Goal: Task Accomplishment & Management: Manage account settings

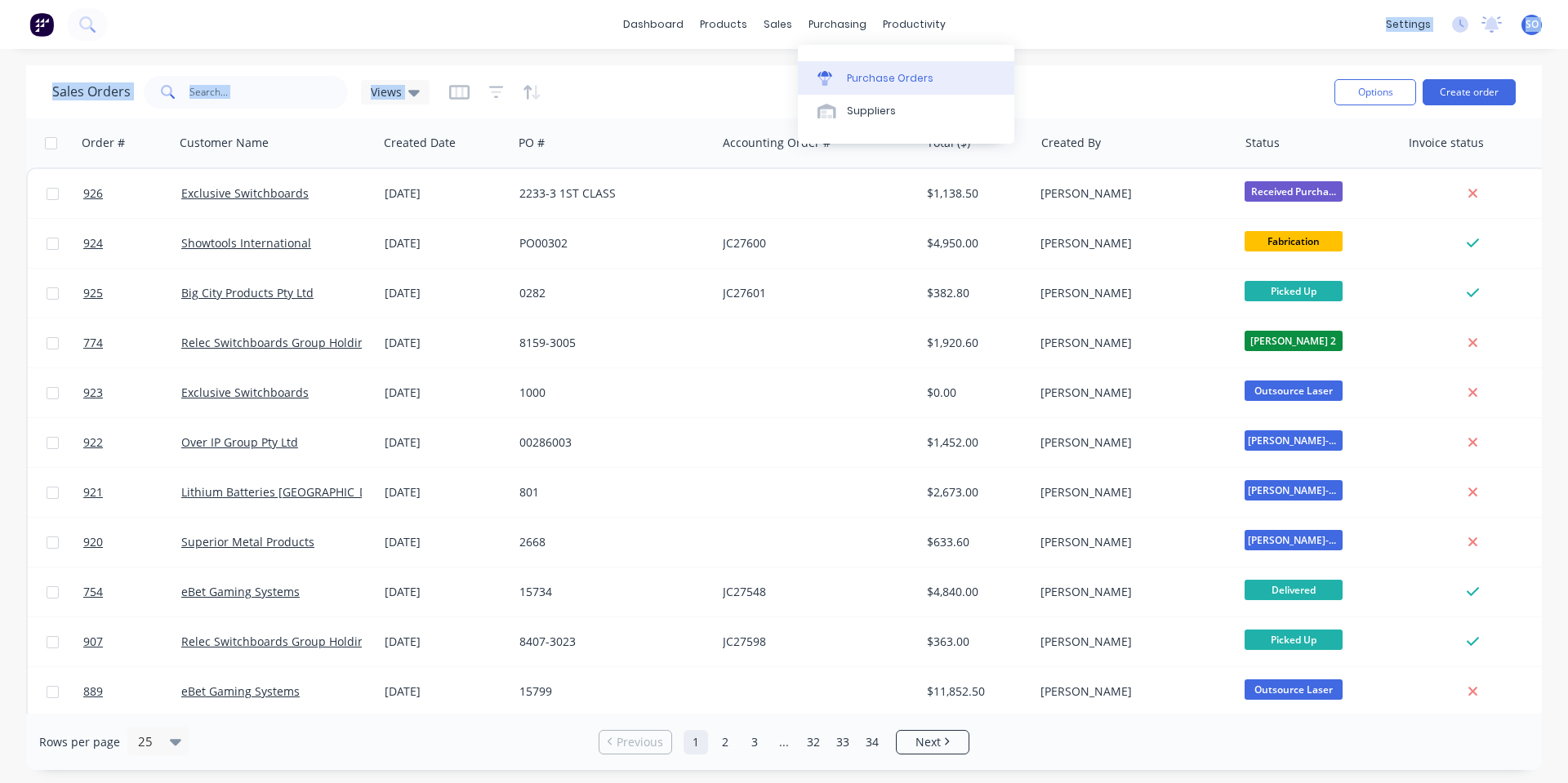
click at [873, 72] on div "Purchase Orders" at bounding box center [890, 78] width 86 height 15
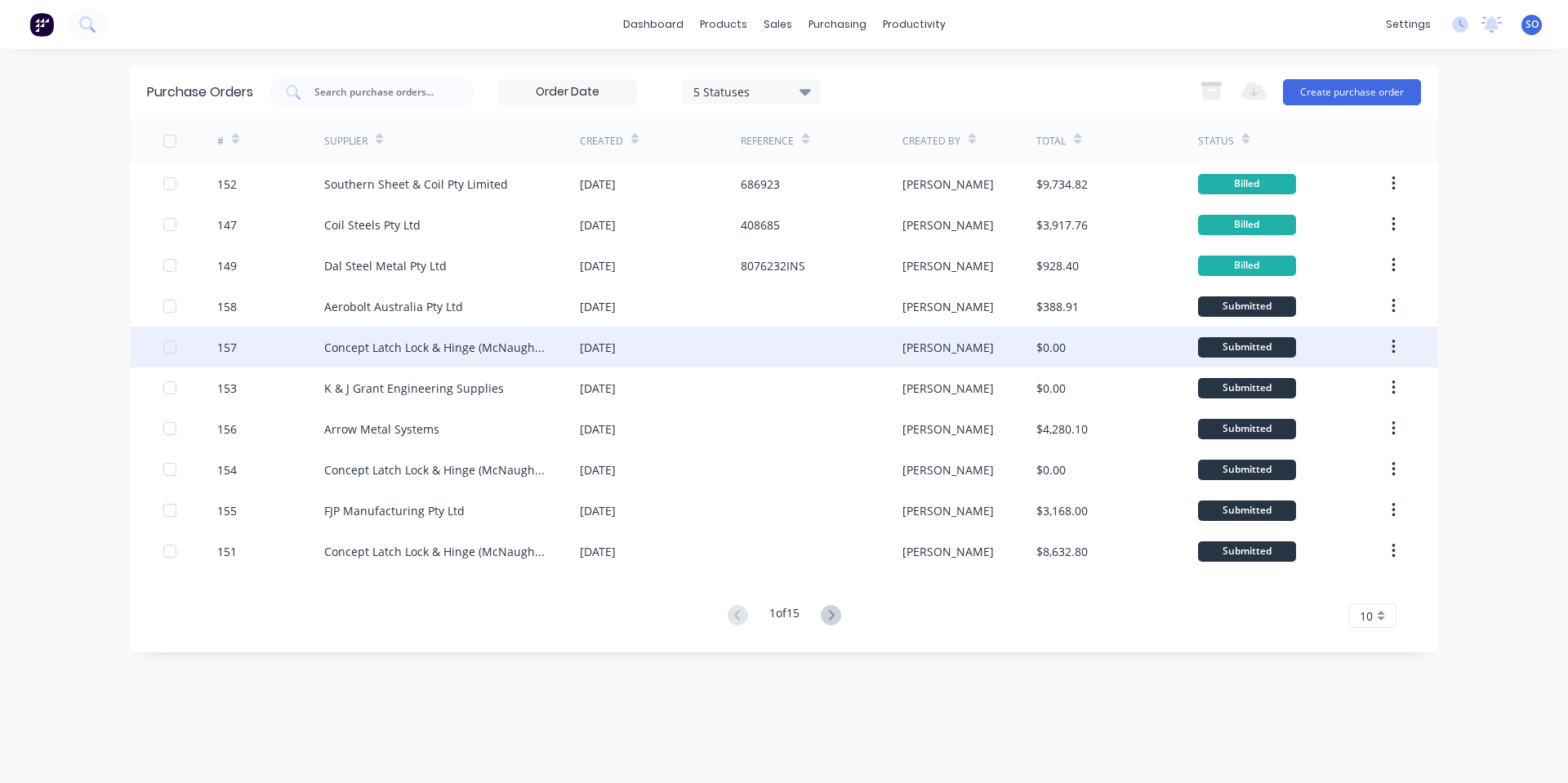
click at [400, 347] on div "Concept Latch Lock & Hinge (McNaughtans)" at bounding box center [436, 348] width 223 height 17
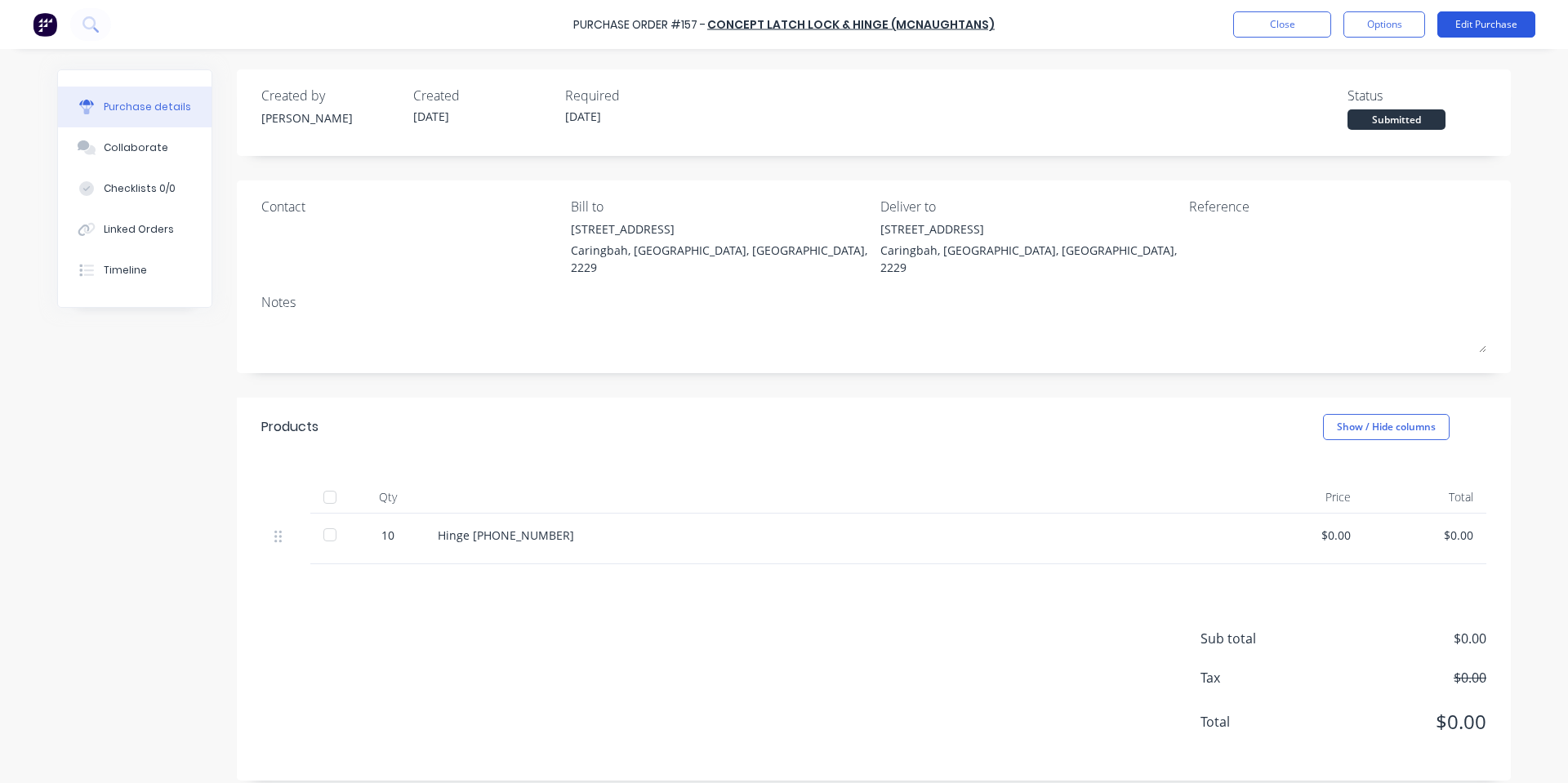
click at [1483, 14] on button "Edit Purchase" at bounding box center [1486, 24] width 98 height 26
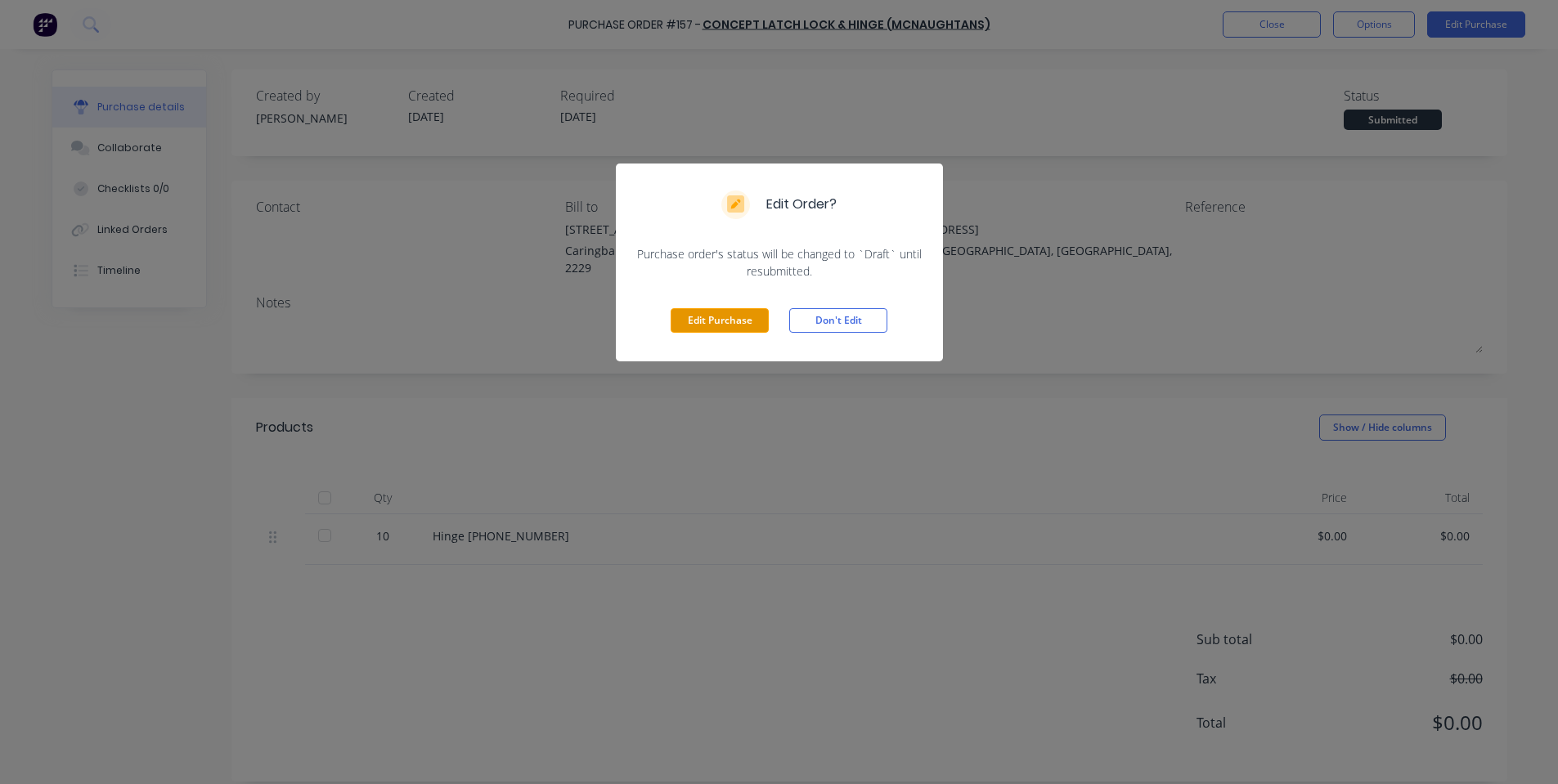
click at [677, 329] on button "Edit Purchase" at bounding box center [719, 321] width 98 height 25
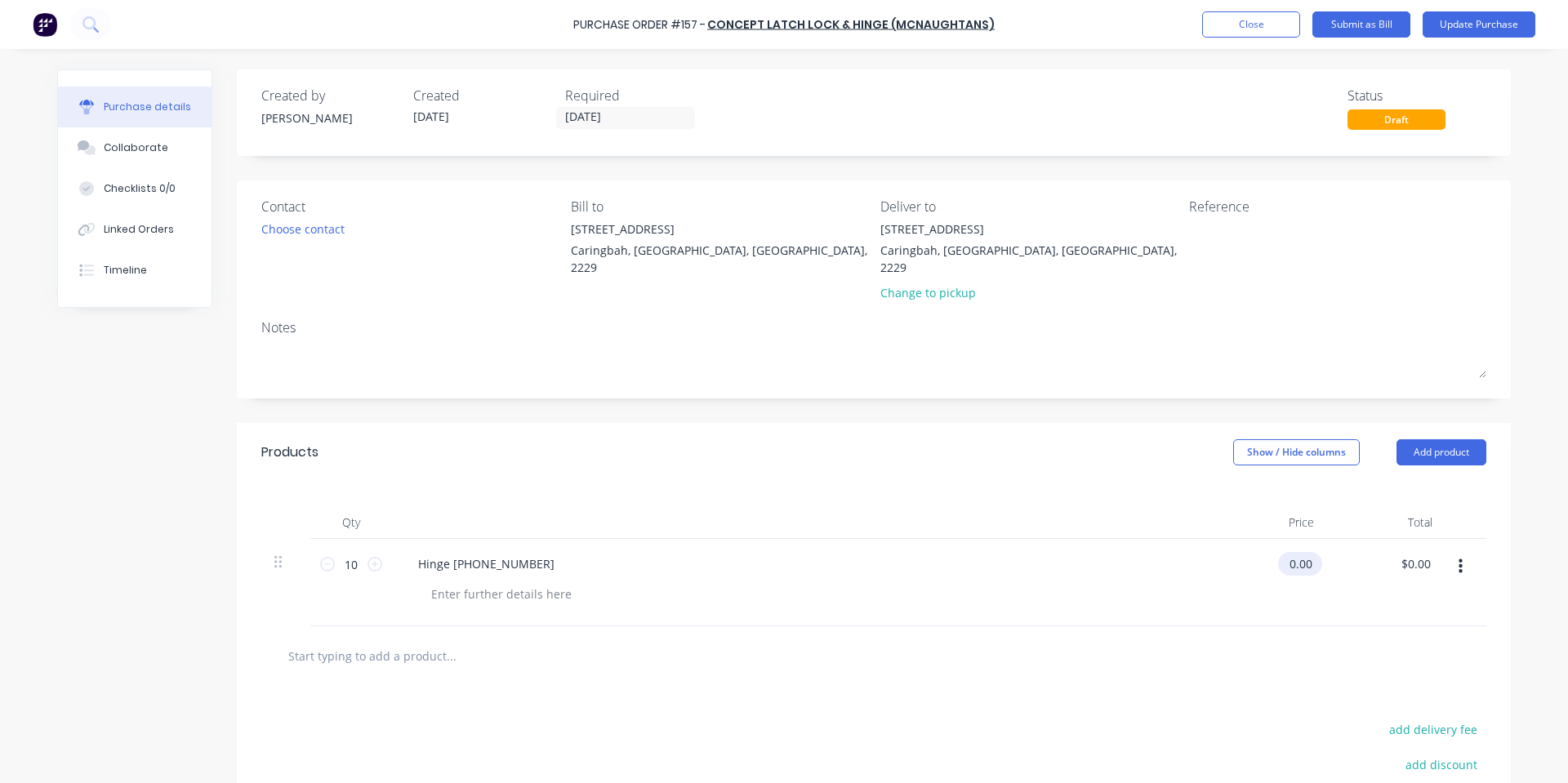
click at [1304, 554] on input "0.00" at bounding box center [1297, 564] width 38 height 24
type input "0"
type input "$4.10"
type input "$41.00"
click at [798, 482] on div "Qty Price Total 10 10 Hinge 2101-400-10 $4.10 4.10 $41.00 $0.00" at bounding box center [874, 553] width 1274 height 144
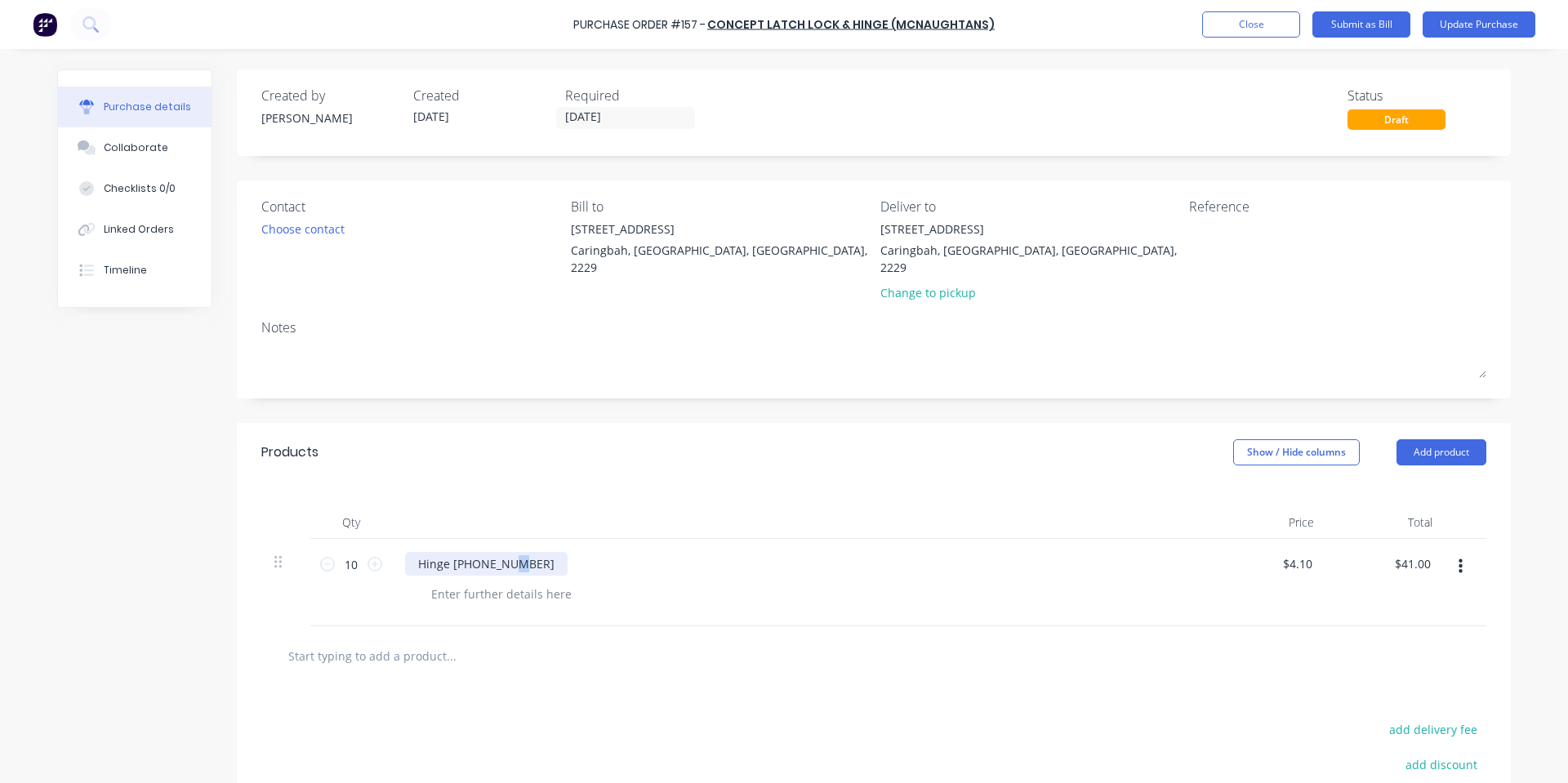
click at [506, 552] on div "Hinge 2101-400-10" at bounding box center [486, 564] width 162 height 24
click at [528, 506] on div at bounding box center [800, 523] width 816 height 32
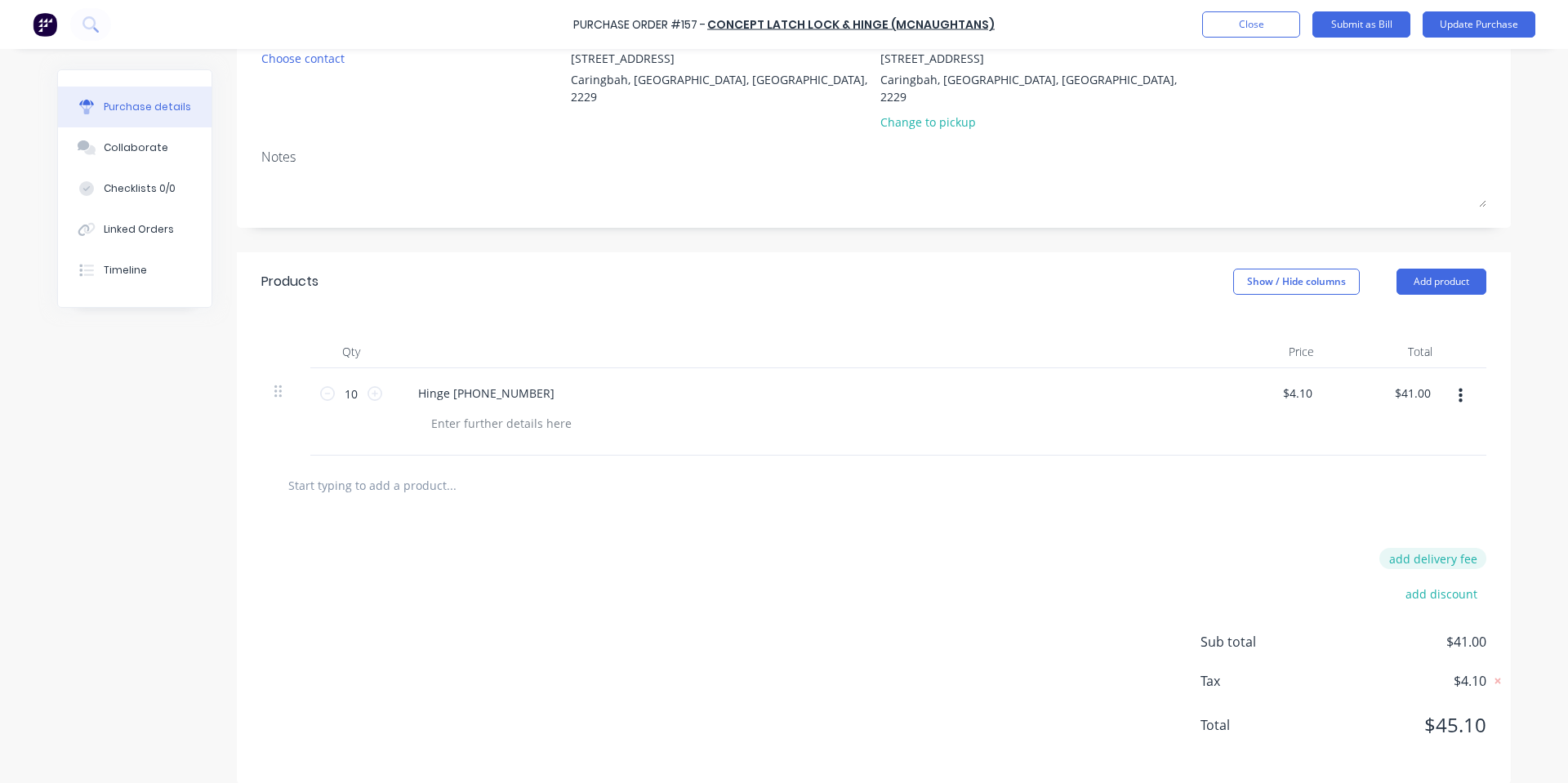
click at [1466, 548] on button "add delivery fee" at bounding box center [1432, 558] width 107 height 21
type input "$25.00"
click at [1167, 576] on div "Delivery fee $25.00 add discount Sub total $41.00 Tax $4.10 Total $45.10" at bounding box center [874, 651] width 1274 height 272
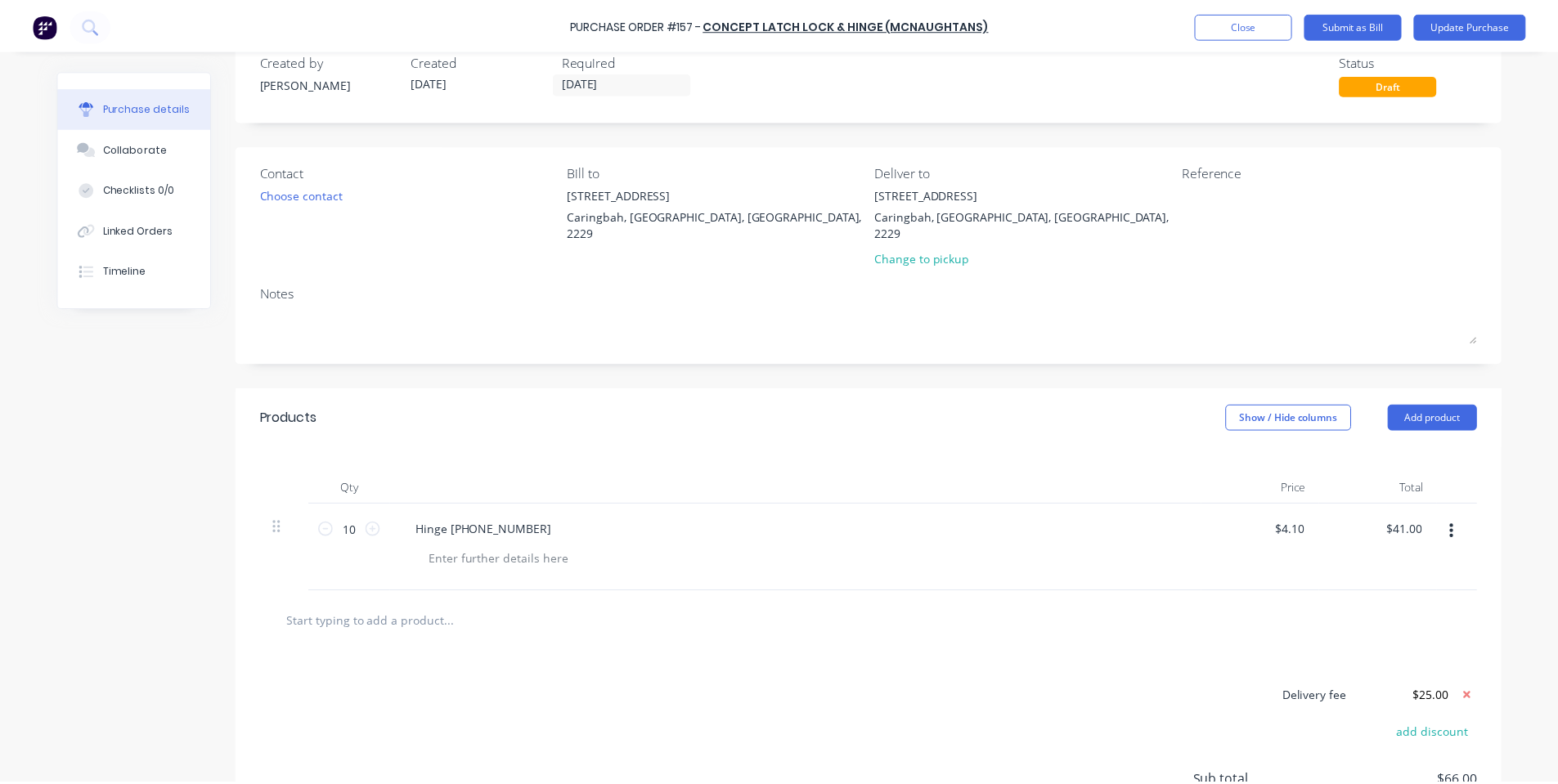
scroll to position [0, 0]
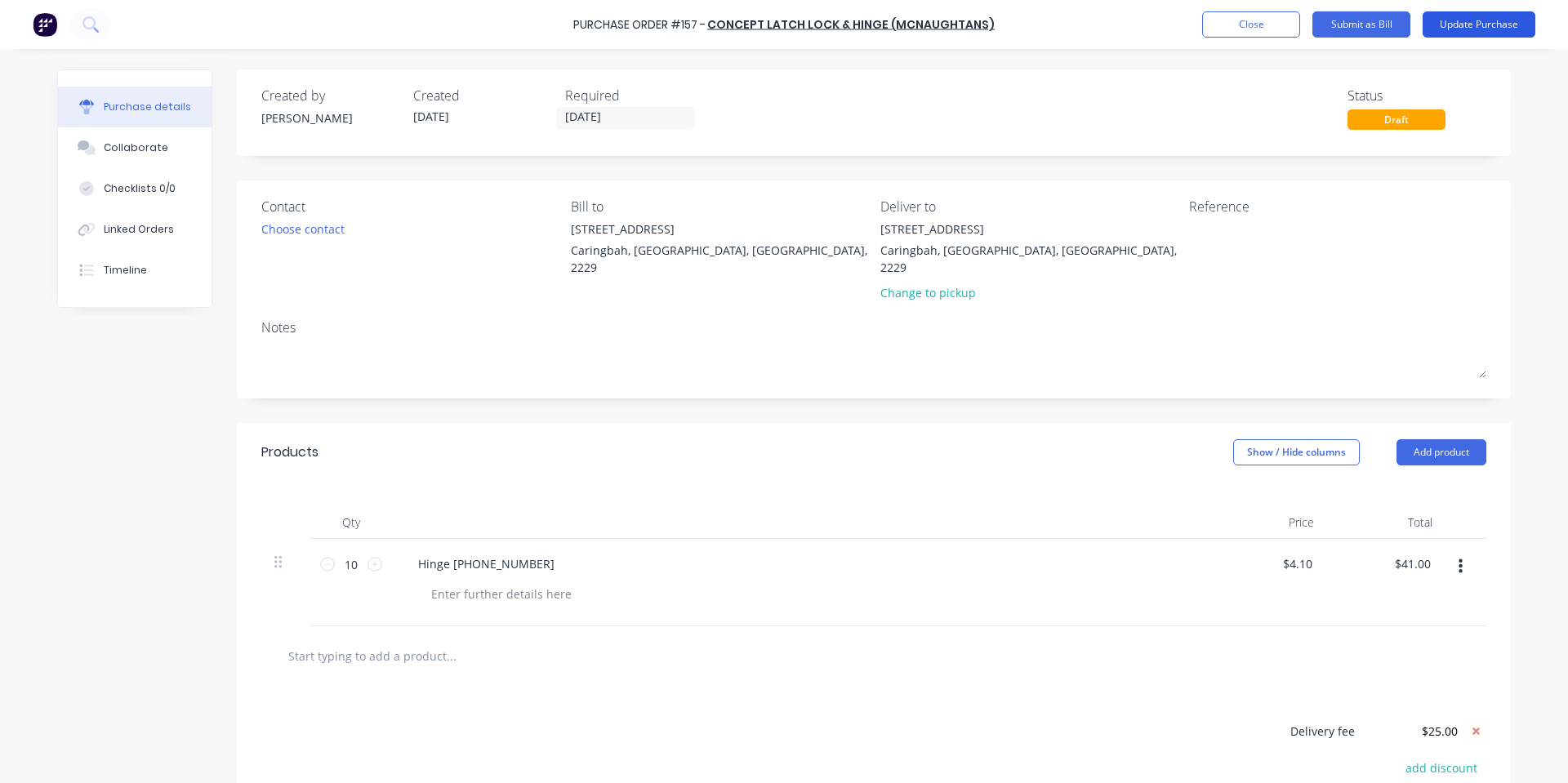
click at [1483, 34] on button "Update Purchase" at bounding box center [1479, 24] width 113 height 26
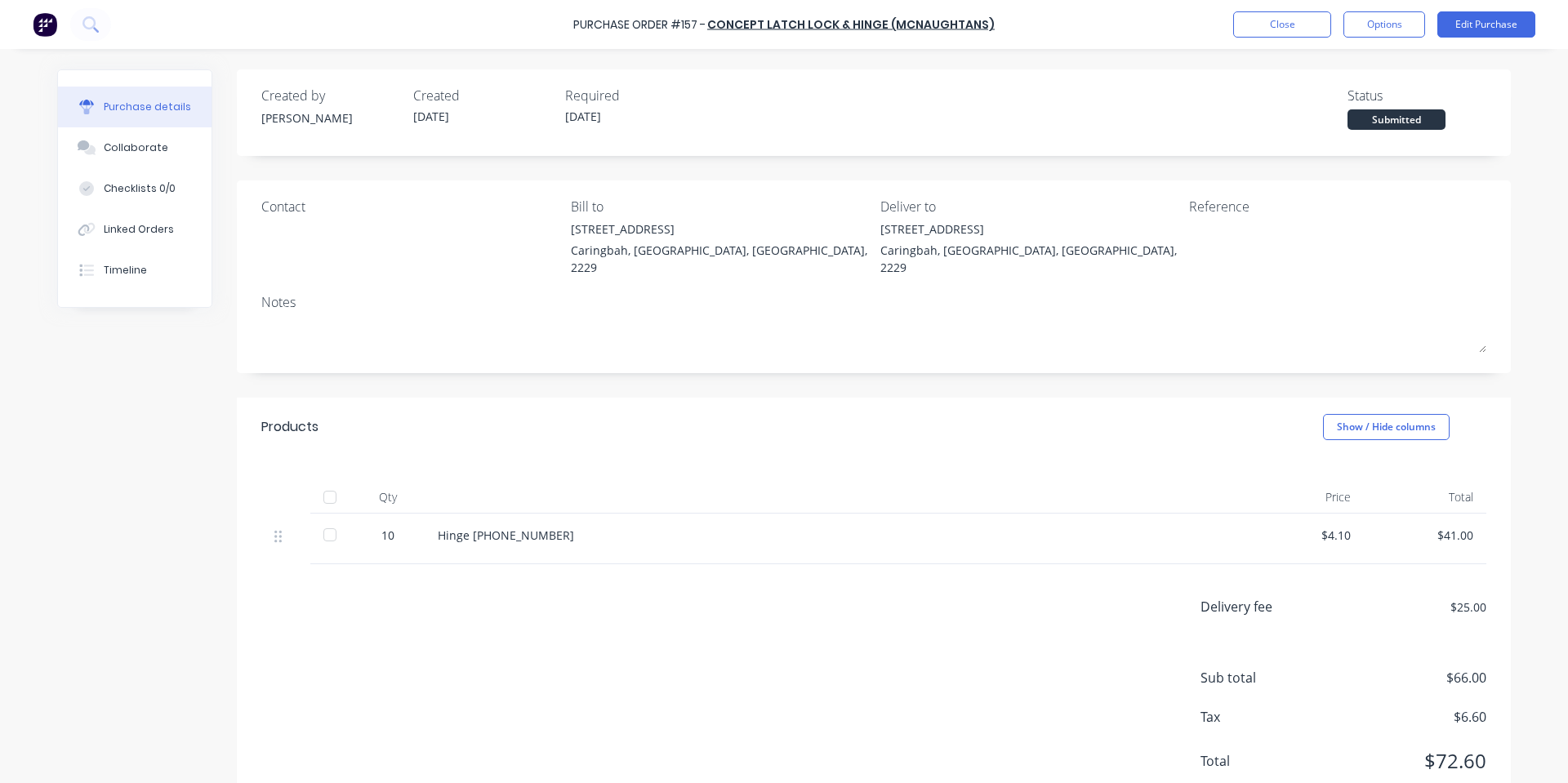
click at [1368, 118] on div "Submitted" at bounding box center [1396, 120] width 98 height 20
click at [1377, 44] on div "Purchase Order #157 - Concept Latch Lock & Hinge (McNaughtans) Close Options Ed…" at bounding box center [784, 24] width 1568 height 49
drag, startPoint x: 1382, startPoint y: 12, endPoint x: 1379, endPoint y: 29, distance: 17.3
click at [1379, 29] on button "Options" at bounding box center [1384, 24] width 82 height 26
click at [1351, 69] on div "Print / Email" at bounding box center [1347, 67] width 126 height 24
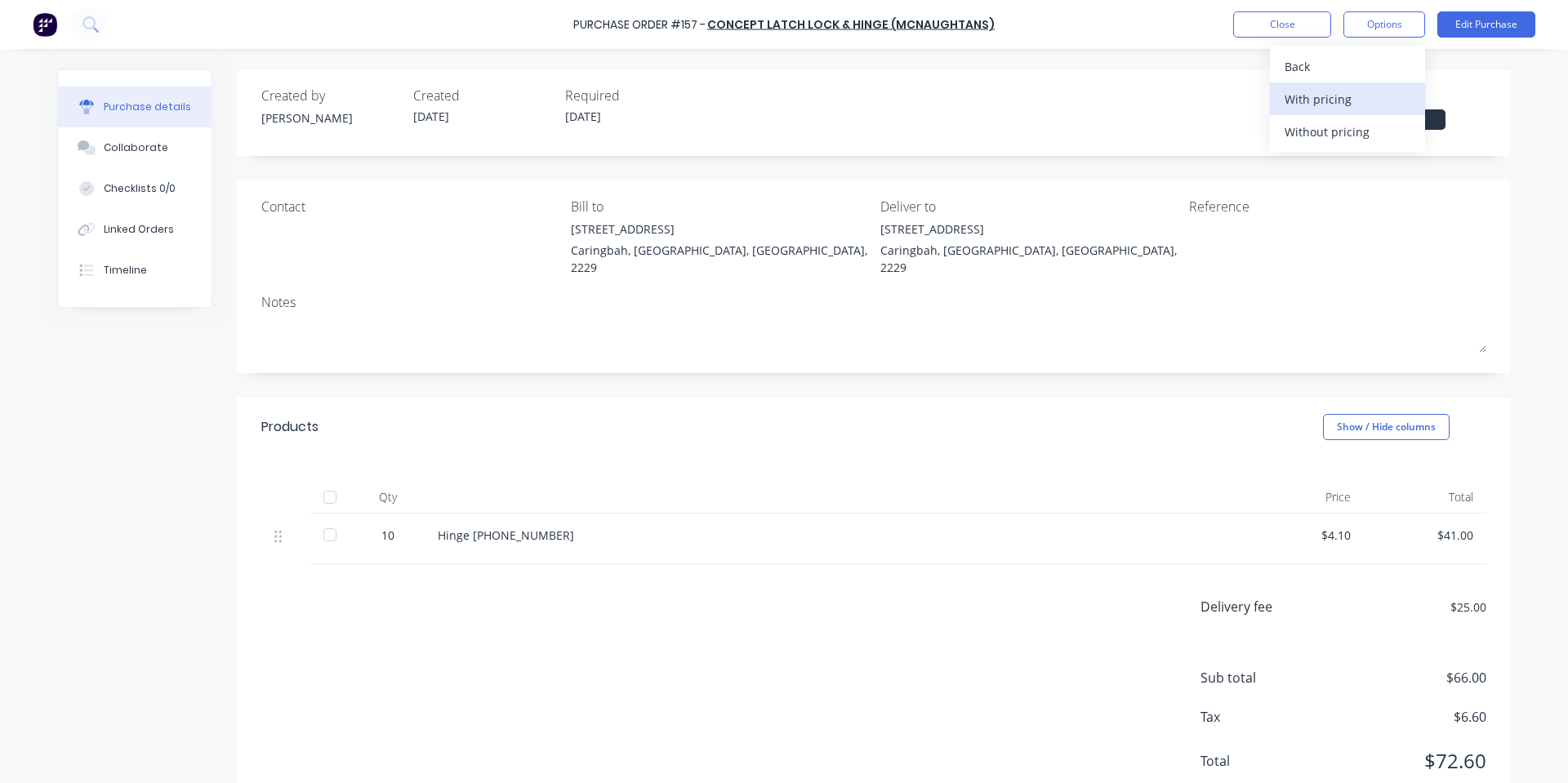
click at [1319, 107] on div "With pricing" at bounding box center [1347, 99] width 126 height 24
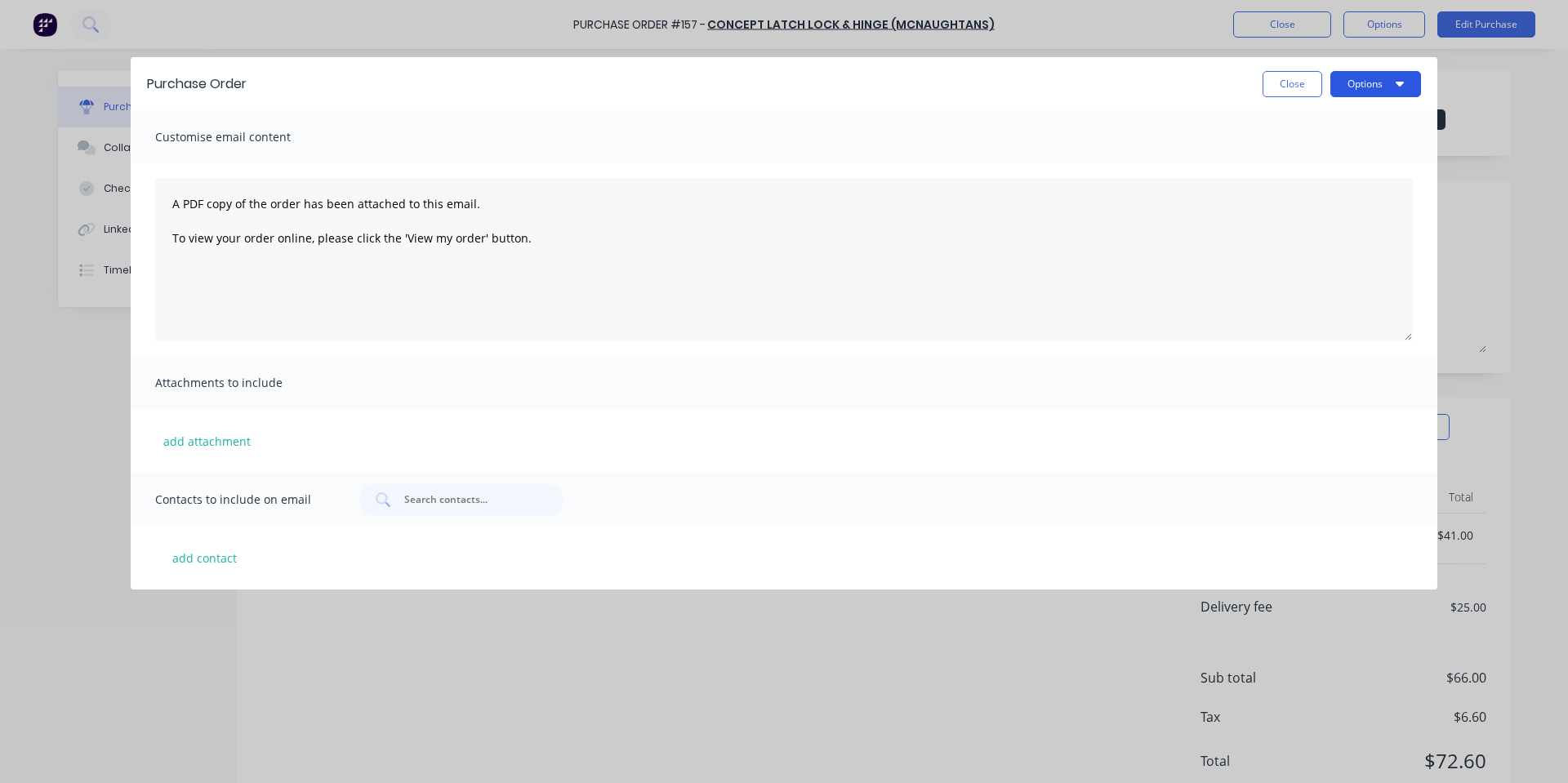
click at [1378, 91] on button "Options" at bounding box center [1376, 84] width 91 height 26
click at [1342, 154] on div "Print" at bounding box center [1343, 158] width 126 height 24
click at [475, 88] on div "Close Options" at bounding box center [842, 84] width 1158 height 26
click at [1297, 79] on button "Close" at bounding box center [1292, 84] width 60 height 26
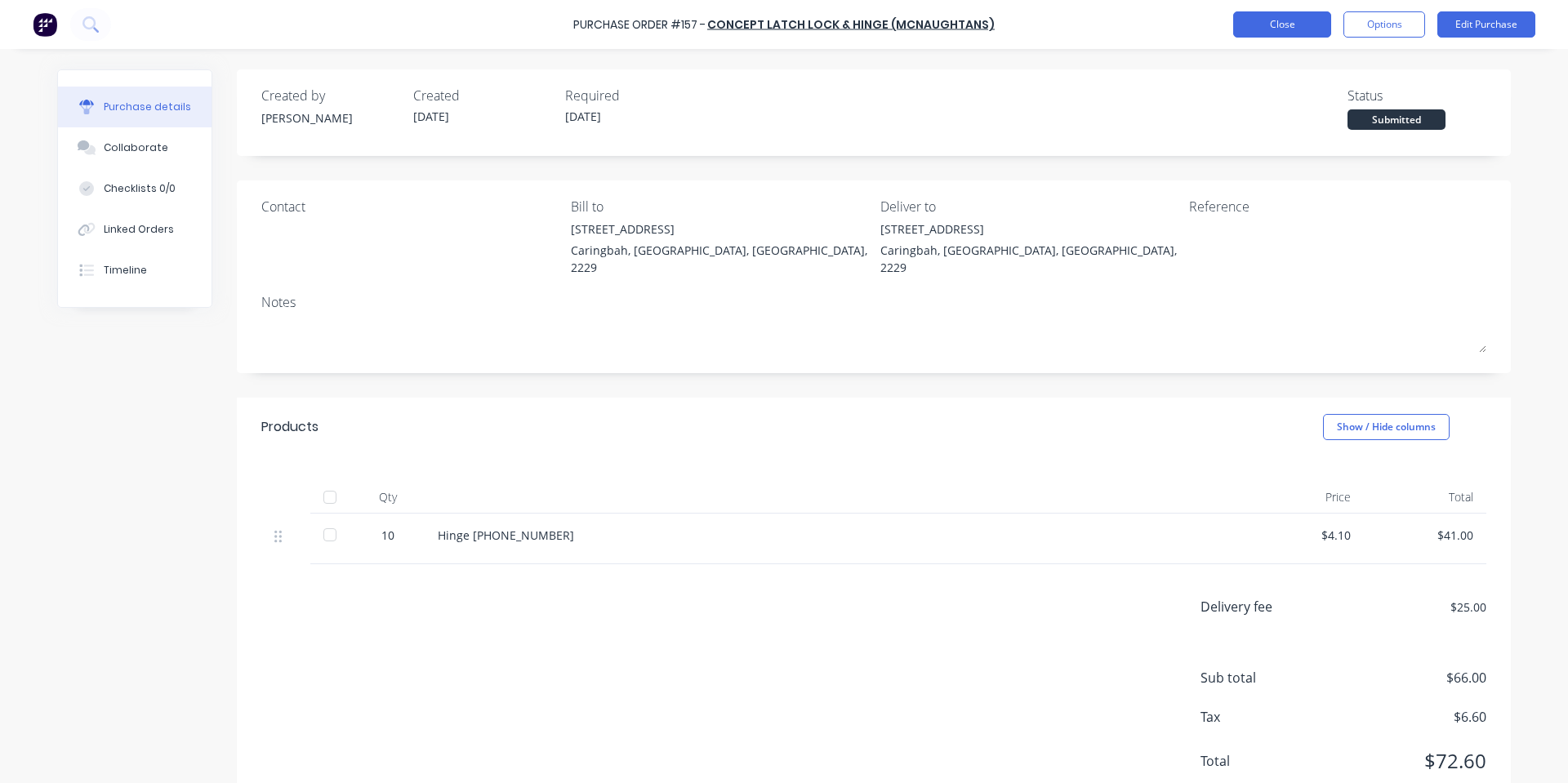
click at [1289, 28] on button "Close" at bounding box center [1282, 24] width 98 height 26
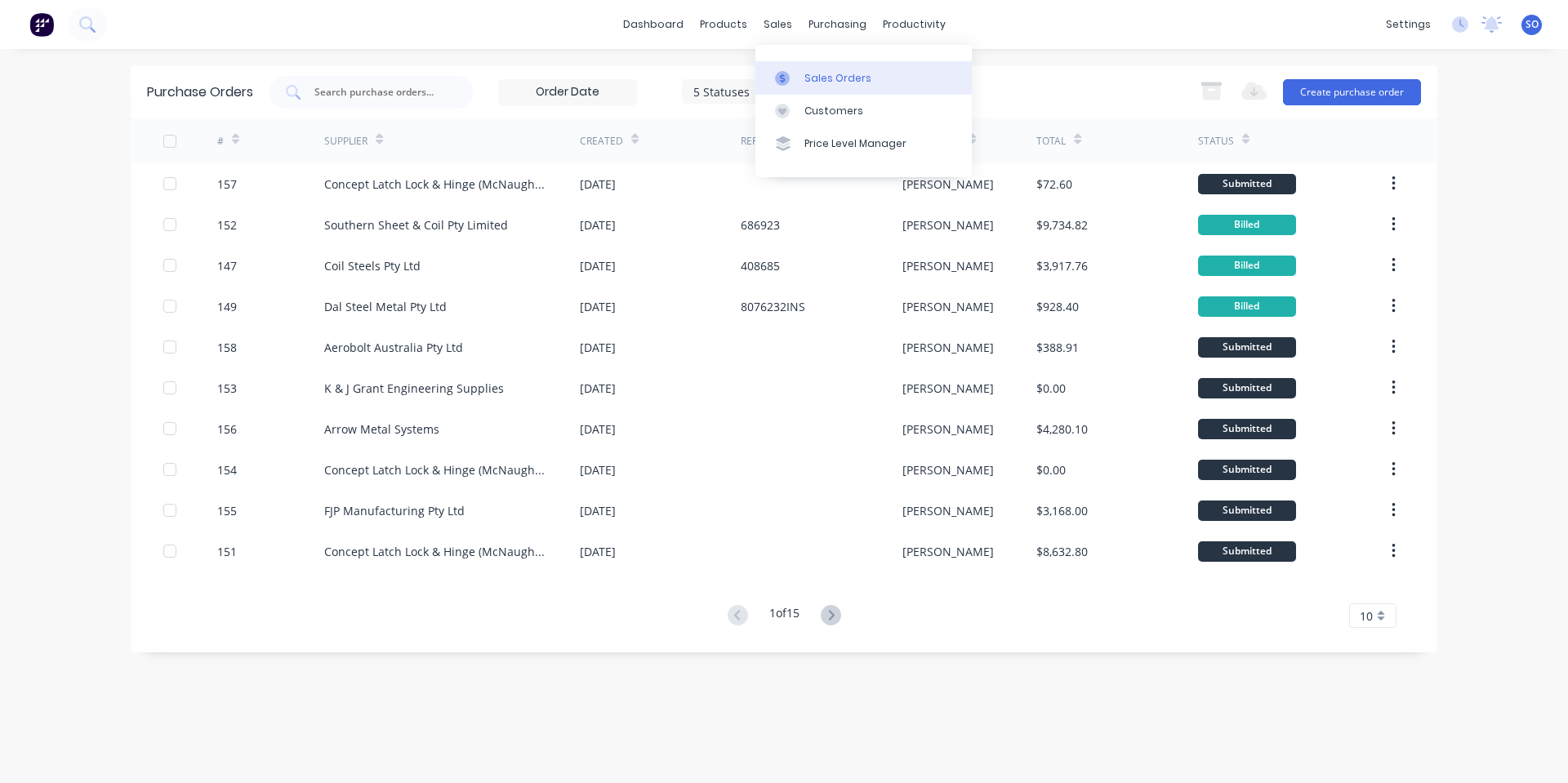
click at [804, 69] on link "Sales Orders" at bounding box center [863, 78] width 216 height 32
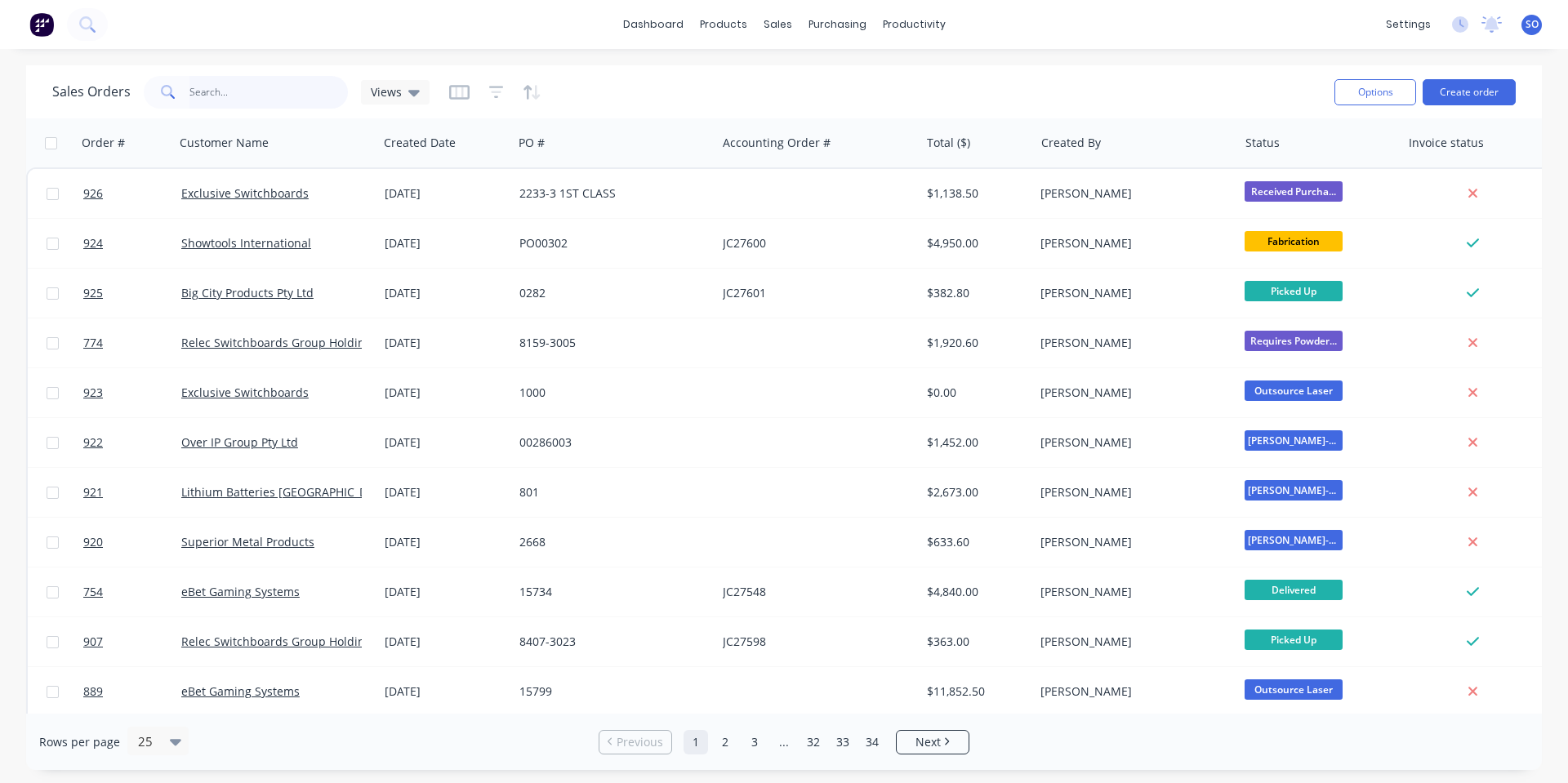
drag, startPoint x: 278, startPoint y: 95, endPoint x: 1012, endPoint y: 93, distance: 734.0
click at [278, 96] on input "text" at bounding box center [269, 92] width 159 height 32
click at [1464, 99] on button "Create order" at bounding box center [1469, 92] width 93 height 26
click at [315, 100] on input "text" at bounding box center [269, 92] width 159 height 32
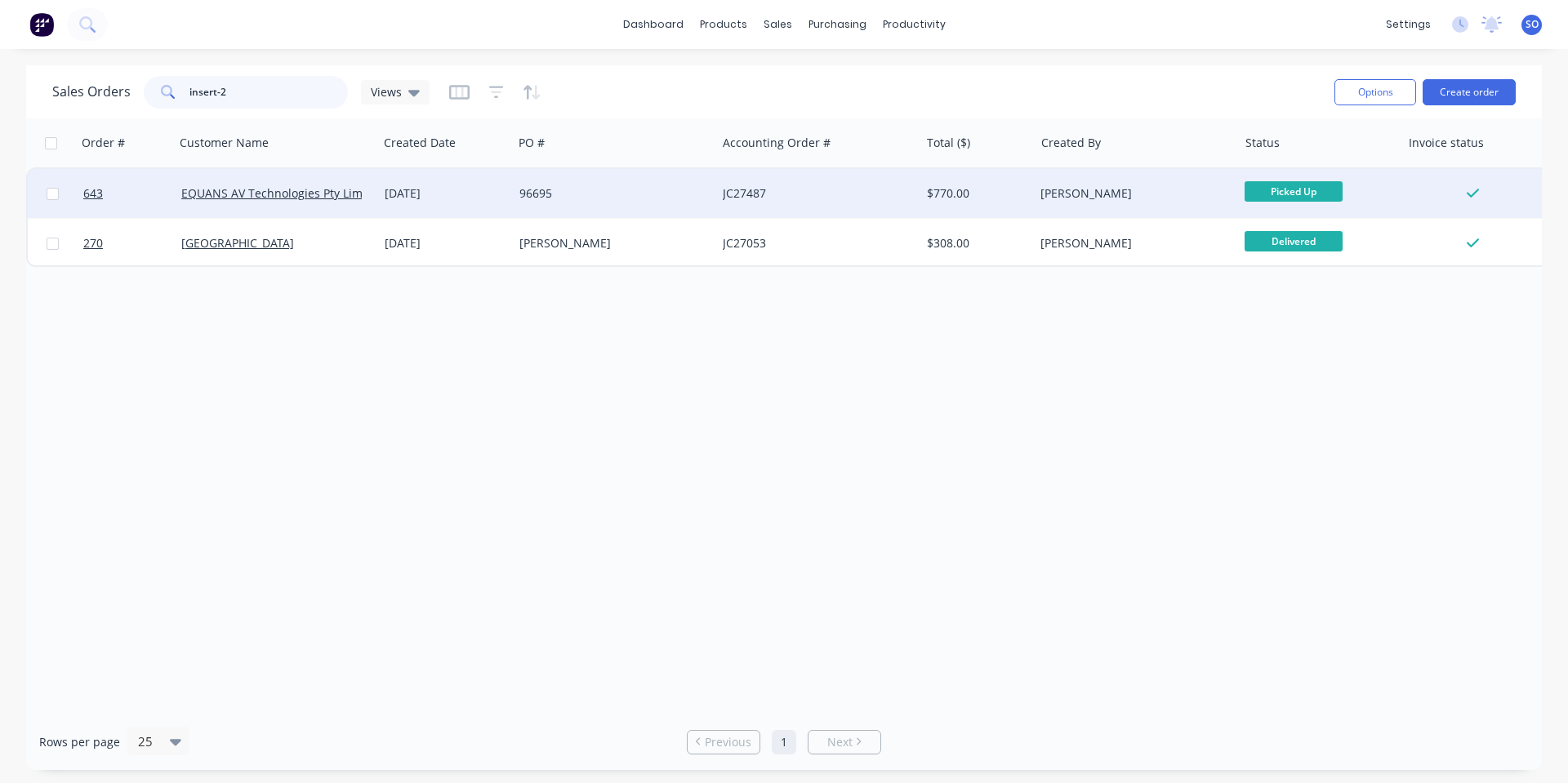
type input "insert-2"
click at [673, 172] on div "96695" at bounding box center [615, 193] width 203 height 49
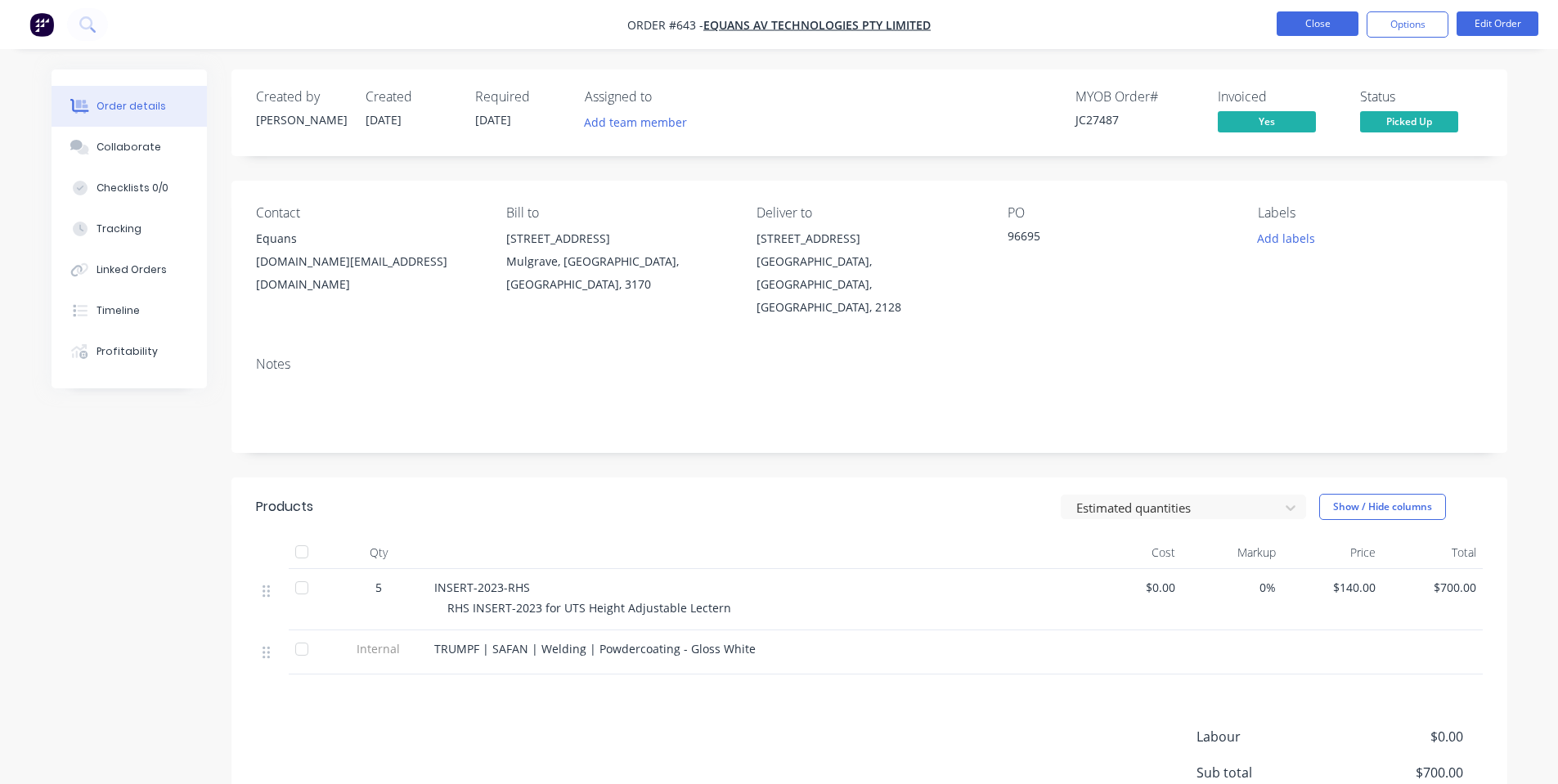
click at [1295, 23] on button "Close" at bounding box center [1318, 23] width 82 height 25
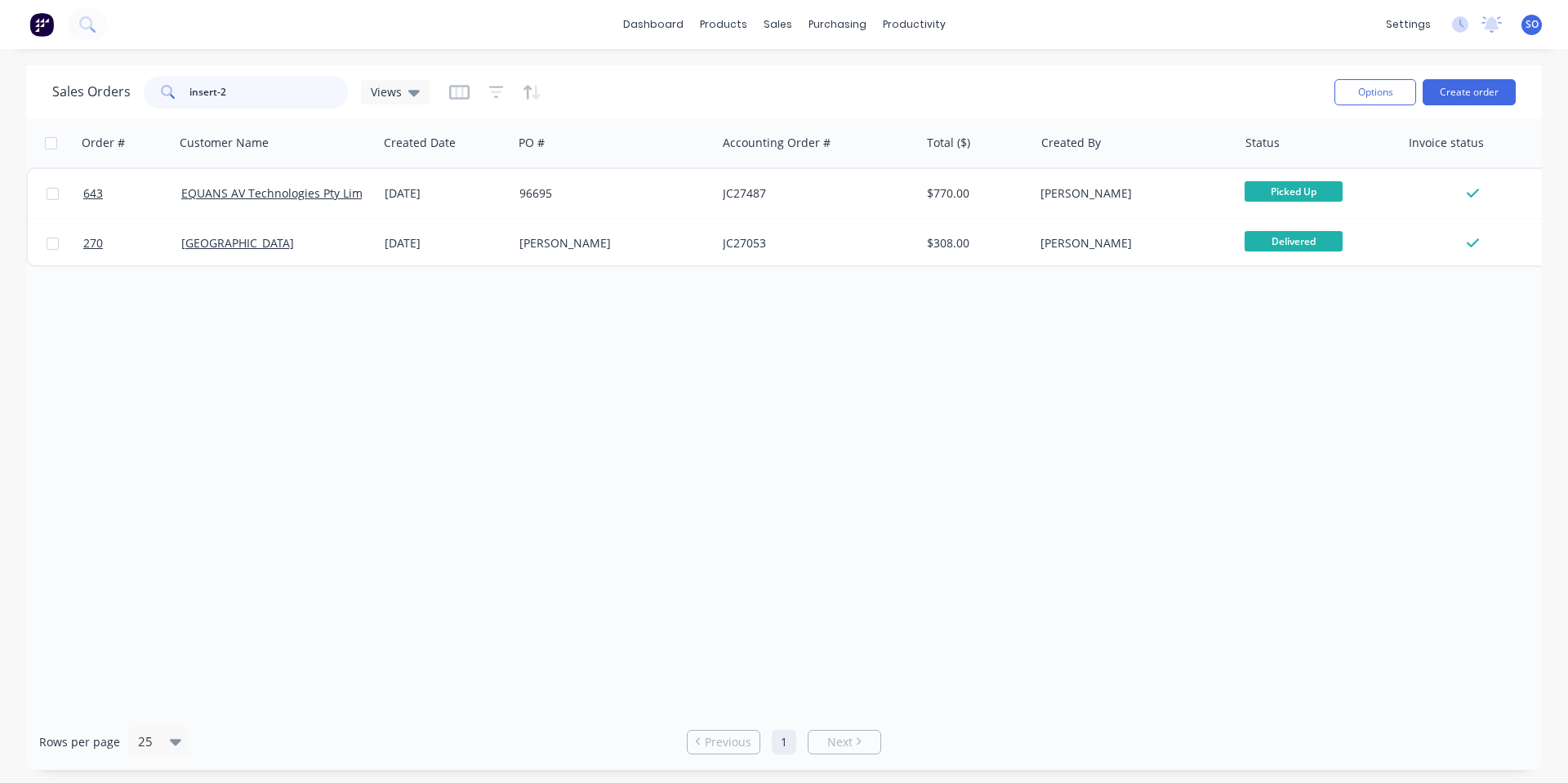
drag, startPoint x: 0, startPoint y: 176, endPoint x: 0, endPoint y: 203, distance: 27.0
click at [0, 205] on div "Sales Orders insert-2 Views Options Create order Order # Customer Name Created …" at bounding box center [784, 417] width 1568 height 704
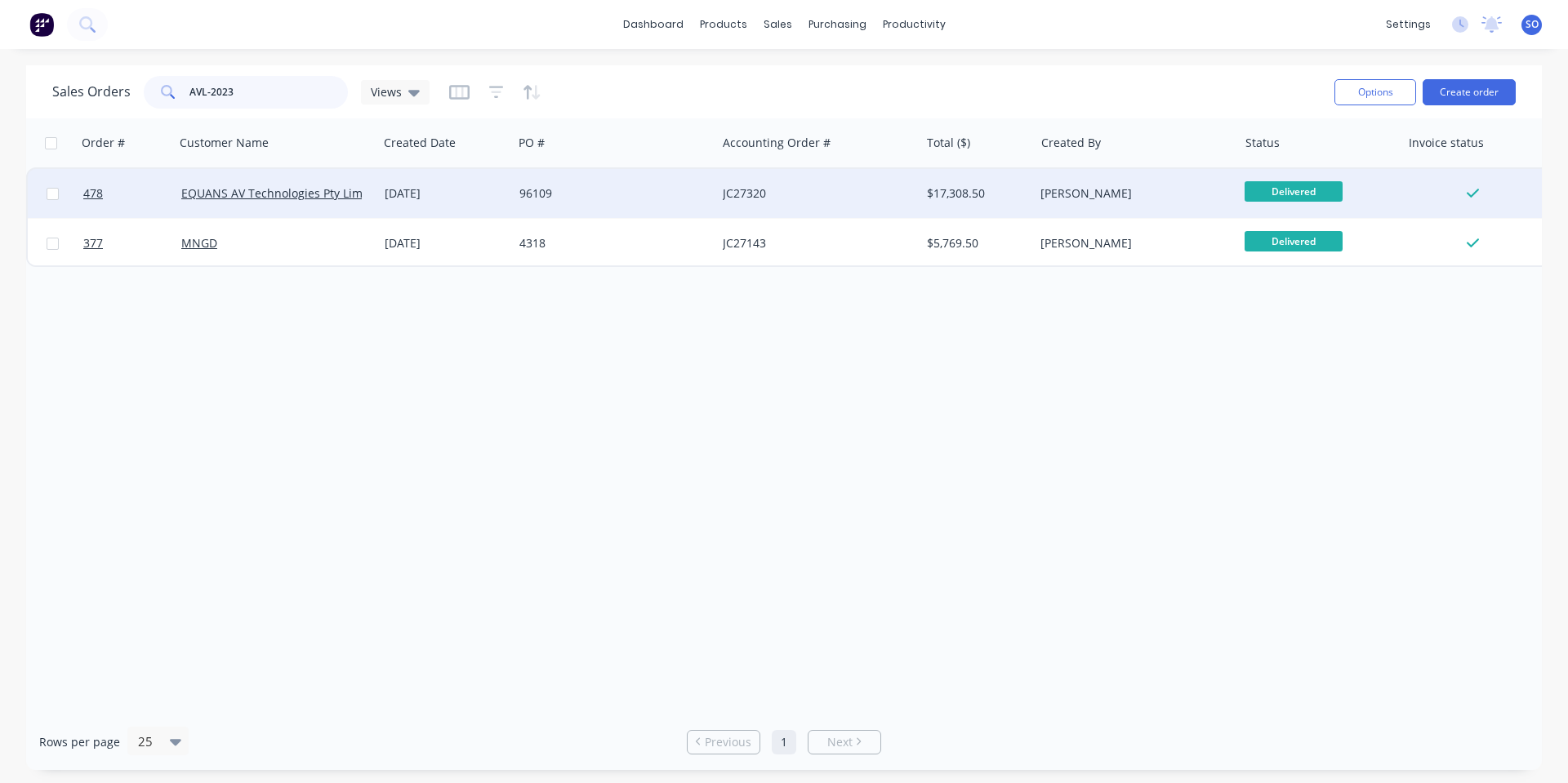
type input "AVL-2023"
click at [577, 185] on div "96109" at bounding box center [610, 193] width 181 height 16
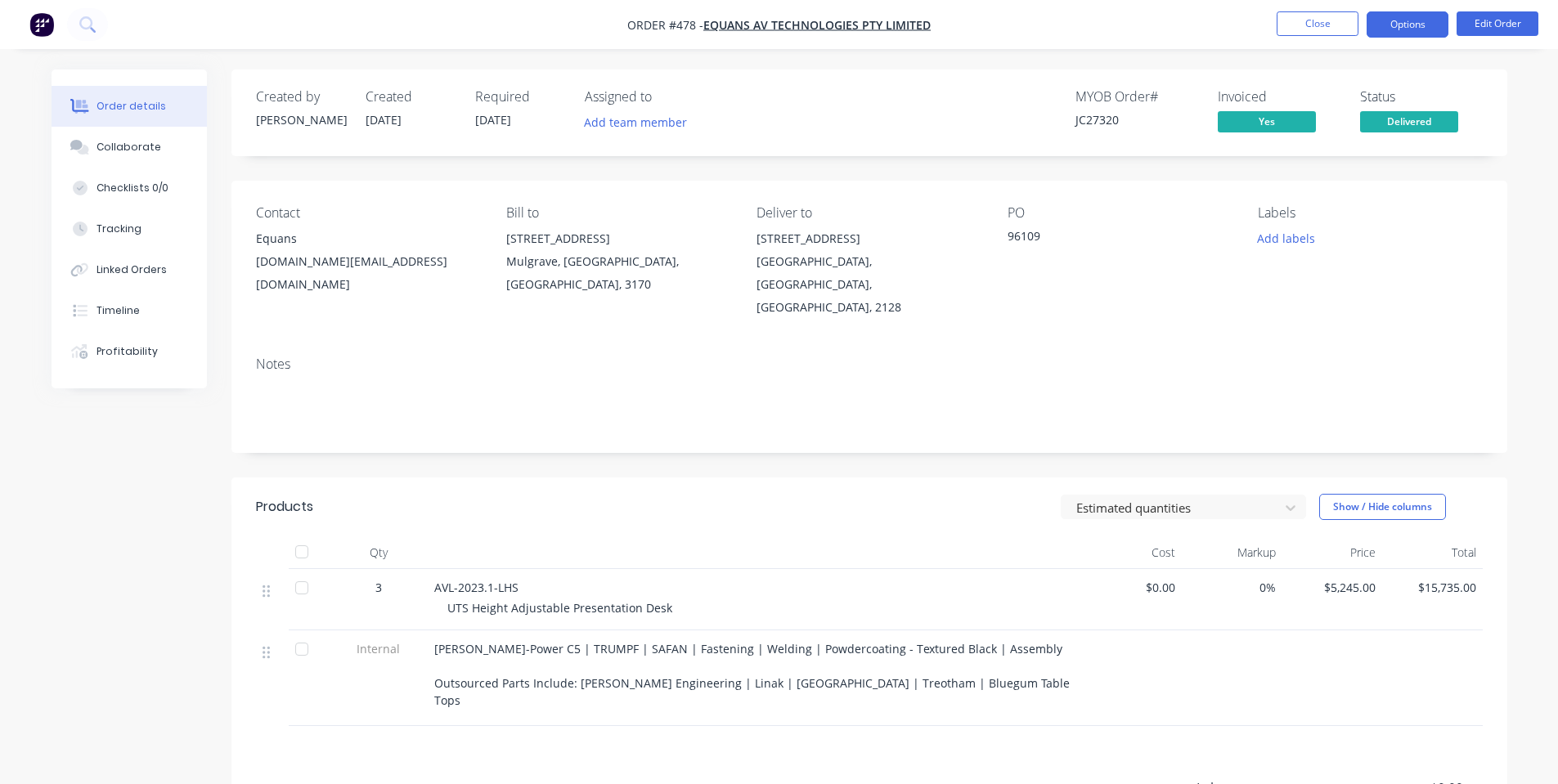
click at [1406, 22] on button "Options" at bounding box center [1408, 24] width 82 height 27
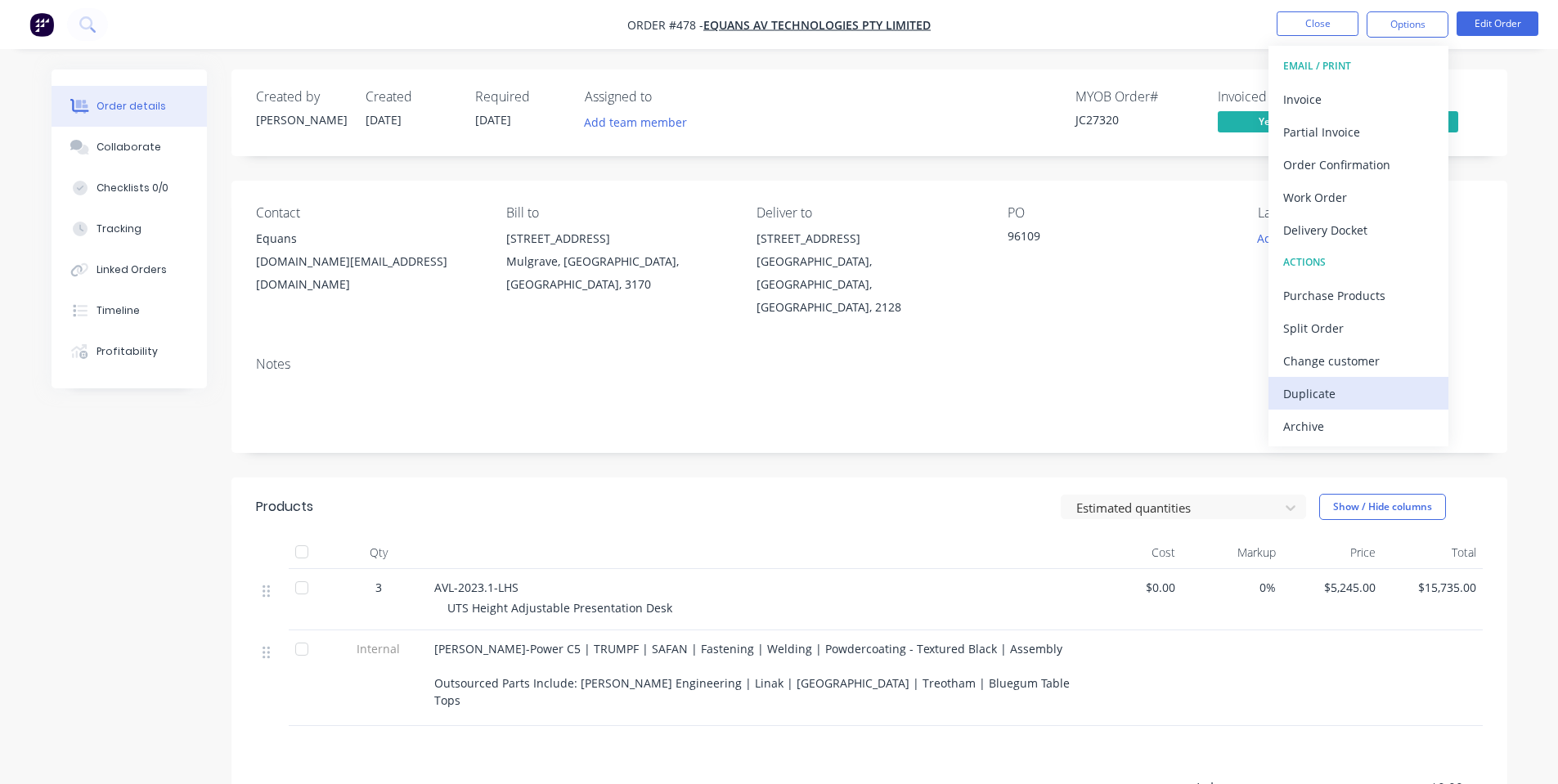
click at [1337, 386] on div "Duplicate" at bounding box center [1358, 394] width 150 height 24
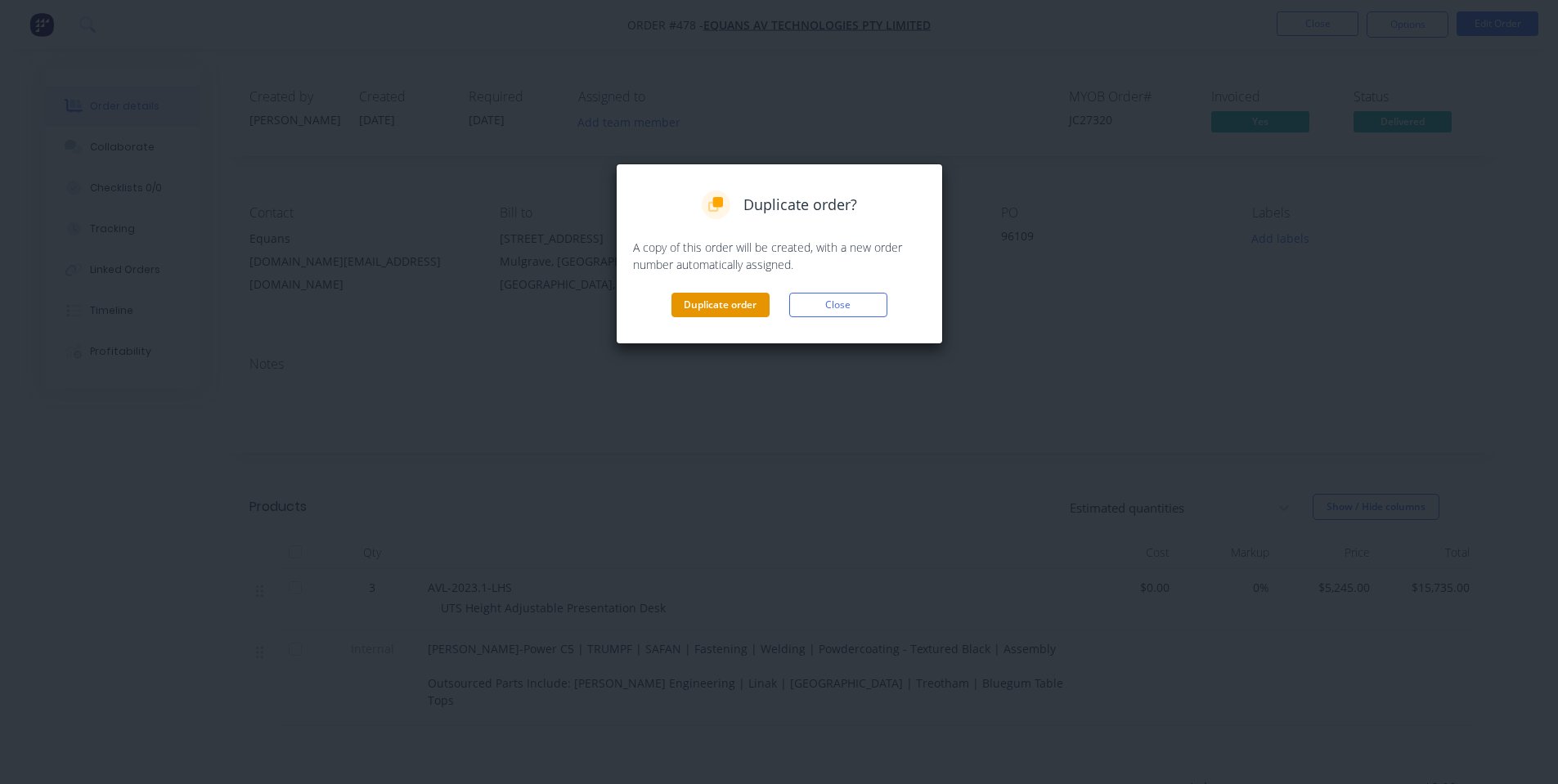
click at [711, 299] on button "Duplicate order" at bounding box center [720, 304] width 98 height 25
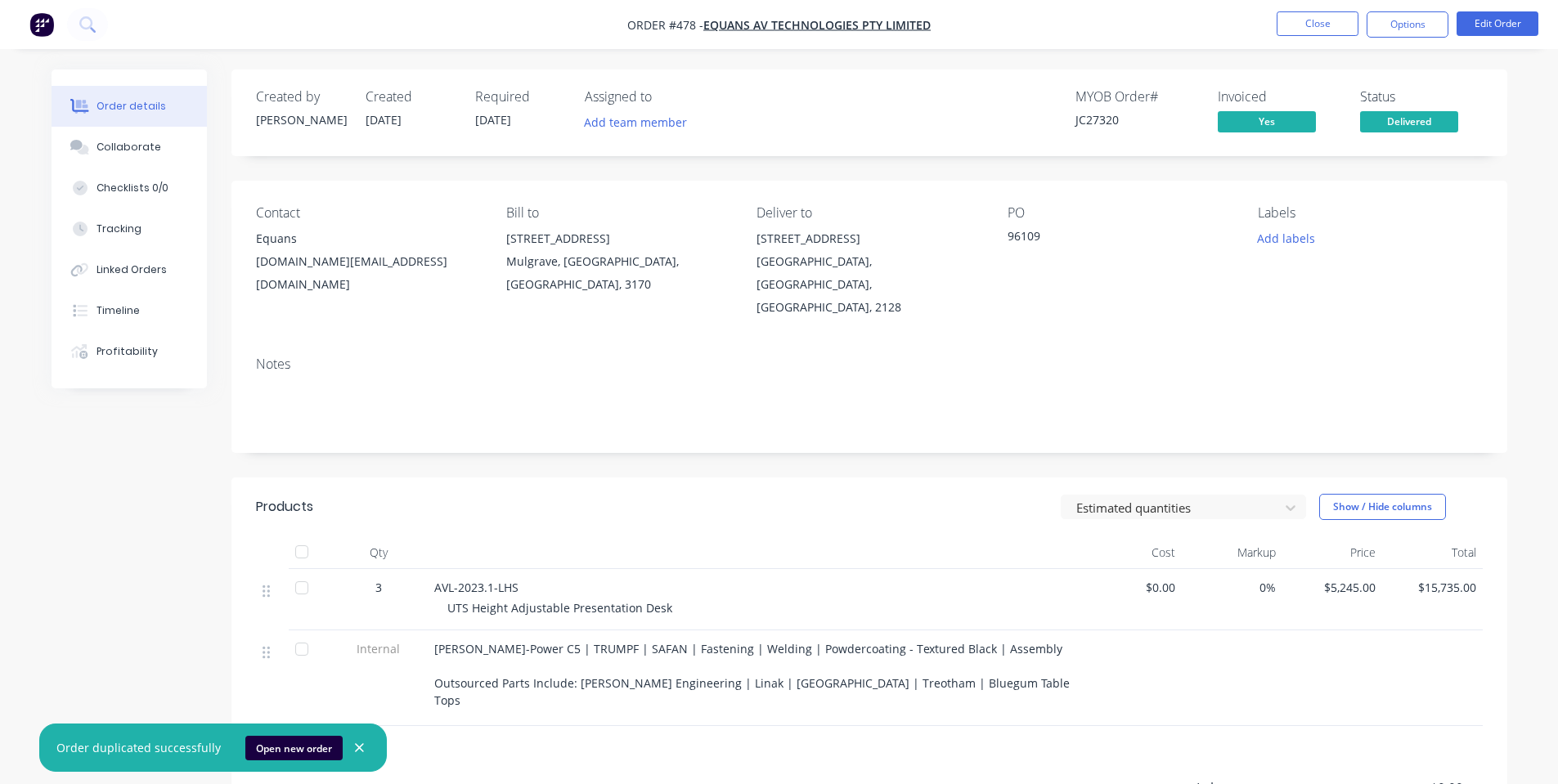
click at [1313, 6] on nav "Order #478 - EQUANS AV Technologies Pty Limited Close Options Edit Order" at bounding box center [779, 24] width 1558 height 49
click at [1318, 26] on button "Close" at bounding box center [1318, 23] width 82 height 25
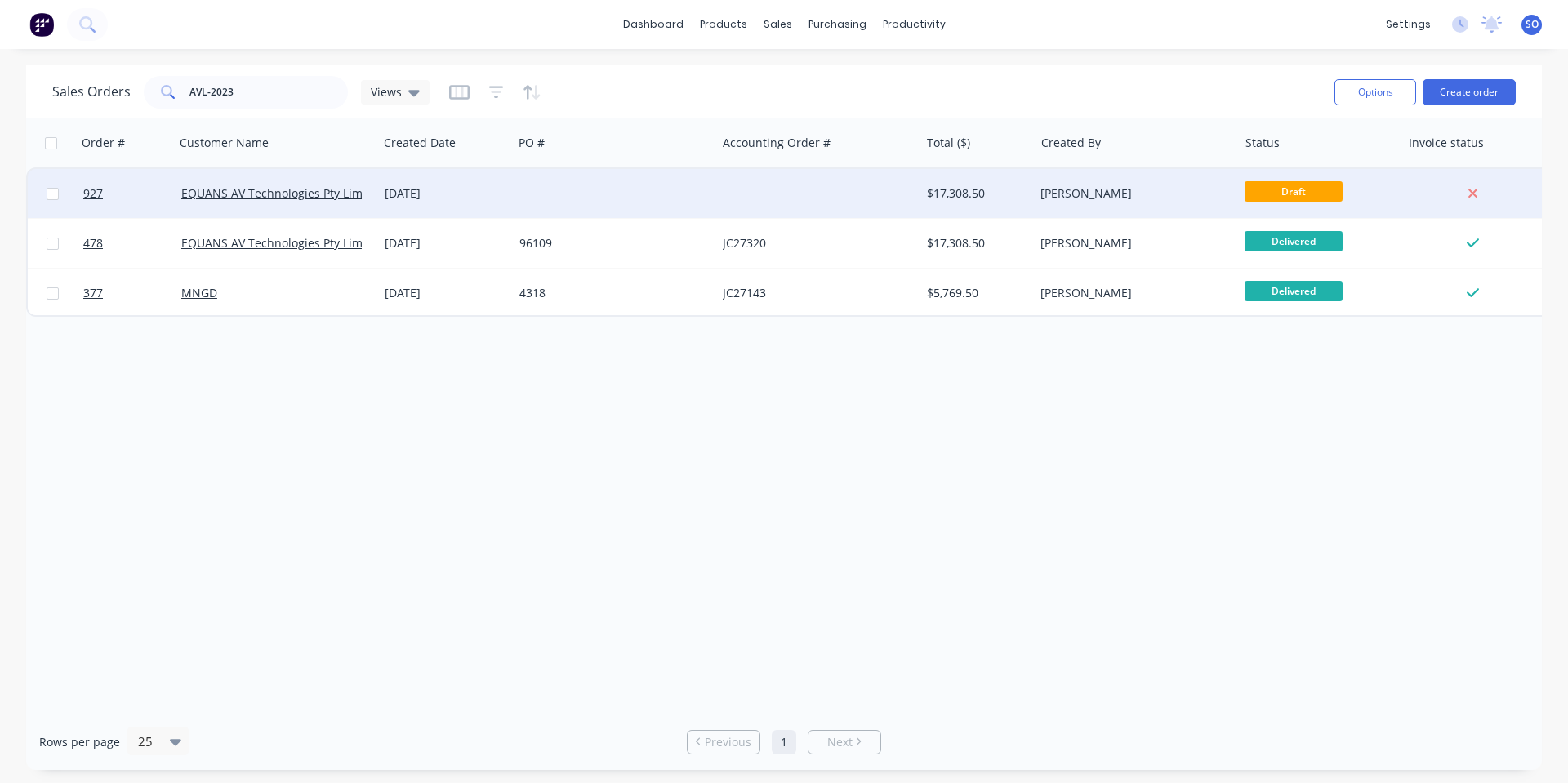
click at [1210, 209] on div "[PERSON_NAME]" at bounding box center [1136, 193] width 203 height 49
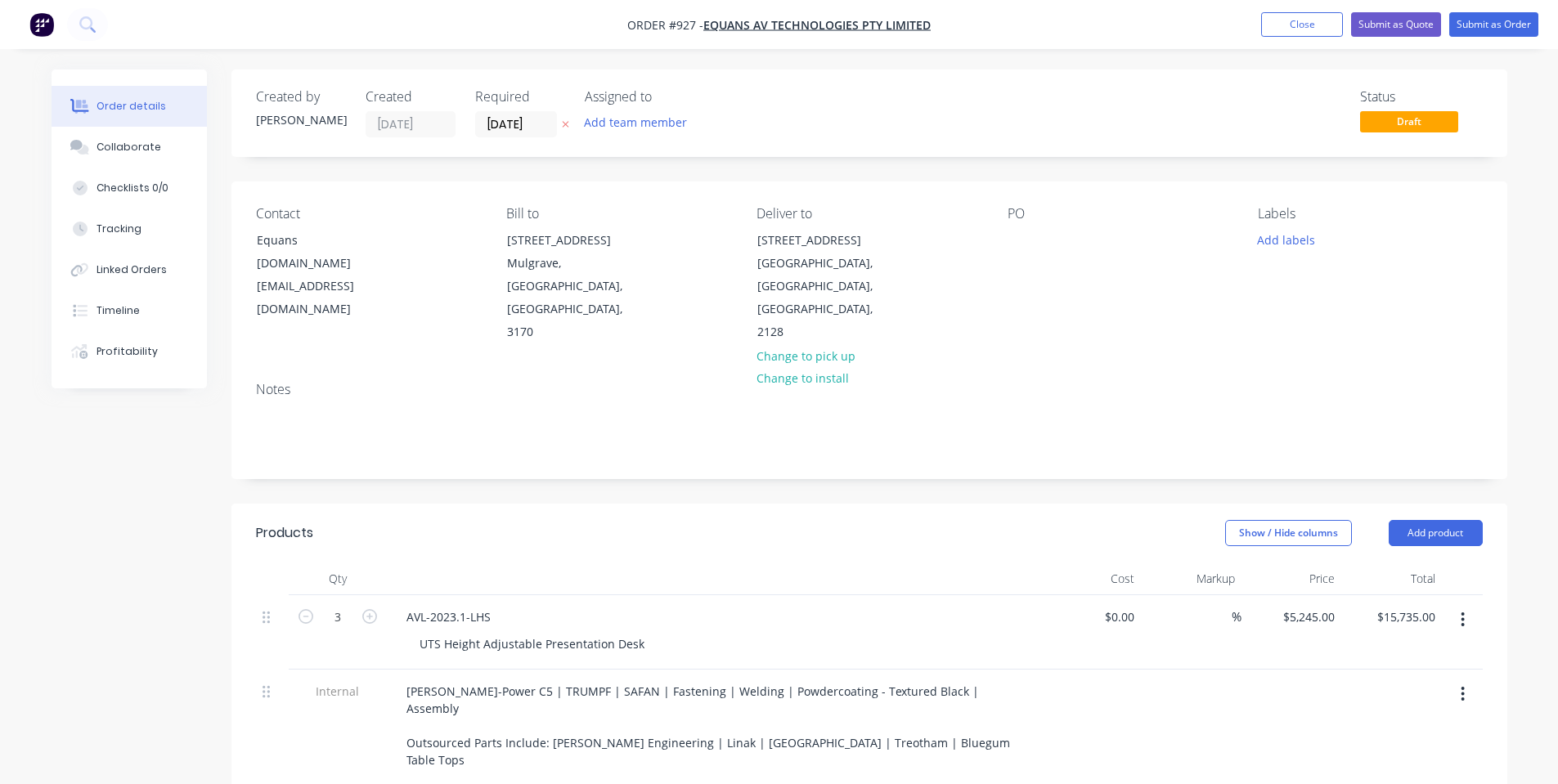
click at [658, 632] on div "UTS Height Adjustable Presentation Desk" at bounding box center [720, 644] width 628 height 24
click at [645, 632] on div "UTS Height Adjustable Presentation Desk" at bounding box center [532, 644] width 251 height 24
click at [663, 563] on div at bounding box center [713, 579] width 654 height 32
click at [339, 605] on input "3" at bounding box center [338, 617] width 43 height 25
type input "8"
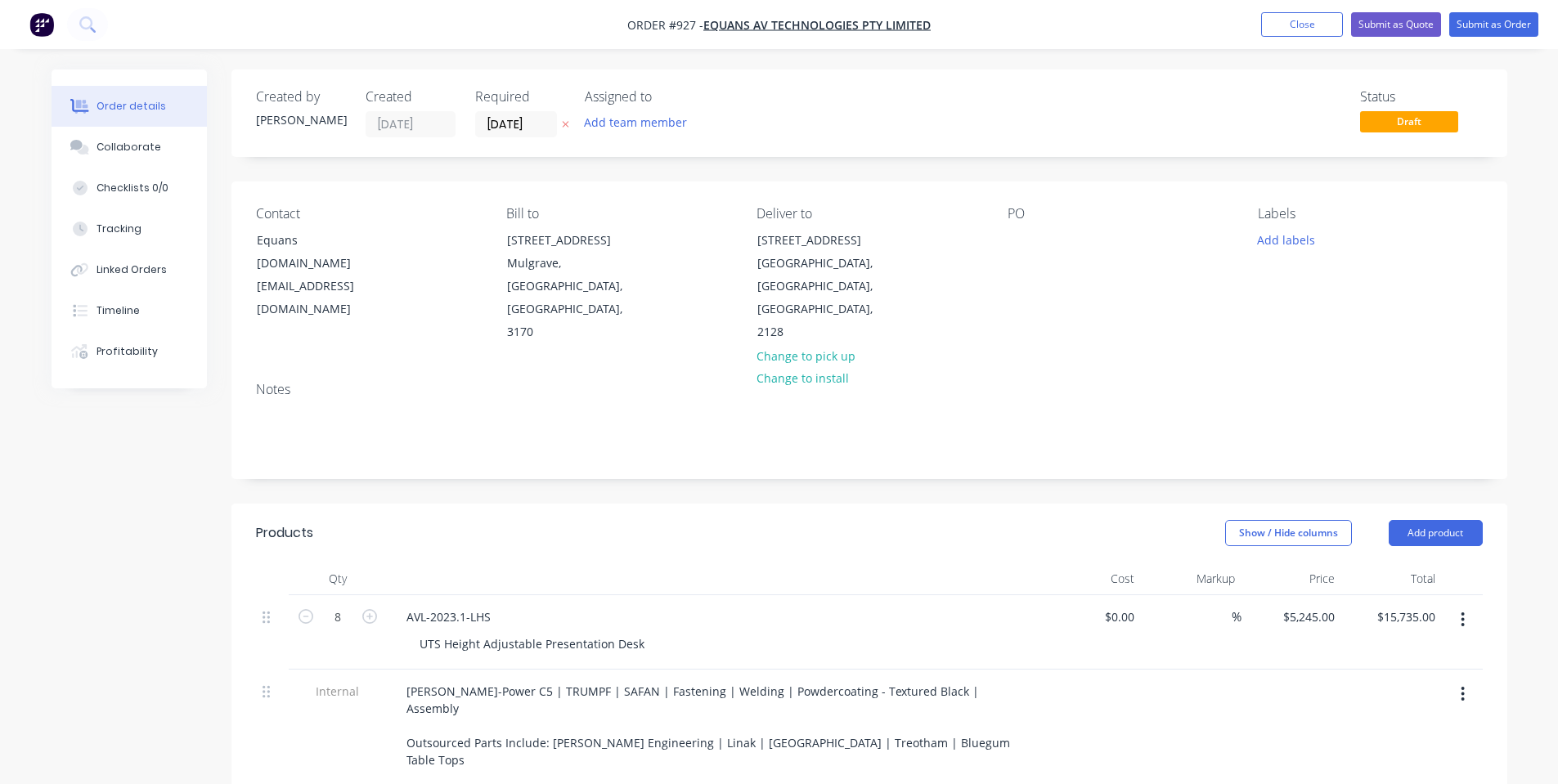
type input "$41,960.00"
click at [495, 563] on div at bounding box center [713, 579] width 654 height 32
click at [1451, 520] on button "Add product" at bounding box center [1436, 533] width 94 height 27
click at [876, 563] on div at bounding box center [713, 579] width 654 height 32
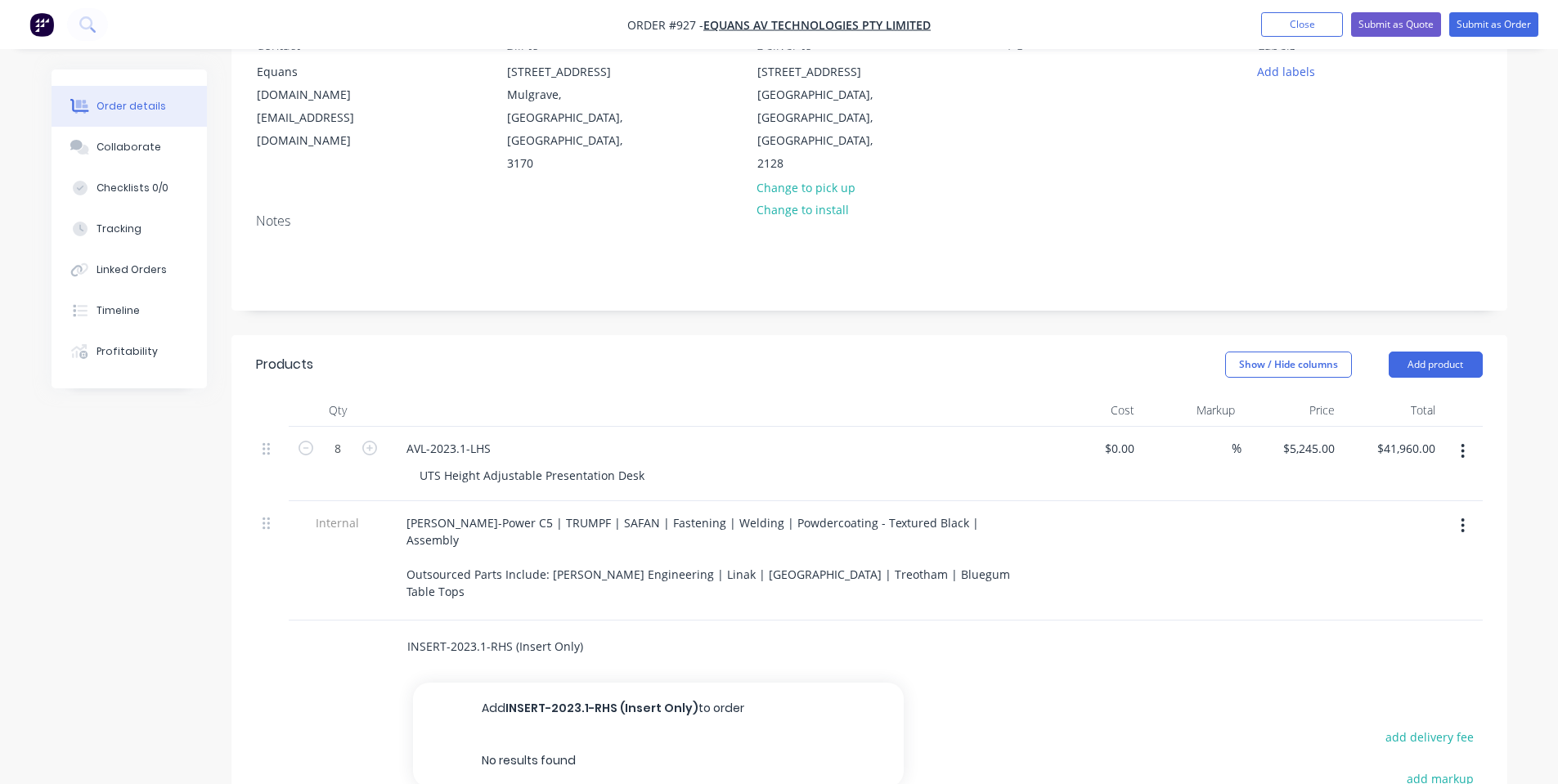
scroll to position [218, 0]
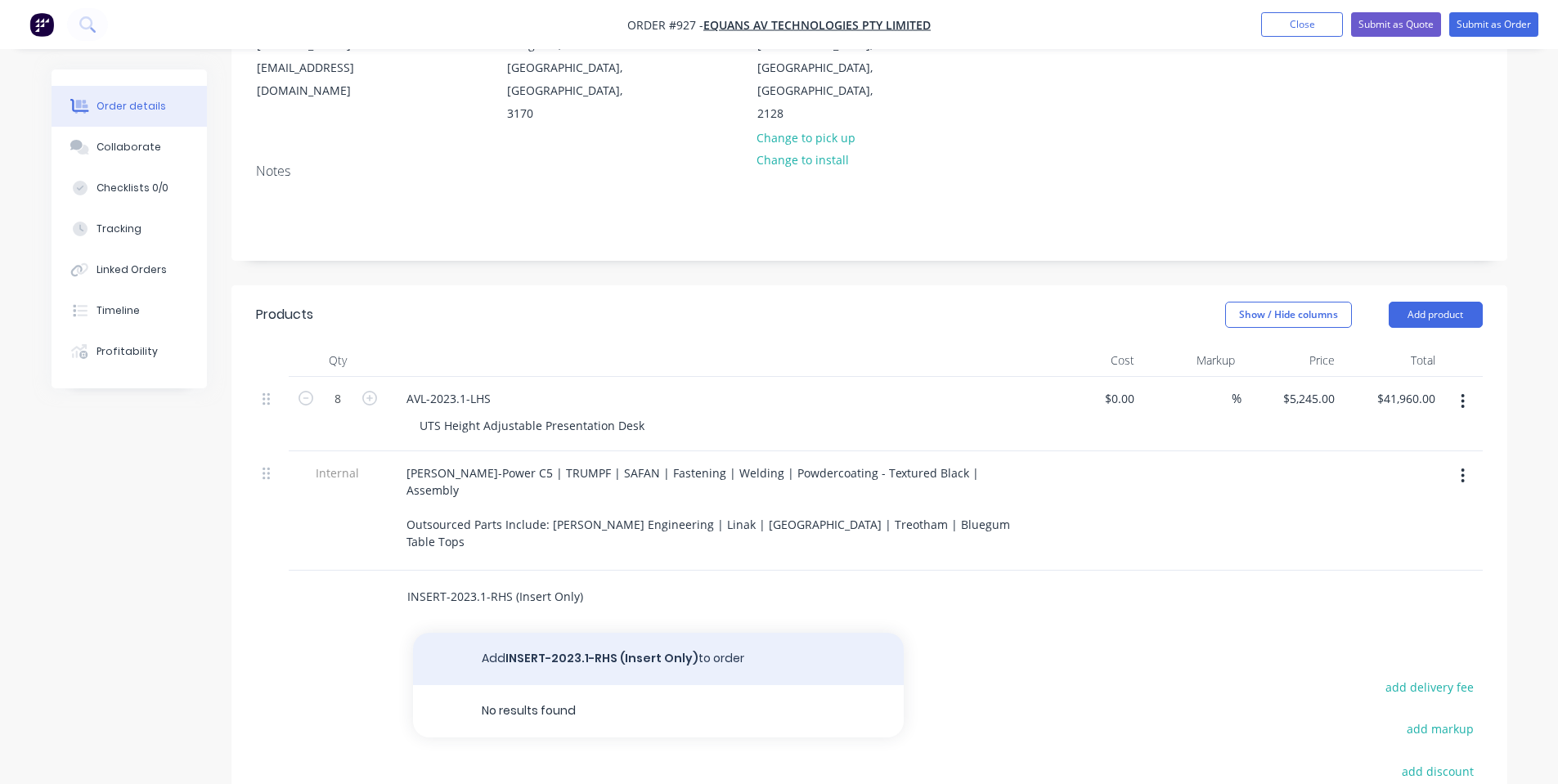
type input "INSERT-2023.1-RHS (Insert Only)"
click at [466, 633] on button "Add INSERT-2023.1-RHS (Insert Only) to order" at bounding box center [658, 658] width 491 height 52
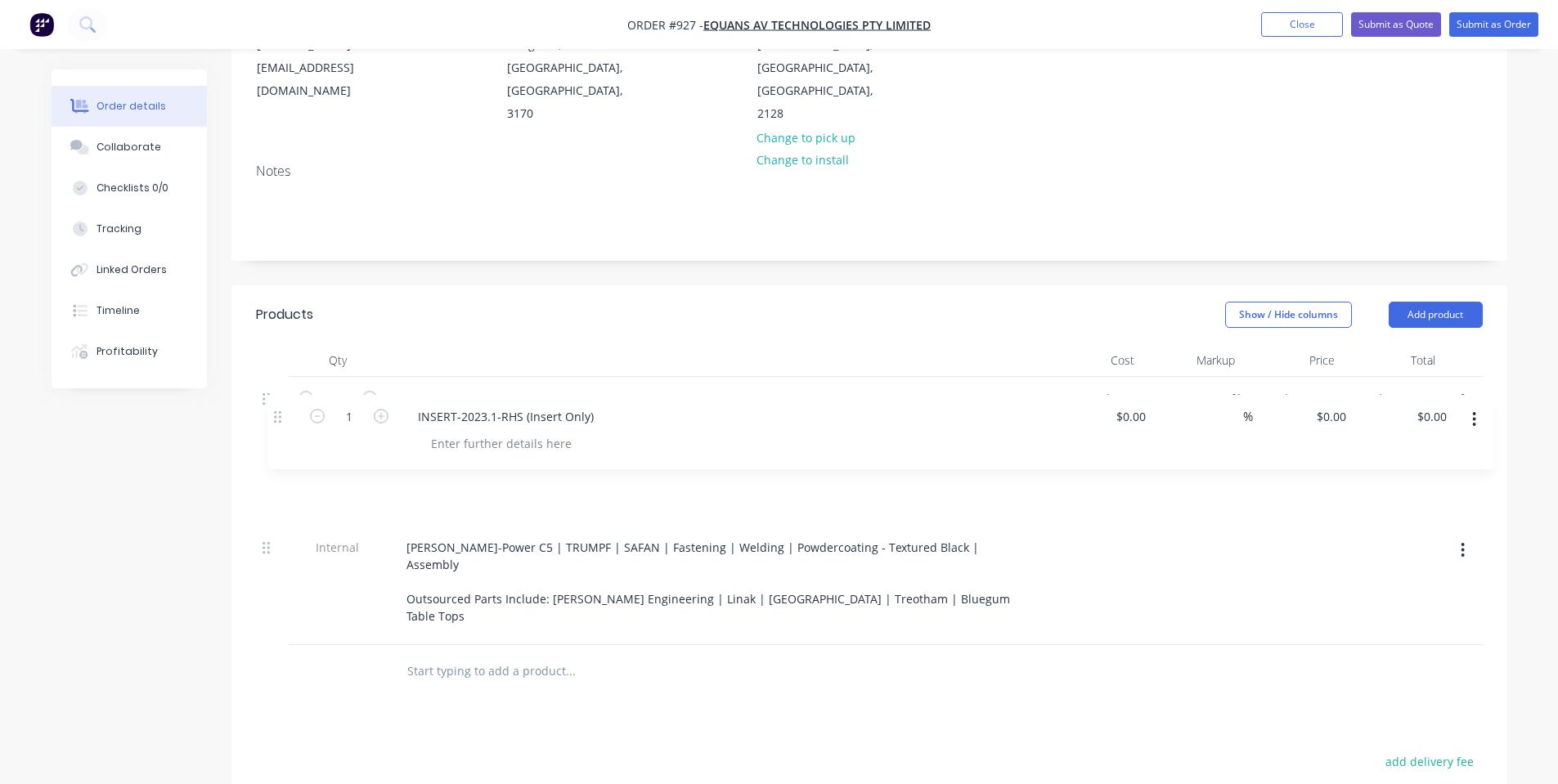
drag, startPoint x: 271, startPoint y: 514, endPoint x: 283, endPoint y: 413, distance: 101.7
click at [283, 413] on div "8 AVL-2023.1-LHS UTS Height Adjustable Presentation Desk $0.00 $0.00 % $5,245.0…" at bounding box center [869, 511] width 1226 height 268
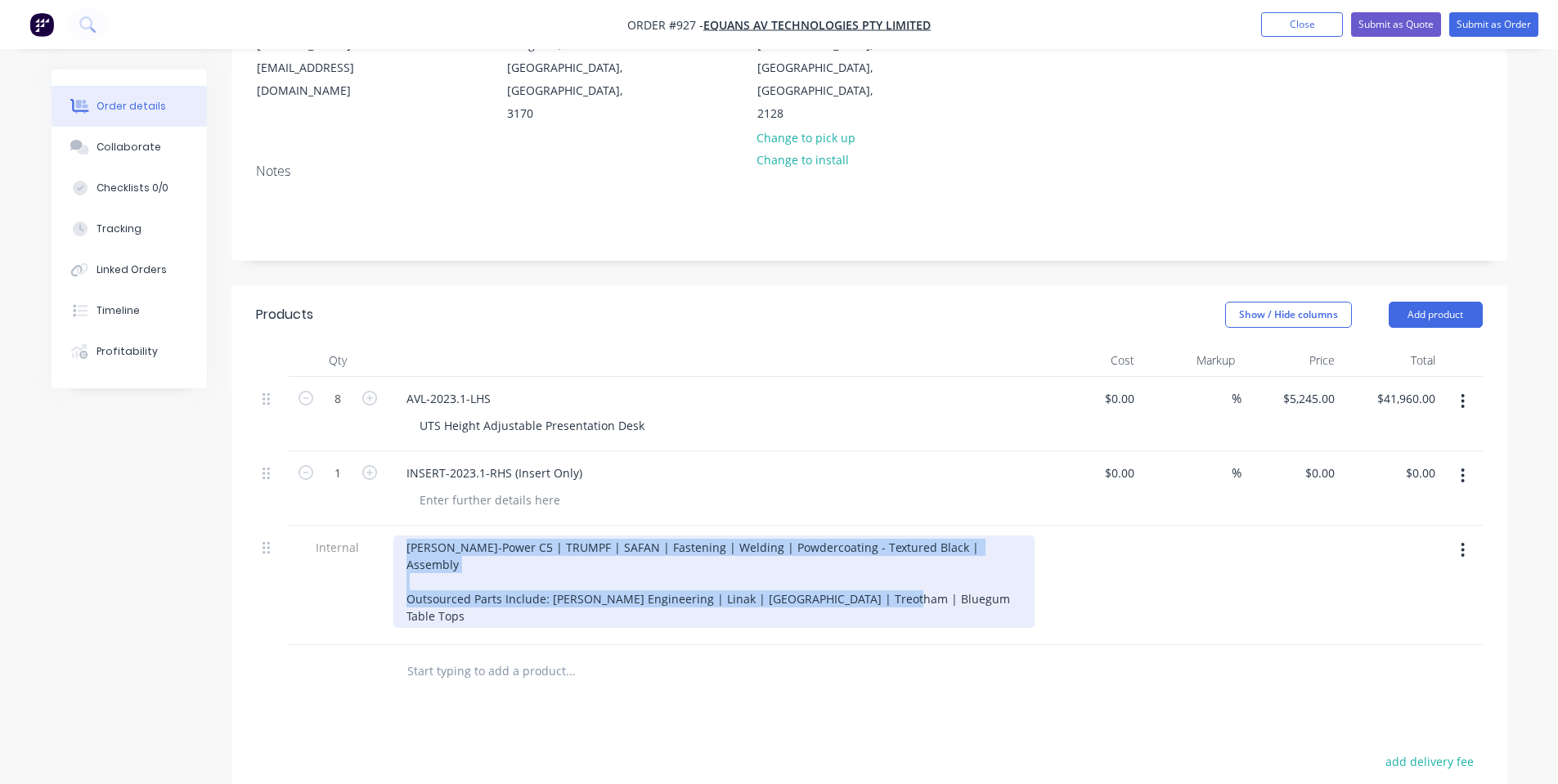
drag, startPoint x: 937, startPoint y: 532, endPoint x: 166, endPoint y: 428, distance: 778.0
click at [166, 428] on div "Created by Shane Created 07/10/25 Required 07/10/25 Assigned to Add team member…" at bounding box center [779, 483] width 1455 height 1264
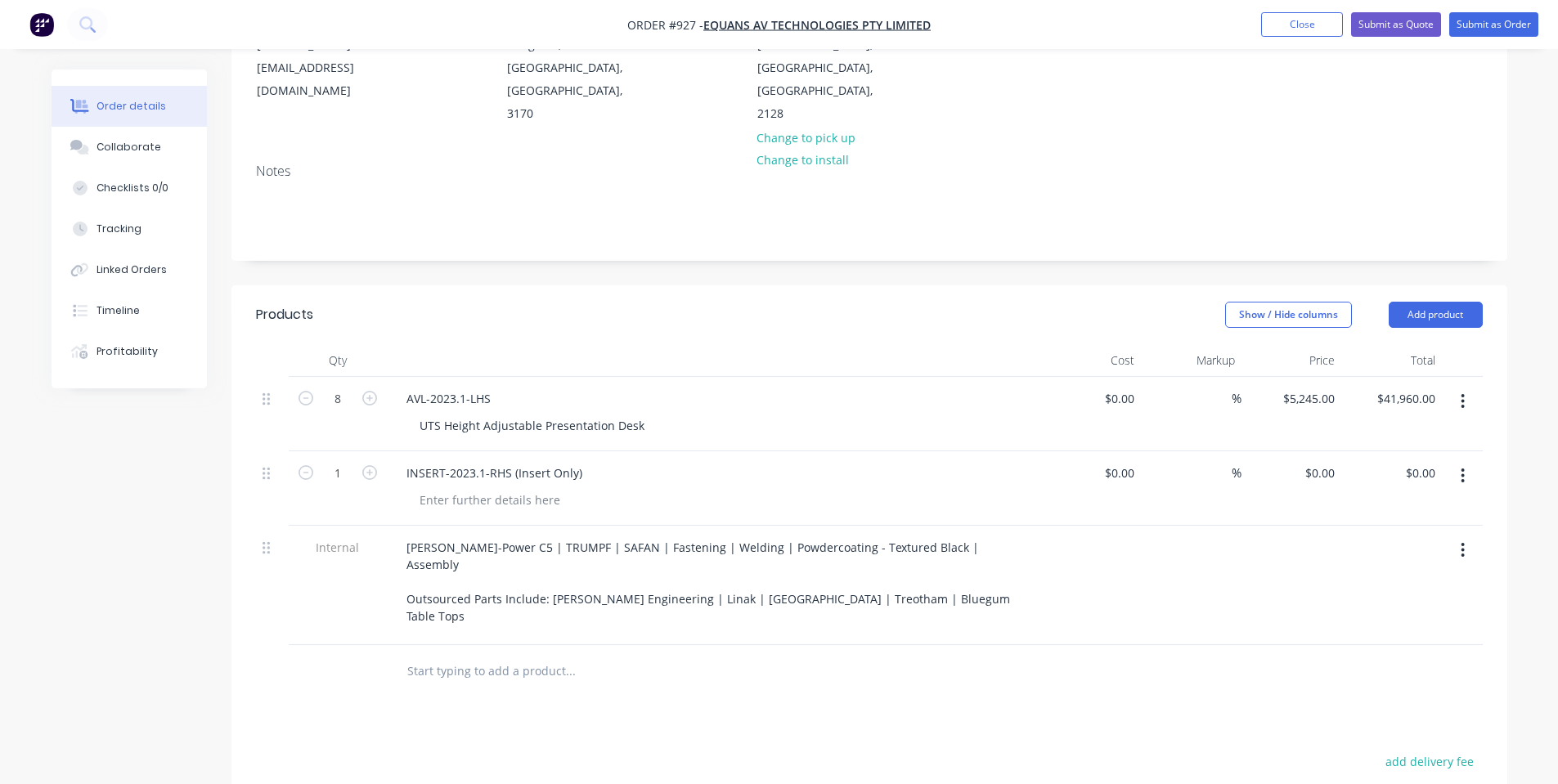
click at [686, 345] on div at bounding box center [713, 361] width 654 height 32
drag, startPoint x: 648, startPoint y: 380, endPoint x: 0, endPoint y: 417, distance: 649.1
click at [0, 417] on div "Order details Collaborate Checklists 0/0 Tracking Linked Orders Timeline Profit…" at bounding box center [779, 449] width 1558 height 1334
click at [776, 286] on header "Products Show / Hide columns Add product" at bounding box center [870, 315] width 1276 height 59
click at [349, 461] on input "1" at bounding box center [338, 473] width 43 height 25
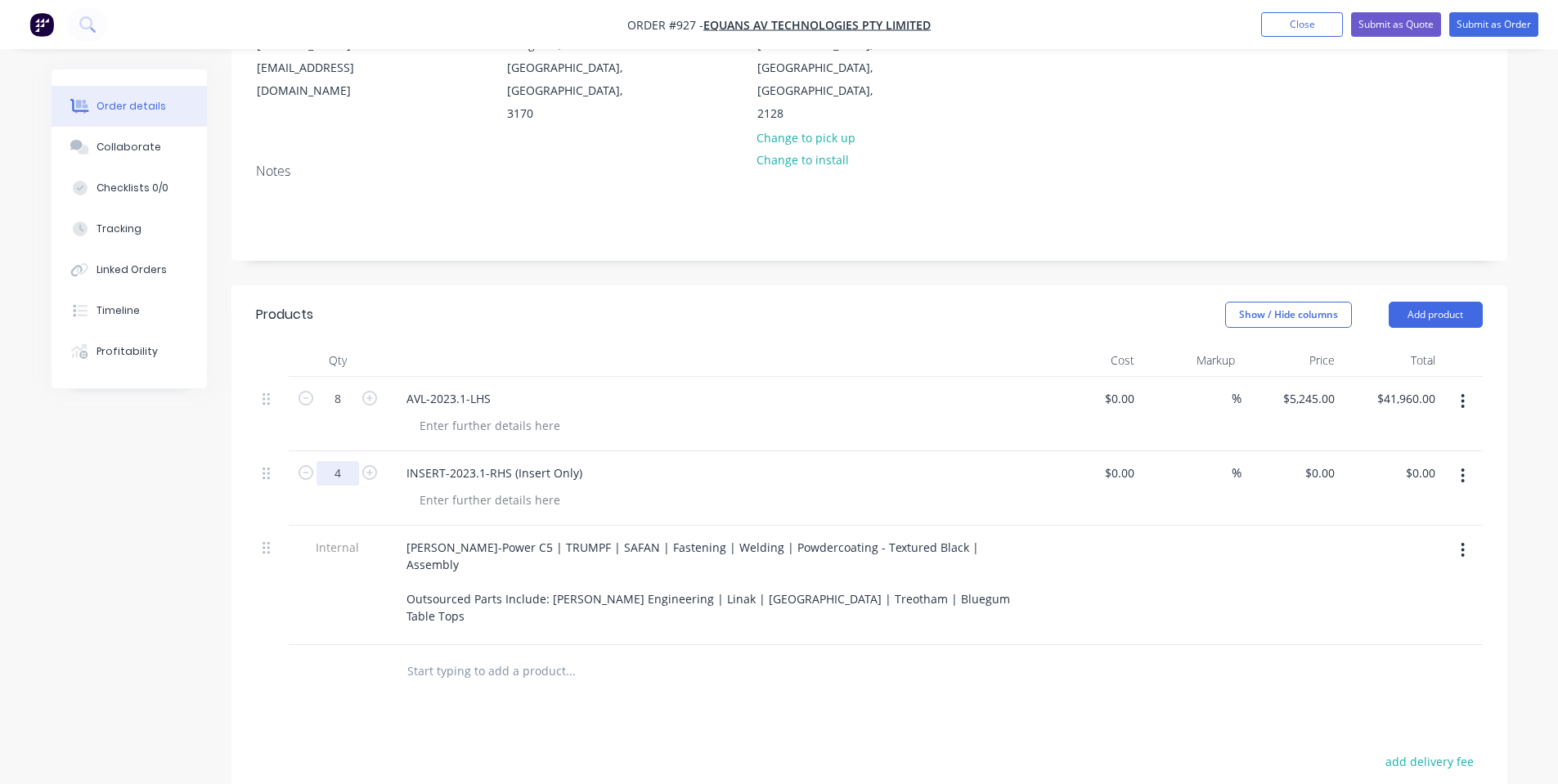
type input "4"
click at [787, 293] on header "Products Show / Hide columns Add product" at bounding box center [870, 315] width 1276 height 59
click at [1323, 461] on input "0" at bounding box center [1322, 473] width 38 height 24
type input "$140.00"
type input "$560.00"
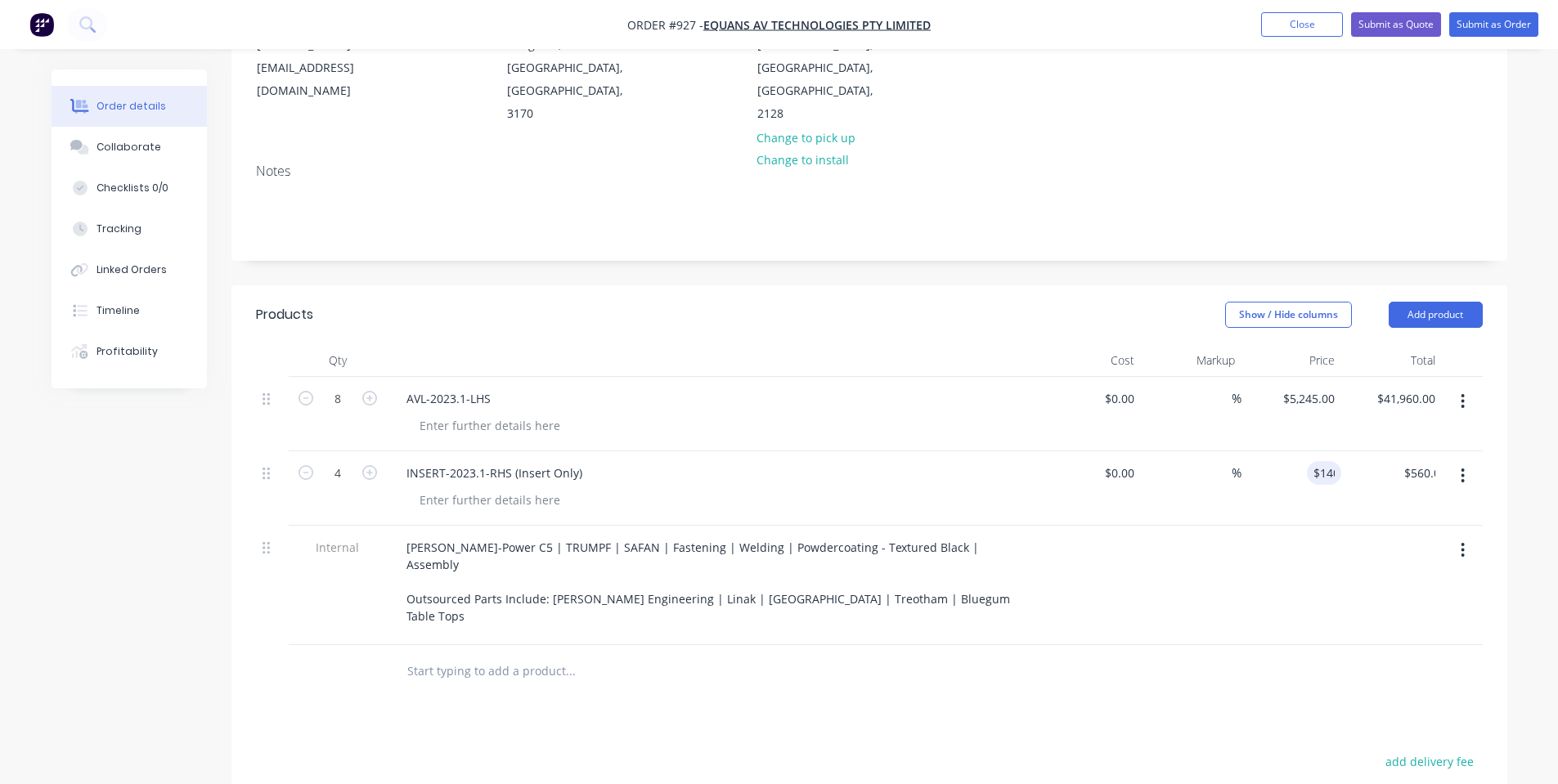
click at [1250, 645] on div at bounding box center [869, 671] width 1226 height 53
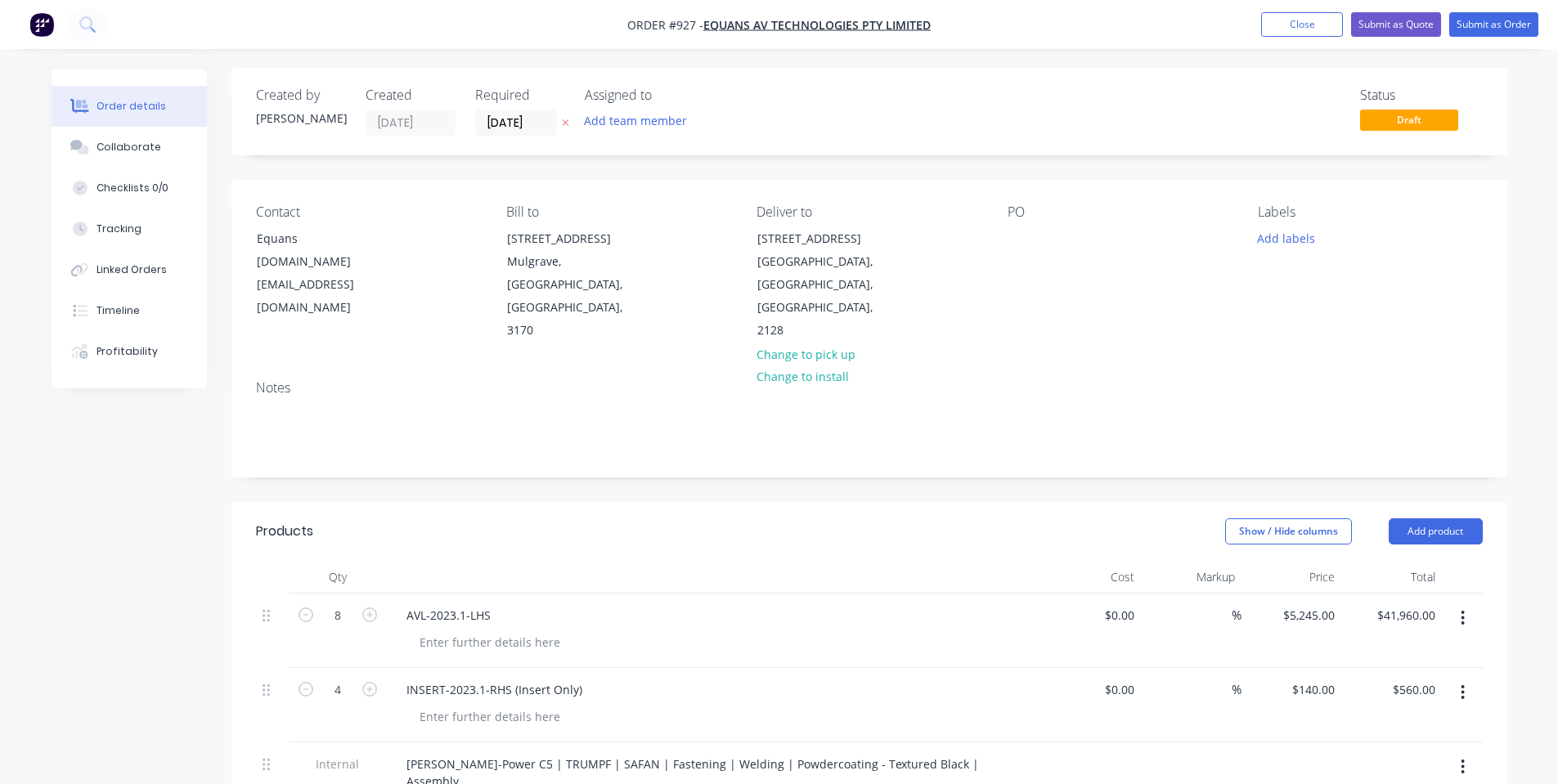
scroll to position [0, 0]
click at [1007, 237] on div at bounding box center [1020, 240] width 27 height 24
click at [1167, 265] on div "PO P26962" at bounding box center [1119, 275] width 224 height 139
click at [1264, 246] on button "Add labels" at bounding box center [1286, 239] width 75 height 22
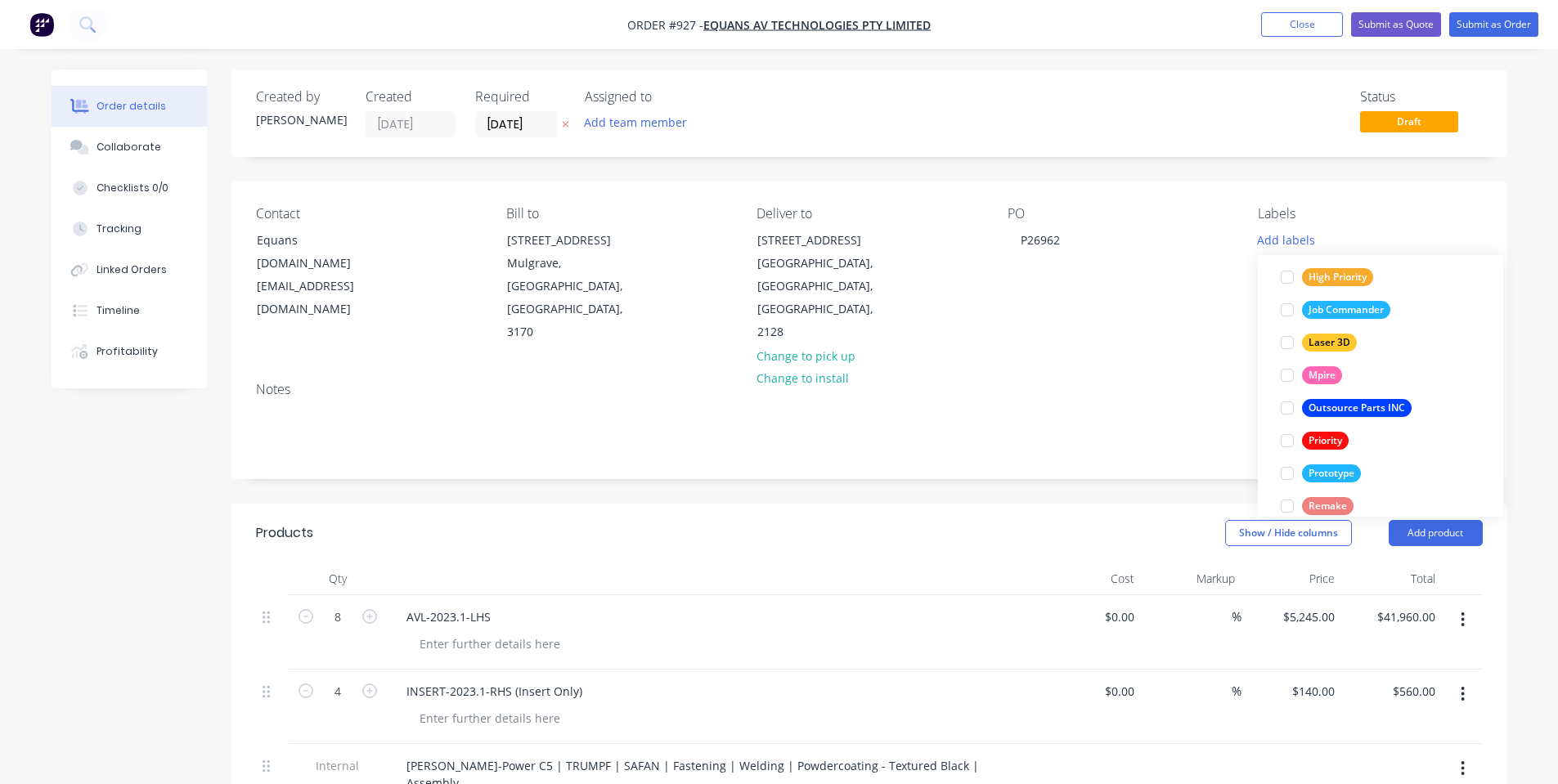
scroll to position [457, 0]
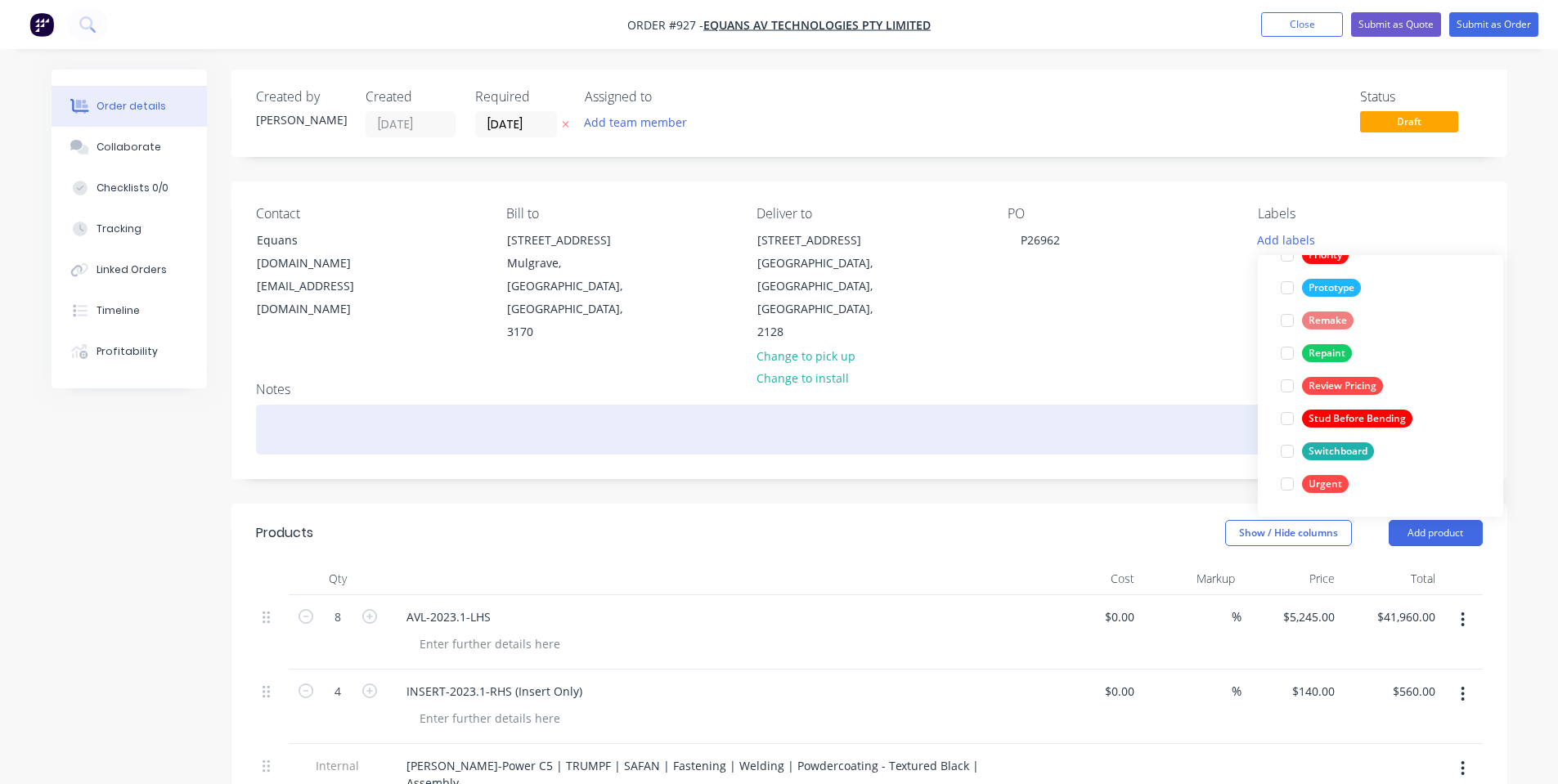
click at [1160, 368] on div "Notes" at bounding box center [870, 423] width 1276 height 109
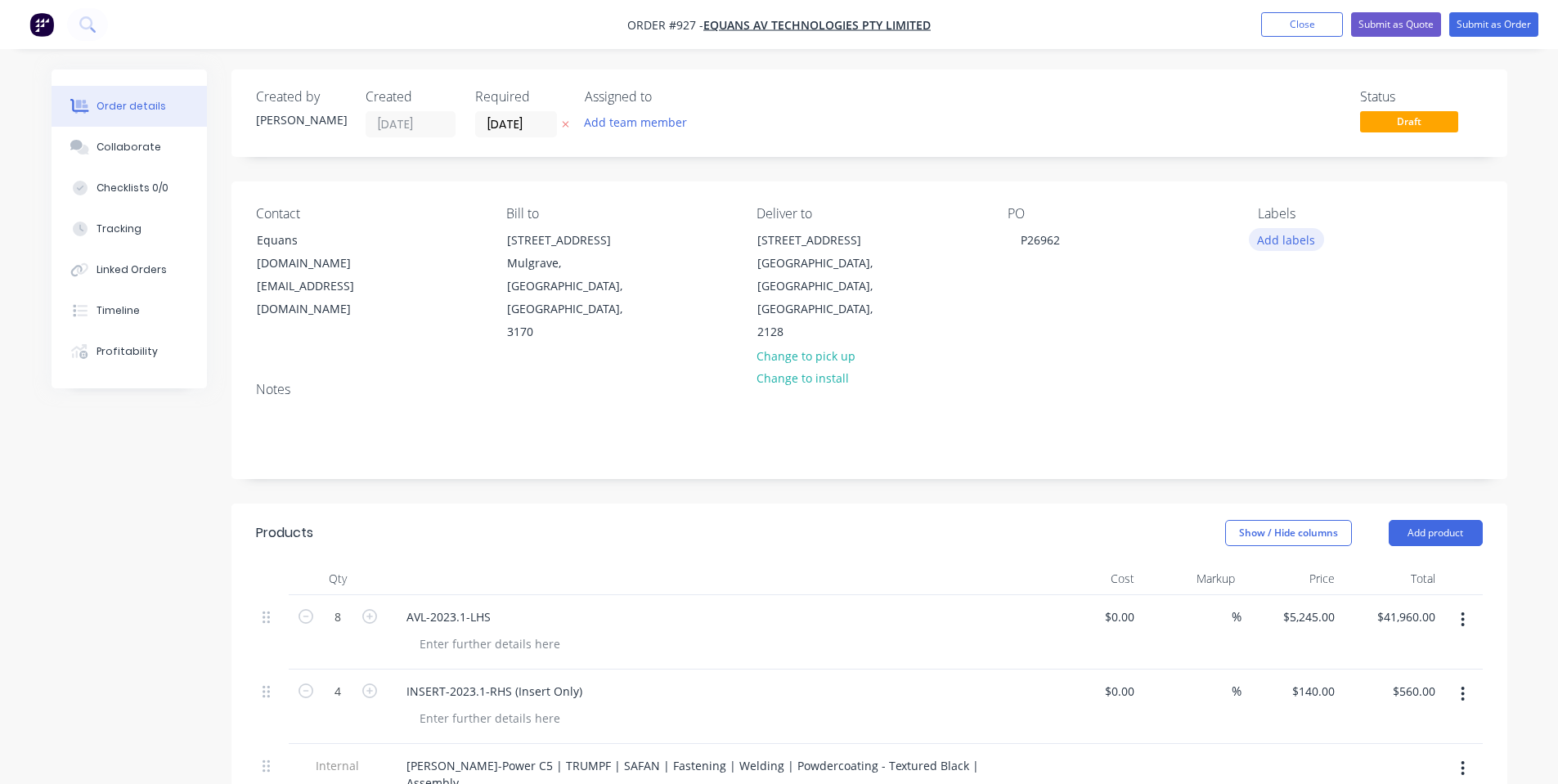
click at [1307, 233] on button "Add labels" at bounding box center [1286, 239] width 75 height 22
click at [1158, 318] on div "Contact Equans apav.anz@equans.com Bill to 54-56 Geddes Street Mulgrave, Victor…" at bounding box center [870, 274] width 1276 height 187
drag, startPoint x: 1130, startPoint y: 207, endPoint x: 1133, endPoint y: 179, distance: 28.2
click at [1130, 206] on div "PO" at bounding box center [1119, 214] width 224 height 15
drag, startPoint x: 1328, startPoint y: 29, endPoint x: 1484, endPoint y: 65, distance: 160.1
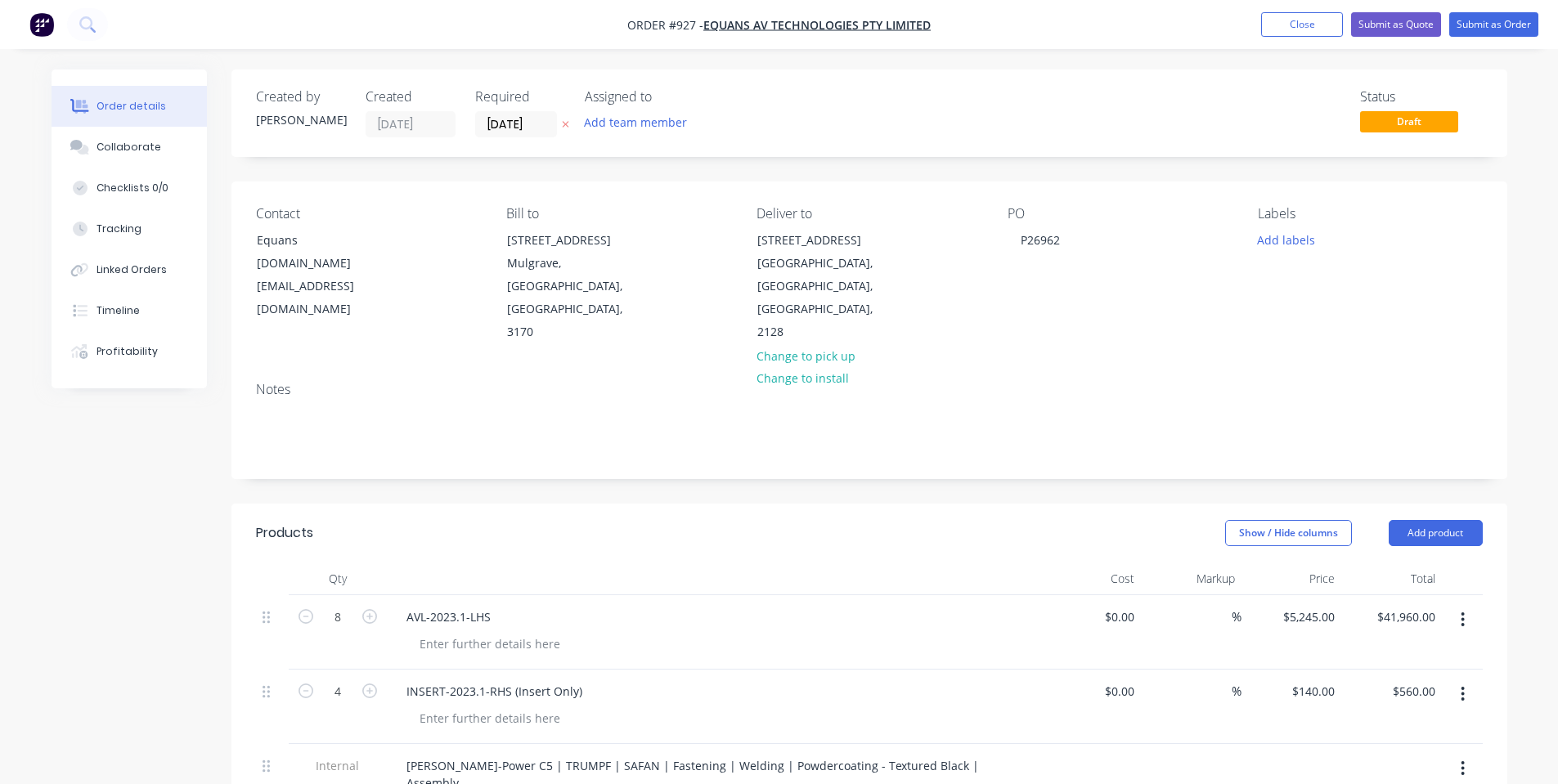
click at [1456, 91] on div "Order #927 - EQUANS AV Technologies Pty Limited Add product Close Submit as Quo…" at bounding box center [779, 667] width 1558 height 1334
click at [1482, 28] on button "Submit as Order" at bounding box center [1493, 24] width 89 height 25
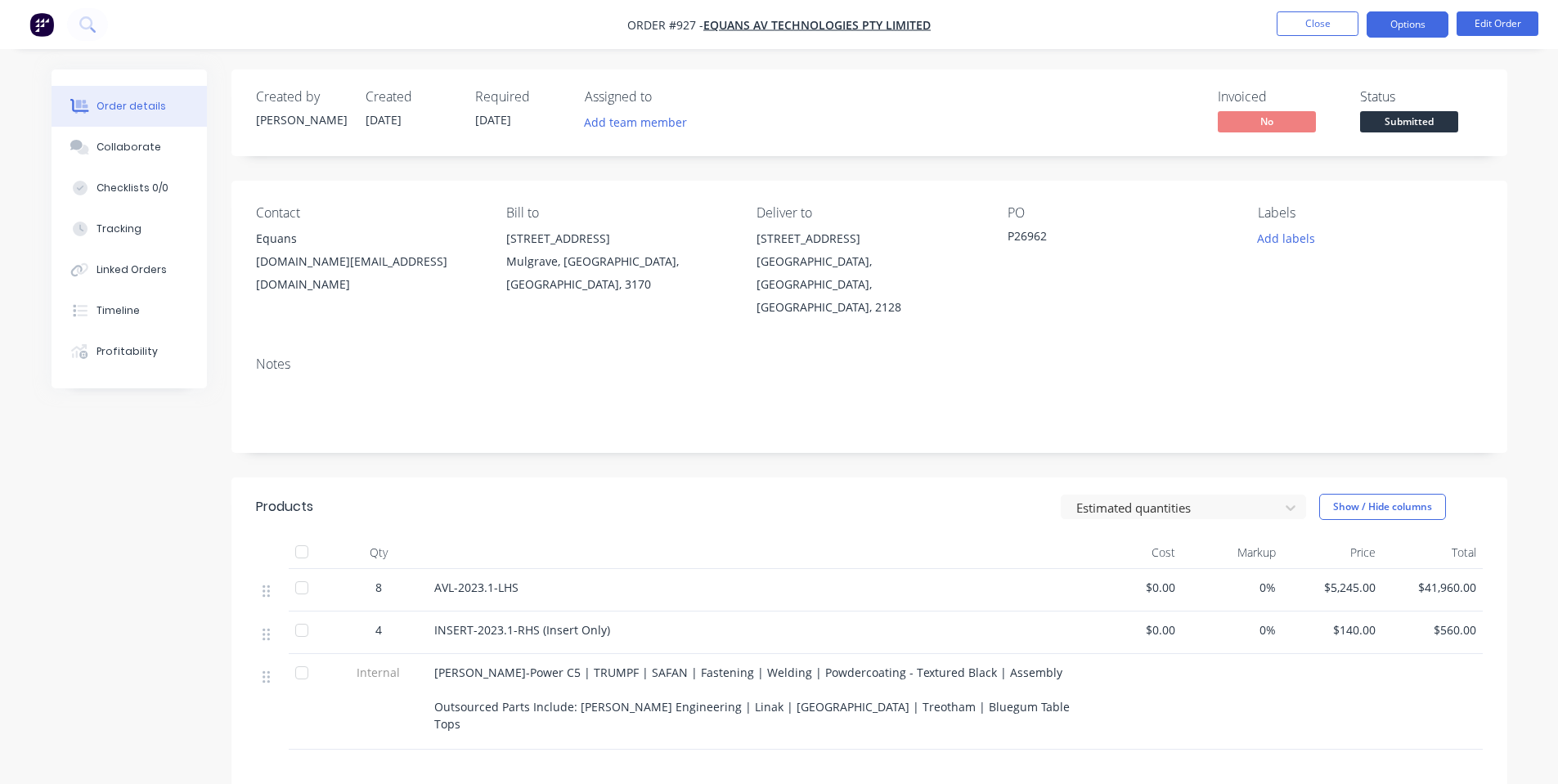
click at [1430, 32] on button "Options" at bounding box center [1408, 24] width 82 height 27
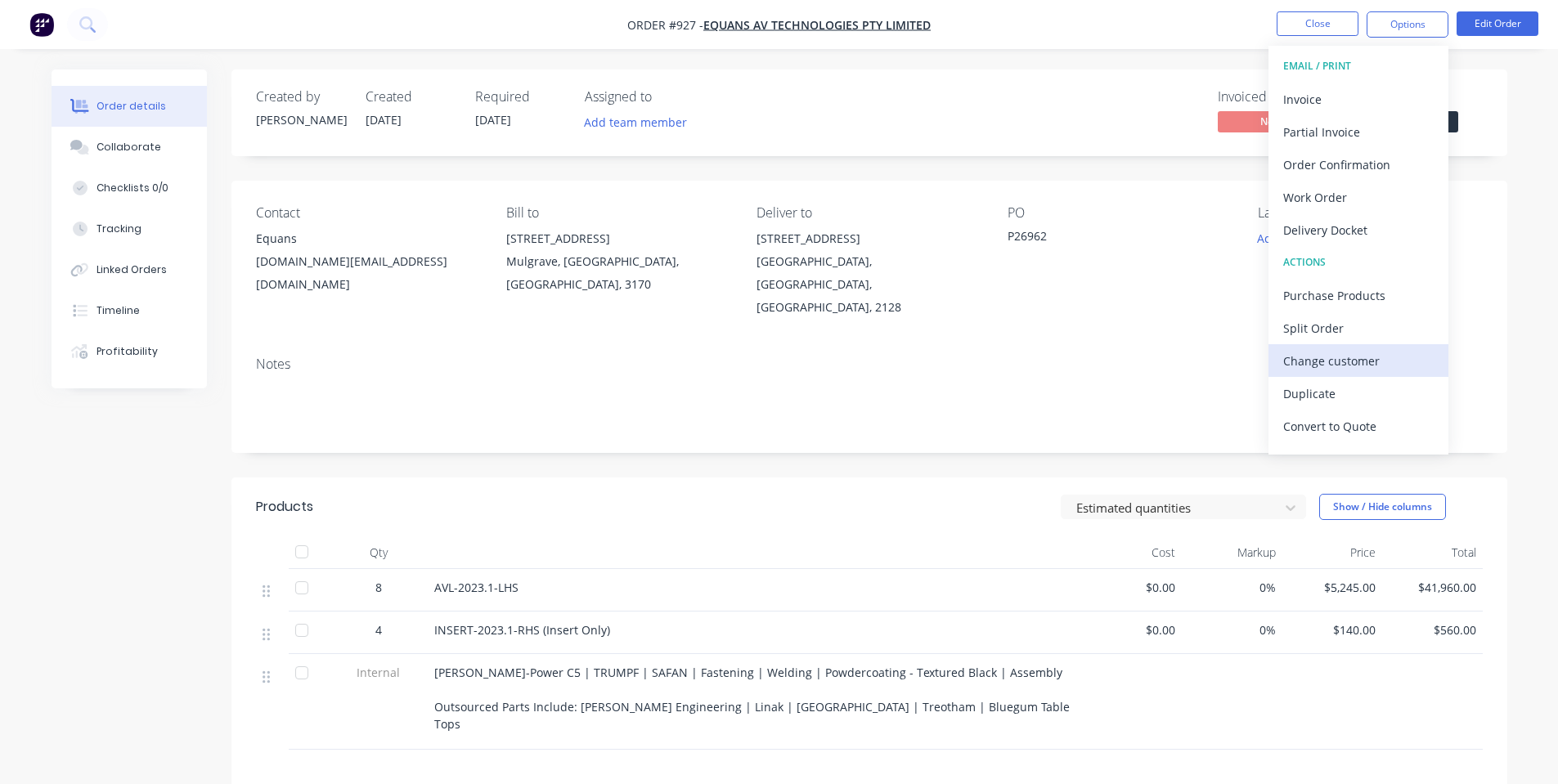
click at [1354, 349] on div "Change customer" at bounding box center [1358, 361] width 150 height 24
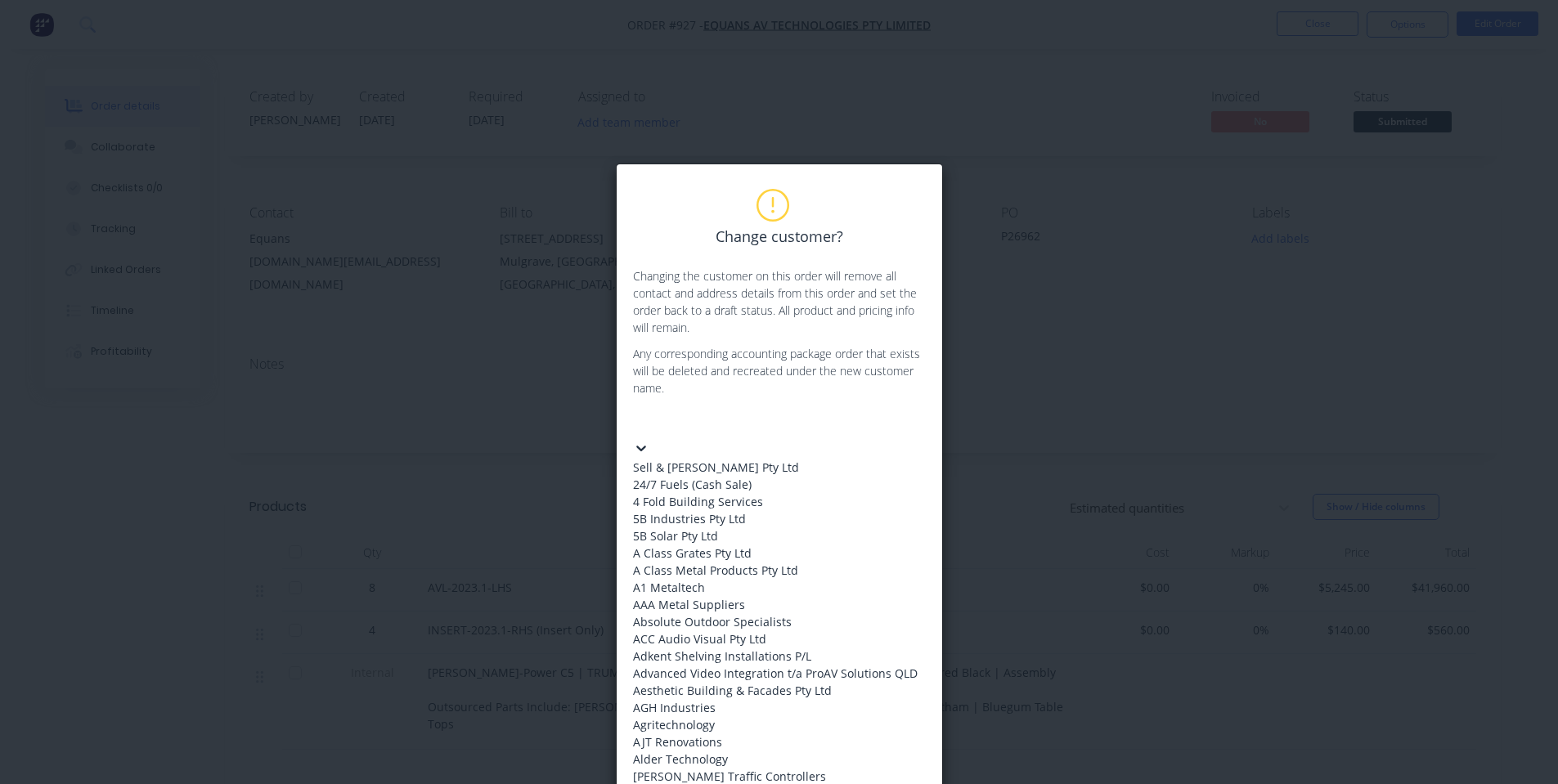
click at [798, 419] on div at bounding box center [755, 422] width 235 height 21
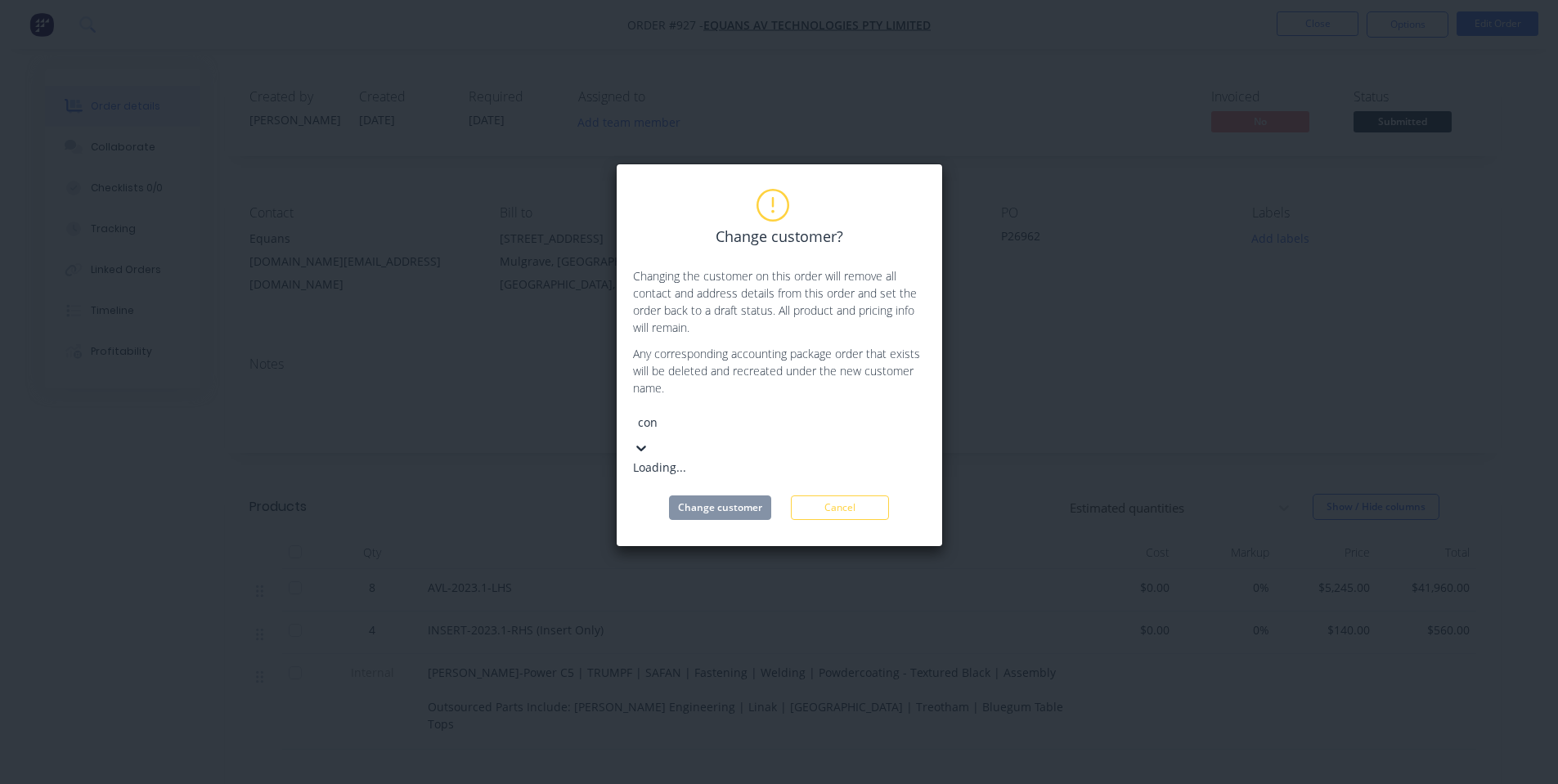
type input "conc"
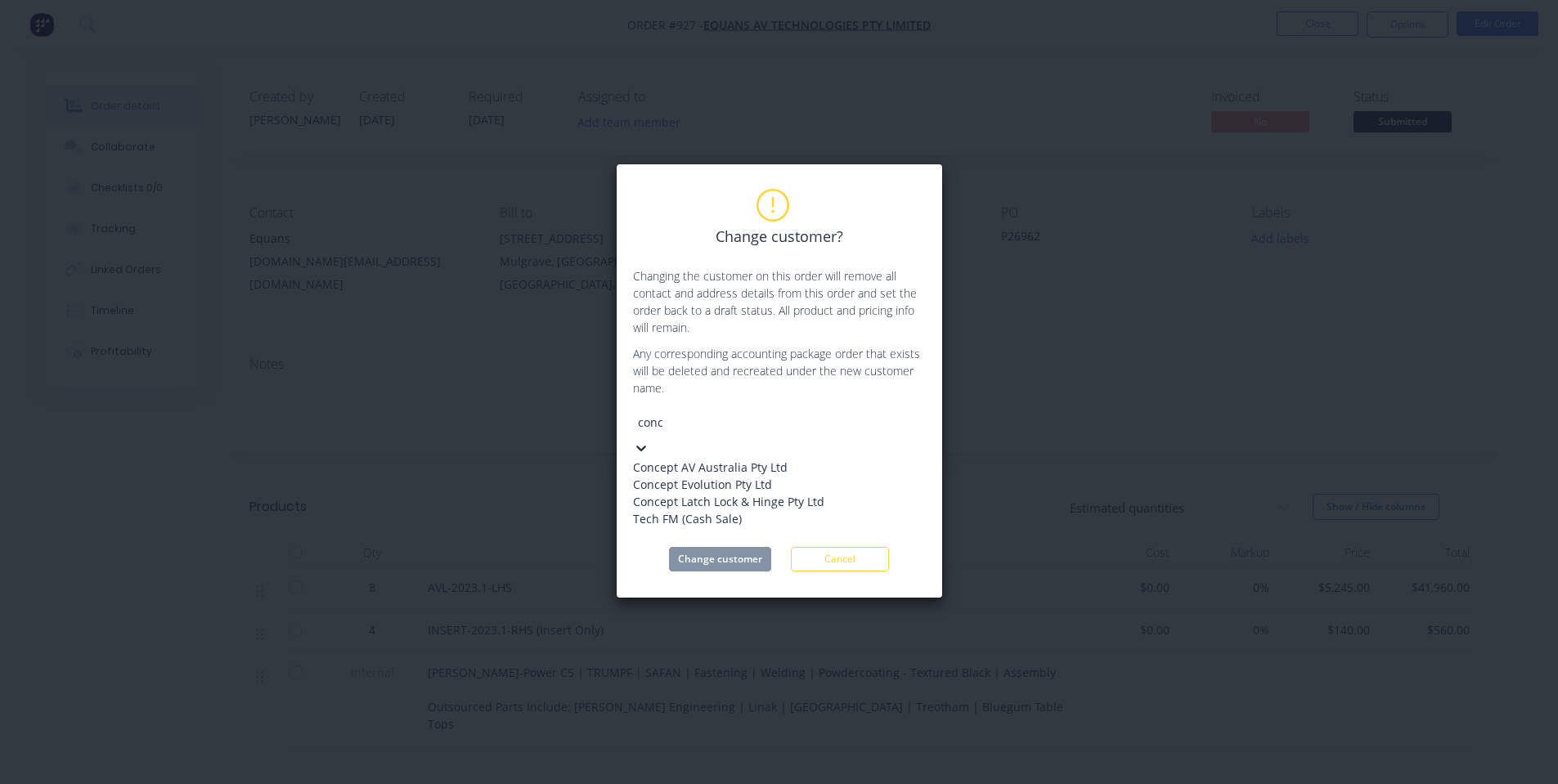
click at [793, 461] on div "Concept AV Australia Pty Ltd" at bounding box center [755, 467] width 245 height 17
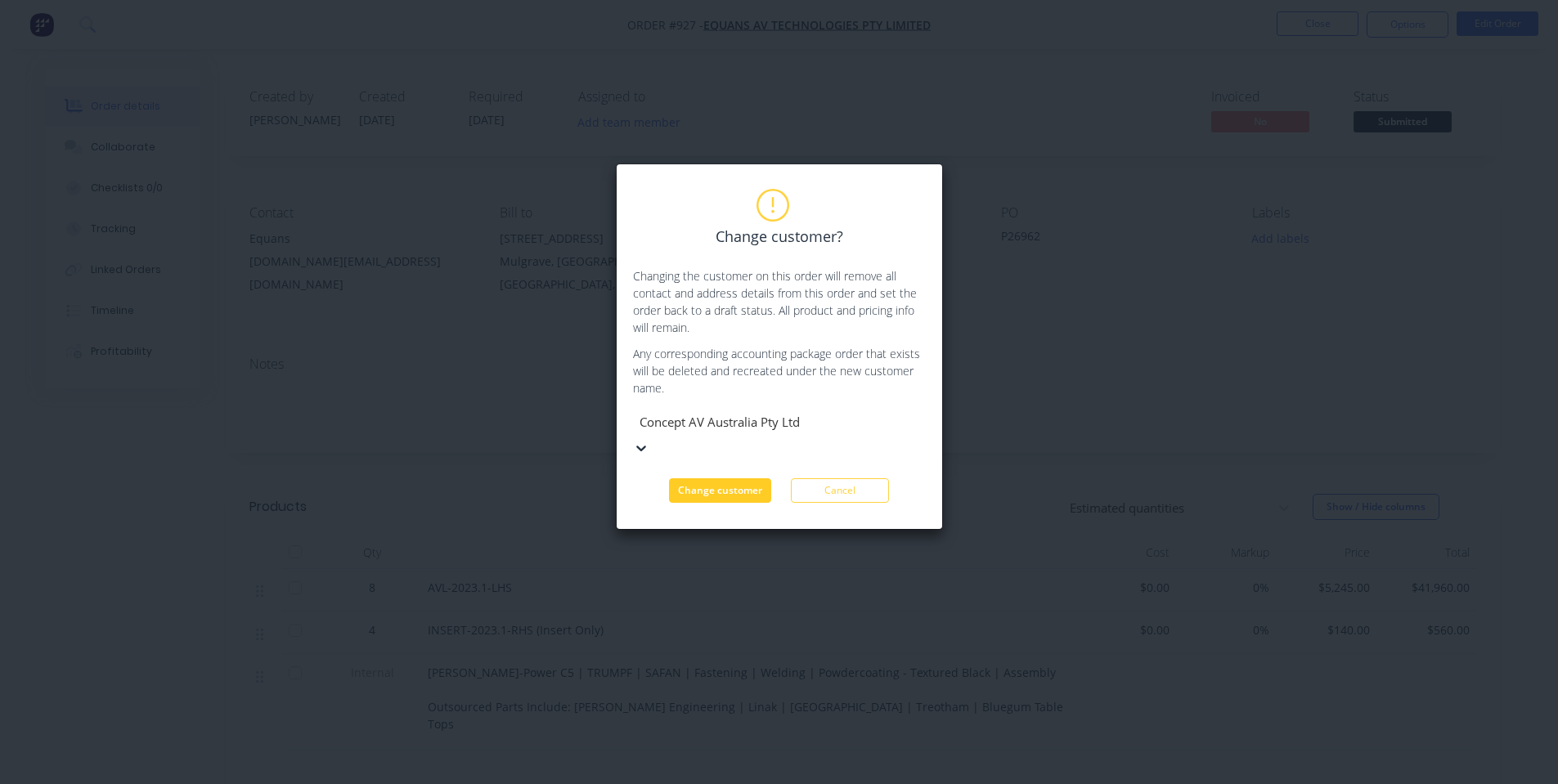
click at [734, 478] on button "Change customer" at bounding box center [720, 490] width 103 height 25
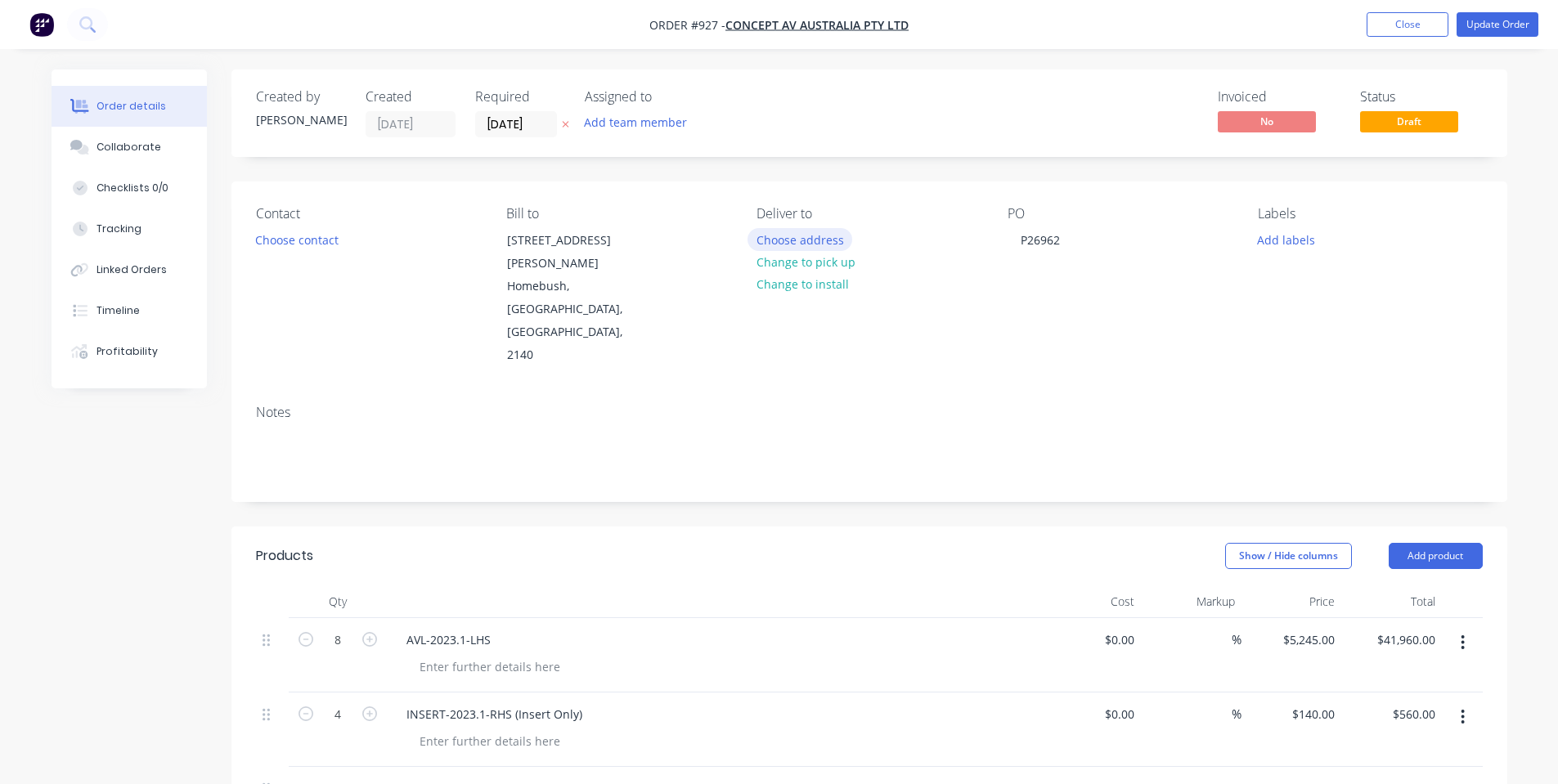
click at [828, 232] on button "Choose address" at bounding box center [800, 239] width 104 height 22
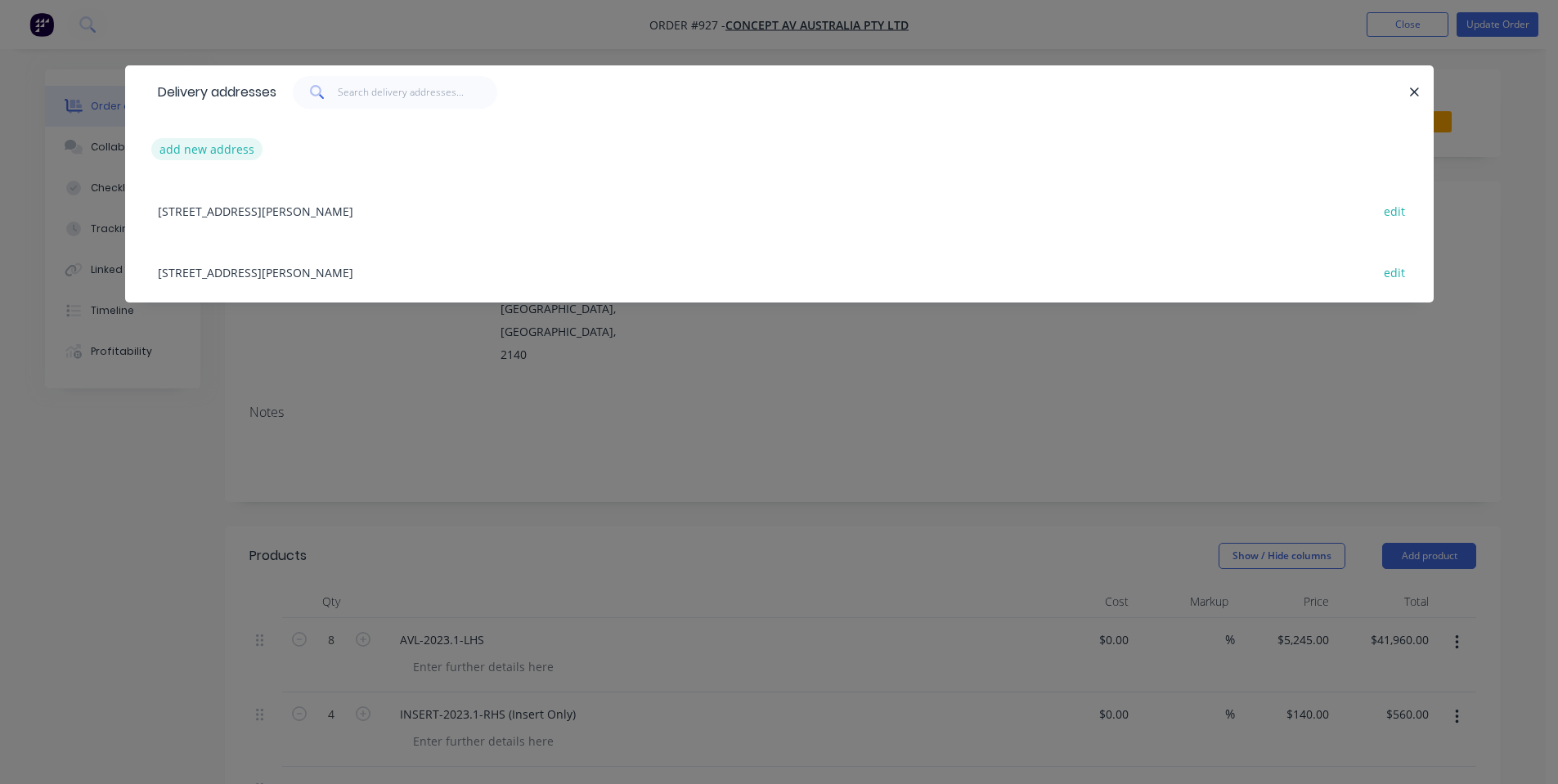
click at [235, 143] on button "add new address" at bounding box center [207, 150] width 112 height 22
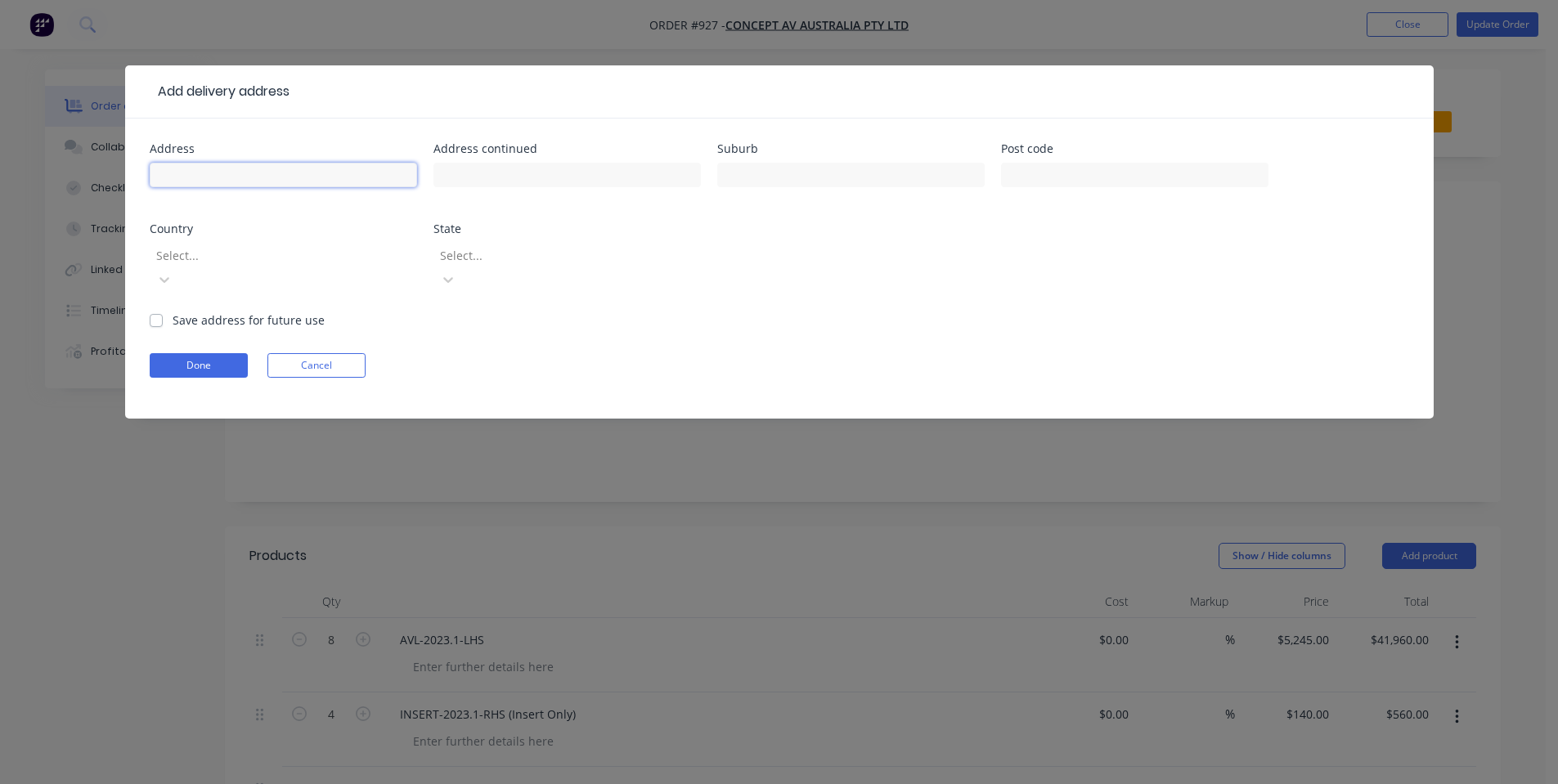
click at [202, 177] on input "text" at bounding box center [283, 174] width 268 height 25
type input "1"
type input "University of Technology Sydney"
type input "15 Broadway Street"
type input "Ultimo"
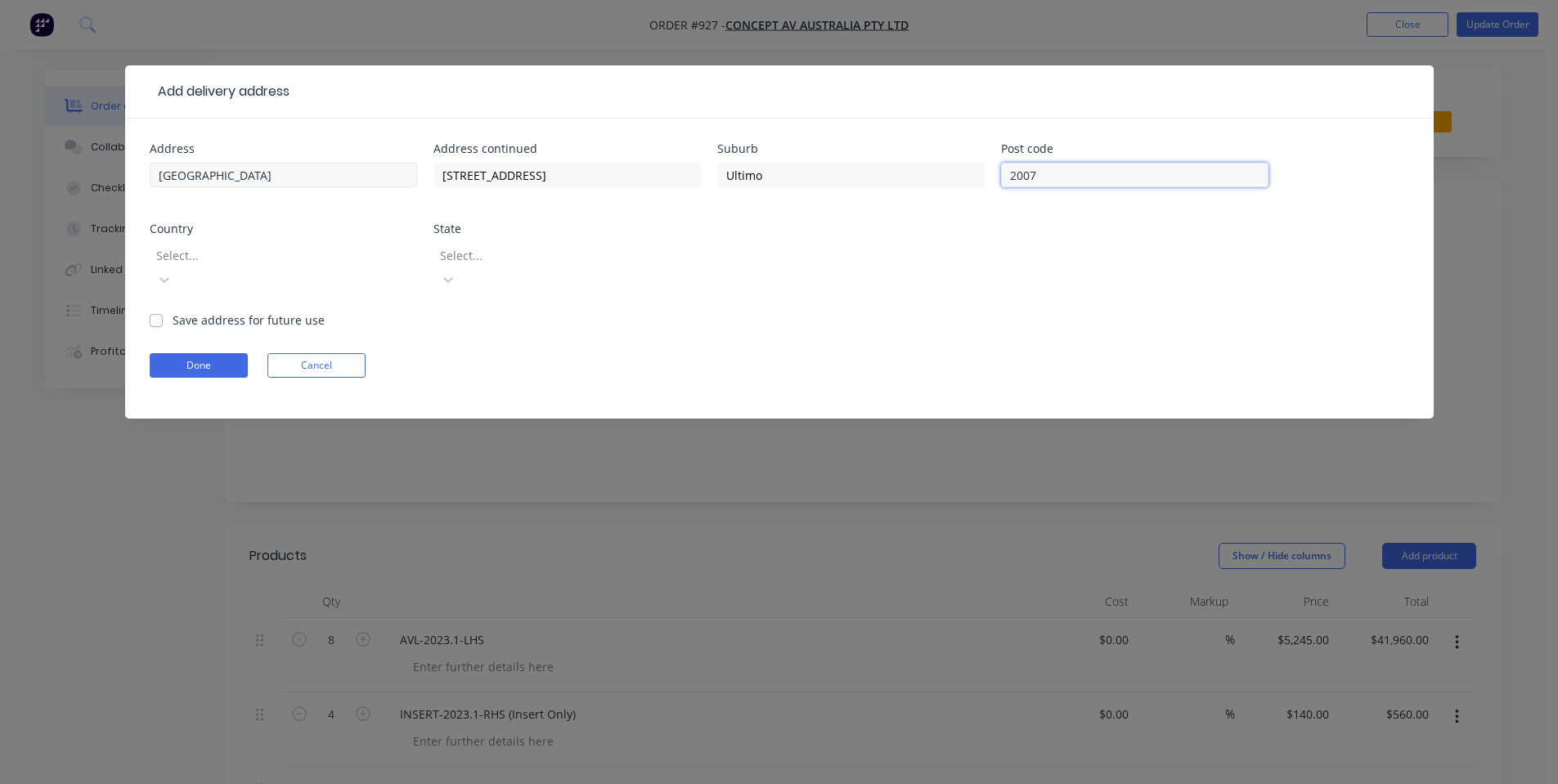
type input "2007"
type input "a"
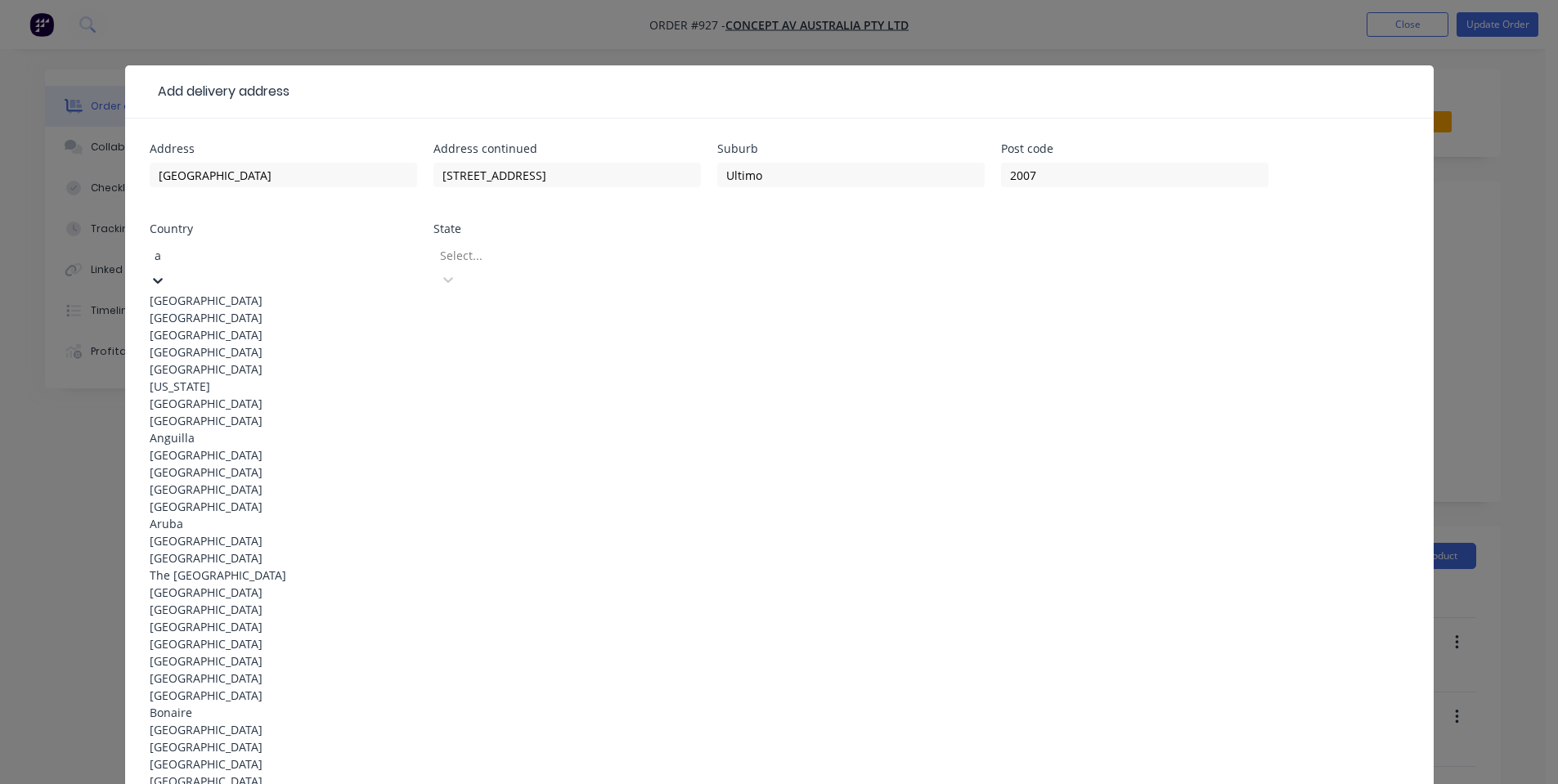
click at [209, 292] on div "Australia" at bounding box center [283, 300] width 268 height 17
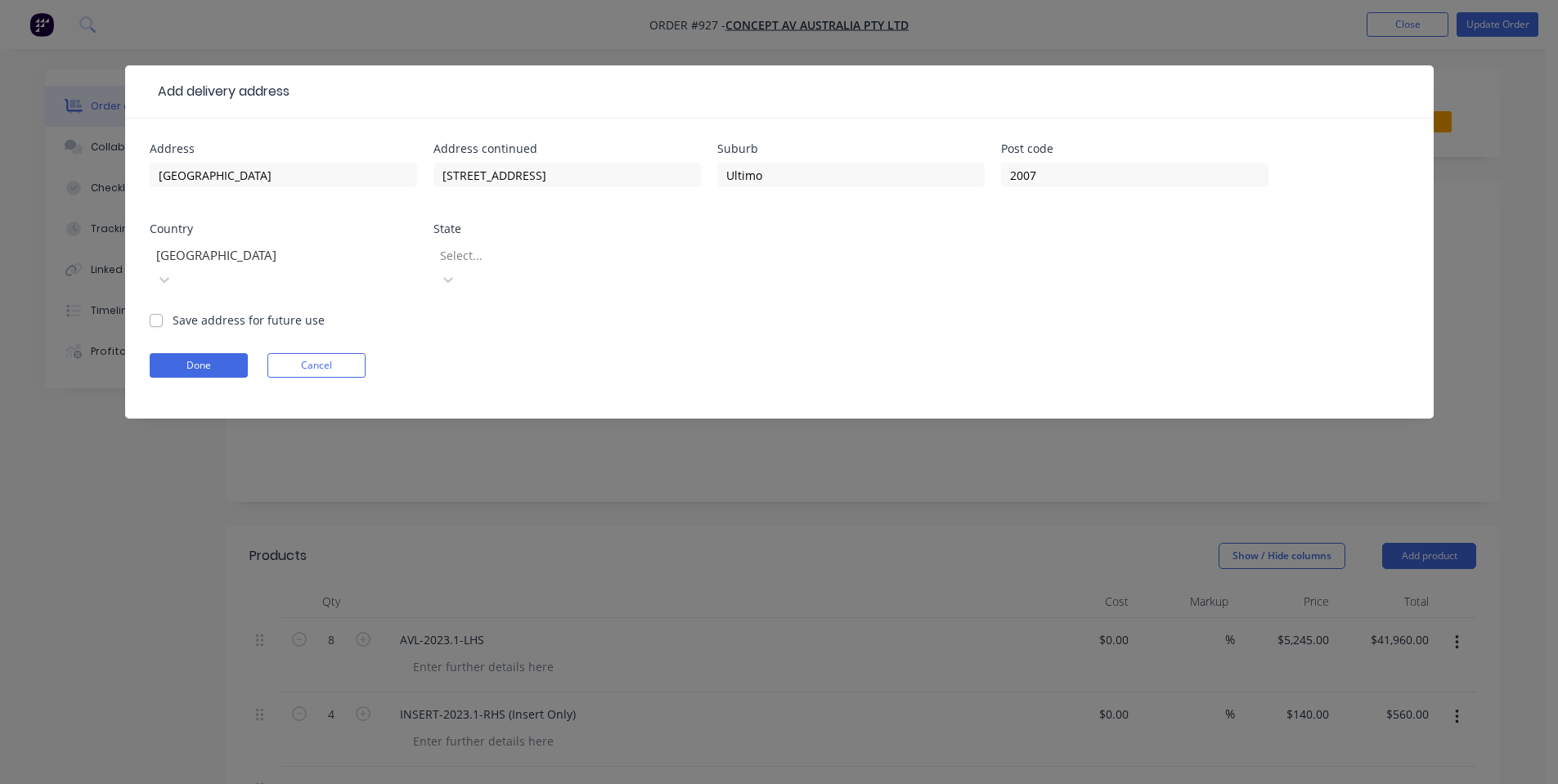
click at [583, 260] on div at bounding box center [556, 256] width 235 height 21
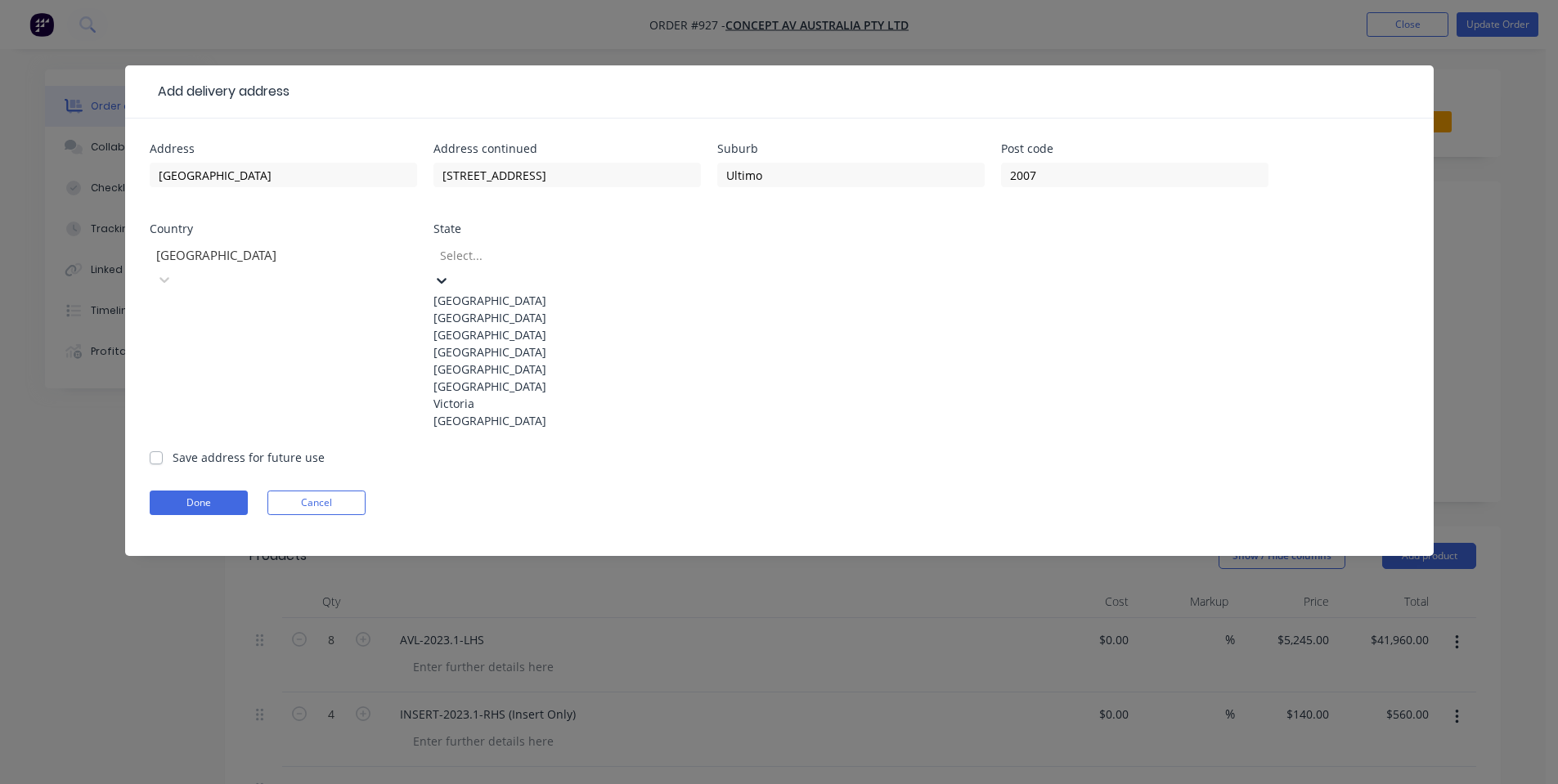
click at [541, 326] on div "New South Wales" at bounding box center [567, 317] width 268 height 17
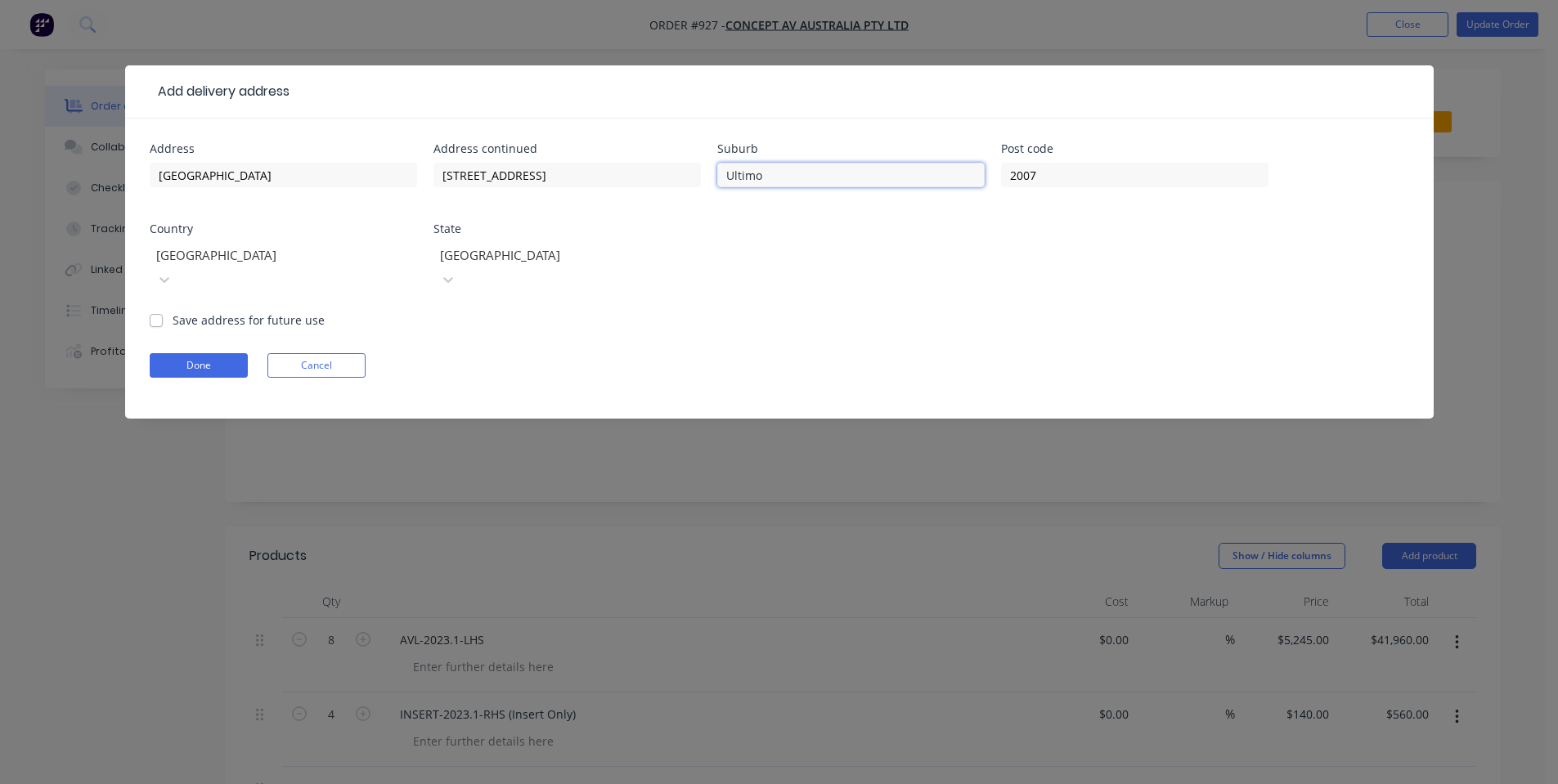
drag, startPoint x: 808, startPoint y: 181, endPoint x: 772, endPoint y: 178, distance: 36.1
click at [808, 180] on input "Ultimo" at bounding box center [851, 174] width 268 height 25
click at [610, 171] on input "15 Broadway Street" at bounding box center [567, 174] width 268 height 25
type input "15 Broadway Street | CD01.01.14"
click at [181, 353] on button "Done" at bounding box center [198, 365] width 98 height 25
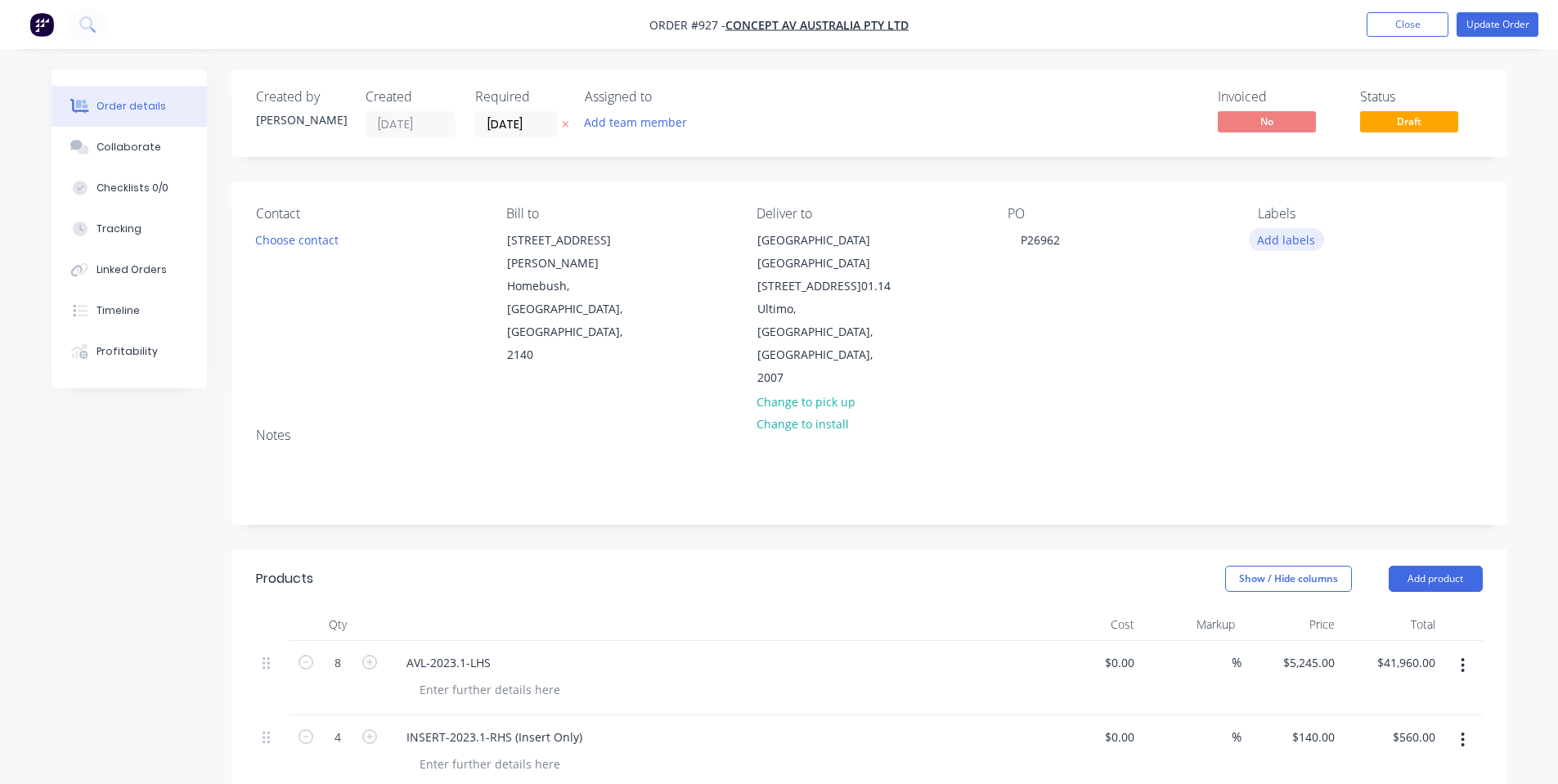
click at [1301, 238] on button "Add labels" at bounding box center [1286, 239] width 75 height 22
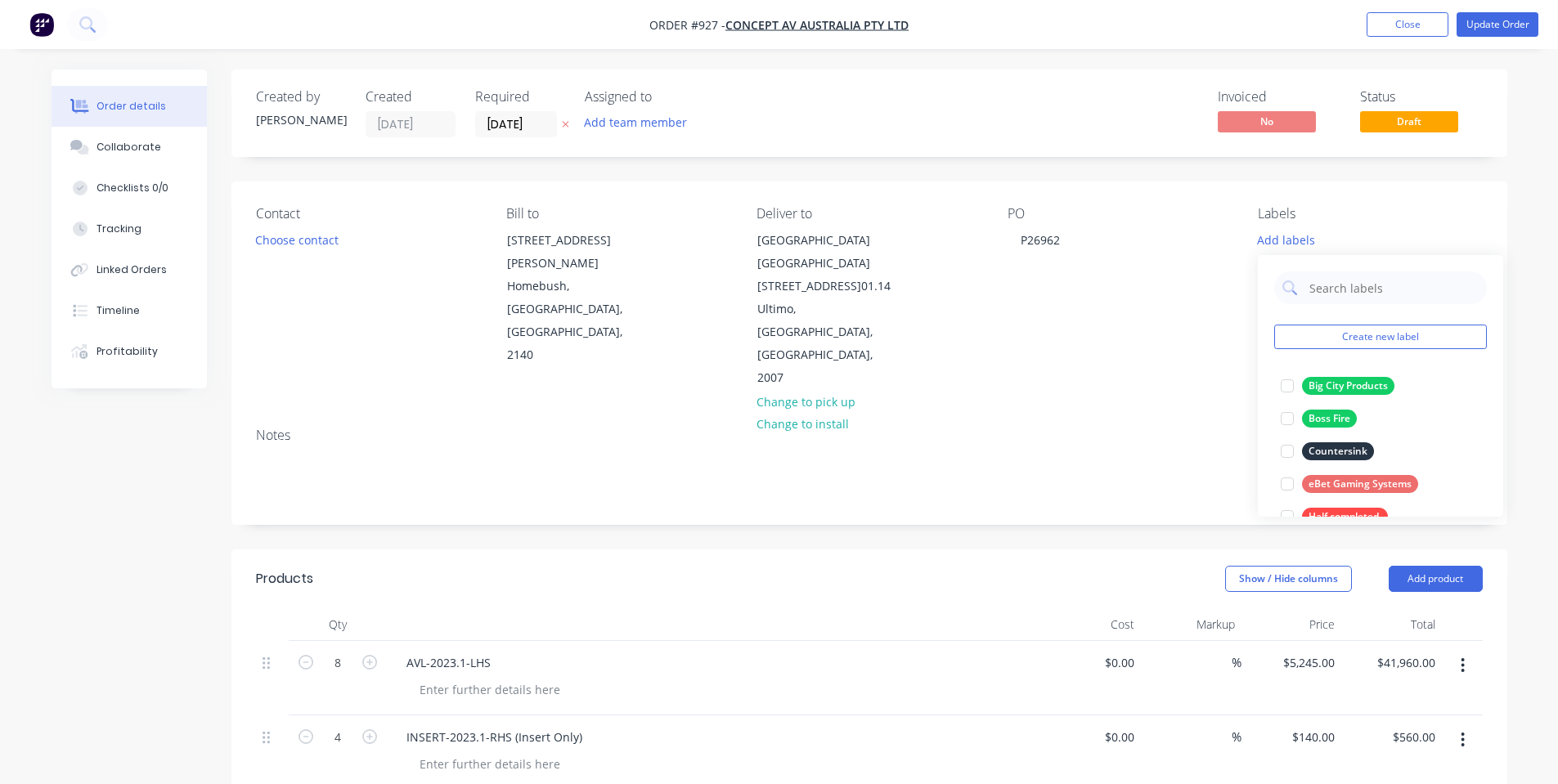
scroll to position [457, 0]
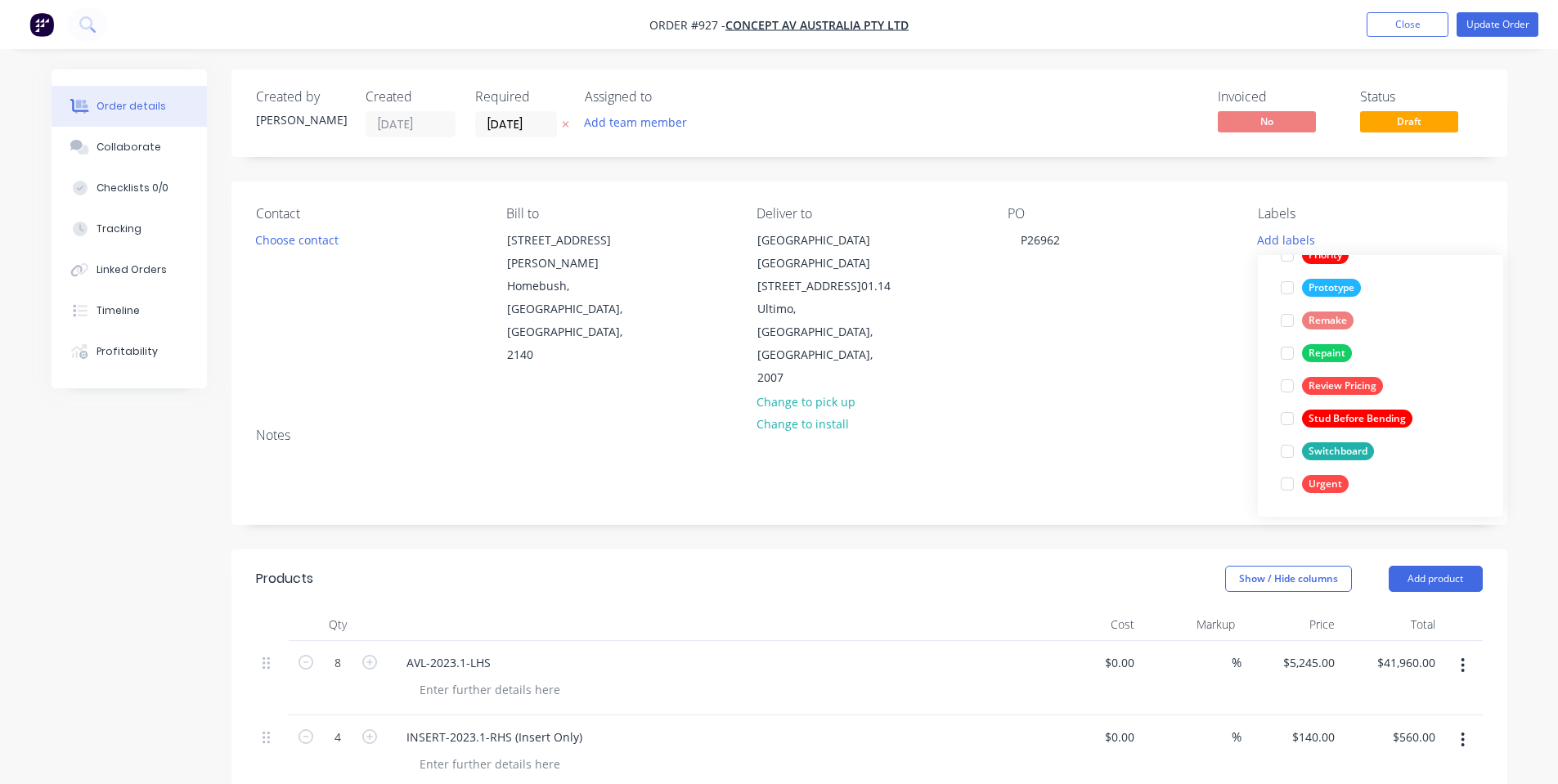
click at [1120, 323] on div "PO P26962" at bounding box center [1119, 298] width 224 height 184
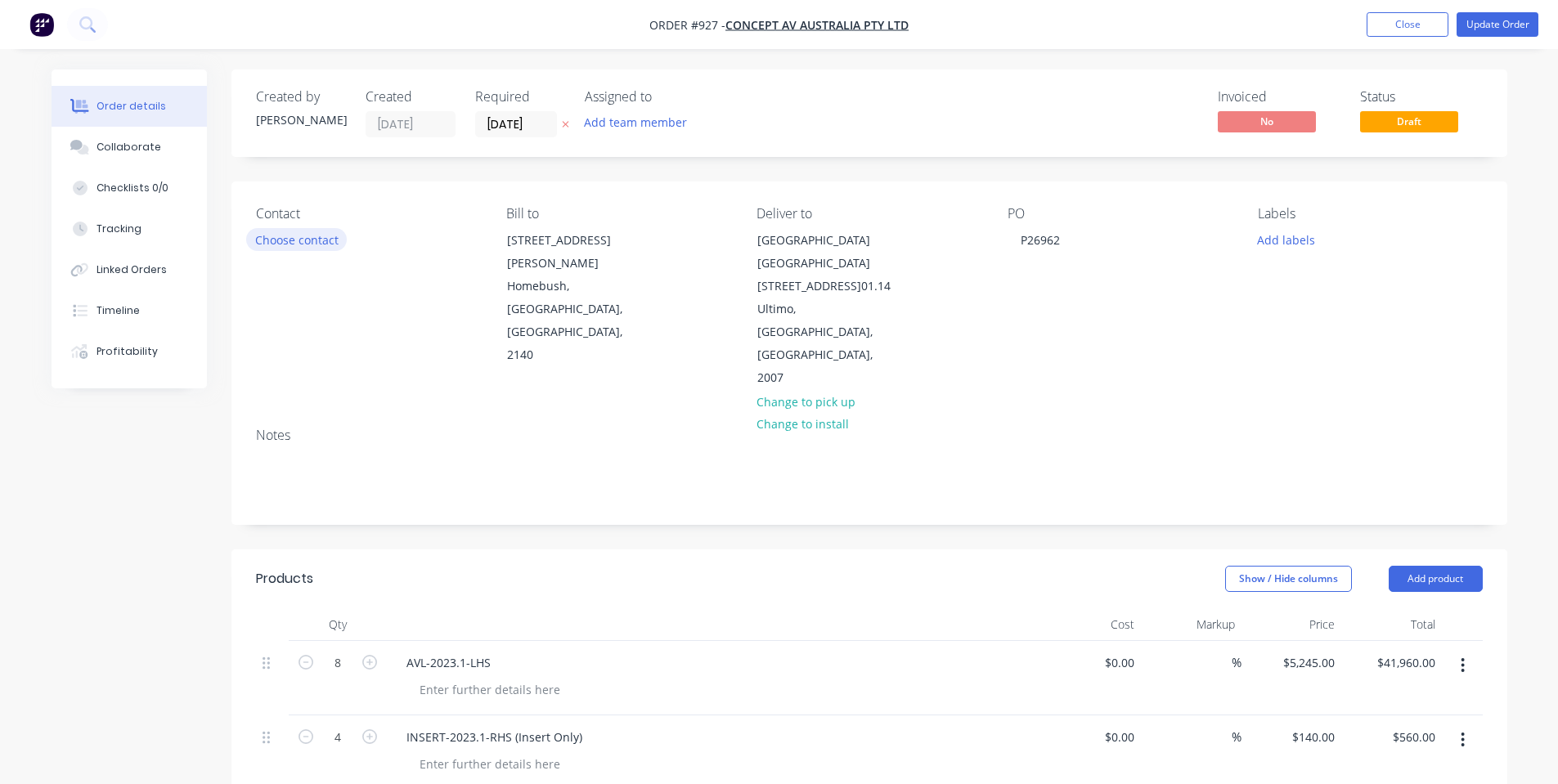
click at [286, 245] on button "Choose contact" at bounding box center [297, 239] width 101 height 22
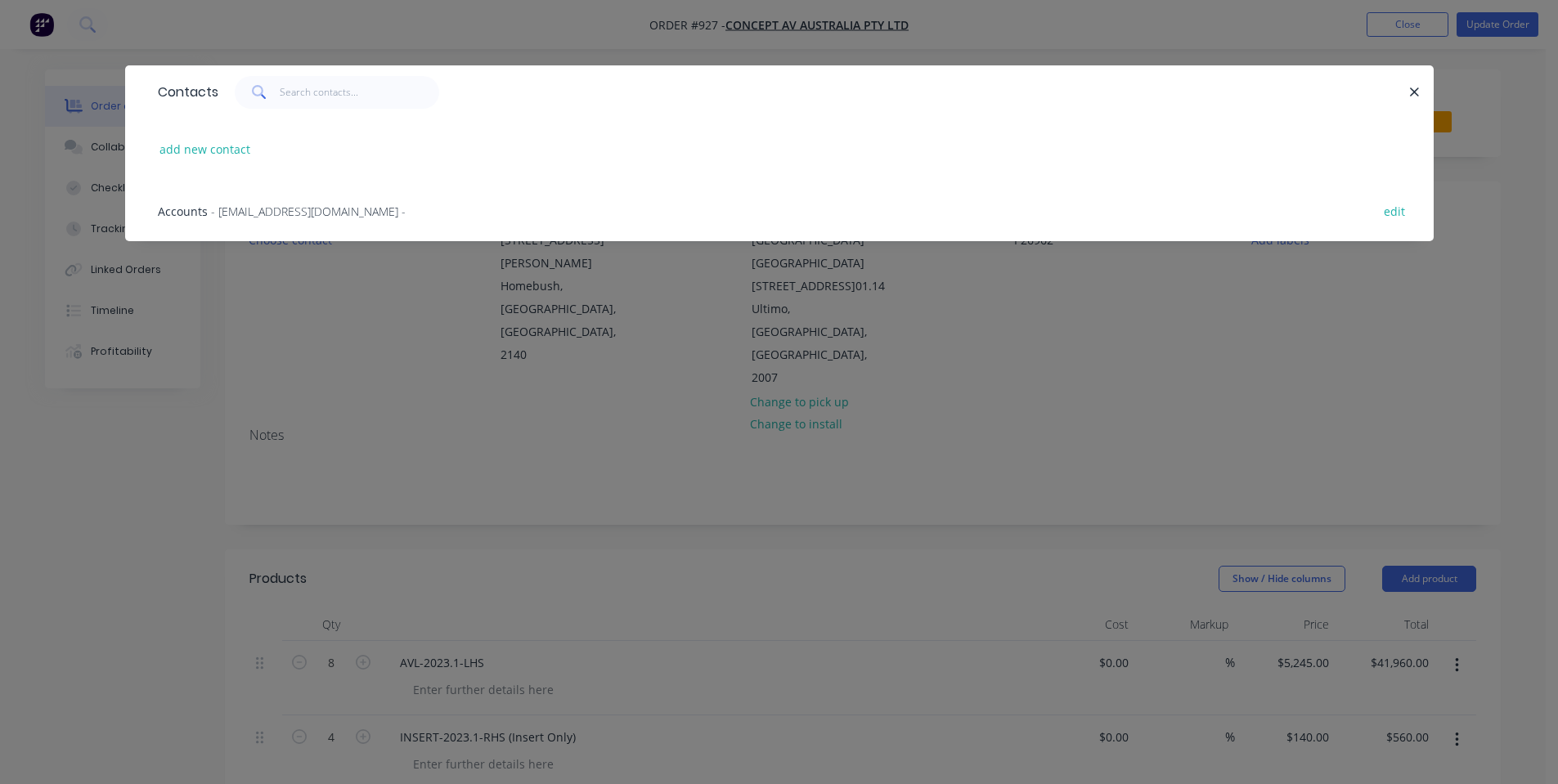
click at [412, 315] on div "Contacts add new contact Accounts - frontdesk@conceptav.net.au - edit" at bounding box center [779, 392] width 1558 height 784
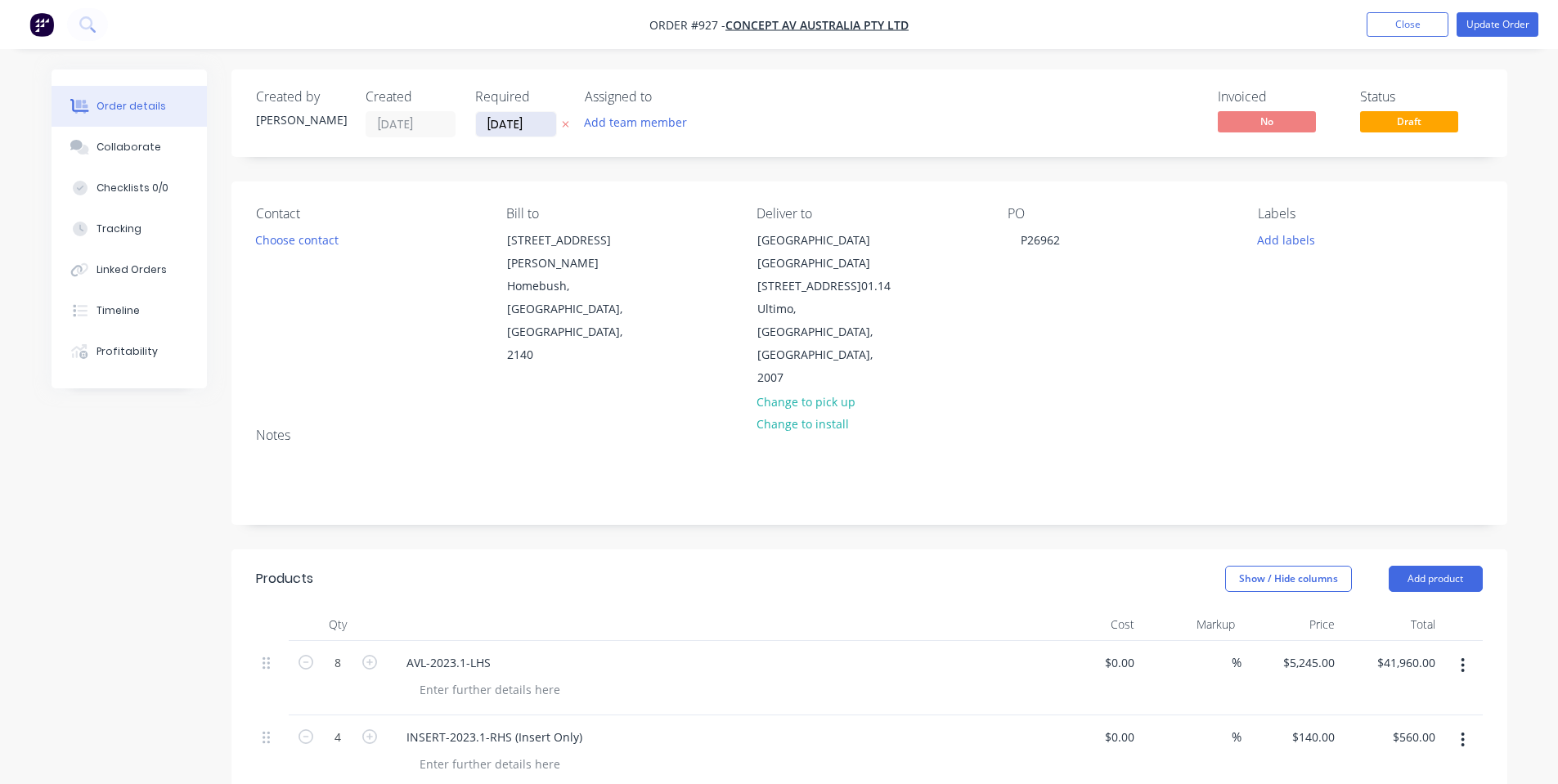
click at [536, 127] on input "07/10/25" at bounding box center [516, 124] width 80 height 25
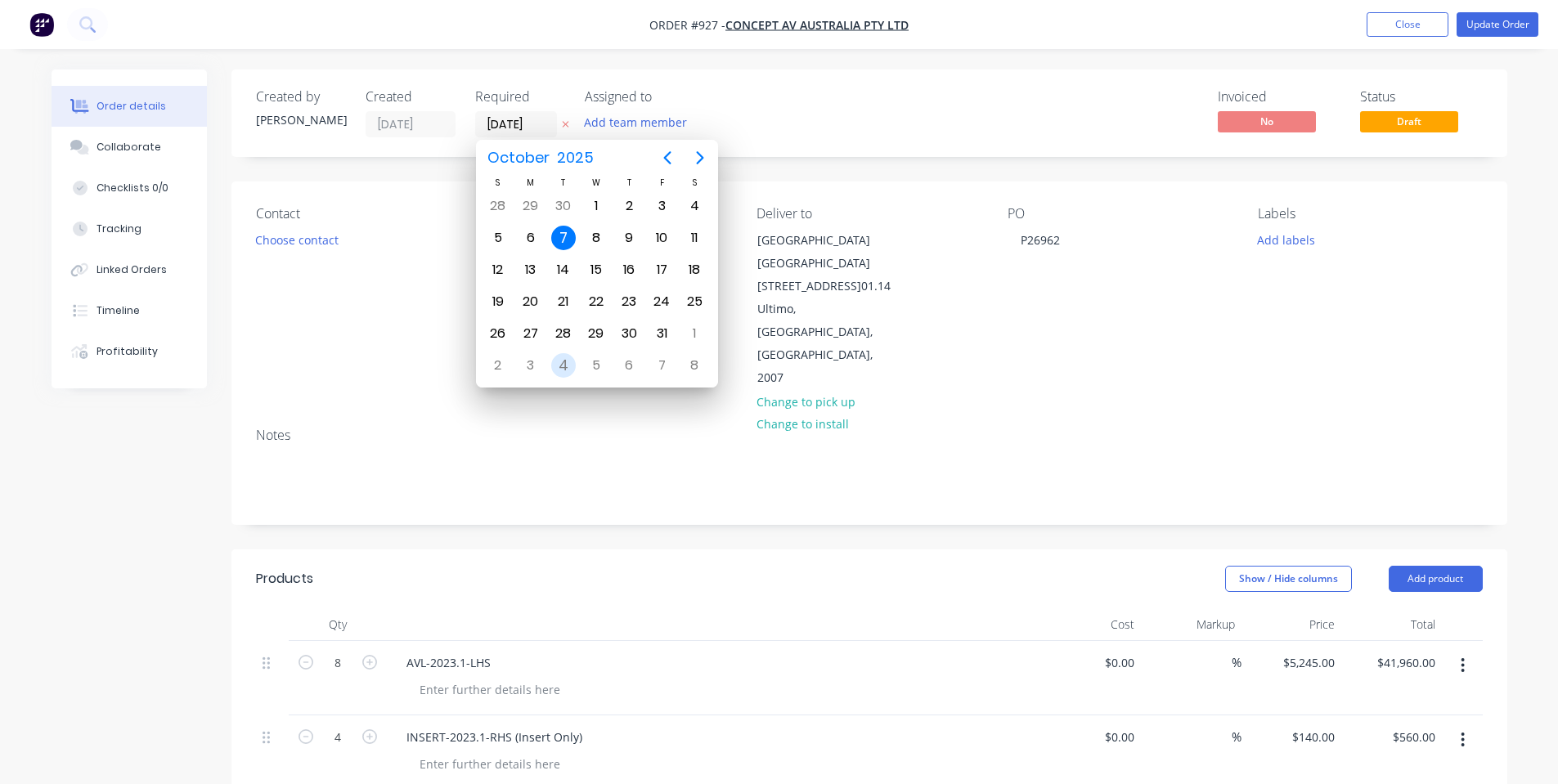
click at [569, 369] on div "4" at bounding box center [564, 365] width 25 height 25
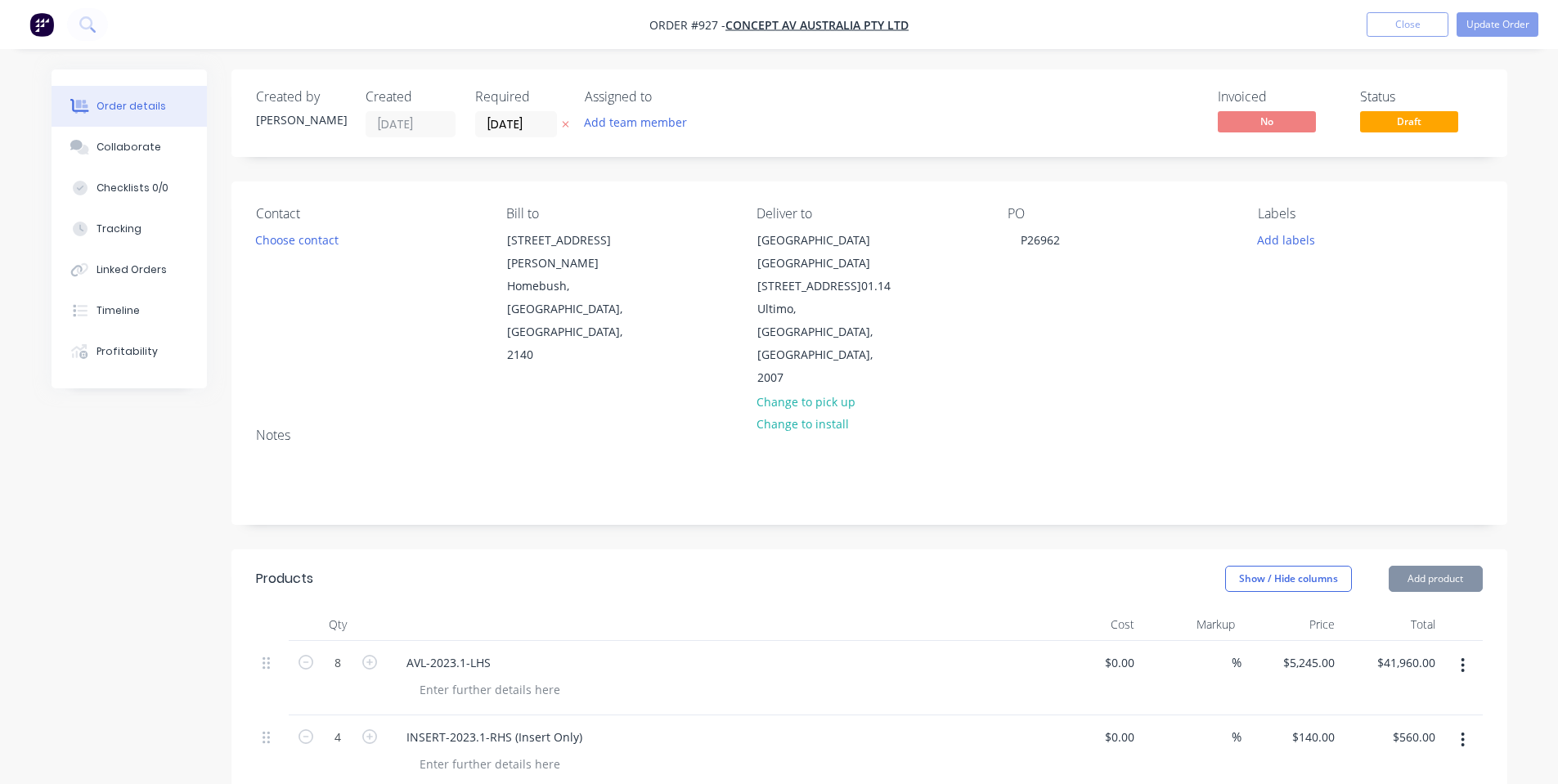
scroll to position [0, 0]
click at [512, 118] on input "04/11/25" at bounding box center [516, 124] width 80 height 25
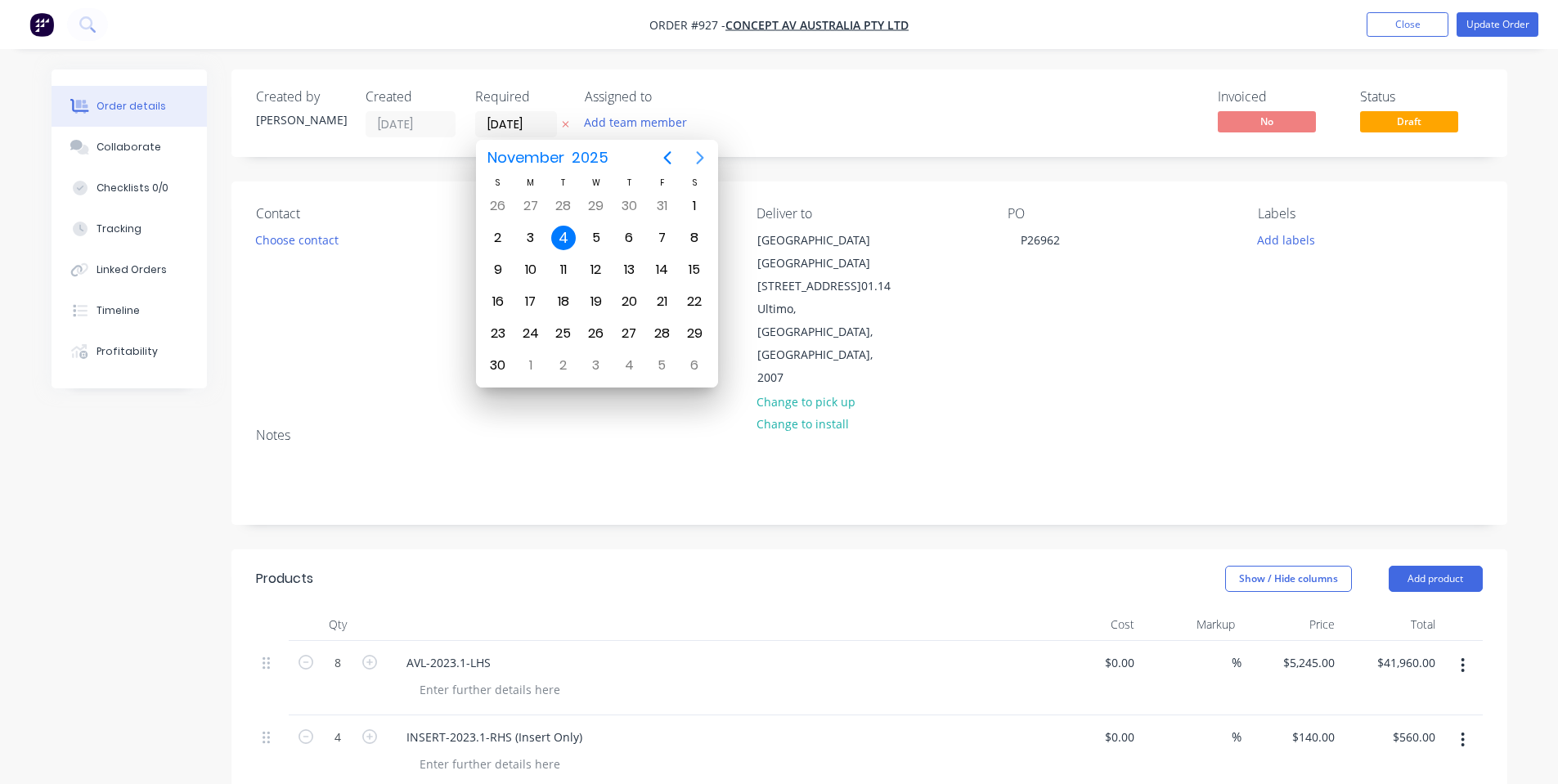
click at [708, 158] on icon "Next page" at bounding box center [699, 157] width 20 height 20
click at [505, 210] on div "30" at bounding box center [498, 206] width 25 height 25
type input "30/11/25"
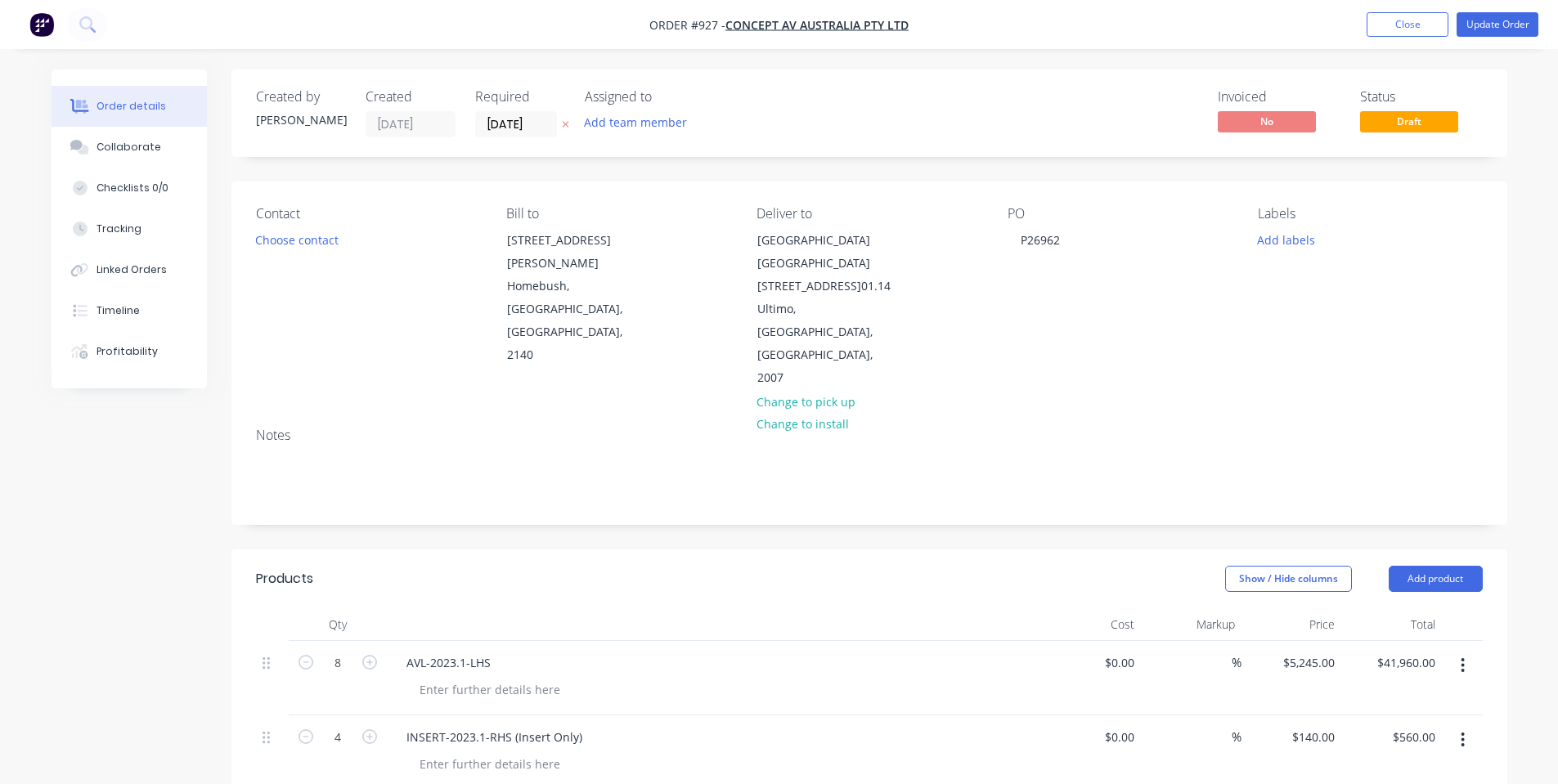
click at [505, 162] on div "Created by Shane Created 07/10/25 Required 30/11/25 Assigned to Add team member…" at bounding box center [870, 711] width 1276 height 1285
click at [159, 139] on button "Collaborate" at bounding box center [129, 147] width 156 height 41
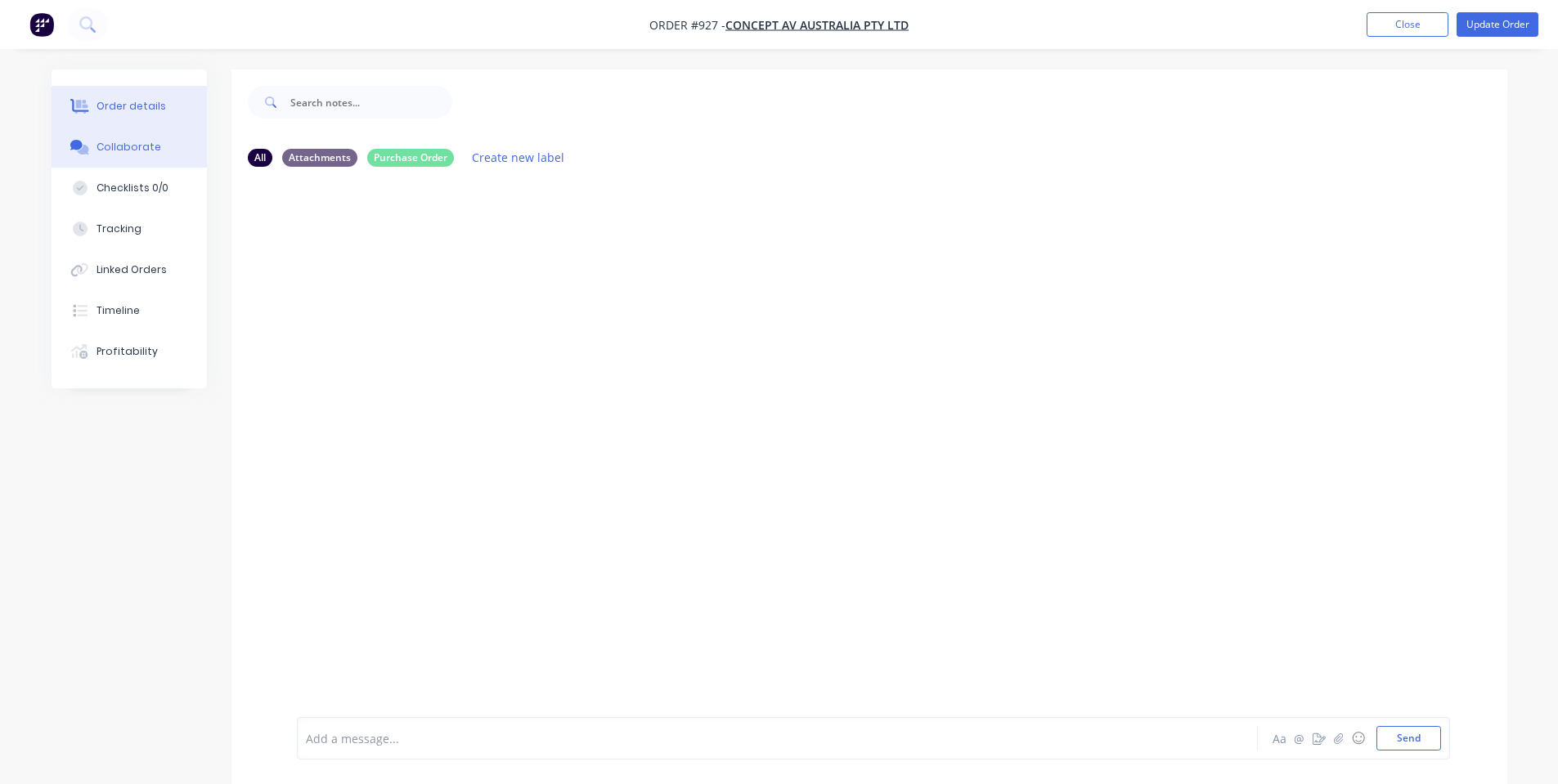
click at [138, 113] on button "Order details" at bounding box center [129, 106] width 156 height 41
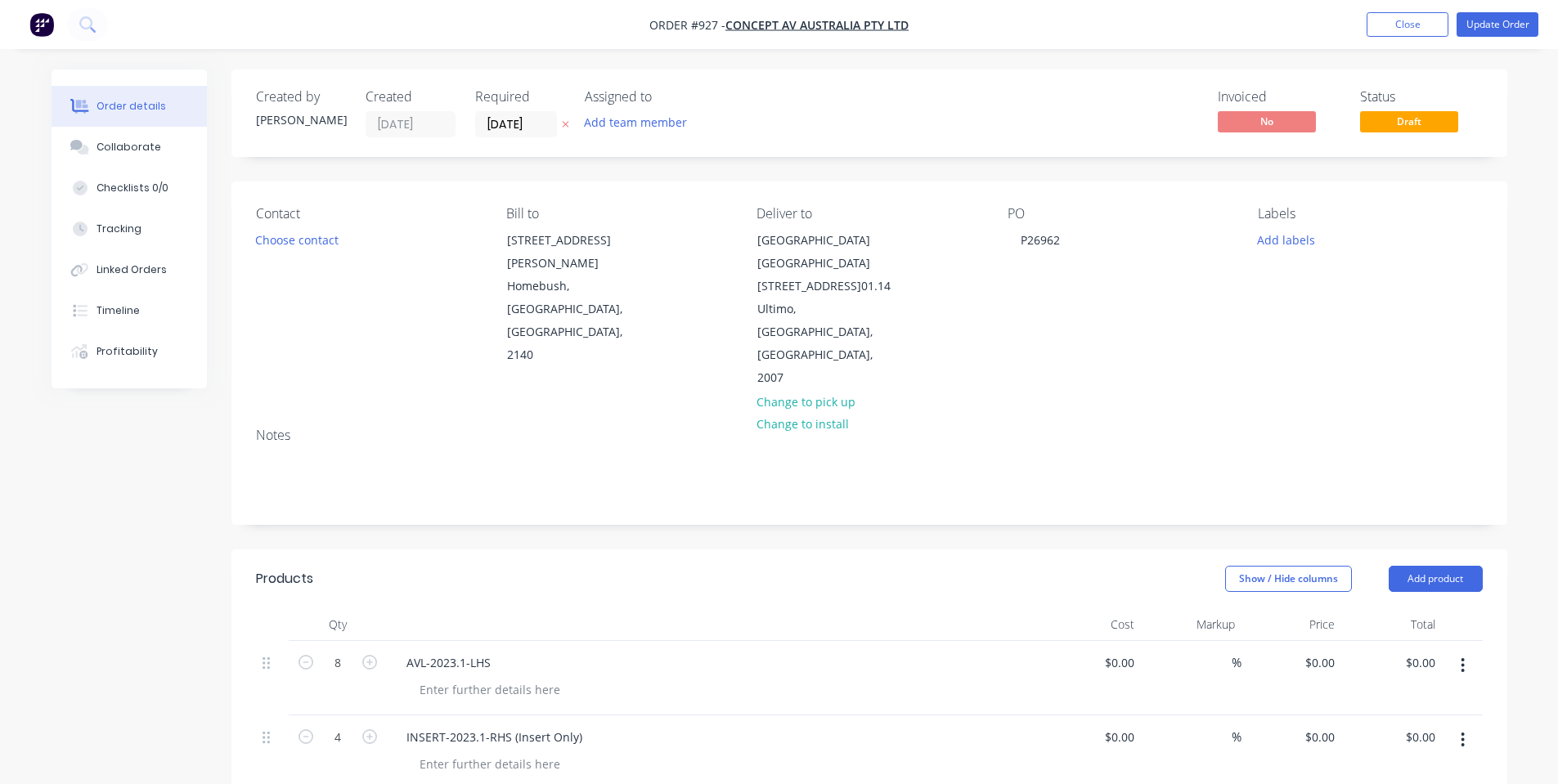
type input "$5,245.00"
type input "$41,960.00"
type input "$140.00"
type input "$560.00"
click at [522, 130] on input "30/11/25" at bounding box center [516, 124] width 80 height 25
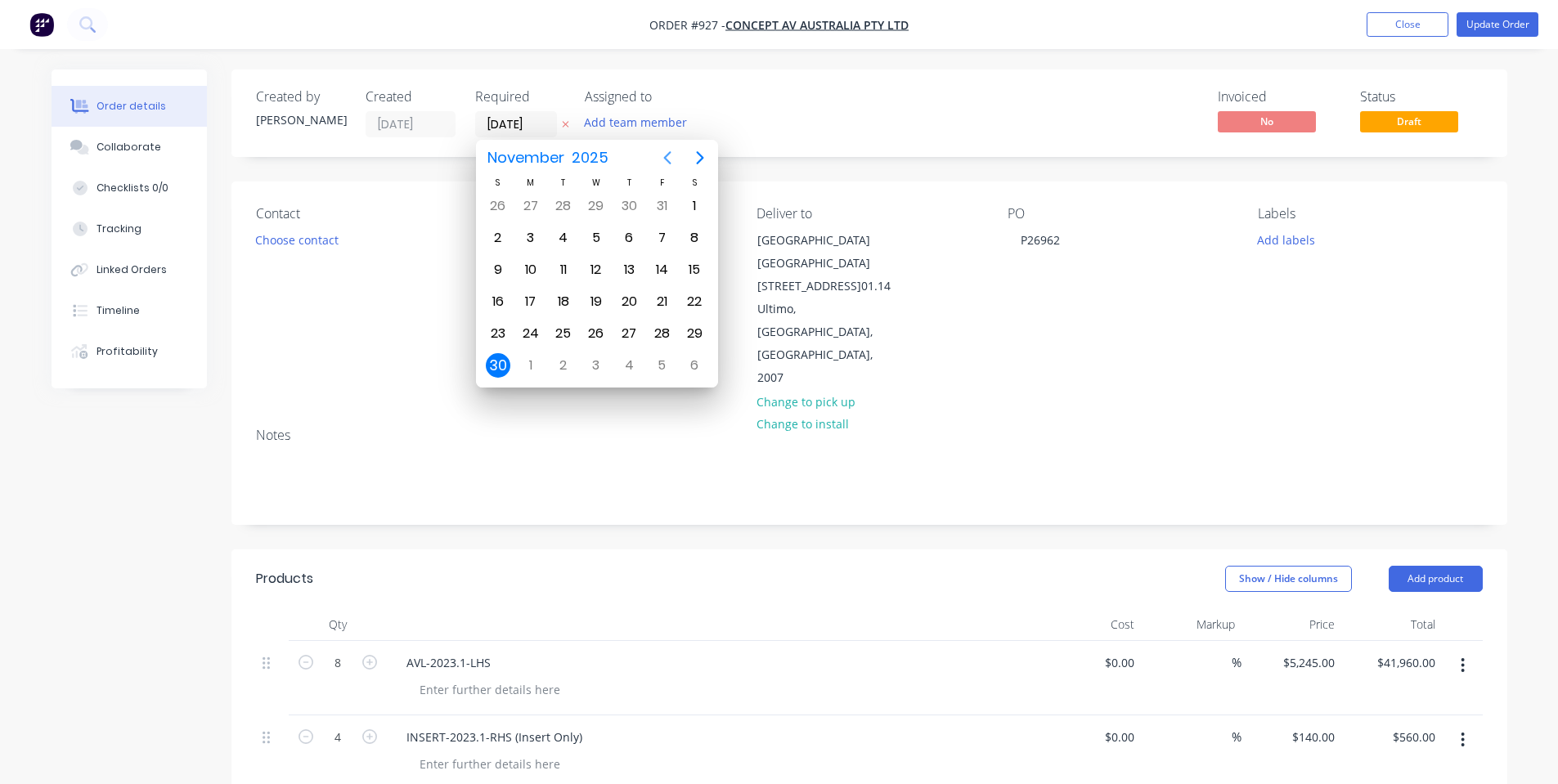
click at [676, 150] on icon "Previous page" at bounding box center [667, 157] width 20 height 20
click at [699, 155] on icon "Next page" at bounding box center [699, 157] width 8 height 13
click at [563, 301] on div "18" at bounding box center [564, 302] width 25 height 25
type input "18/11/25"
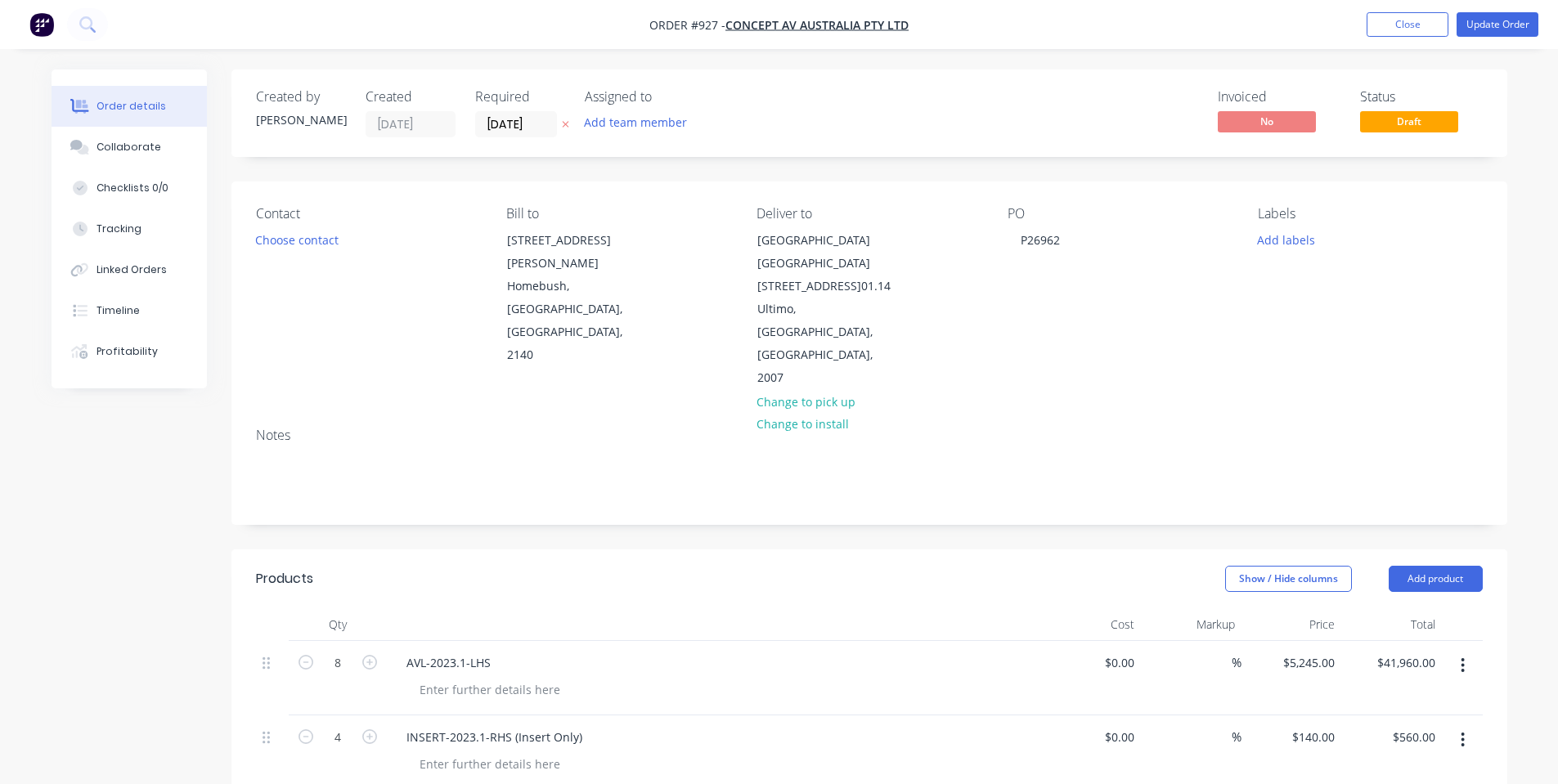
drag, startPoint x: 617, startPoint y: 178, endPoint x: 681, endPoint y: 193, distance: 65.7
click at [627, 180] on div "Created by Shane Created 07/10/25 Required 18/11/25 Assigned to Add team member…" at bounding box center [870, 711] width 1276 height 1285
click at [142, 152] on div "Collaborate" at bounding box center [129, 147] width 65 height 15
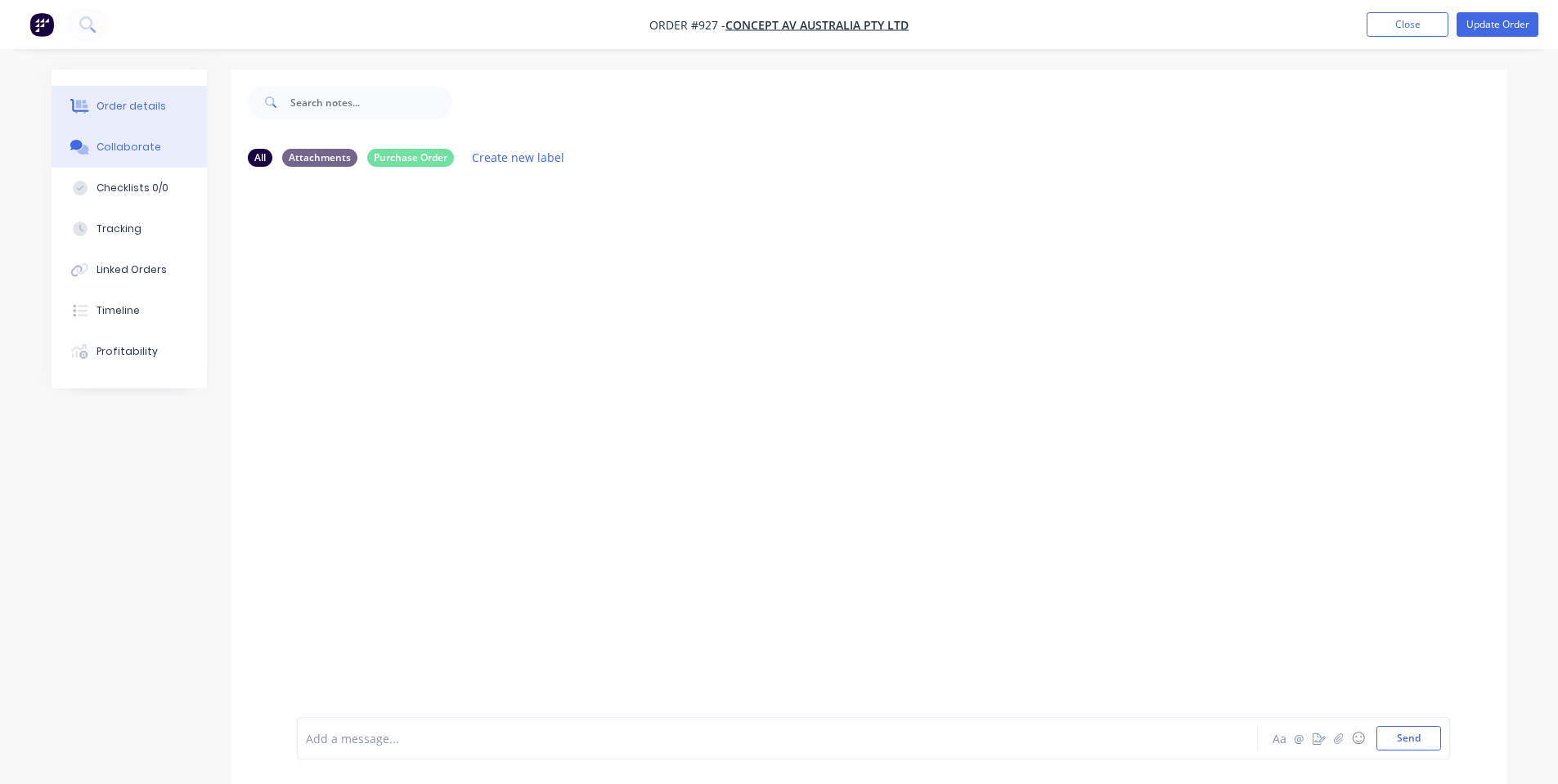
click at [153, 105] on div "Order details" at bounding box center [131, 106] width 69 height 15
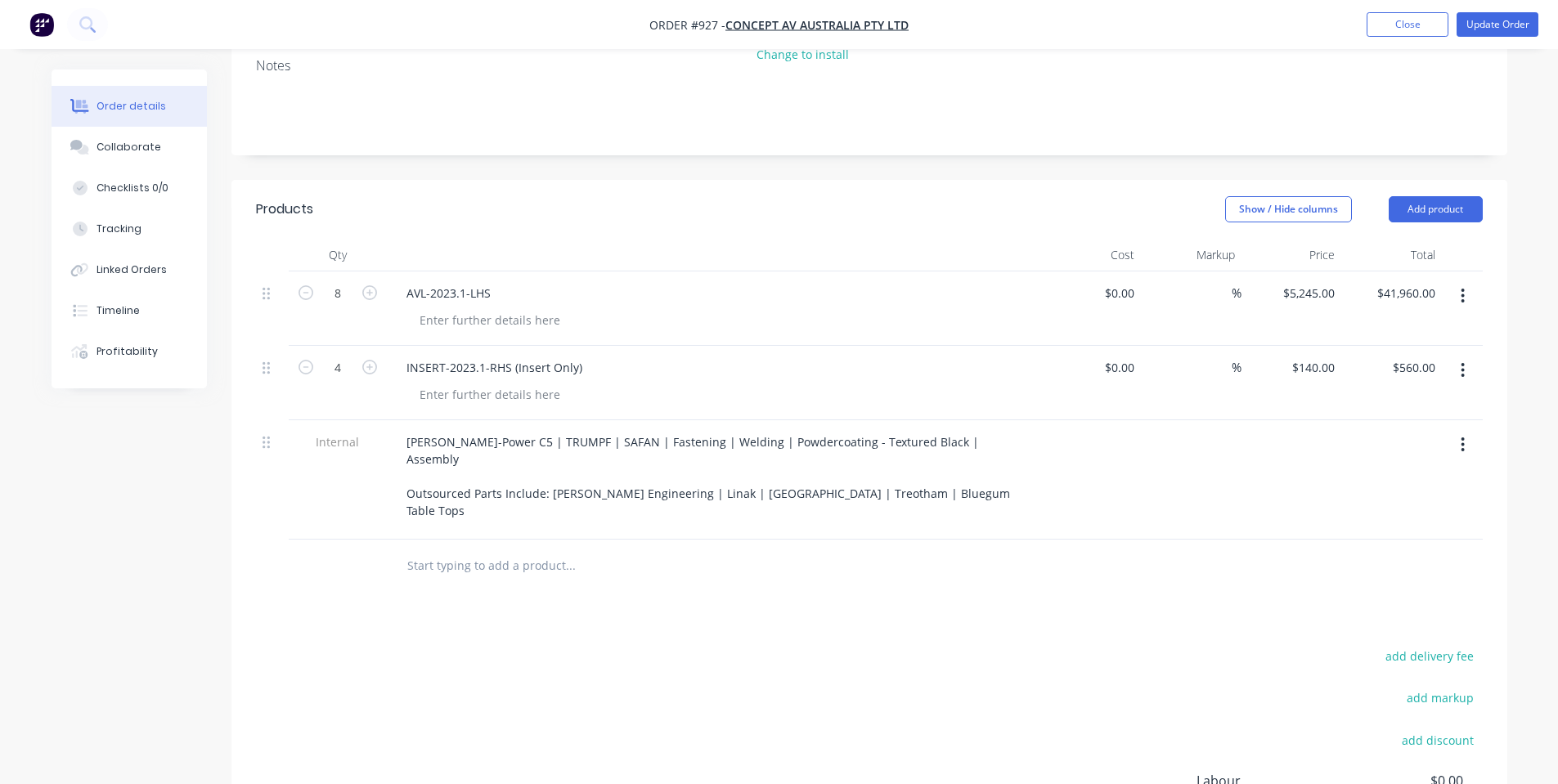
scroll to position [436, 0]
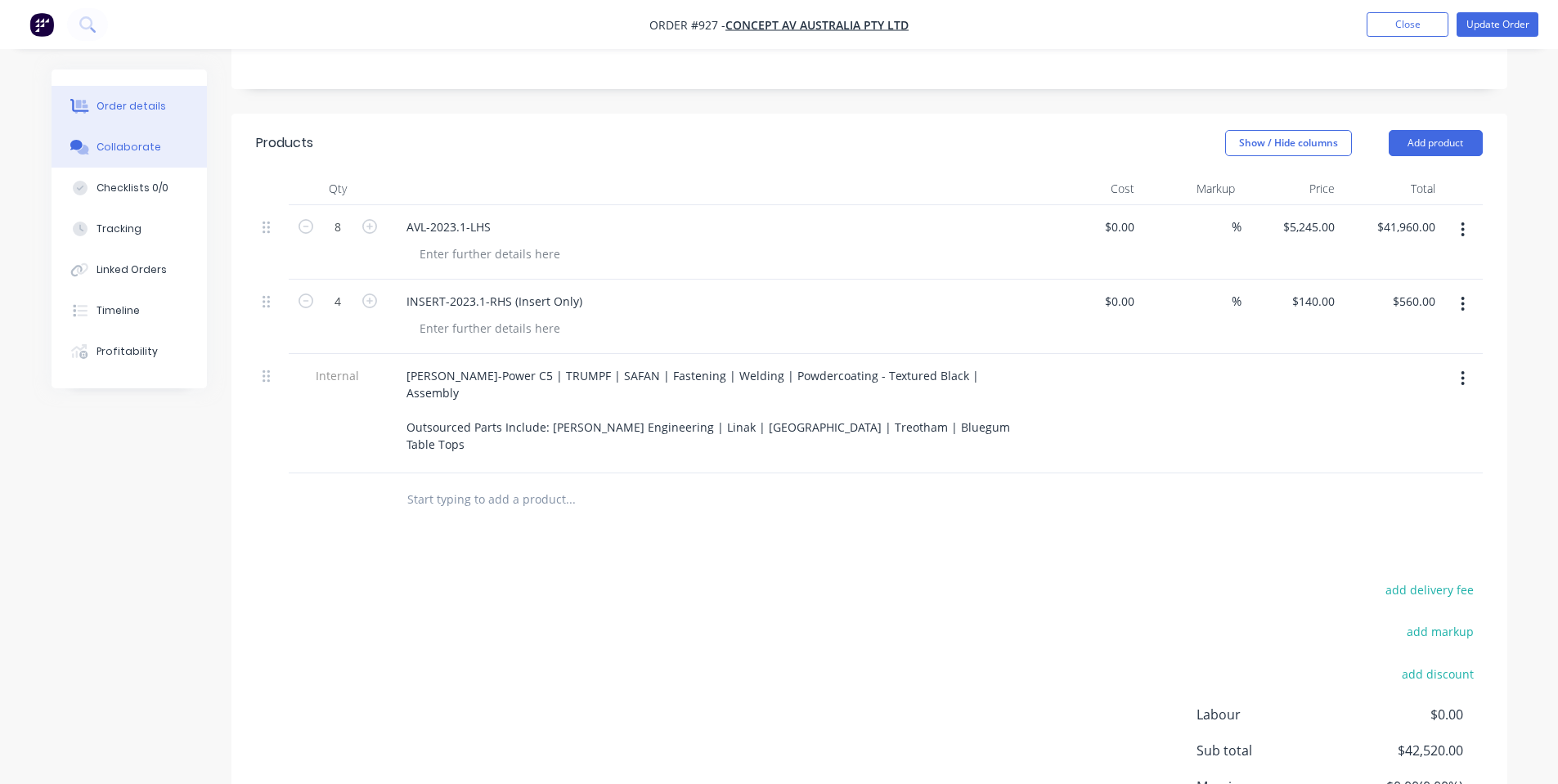
click at [150, 159] on button "Collaborate" at bounding box center [129, 147] width 156 height 41
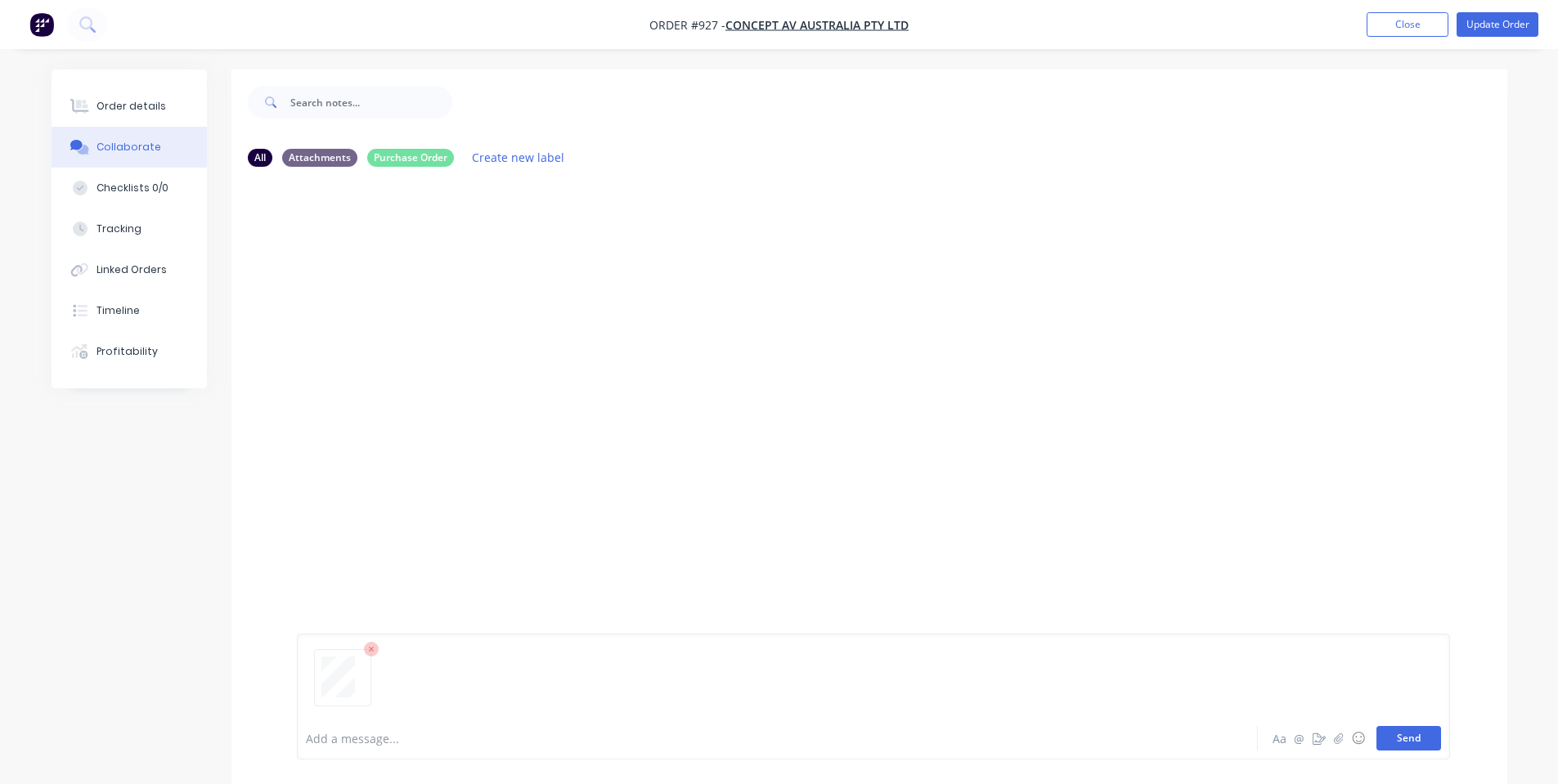
click at [1417, 746] on button "Send" at bounding box center [1408, 738] width 65 height 25
click at [96, 101] on button "Order details" at bounding box center [129, 106] width 156 height 41
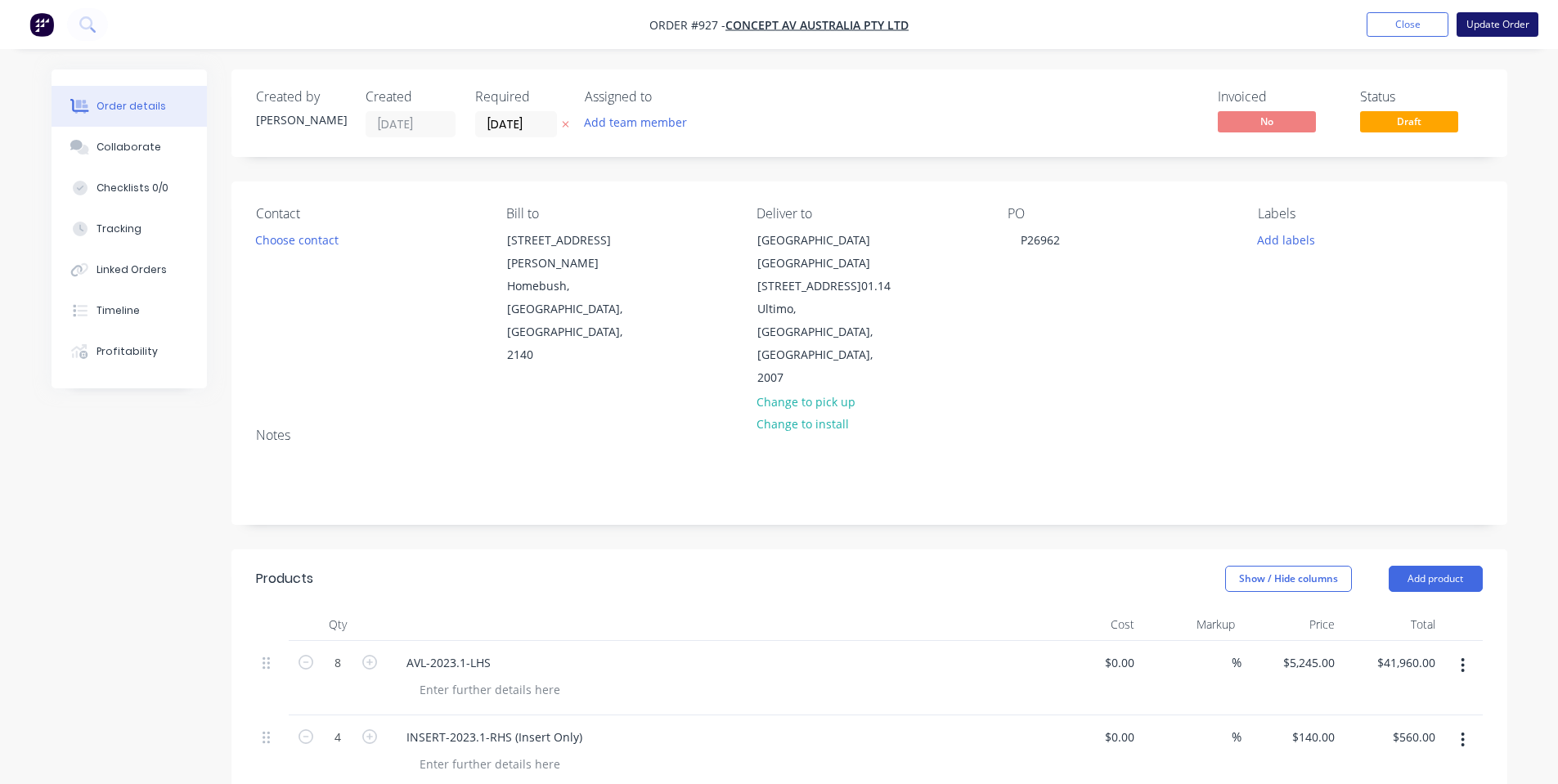
click at [1506, 22] on button "Update Order" at bounding box center [1497, 24] width 82 height 25
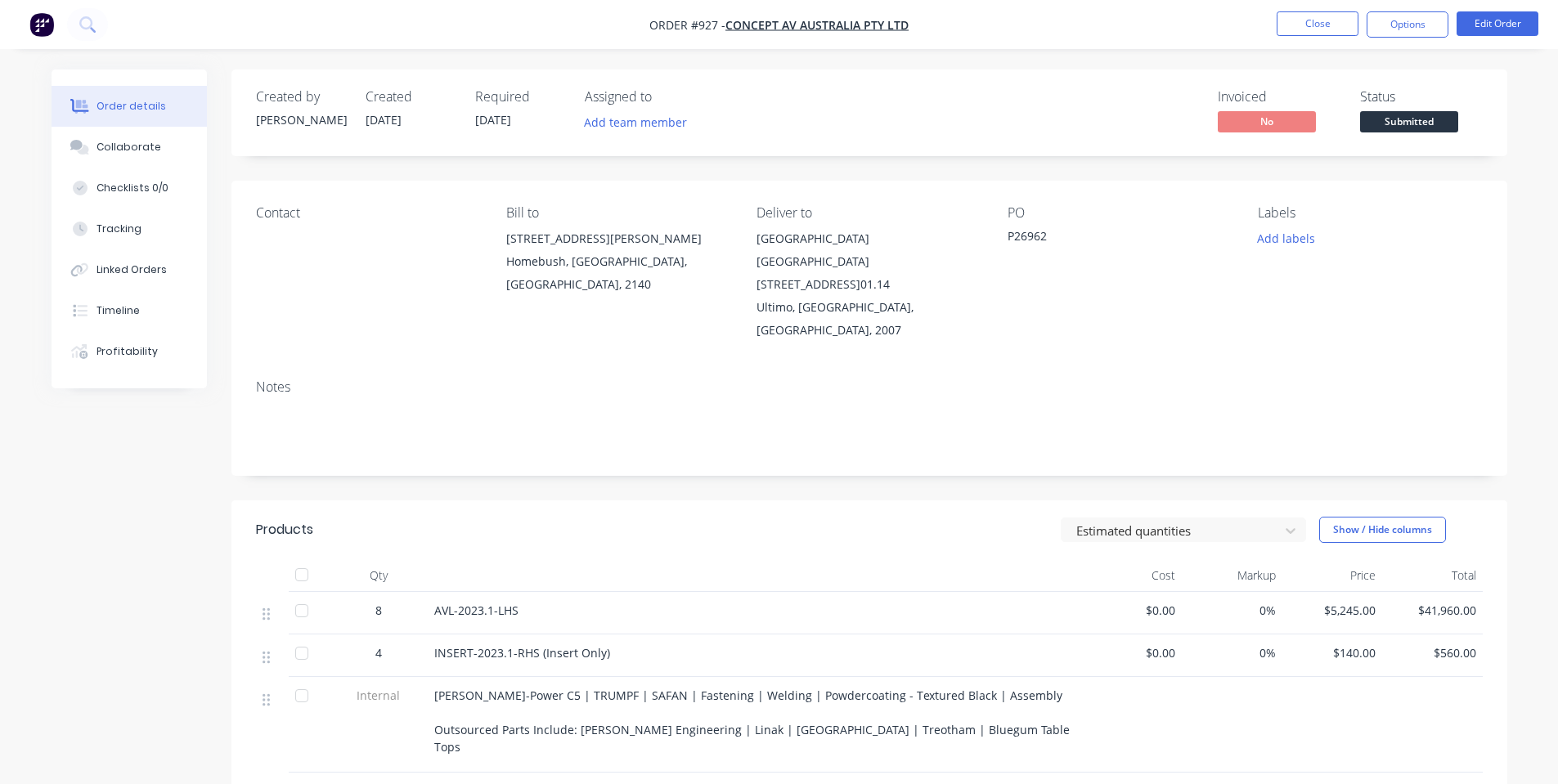
click at [1423, 126] on span "Submitted" at bounding box center [1408, 121] width 98 height 21
drag, startPoint x: 1504, startPoint y: 204, endPoint x: 1435, endPoint y: 127, distance: 103.4
click at [1503, 201] on div "Contact Bill to Unit 21 11-21 Underwood Rd Homebush, New South Wales, Australia…" at bounding box center [870, 273] width 1276 height 186
click at [1396, 31] on button "Options" at bounding box center [1408, 24] width 82 height 27
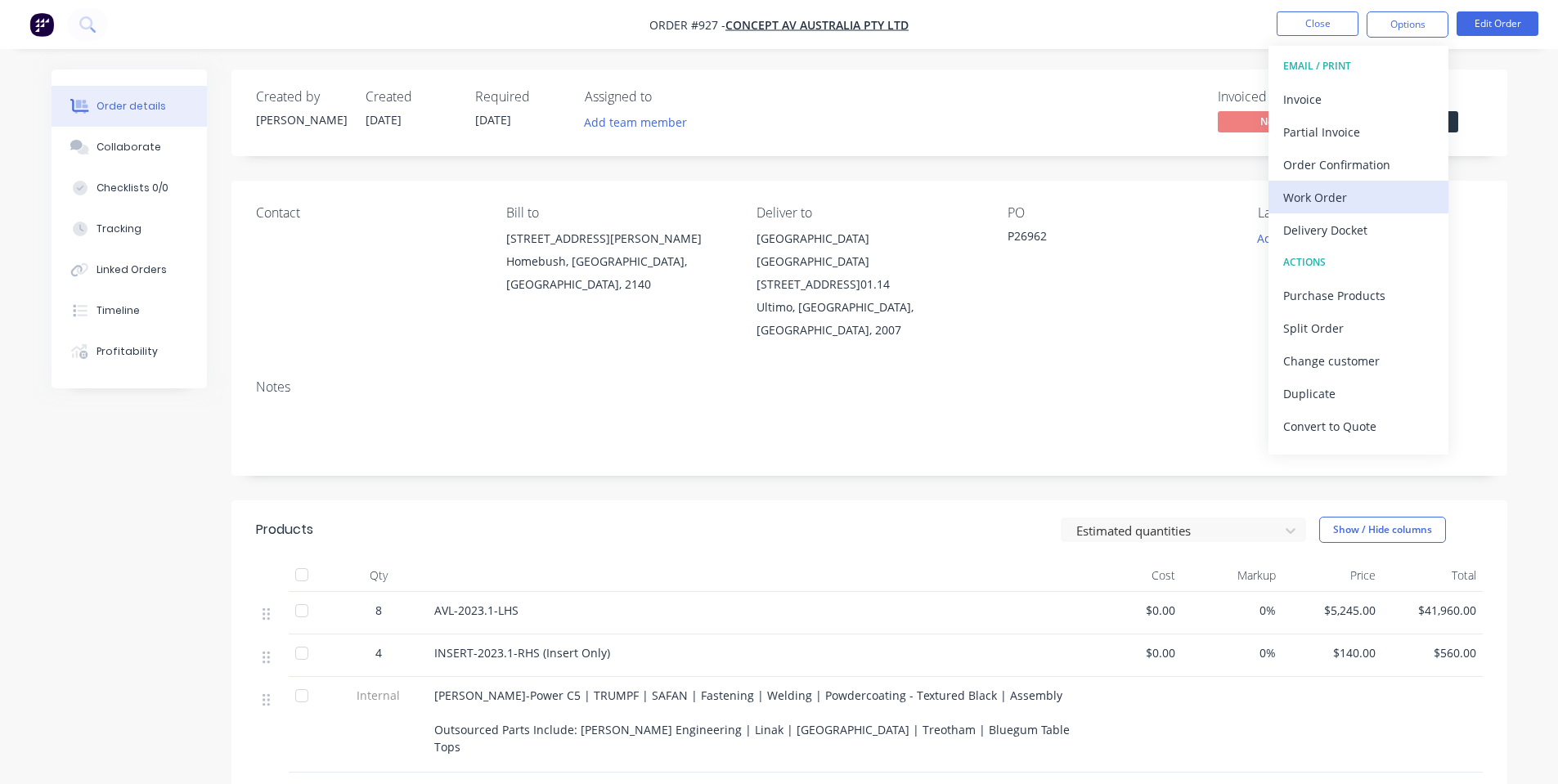
click at [1383, 203] on div "Work Order" at bounding box center [1358, 197] width 150 height 24
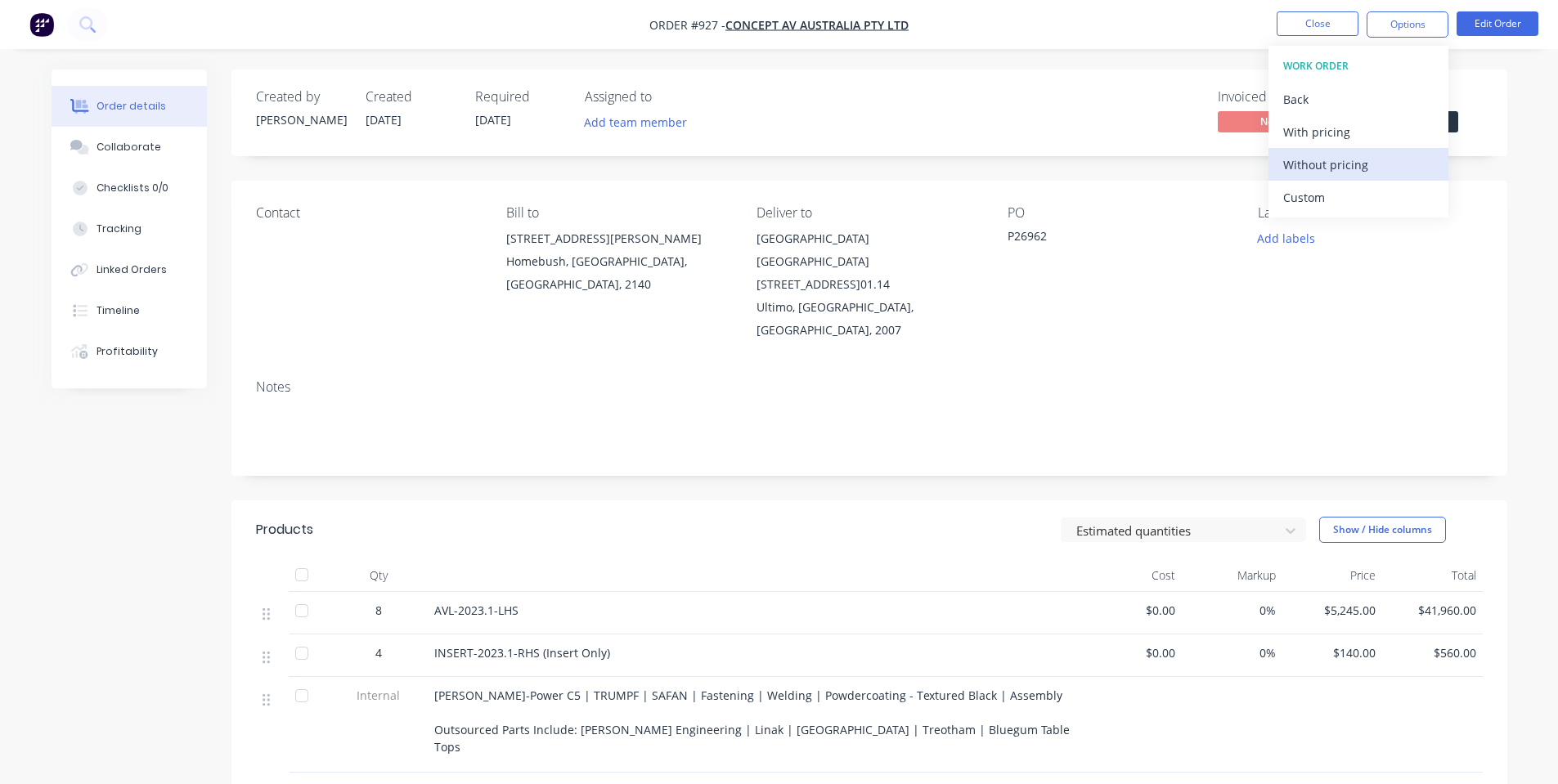
click at [1354, 174] on div "Without pricing" at bounding box center [1358, 165] width 150 height 24
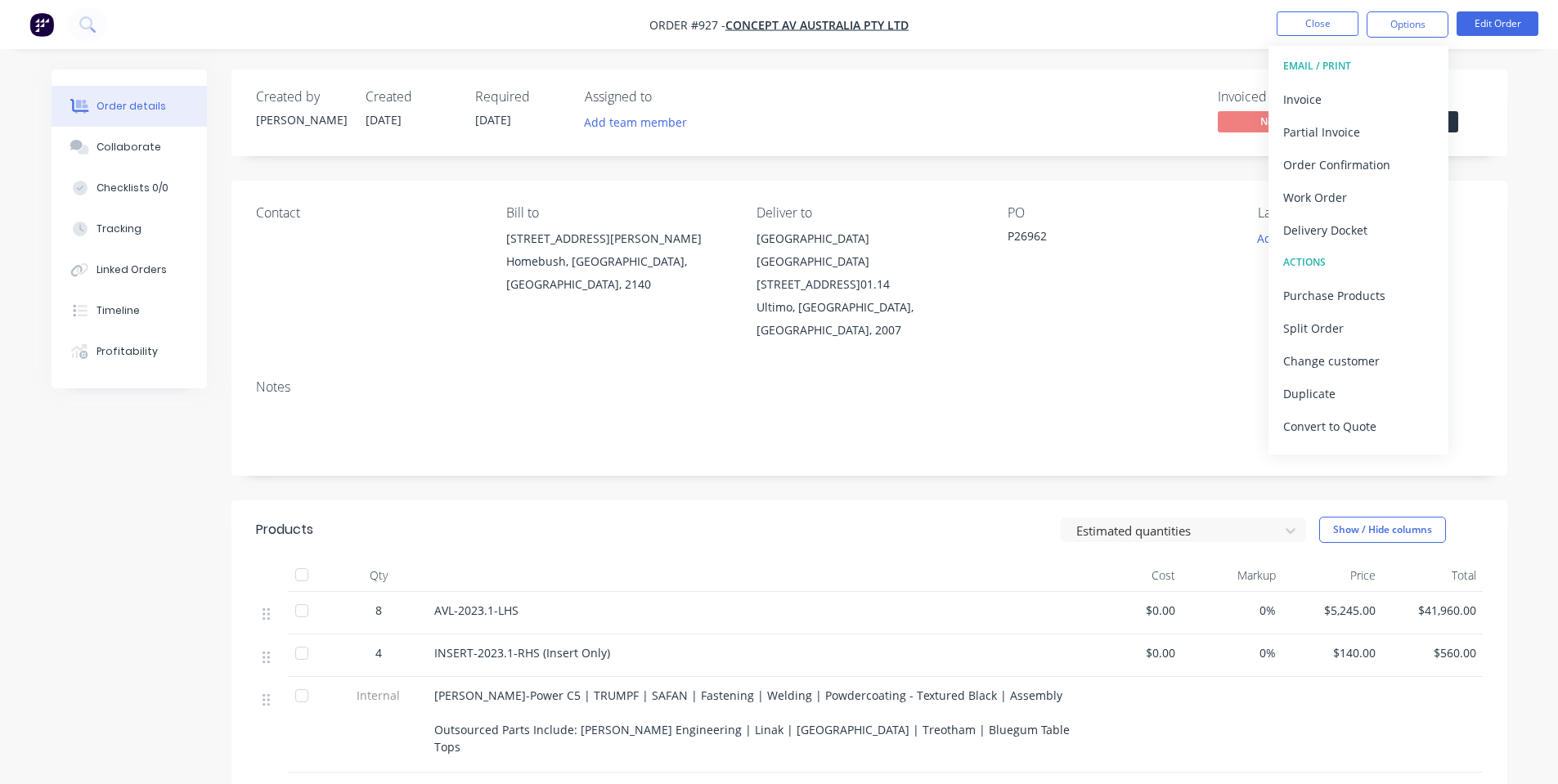
drag, startPoint x: 995, startPoint y: 89, endPoint x: 1048, endPoint y: 84, distance: 53.2
click at [1000, 89] on div "Invoiced No Status Submitted" at bounding box center [1115, 112] width 735 height 47
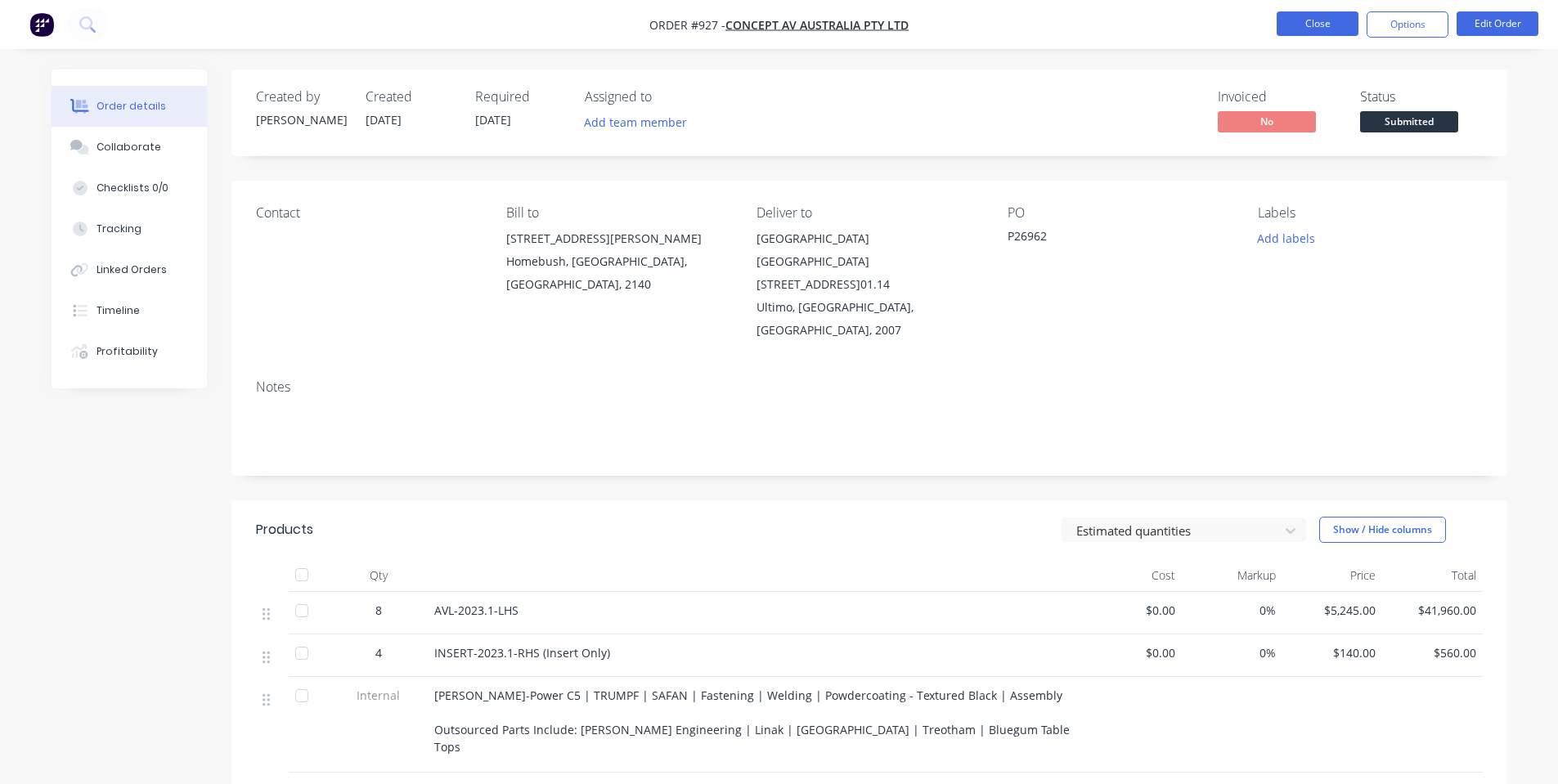
click at [1332, 17] on button "Close" at bounding box center [1318, 23] width 82 height 25
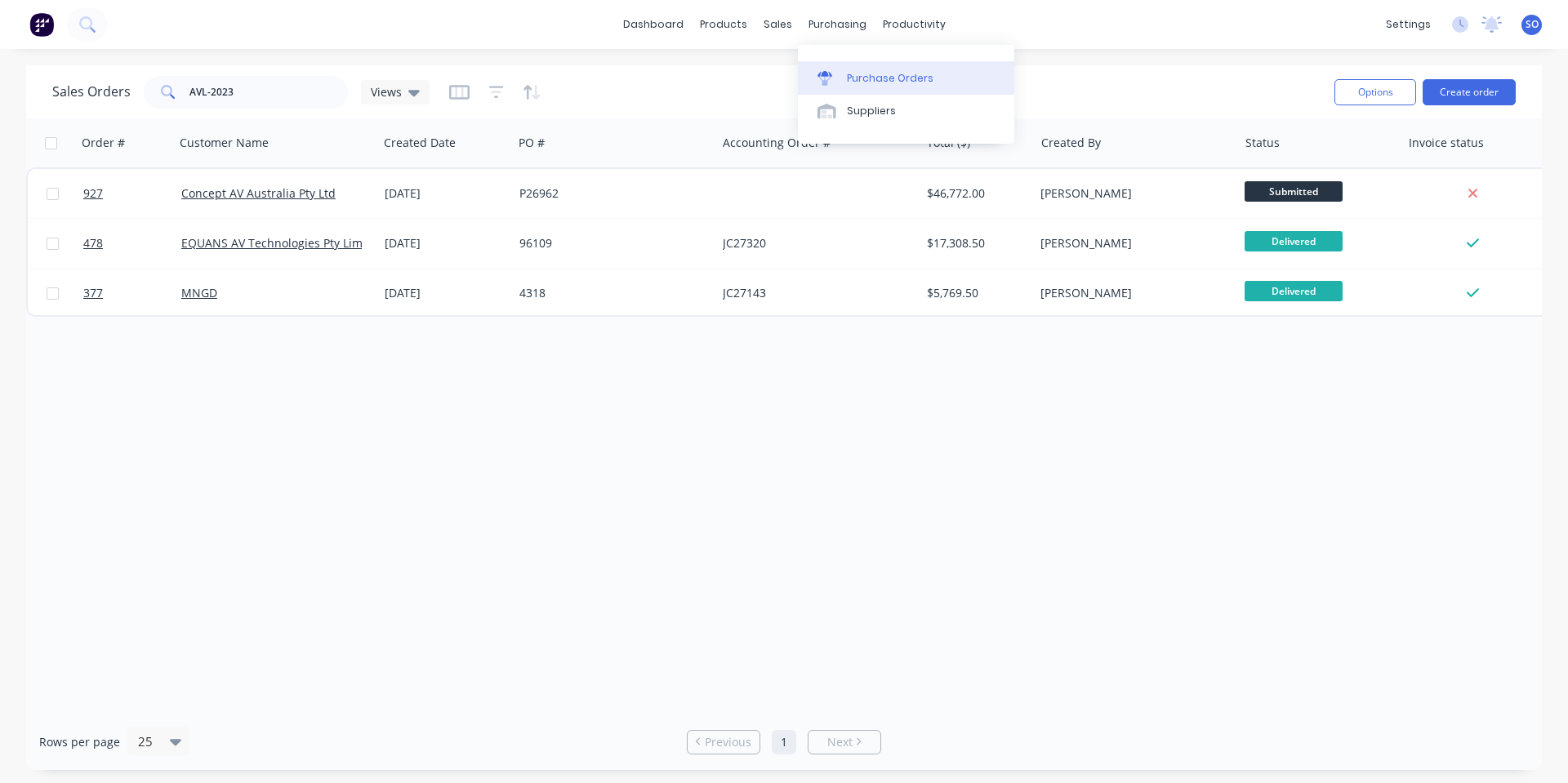
click at [875, 84] on div "Purchase Orders" at bounding box center [890, 78] width 86 height 15
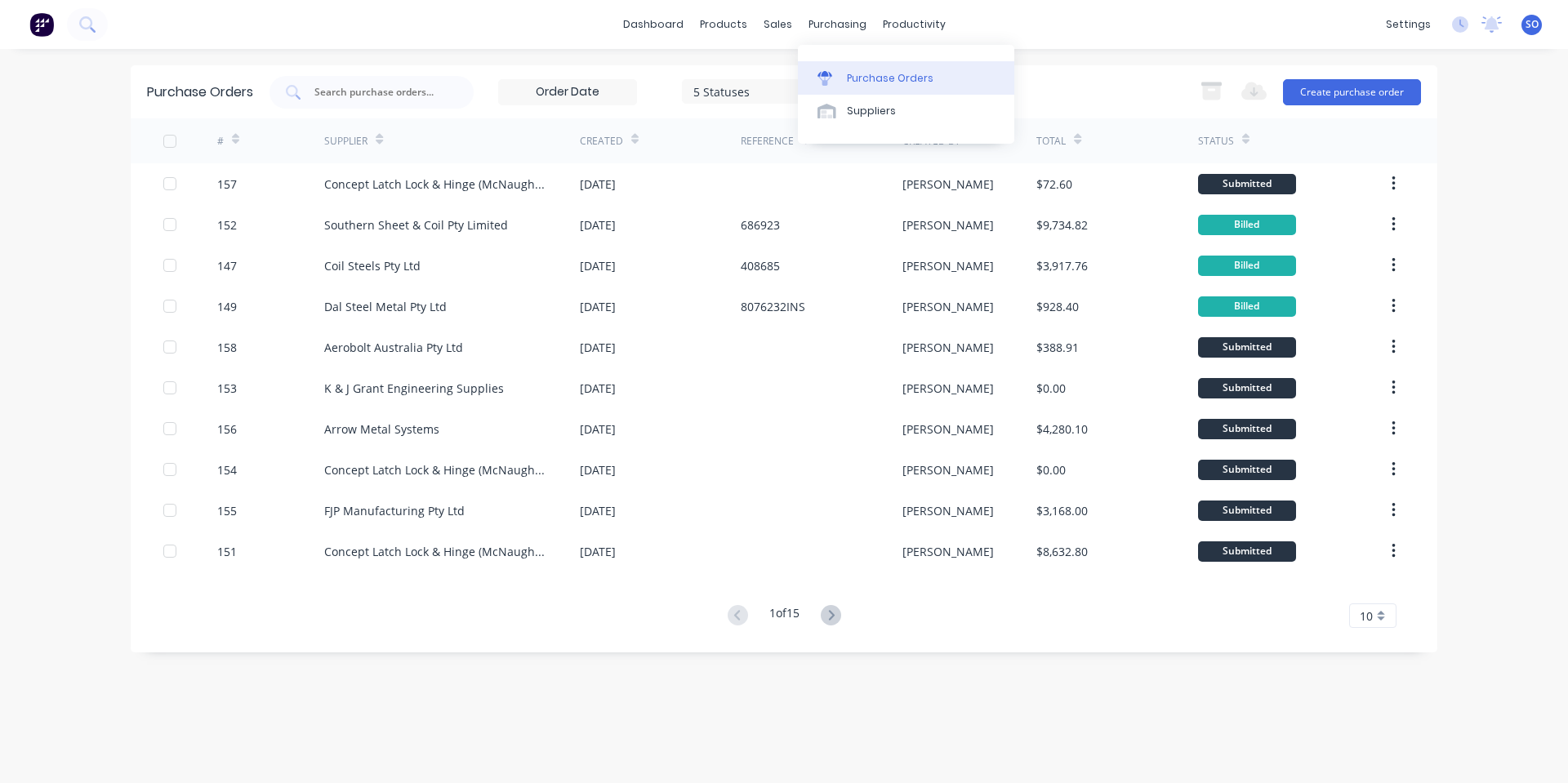
click at [840, 66] on link "Purchase Orders" at bounding box center [905, 78] width 216 height 32
drag, startPoint x: 388, startPoint y: 90, endPoint x: 372, endPoint y: 110, distance: 25.6
click at [384, 91] on input "text" at bounding box center [380, 91] width 136 height 16
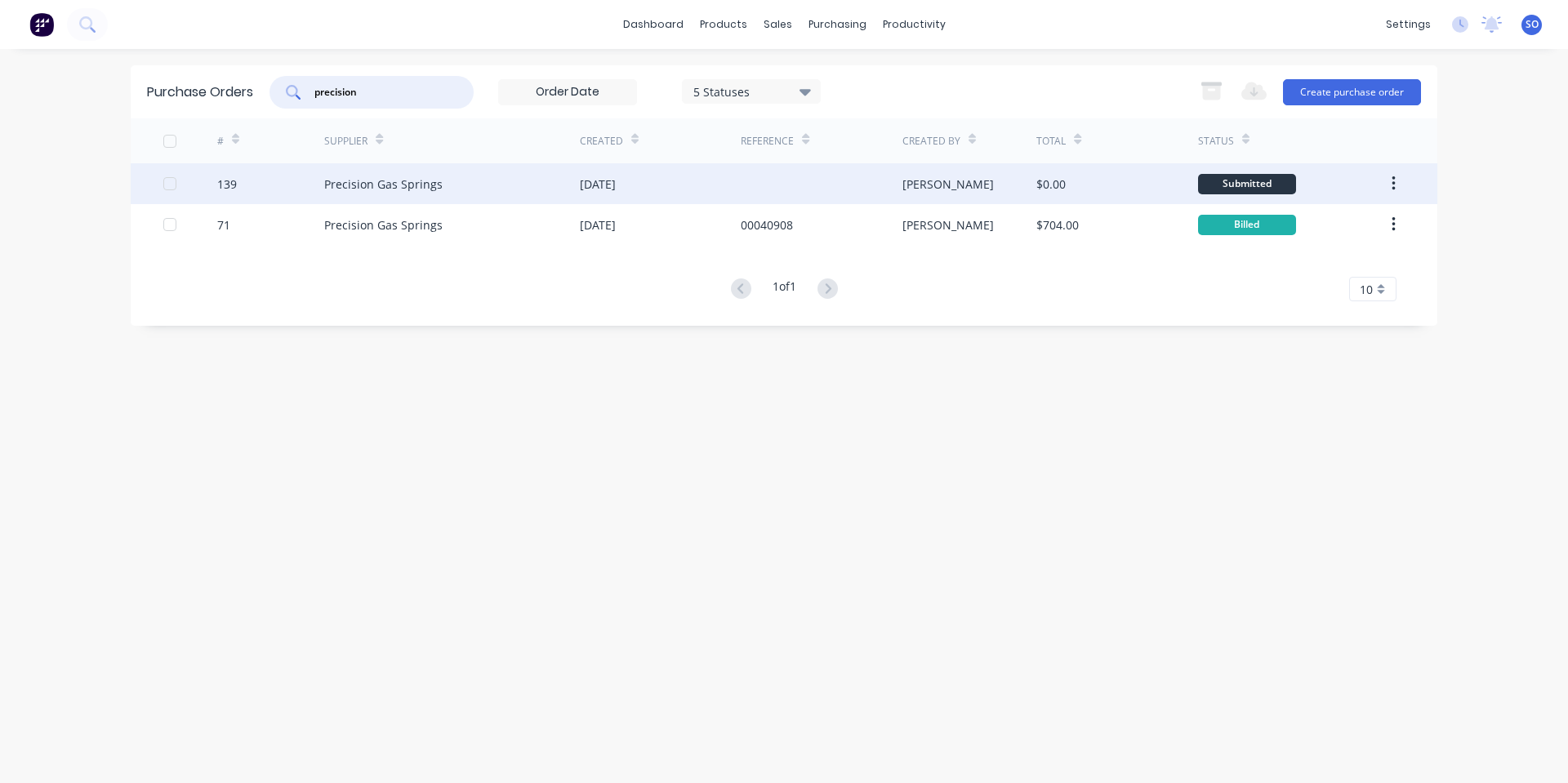
type input "precision"
click at [455, 190] on div "Precision Gas Springs" at bounding box center [452, 184] width 255 height 41
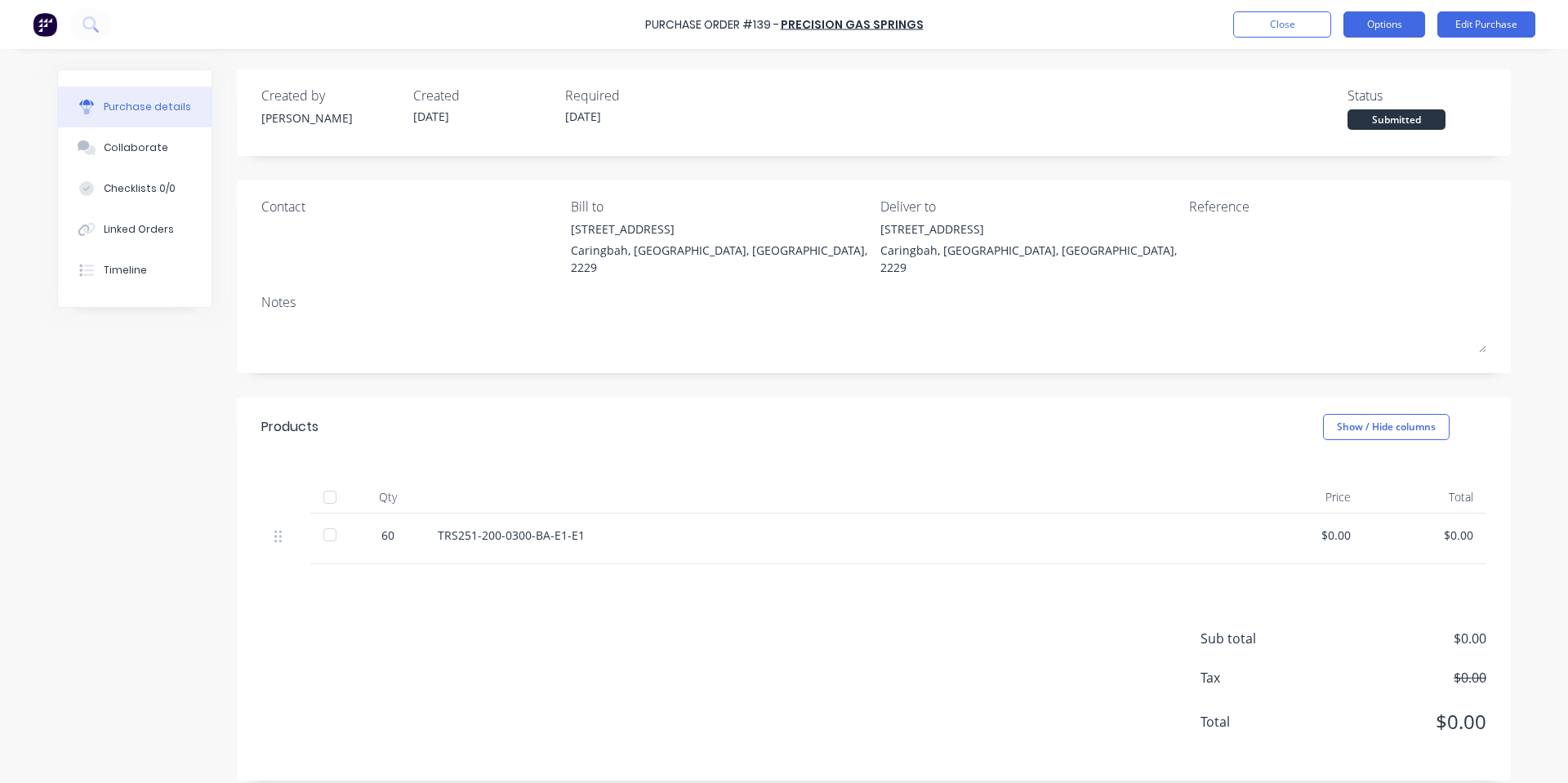
click at [1395, 22] on button "Options" at bounding box center [1384, 24] width 82 height 26
click at [1322, 18] on button "Close" at bounding box center [1282, 24] width 98 height 26
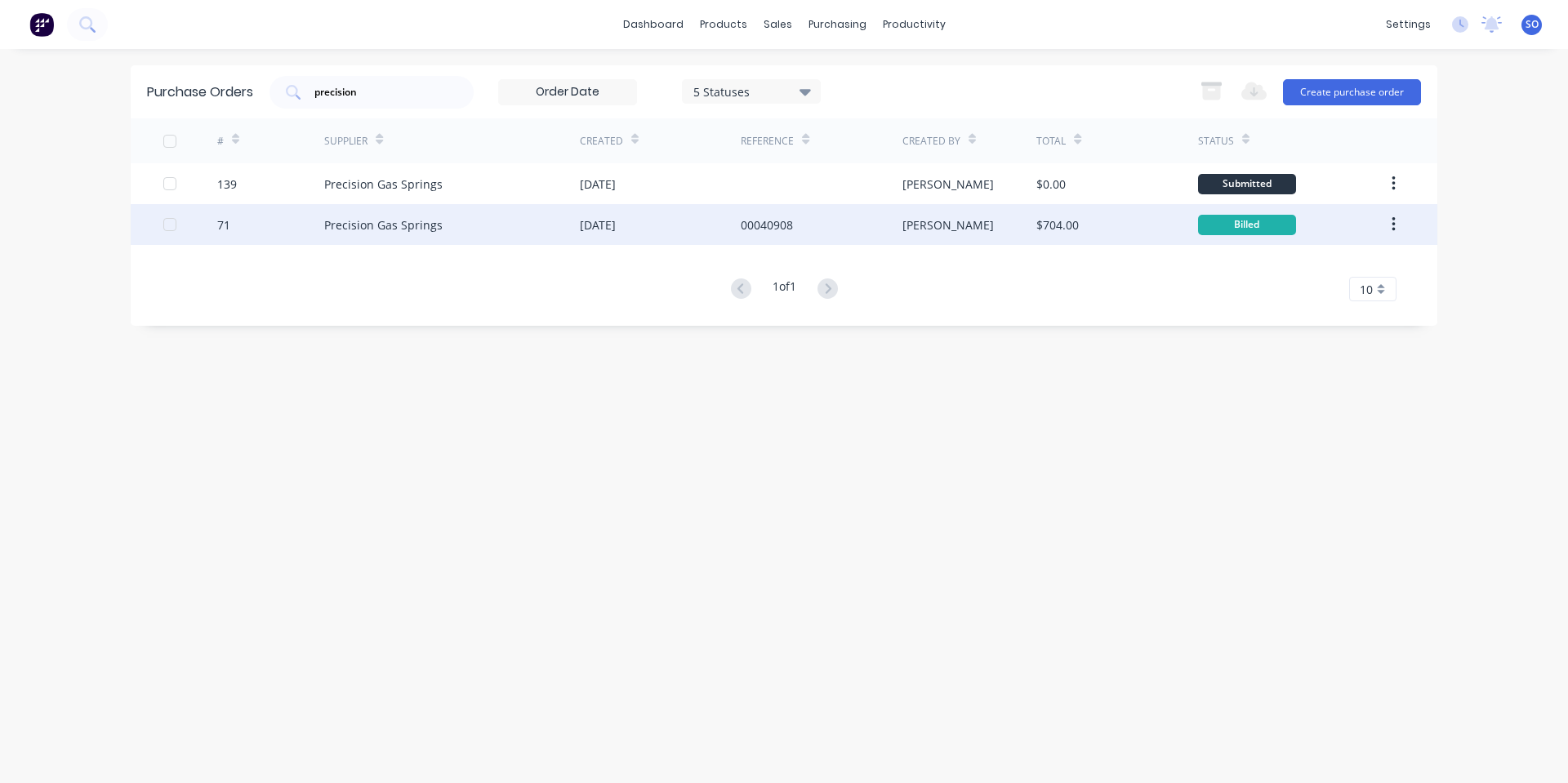
click at [608, 242] on div "[DATE]" at bounding box center [660, 225] width 161 height 41
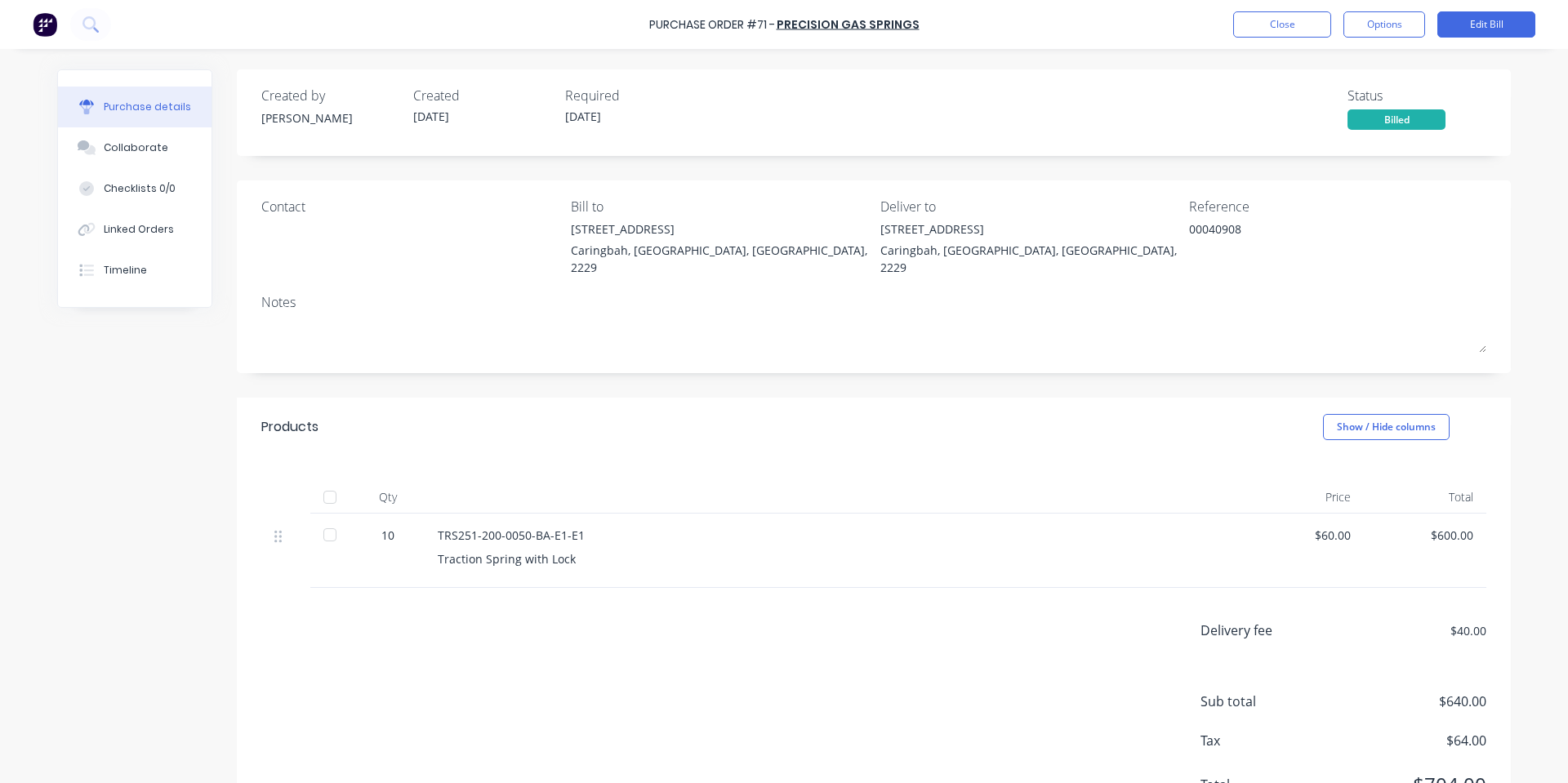
click at [549, 551] on div "Traction Spring with Lock" at bounding box center [834, 559] width 791 height 17
click at [546, 527] on div "TRS251-200-0050-BA-E1-E1" at bounding box center [834, 535] width 791 height 17
click at [1362, 26] on button "Options" at bounding box center [1384, 24] width 82 height 26
click at [1316, 175] on div "Duplicate" at bounding box center [1347, 172] width 126 height 24
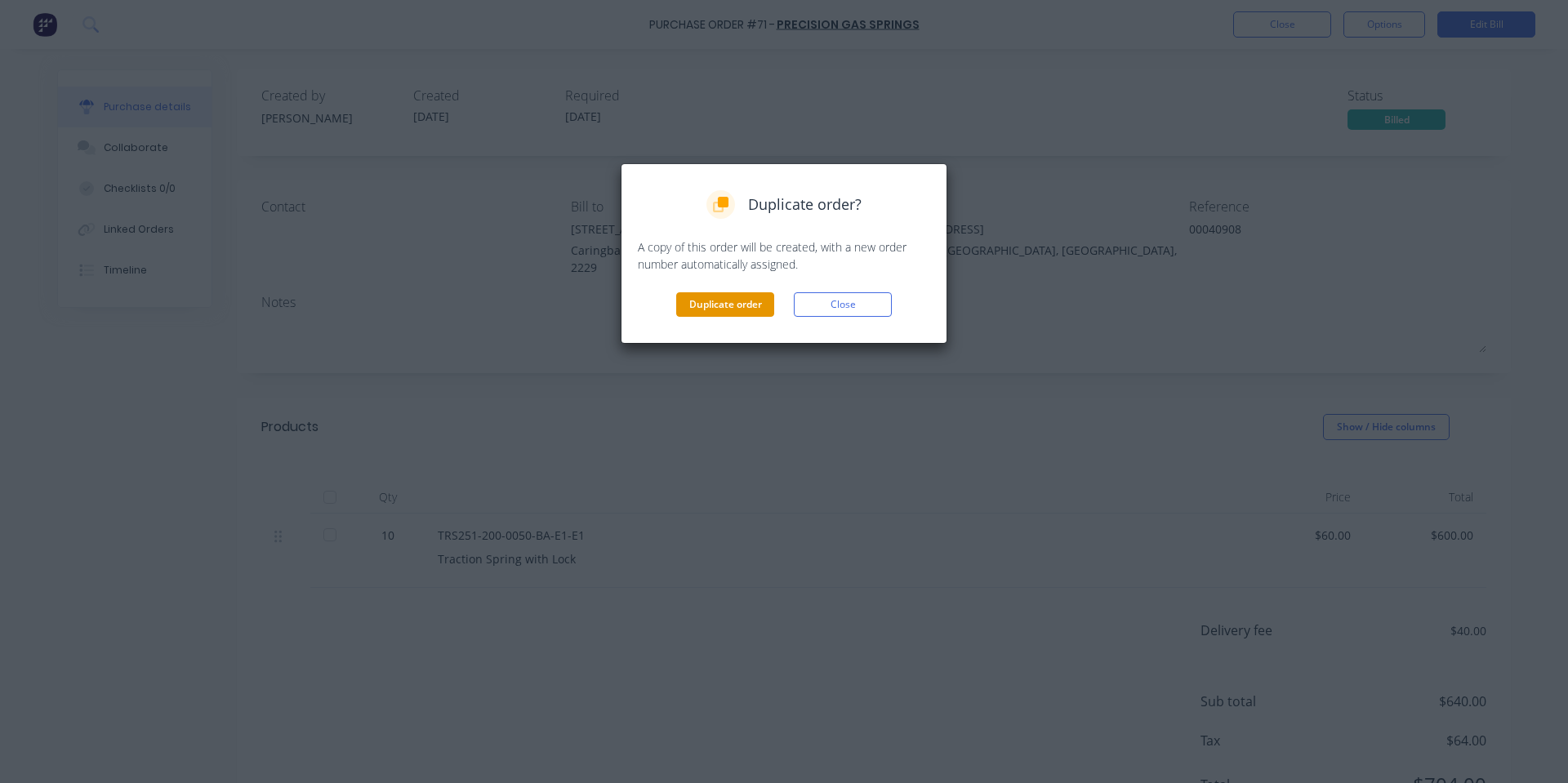
click at [690, 305] on button "Duplicate order" at bounding box center [725, 304] width 98 height 25
type textarea "x"
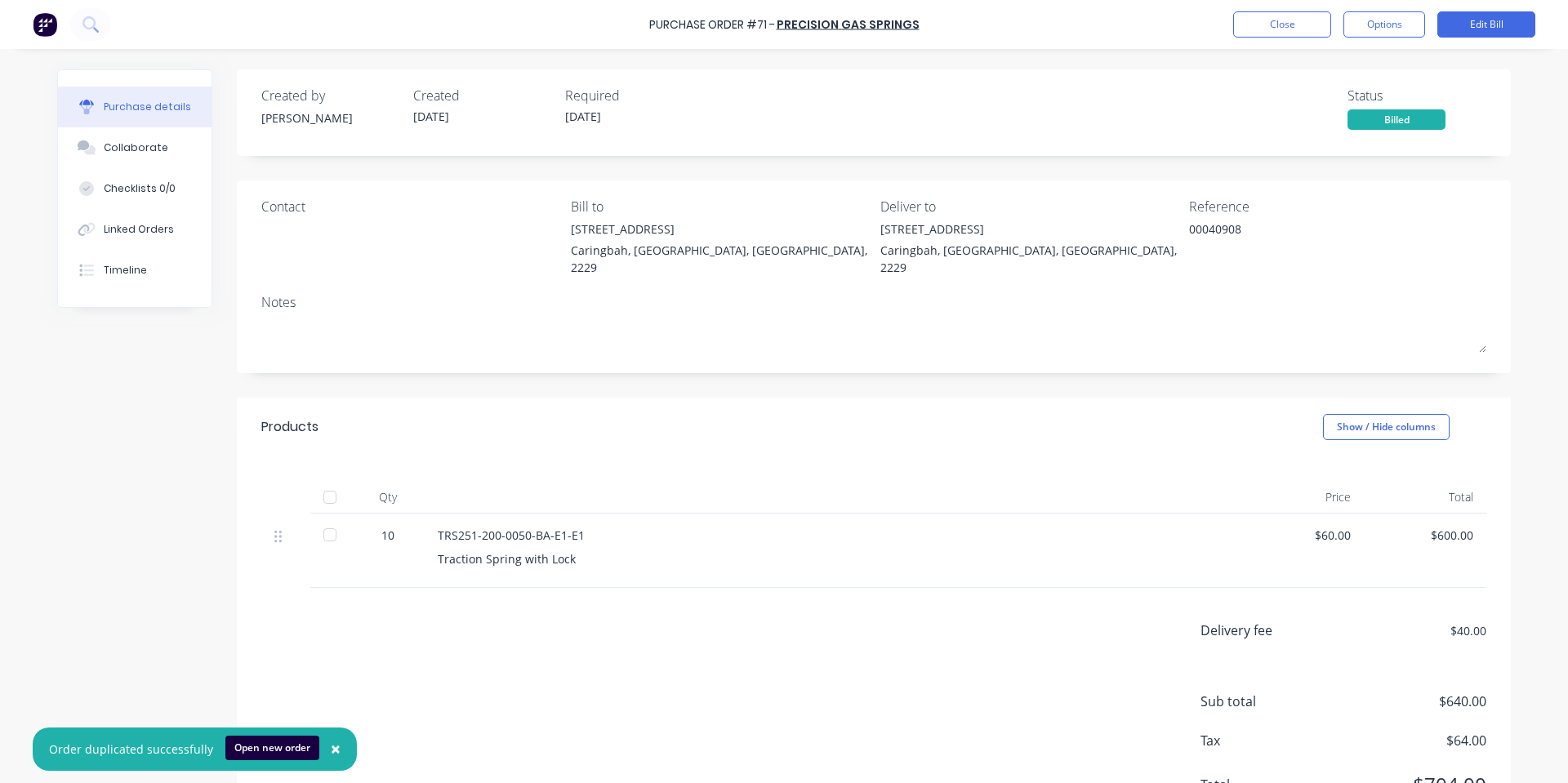
click at [1271, 9] on div "Purchase Order #71 - Precision Gas Springs Close Options Edit Bill" at bounding box center [784, 24] width 1568 height 49
click at [1272, 18] on button "Close" at bounding box center [1282, 24] width 98 height 26
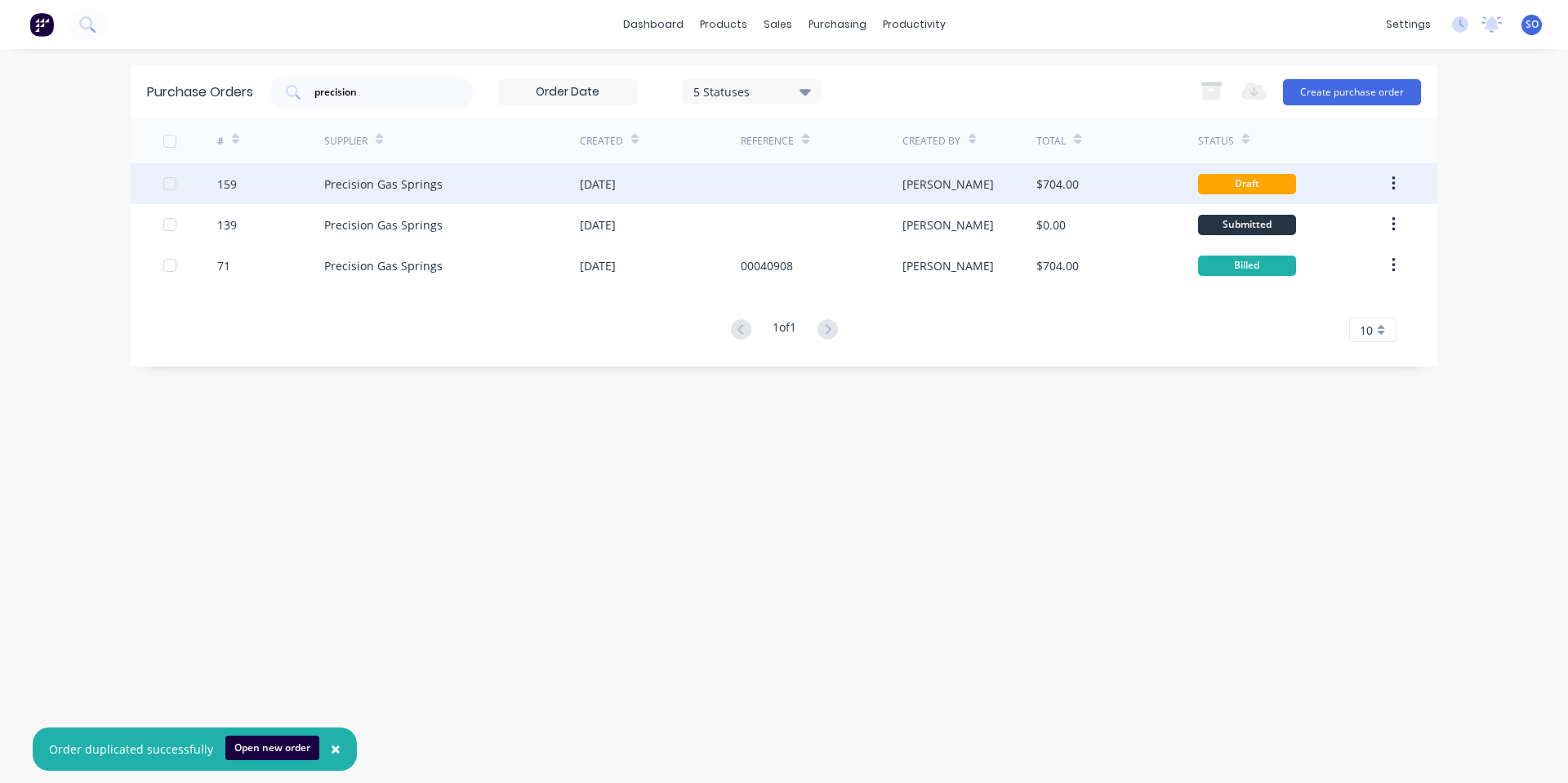
click at [1103, 189] on div "$704.00" at bounding box center [1116, 184] width 161 height 41
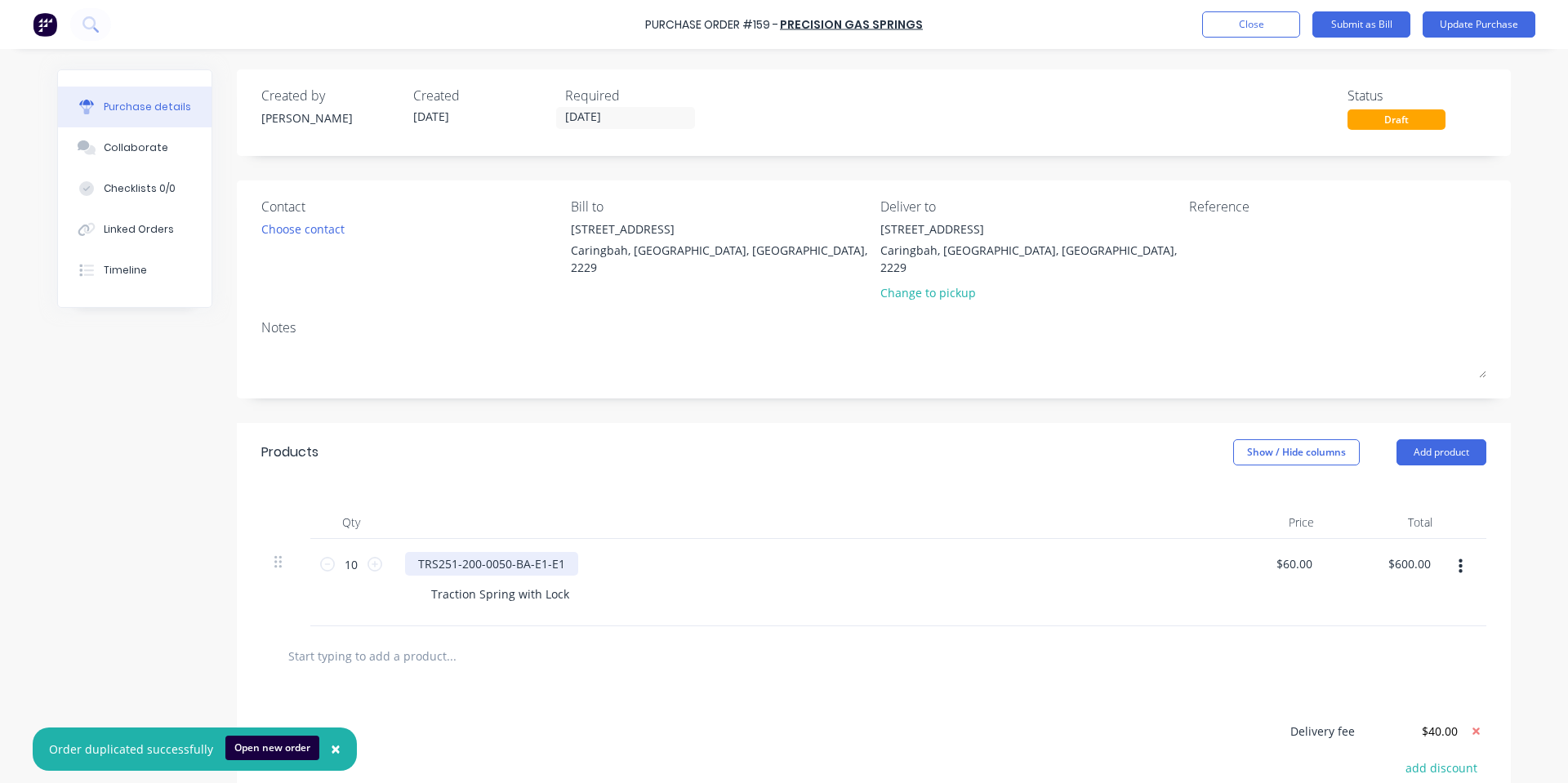
click at [556, 552] on div "TRS251-200-0050-BA-E1-E1" at bounding box center [491, 564] width 173 height 24
click at [636, 105] on div "Required 07/10/25" at bounding box center [635, 108] width 139 height 44
click at [631, 114] on input "07/10/25" at bounding box center [625, 118] width 137 height 20
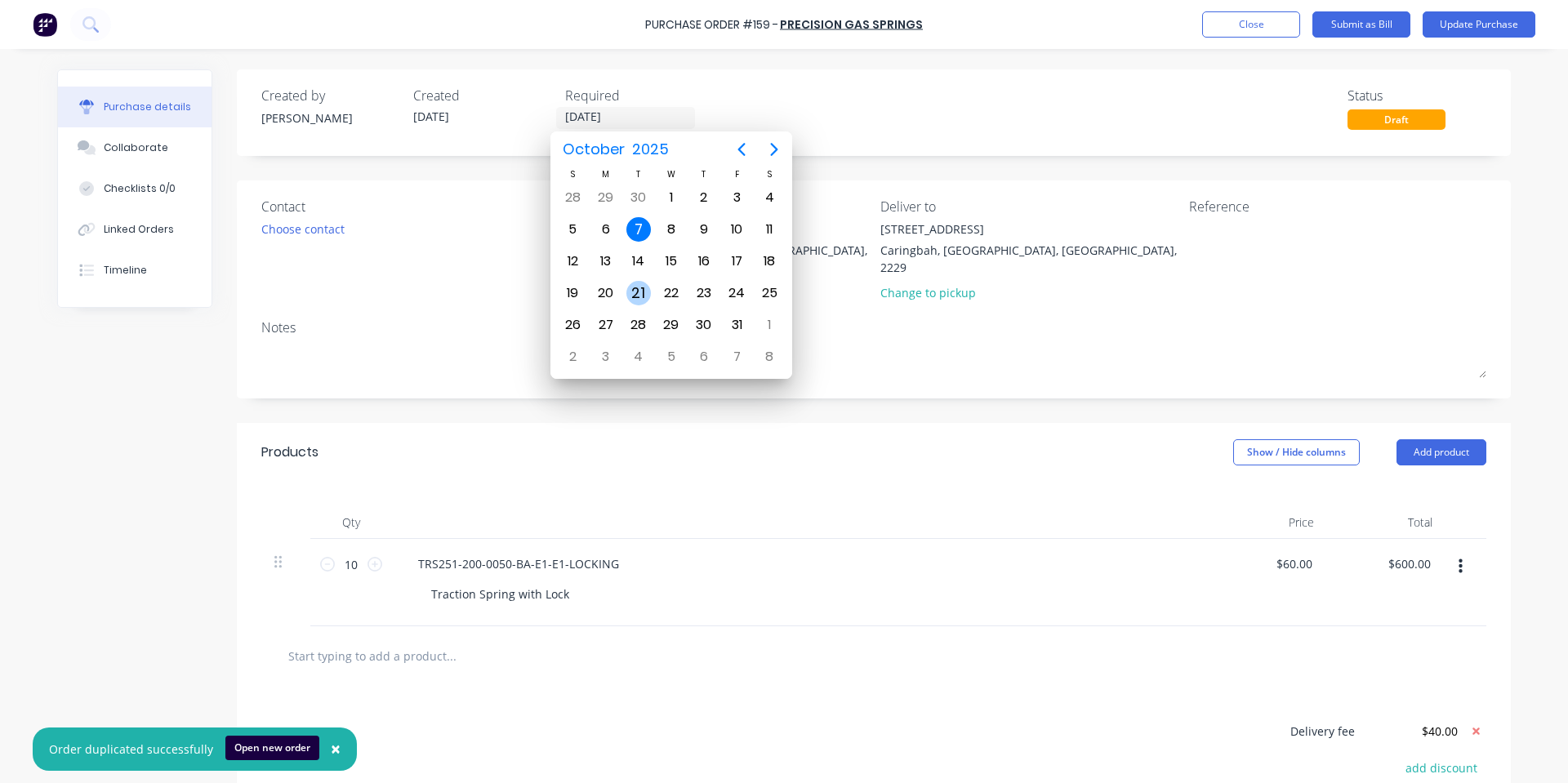
click at [653, 291] on div "21" at bounding box center [639, 293] width 32 height 31
type input "21/10/25"
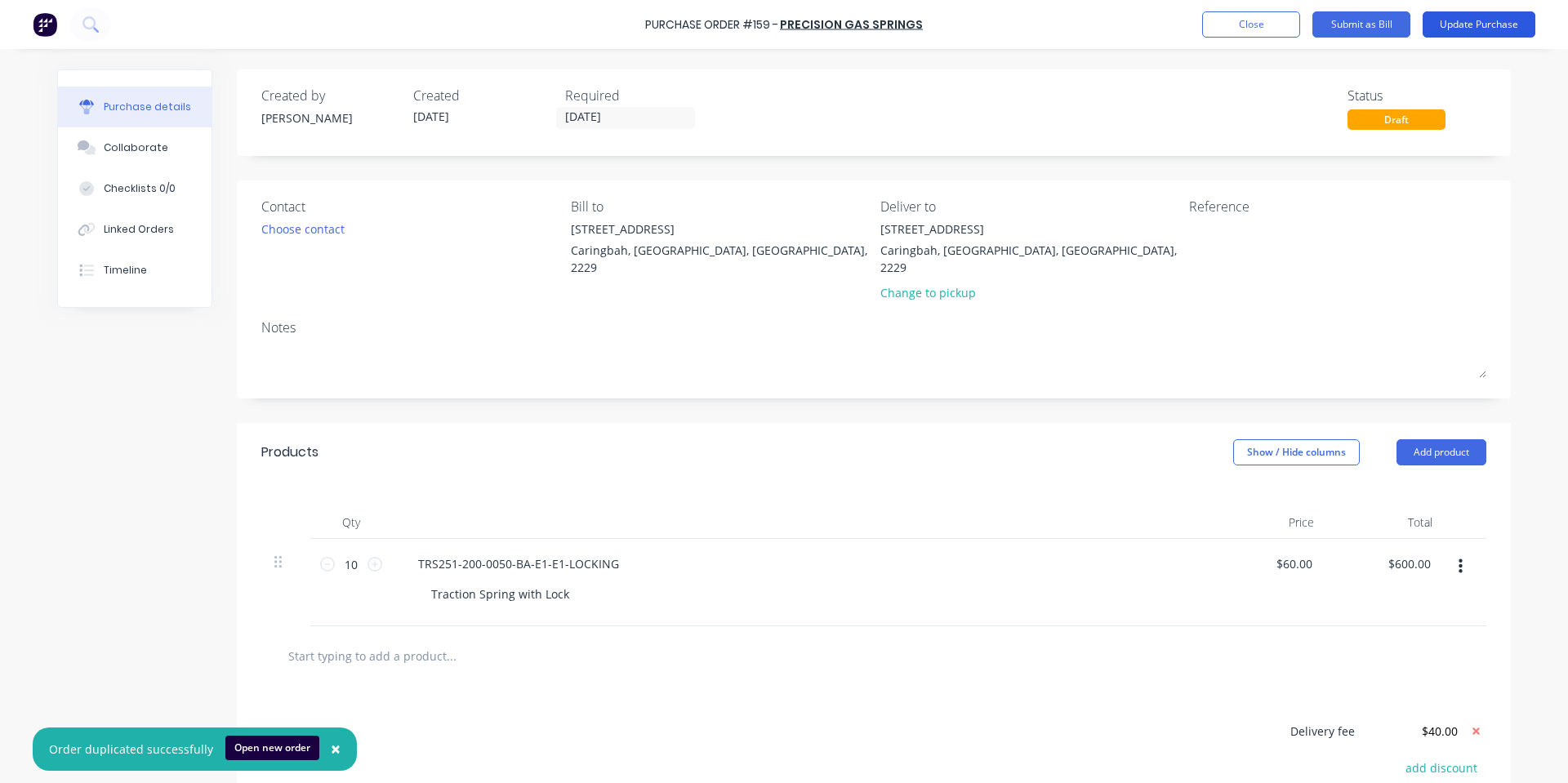
click at [1461, 22] on button "Update Purchase" at bounding box center [1479, 24] width 113 height 26
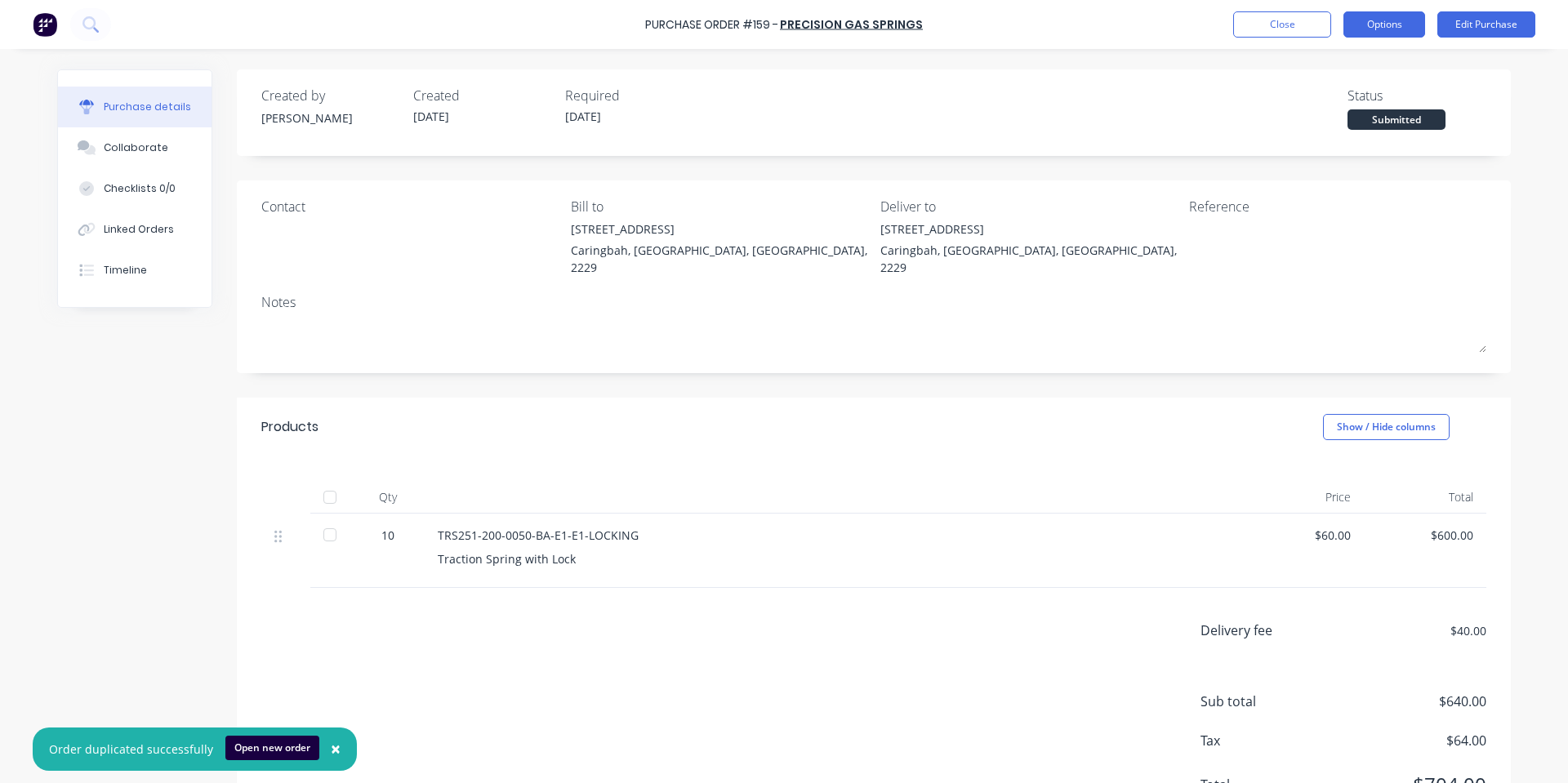
click at [1376, 28] on button "Options" at bounding box center [1384, 24] width 82 height 26
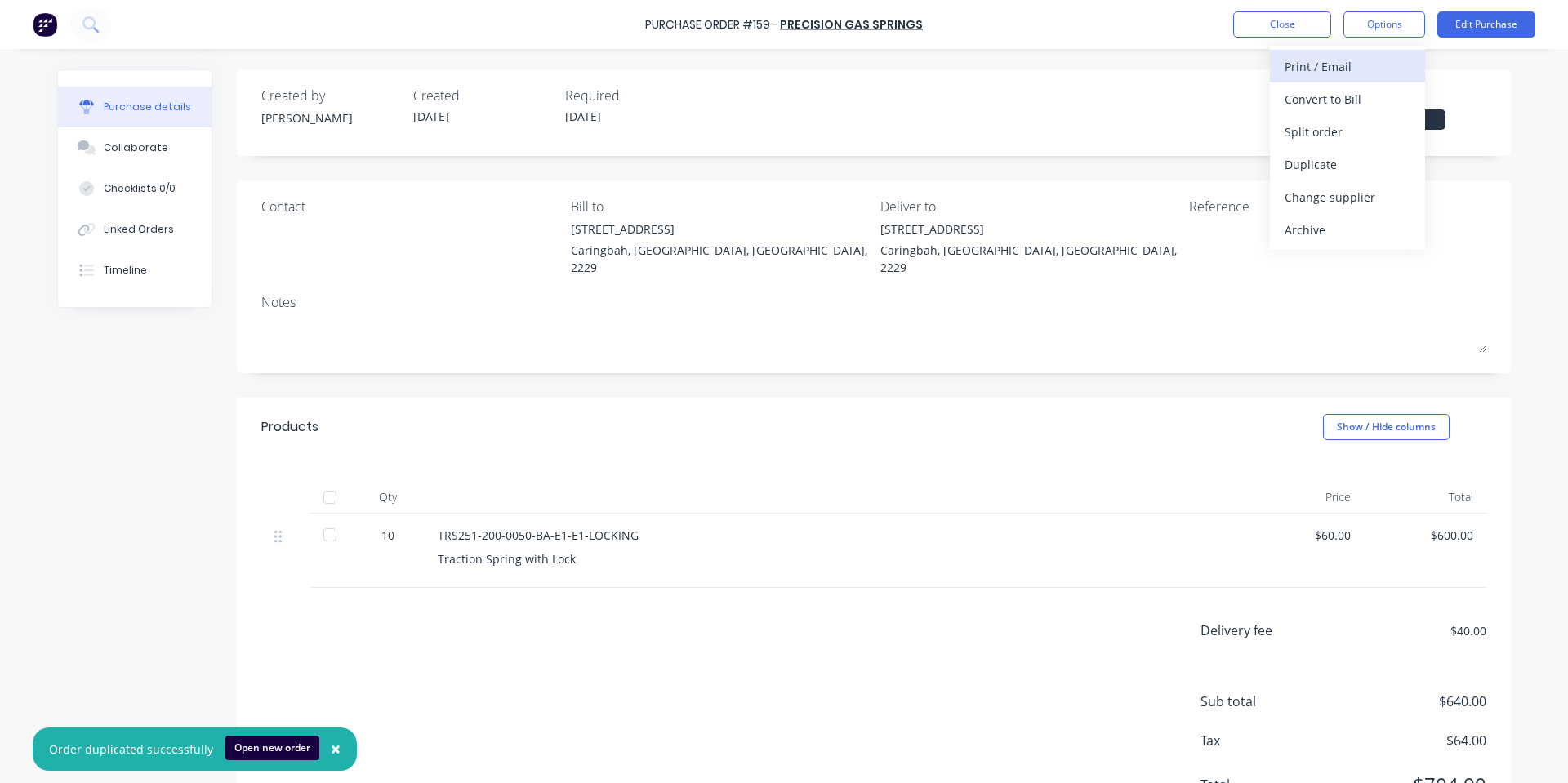
click at [1330, 65] on div "Print / Email" at bounding box center [1347, 67] width 126 height 24
click at [1329, 101] on div "With pricing" at bounding box center [1347, 99] width 126 height 24
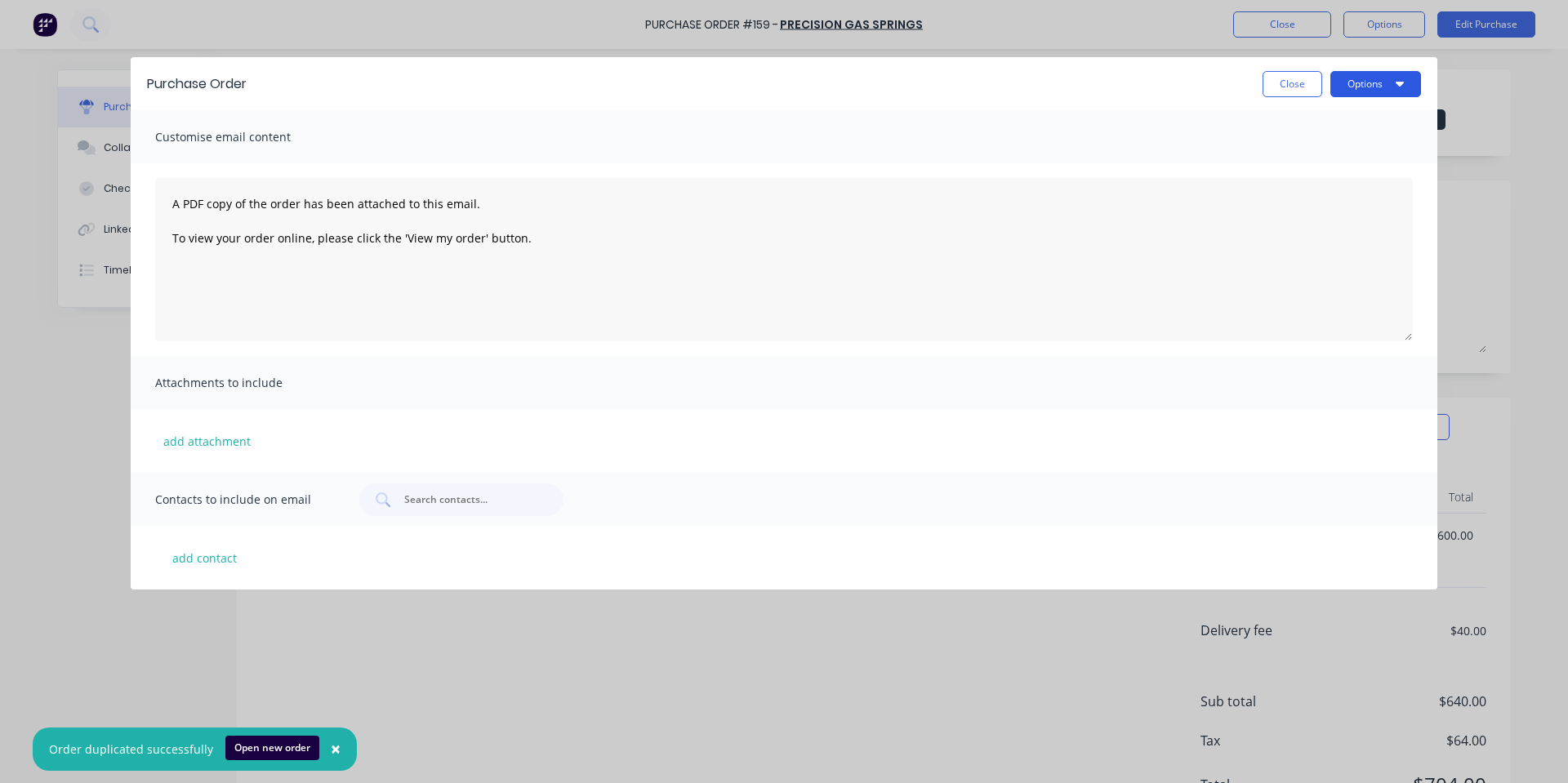
click at [1384, 82] on button "Options" at bounding box center [1376, 84] width 91 height 26
click at [1386, 147] on div "Print" at bounding box center [1343, 158] width 126 height 24
click at [1279, 78] on button "Close" at bounding box center [1292, 84] width 60 height 26
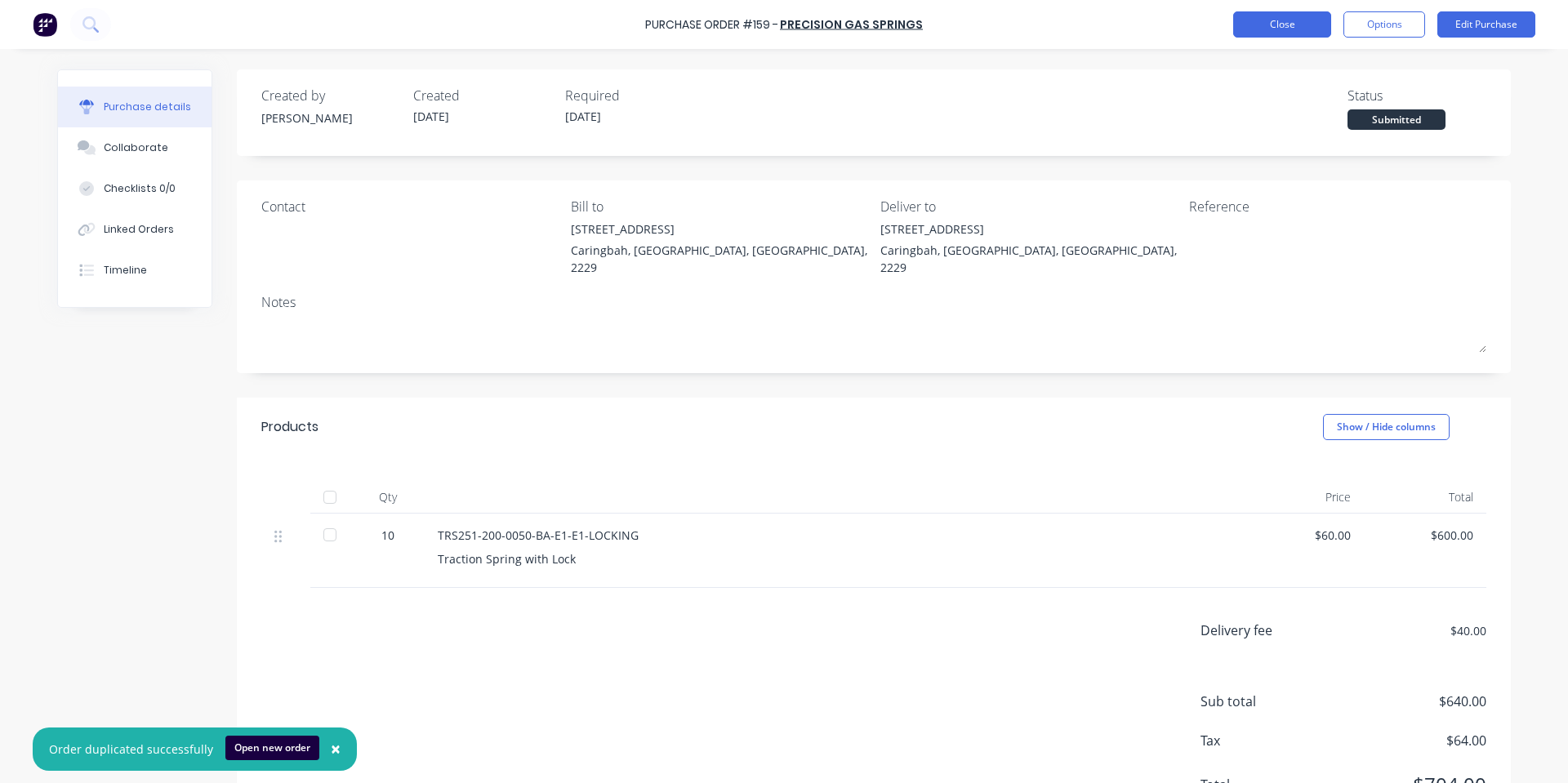
click at [1296, 23] on button "Close" at bounding box center [1282, 24] width 98 height 26
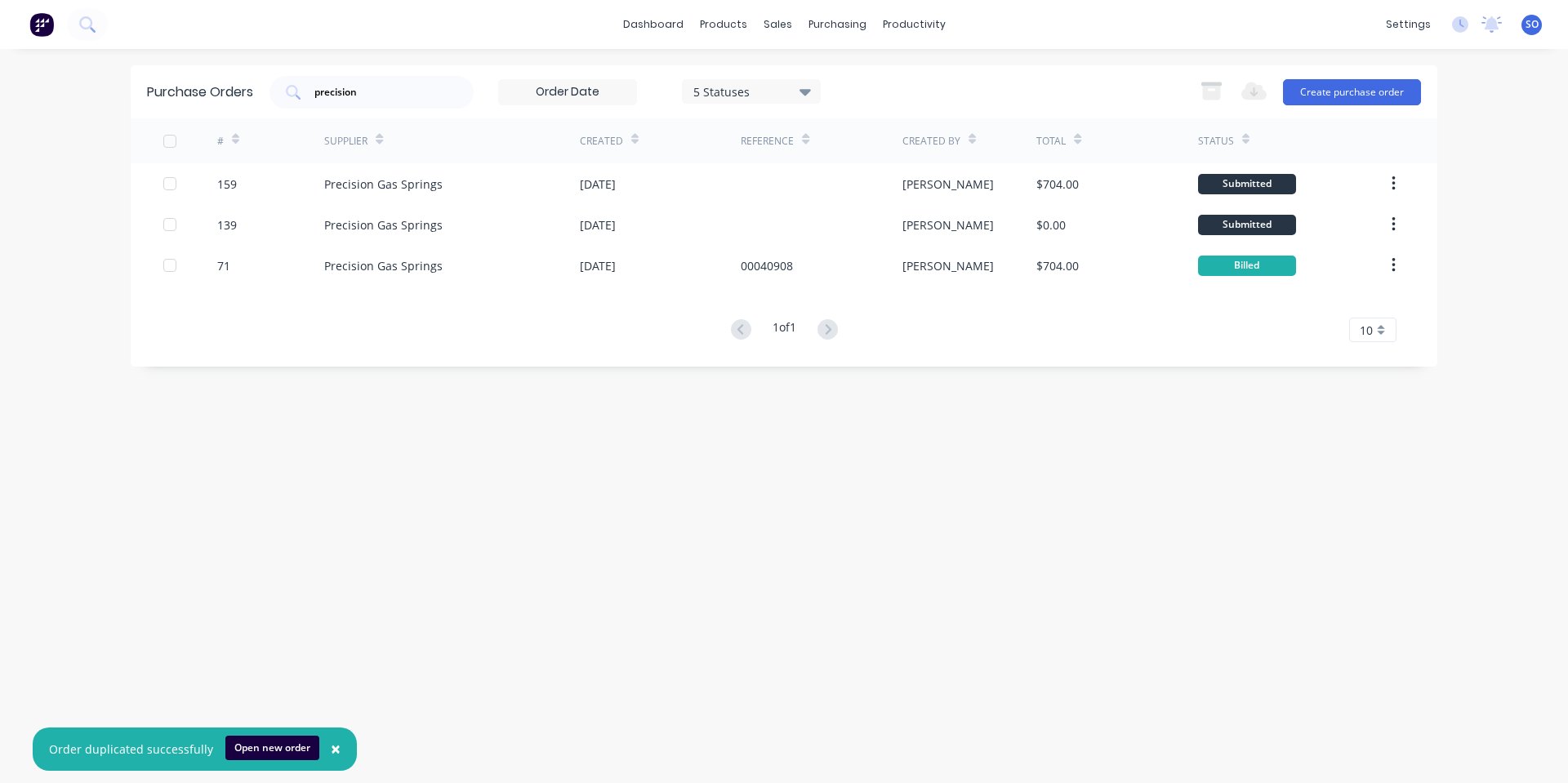
drag, startPoint x: 383, startPoint y: 76, endPoint x: 258, endPoint y: 91, distance: 125.9
click at [258, 91] on div "Purchase Orders precision 5 Statuses 5 Statuses Export to Excel (XLSX) Create p…" at bounding box center [784, 91] width 1307 height 53
click at [365, 89] on input "precision" at bounding box center [380, 91] width 136 height 16
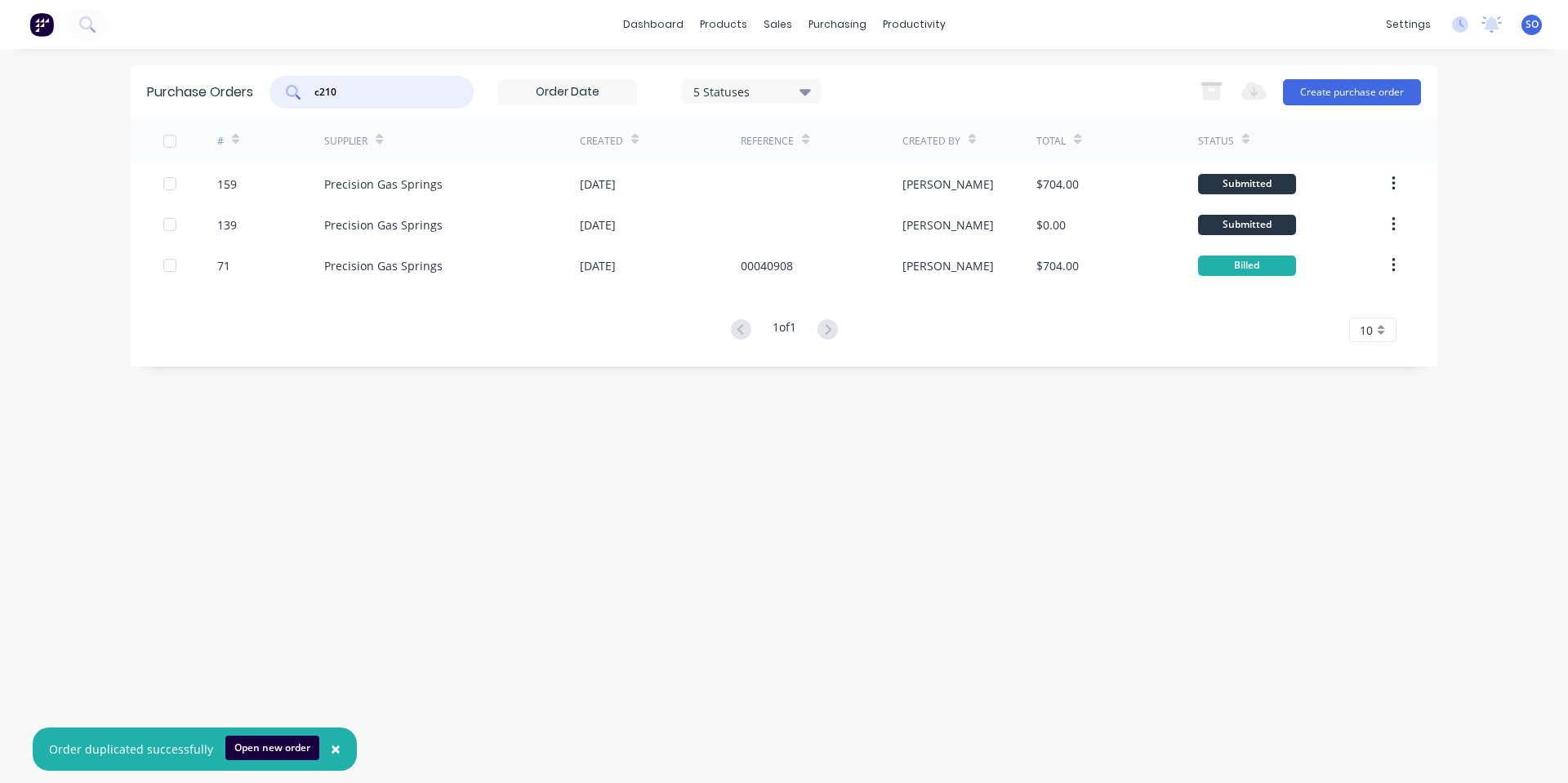
type input "c210"
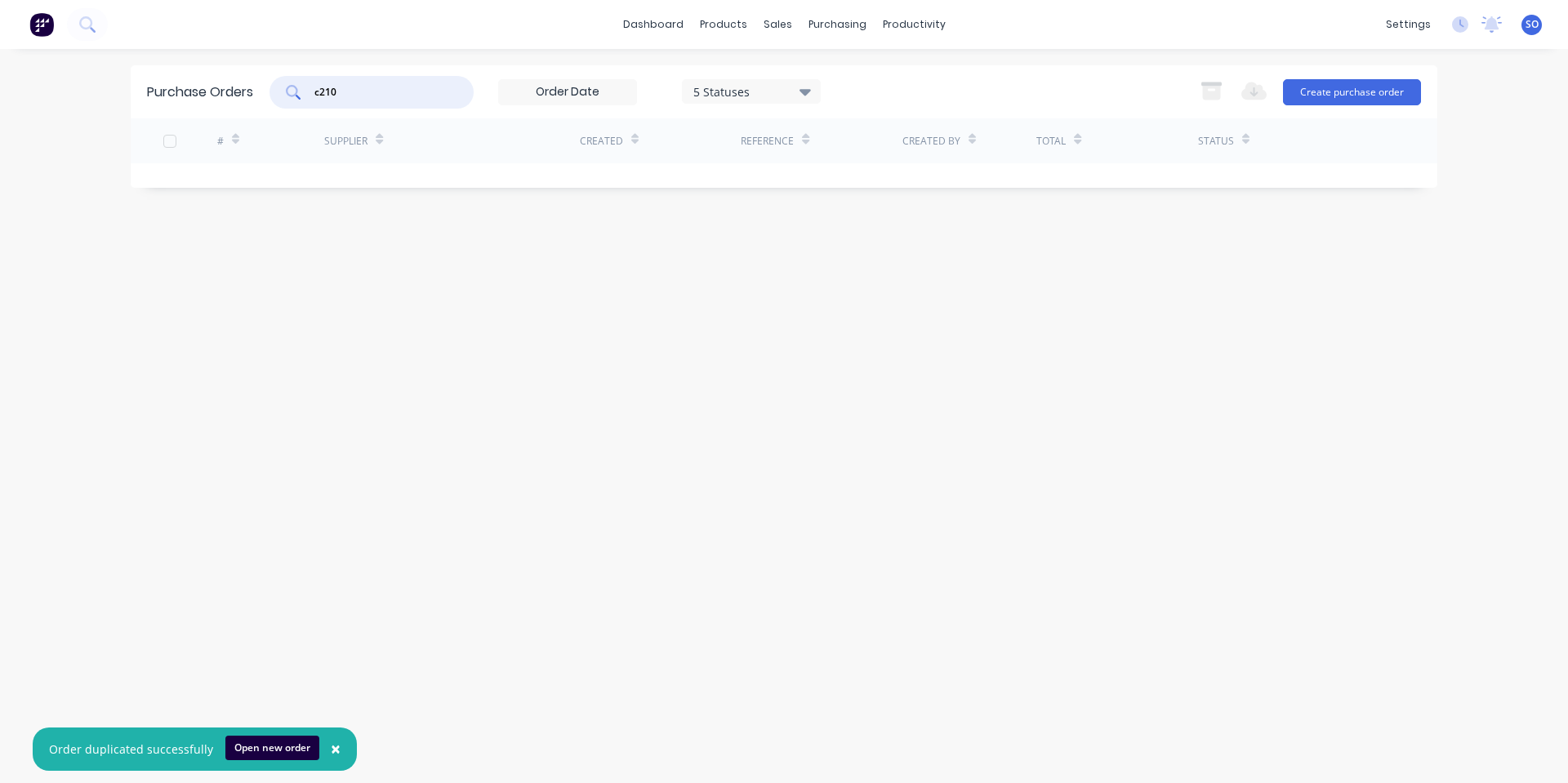
click at [439, 293] on div "Purchase Orders c210 5 Statuses 5 Statuses Export to Excel (XLSX) Create purcha…" at bounding box center [784, 415] width 1307 height 701
click at [393, 91] on input "c210" at bounding box center [380, 91] width 136 height 16
click at [393, 90] on input "c210" at bounding box center [380, 91] width 136 height 16
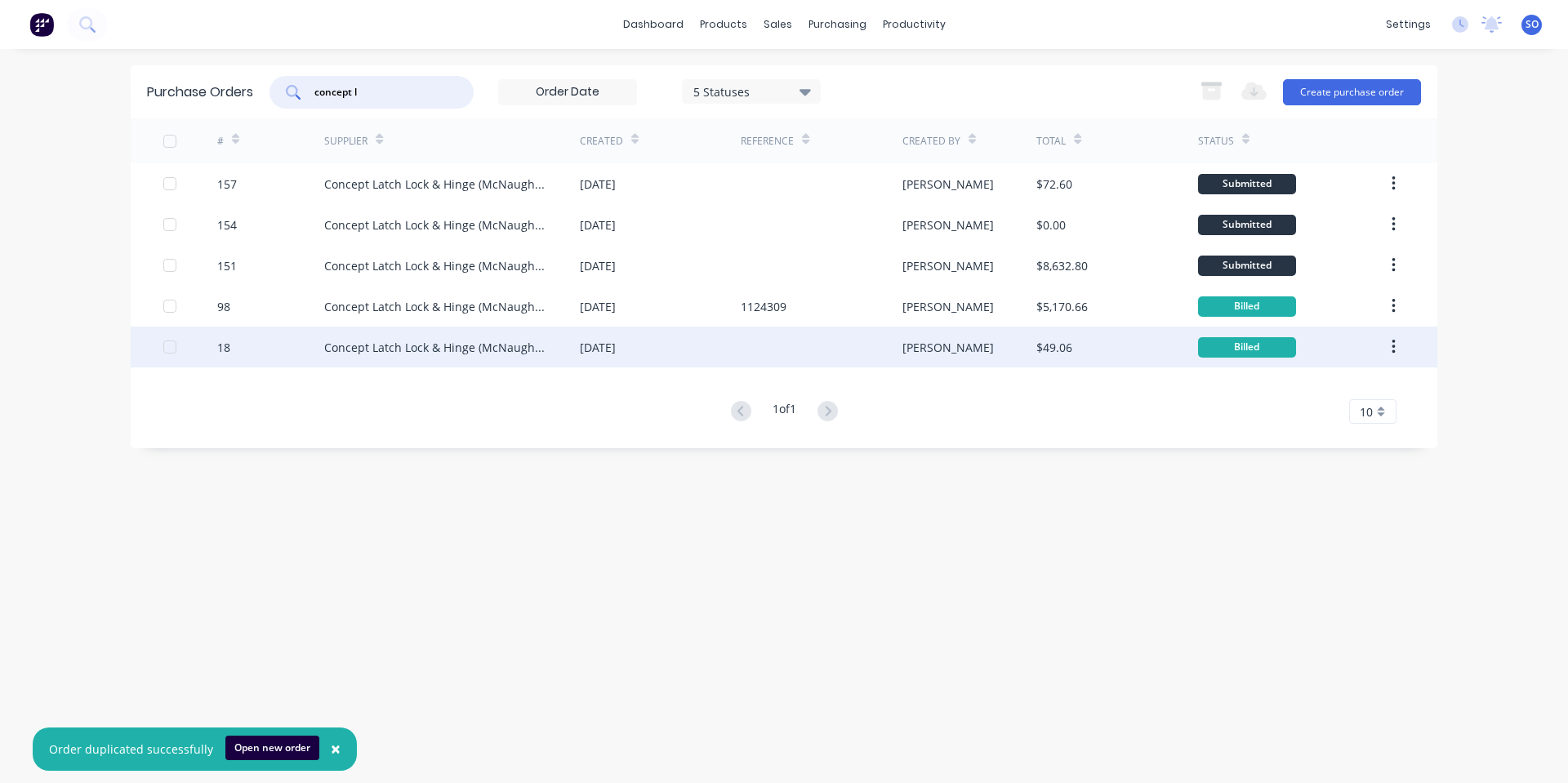
type input "concept l"
click at [477, 347] on div "Concept Latch Lock & Hinge (McNaughtans)" at bounding box center [436, 348] width 223 height 17
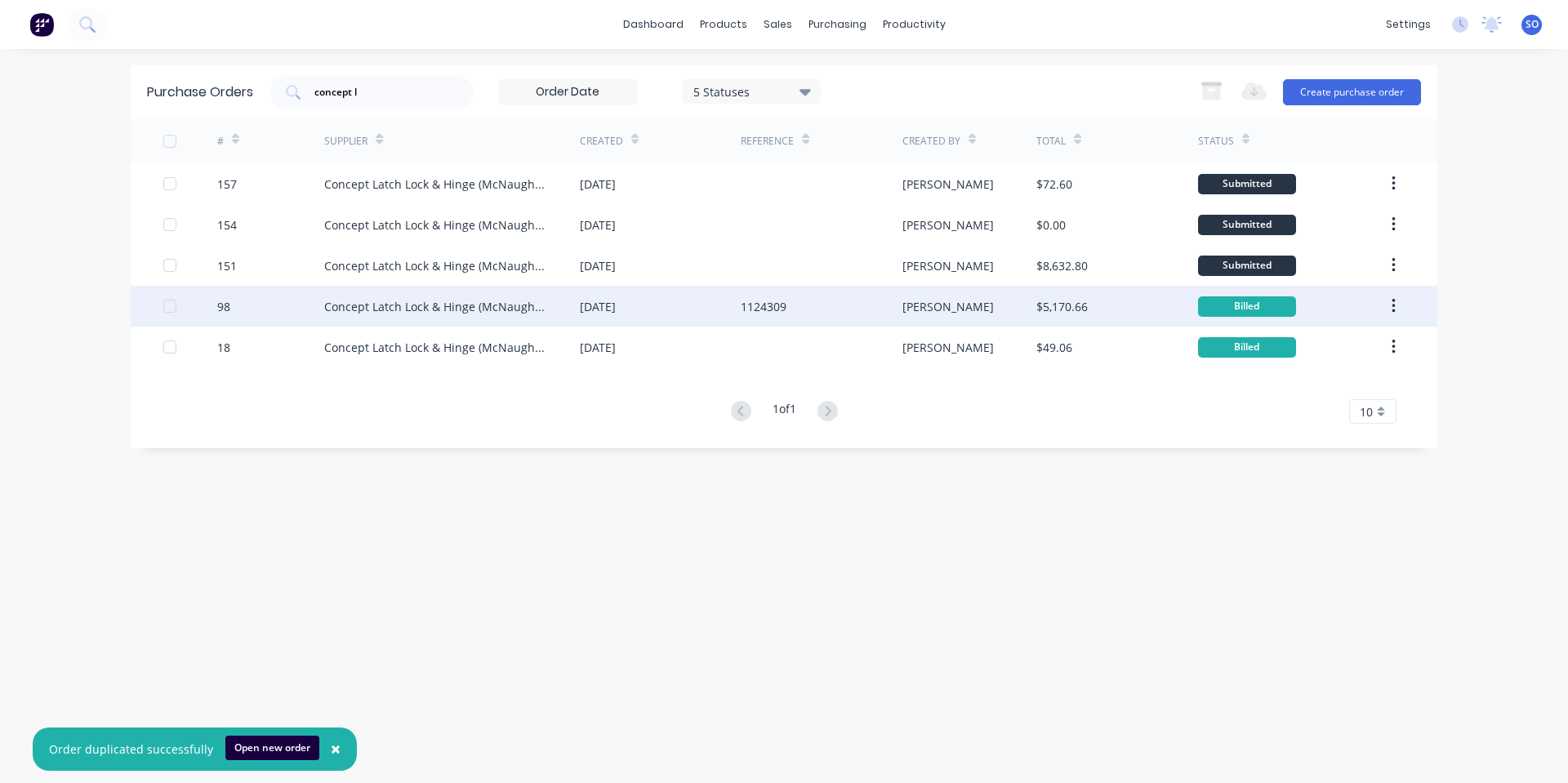
click at [506, 310] on div "Concept Latch Lock & Hinge (McNaughtans)" at bounding box center [436, 307] width 223 height 17
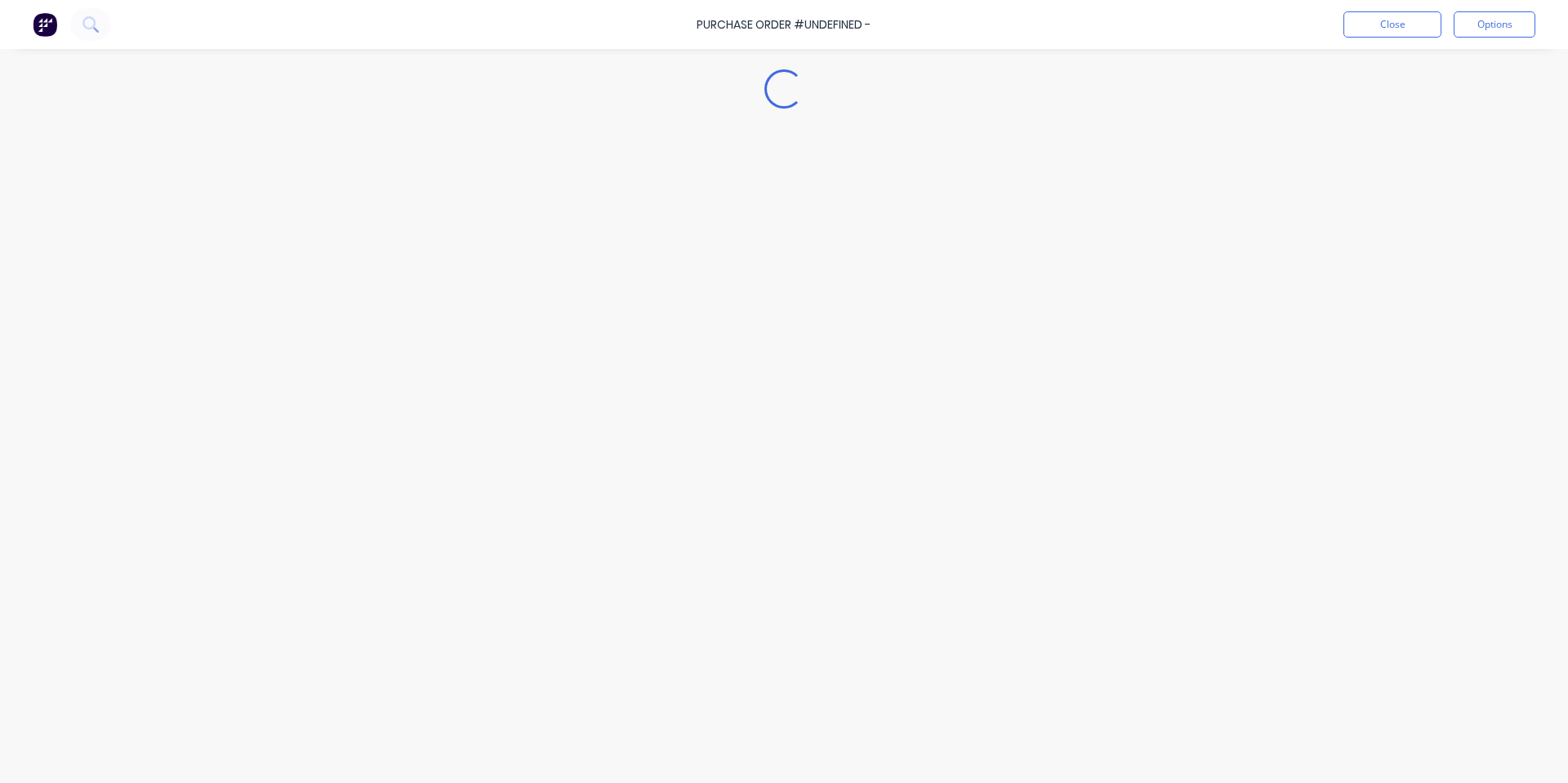
type textarea "x"
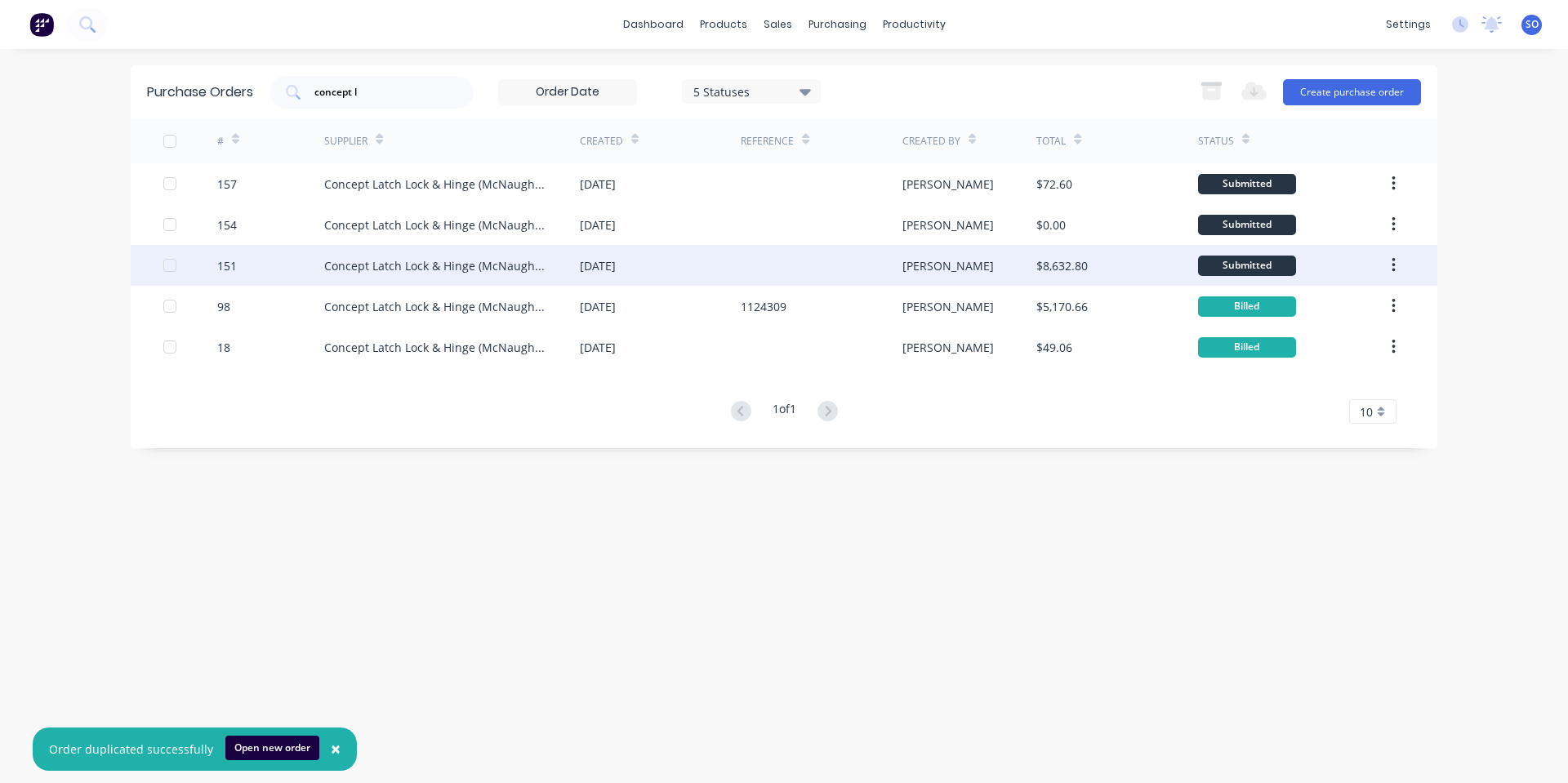
click at [458, 268] on div "Concept Latch Lock & Hinge (McNaughtans)" at bounding box center [436, 266] width 223 height 17
click at [425, 258] on div "Concept Latch Lock & Hinge (McNaughtans)" at bounding box center [436, 266] width 223 height 17
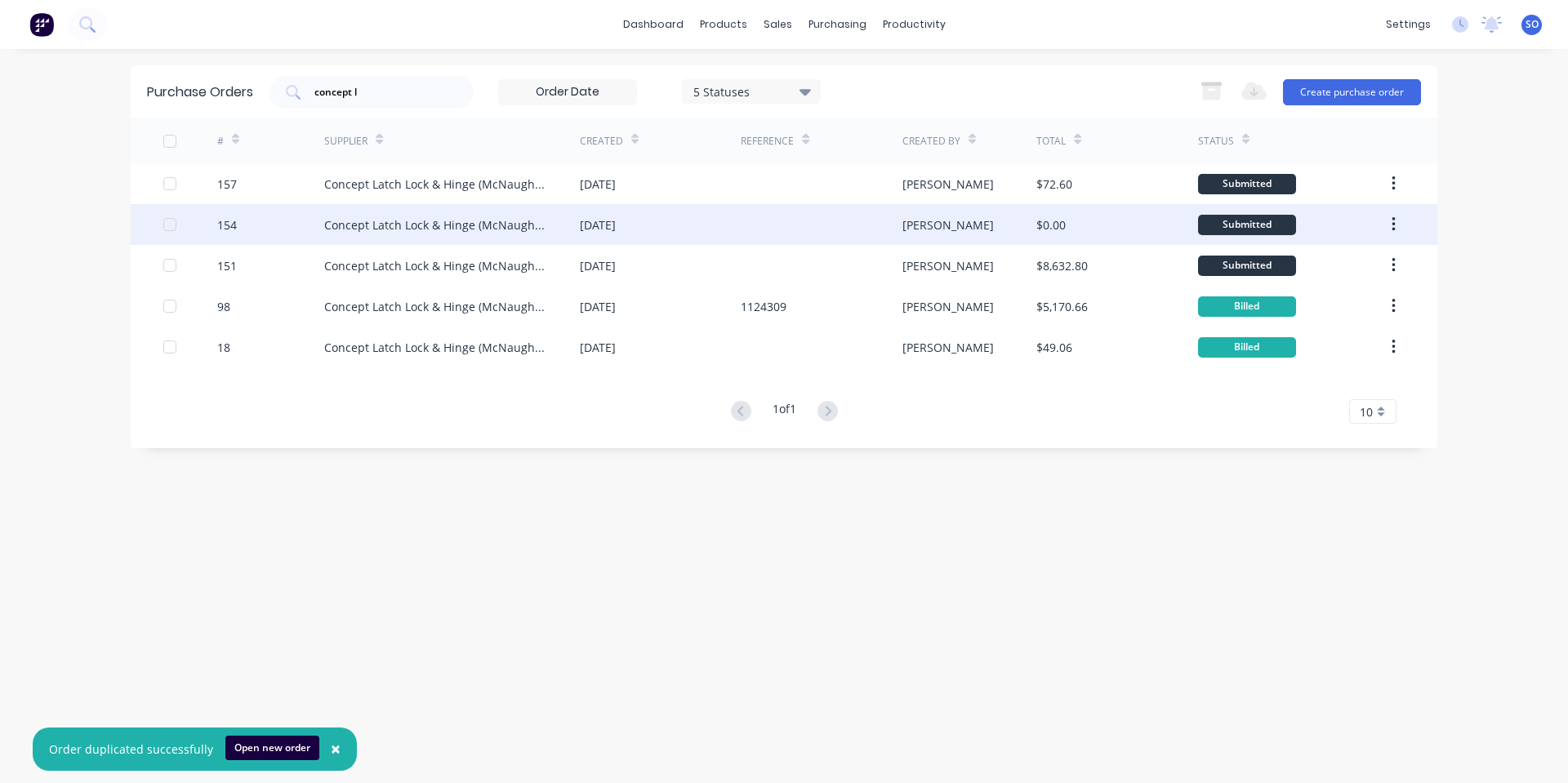
click at [448, 218] on div "Concept Latch Lock & Hinge (McNaughtans)" at bounding box center [436, 225] width 223 height 17
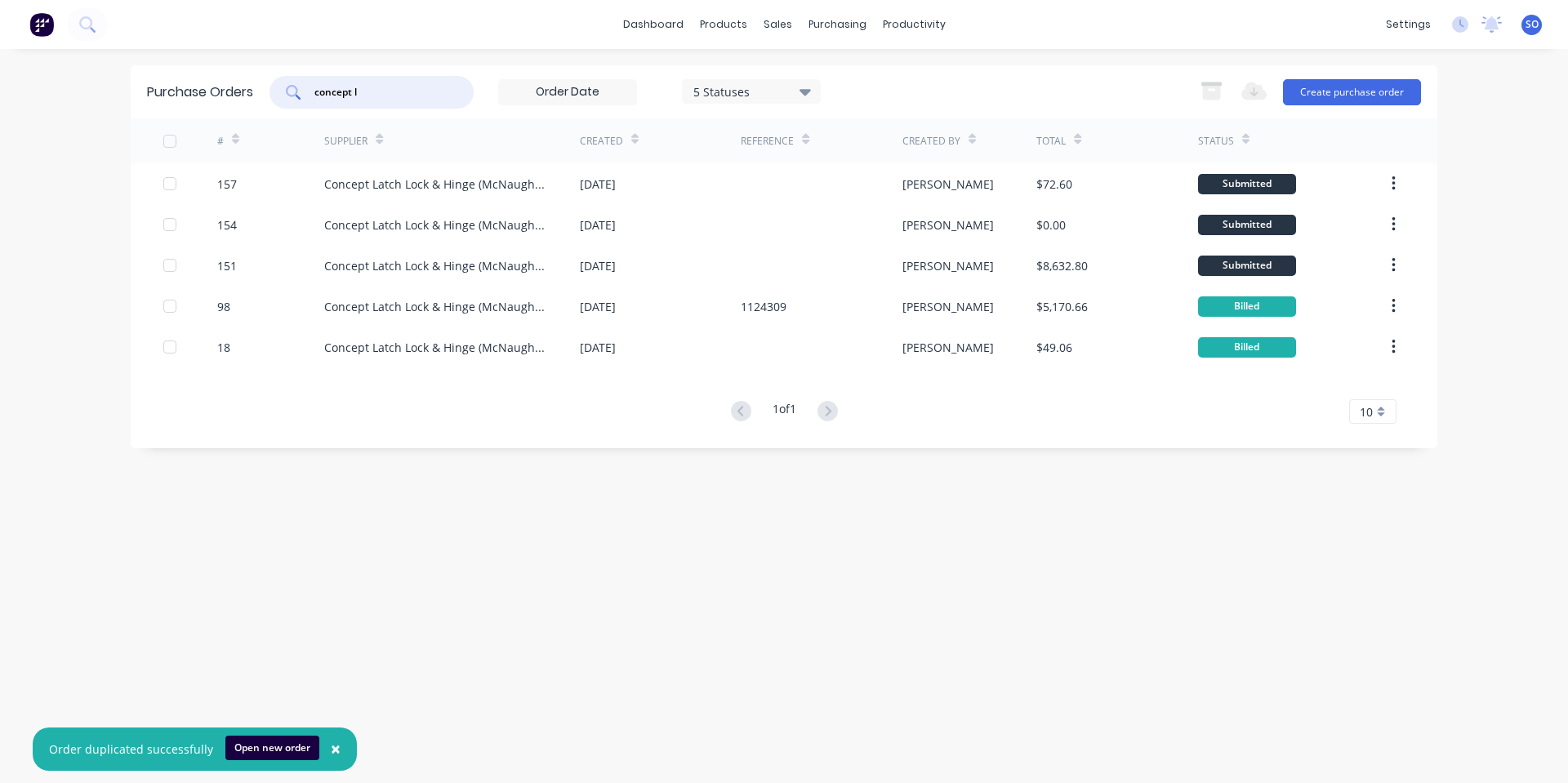
drag, startPoint x: 419, startPoint y: 96, endPoint x: 73, endPoint y: 104, distance: 346.1
click at [92, 102] on div "× Order duplicated successfully Open new order dashboard products sales purchas…" at bounding box center [784, 391] width 1568 height 783
click at [1366, 89] on button "Create purchase order" at bounding box center [1352, 92] width 138 height 26
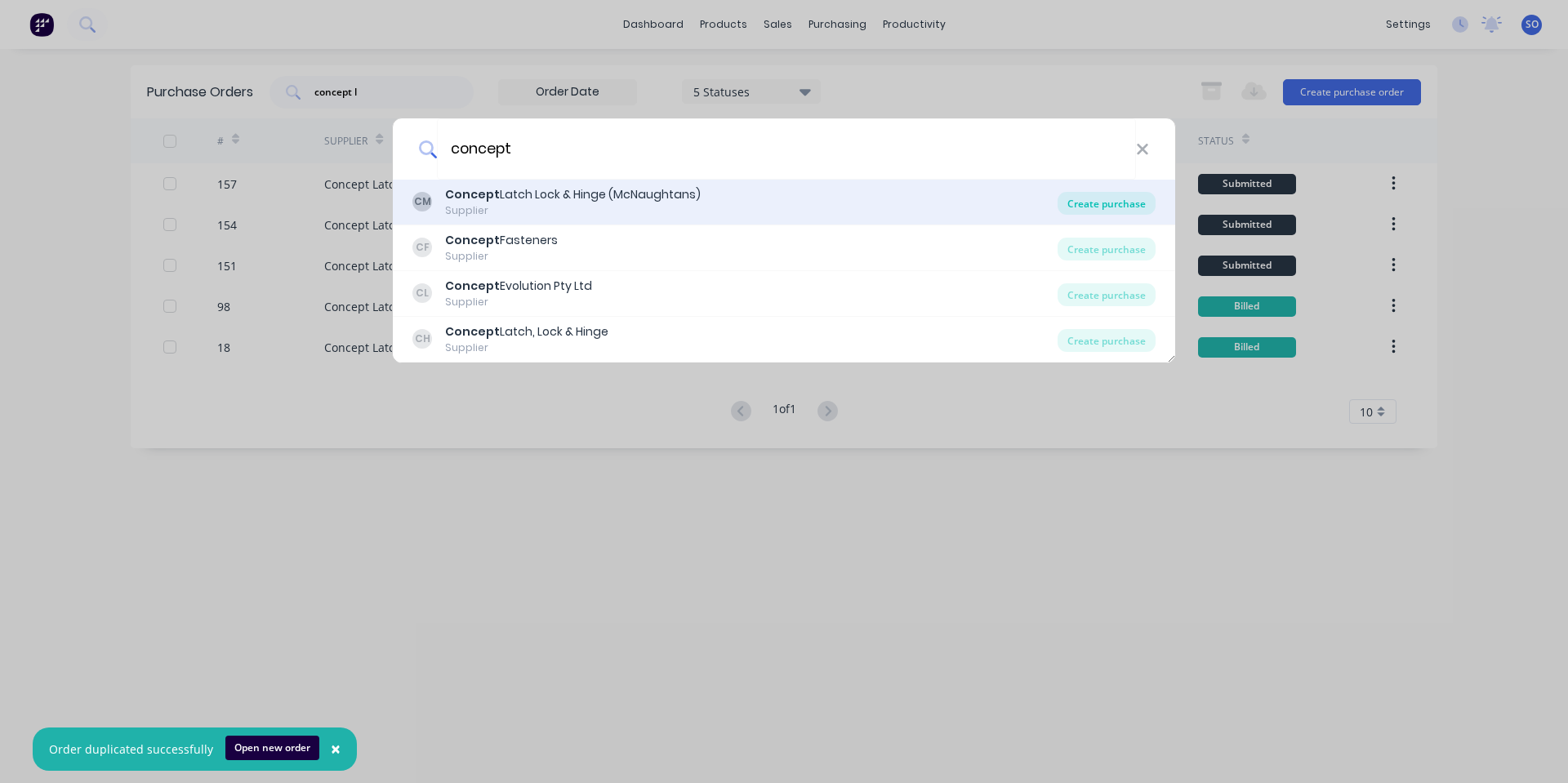
type input "concept"
click at [1093, 197] on div "Create purchase" at bounding box center [1106, 203] width 98 height 23
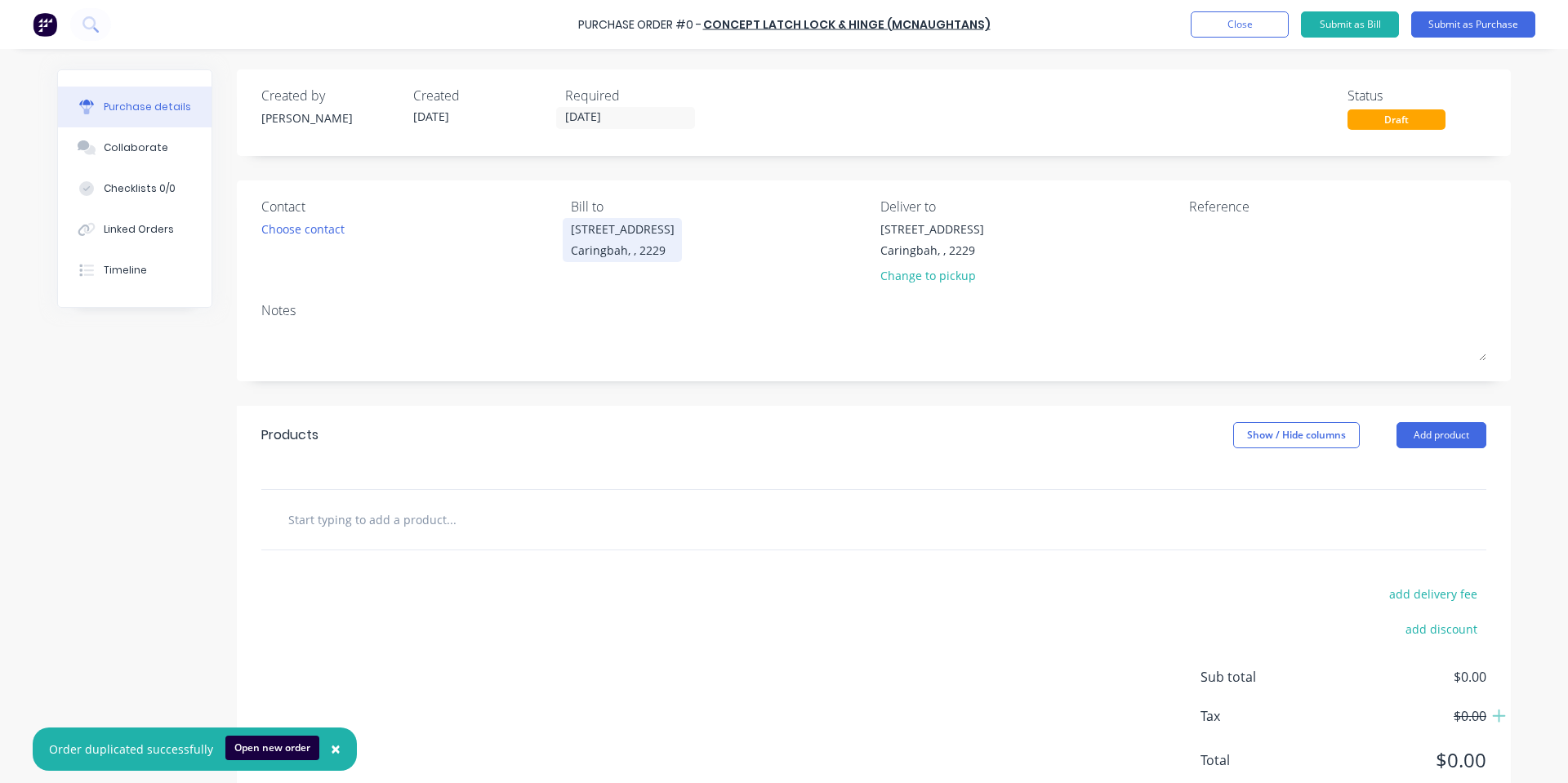
click at [652, 251] on div "Caringbah, , 2229" at bounding box center [622, 250] width 103 height 17
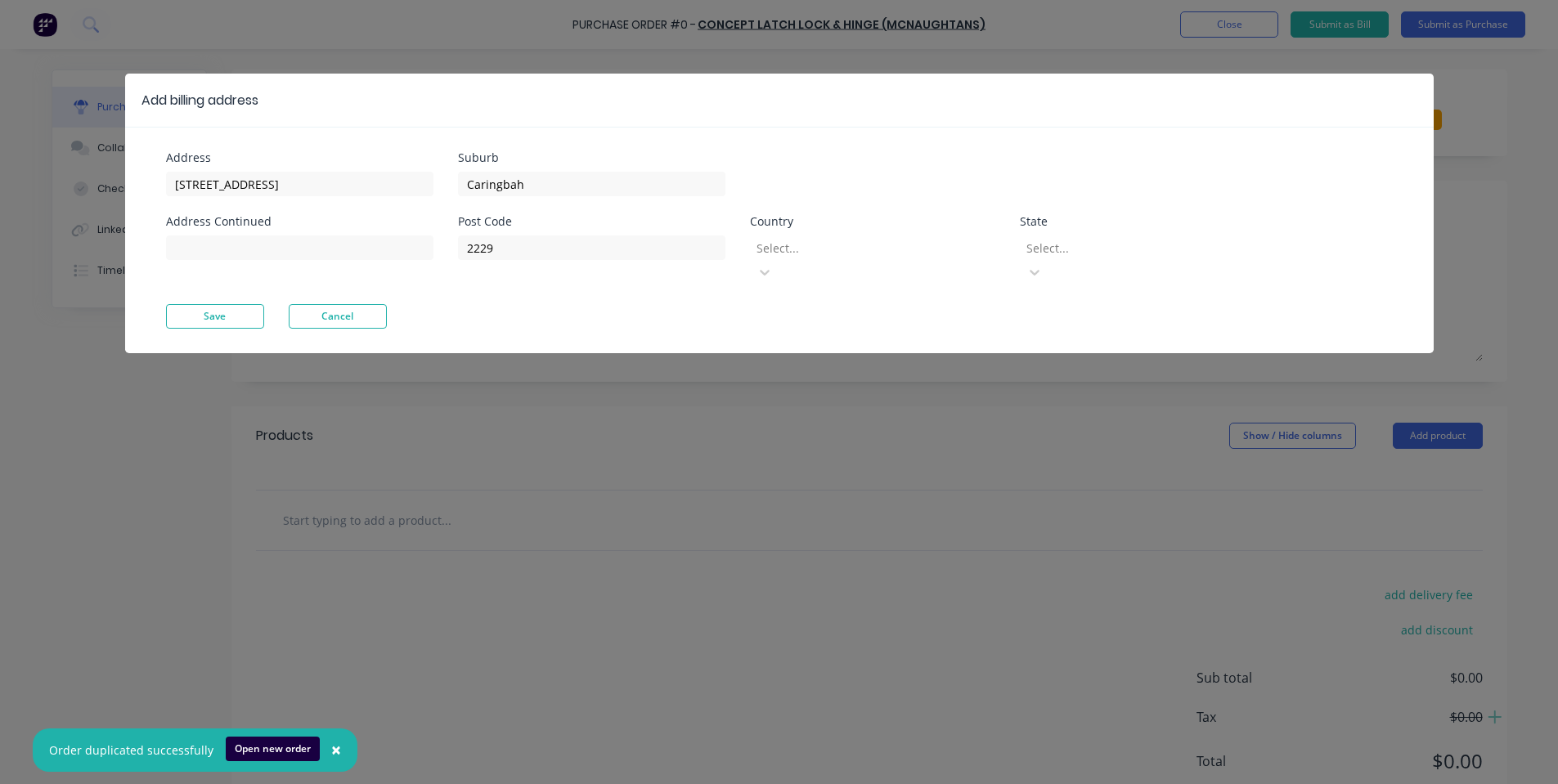
click at [872, 243] on div at bounding box center [872, 248] width 235 height 21
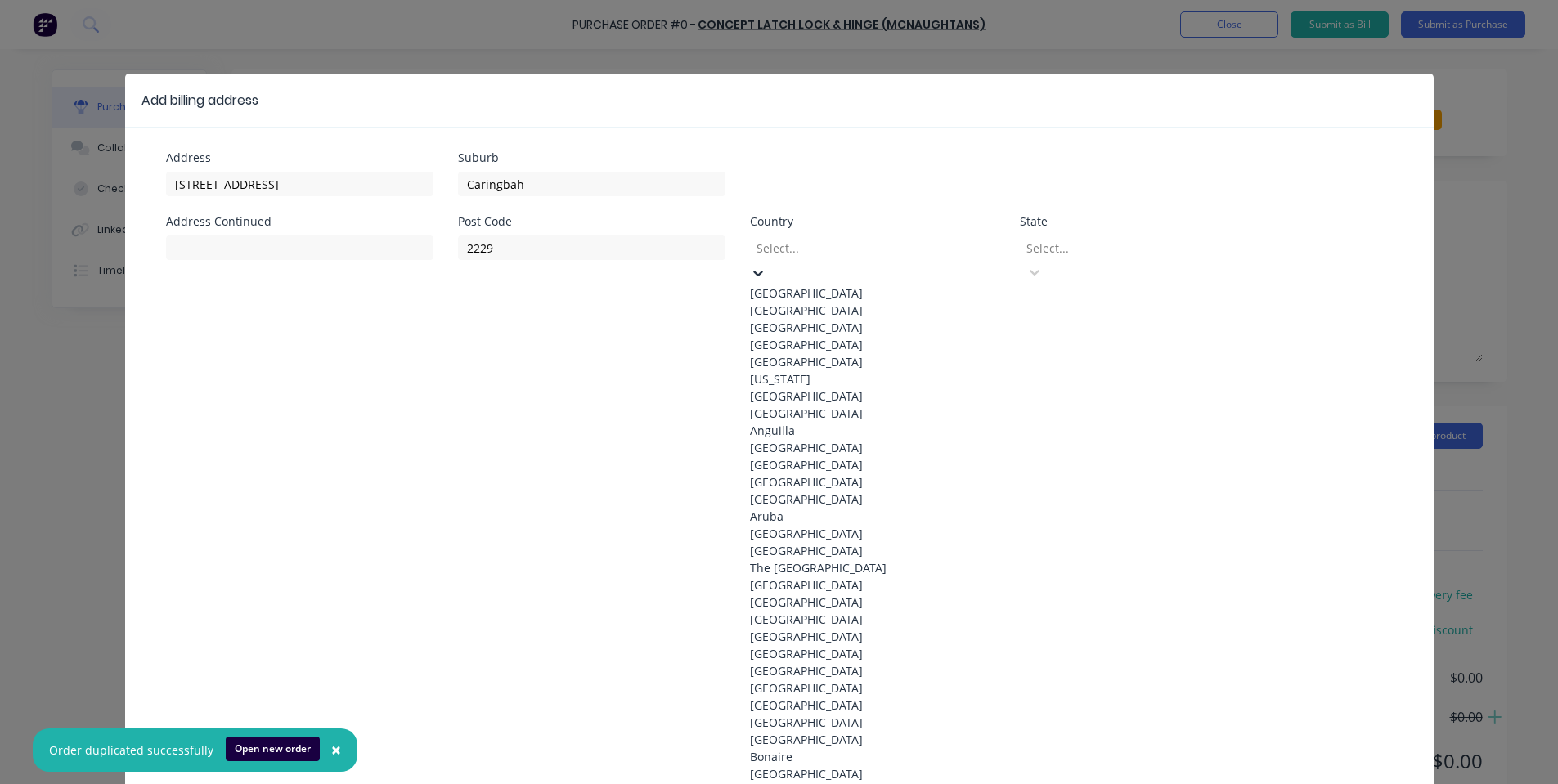
click at [852, 292] on div "Australia" at bounding box center [872, 293] width 245 height 17
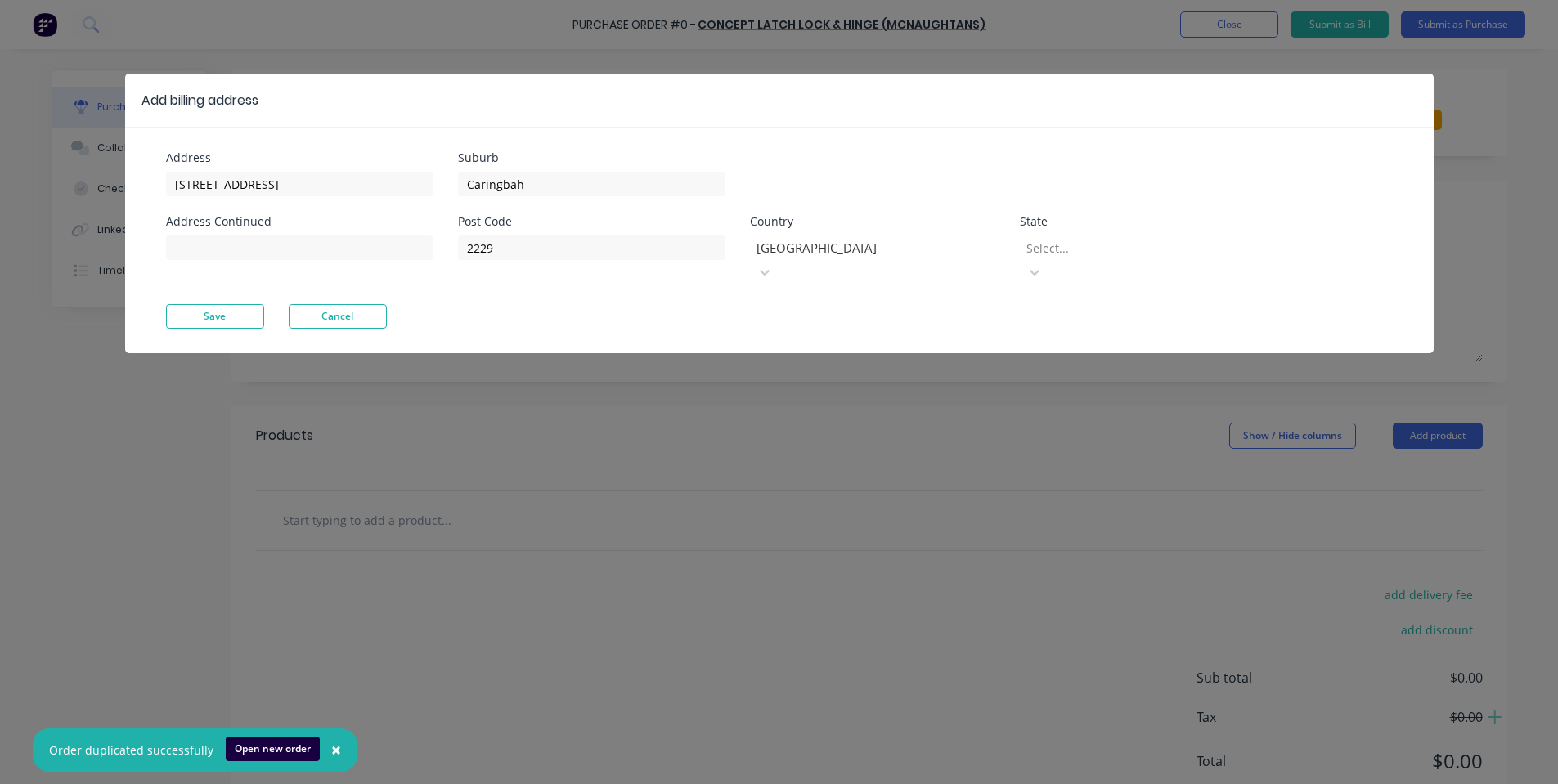
click at [1075, 239] on div at bounding box center [1142, 248] width 235 height 21
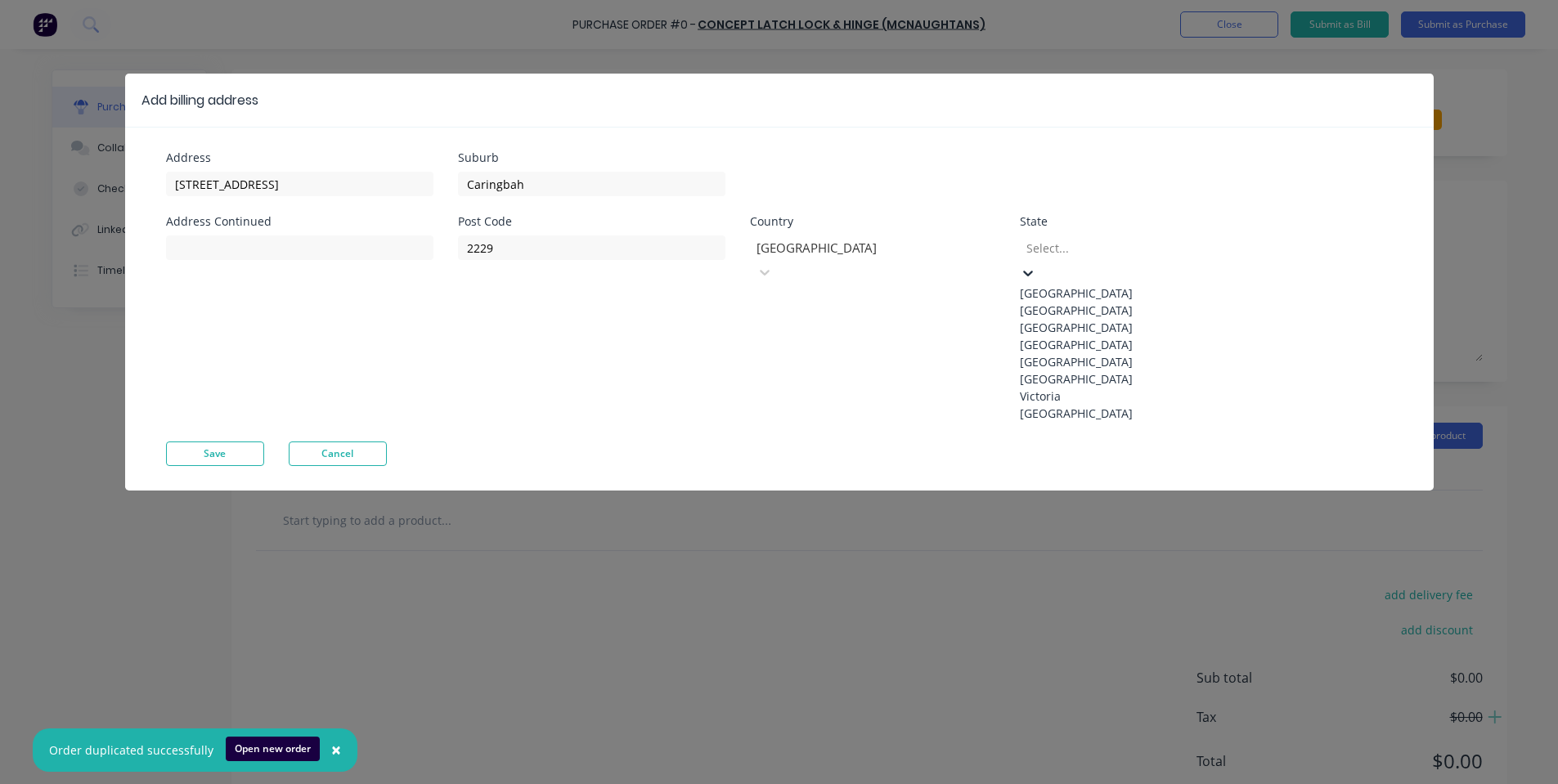
click at [1233, 319] on div "New South Wales" at bounding box center [1142, 310] width 245 height 17
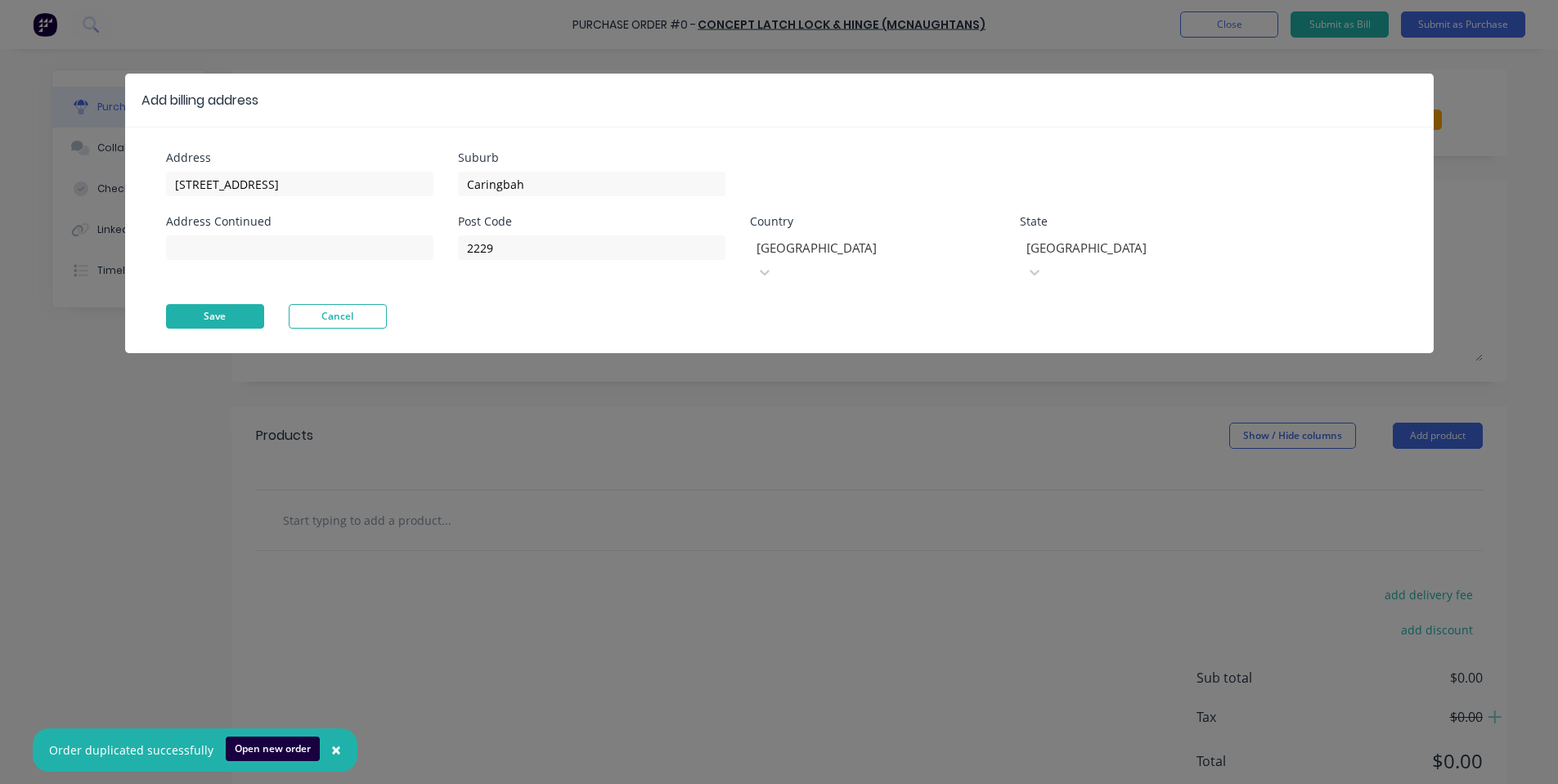
click at [210, 304] on button "Save" at bounding box center [215, 316] width 98 height 25
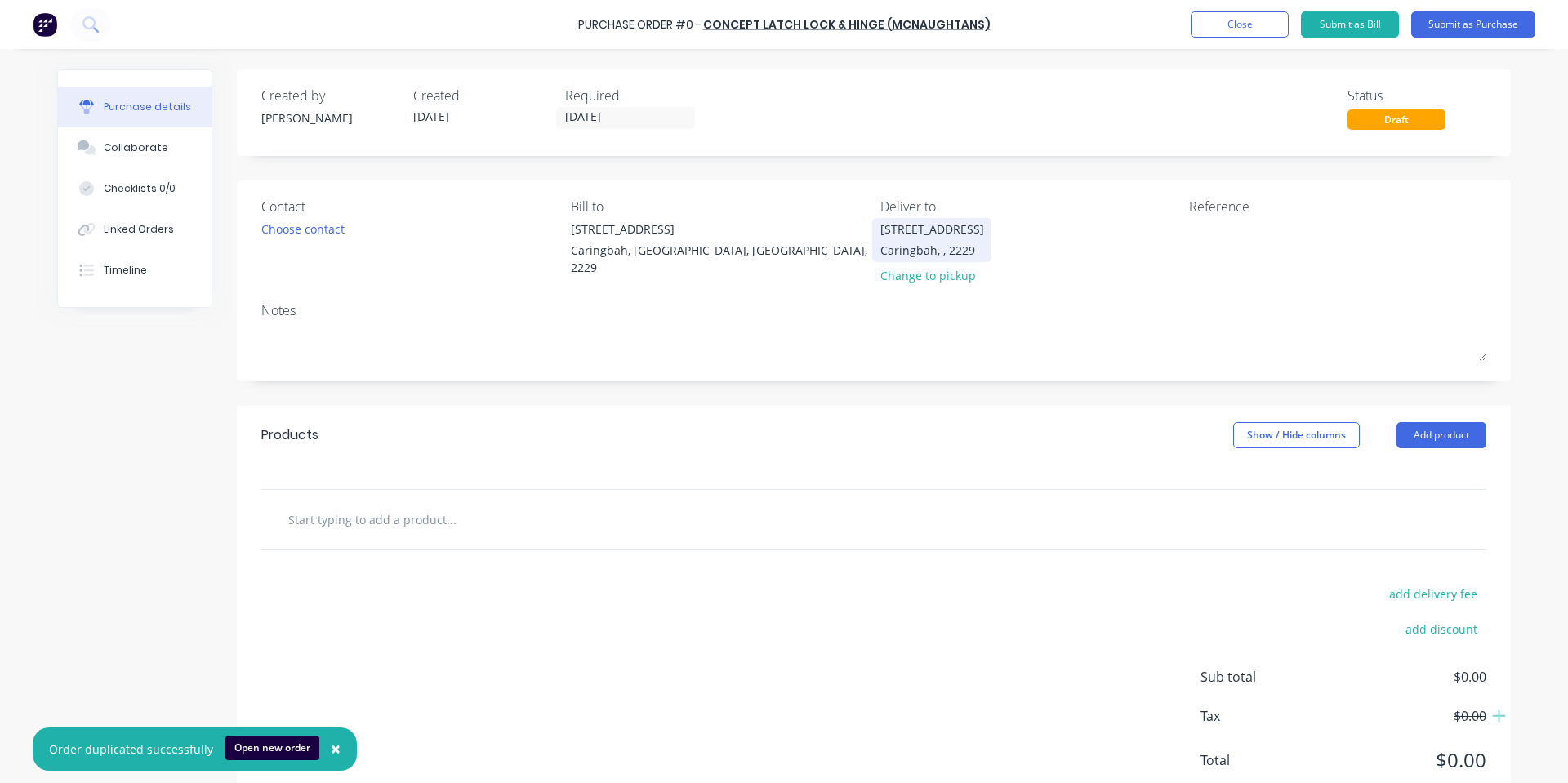
click at [920, 259] on div "100 Willarong Rd Caringbah, , 2229" at bounding box center [932, 239] width 103 height 38
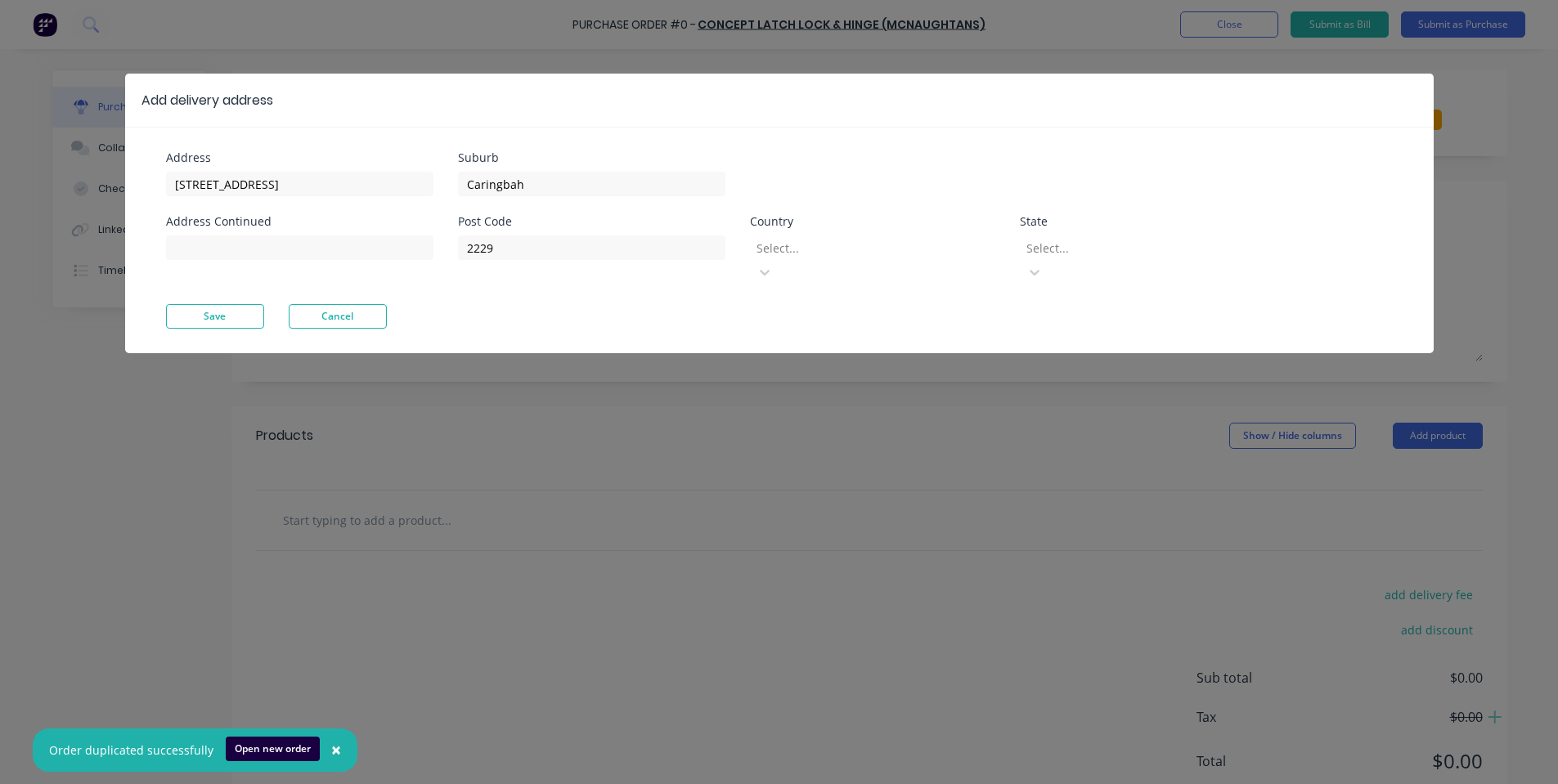
click at [898, 261] on div "Post Code 2229 Country Select... State Select..." at bounding box center [861, 259] width 807 height 88
click at [894, 259] on div "Select..." at bounding box center [872, 247] width 245 height 25
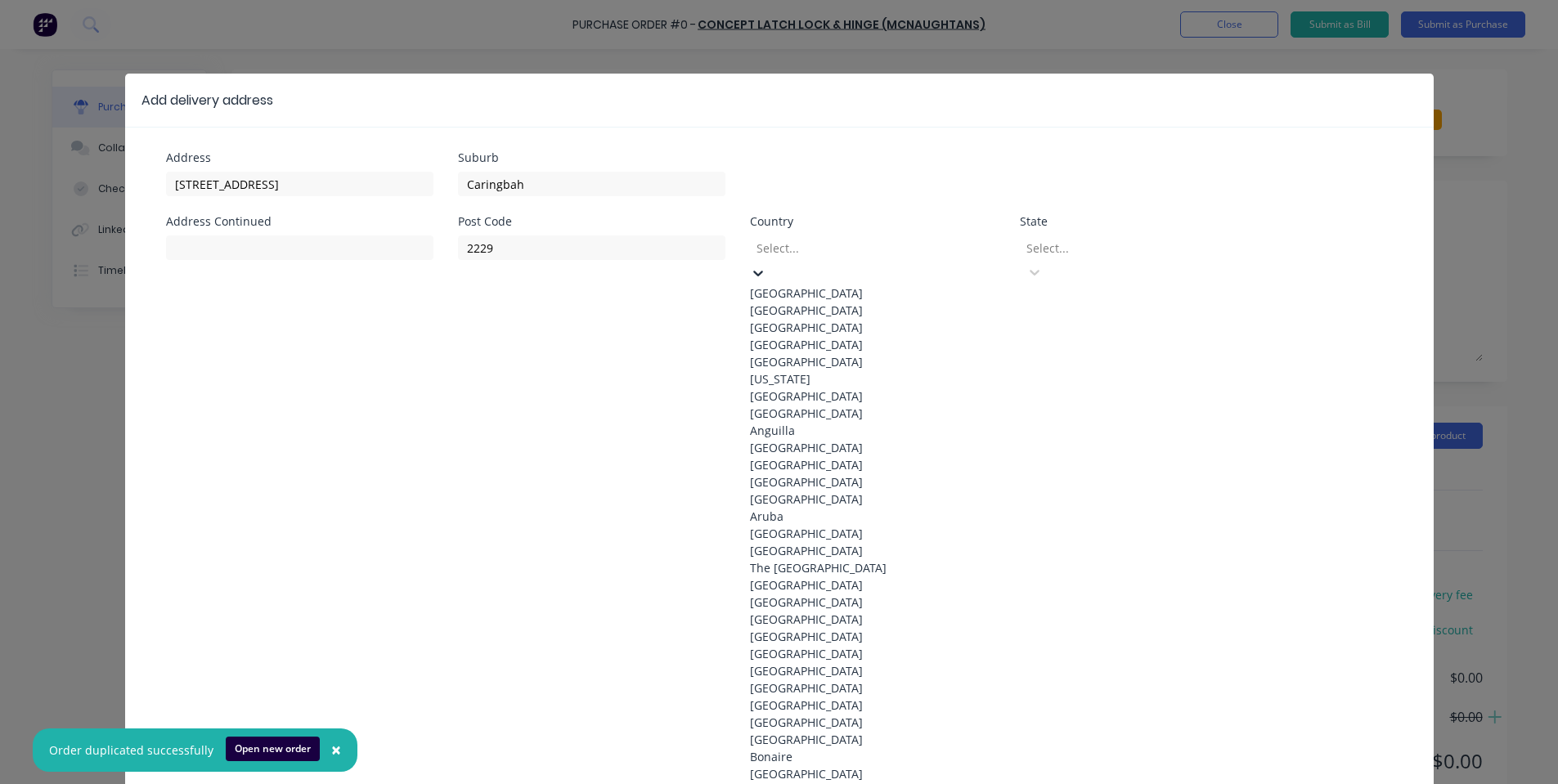
click at [930, 285] on div "Australia" at bounding box center [872, 293] width 245 height 17
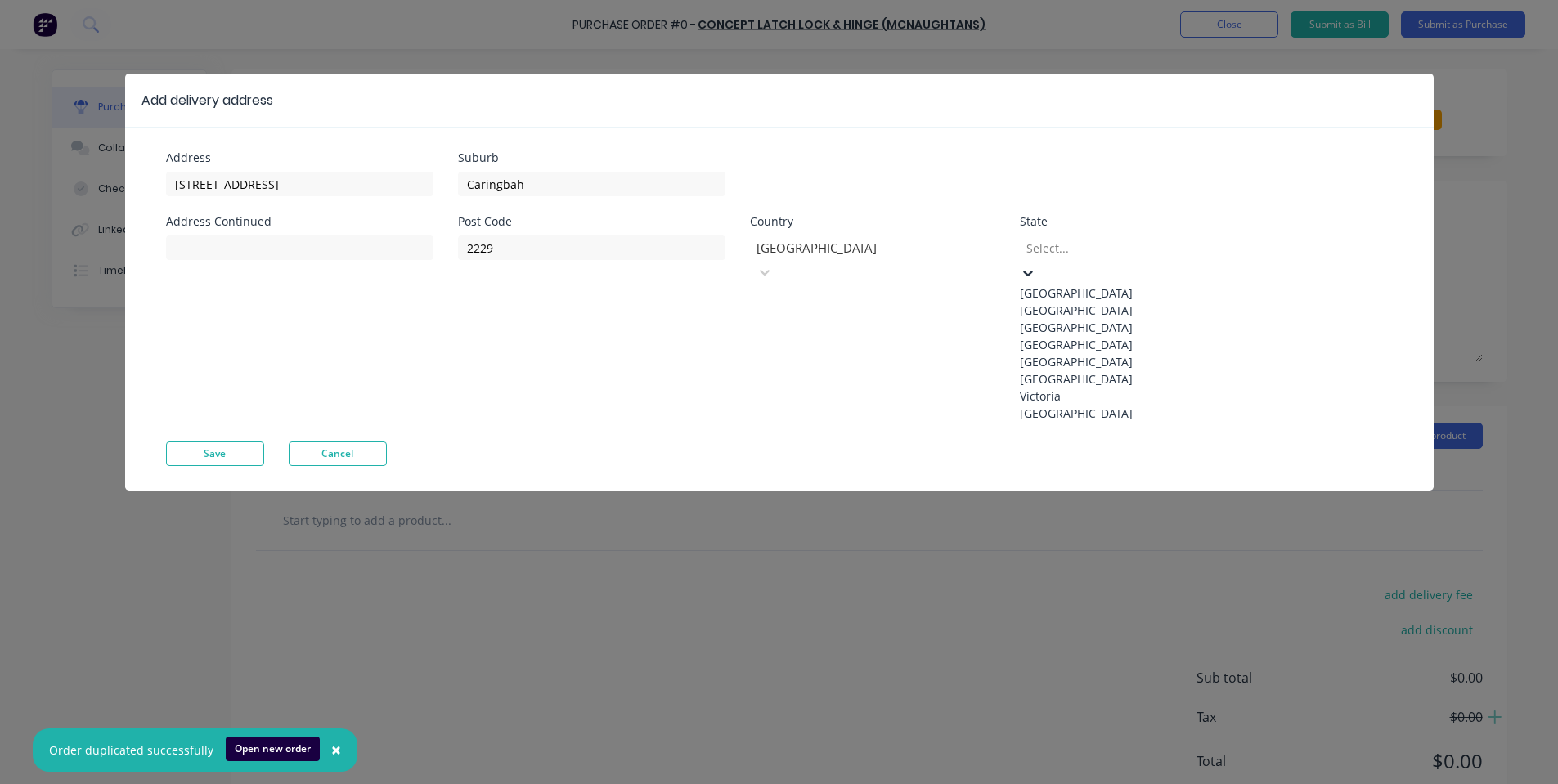
drag, startPoint x: 1162, startPoint y: 239, endPoint x: 1129, endPoint y: 301, distance: 70.2
click at [1162, 241] on div at bounding box center [1142, 248] width 235 height 21
click at [1035, 324] on div "Address 100 Willarong Rd Address Continued Suburb Caringbah Post Code 2229 Coun…" at bounding box center [779, 309] width 1308 height 364
click at [1101, 256] on div at bounding box center [1142, 248] width 235 height 21
drag, startPoint x: 1093, startPoint y: 309, endPoint x: 1078, endPoint y: 310, distance: 15.0
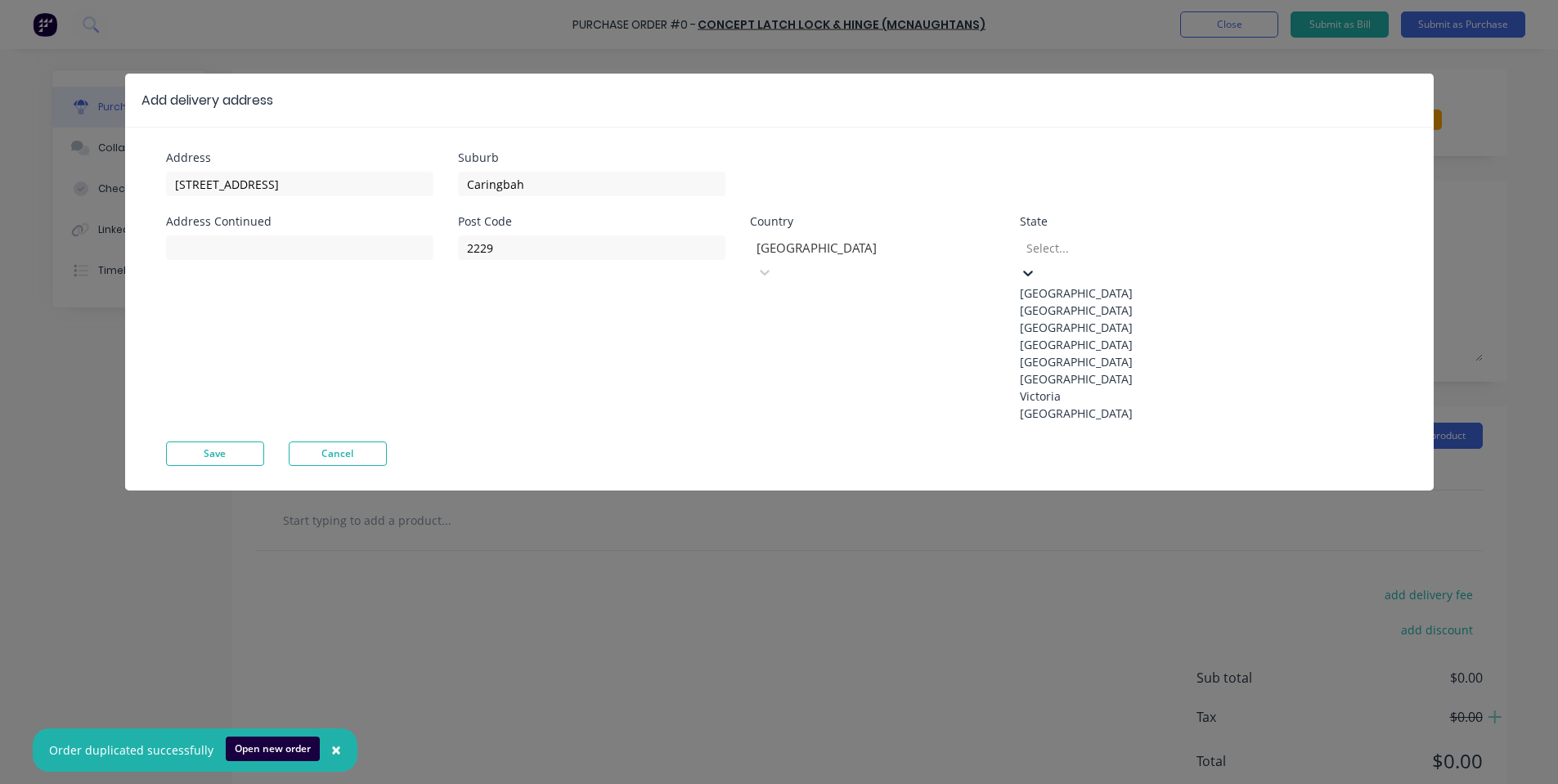
click at [1093, 309] on div "New South Wales" at bounding box center [1142, 310] width 245 height 17
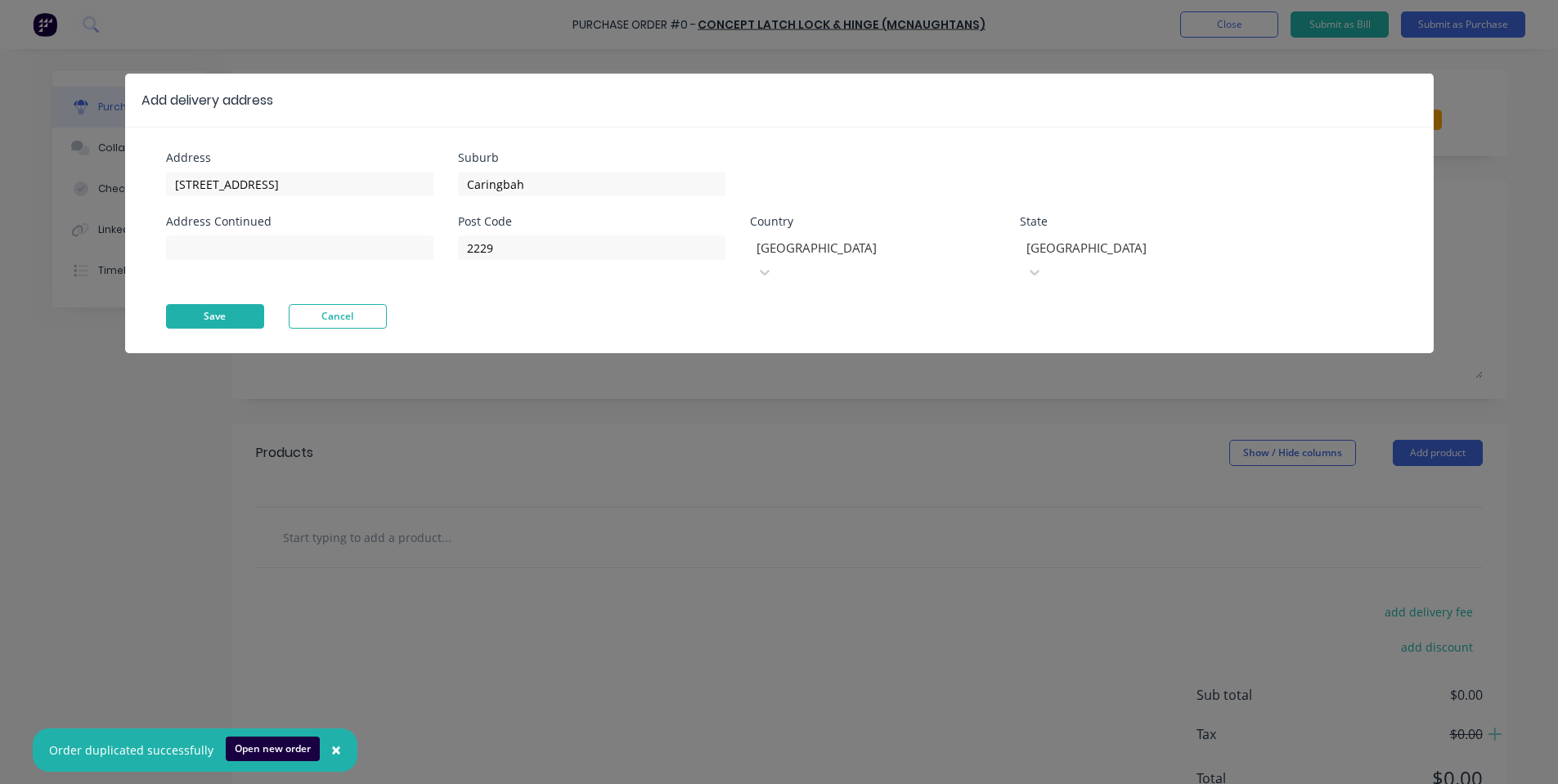
click at [202, 304] on button "Save" at bounding box center [215, 316] width 98 height 25
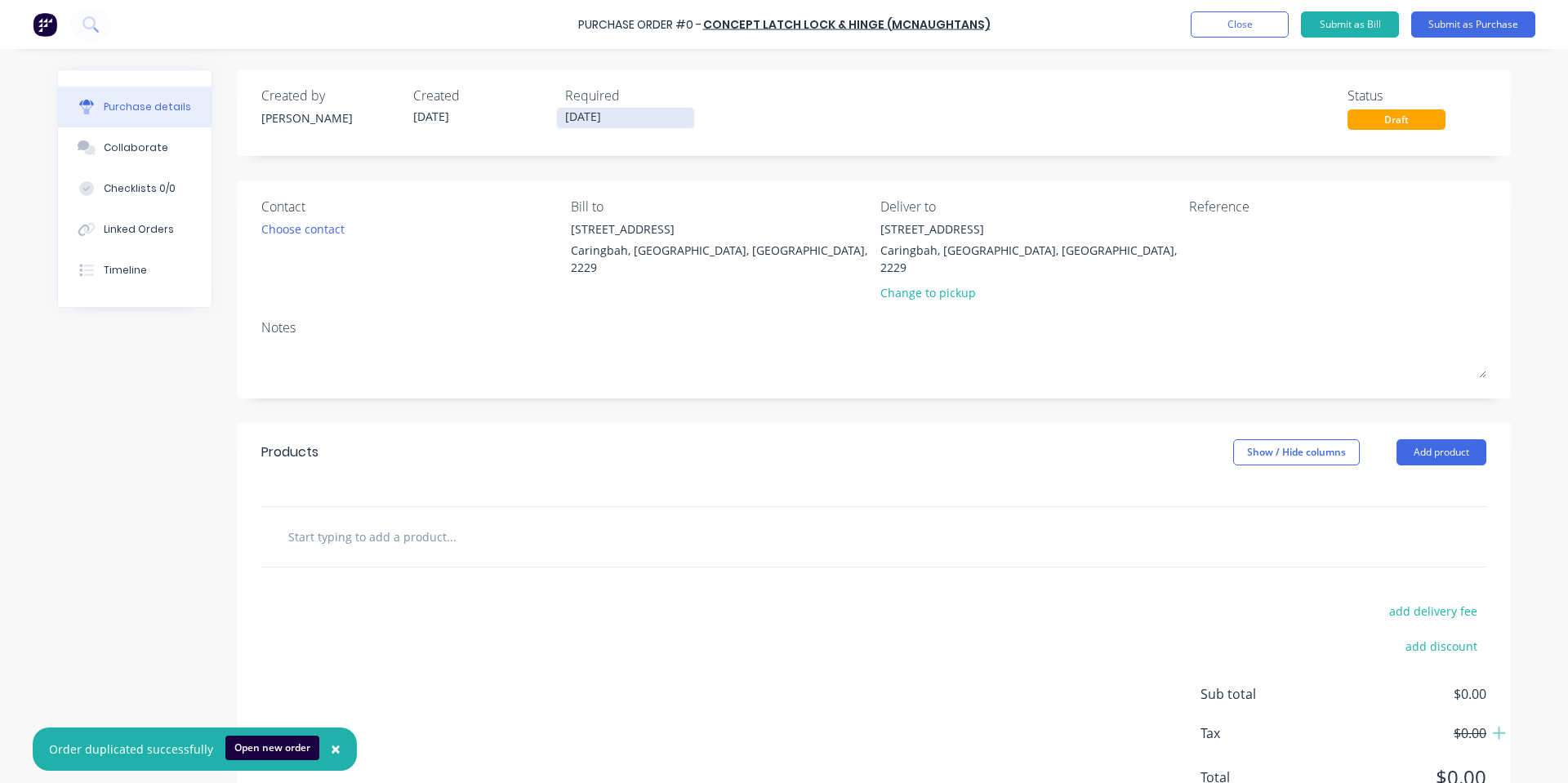
click at [588, 125] on input "07/10/25" at bounding box center [625, 118] width 137 height 20
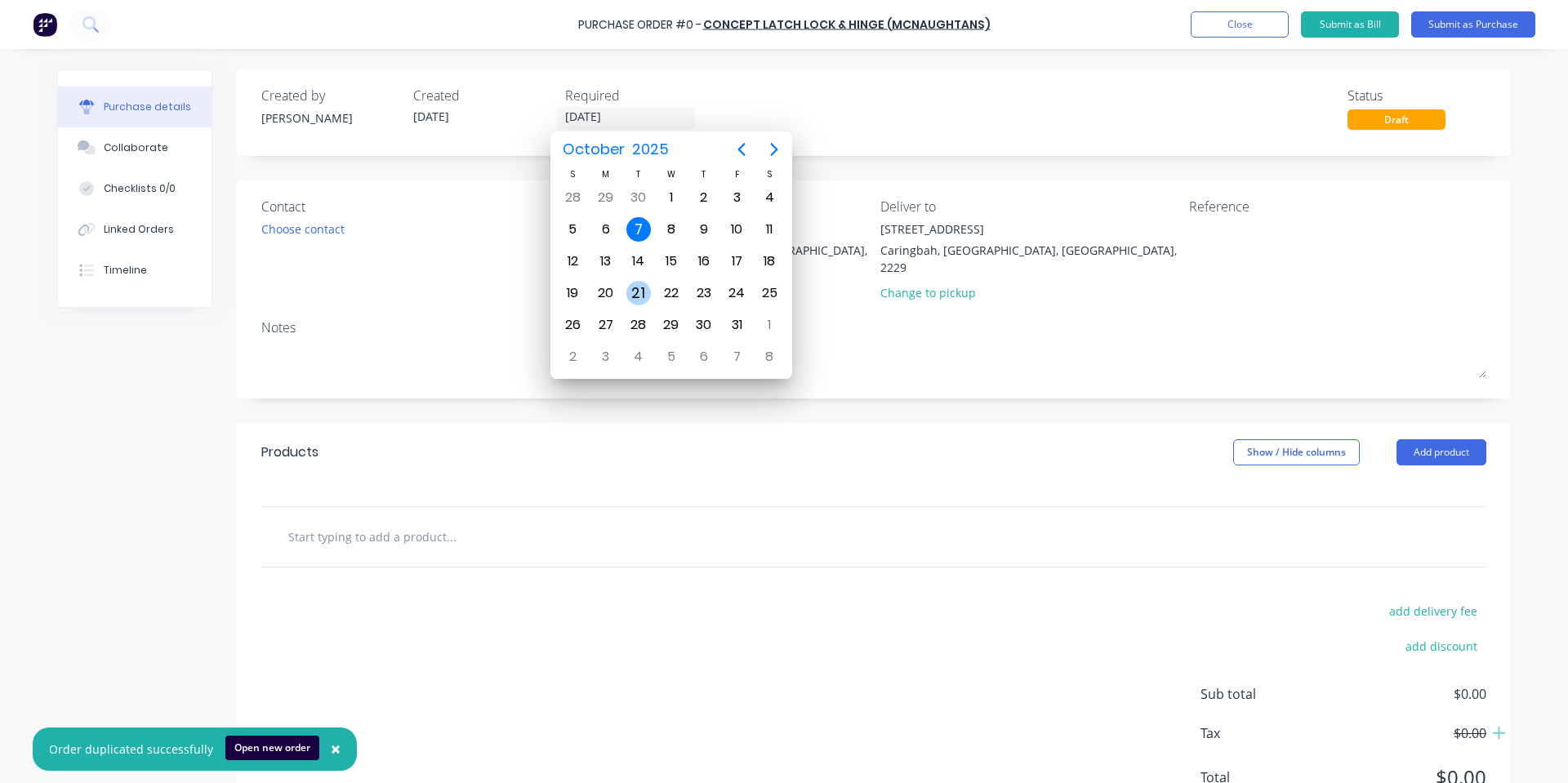
click at [635, 282] on div "21" at bounding box center [638, 293] width 25 height 25
type input "21/10/25"
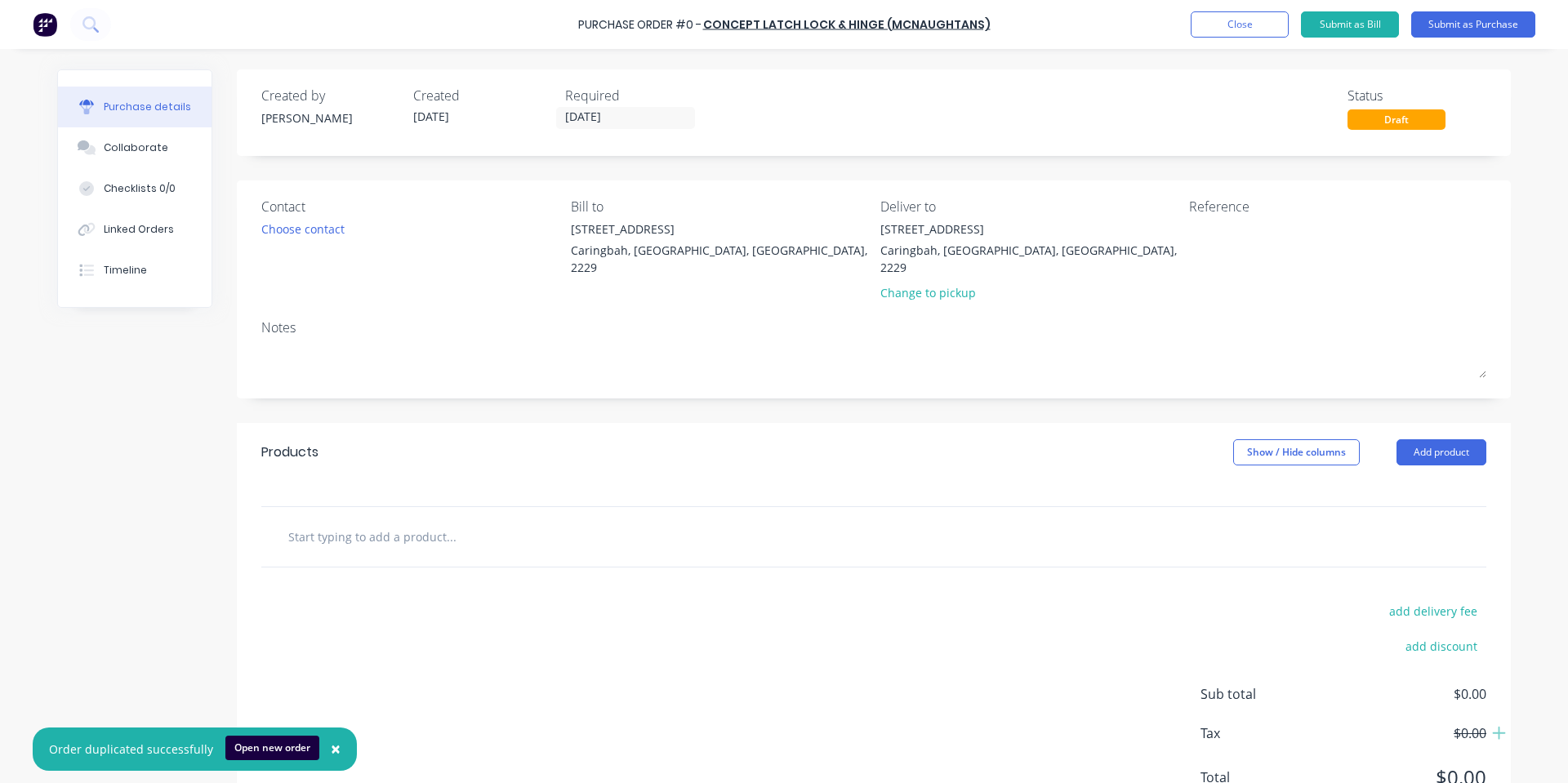
click at [381, 520] on input "text" at bounding box center [451, 536] width 326 height 32
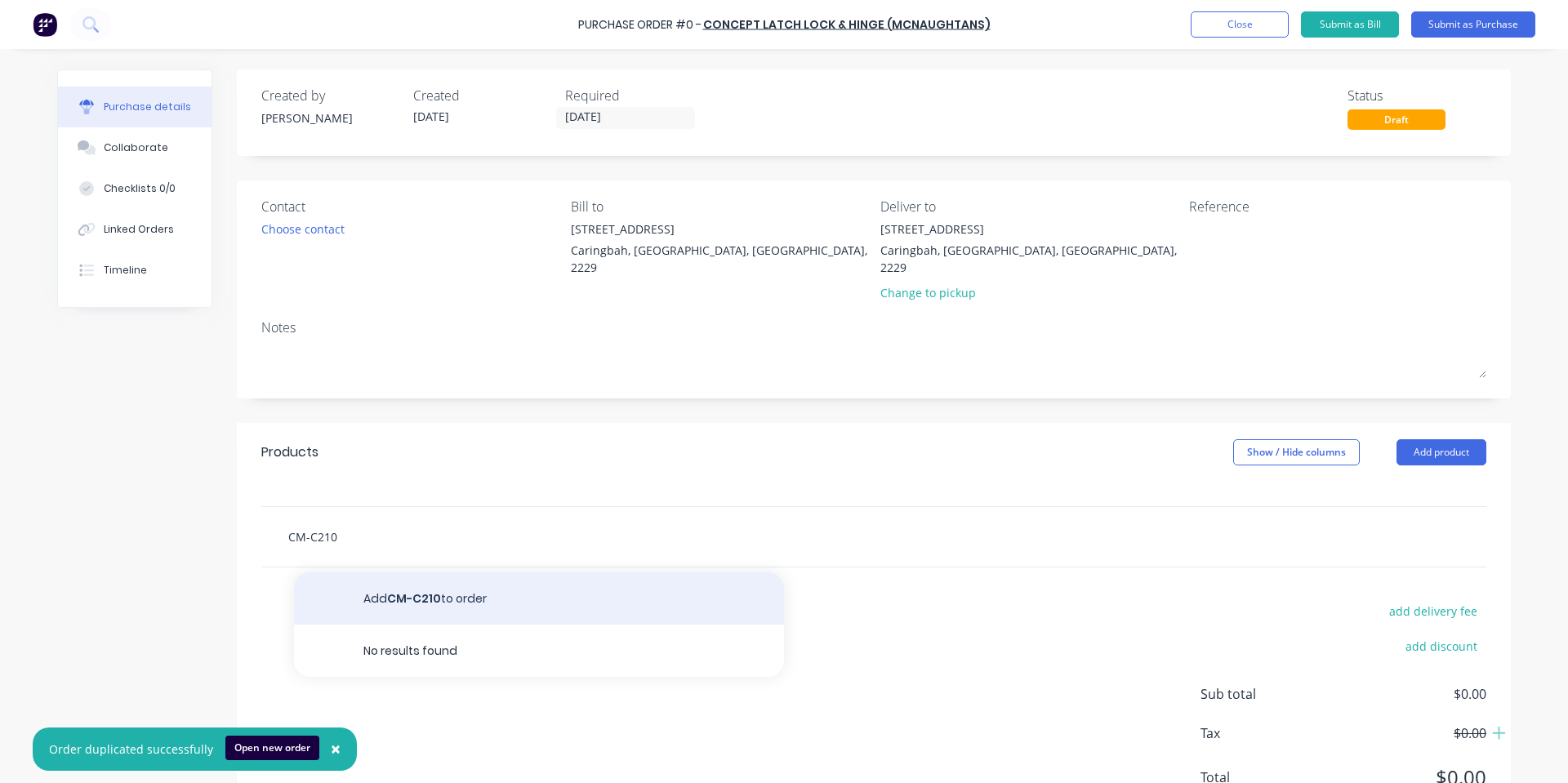
type input "CM-C210"
click at [392, 572] on button "Add CM-C210 to order" at bounding box center [539, 598] width 490 height 52
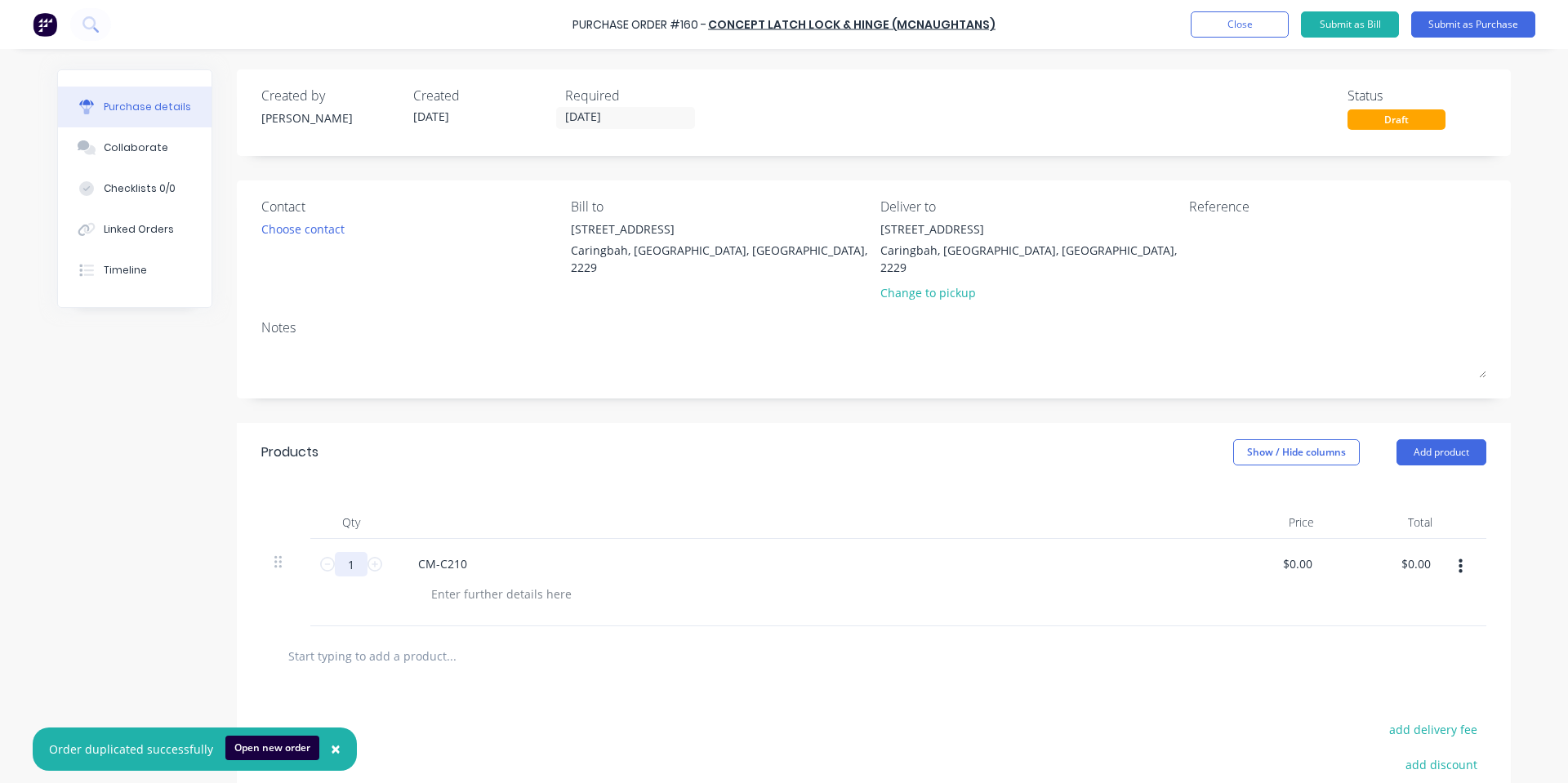
click at [351, 554] on input "1" at bounding box center [351, 564] width 32 height 25
click at [532, 431] on div "Products Show / Hide columns Add product" at bounding box center [874, 452] width 1274 height 59
click at [476, 584] on div at bounding box center [501, 594] width 167 height 24
click at [495, 447] on div "Products Show / Hide columns Add product" at bounding box center [874, 452] width 1274 height 59
click at [483, 582] on div at bounding box center [501, 594] width 167 height 24
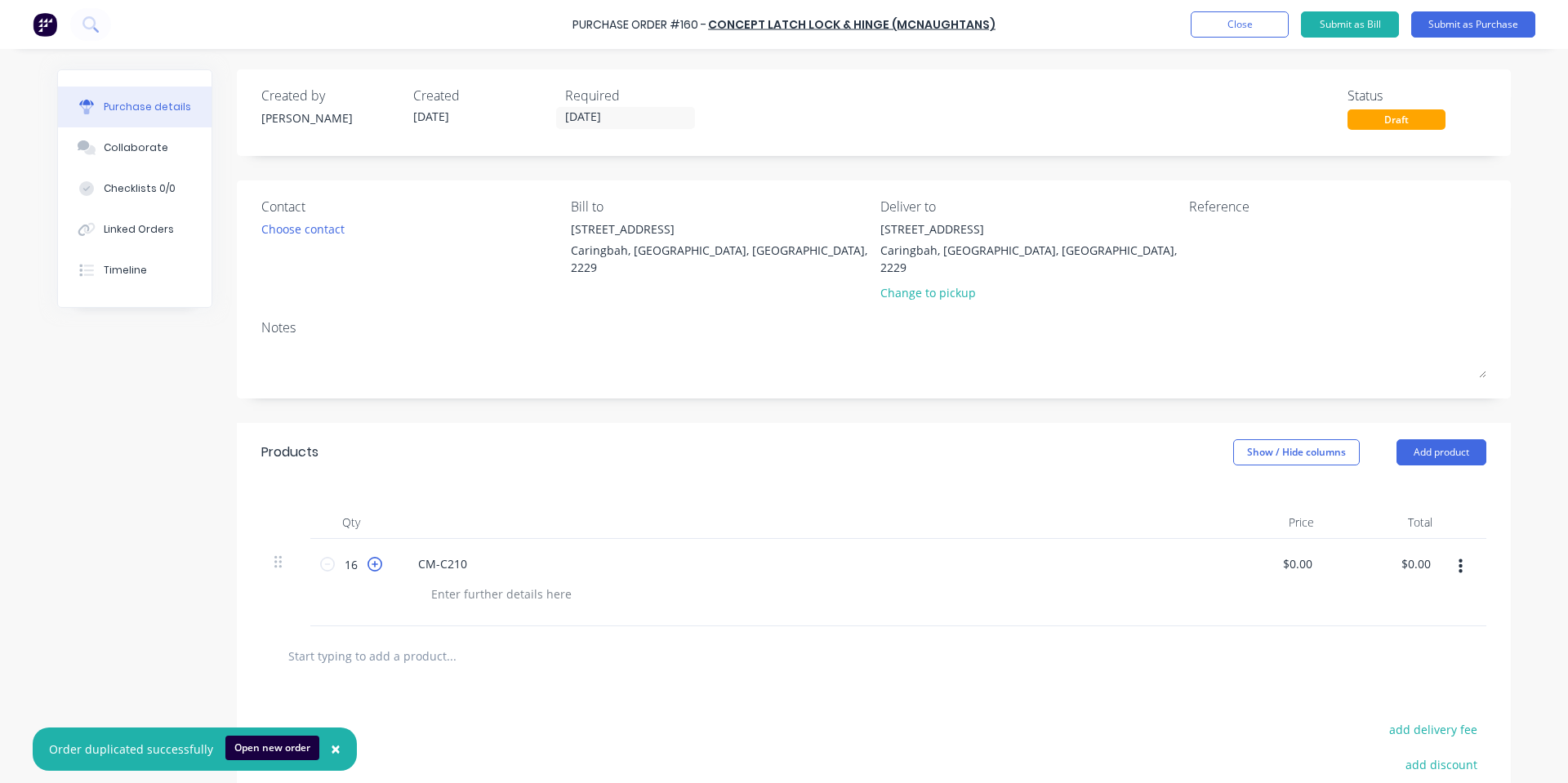
click at [367, 557] on icon at bounding box center [374, 564] width 15 height 15
click at [324, 557] on icon at bounding box center [327, 564] width 15 height 15
type input "16"
click at [428, 582] on div at bounding box center [501, 594] width 167 height 24
drag, startPoint x: 454, startPoint y: 434, endPoint x: 457, endPoint y: 446, distance: 12.4
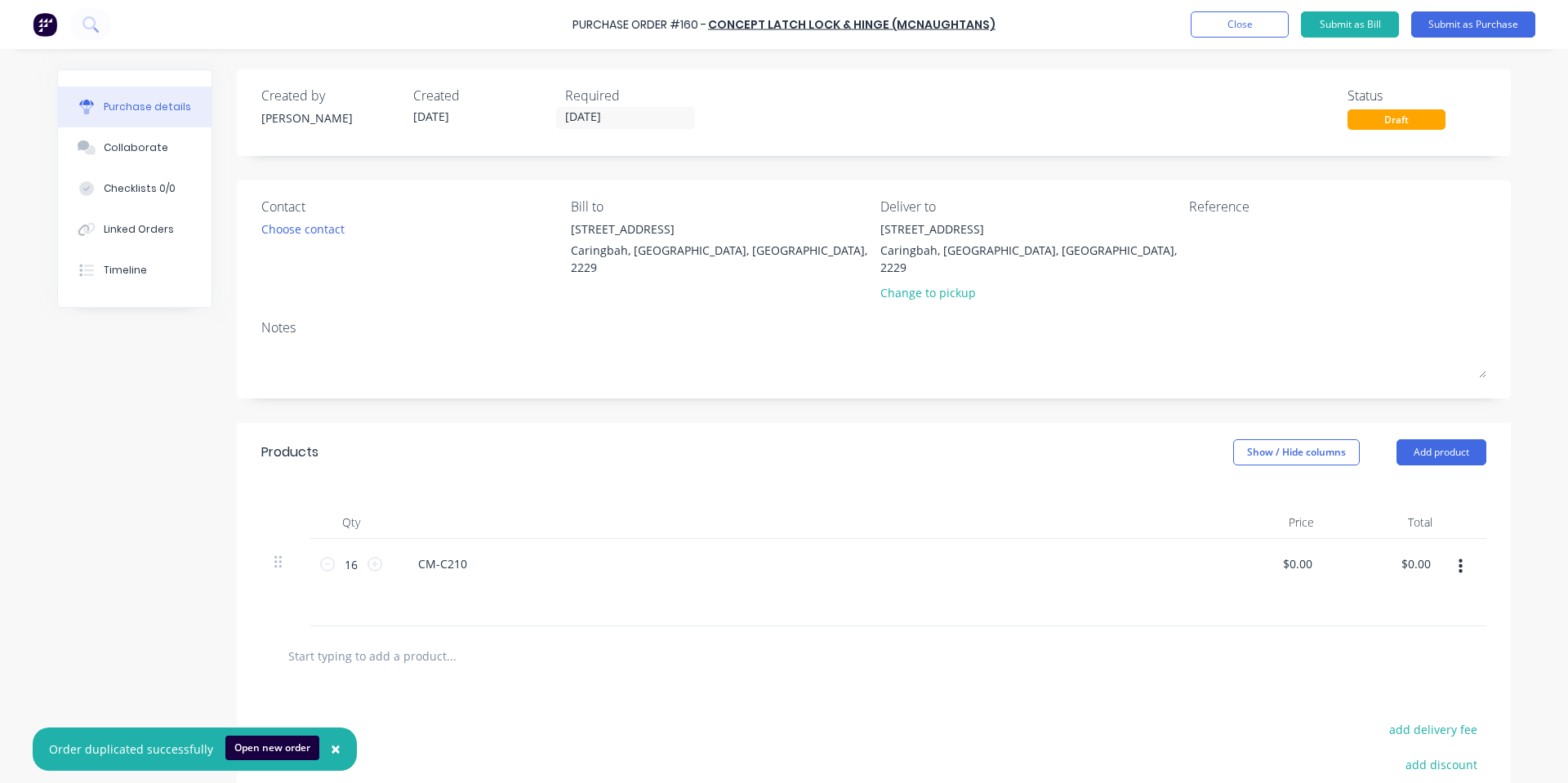
click at [457, 446] on div "Products Show / Hide columns Add product" at bounding box center [874, 452] width 1274 height 59
click at [1470, 27] on button "Submit as Purchase" at bounding box center [1472, 24] width 124 height 26
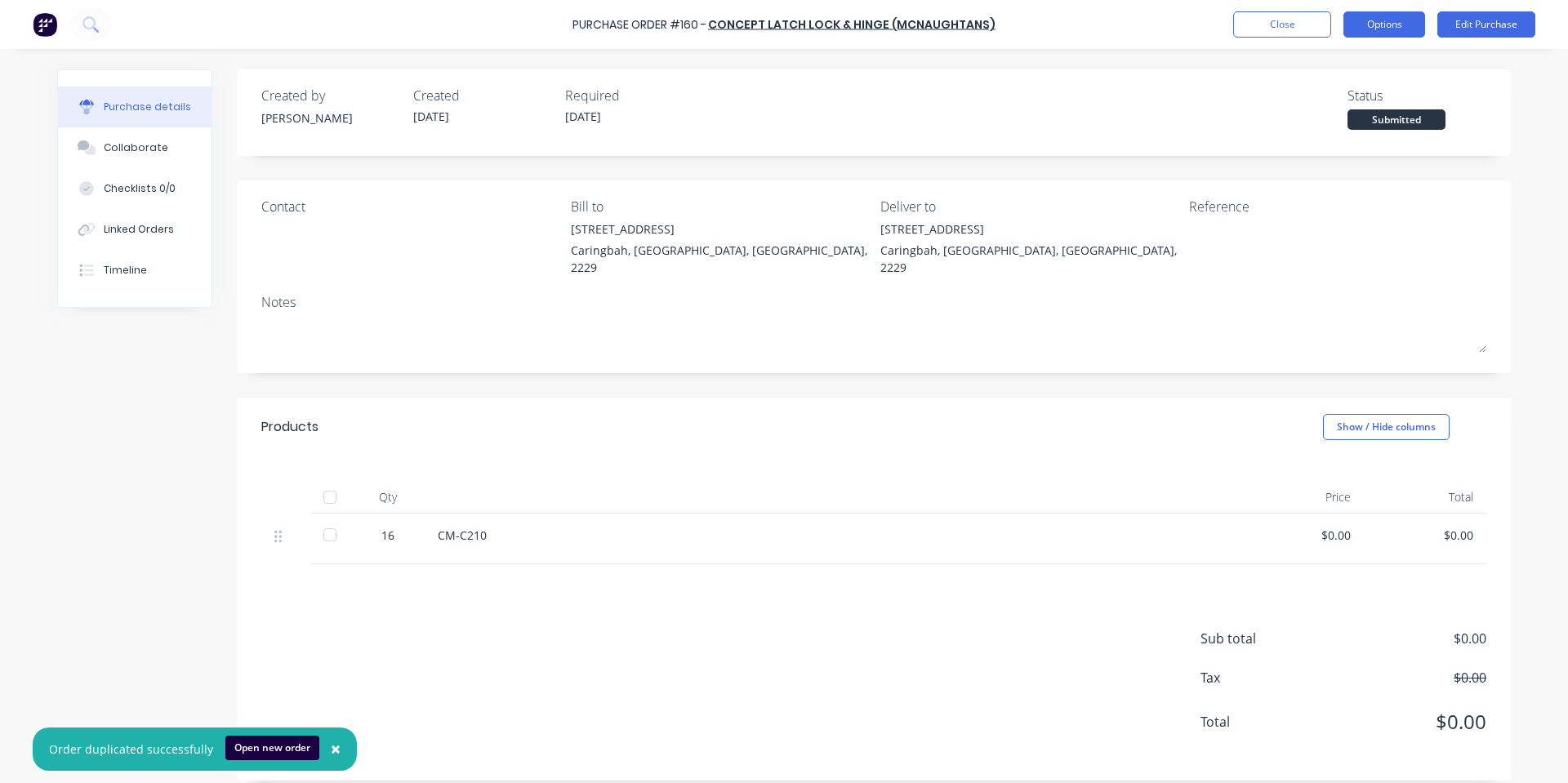
click at [1421, 27] on button "Options" at bounding box center [1384, 24] width 82 height 26
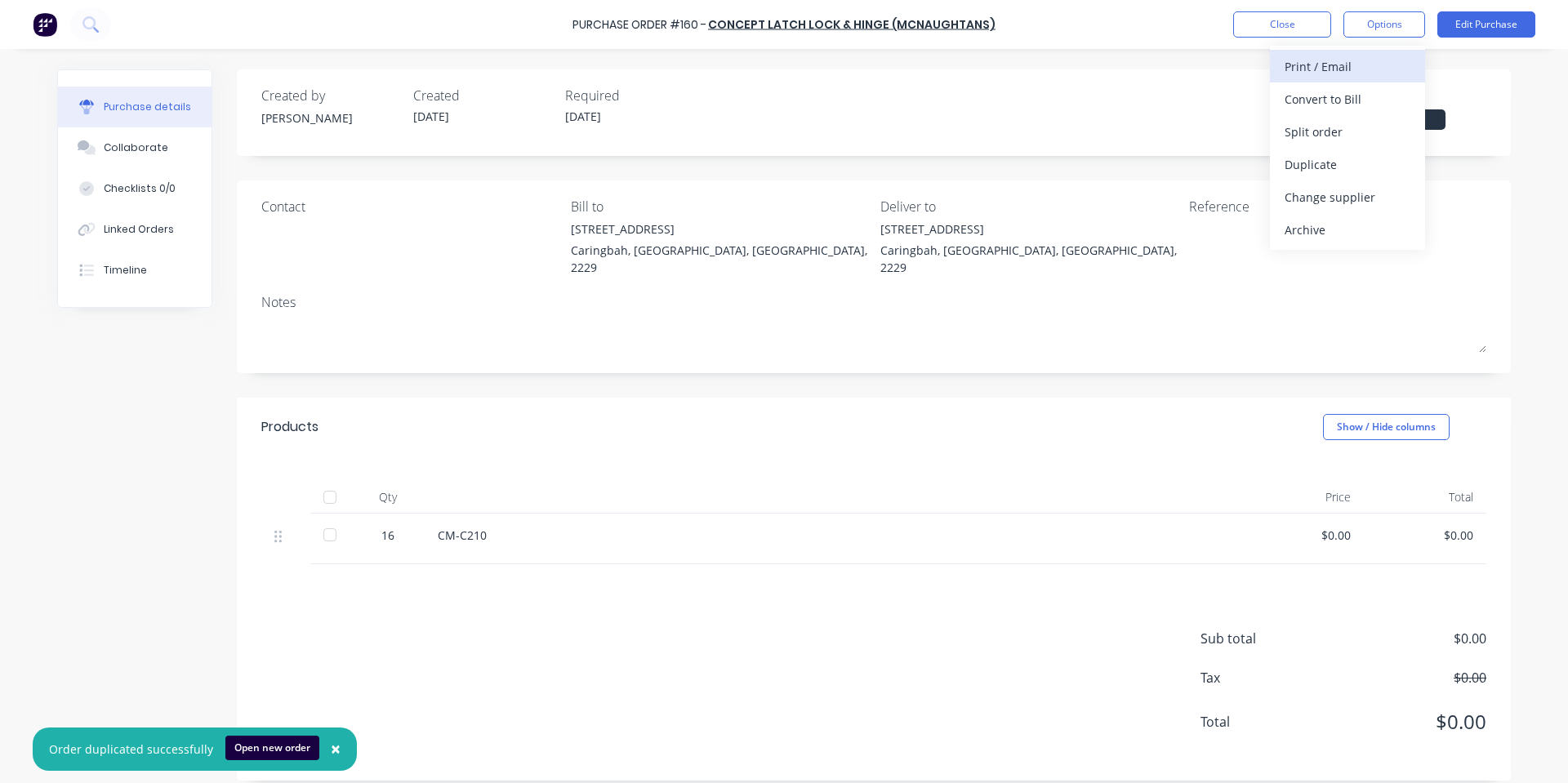
click at [1375, 69] on div "Print / Email" at bounding box center [1347, 67] width 126 height 24
click at [1347, 115] on button "Without pricing" at bounding box center [1348, 131] width 155 height 32
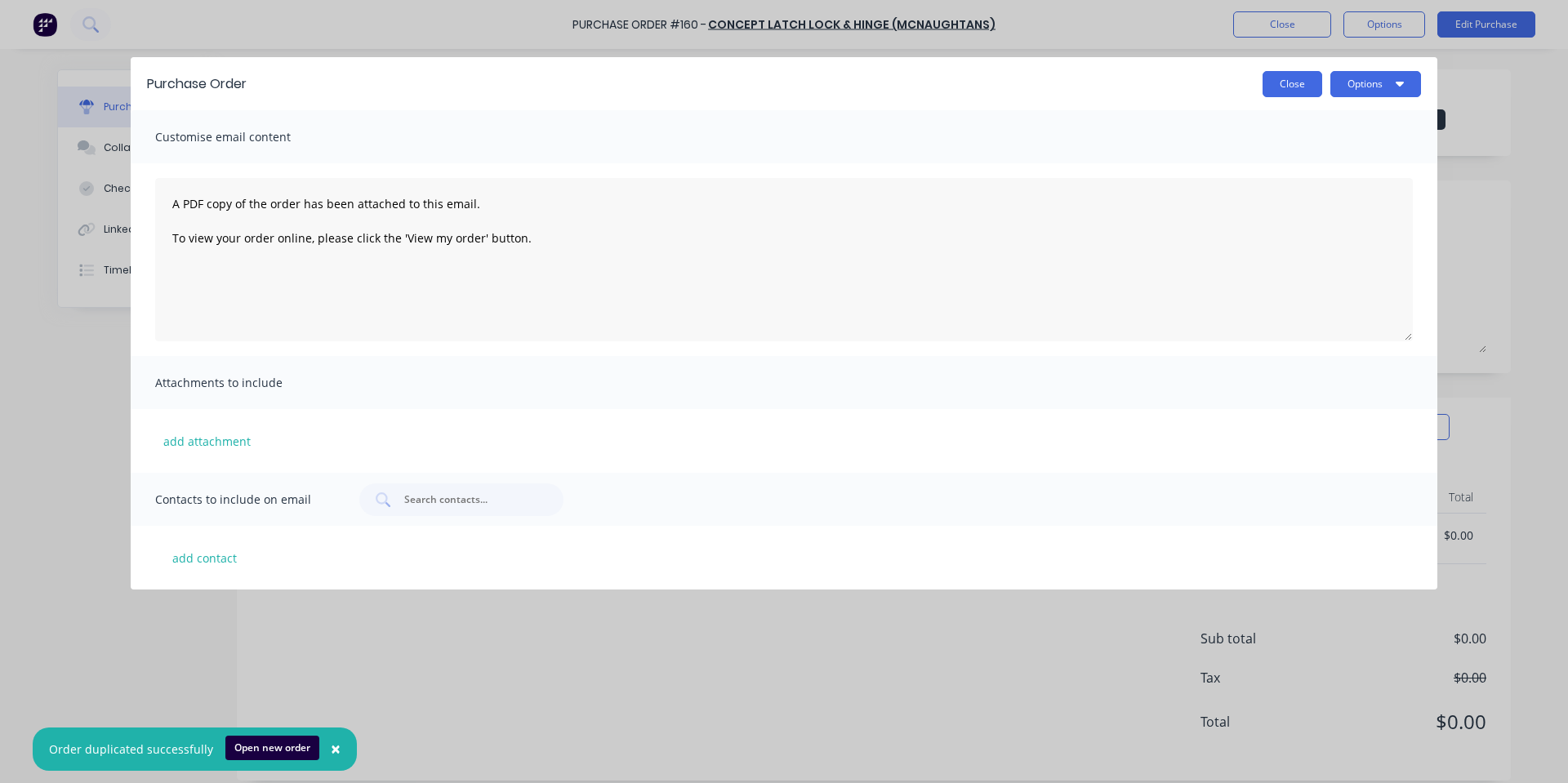
click at [1296, 80] on button "Close" at bounding box center [1292, 84] width 60 height 26
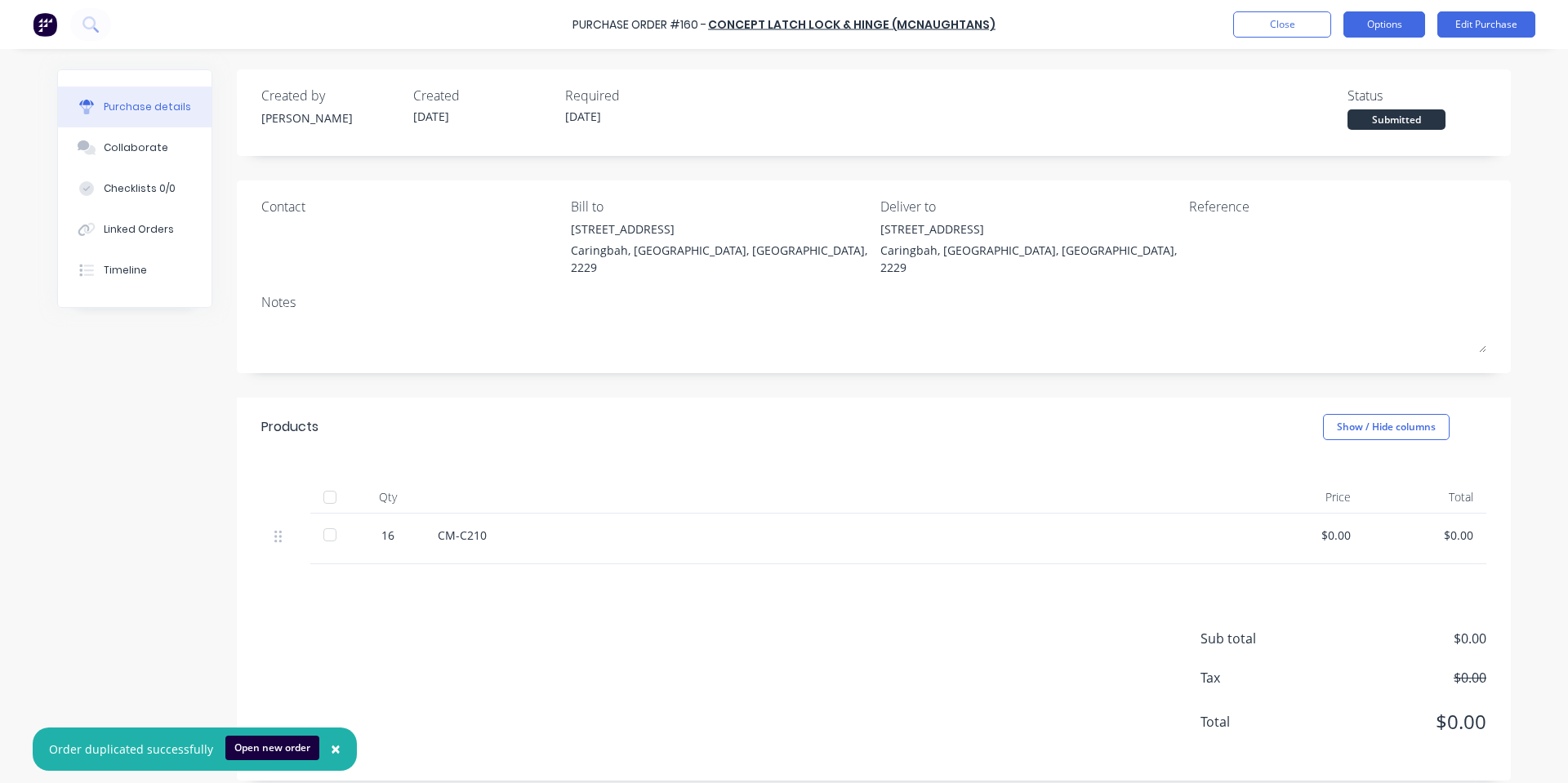
click at [1384, 28] on button "Options" at bounding box center [1384, 24] width 82 height 26
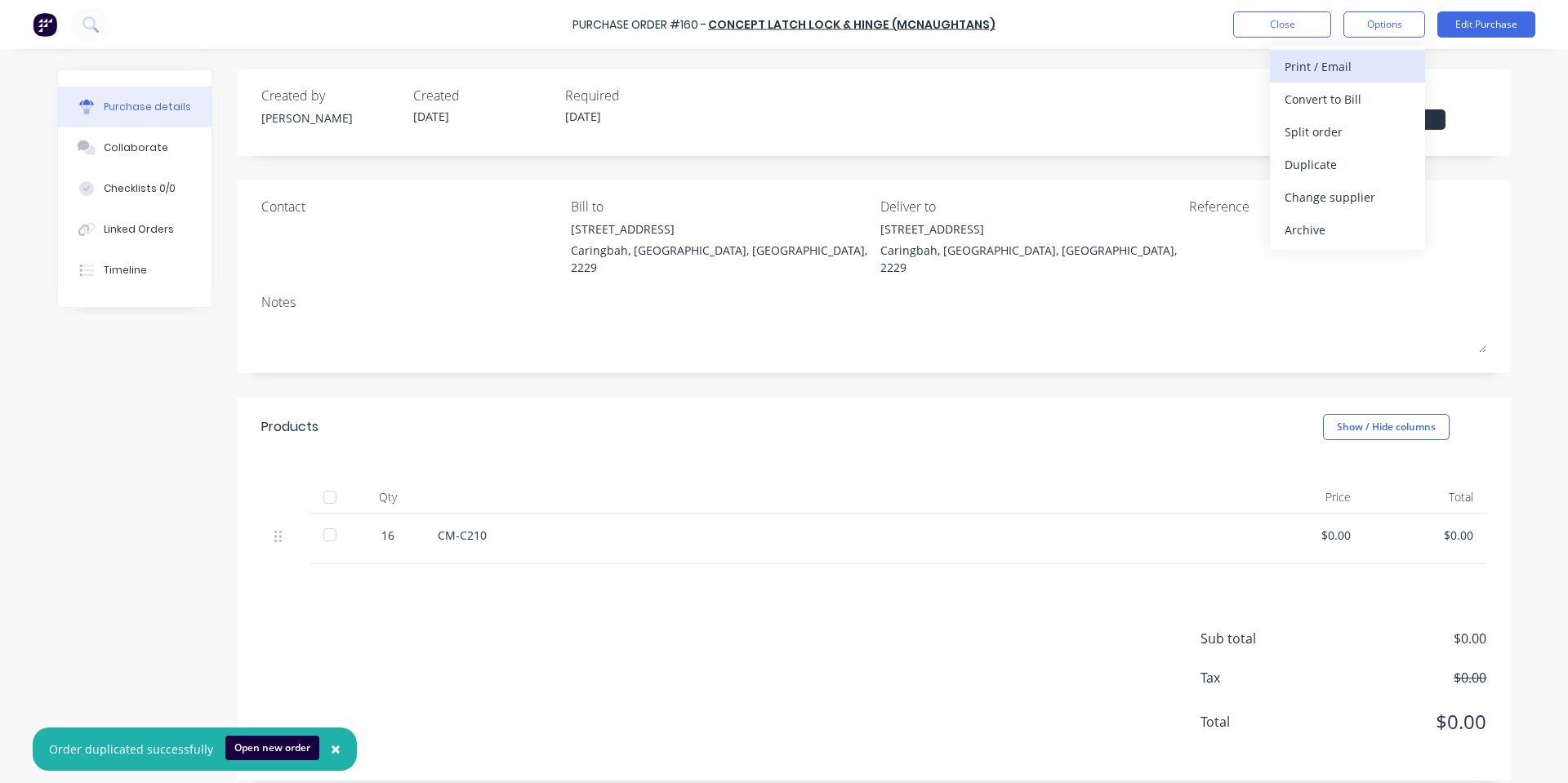
click at [1373, 71] on div "Print / Email" at bounding box center [1347, 67] width 126 height 24
click at [1343, 96] on div "With pricing" at bounding box center [1347, 99] width 126 height 24
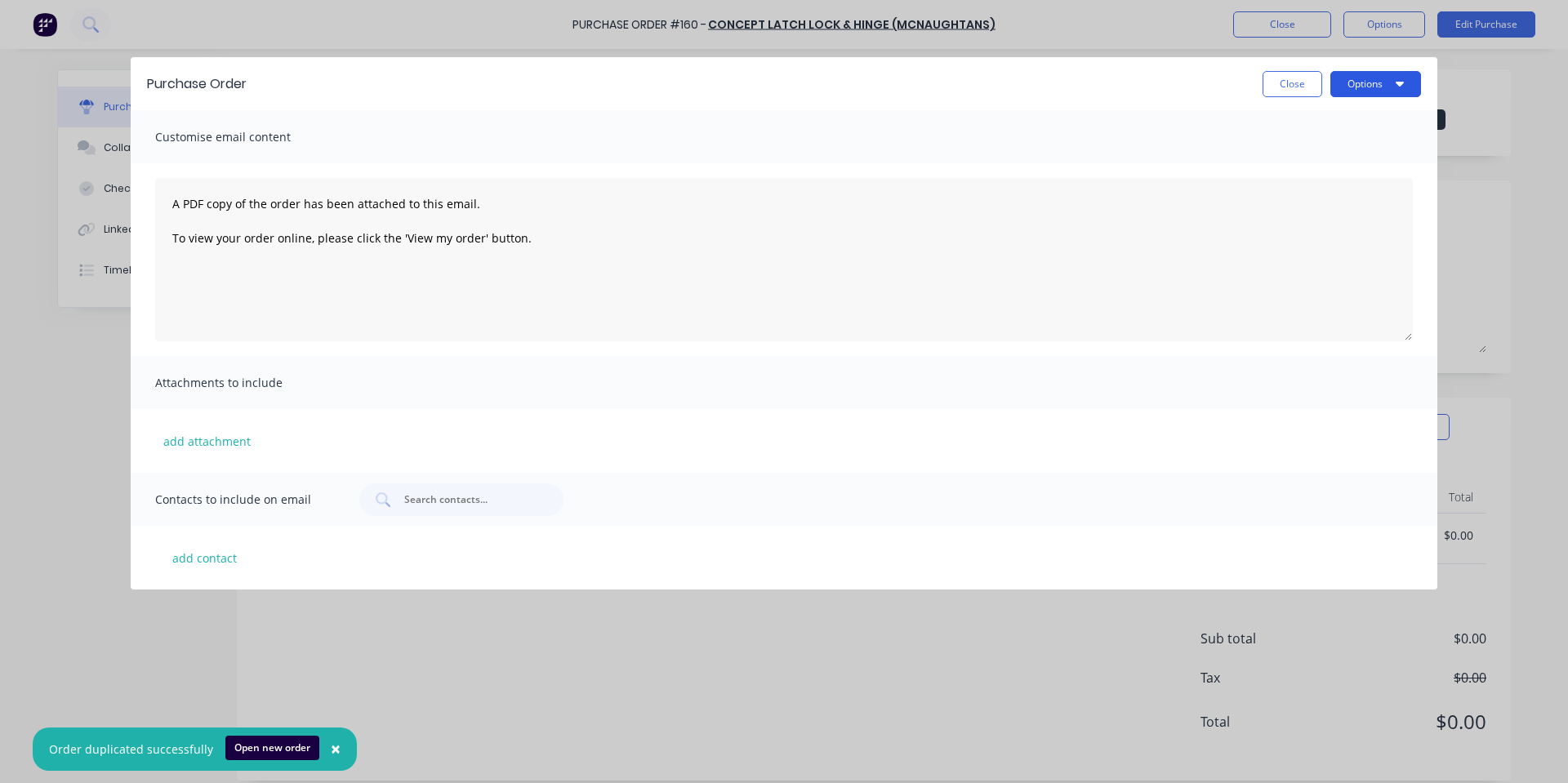
click at [1374, 85] on button "Options" at bounding box center [1376, 84] width 91 height 26
click at [1372, 144] on button "Print" at bounding box center [1343, 158] width 155 height 32
click at [1304, 86] on button "Close" at bounding box center [1292, 84] width 60 height 26
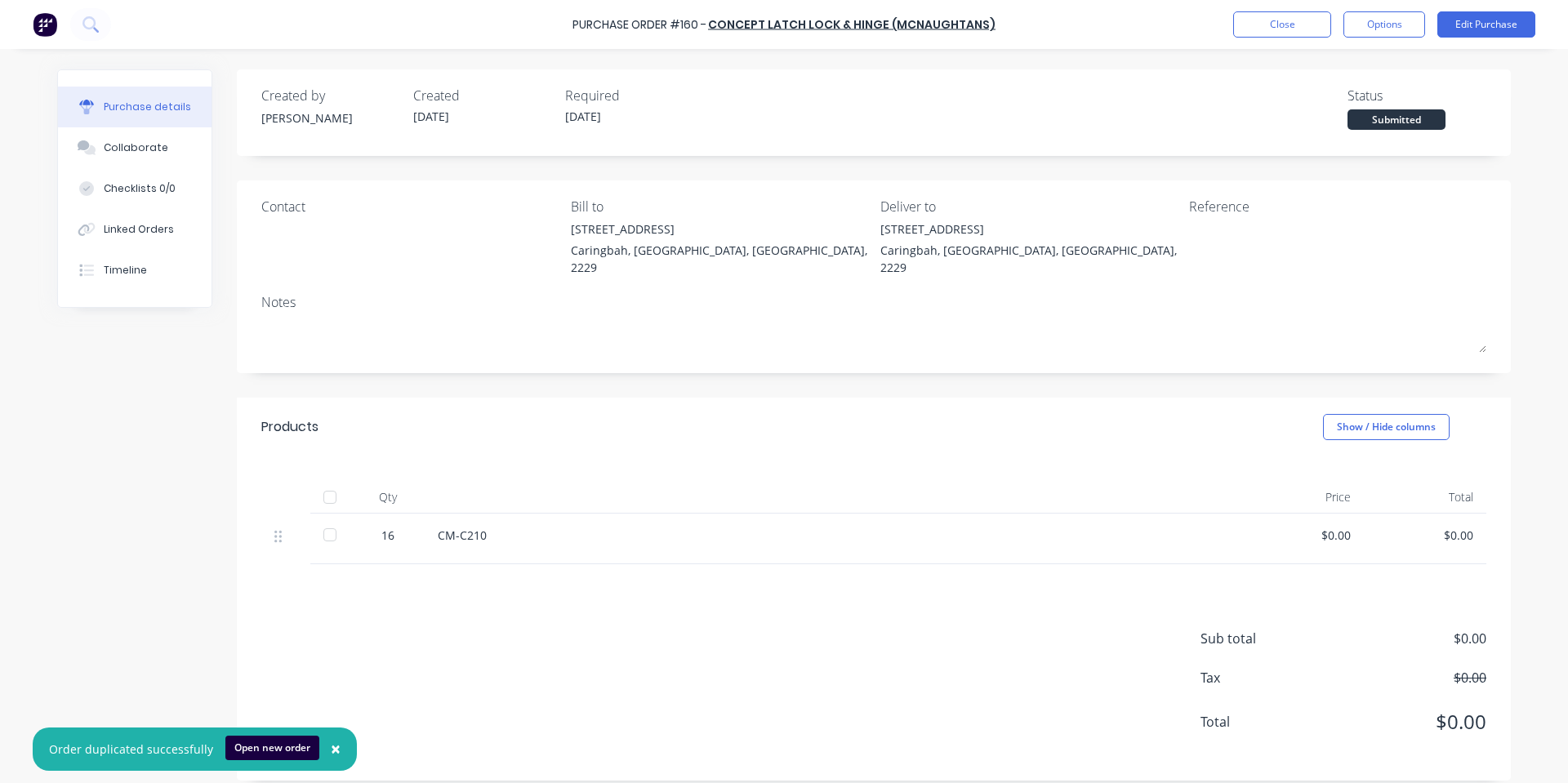
click at [1281, 43] on div "Purchase Order #160 - Concept Latch Lock & Hinge (McNaughtans) Close Options Ed…" at bounding box center [784, 24] width 1568 height 49
click at [1271, 14] on button "Close" at bounding box center [1282, 24] width 98 height 26
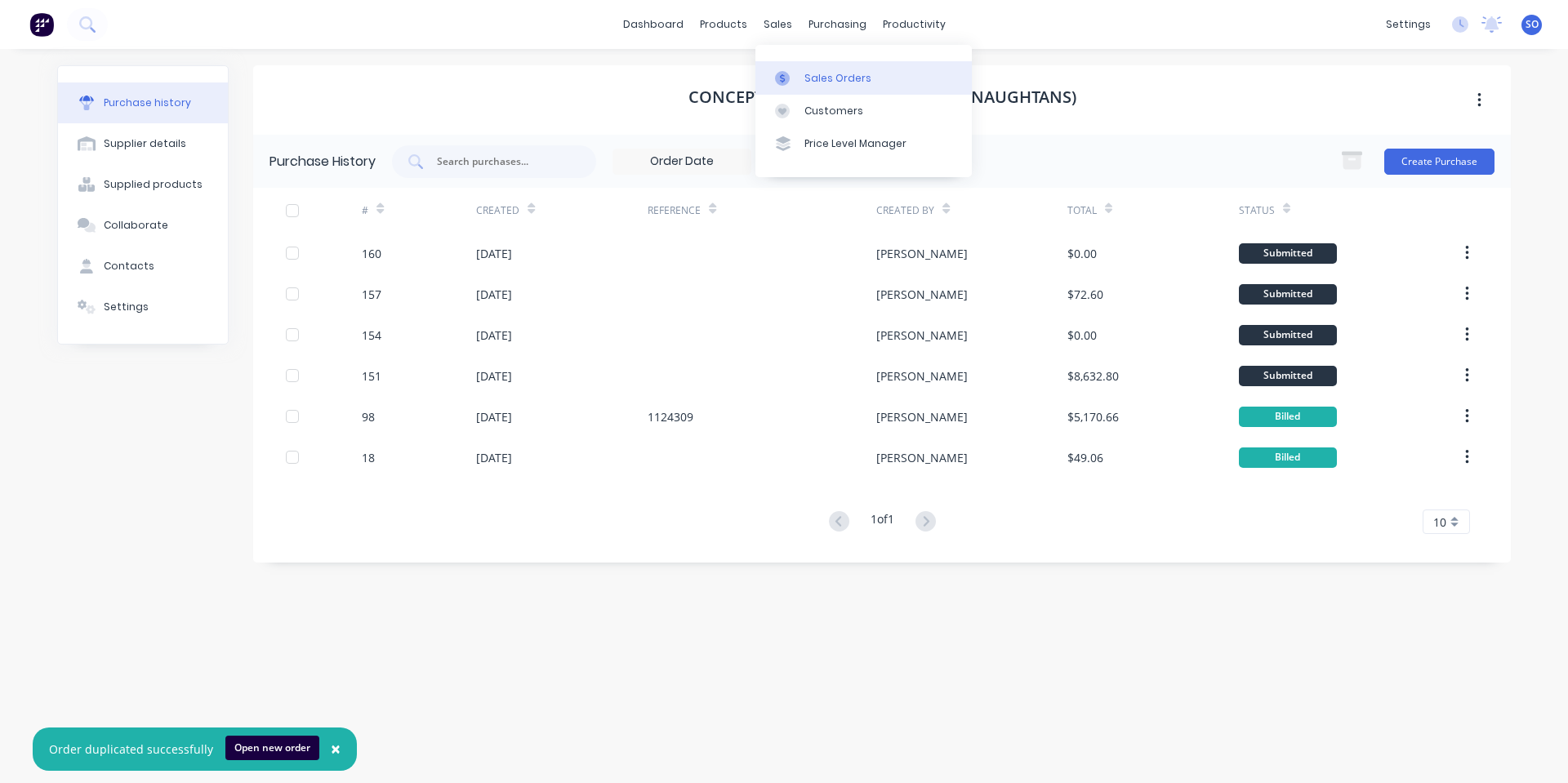
click at [787, 67] on link "Sales Orders" at bounding box center [863, 78] width 216 height 32
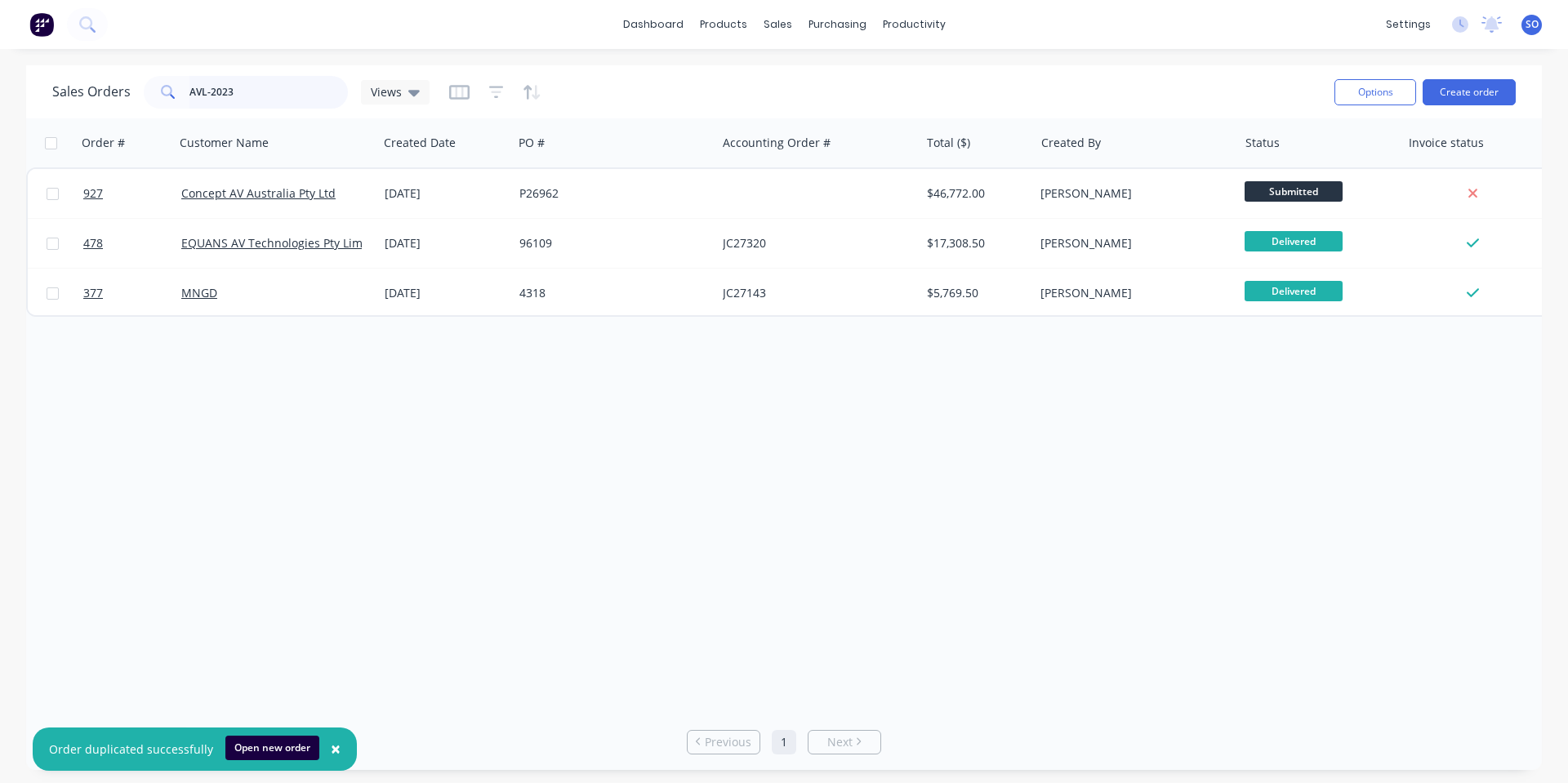
drag, startPoint x: 244, startPoint y: 100, endPoint x: 86, endPoint y: 77, distance: 159.7
click at [108, 85] on div "Sales Orders AVL-2023 Views" at bounding box center [241, 92] width 377 height 32
click at [276, 90] on input "AVL-2023" at bounding box center [269, 92] width 159 height 32
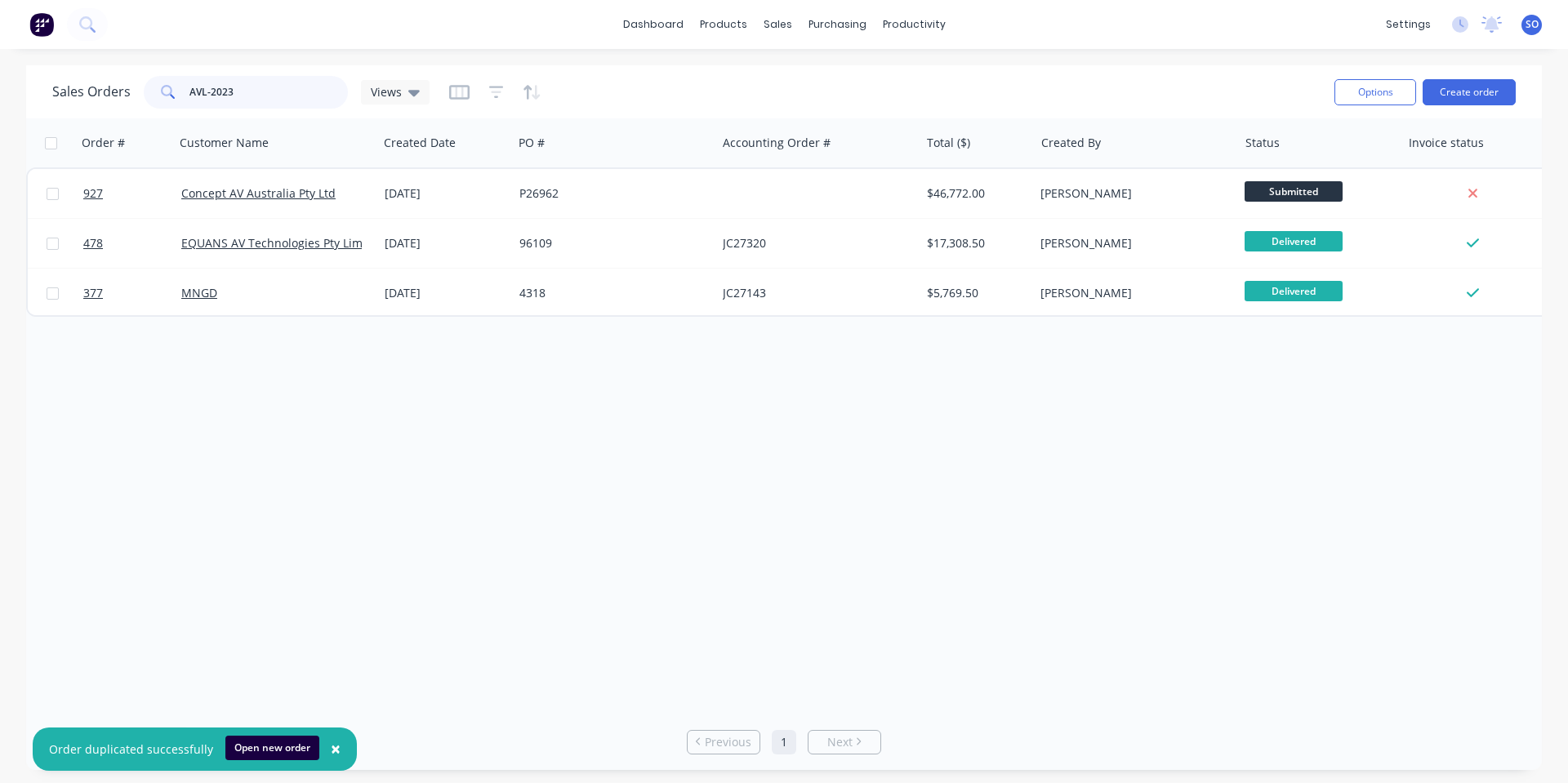
click at [276, 90] on input "AVL-2023" at bounding box center [269, 92] width 159 height 32
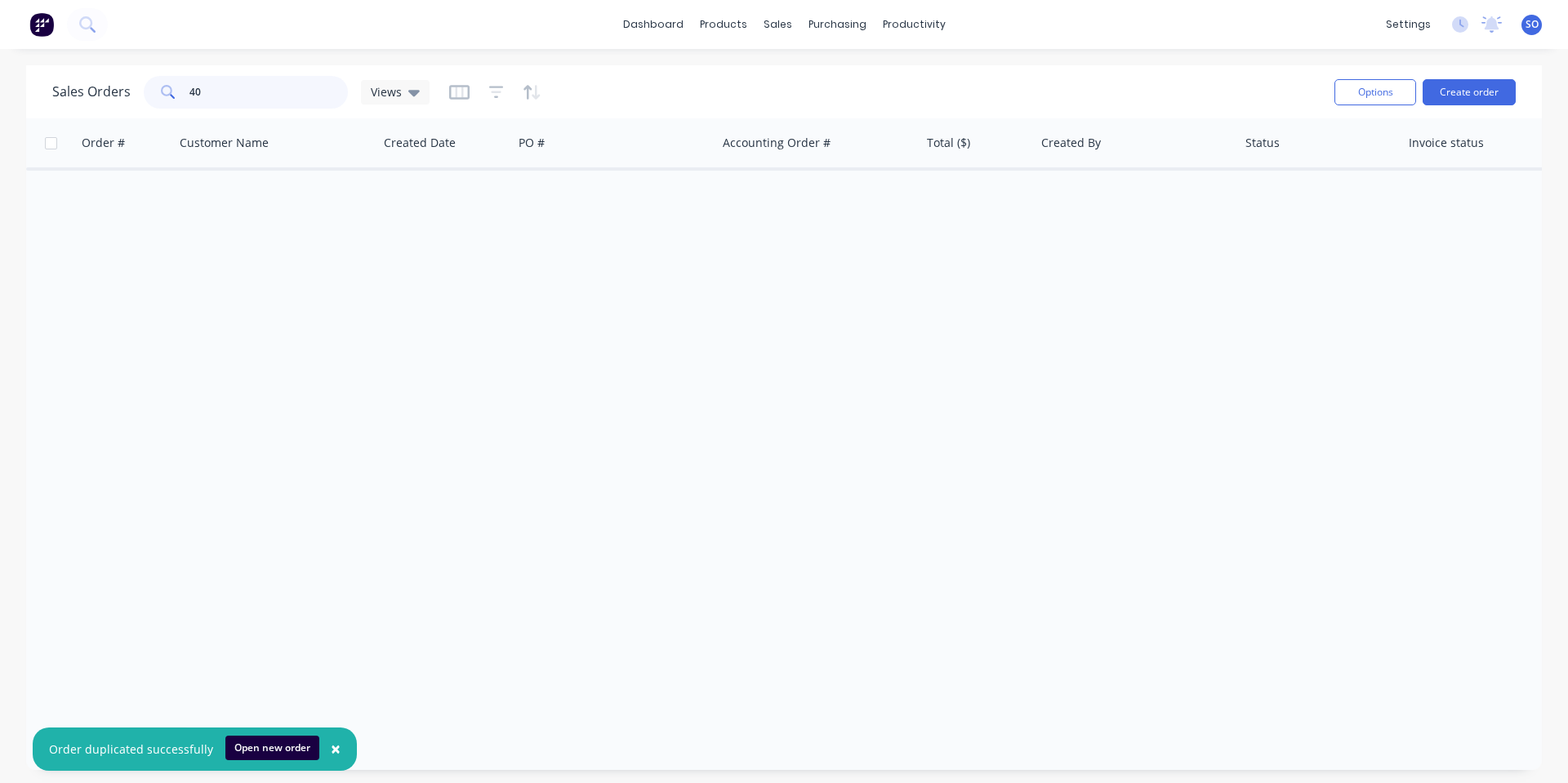
type input "4"
type input "h"
type input "jug fill"
drag, startPoint x: 192, startPoint y: 84, endPoint x: 0, endPoint y: 135, distance: 198.7
click at [0, 135] on div "Sales Orders jug fill Views Options Create order Order # Customer Name Created …" at bounding box center [784, 417] width 1568 height 704
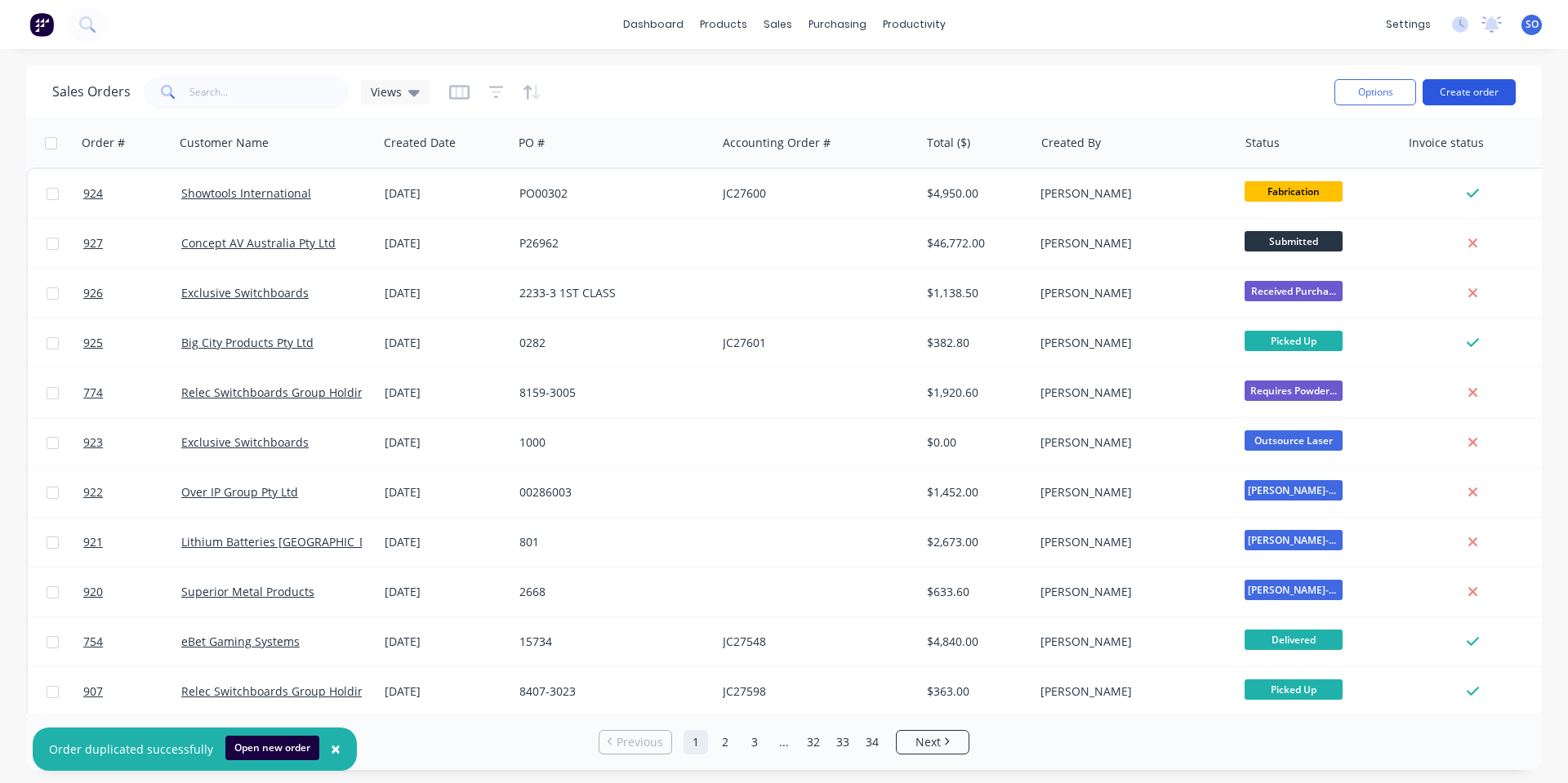
click at [1465, 86] on button "Create order" at bounding box center [1469, 92] width 93 height 26
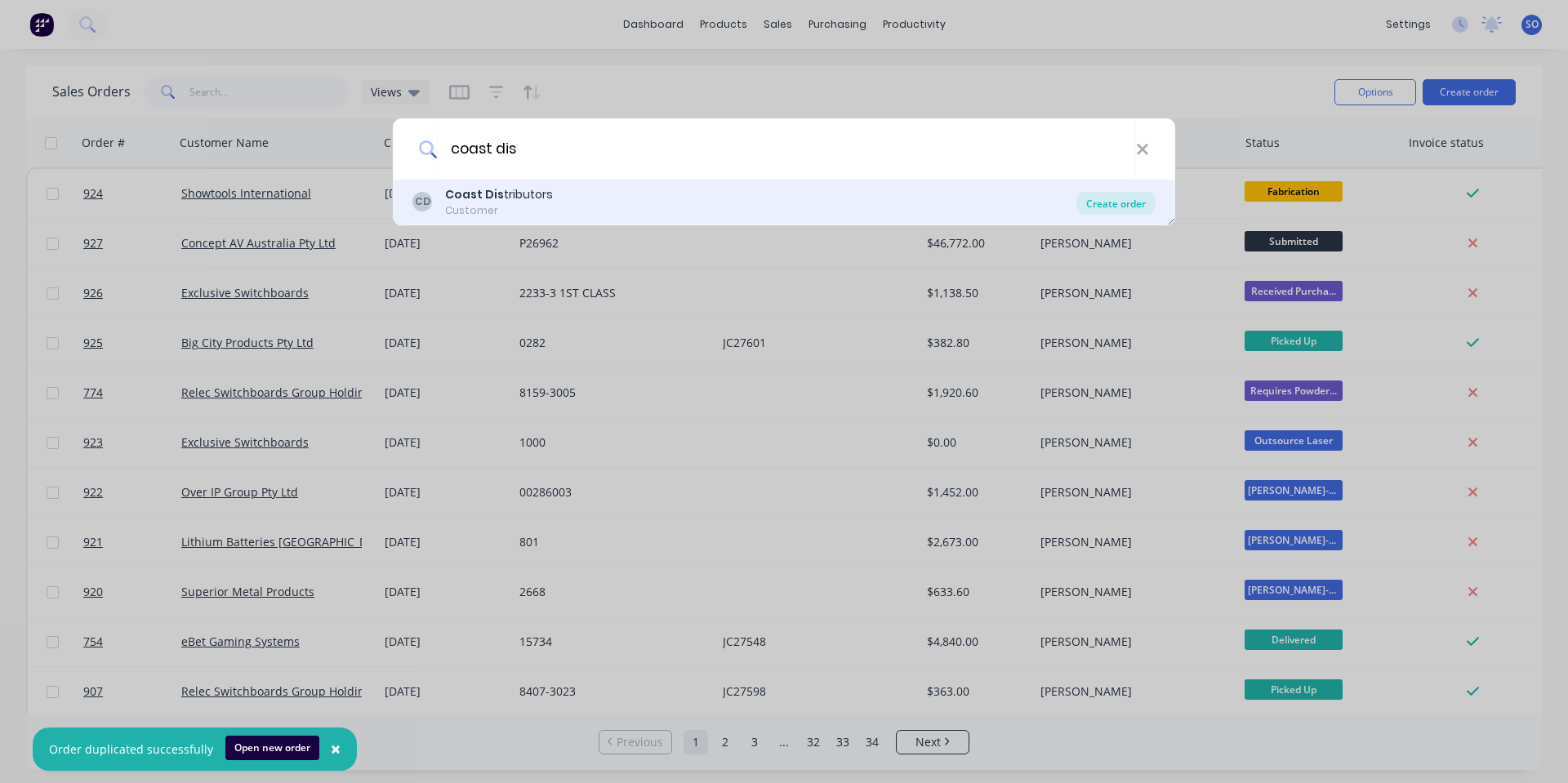
type input "coast dis"
click at [1103, 202] on div "Create order" at bounding box center [1115, 203] width 79 height 23
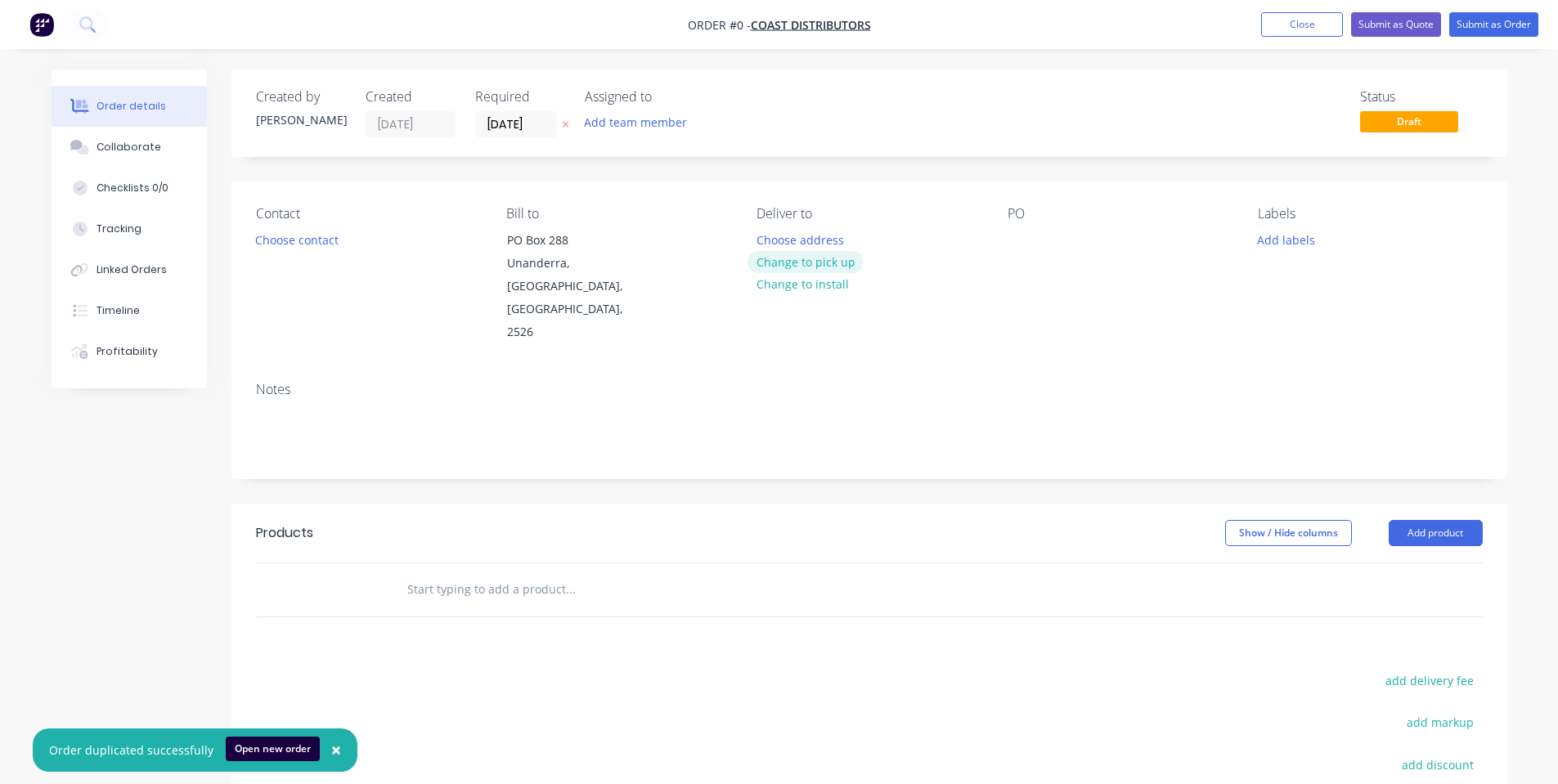
click at [780, 264] on button "Change to pick up" at bounding box center [806, 262] width 116 height 22
click at [251, 250] on div "Choose contact" at bounding box center [297, 239] width 101 height 22
click at [254, 245] on button "Choose contact" at bounding box center [297, 239] width 101 height 22
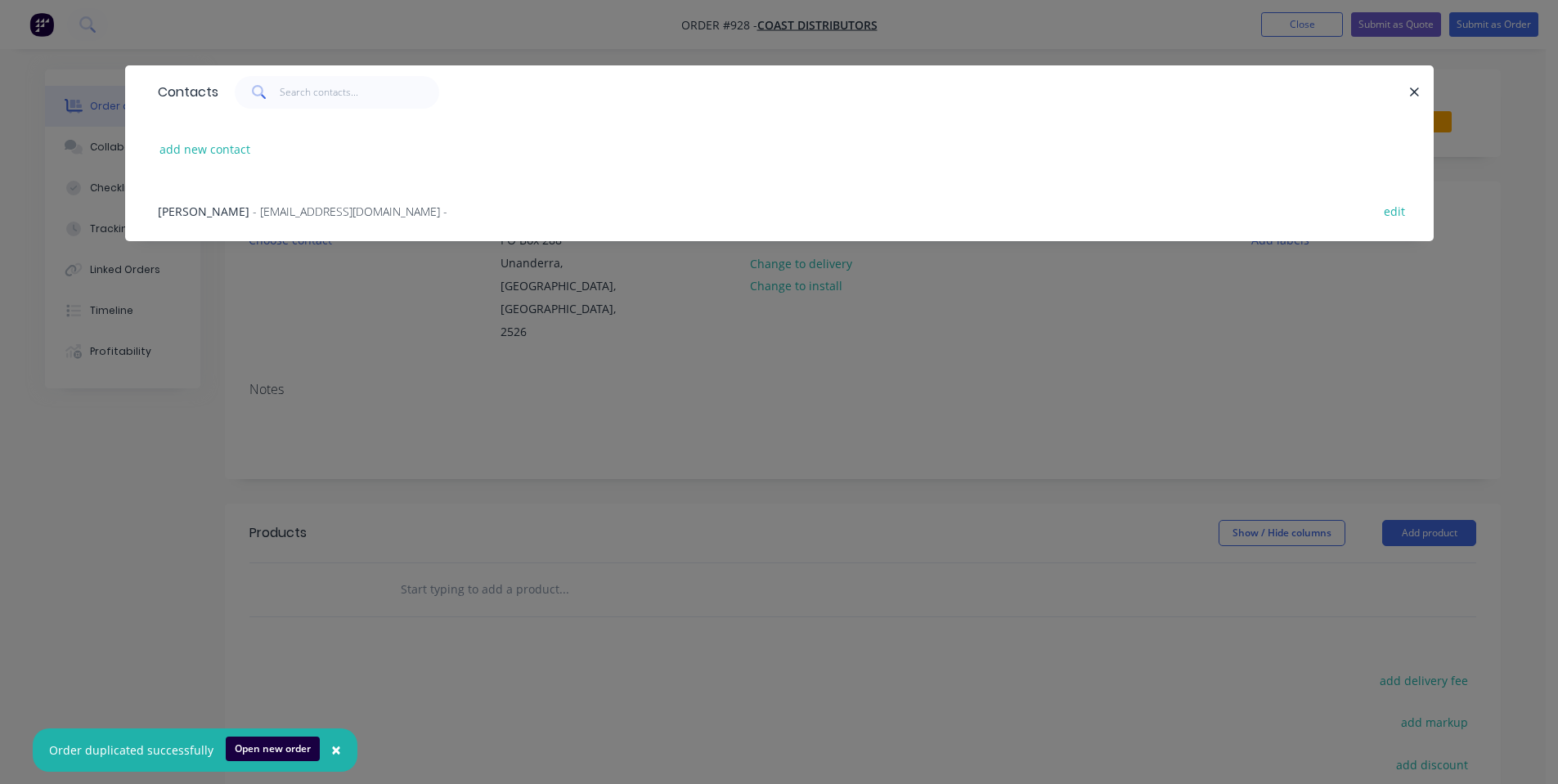
drag, startPoint x: 288, startPoint y: 292, endPoint x: 484, endPoint y: 320, distance: 198.0
click at [289, 293] on div "Contacts add new contact Elenore - accounts@coastdistributors.com.au - edit" at bounding box center [779, 392] width 1558 height 784
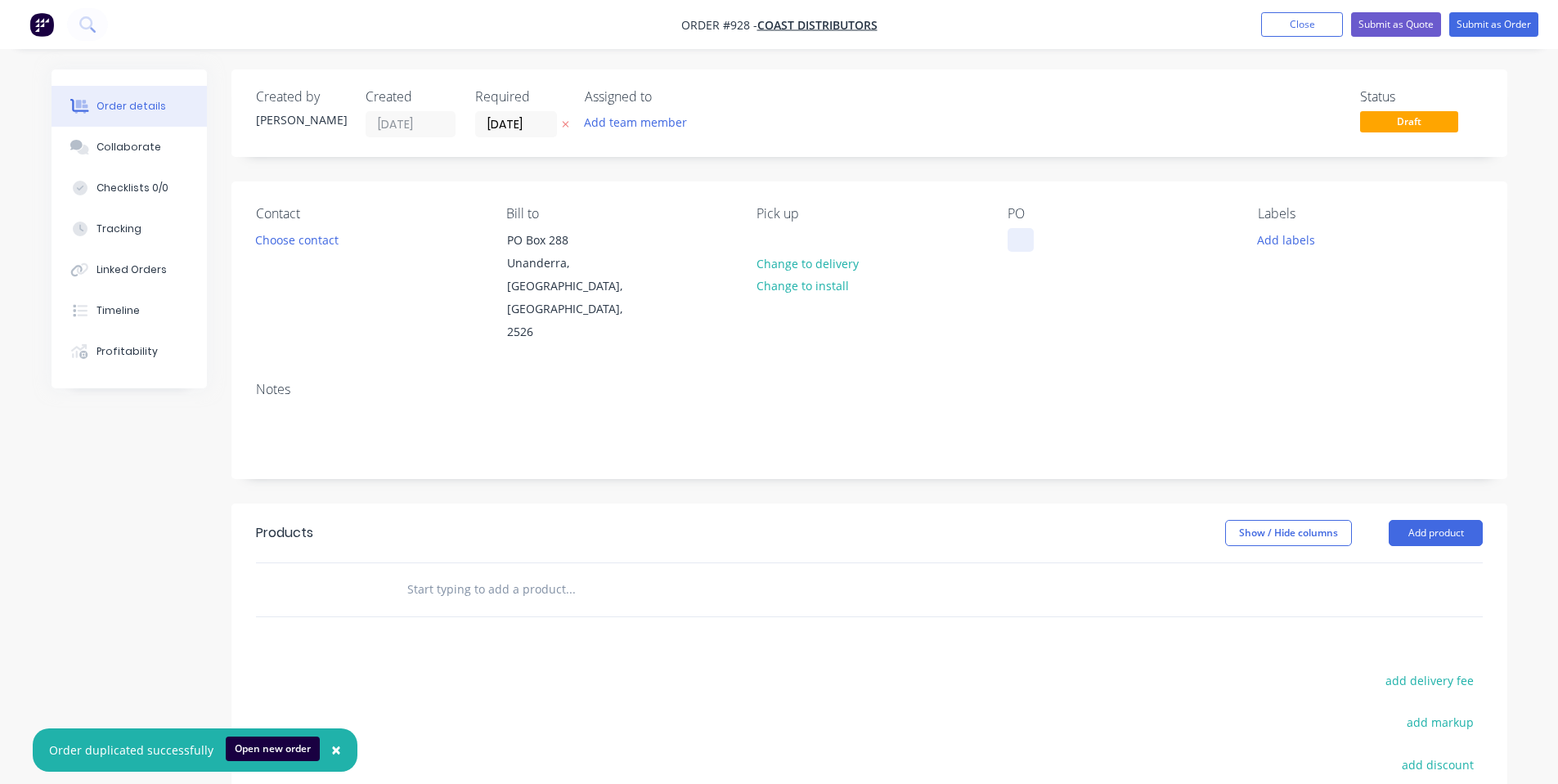
click at [1014, 247] on div at bounding box center [1020, 240] width 27 height 24
click at [960, 239] on div "Pick up Change to delivery Change to install" at bounding box center [869, 275] width 224 height 139
click at [496, 123] on input "07/10/25" at bounding box center [516, 124] width 80 height 25
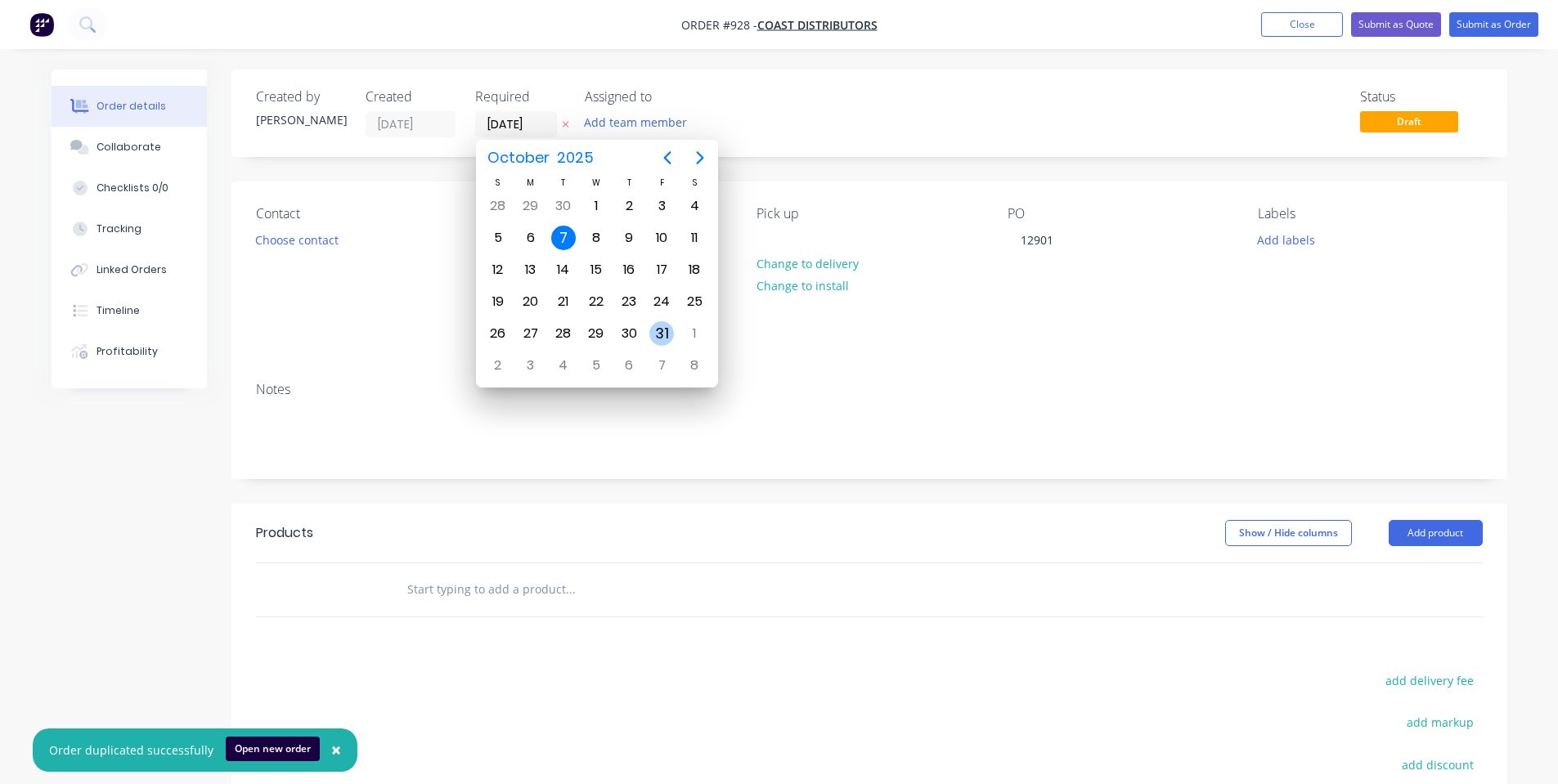
drag, startPoint x: 663, startPoint y: 341, endPoint x: 646, endPoint y: 335, distance: 18.0
click at [663, 340] on div "31" at bounding box center [661, 333] width 25 height 25
type input "31/10/25"
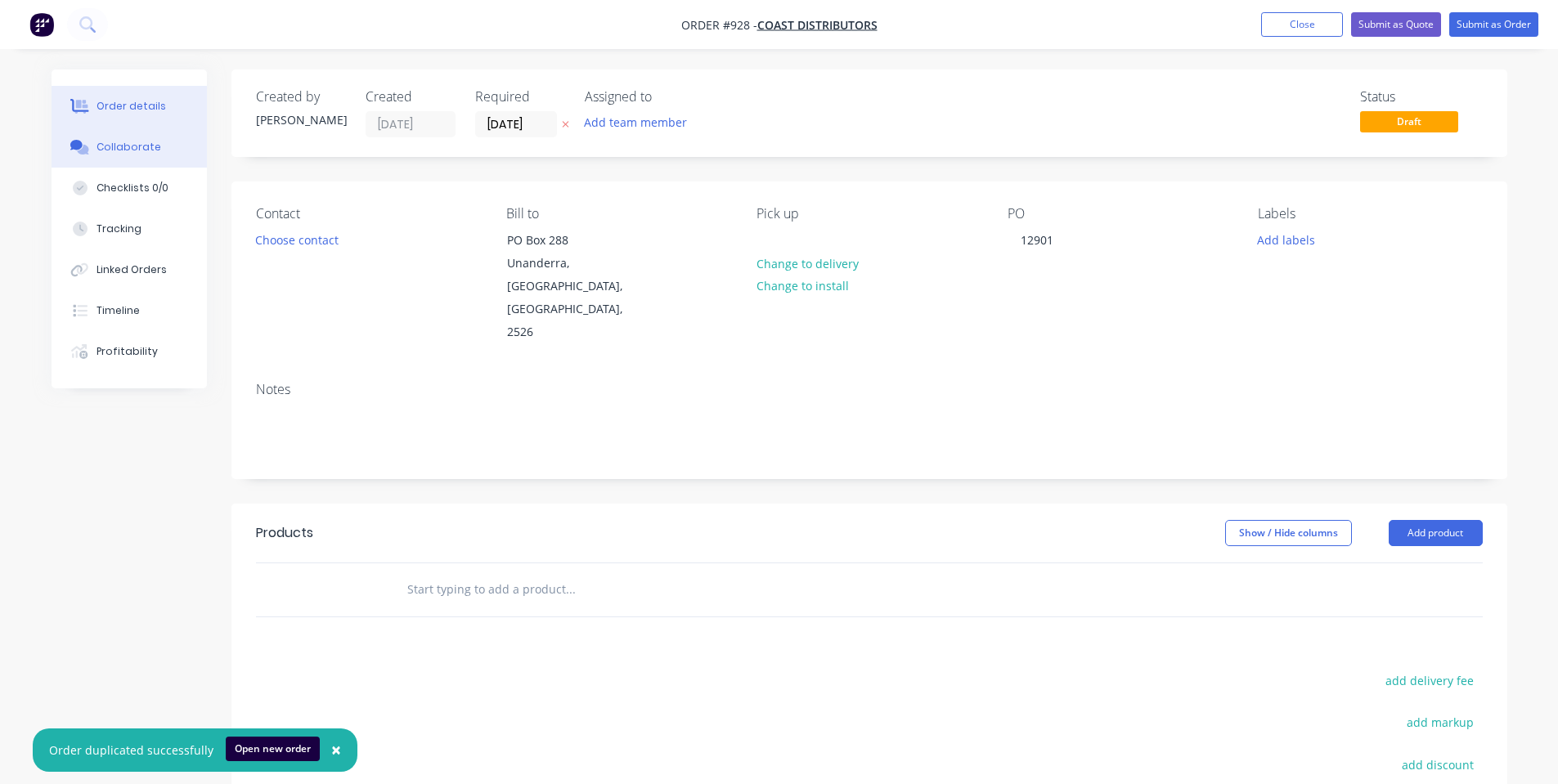
drag, startPoint x: 93, startPoint y: 146, endPoint x: 115, endPoint y: 150, distance: 22.4
click at [93, 147] on button "Collaborate" at bounding box center [129, 147] width 156 height 41
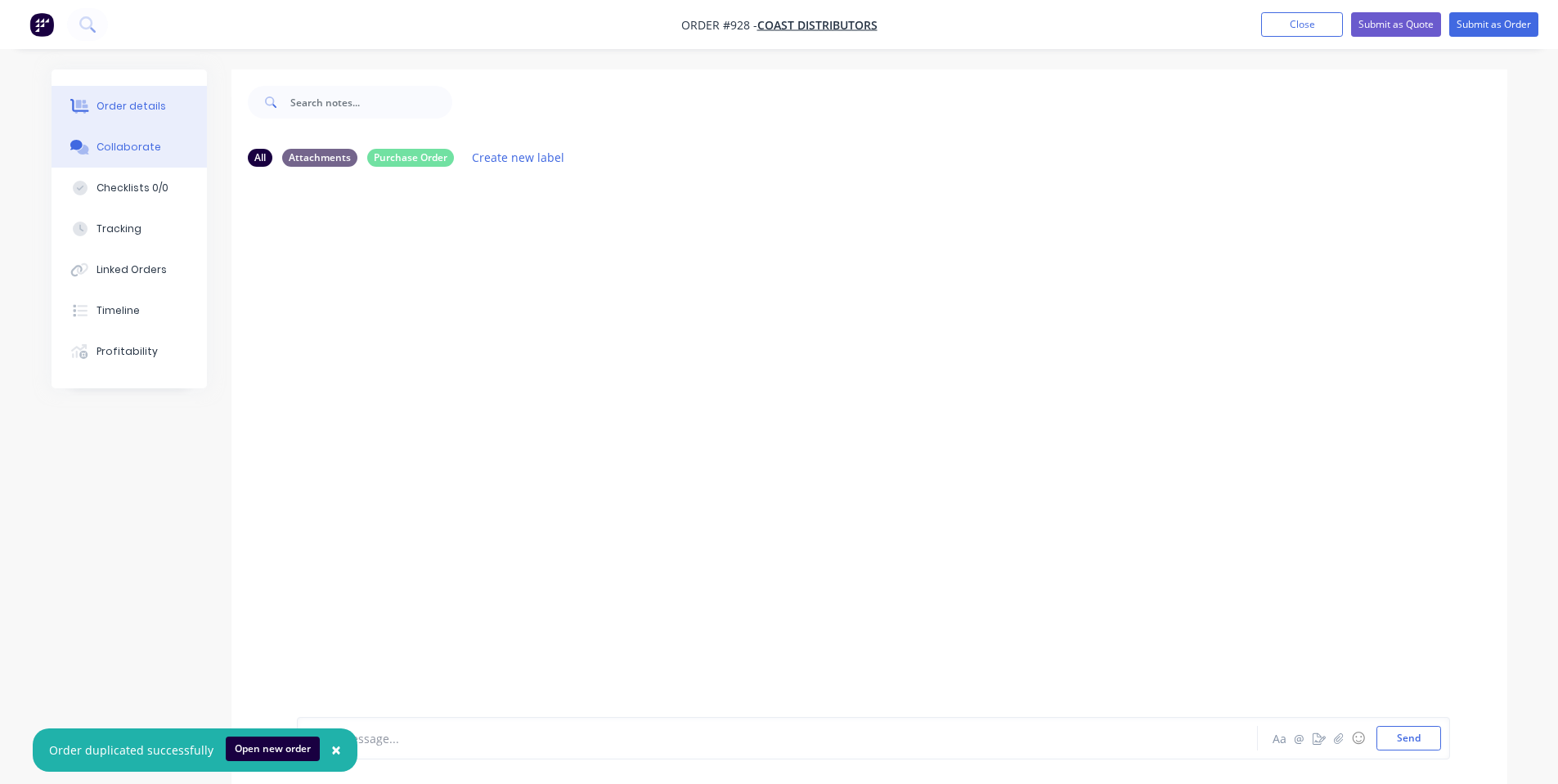
click at [106, 109] on div "Order details" at bounding box center [131, 106] width 69 height 15
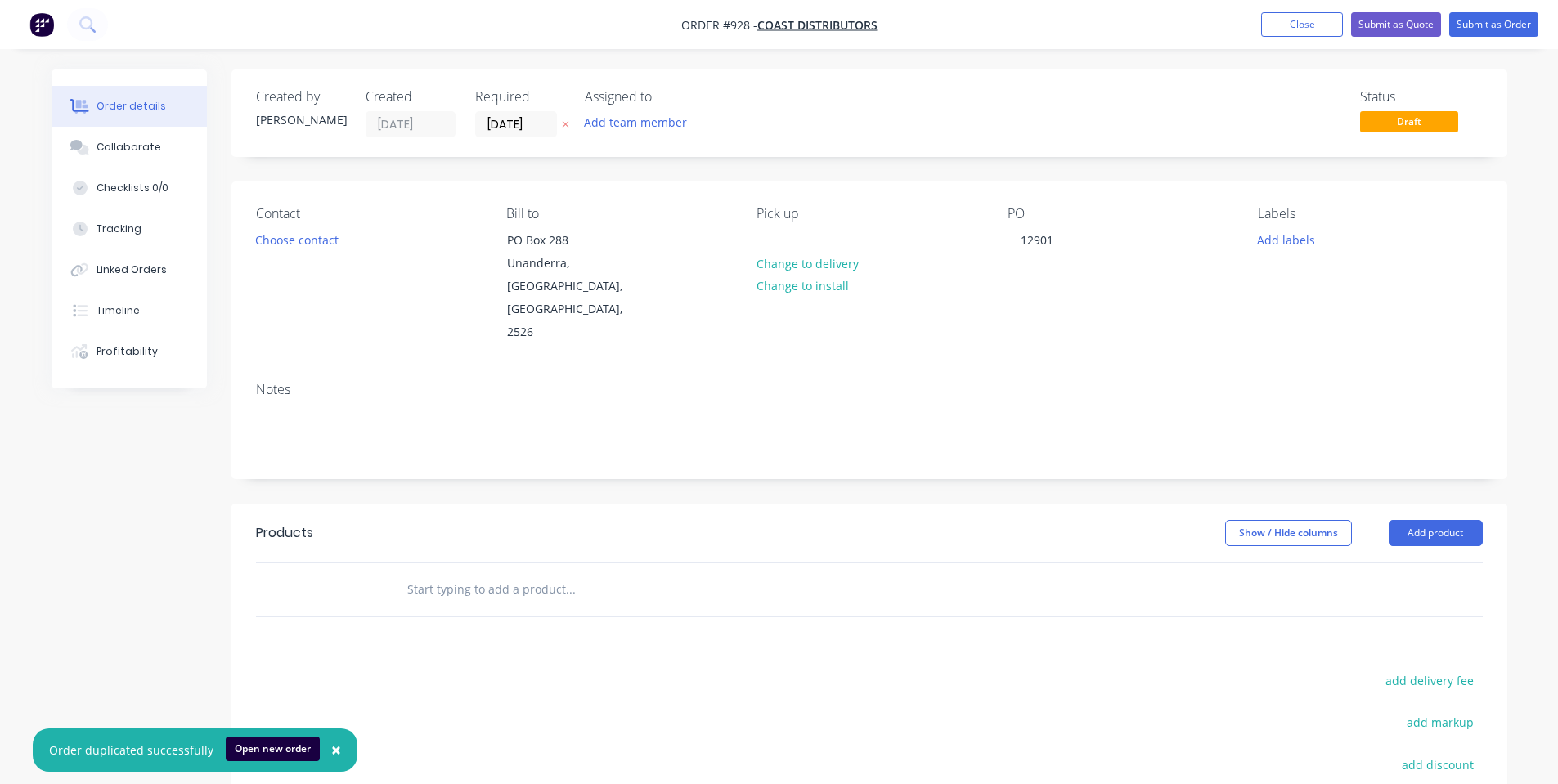
click at [415, 573] on input "text" at bounding box center [569, 589] width 327 height 32
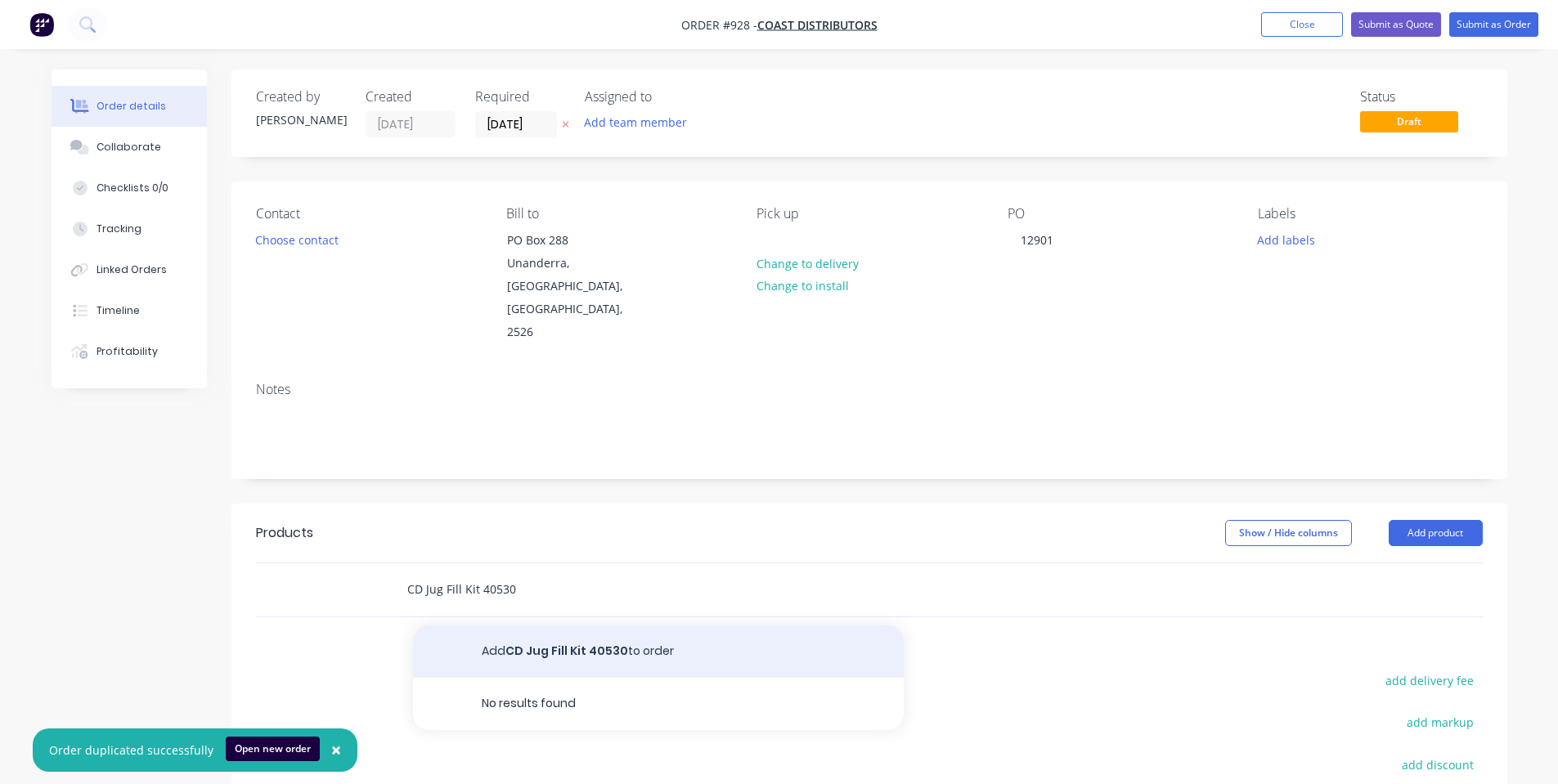
type input "CD Jug Fill Kit 40530"
click at [530, 626] on button "Add CD Jug Fill Kit 40530 to order" at bounding box center [658, 651] width 491 height 52
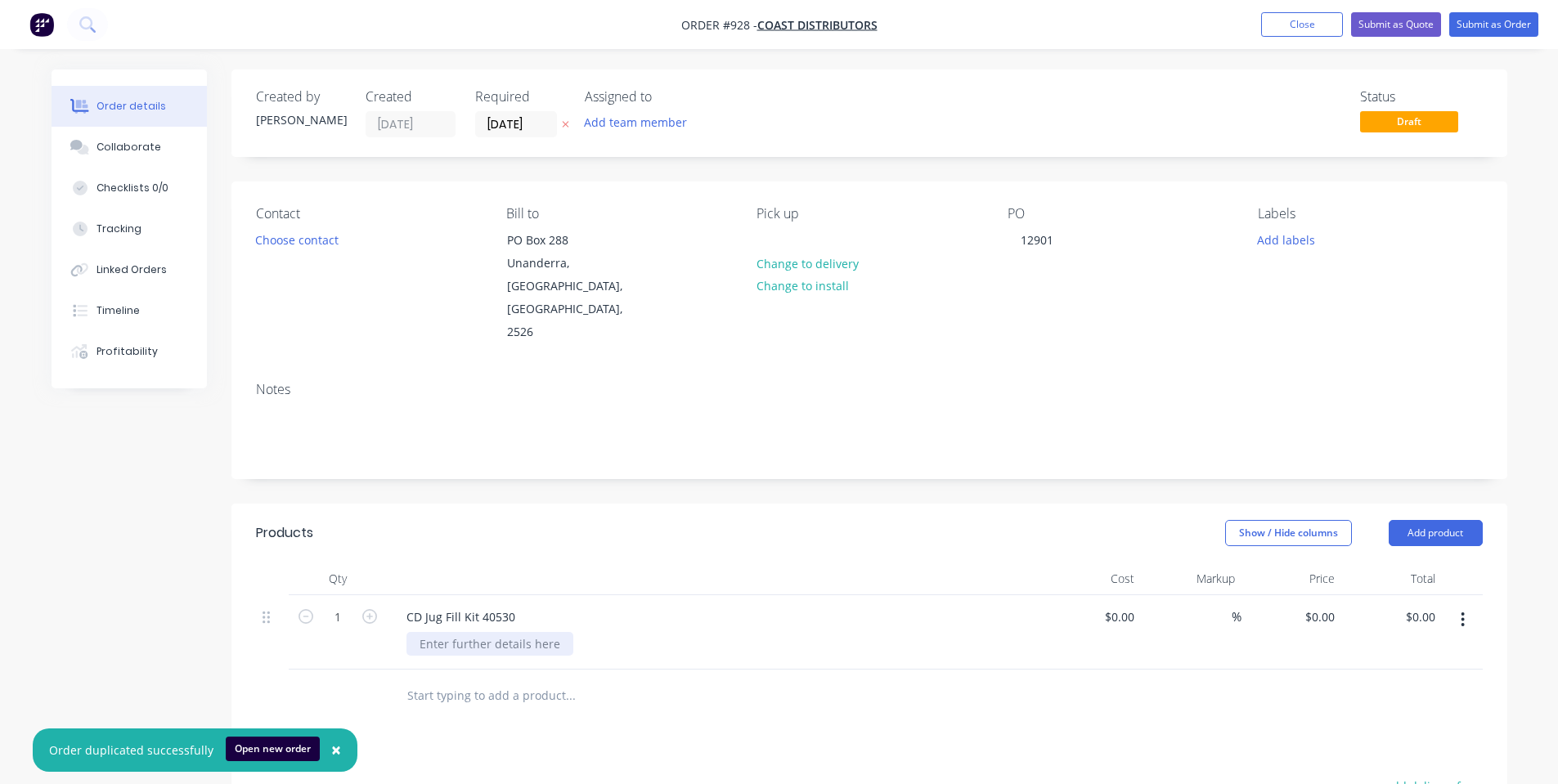
click at [521, 632] on div at bounding box center [489, 644] width 167 height 24
click at [561, 448] on div "Created by Shane Created 07/10/25 Required 31/10/25 Assigned to Add team member…" at bounding box center [870, 592] width 1276 height 1046
click at [329, 605] on input "1" at bounding box center [338, 617] width 43 height 25
type input "20"
click at [1331, 597] on div "$0.00 $0.00" at bounding box center [1292, 632] width 101 height 74
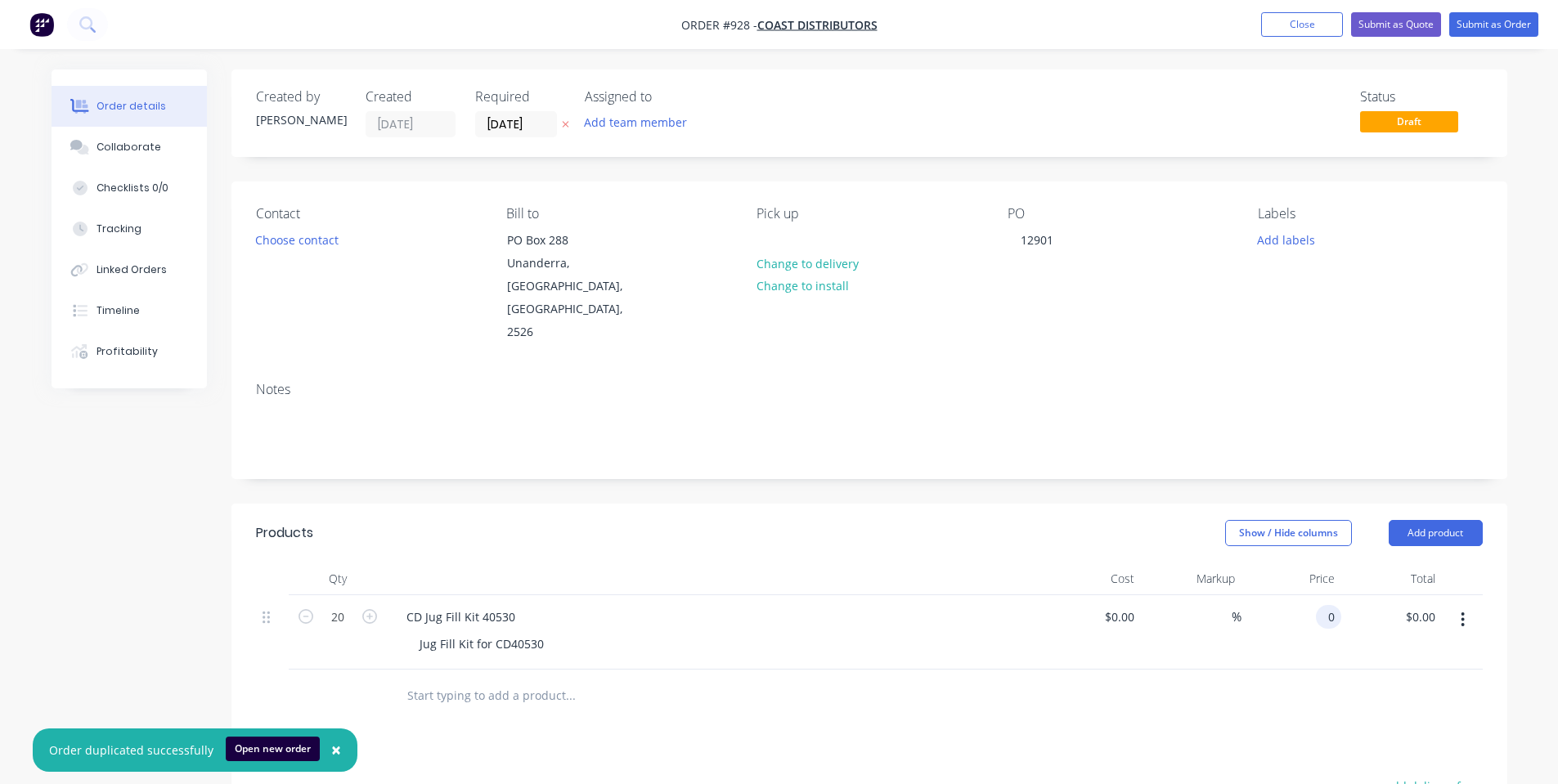
click at [1329, 605] on input "0" at bounding box center [1331, 617] width 19 height 24
type input "$206.00"
type input "$4,120.00"
click at [1142, 453] on div "Created by Shane Created 07/10/25 Required 31/10/25 Assigned to Add team member…" at bounding box center [870, 592] width 1276 height 1046
click at [1419, 520] on button "Add product" at bounding box center [1436, 533] width 94 height 27
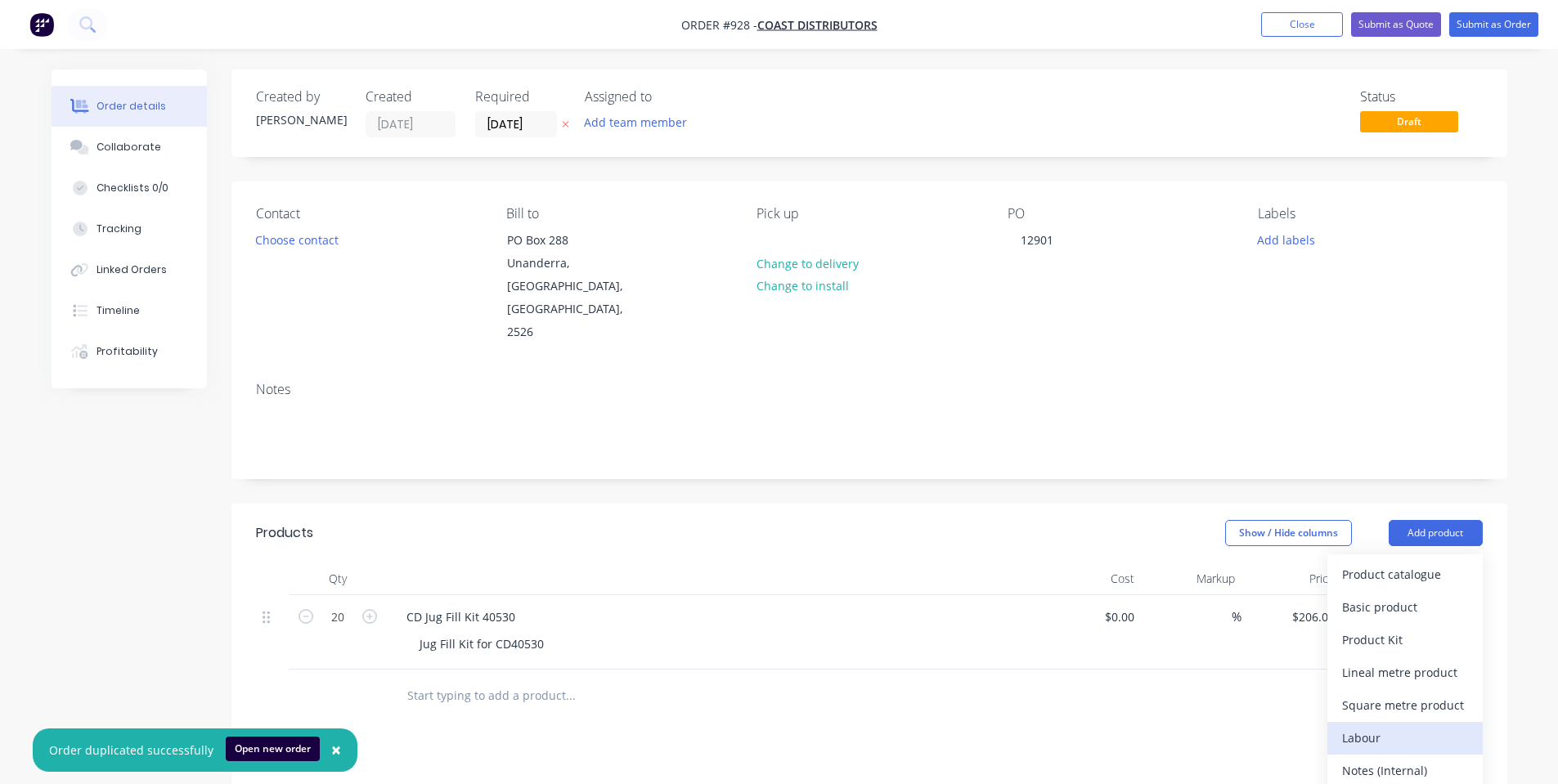
click at [1455, 722] on button "Labour" at bounding box center [1405, 738] width 156 height 32
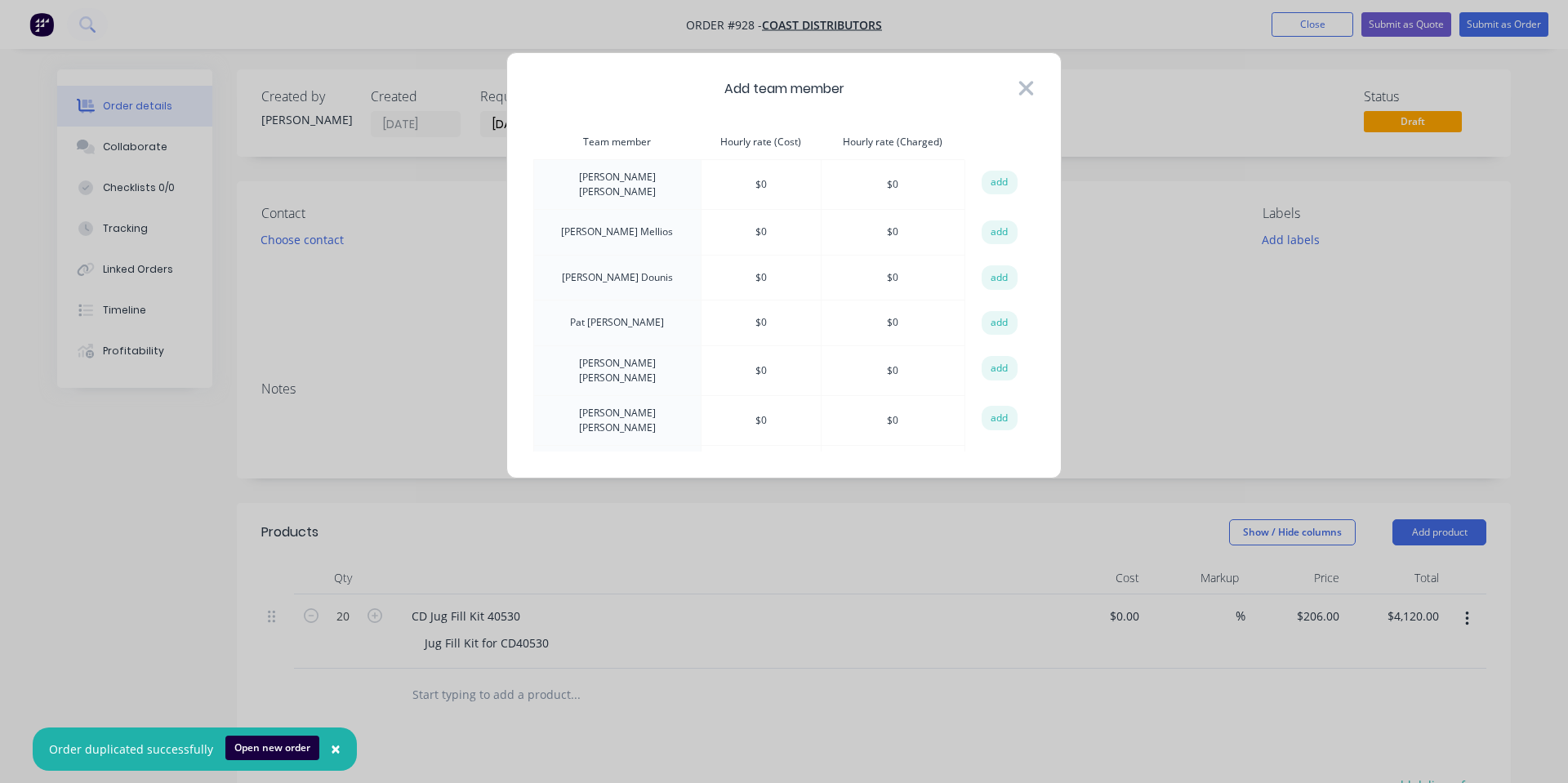
click at [1021, 85] on icon at bounding box center [1026, 88] width 17 height 23
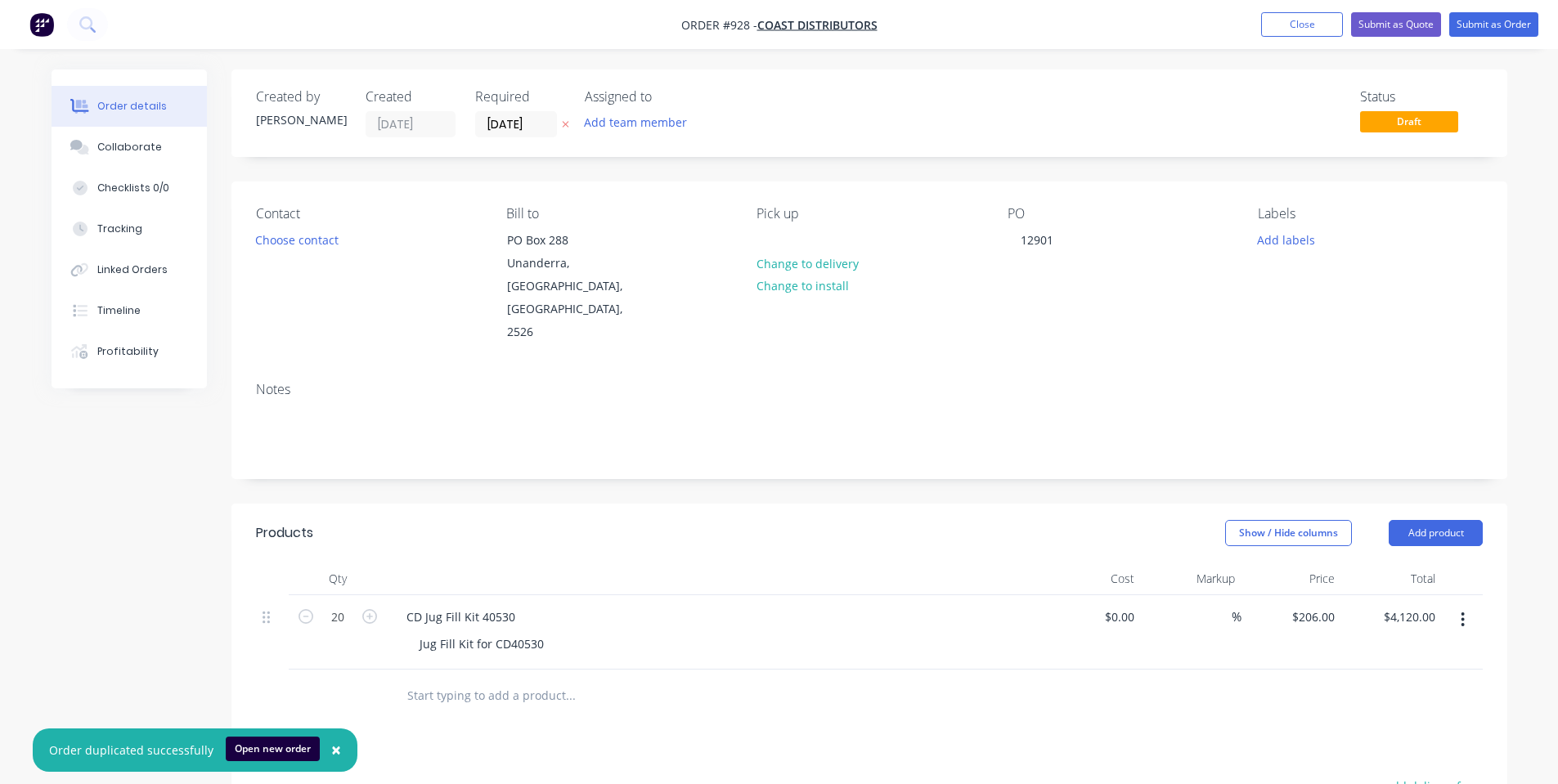
click at [1429, 504] on header "Products Show / Hide columns Add product" at bounding box center [870, 533] width 1276 height 59
click at [1433, 520] on button "Add product" at bounding box center [1436, 533] width 94 height 27
click at [1390, 758] on div "Notes (Internal)" at bounding box center [1404, 770] width 126 height 24
click at [475, 706] on div at bounding box center [714, 708] width 641 height 3
click at [443, 669] on div at bounding box center [713, 694] width 654 height 50
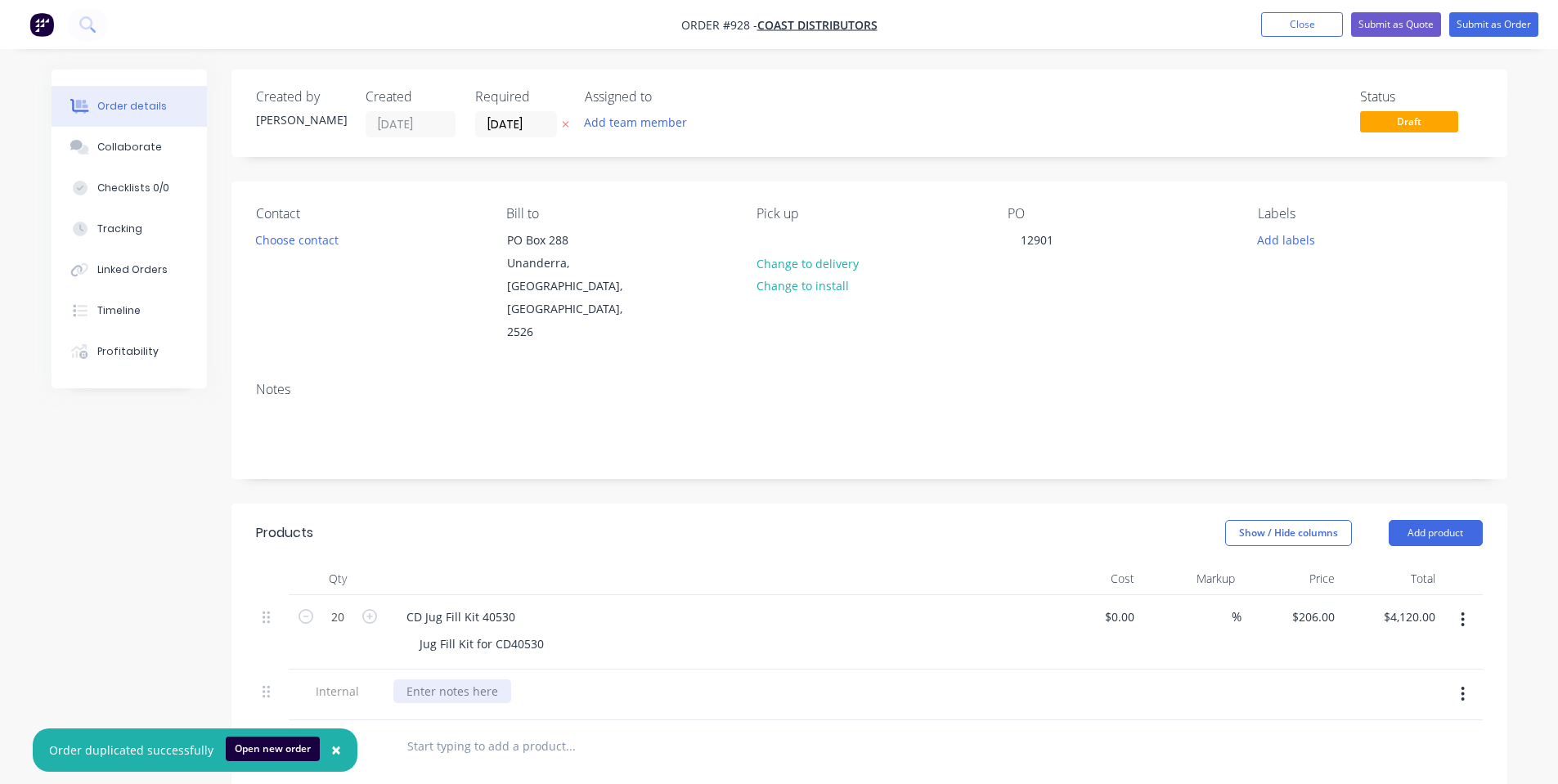
click at [431, 680] on div at bounding box center [452, 692] width 118 height 24
click at [421, 504] on header "Products Show / Hide columns Add product" at bounding box center [870, 533] width 1276 height 59
click at [1459, 33] on button "Submit as Order" at bounding box center [1493, 24] width 89 height 25
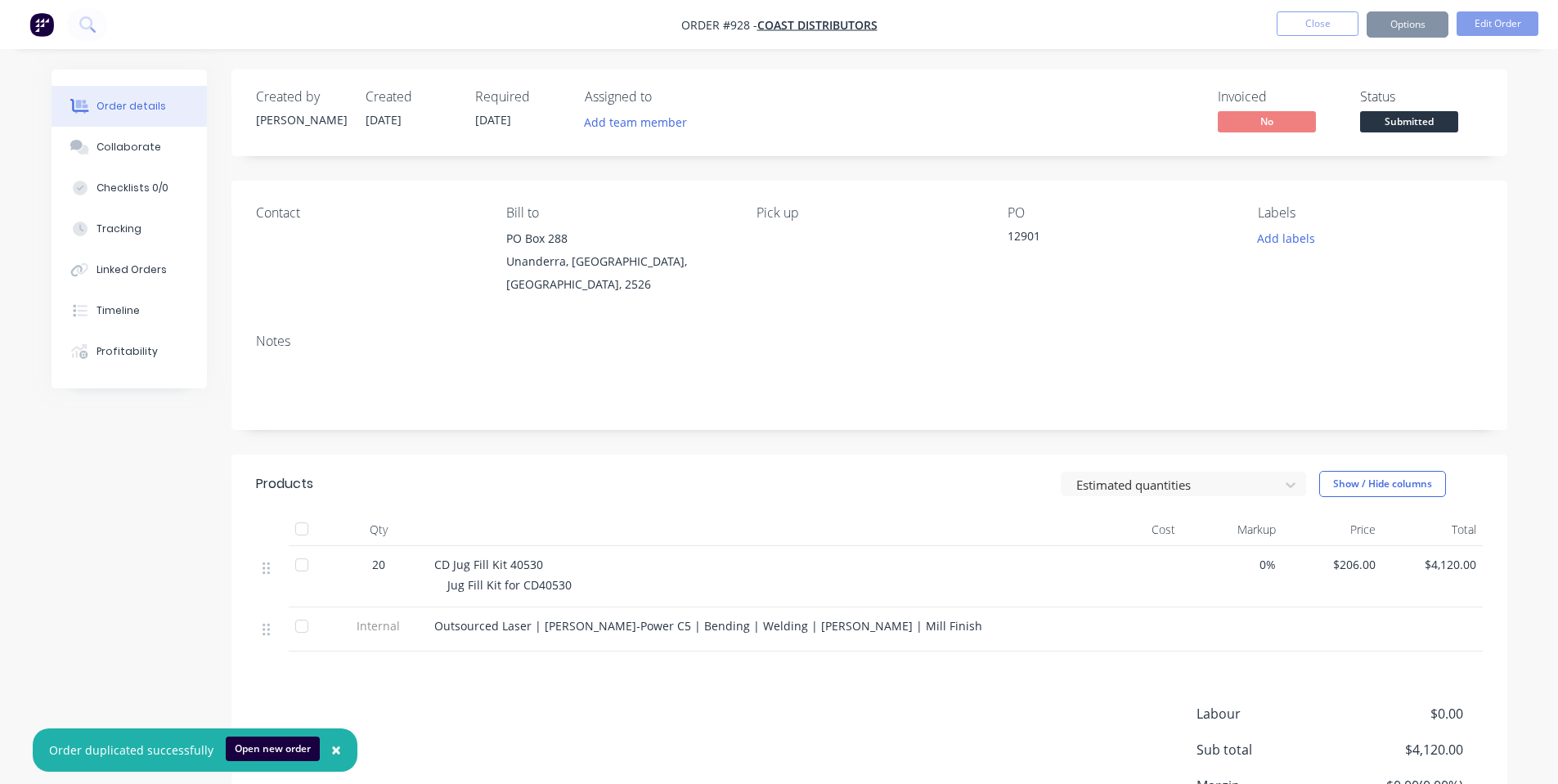
click at [1414, 32] on button "Options" at bounding box center [1408, 24] width 82 height 27
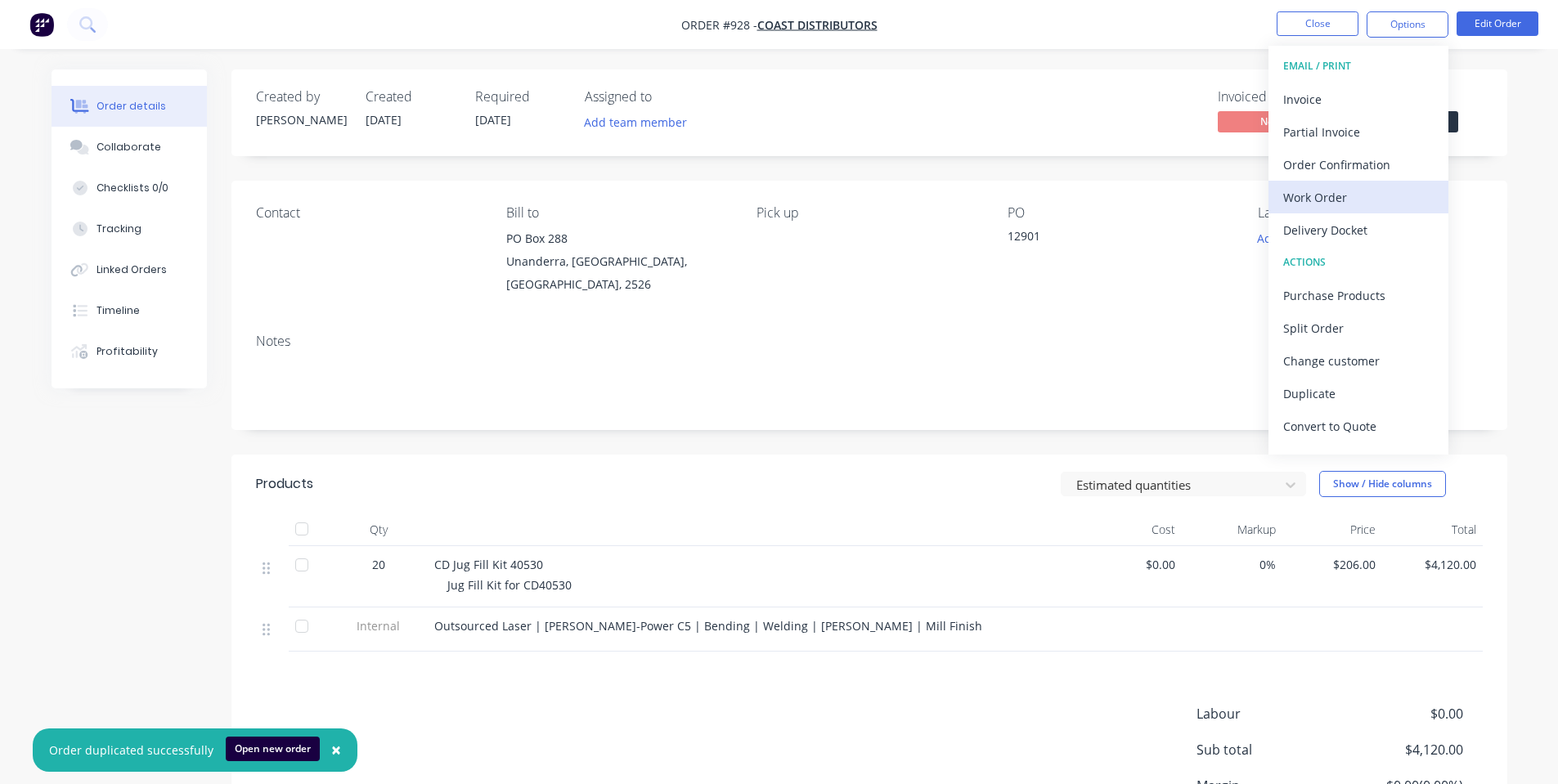
click at [1401, 192] on div "Work Order" at bounding box center [1358, 197] width 150 height 24
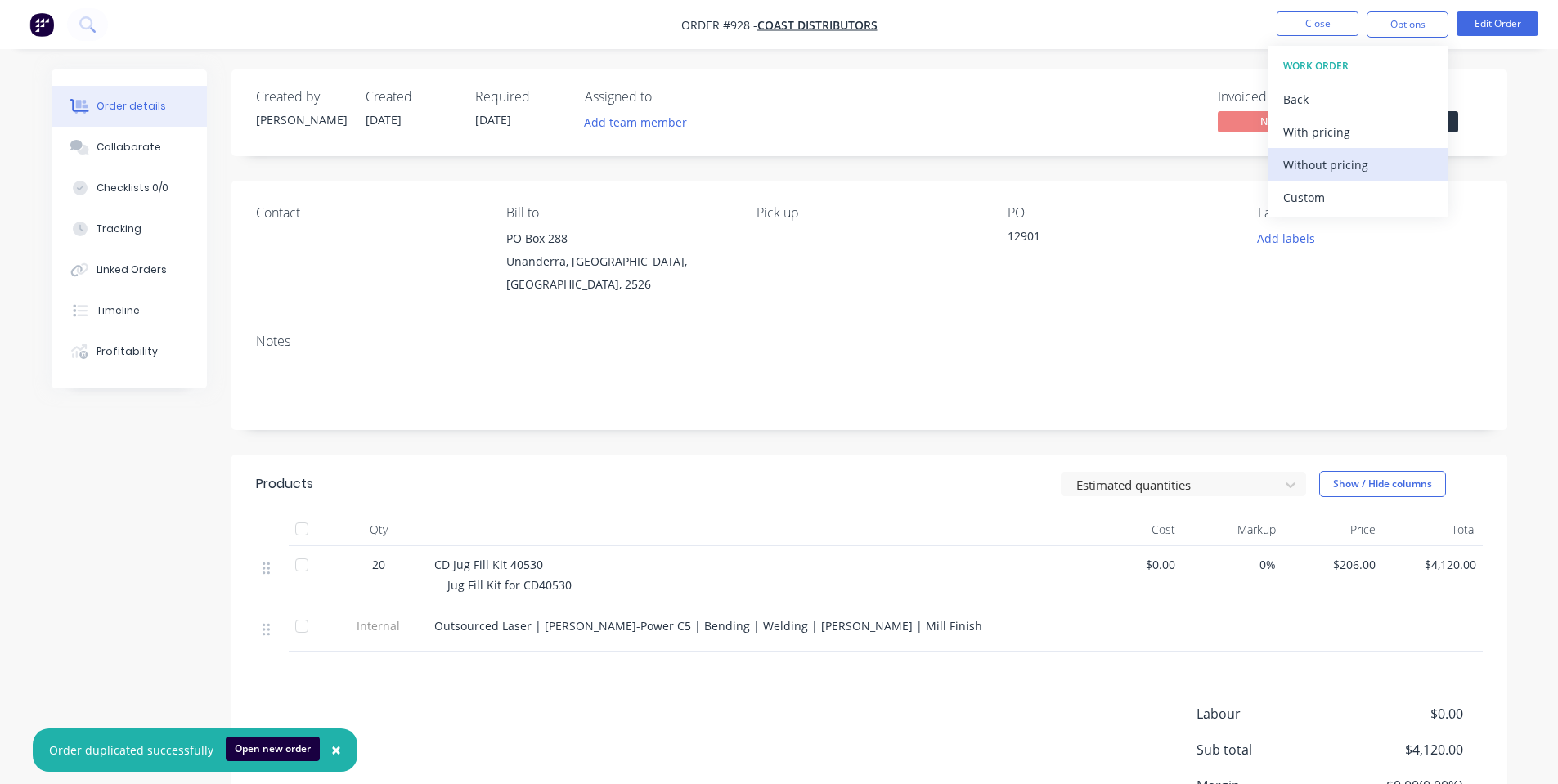
click at [1392, 172] on div "Without pricing" at bounding box center [1358, 165] width 150 height 24
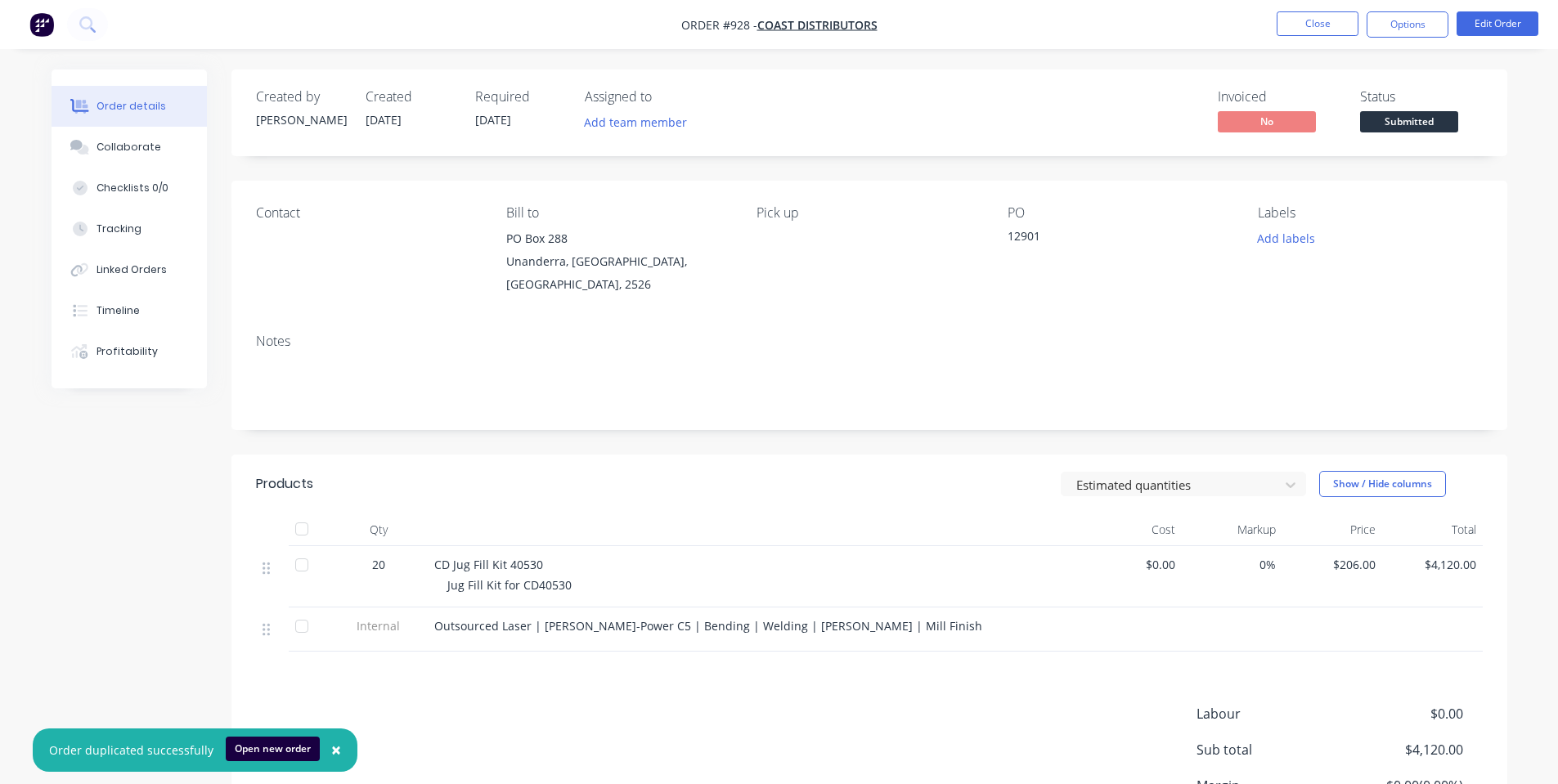
click at [877, 76] on div "Created by Shane Created 07/10/25 Required 31/10/25 Assigned to Add team member…" at bounding box center [870, 112] width 1276 height 86
click at [179, 141] on button "Collaborate" at bounding box center [129, 147] width 156 height 41
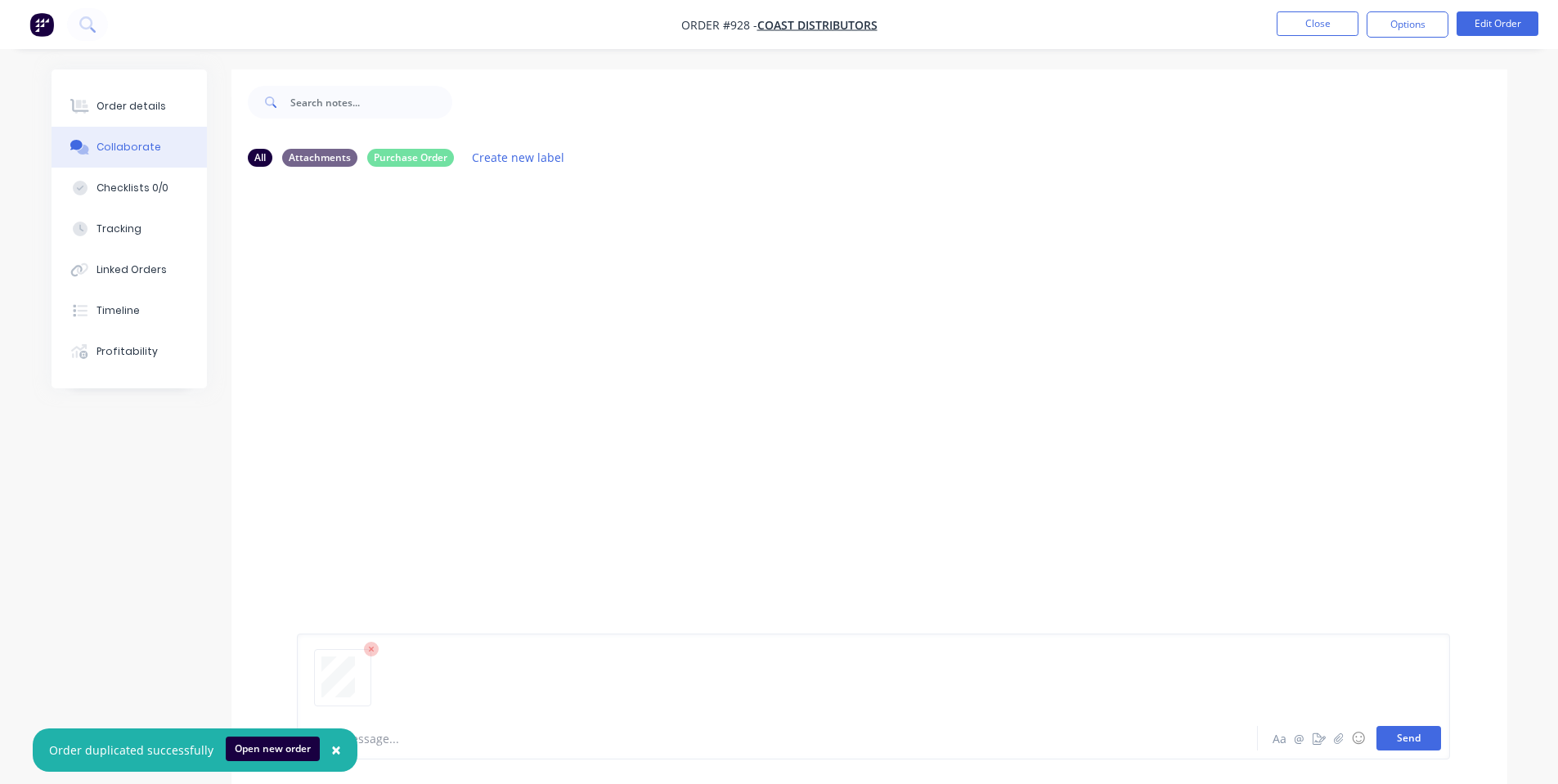
click at [1409, 731] on button "Send" at bounding box center [1408, 738] width 65 height 25
click at [87, 99] on icon at bounding box center [80, 106] width 19 height 15
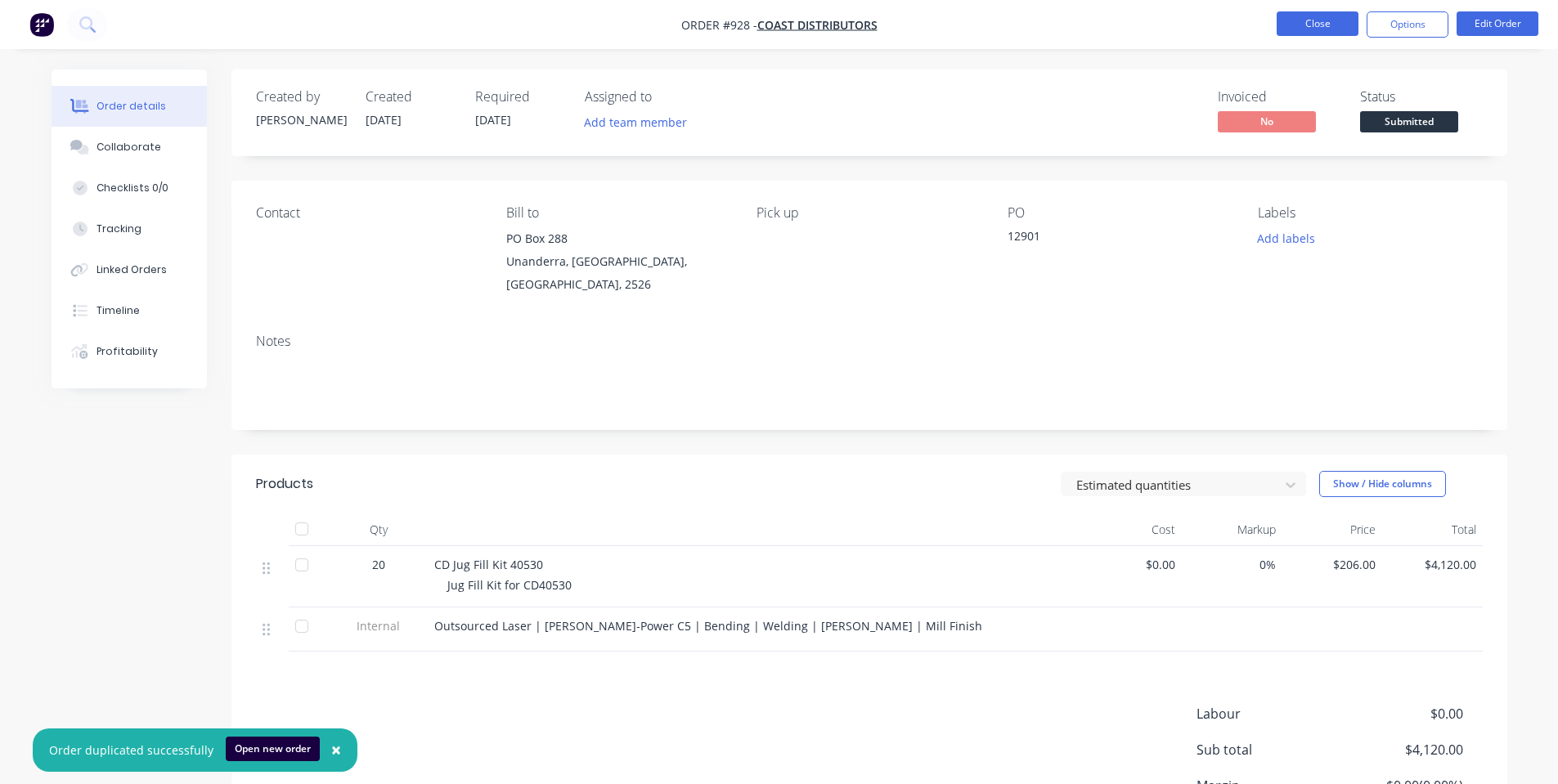
click at [1340, 21] on button "Close" at bounding box center [1318, 23] width 82 height 25
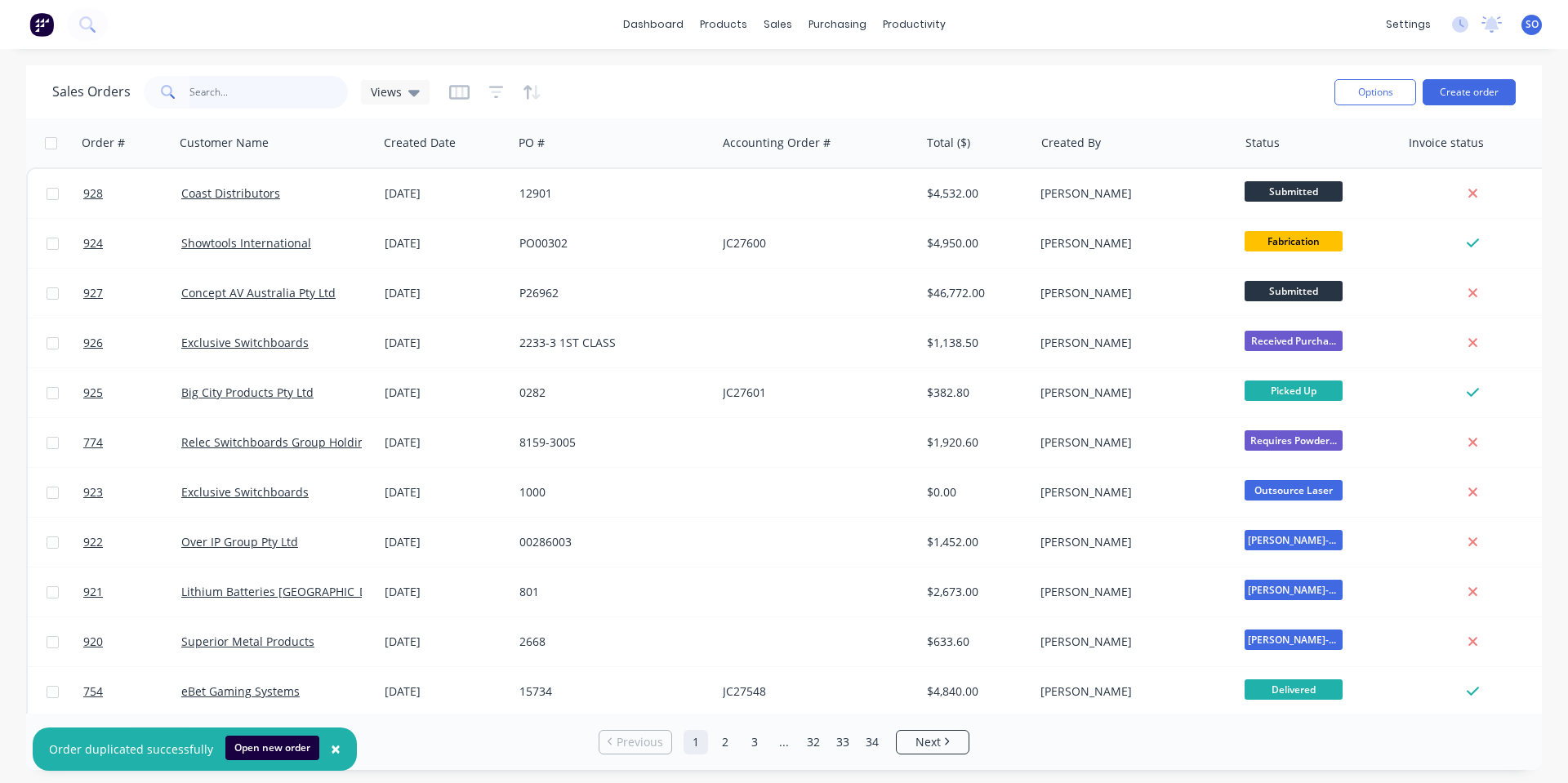
click at [301, 102] on input "text" at bounding box center [269, 92] width 159 height 32
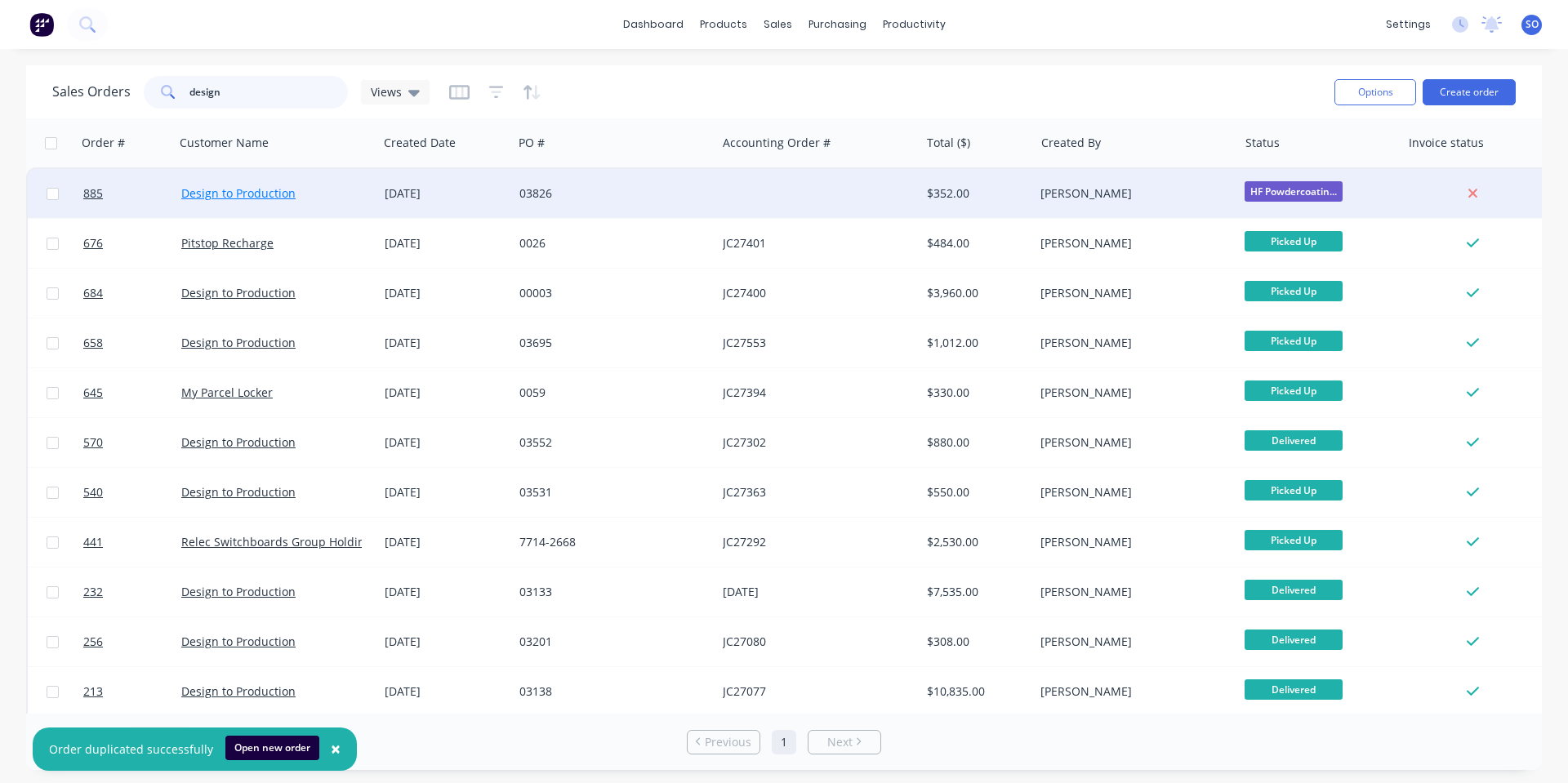
type input "design"
click at [278, 196] on link "Design to Production" at bounding box center [238, 193] width 114 height 15
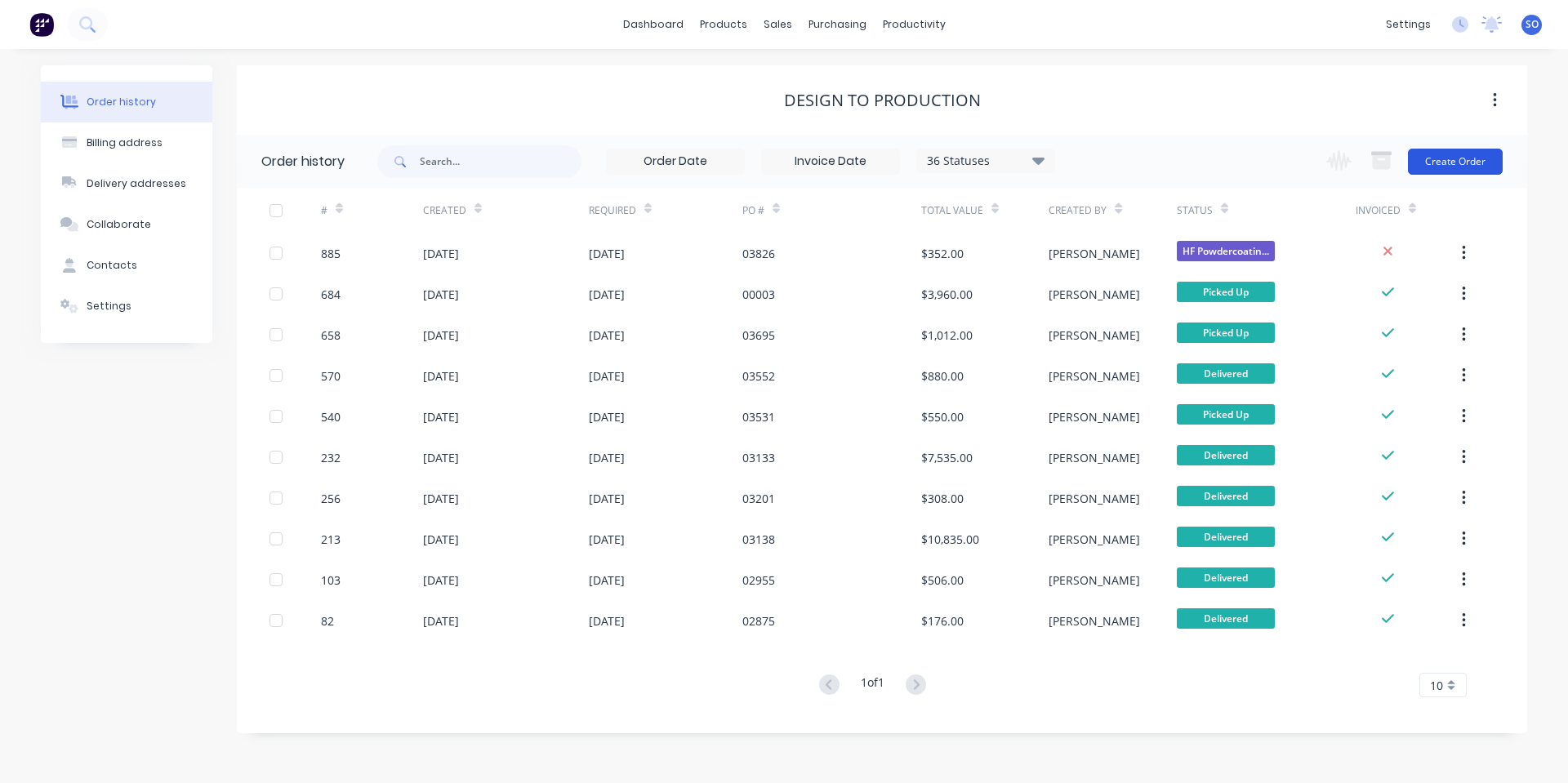
click at [1465, 166] on button "Create Order" at bounding box center [1455, 161] width 95 height 26
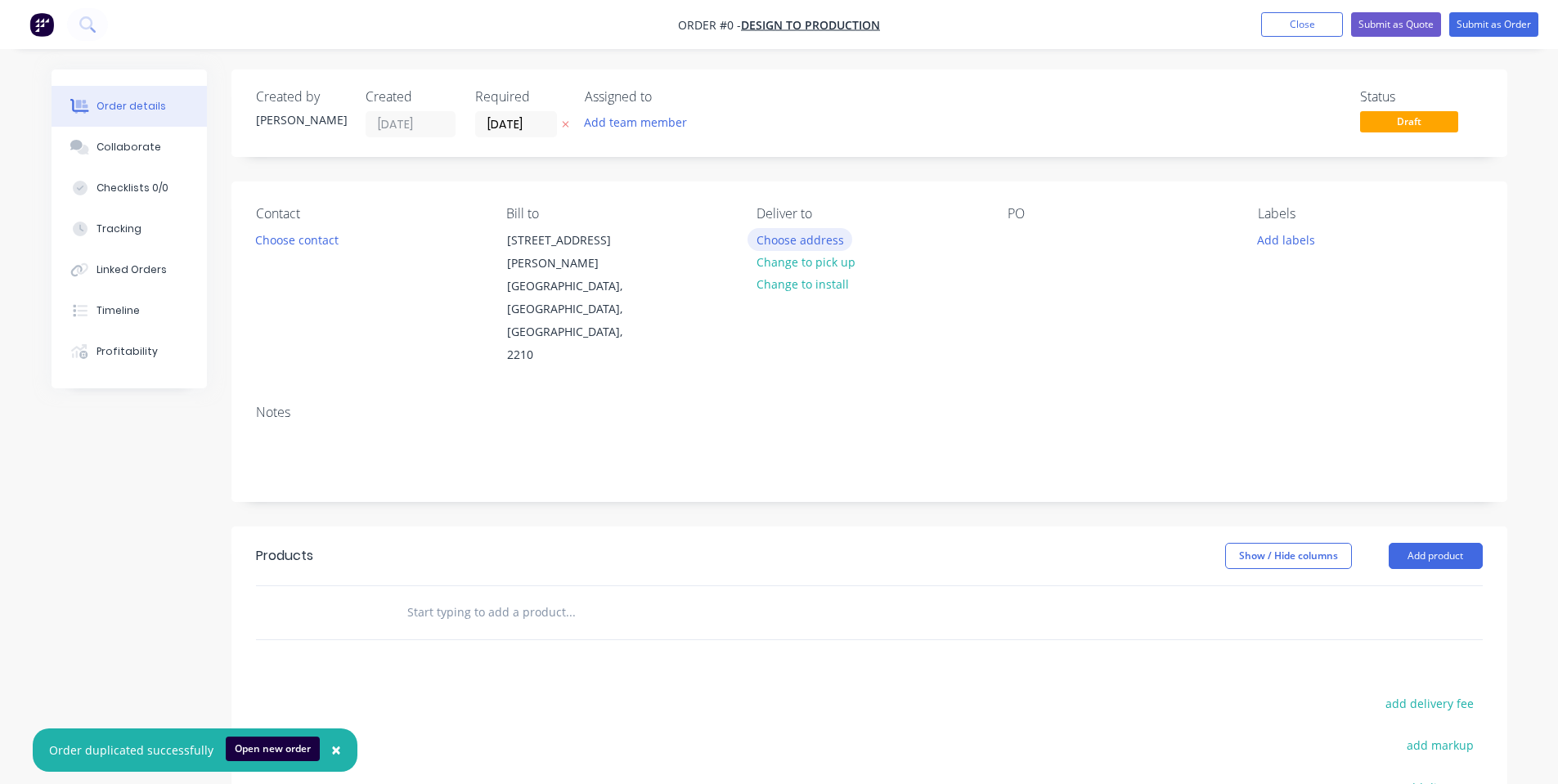
click at [789, 244] on button "Choose address" at bounding box center [800, 239] width 104 height 22
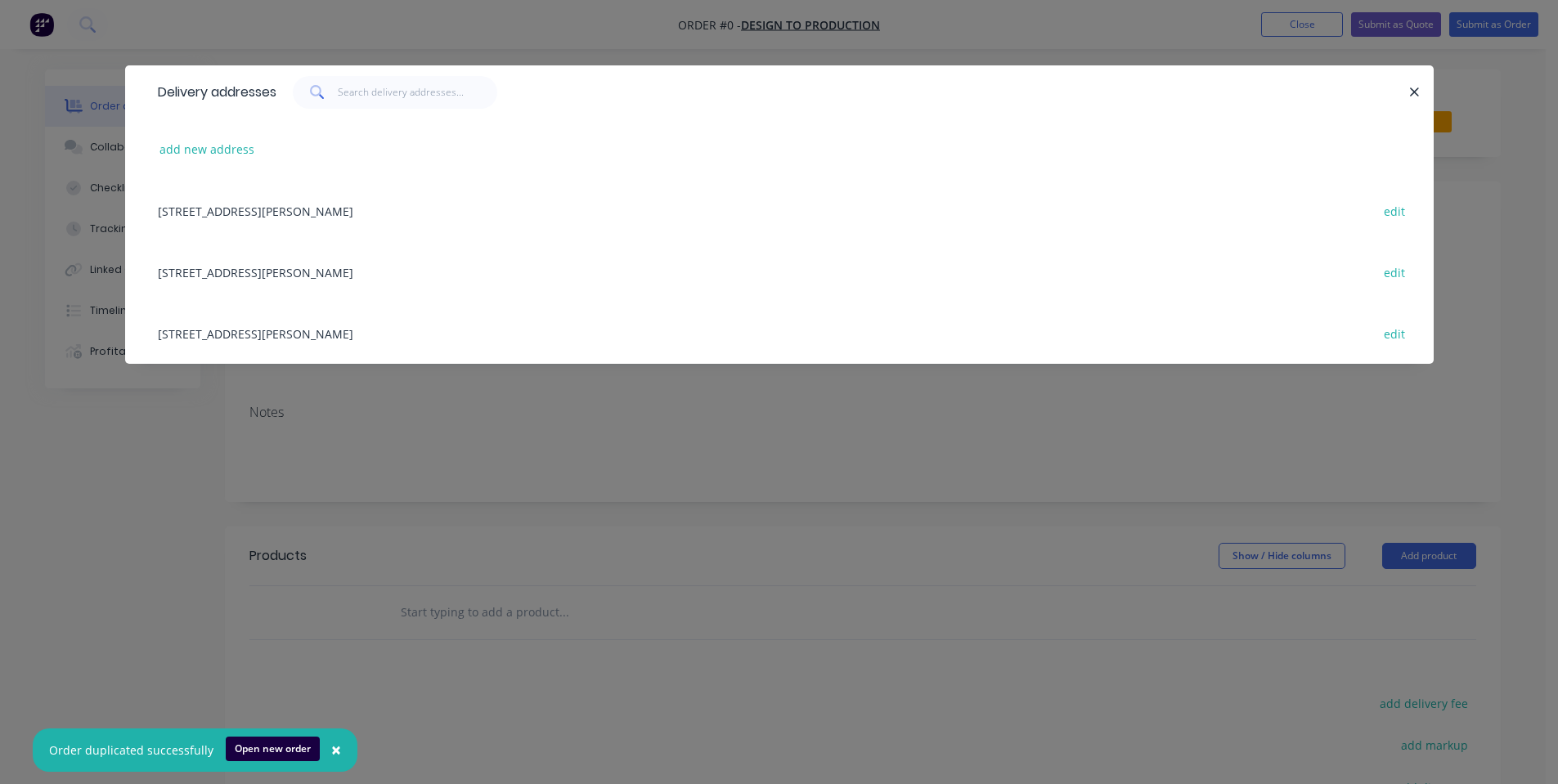
click at [309, 212] on div "Unit 10 92 Belmore Road, Riverwood, New South Wales, Australia, 2210 edit" at bounding box center [779, 210] width 1260 height 62
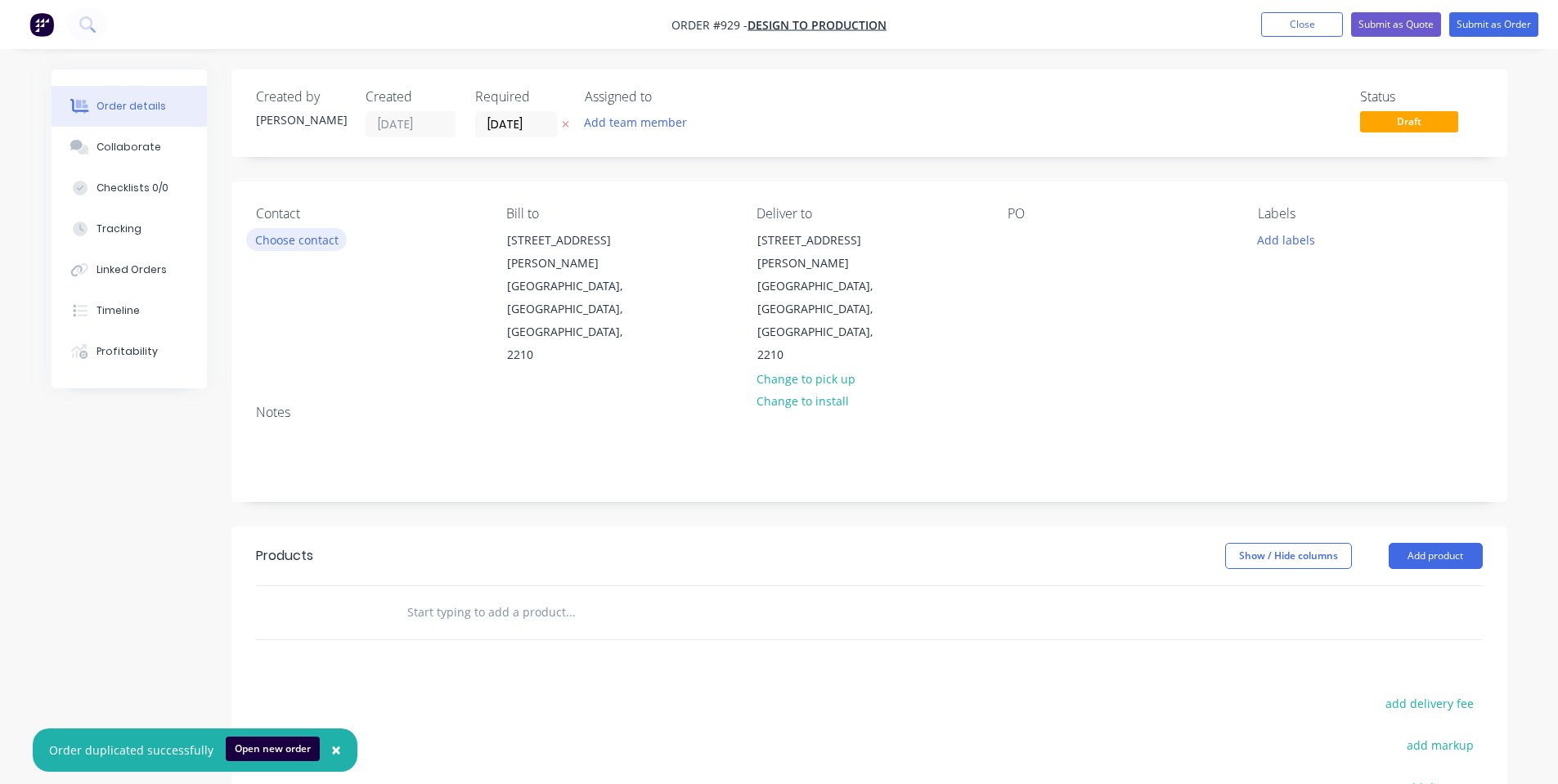
click at [309, 240] on button "Choose contact" at bounding box center [297, 239] width 101 height 22
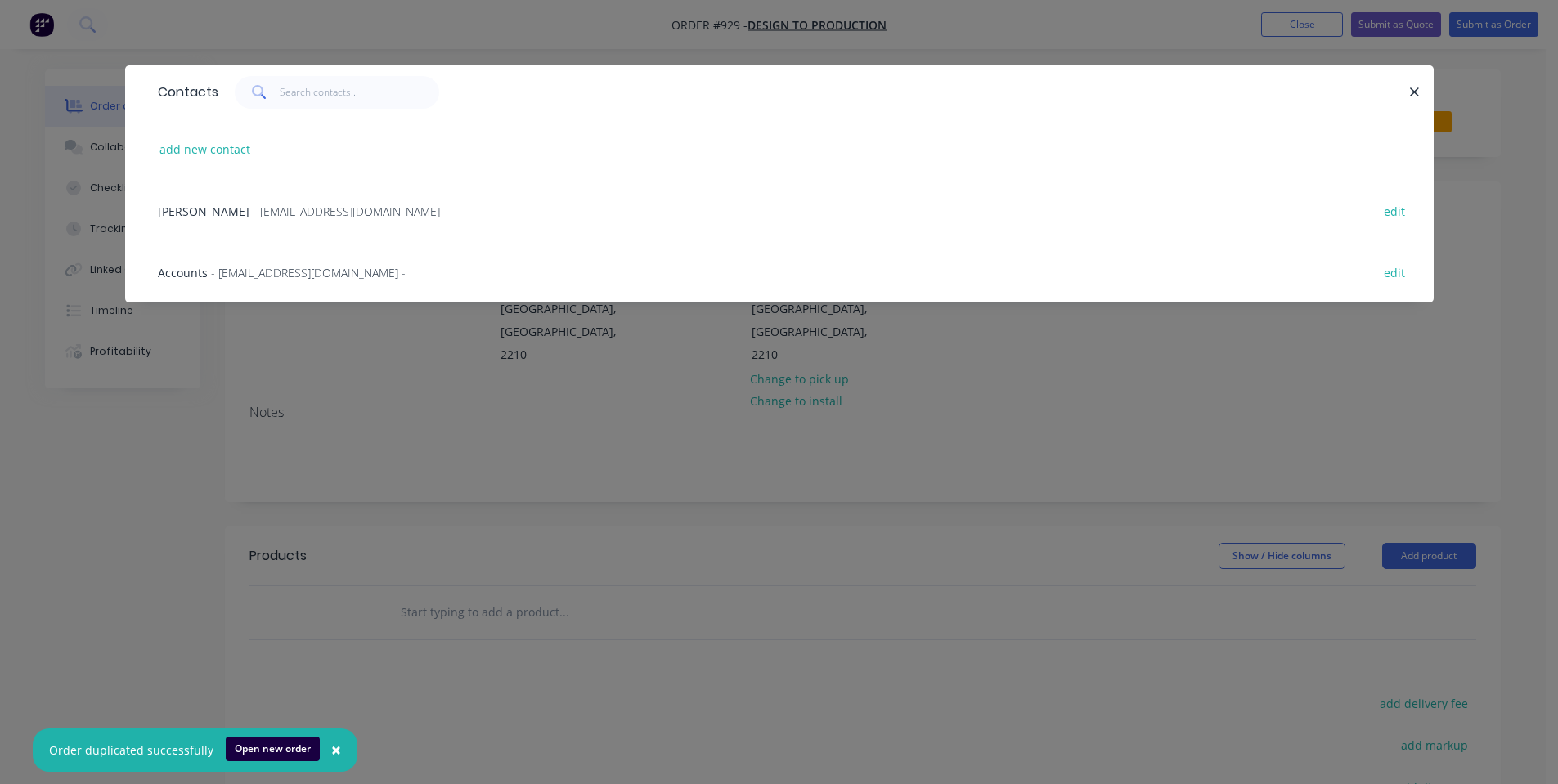
click at [309, 210] on span "- sh@d-p.com.au -" at bounding box center [350, 211] width 195 height 15
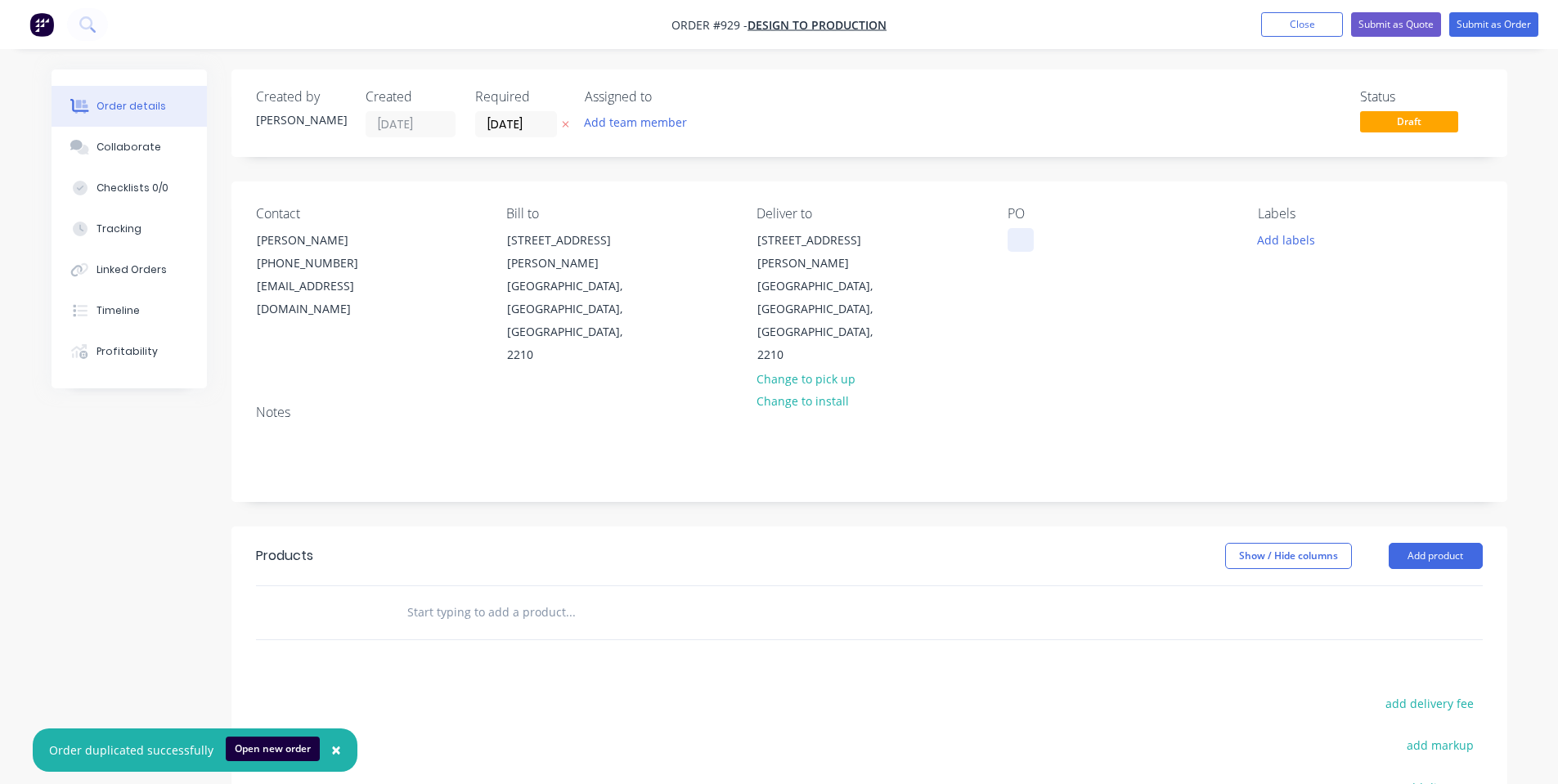
click at [1030, 251] on div at bounding box center [1020, 240] width 27 height 24
click at [1277, 247] on button "Add labels" at bounding box center [1286, 239] width 75 height 22
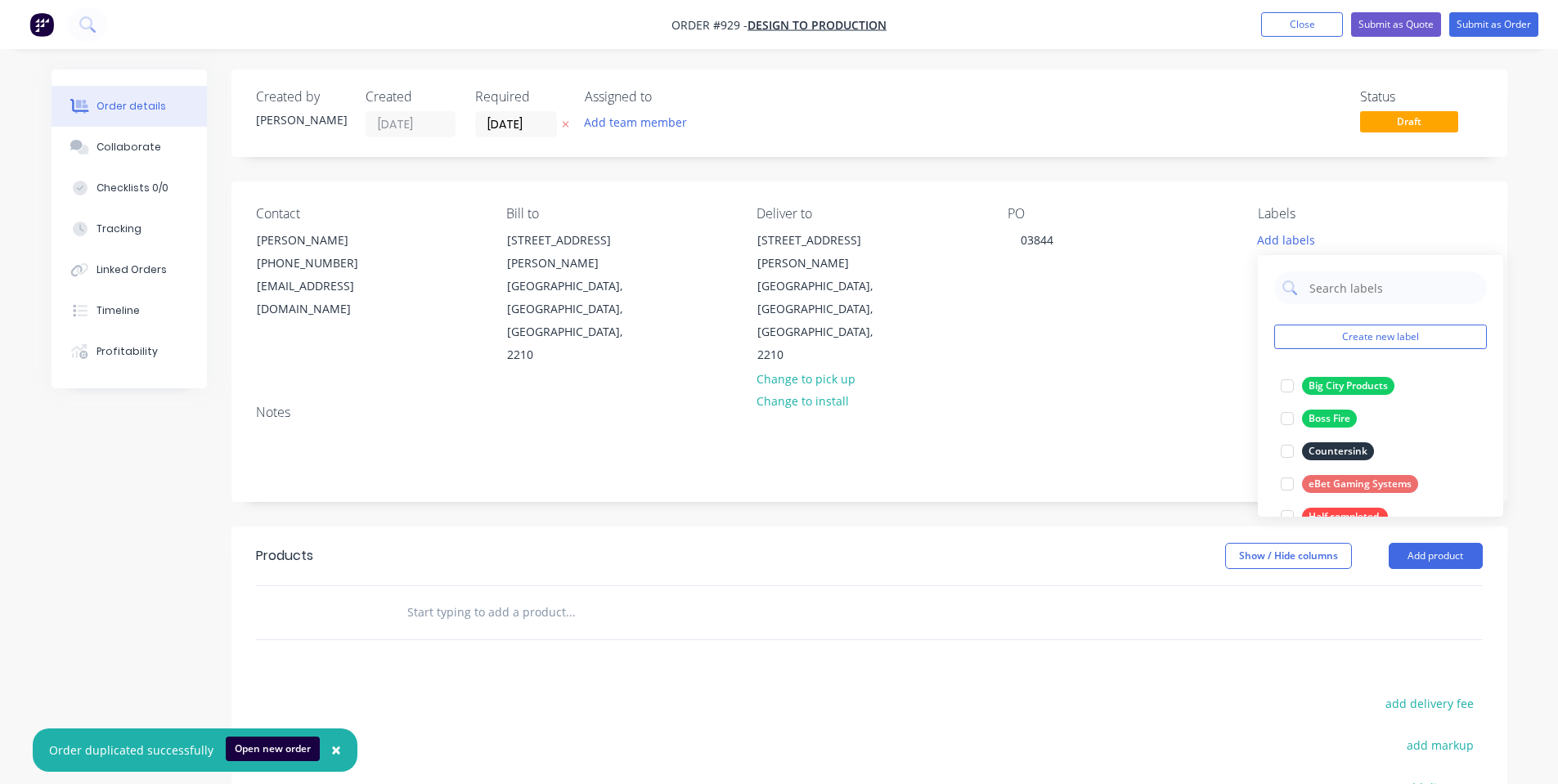
click at [1126, 185] on div "Contact Shamus Hooper (02) 9587 9951 sh@d-p.com.au Bill to Unit 10 92 Belmore R…" at bounding box center [870, 286] width 1276 height 210
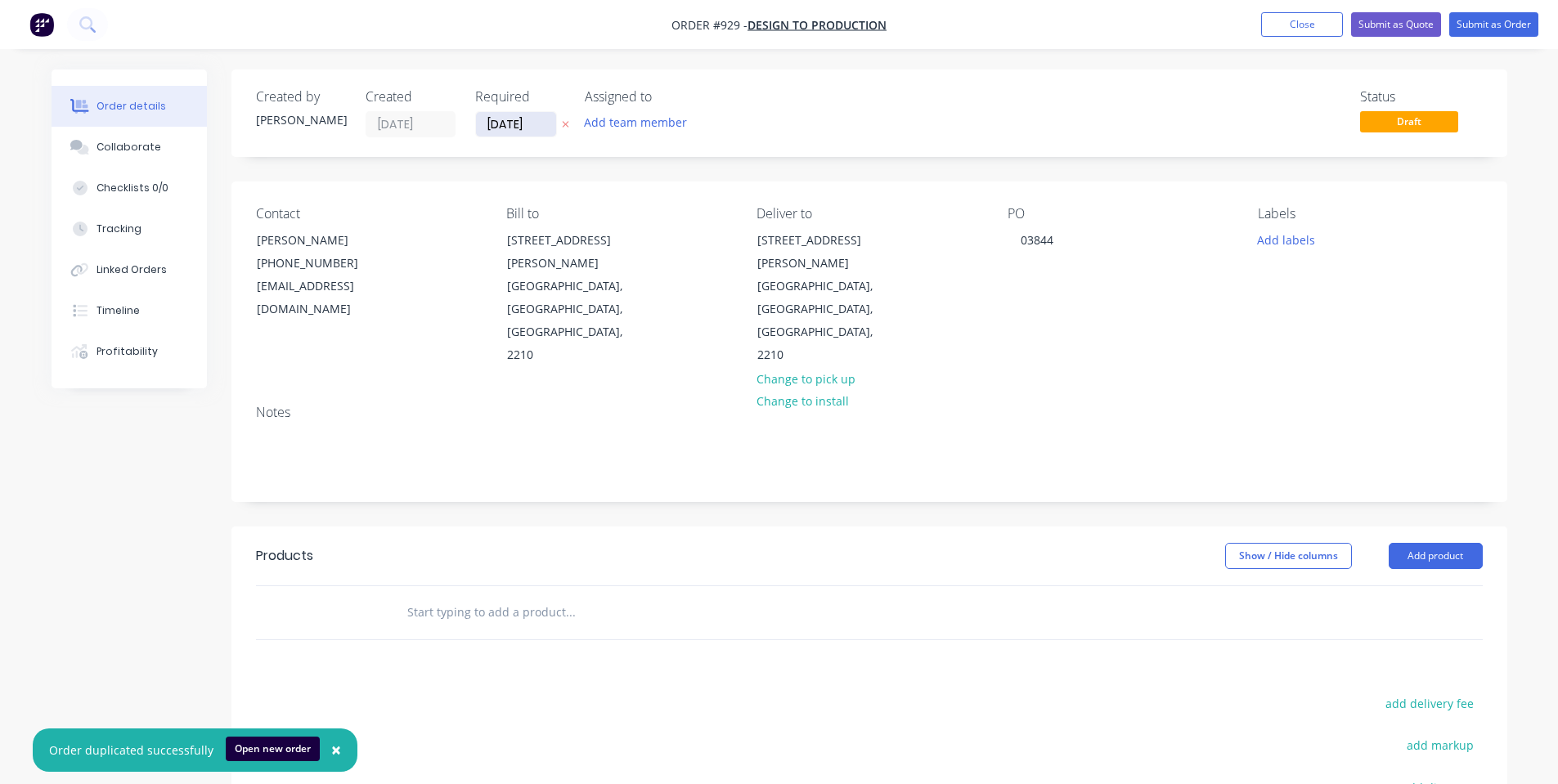
click at [488, 131] on input "07/10/25" at bounding box center [516, 124] width 80 height 25
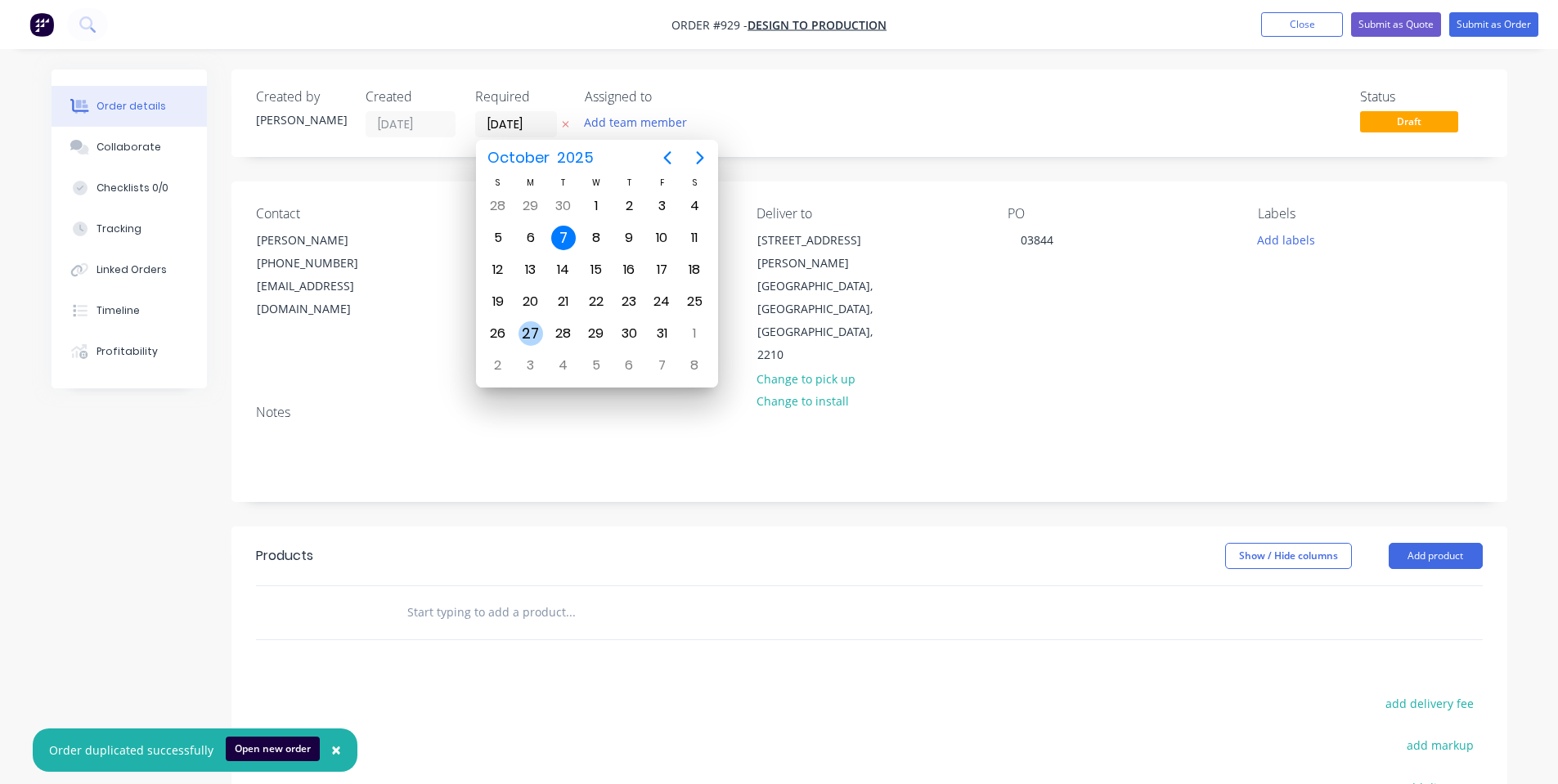
click at [540, 339] on div "27" at bounding box center [530, 333] width 25 height 25
type input "27/10/25"
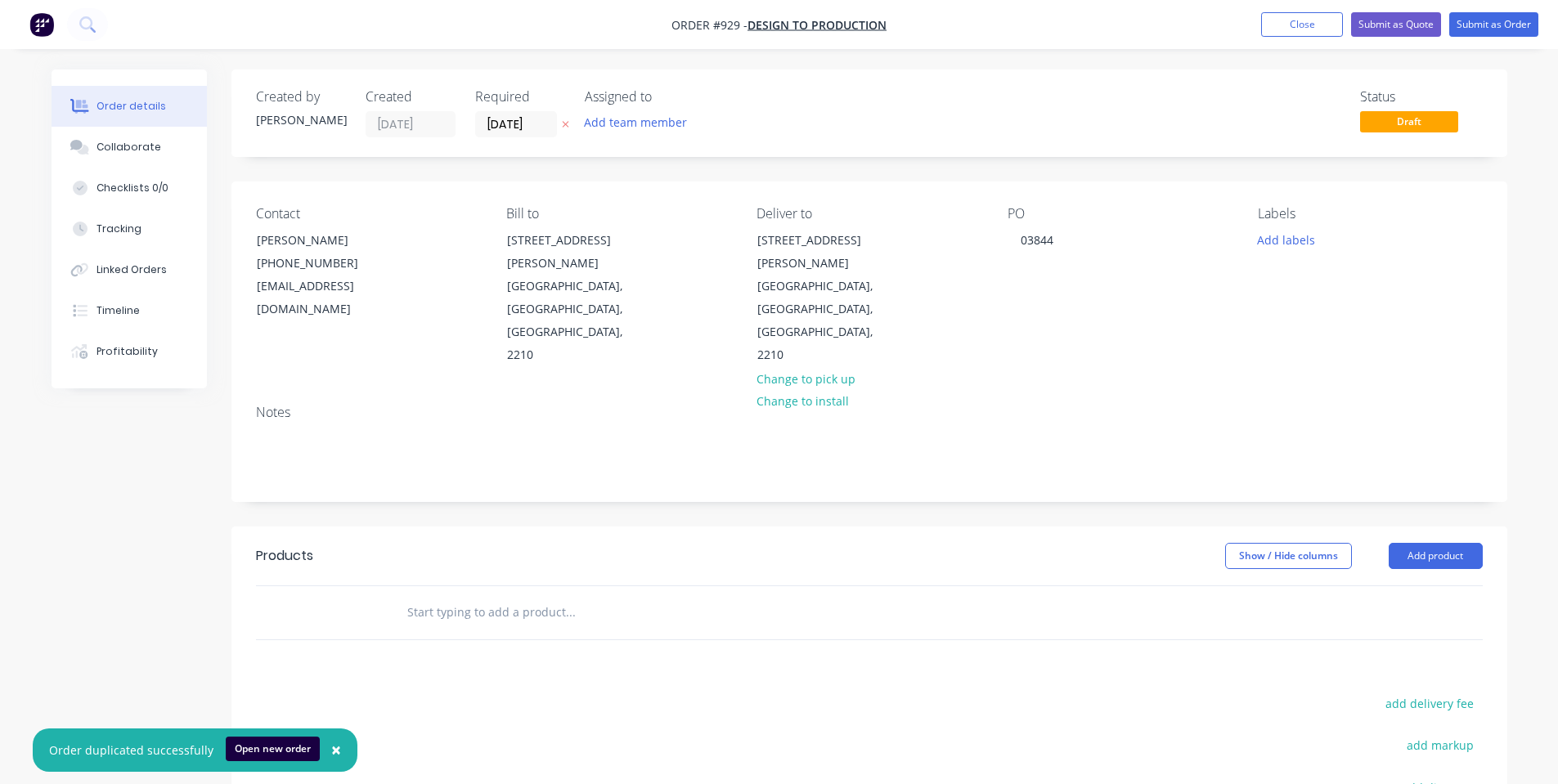
drag, startPoint x: 675, startPoint y: 178, endPoint x: 334, endPoint y: 217, distance: 343.2
click at [673, 177] on div "Created by Shane Created 07/10/25 Required 27/10/25 Assigned to Add team member…" at bounding box center [870, 551] width 1276 height 963
click at [109, 155] on button "Collaborate" at bounding box center [129, 147] width 156 height 41
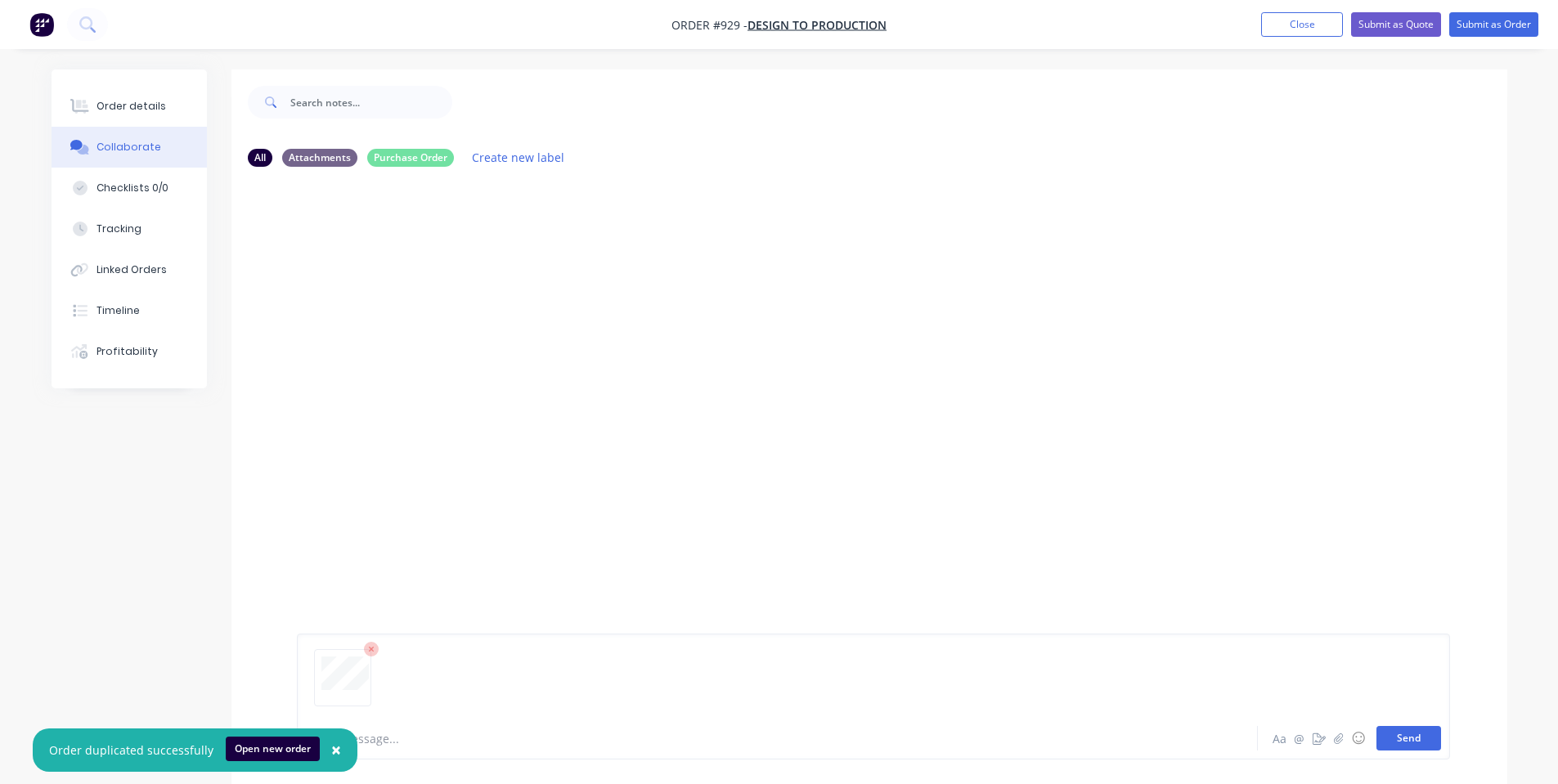
click at [1404, 738] on button "Send" at bounding box center [1408, 738] width 65 height 25
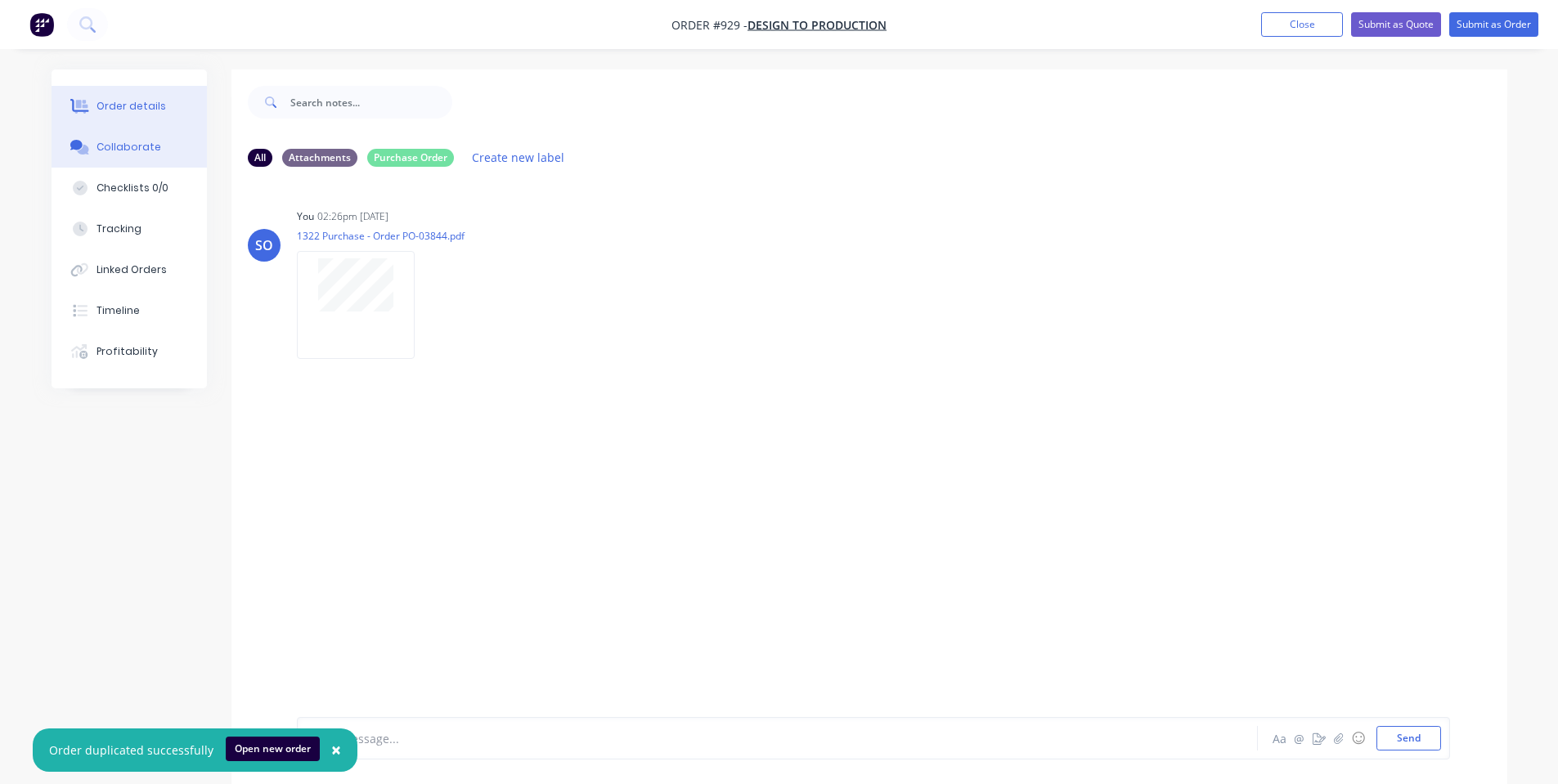
click at [140, 96] on button "Order details" at bounding box center [129, 106] width 156 height 41
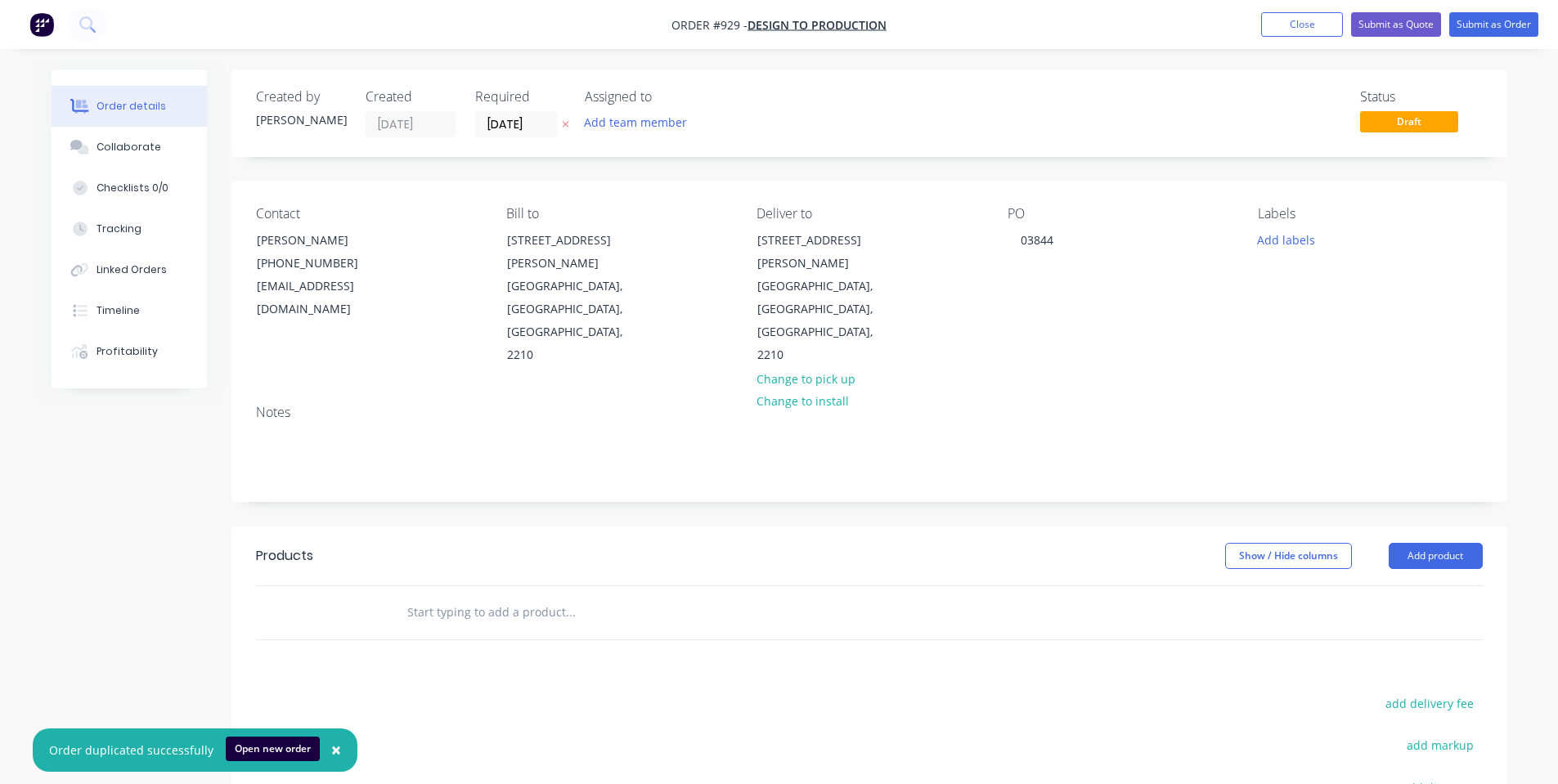
click at [504, 596] on input "text" at bounding box center [569, 612] width 327 height 32
type input "WVP-001-0-4-0-0 - Cage Protection"
click at [486, 648] on button "Add WVP-001-0-4-0-0 - Cage Protection to order" at bounding box center [658, 674] width 491 height 52
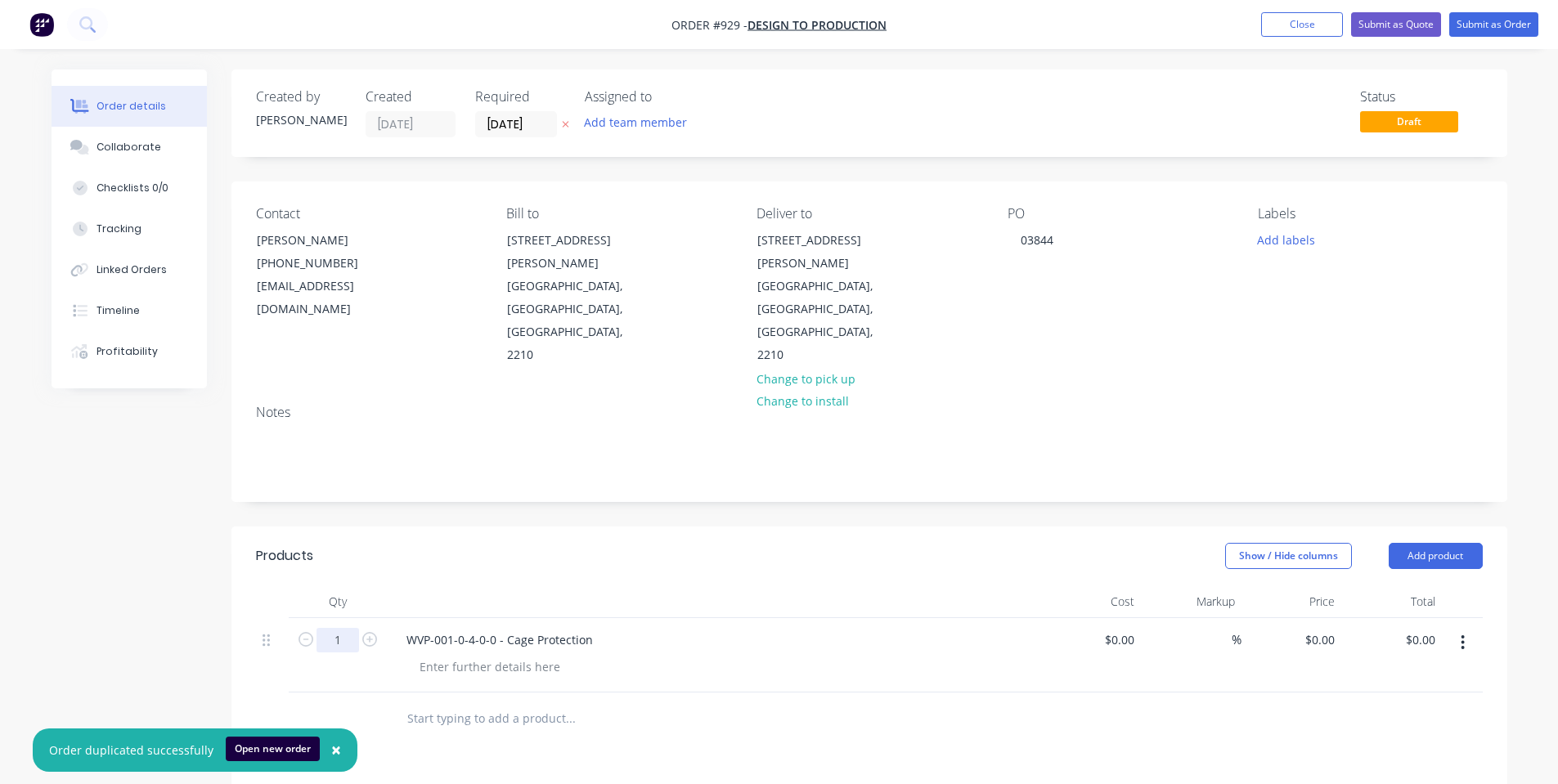
click at [339, 618] on div "1" at bounding box center [338, 655] width 98 height 74
click at [339, 628] on input "1" at bounding box center [338, 640] width 43 height 25
type input "2"
drag, startPoint x: 634, startPoint y: 503, endPoint x: 1362, endPoint y: 569, distance: 731.0
click at [638, 527] on header "Products Show / Hide columns Add product" at bounding box center [870, 556] width 1276 height 59
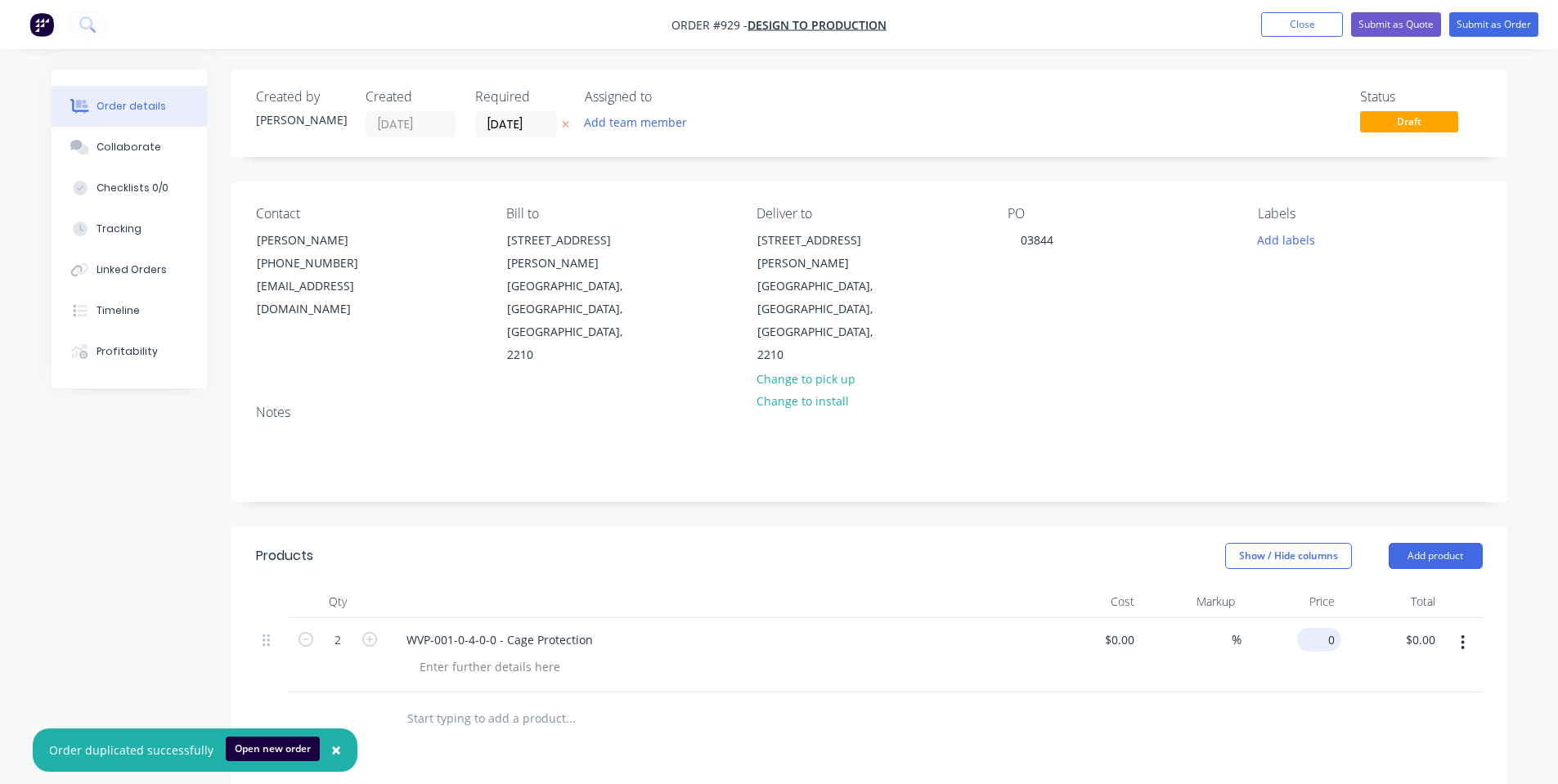
click at [1319, 628] on div "0 $0.00" at bounding box center [1319, 640] width 44 height 24
type input "$200.00"
type input "$400.00"
click at [1454, 543] on button "Add product" at bounding box center [1436, 556] width 94 height 27
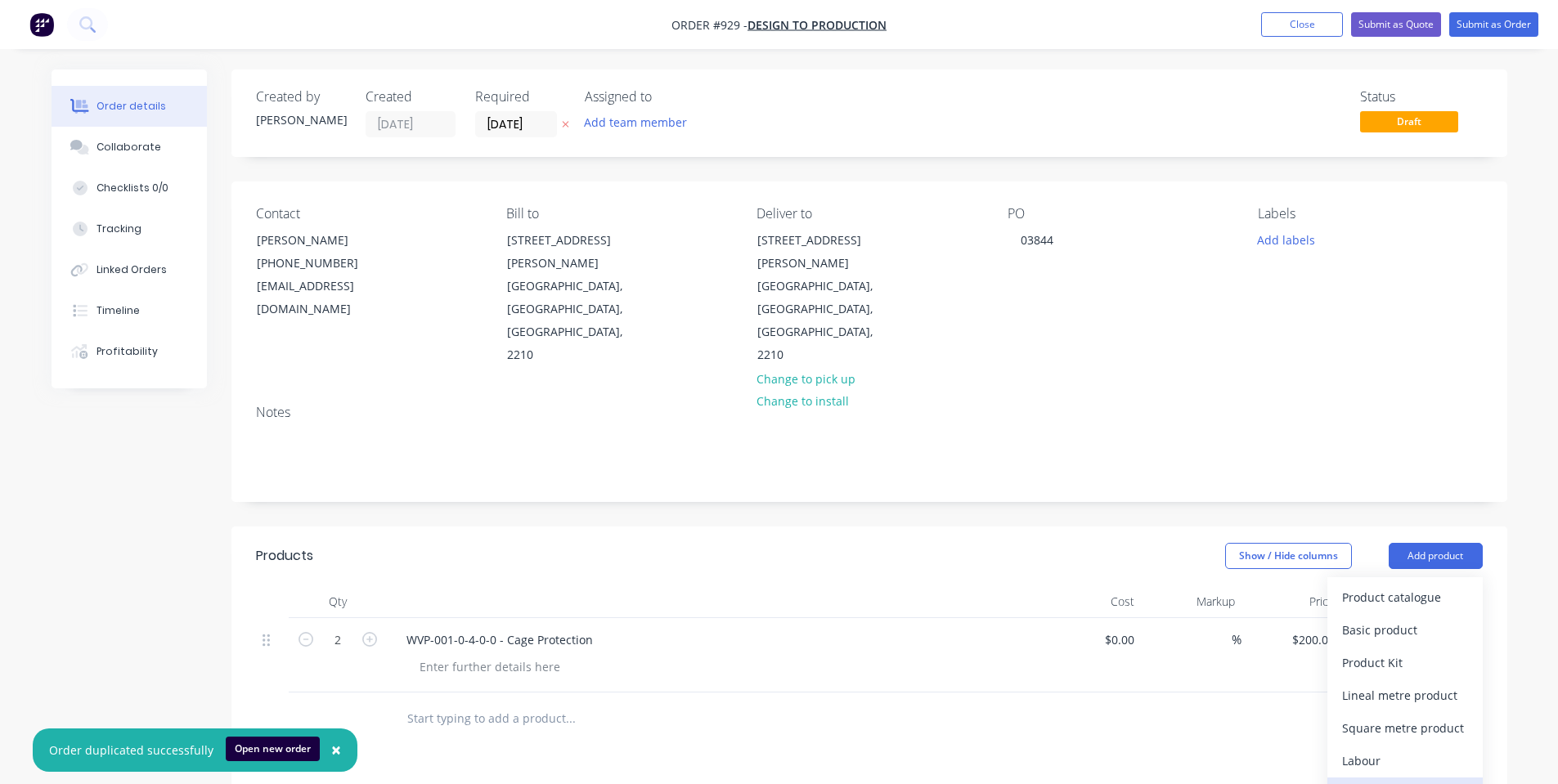
click at [1394, 781] on div "Notes (Internal)" at bounding box center [1404, 793] width 126 height 24
click at [499, 702] on div at bounding box center [452, 714] width 118 height 24
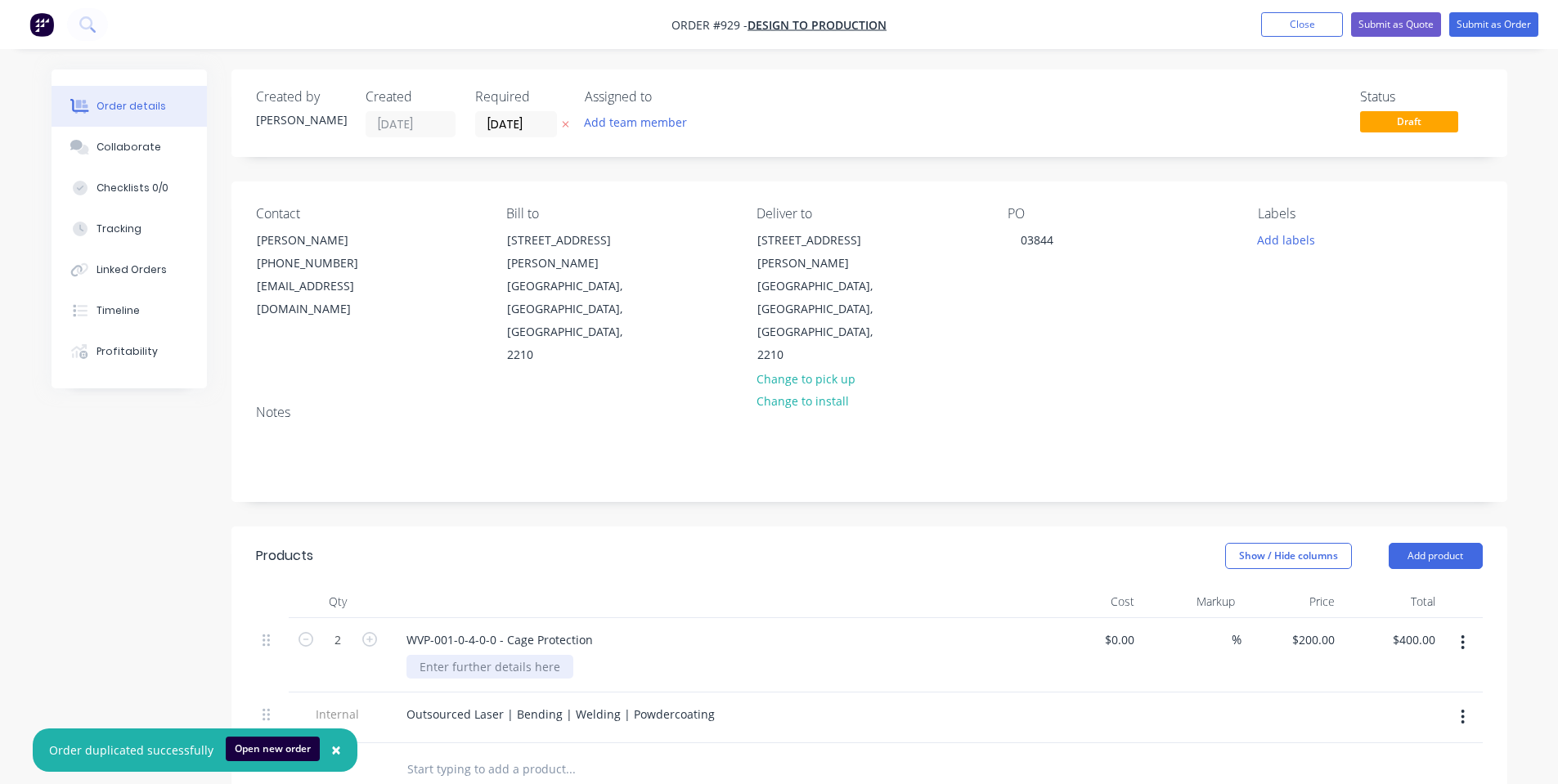
click at [443, 655] on div at bounding box center [489, 667] width 167 height 24
click at [567, 702] on div "Outsourced Laser | Bending | Welding | Powdercoating" at bounding box center [560, 714] width 334 height 24
click at [755, 527] on header "Products Show / Hide columns Add product" at bounding box center [870, 556] width 1276 height 59
click at [1500, 28] on button "Submit as Order" at bounding box center [1493, 24] width 89 height 25
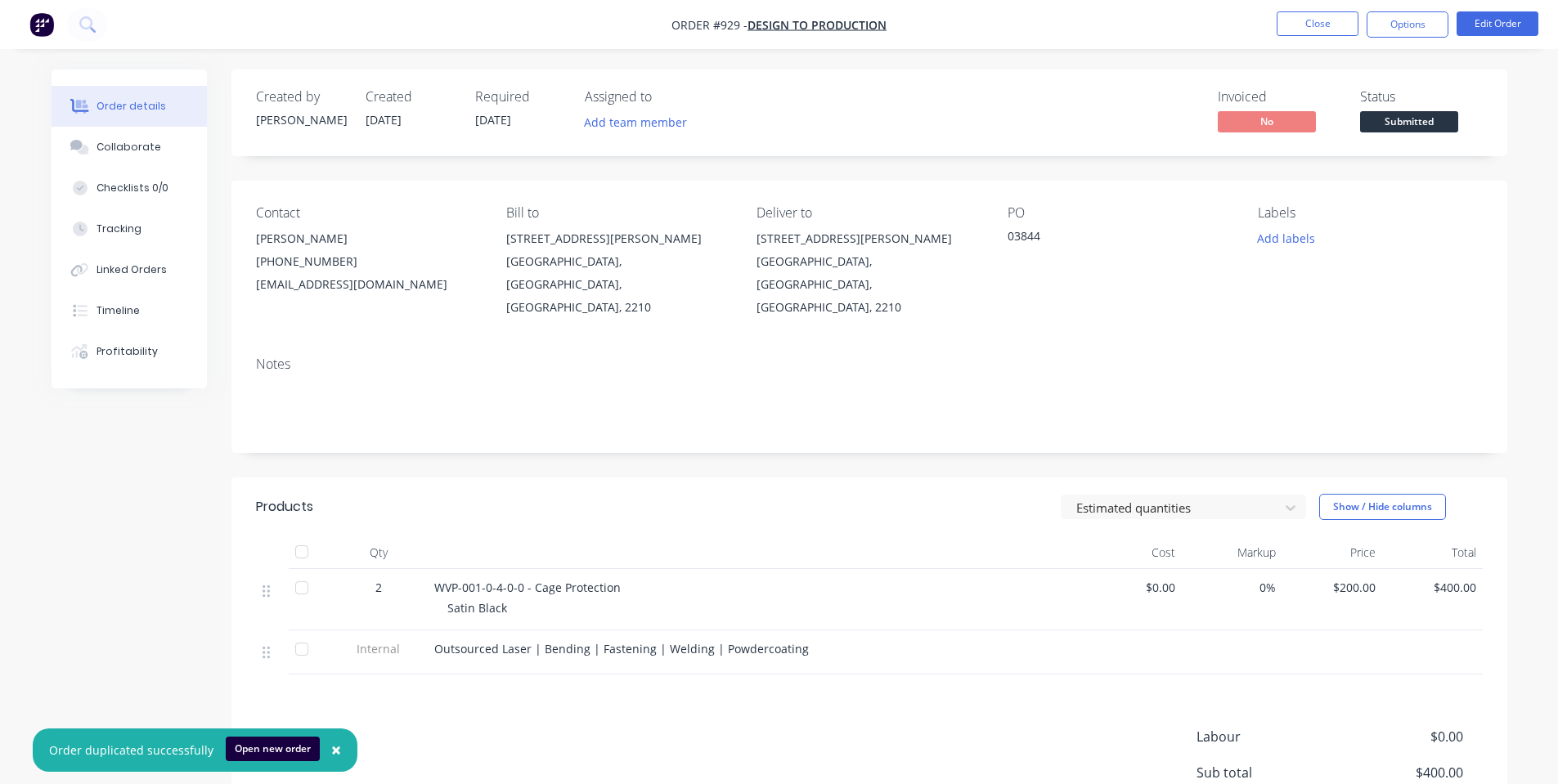
click at [1431, 120] on span "Submitted" at bounding box center [1408, 121] width 98 height 21
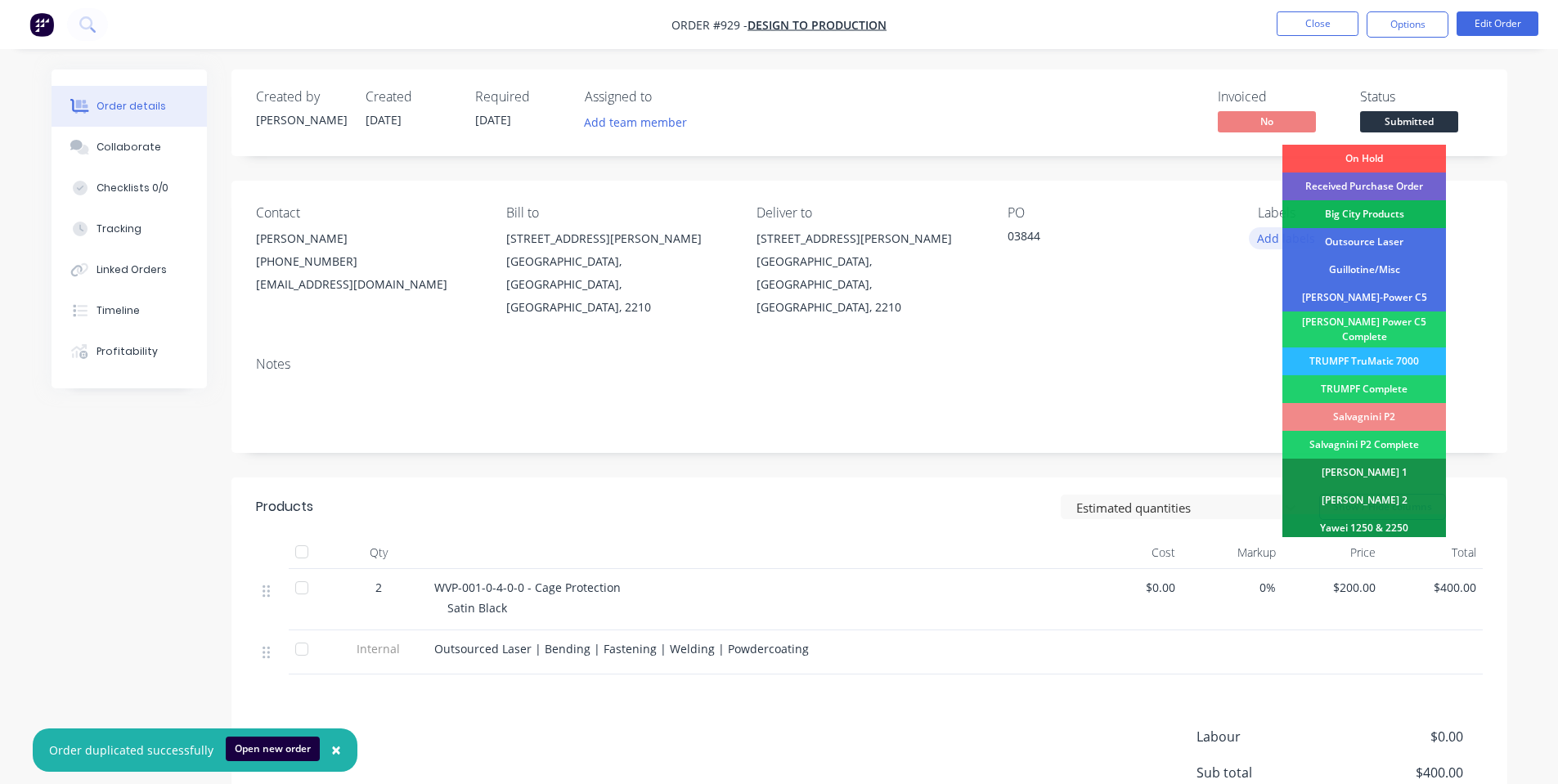
click at [1268, 237] on button "Add labels" at bounding box center [1286, 239] width 75 height 22
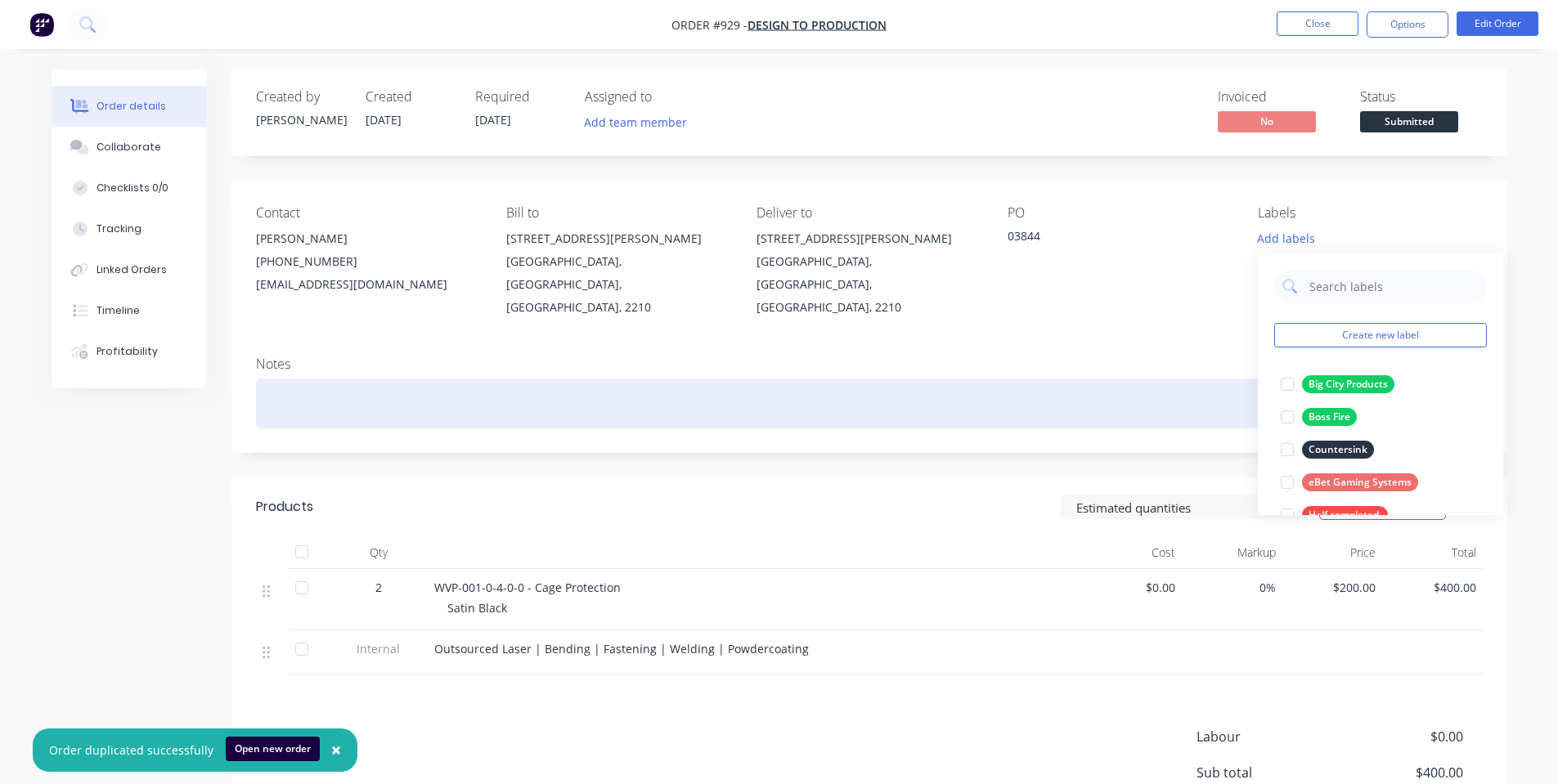
click at [1156, 379] on div at bounding box center [869, 404] width 1226 height 50
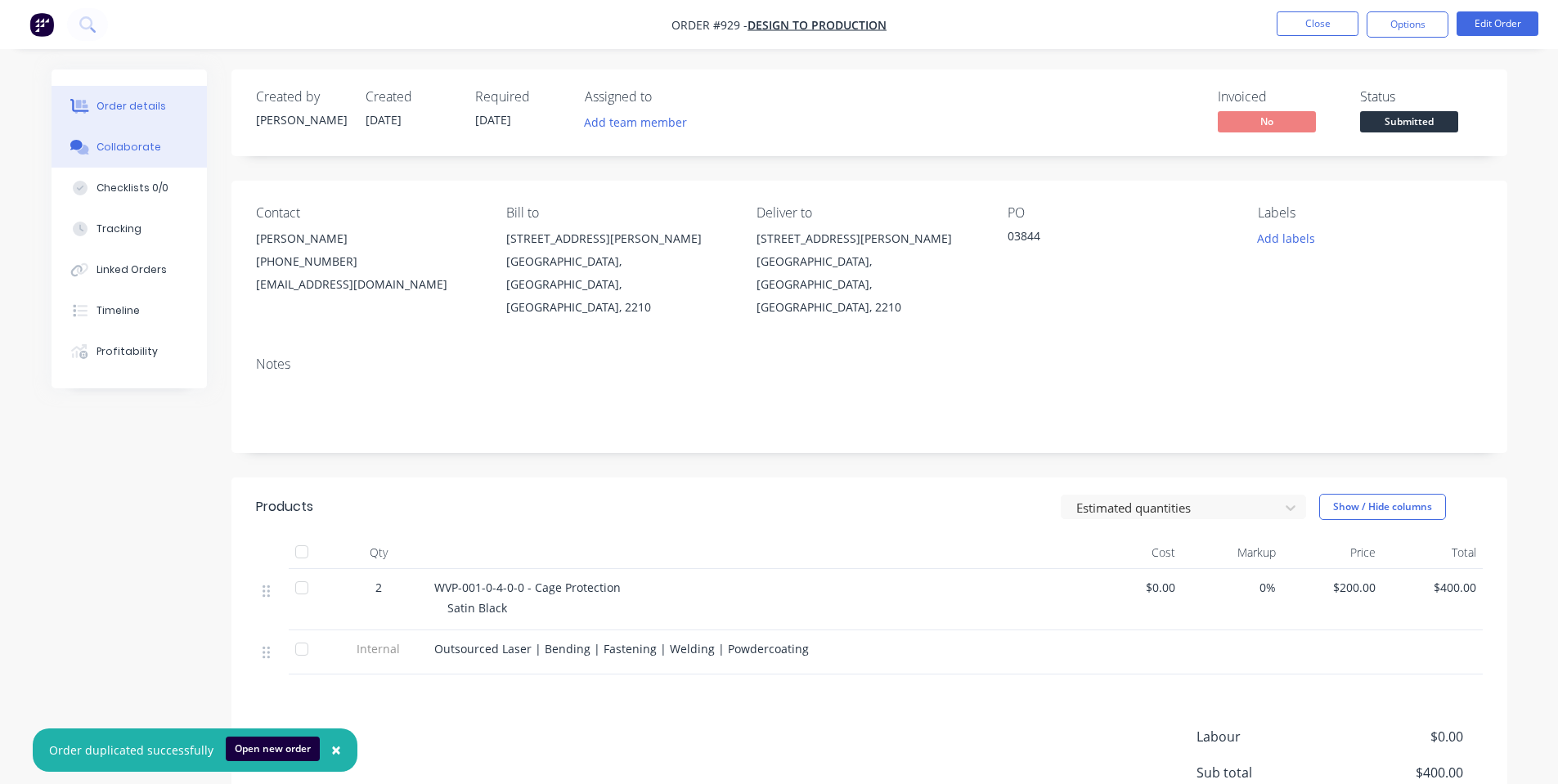
click at [115, 156] on button "Collaborate" at bounding box center [129, 147] width 156 height 41
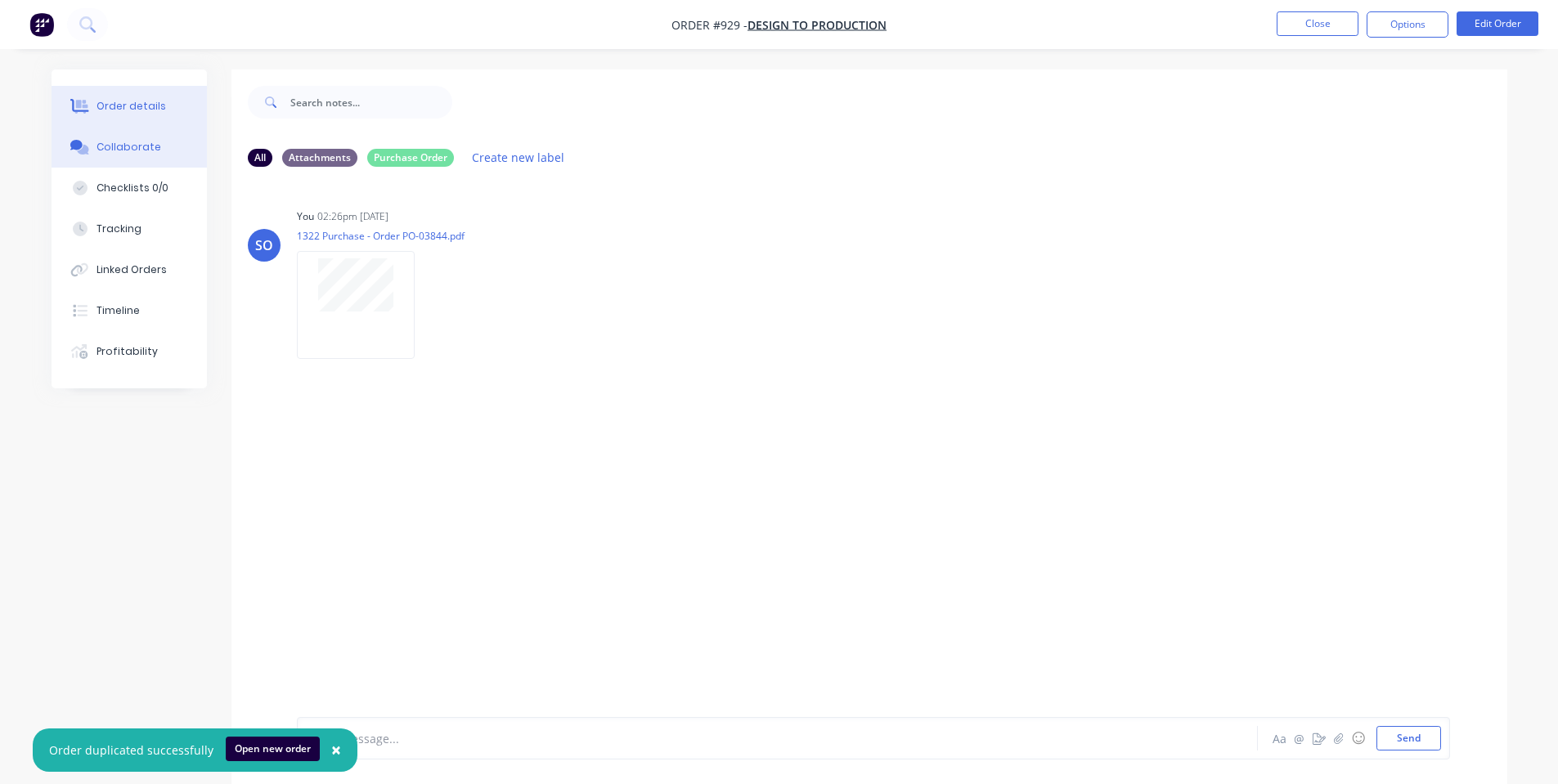
click at [115, 113] on div "Order details" at bounding box center [131, 106] width 69 height 15
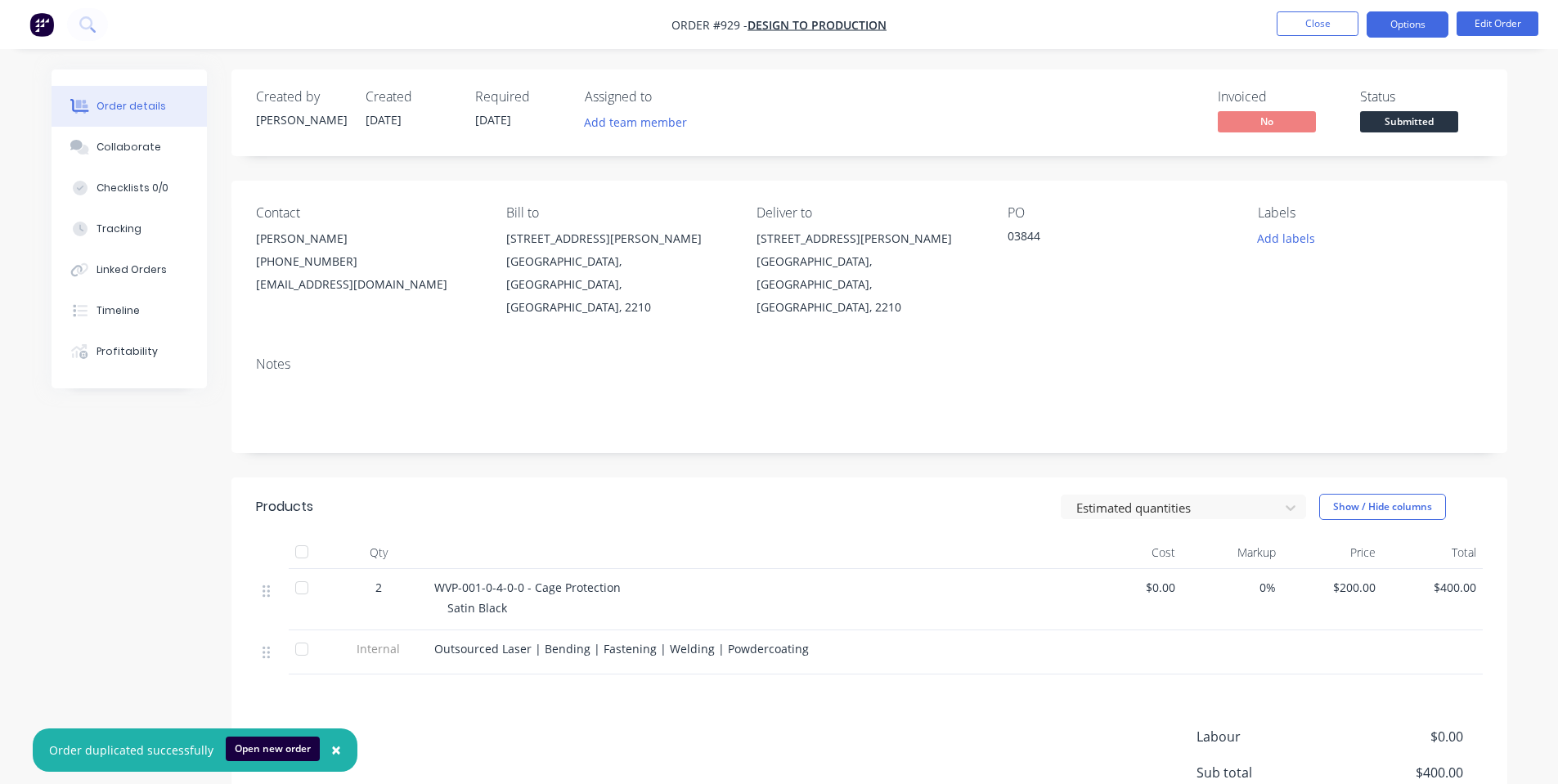
click at [1407, 31] on button "Options" at bounding box center [1408, 24] width 82 height 27
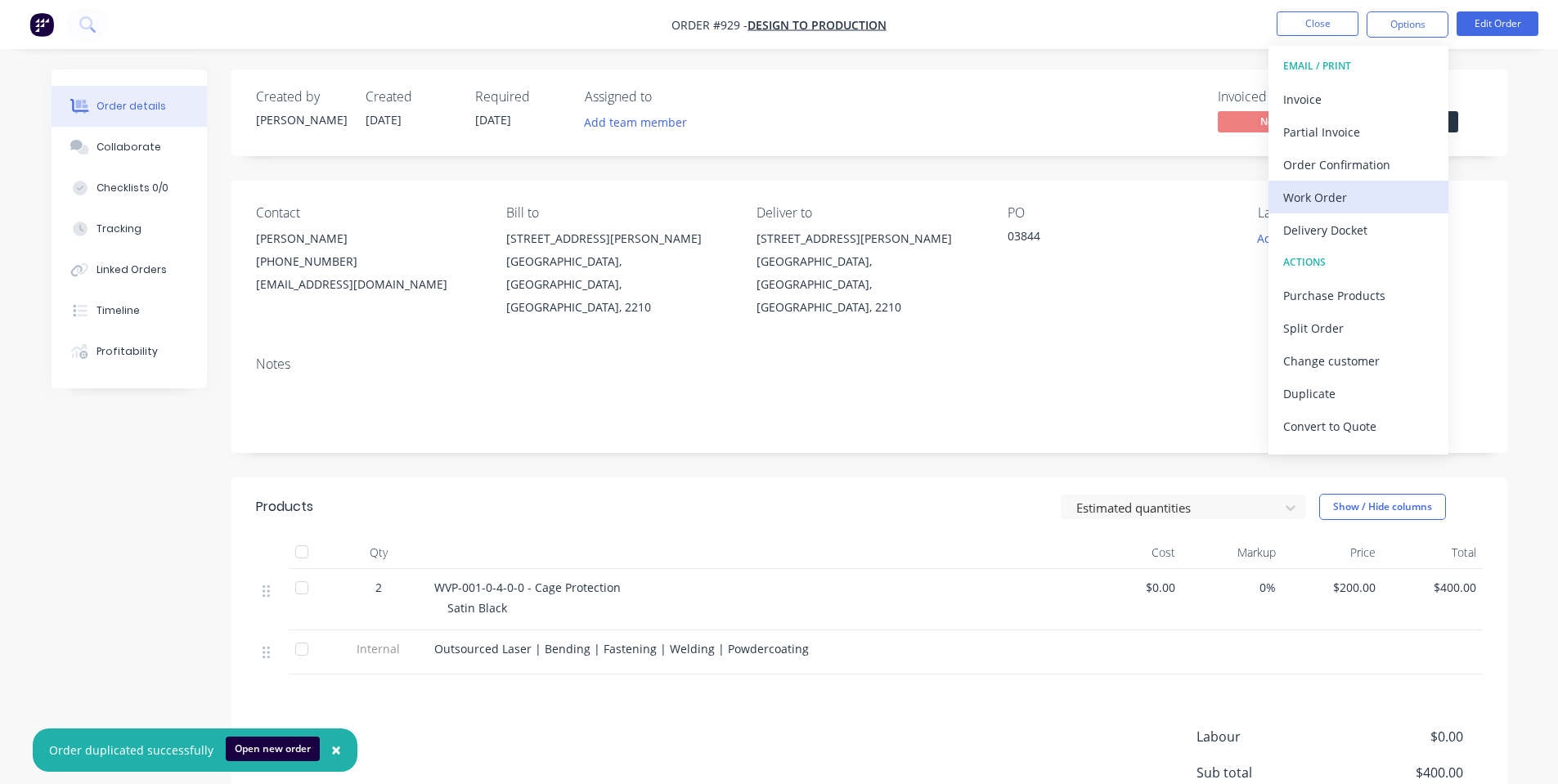
click at [1300, 191] on div "Work Order" at bounding box center [1358, 197] width 150 height 24
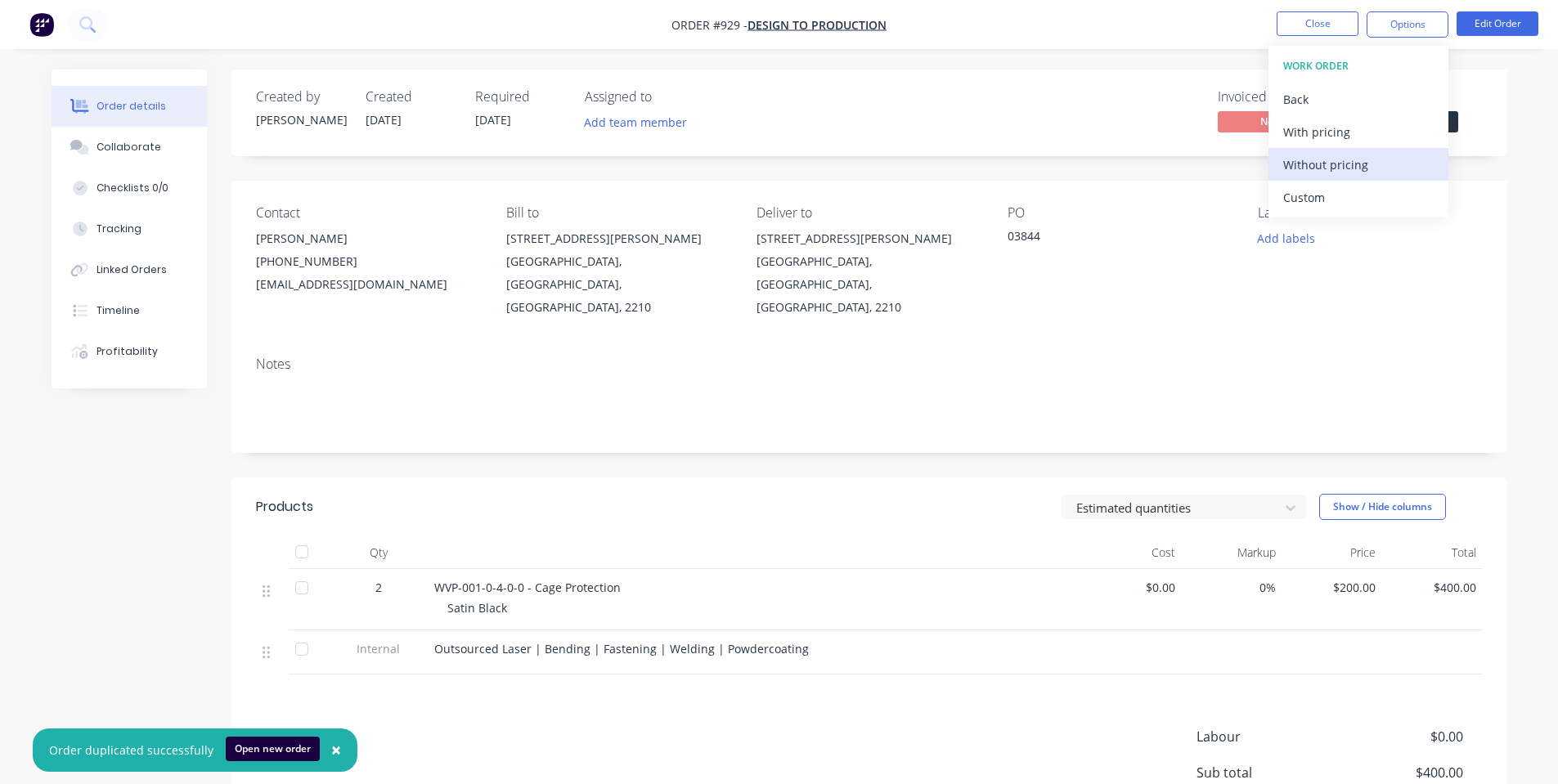
click at [1304, 162] on div "Without pricing" at bounding box center [1358, 165] width 150 height 24
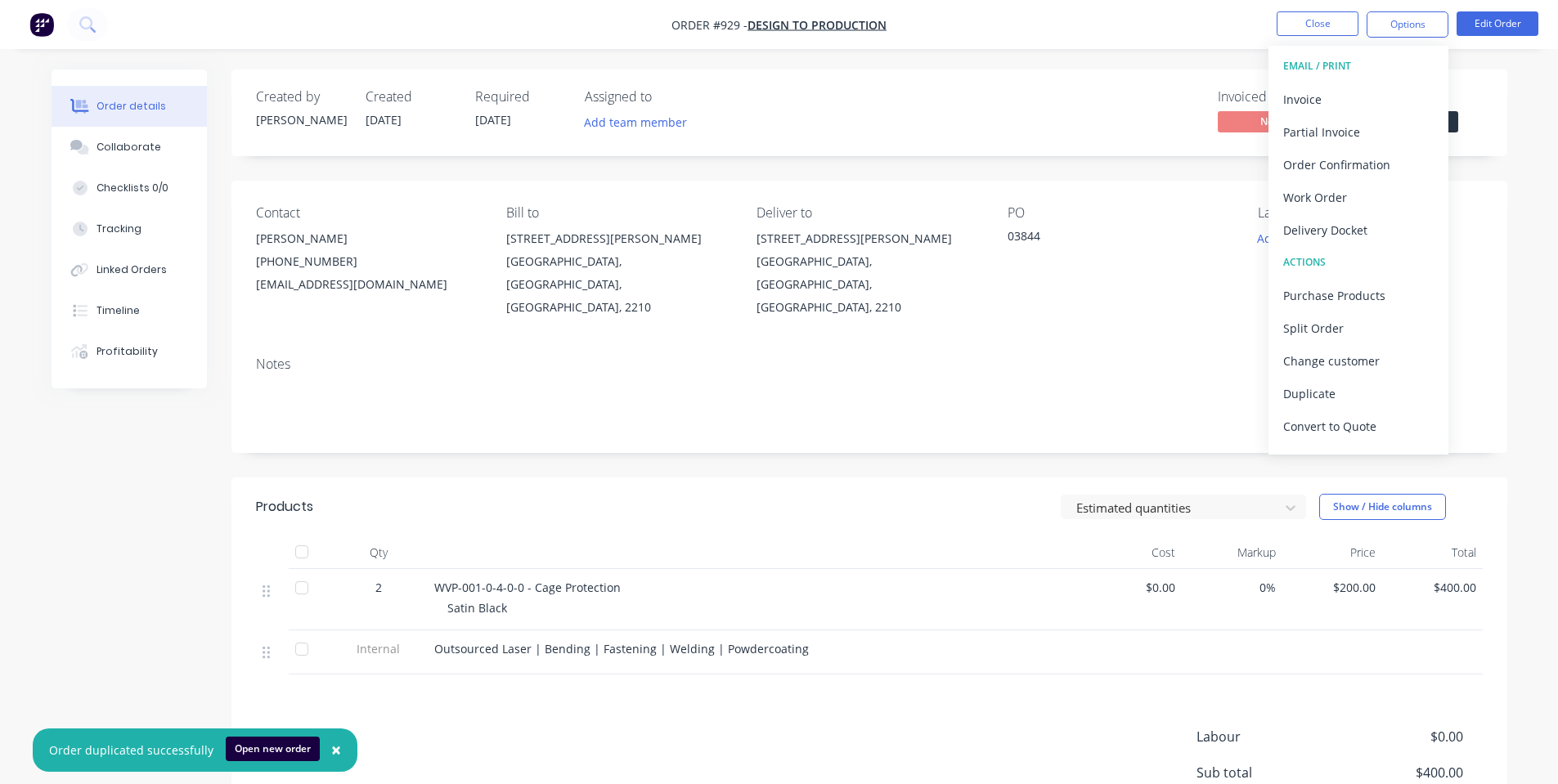
click at [1111, 115] on div "Invoiced No Status Submitted" at bounding box center [1115, 112] width 735 height 47
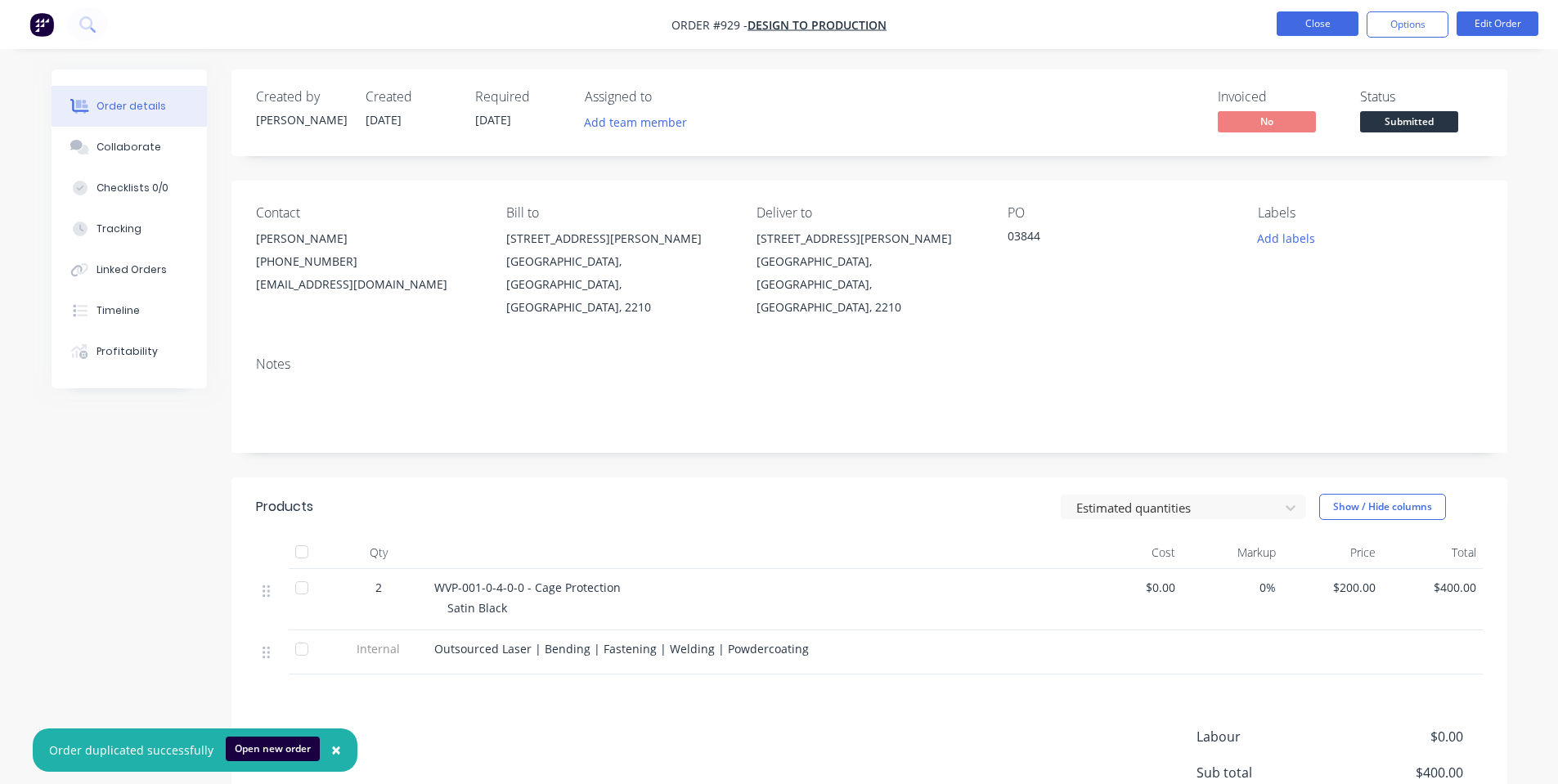
click at [1348, 23] on button "Close" at bounding box center [1318, 23] width 82 height 25
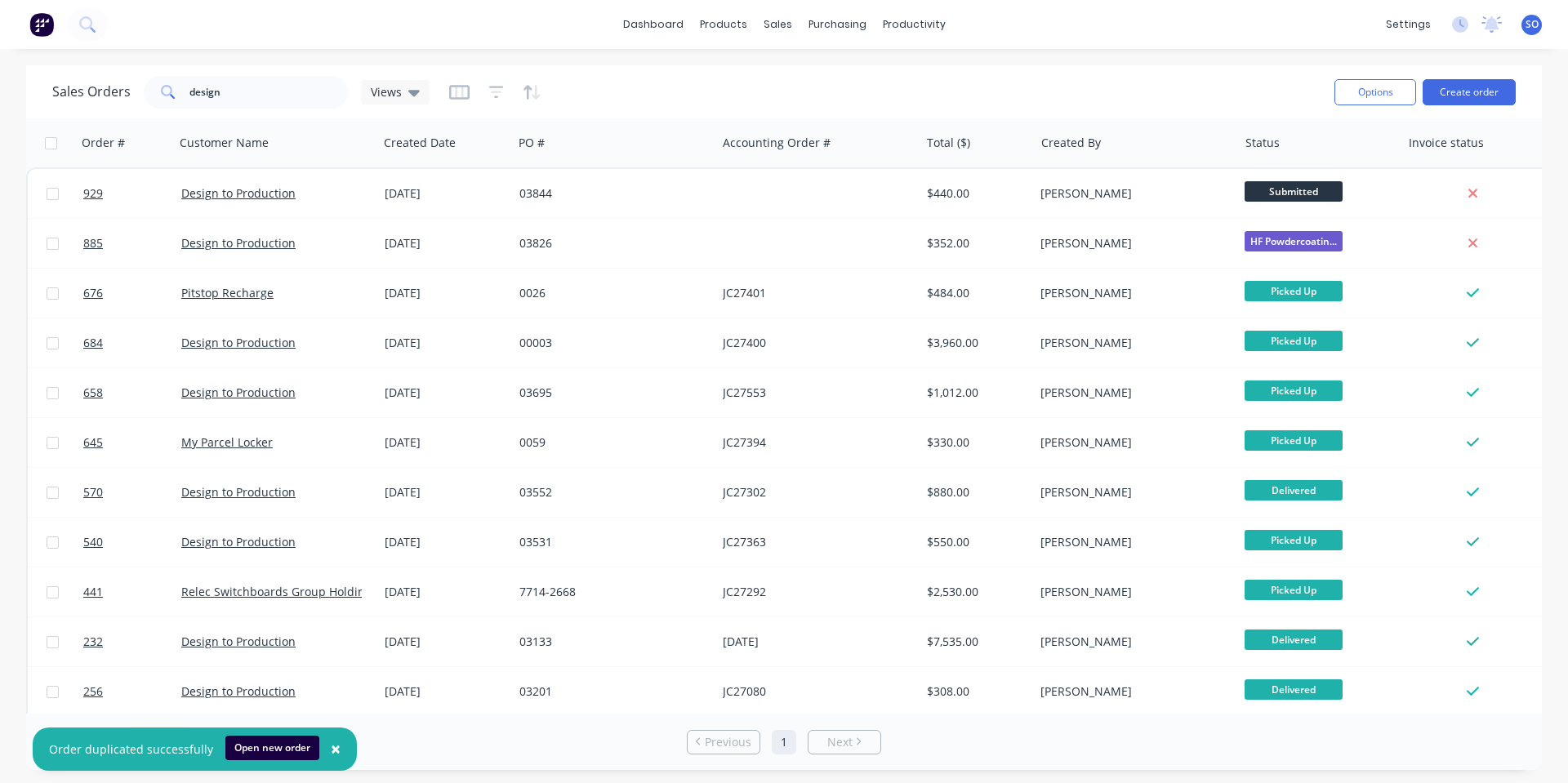
click at [661, 77] on div "Sales Orders design Views" at bounding box center [687, 91] width 1269 height 40
click at [1500, 84] on button "Create order" at bounding box center [1469, 92] width 93 height 26
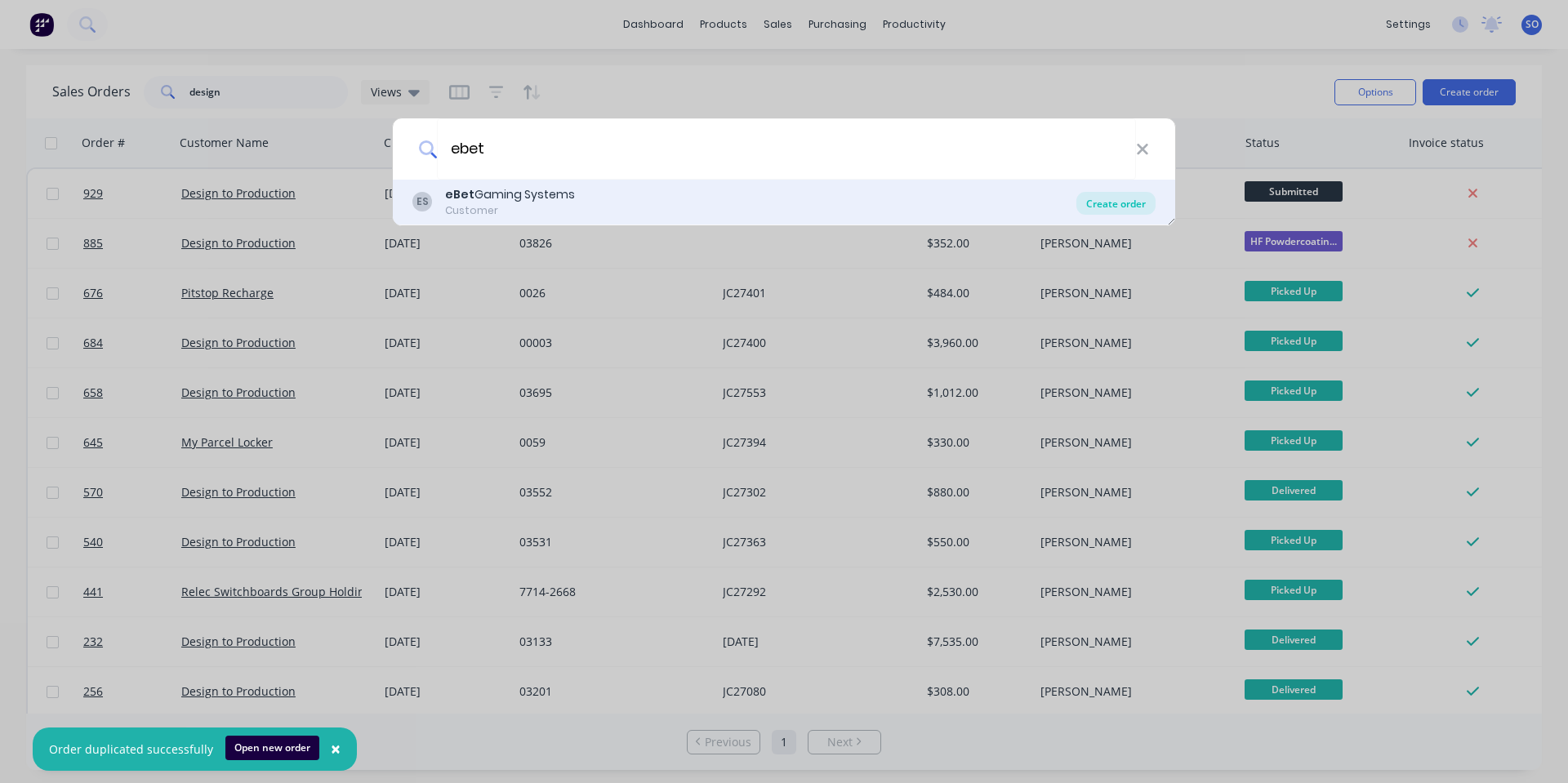
type input "ebet"
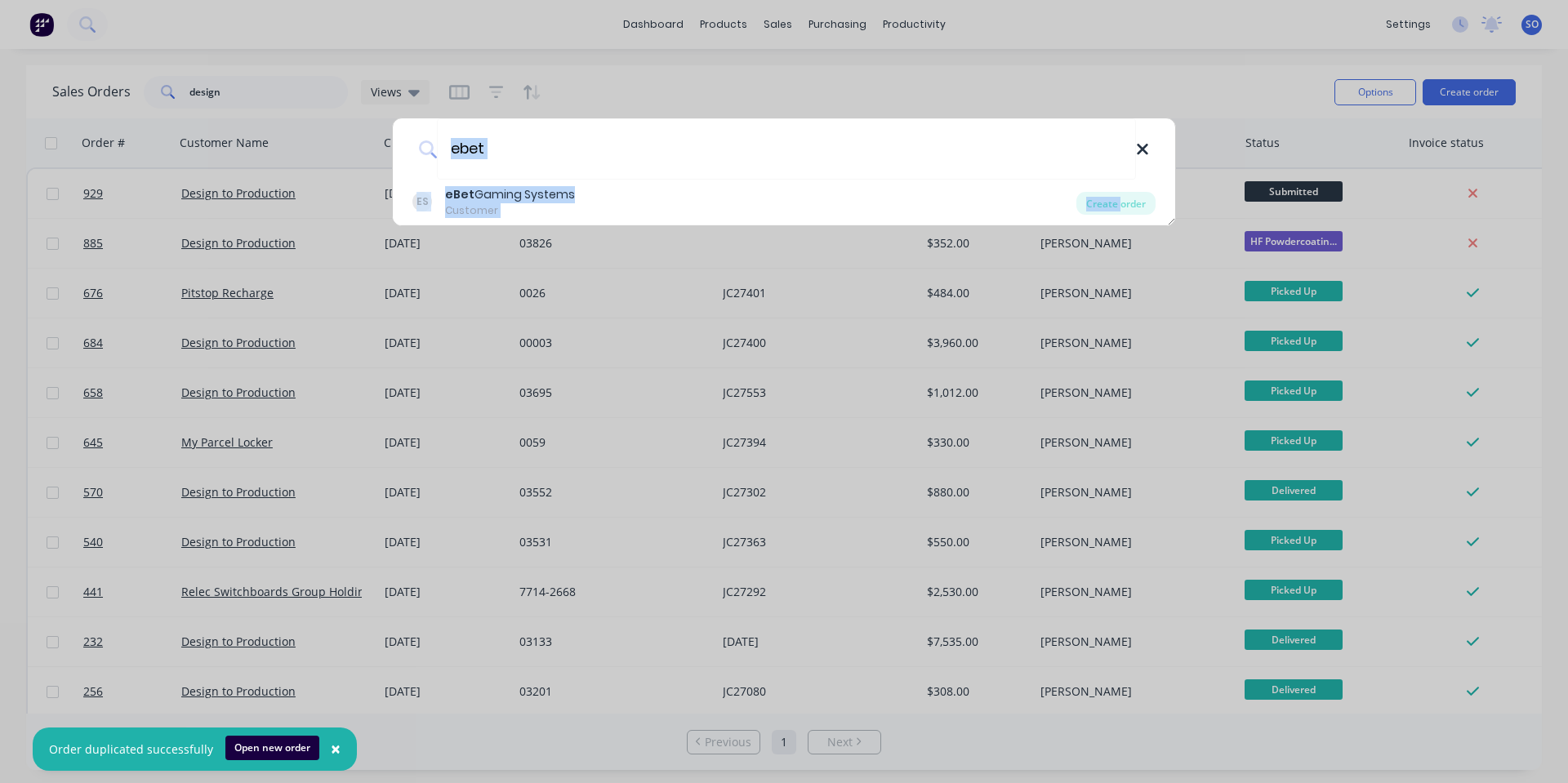
drag, startPoint x: 1119, startPoint y: 213, endPoint x: 1141, endPoint y: 156, distance: 61.1
click at [1141, 156] on div "ebet ES eBet Gaming Systems Customer Create order" at bounding box center [784, 172] width 784 height 108
click at [1141, 156] on icon at bounding box center [1142, 149] width 13 height 18
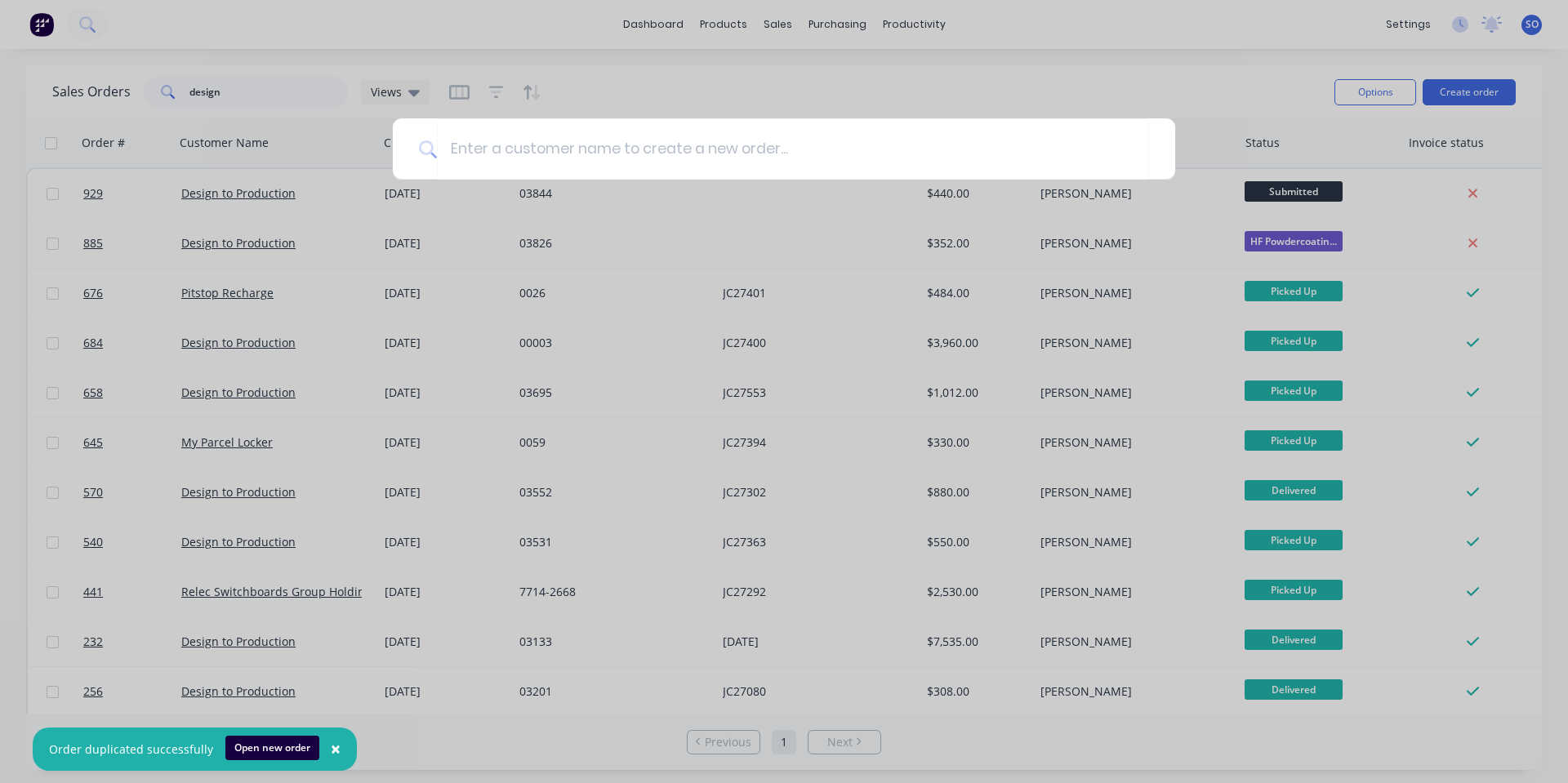
click at [202, 95] on div at bounding box center [784, 391] width 1568 height 783
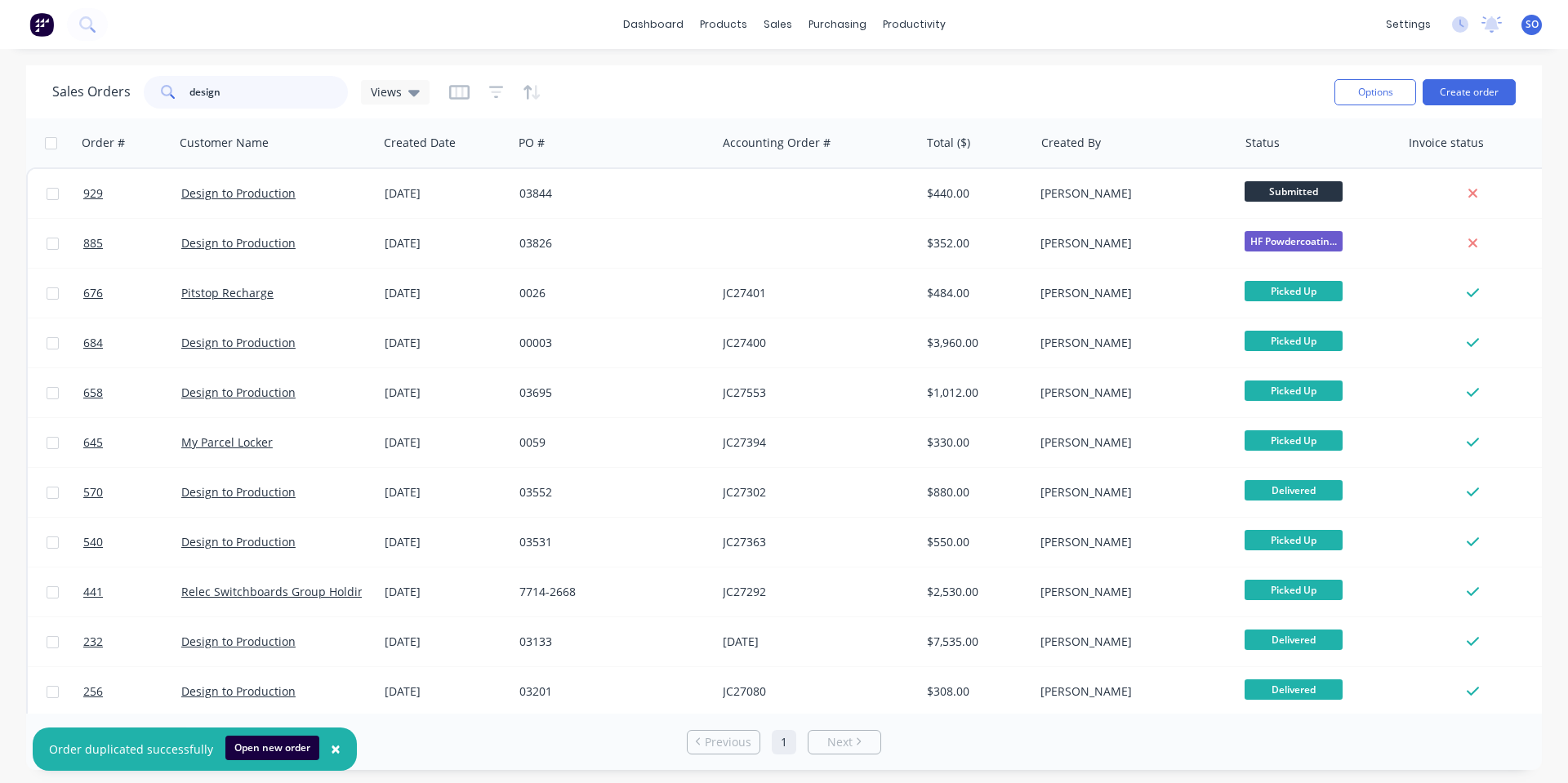
click at [218, 95] on input "design" at bounding box center [269, 92] width 159 height 32
click at [219, 95] on input "design" at bounding box center [269, 92] width 159 height 32
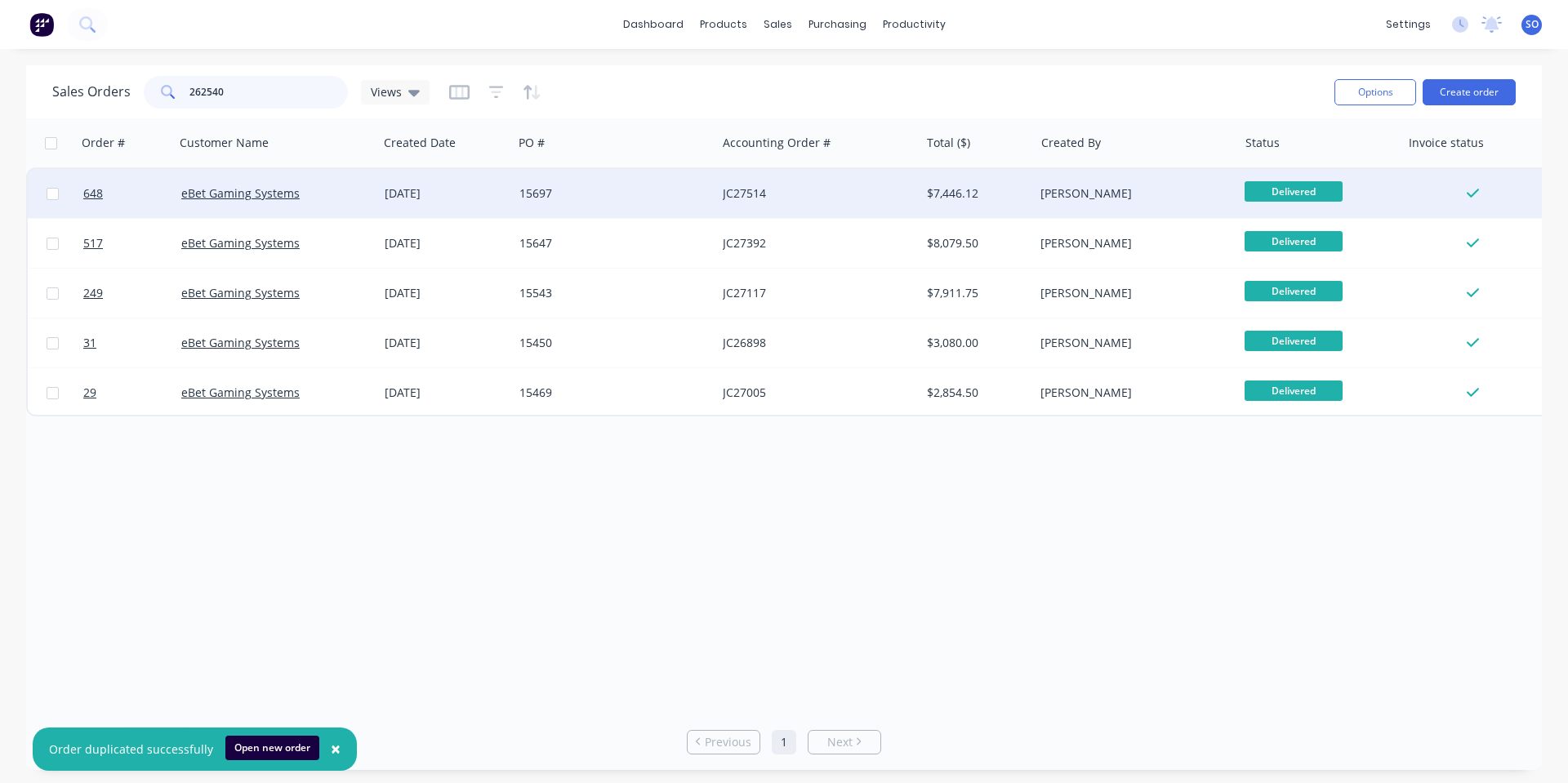
type input "262540"
click at [366, 202] on div "eBet Gaming Systems" at bounding box center [277, 193] width 203 height 49
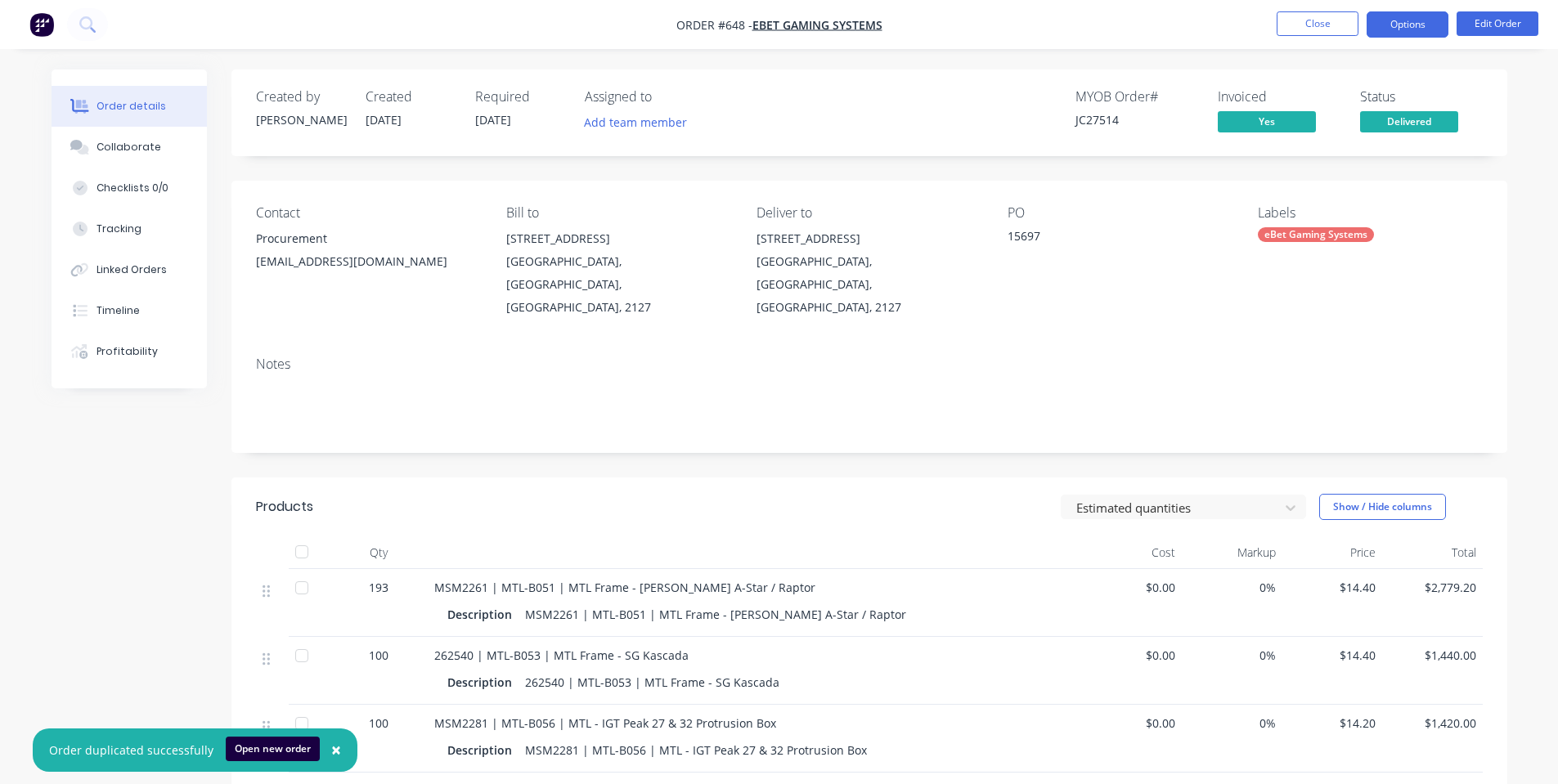
click at [1390, 21] on button "Options" at bounding box center [1408, 24] width 82 height 27
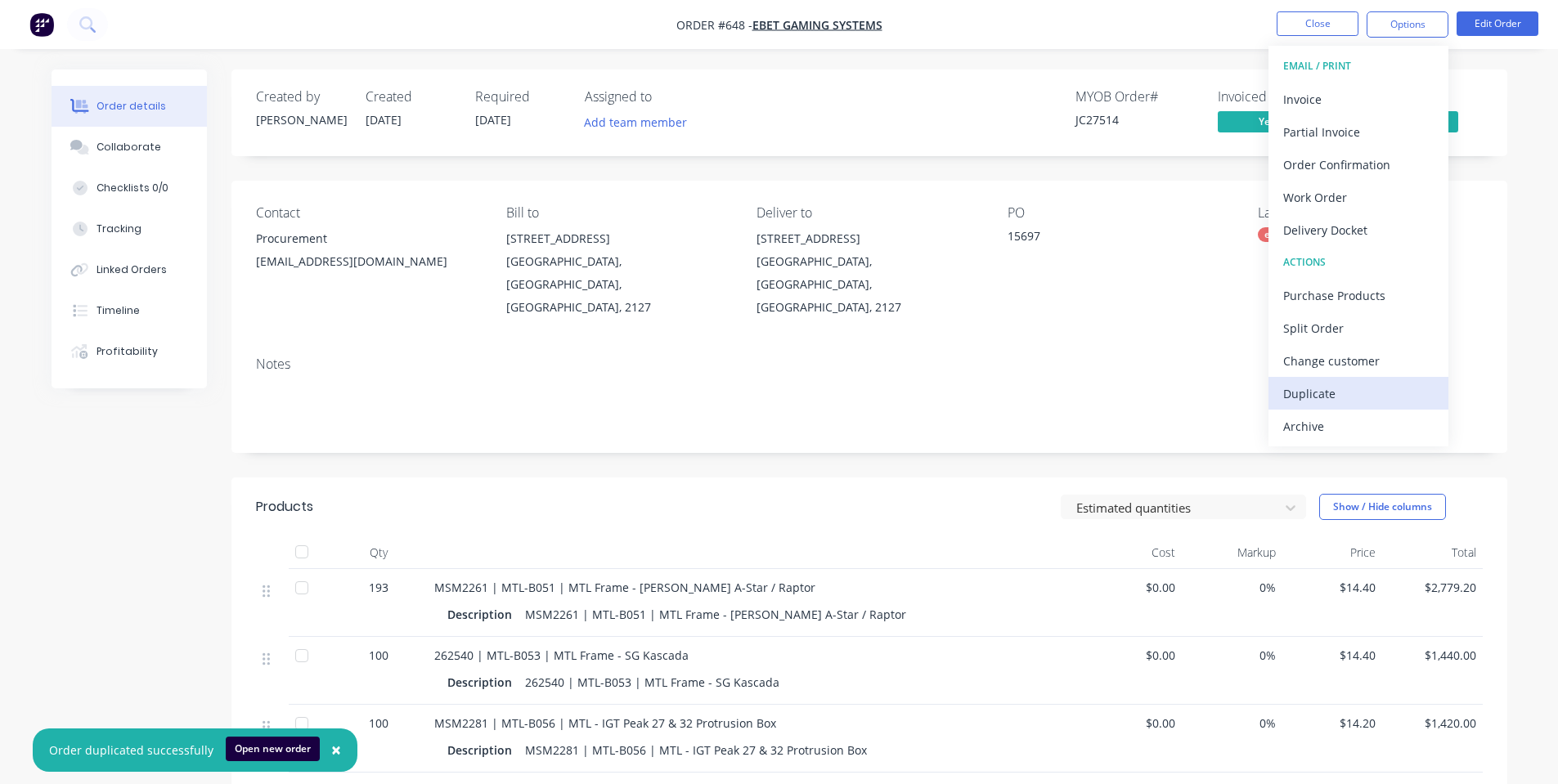
click at [1342, 384] on div "Duplicate" at bounding box center [1358, 394] width 150 height 24
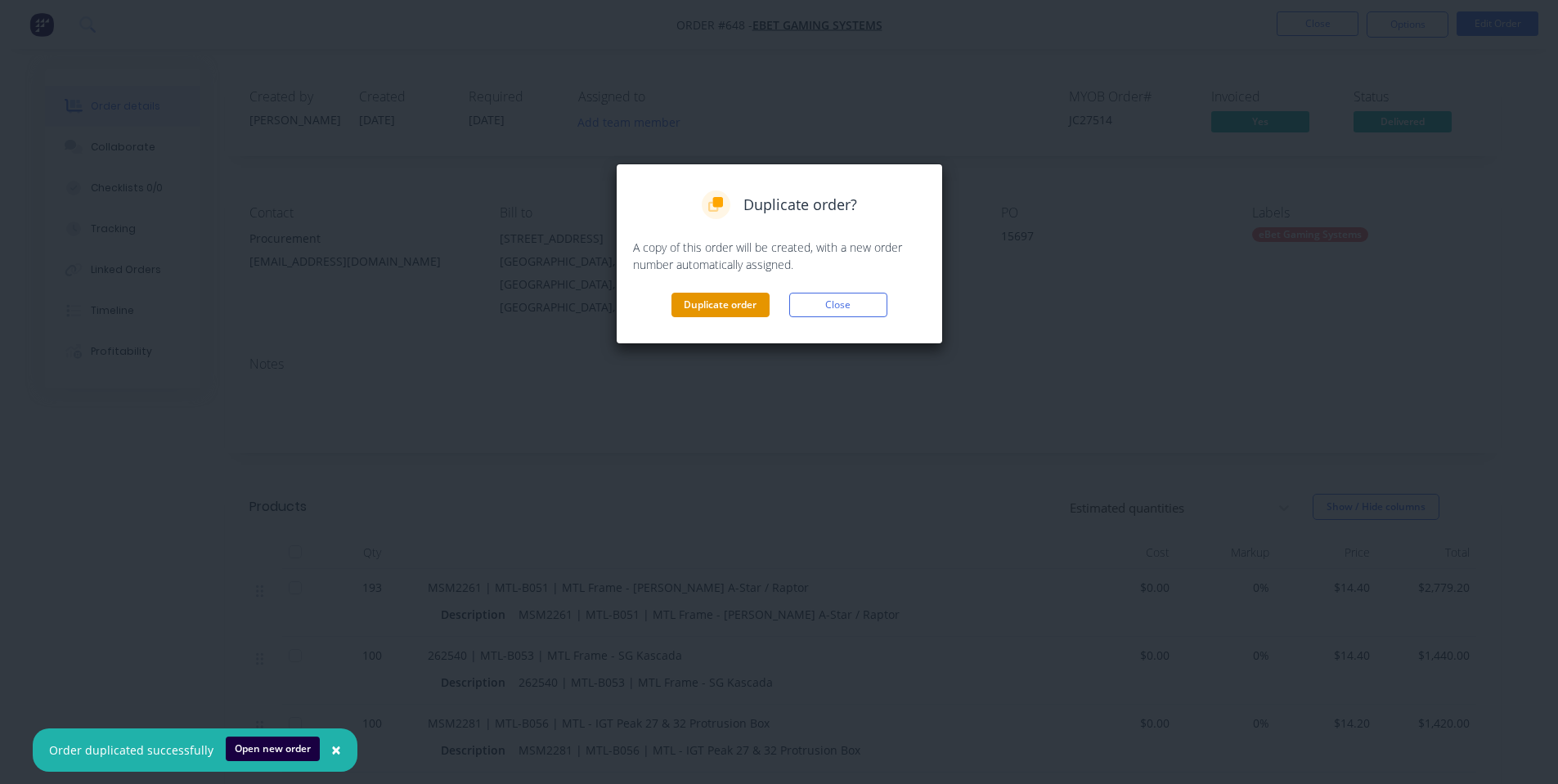
click at [713, 296] on button "Duplicate order" at bounding box center [720, 304] width 98 height 25
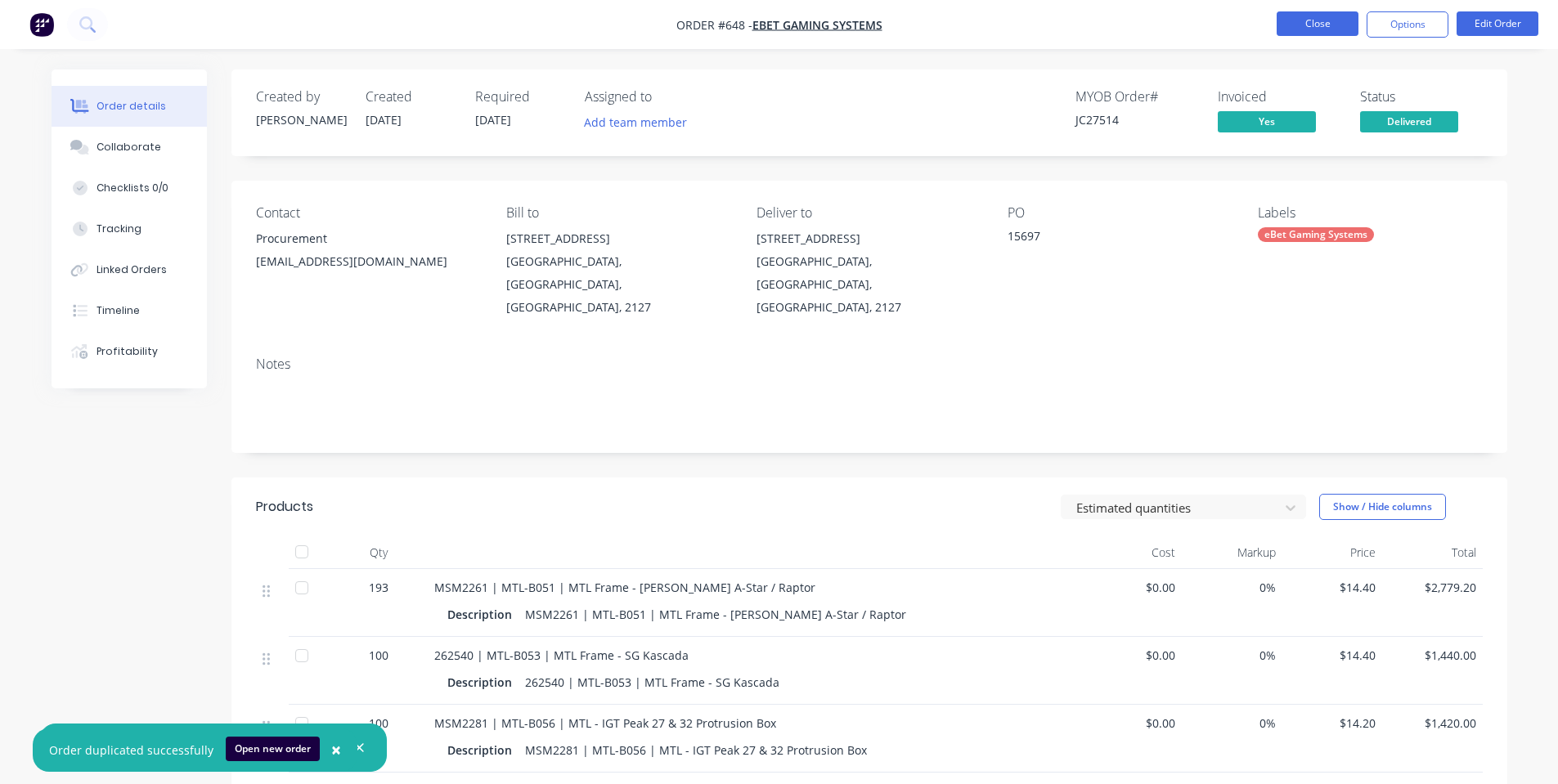
click at [1343, 28] on button "Close" at bounding box center [1318, 23] width 82 height 25
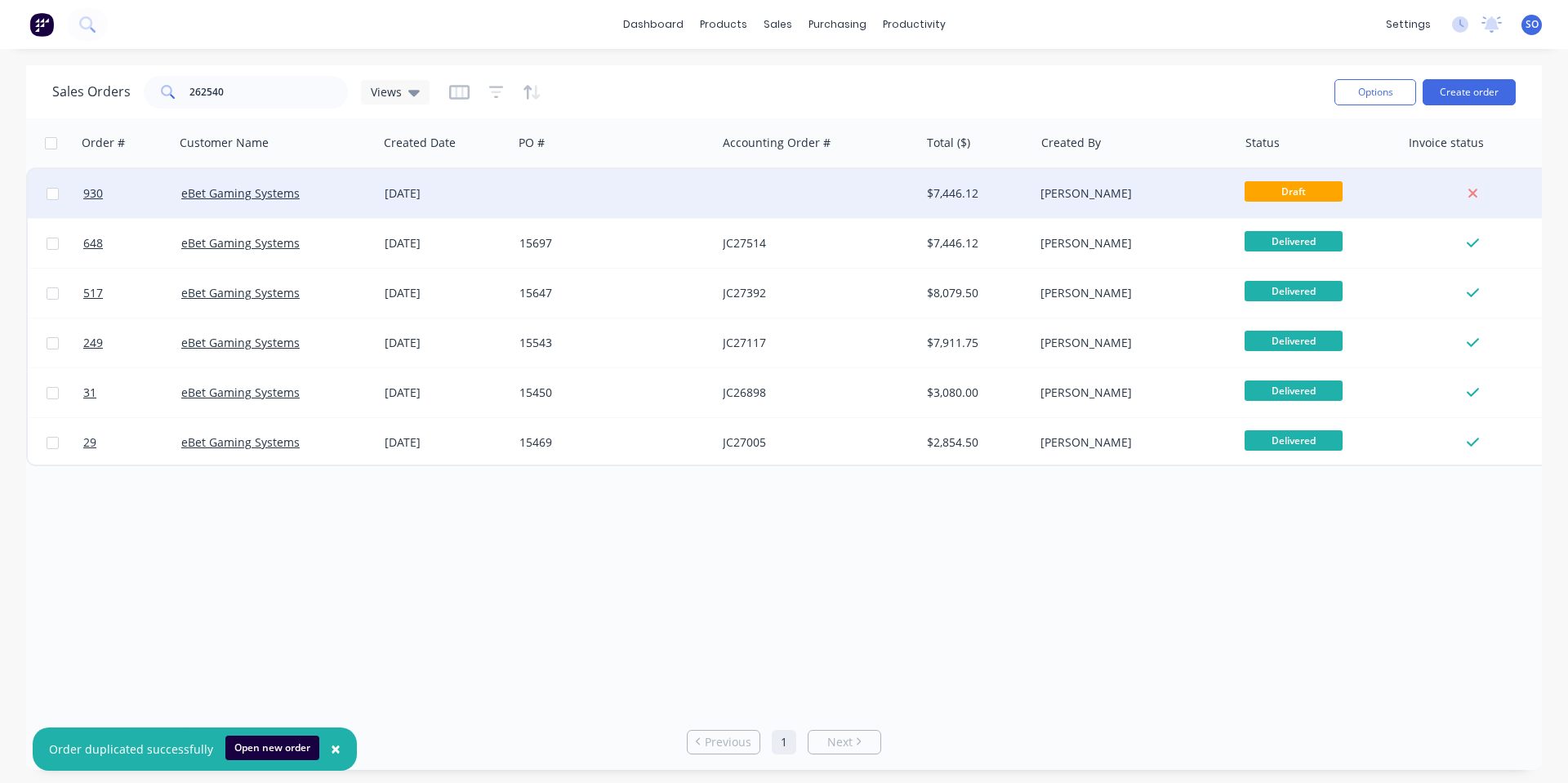
click at [1226, 198] on div "[PERSON_NAME]" at bounding box center [1135, 193] width 190 height 16
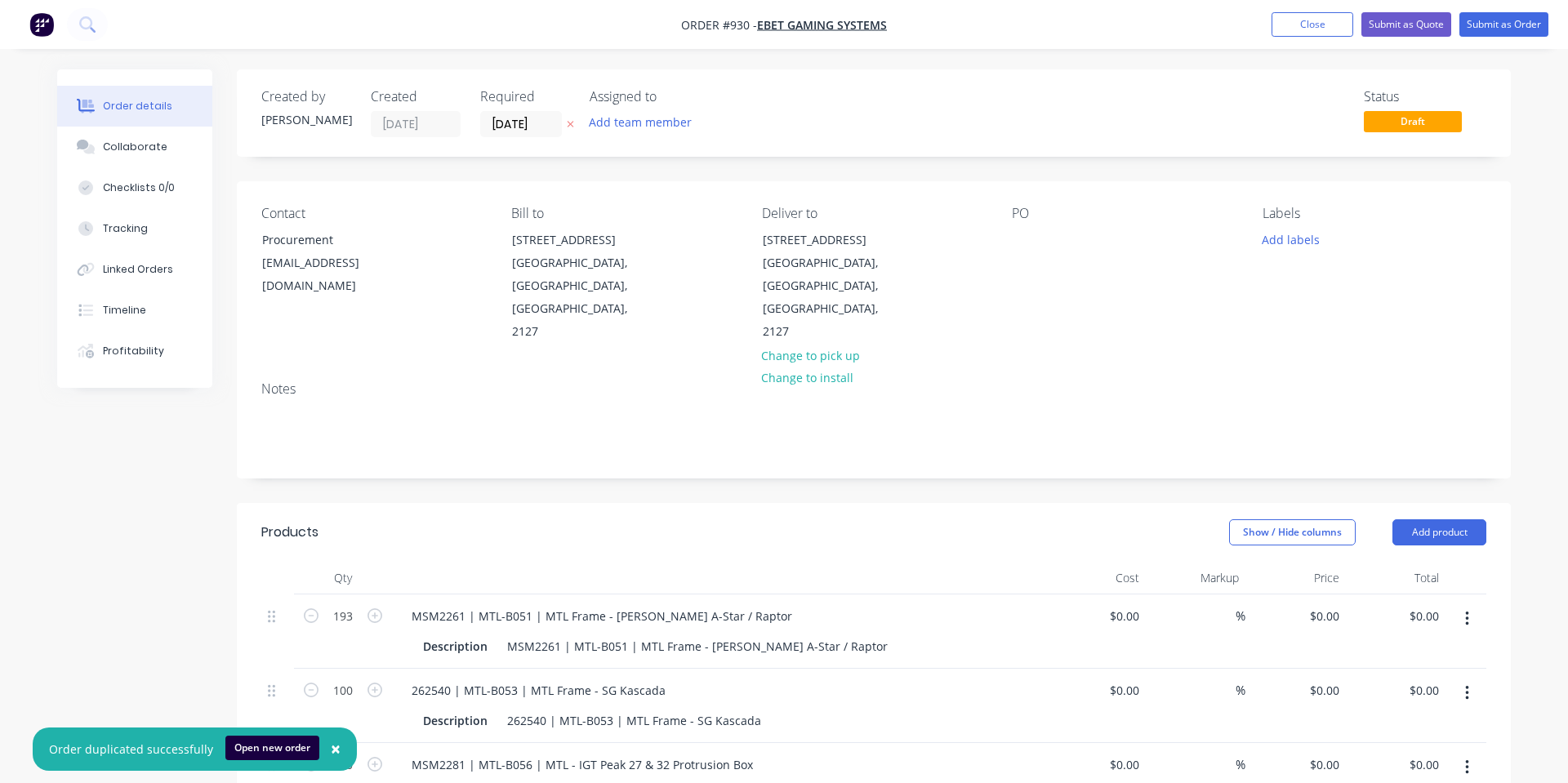
type input "$14.40"
type input "$2,779.20"
type input "$14.40"
type input "$1,440.00"
type input "$14.20"
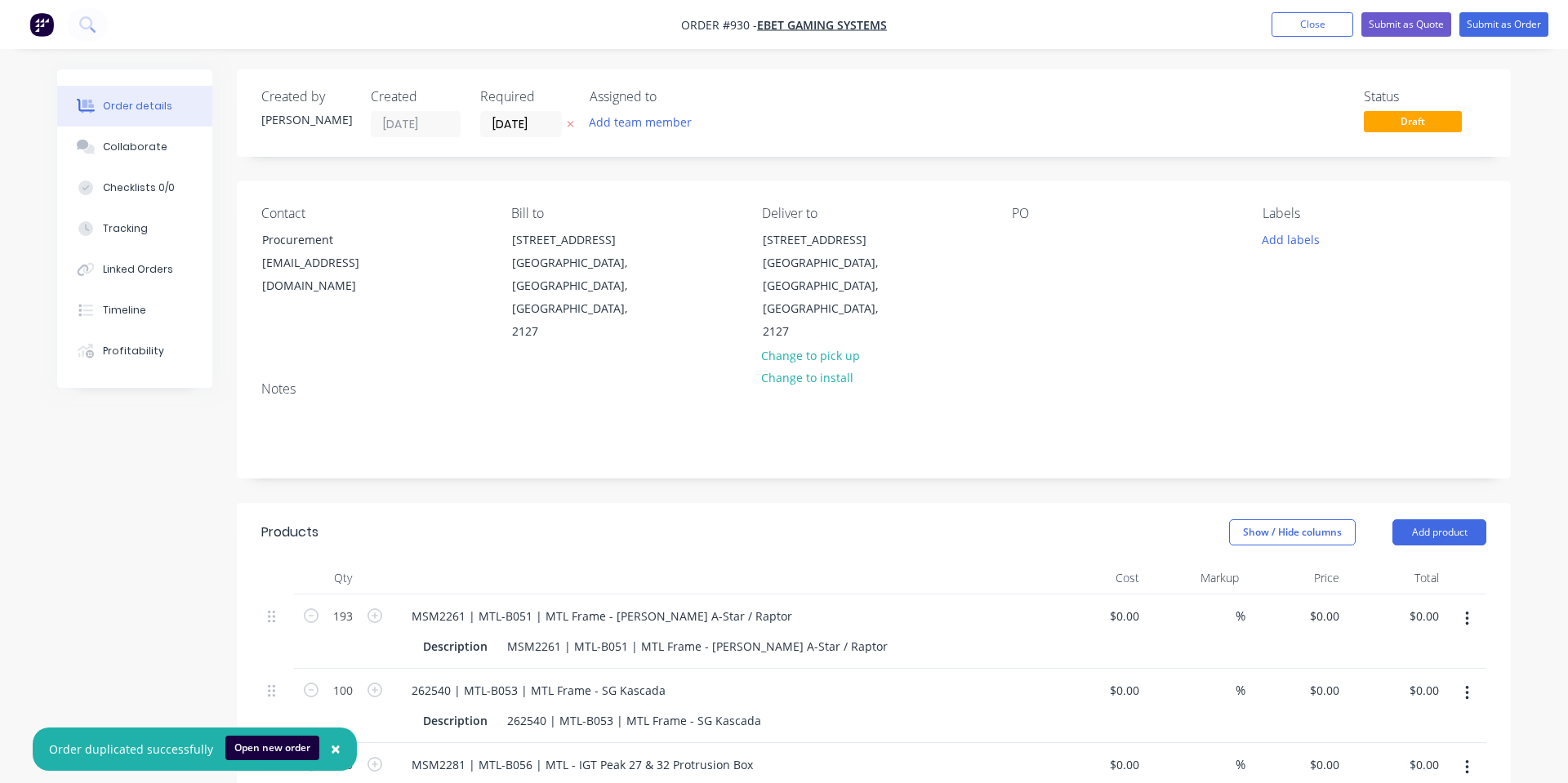
type input "$1,420.00"
type input "$11.30"
type input "$1,130.00"
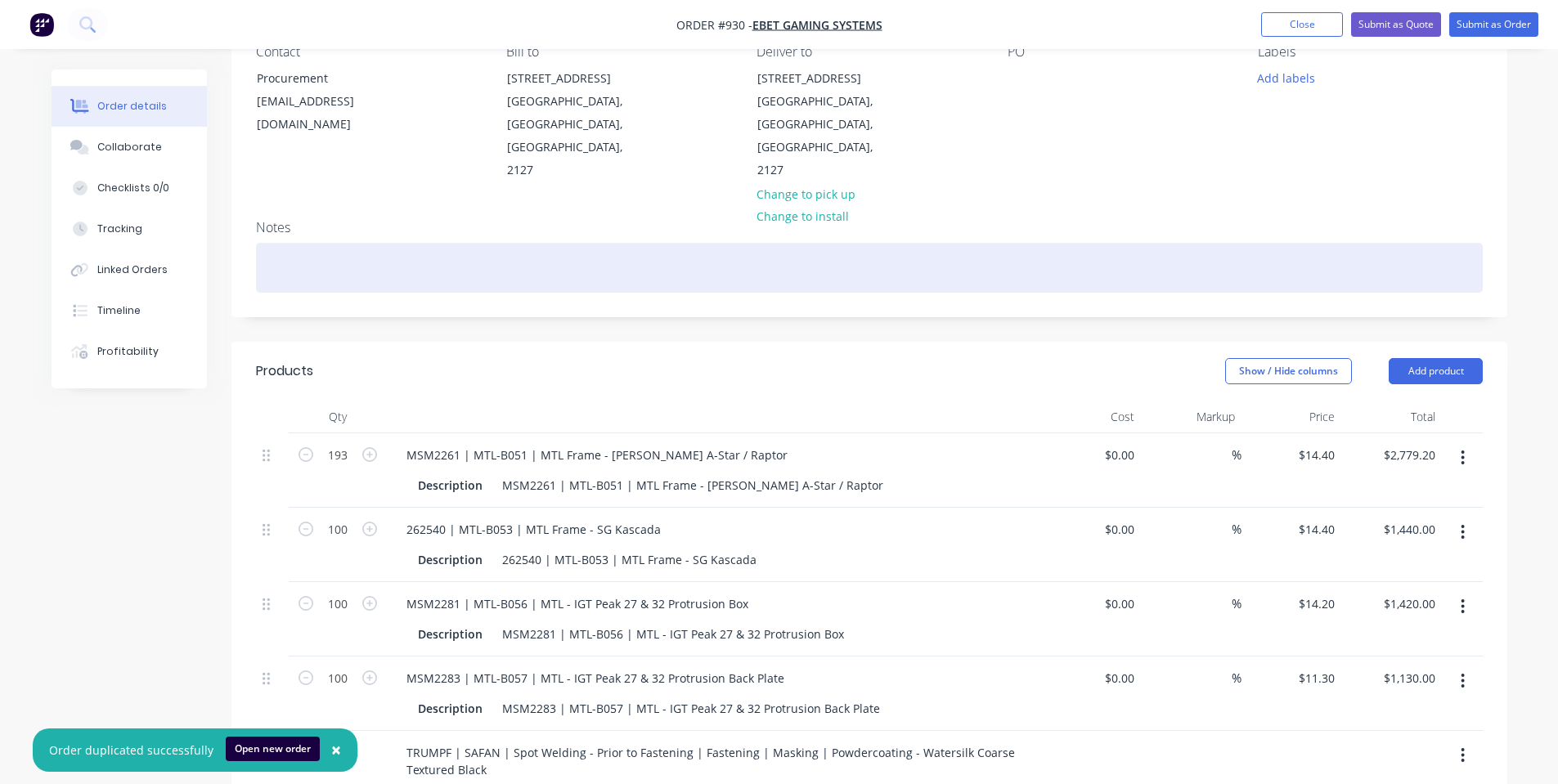
scroll to position [218, 0]
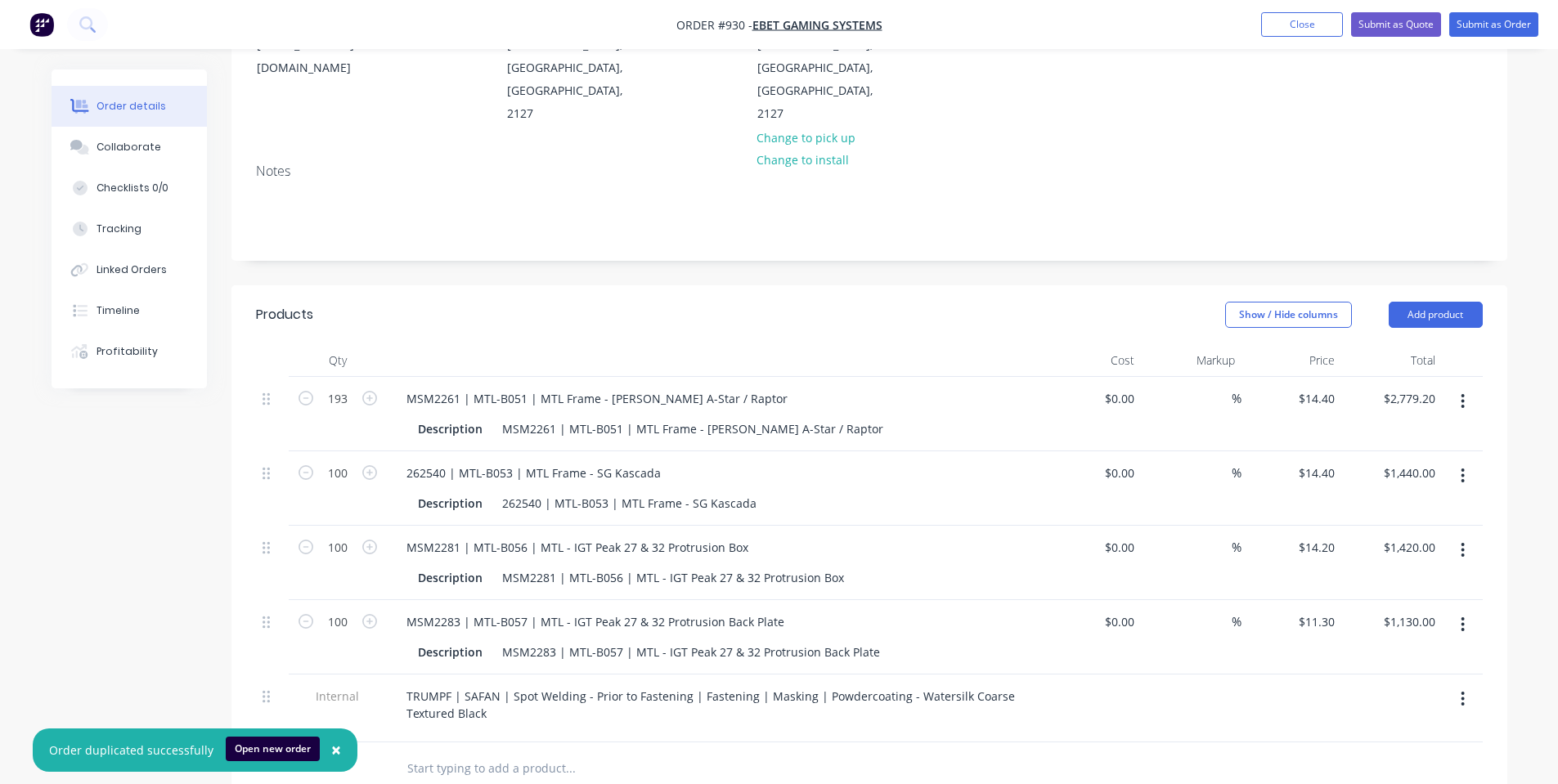
drag, startPoint x: 1461, startPoint y: 356, endPoint x: 1445, endPoint y: 376, distance: 25.6
click at [1461, 392] on icon "button" at bounding box center [1462, 401] width 4 height 18
click at [1361, 531] on div "Delete" at bounding box center [1404, 543] width 126 height 24
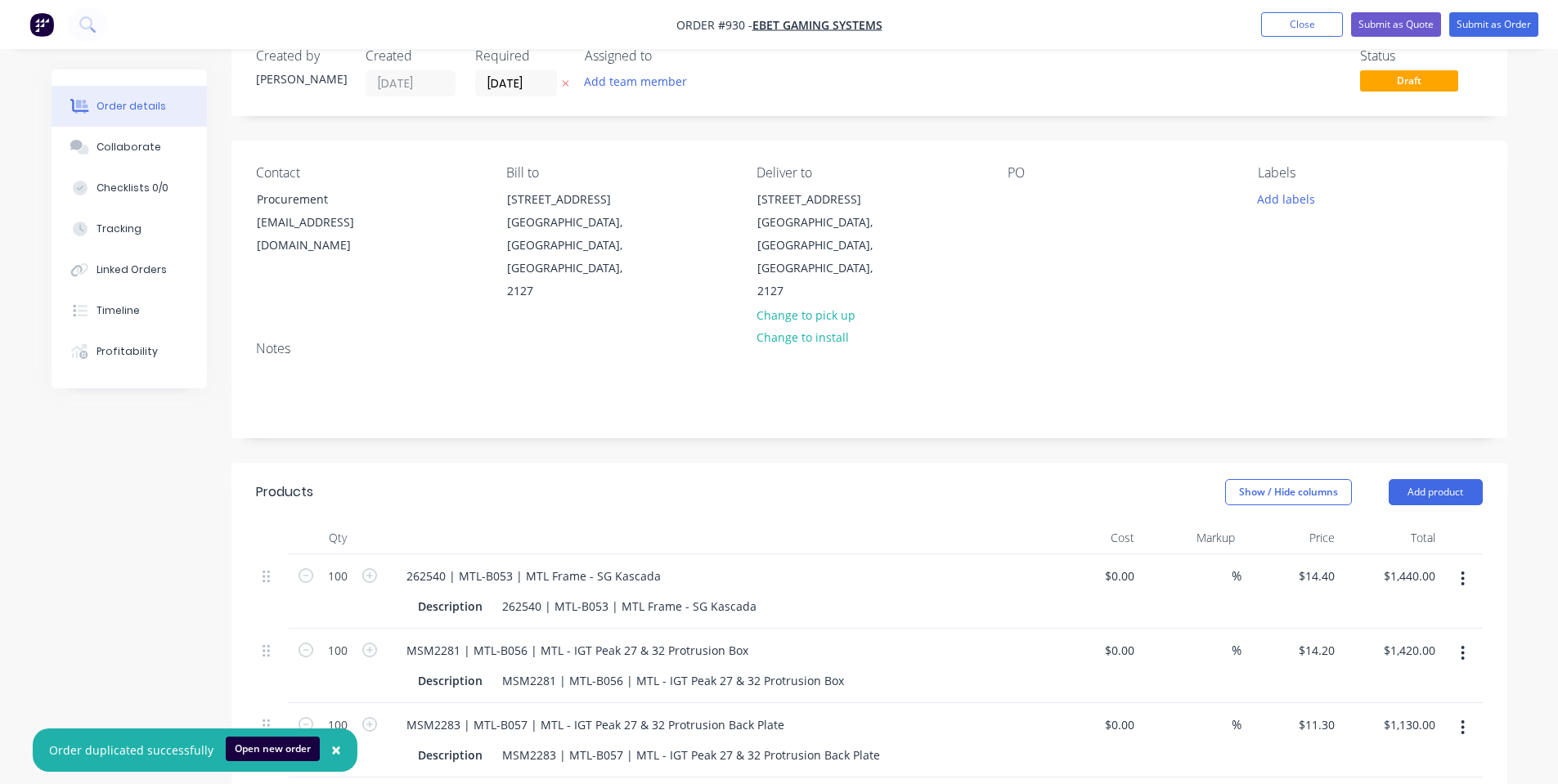
scroll to position [0, 0]
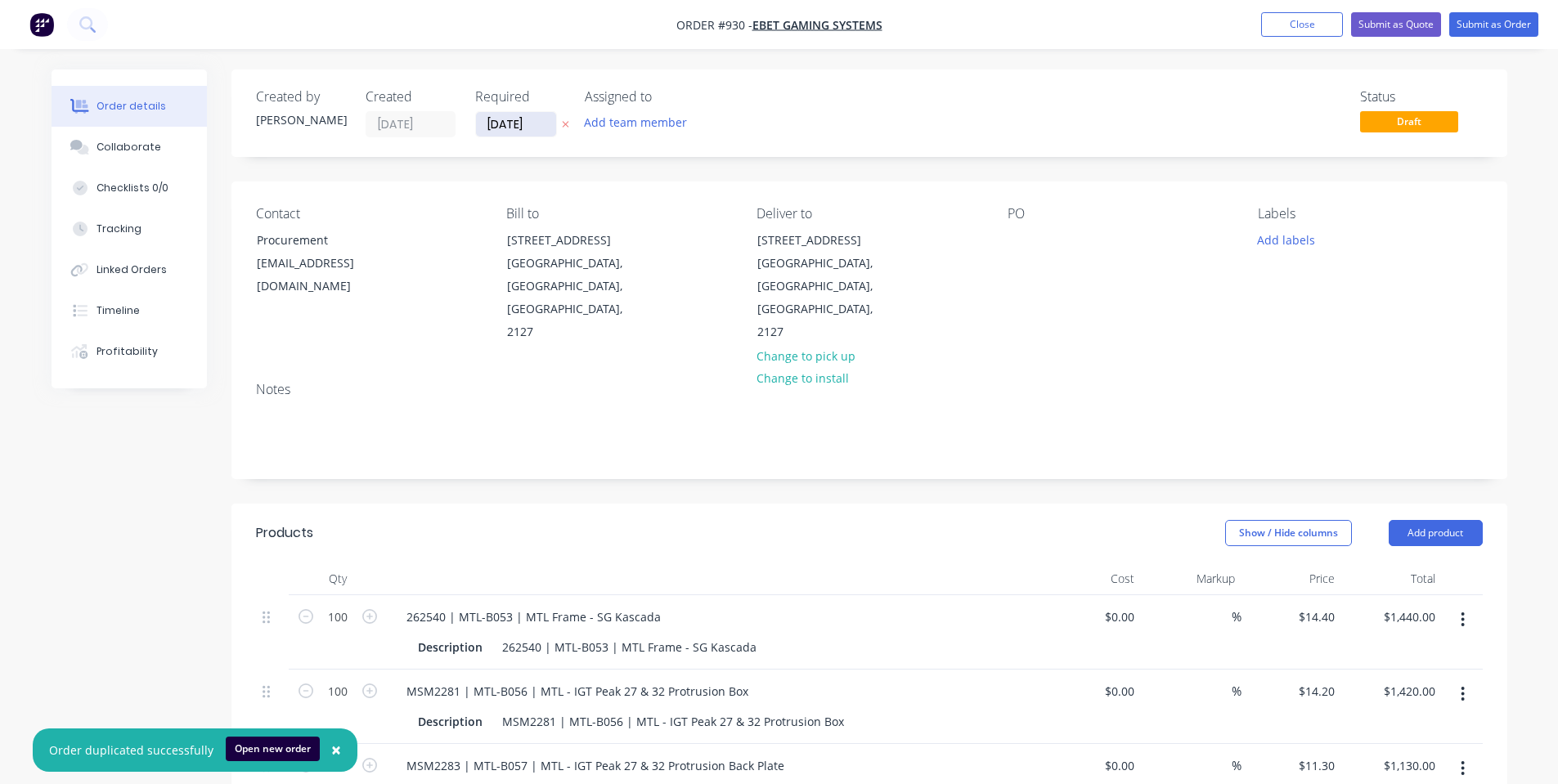
click at [504, 126] on input "07/10/25" at bounding box center [516, 124] width 80 height 25
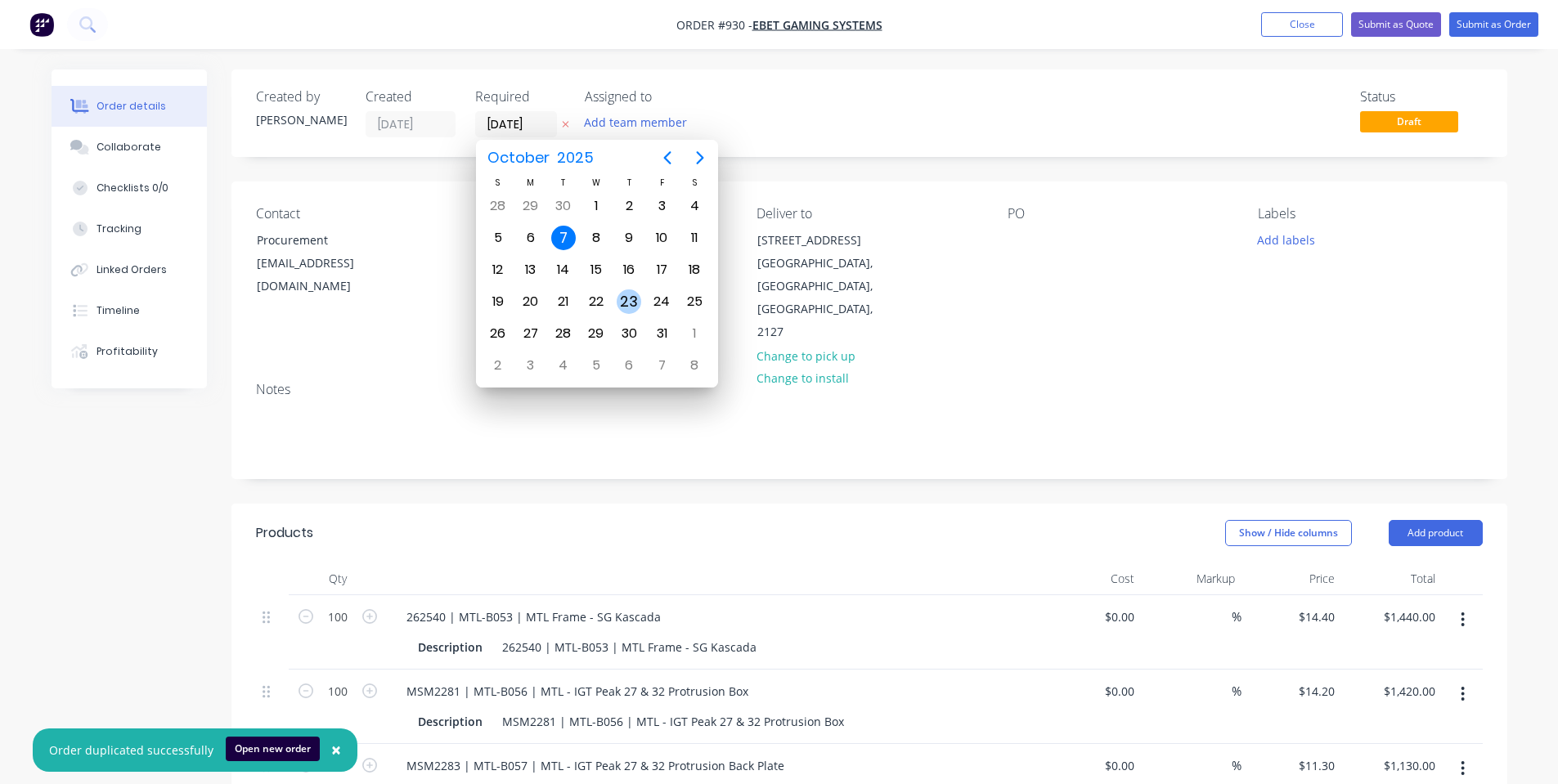
click at [634, 309] on div "23" at bounding box center [629, 302] width 25 height 25
type input "23/10/25"
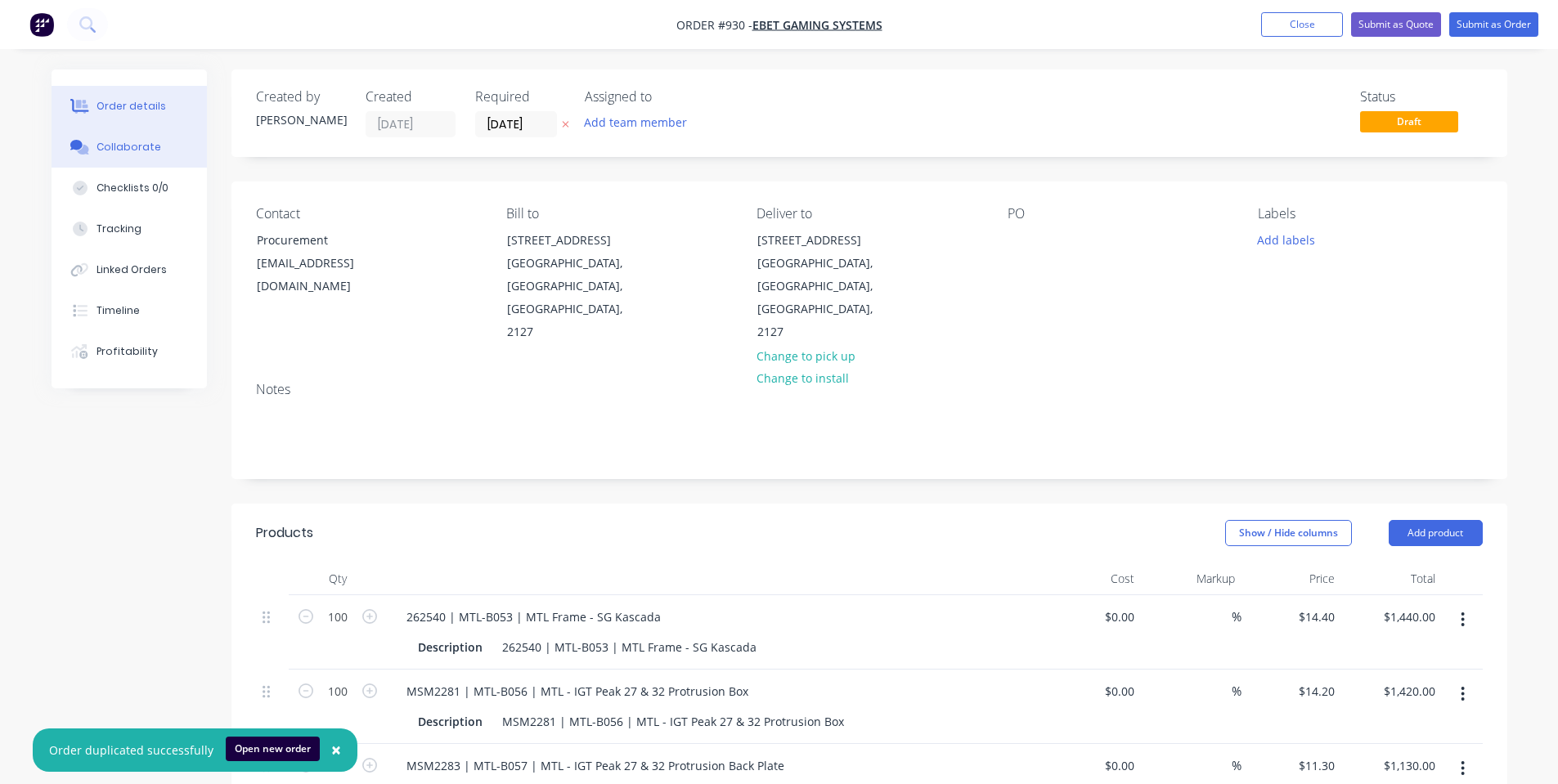
click at [151, 144] on div "Collaborate" at bounding box center [129, 147] width 65 height 15
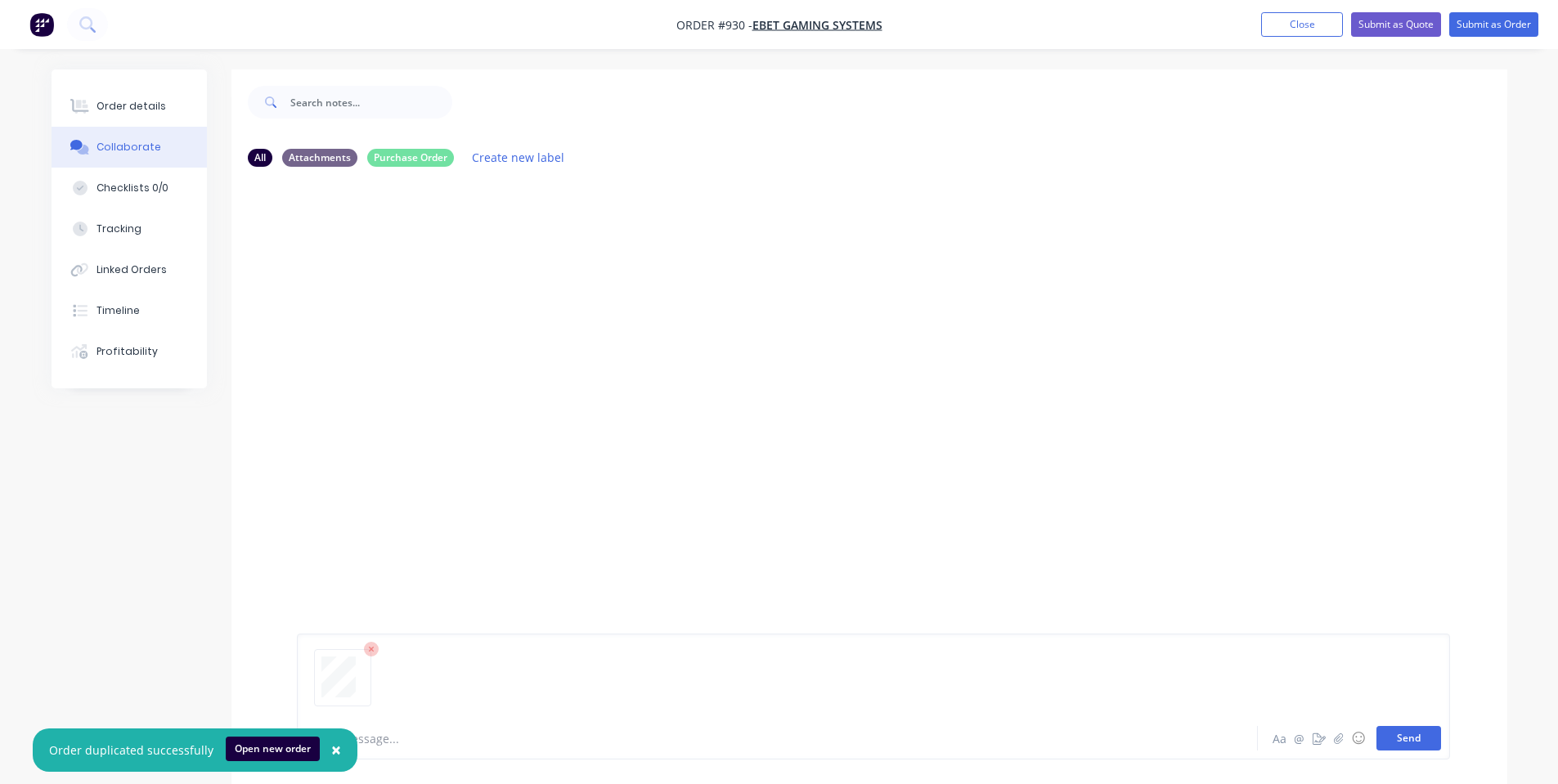
click at [1402, 747] on button "Send" at bounding box center [1408, 738] width 65 height 25
click at [136, 111] on div "Order details" at bounding box center [131, 106] width 69 height 15
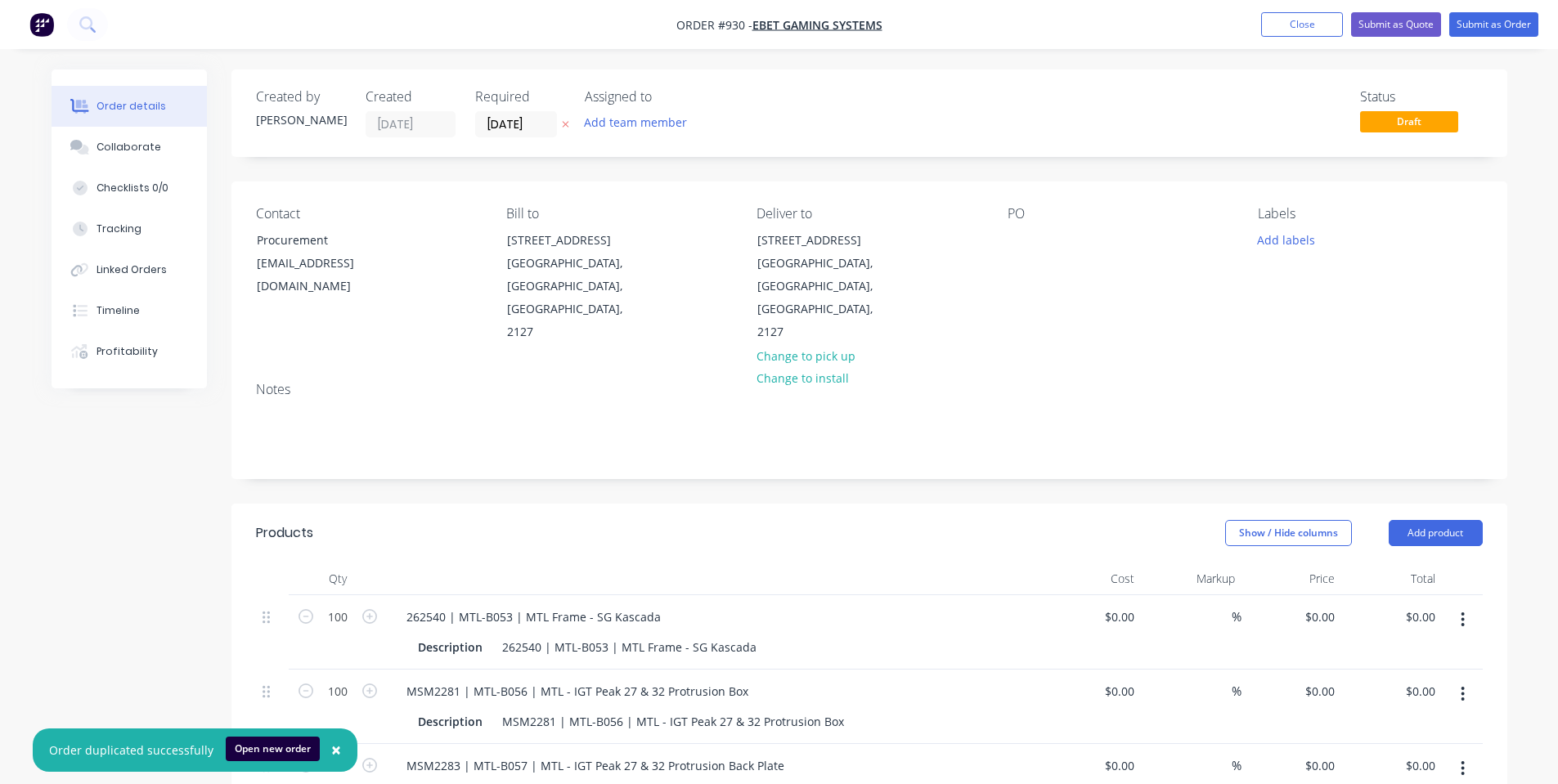
type input "$14.40"
type input "$1,440.00"
type input "$14.20"
type input "$1,420.00"
type input "$11.30"
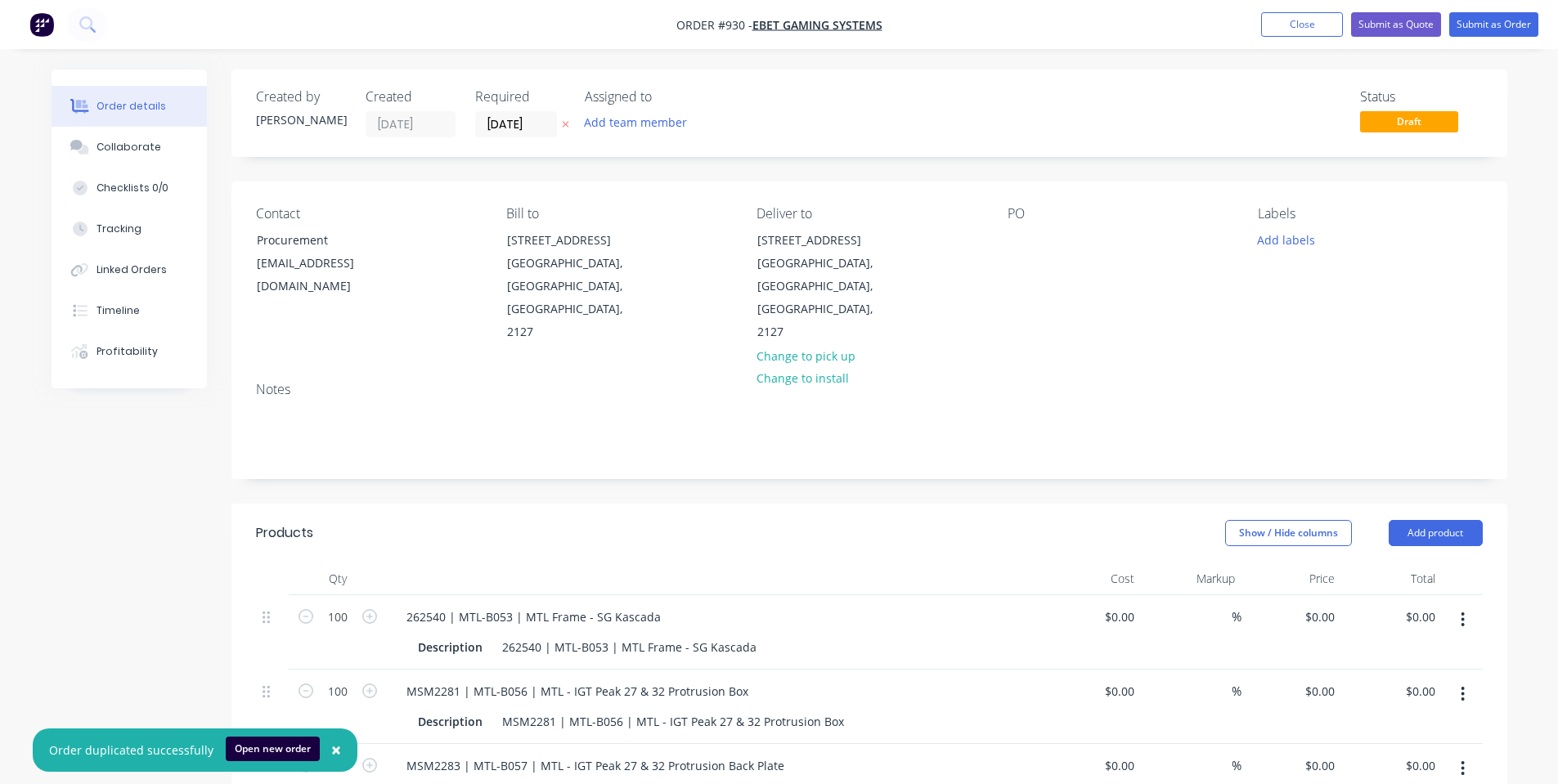
type input "$1,130.00"
click at [1037, 221] on div "PO" at bounding box center [1119, 214] width 224 height 15
click at [1028, 226] on div "PO" at bounding box center [1119, 275] width 224 height 139
click at [1301, 240] on button "Add labels" at bounding box center [1286, 239] width 75 height 22
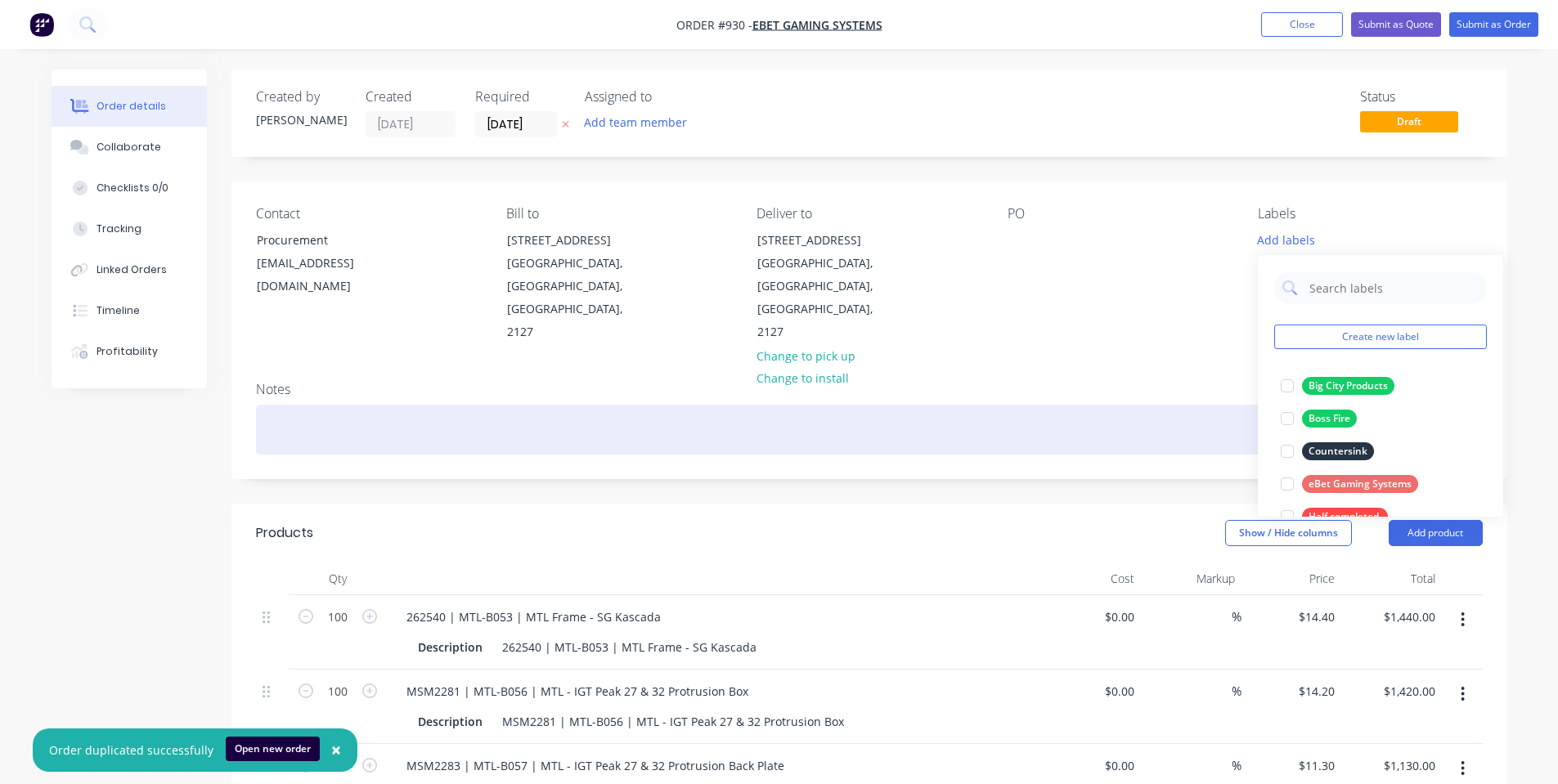
drag, startPoint x: 1319, startPoint y: 481, endPoint x: 1242, endPoint y: 395, distance: 115.4
click at [1319, 480] on div "eBet Gaming Systems" at bounding box center [1360, 484] width 116 height 18
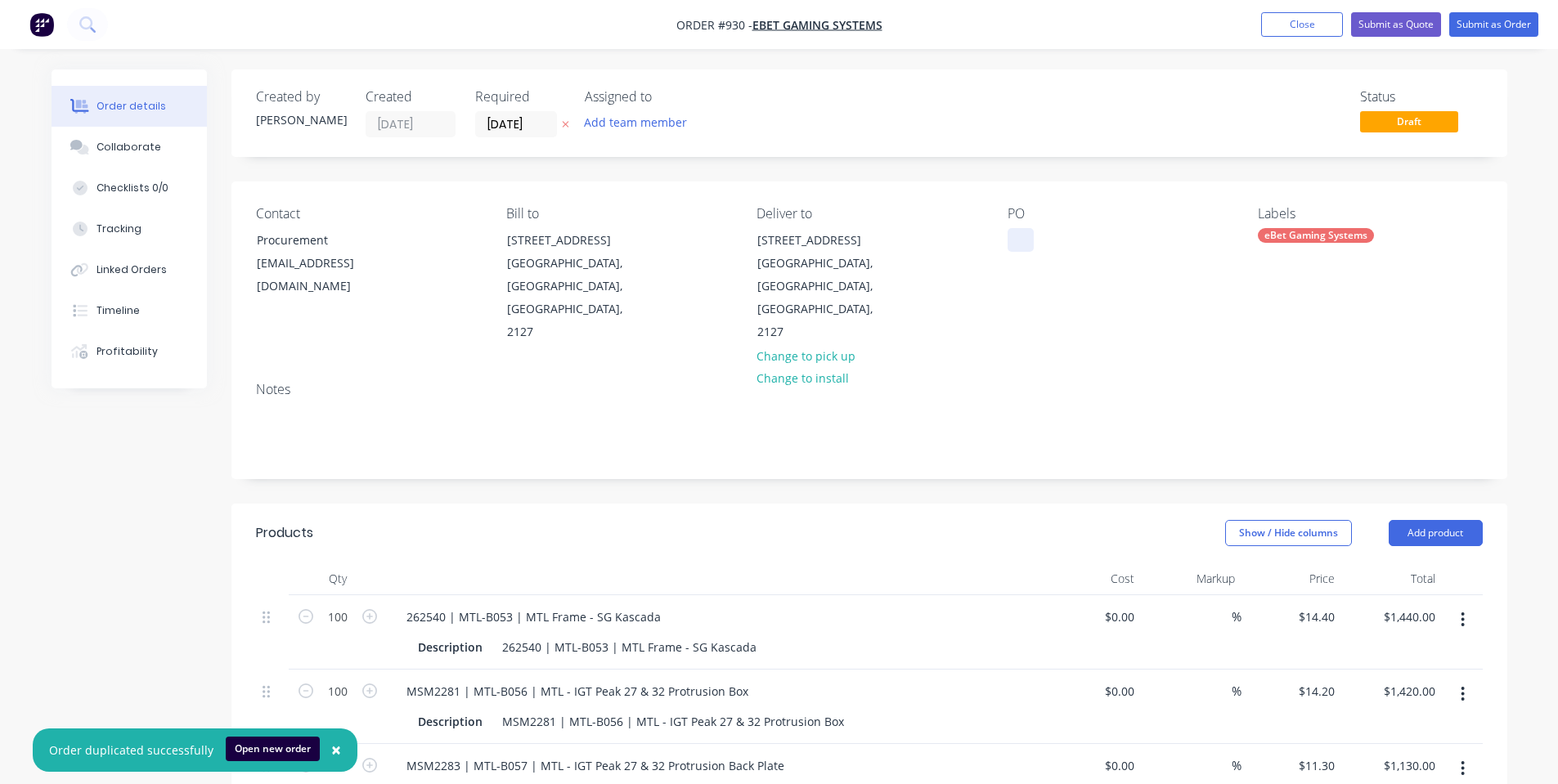
click at [1020, 244] on div at bounding box center [1020, 240] width 27 height 24
click at [1038, 310] on div "Contact Procurement procurement@ebetsystems.com.au Bill to 10 Holker Street New…" at bounding box center [870, 274] width 1276 height 187
click at [1498, 35] on button "Submit as Order" at bounding box center [1493, 24] width 89 height 25
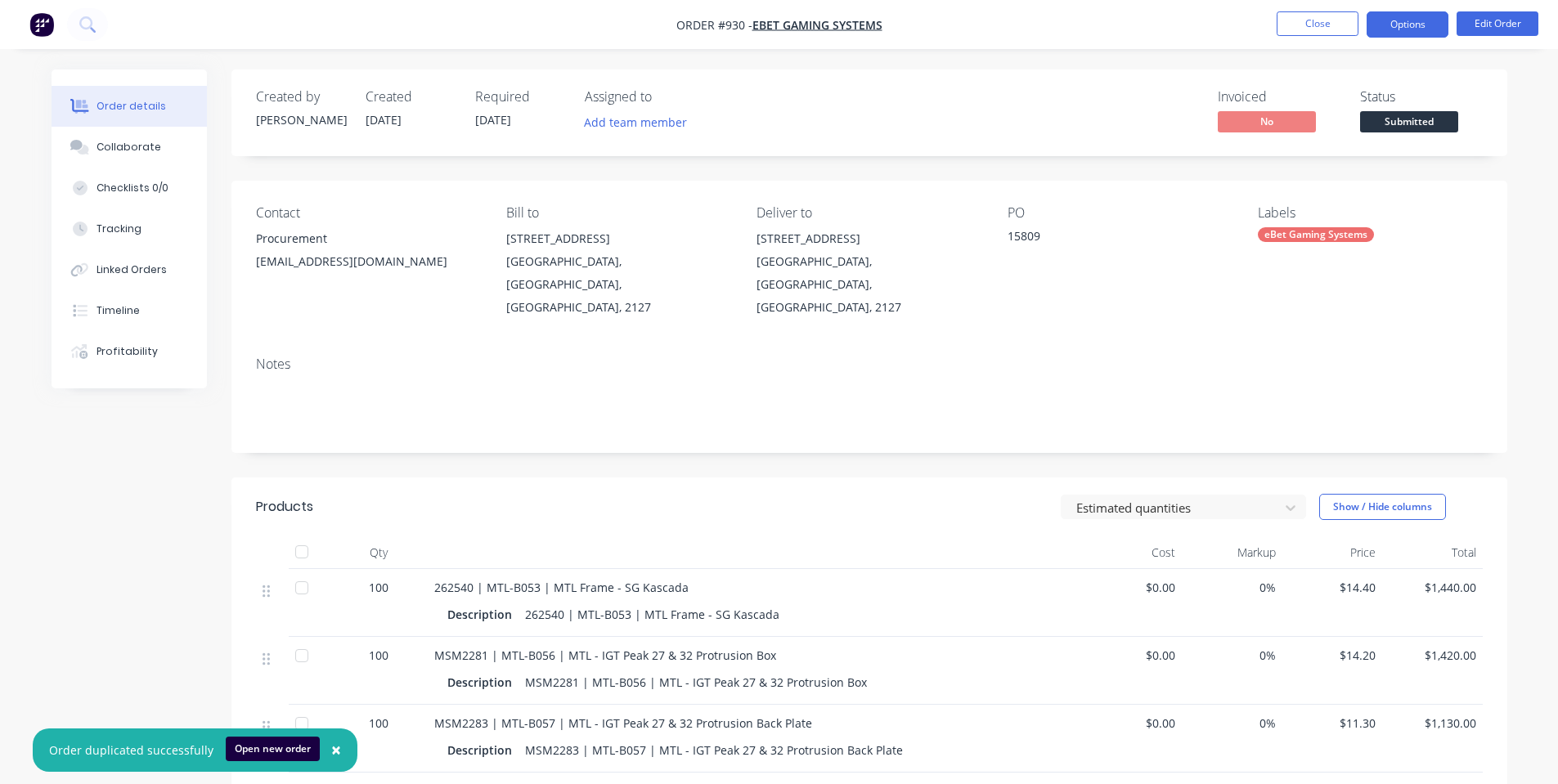
click at [1419, 22] on button "Options" at bounding box center [1408, 24] width 82 height 27
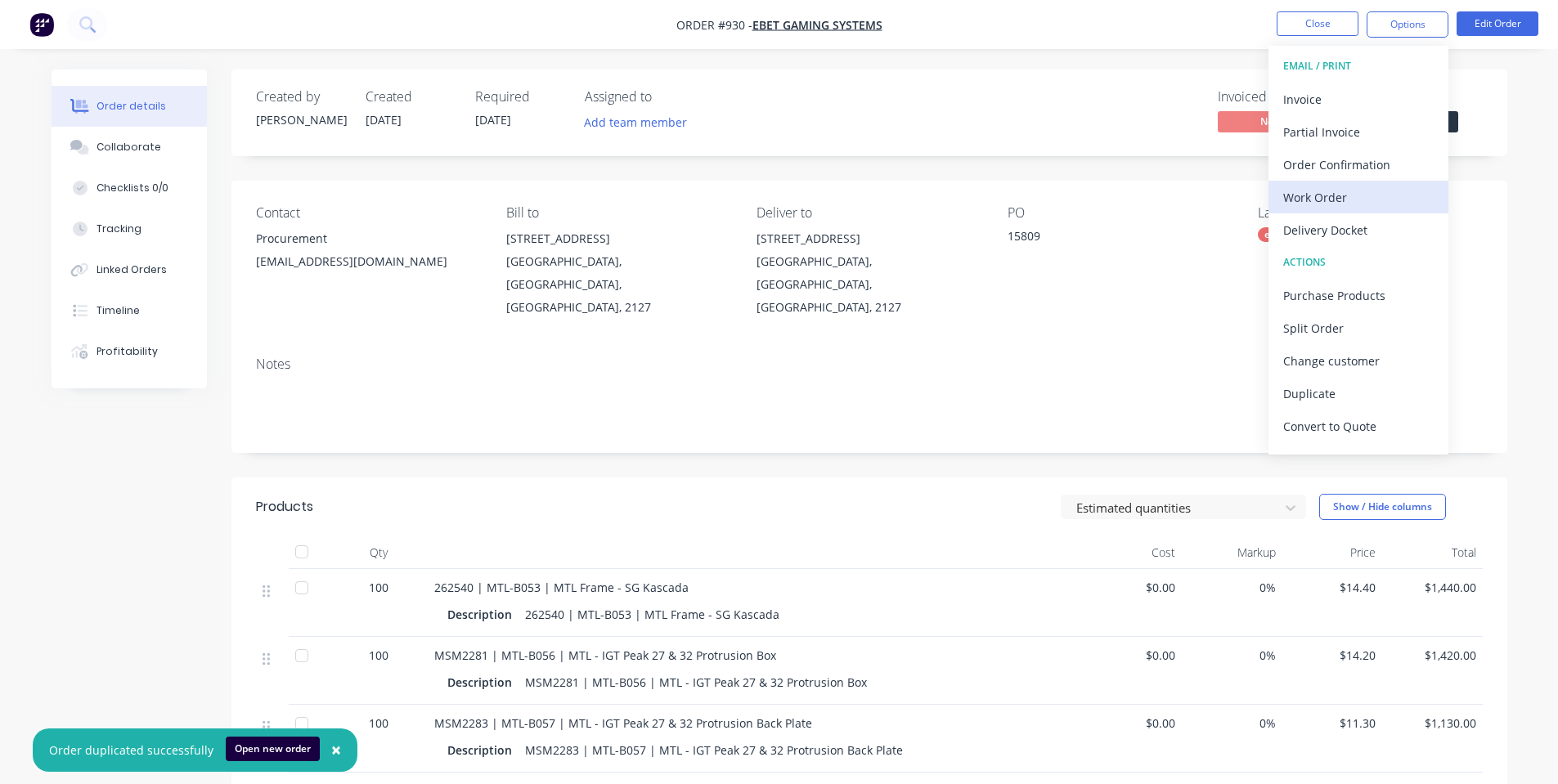
click at [1374, 196] on div "Work Order" at bounding box center [1358, 197] width 150 height 24
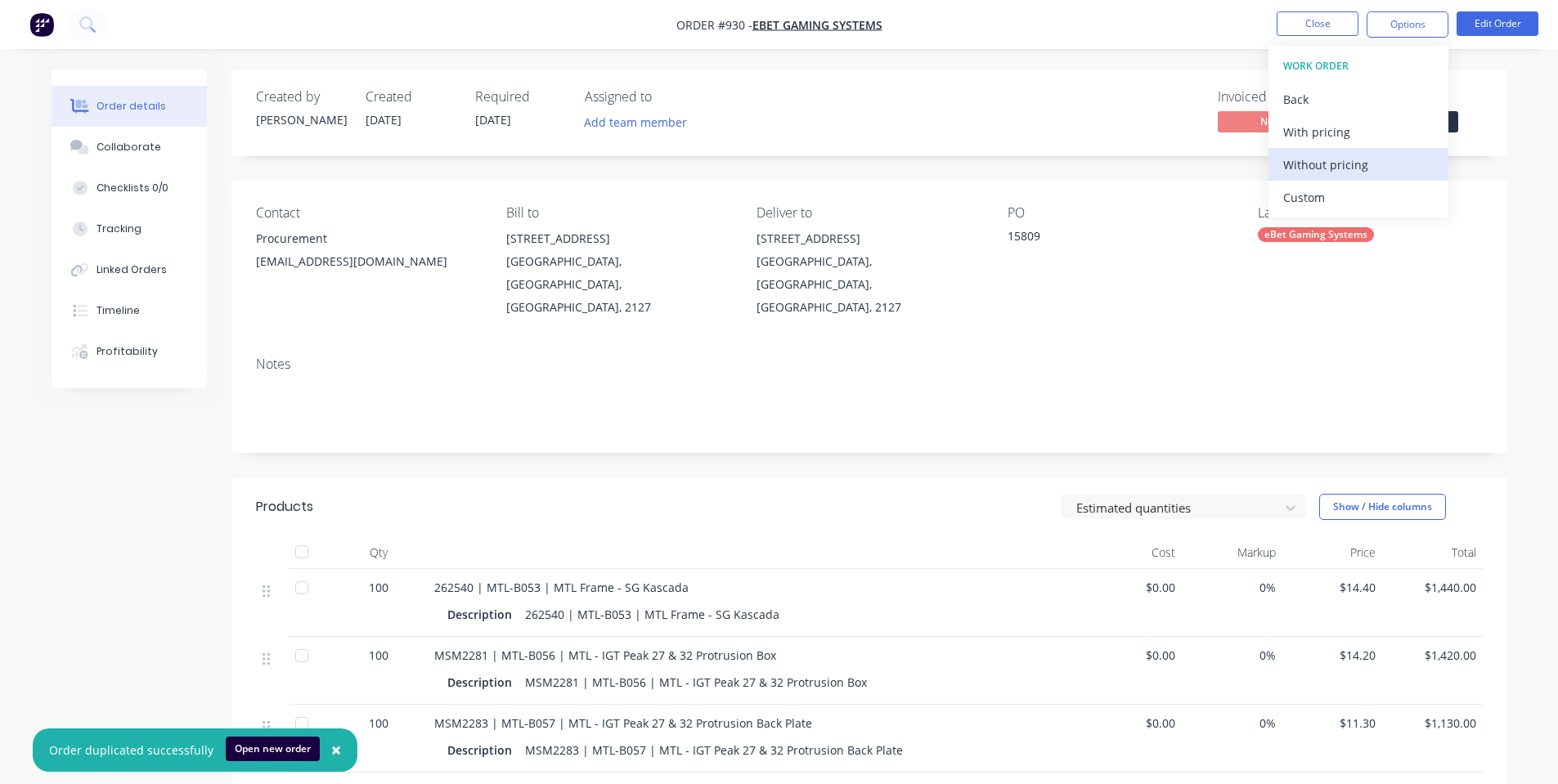
click at [1368, 168] on div "Without pricing" at bounding box center [1358, 165] width 150 height 24
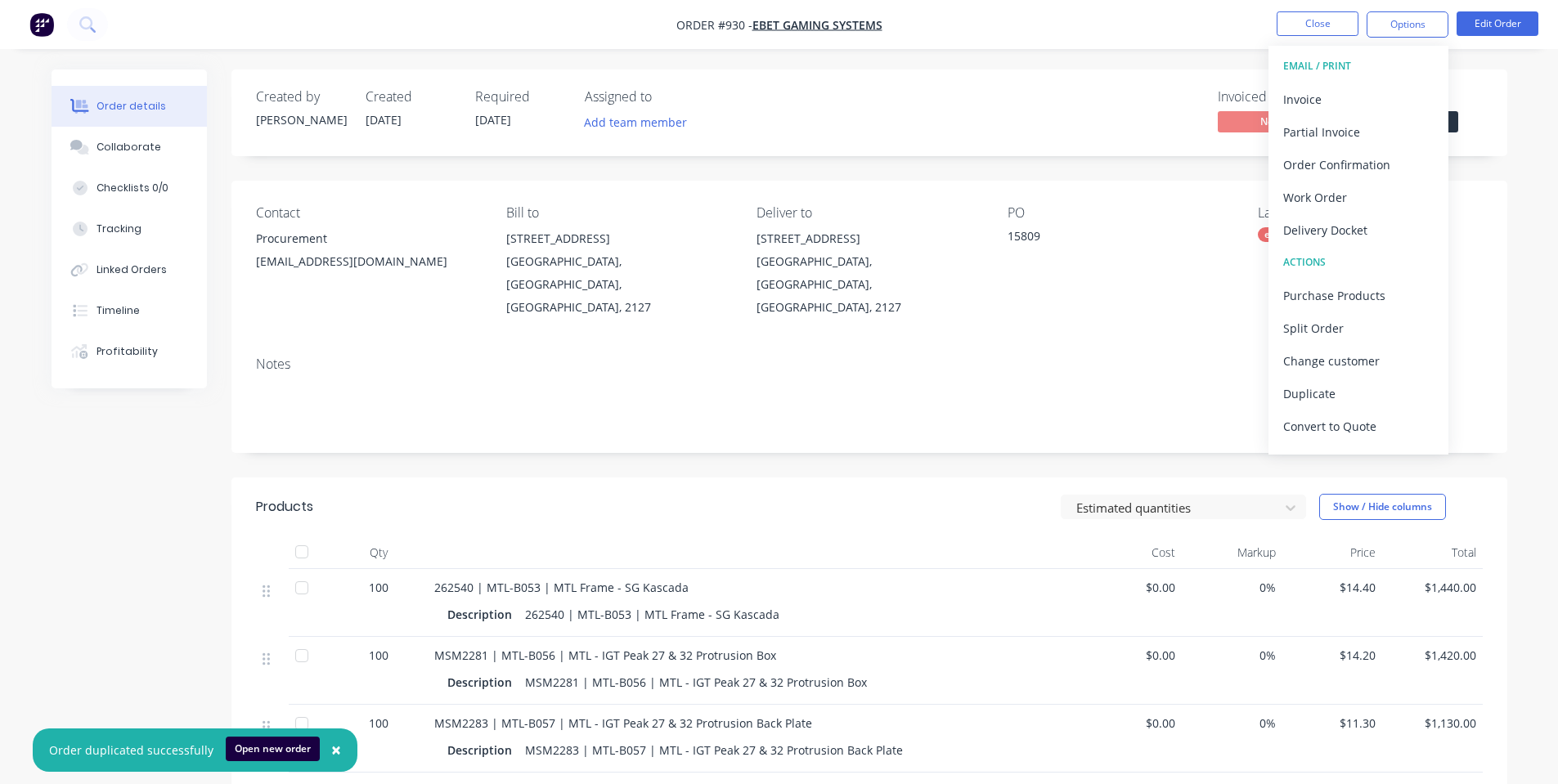
click at [385, 206] on div "Contact" at bounding box center [368, 213] width 224 height 15
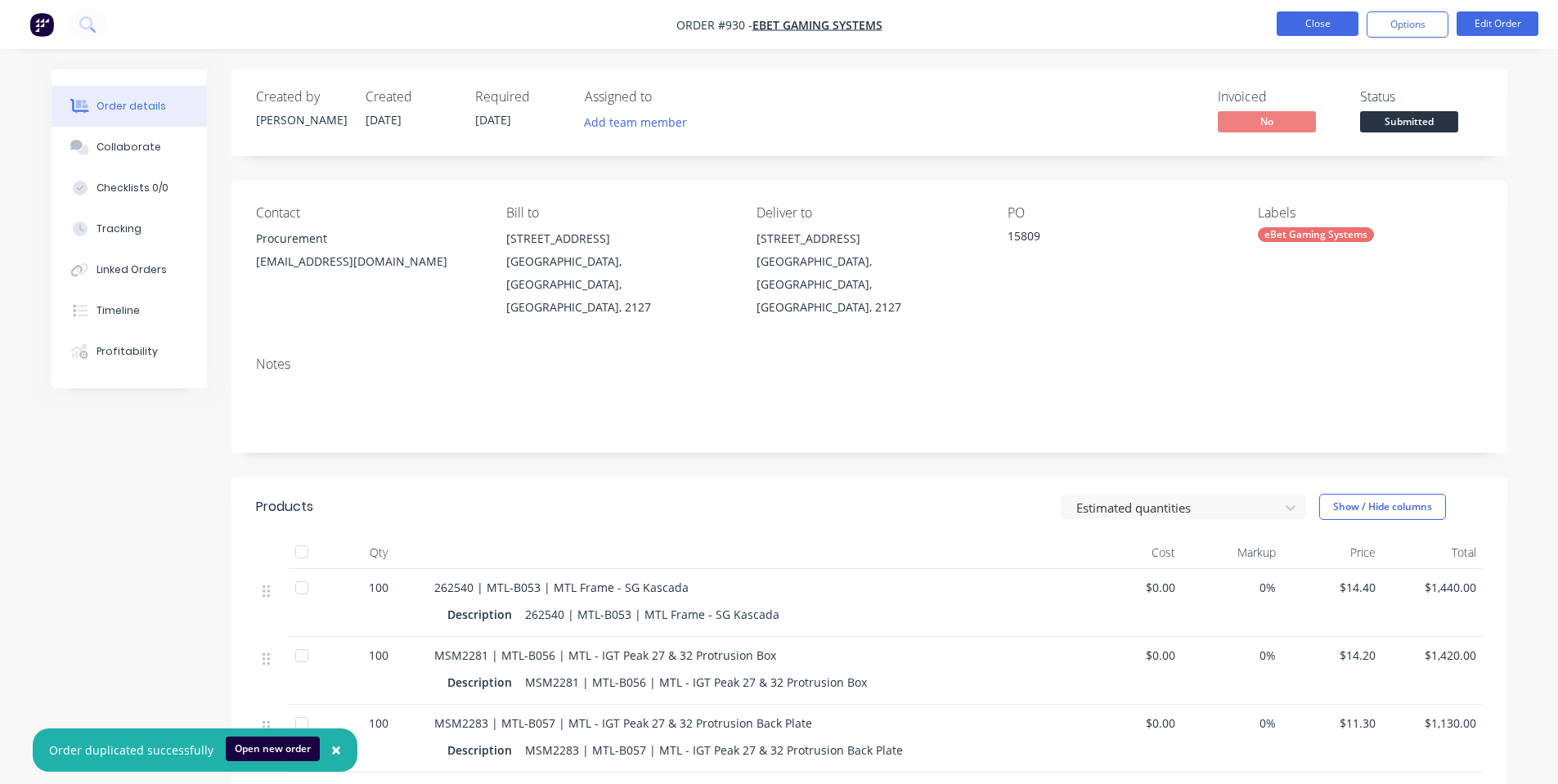
click at [1292, 32] on button "Close" at bounding box center [1318, 23] width 82 height 25
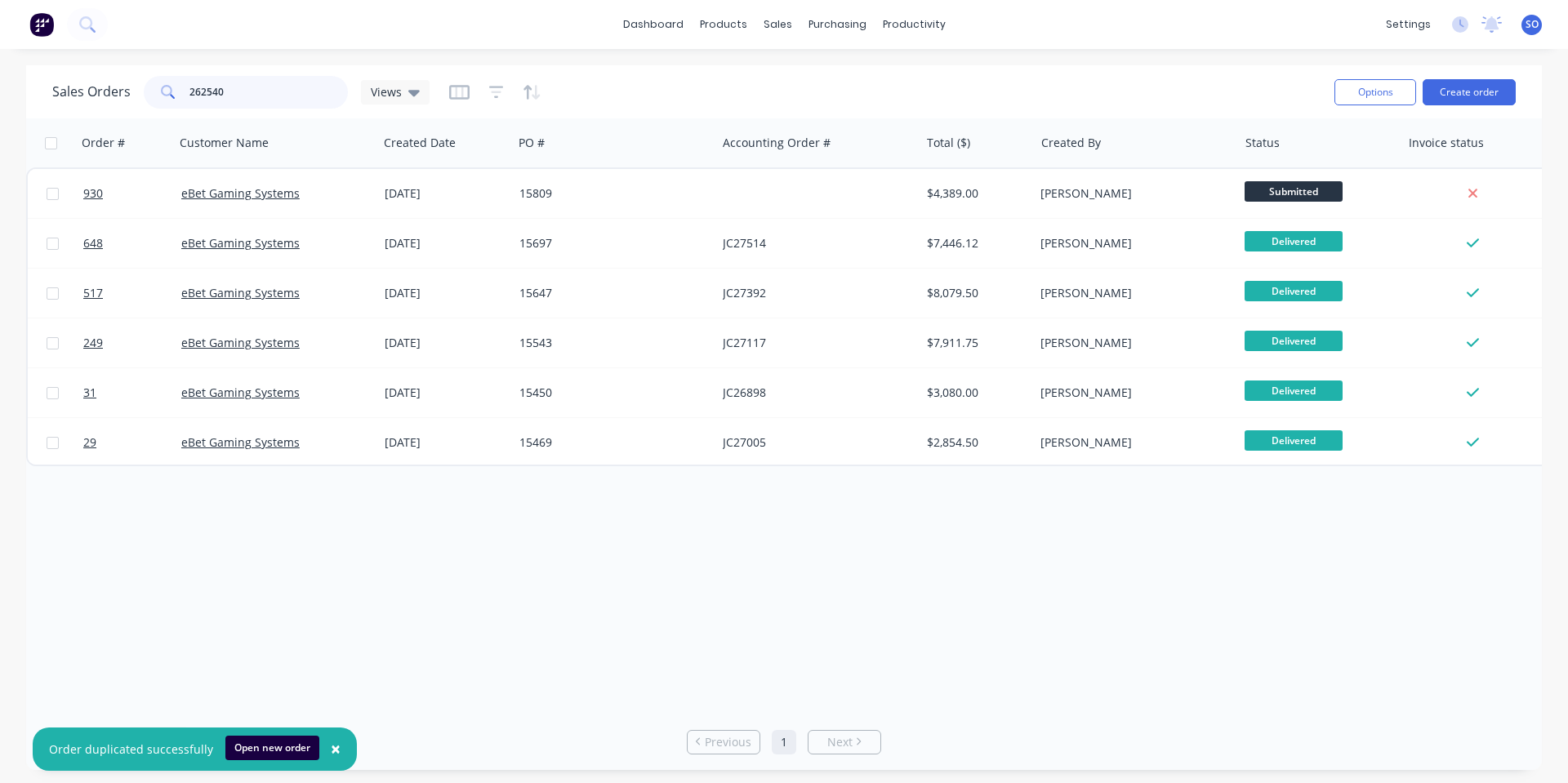
drag, startPoint x: 287, startPoint y: 95, endPoint x: 0, endPoint y: 92, distance: 287.0
click at [9, 95] on div "Sales Orders 262540 Views Options Create order Order # Customer Name Created Da…" at bounding box center [784, 417] width 1568 height 704
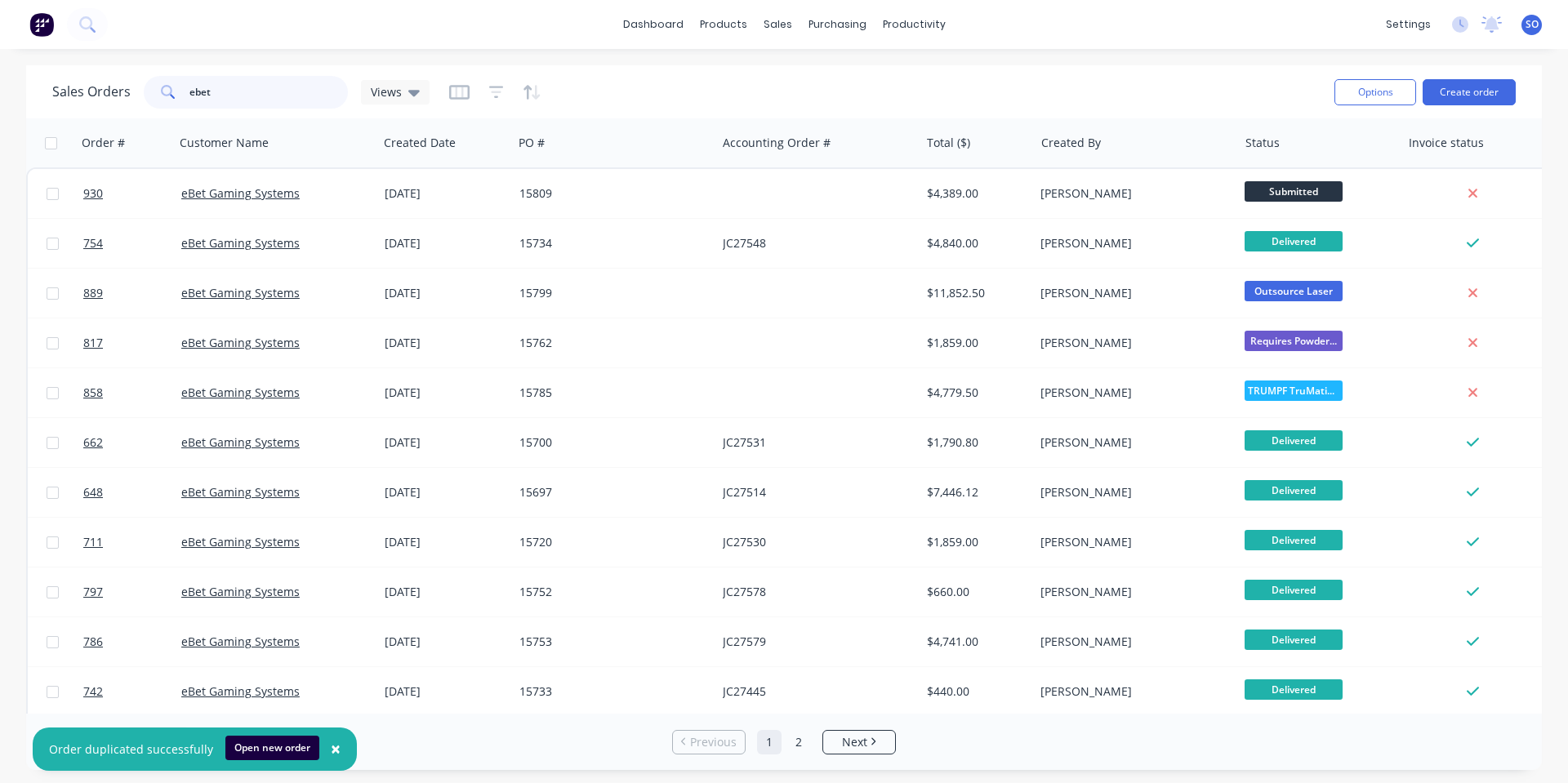
type input "ebet"
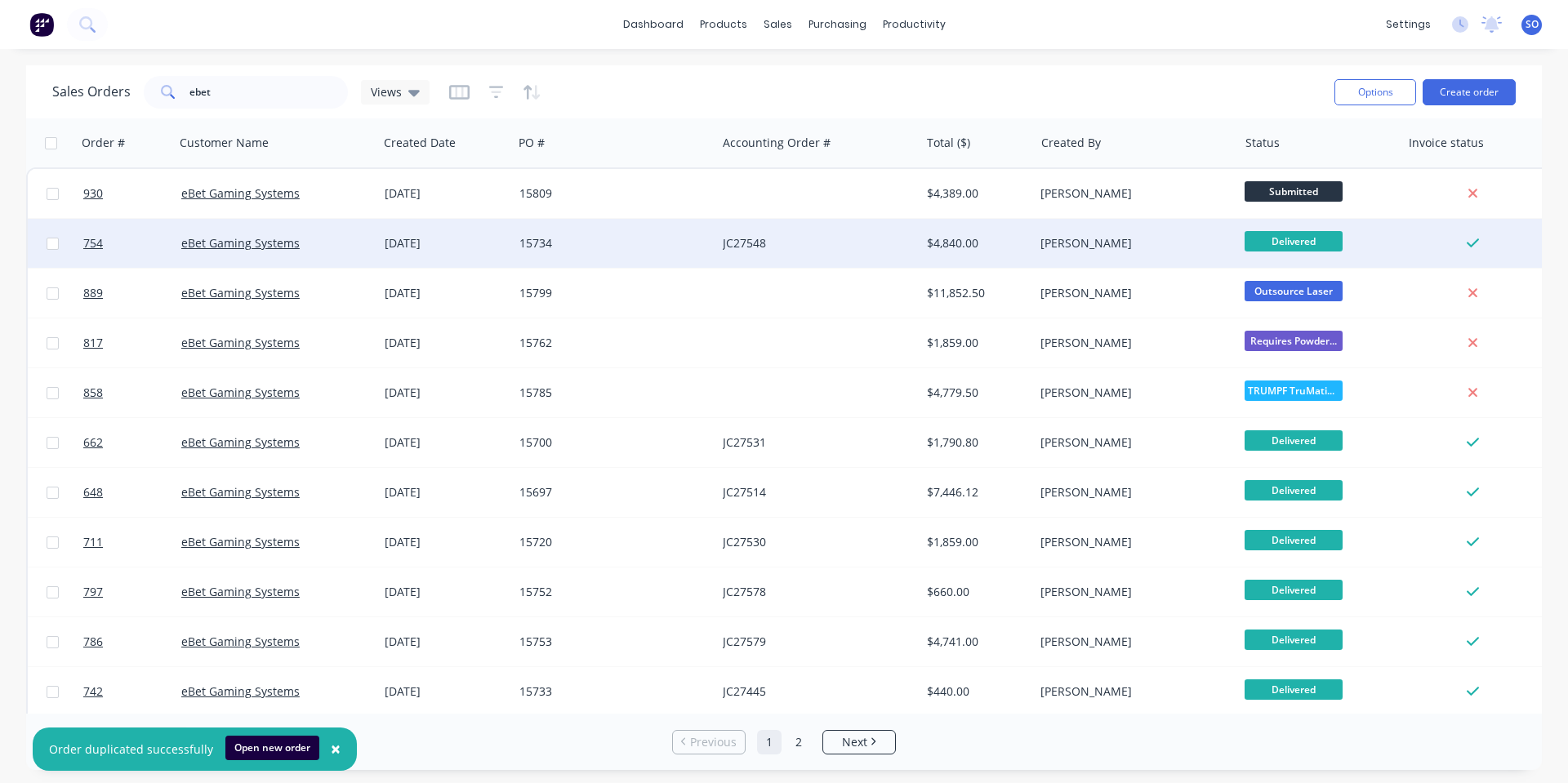
click at [641, 245] on div "15734" at bounding box center [610, 242] width 181 height 16
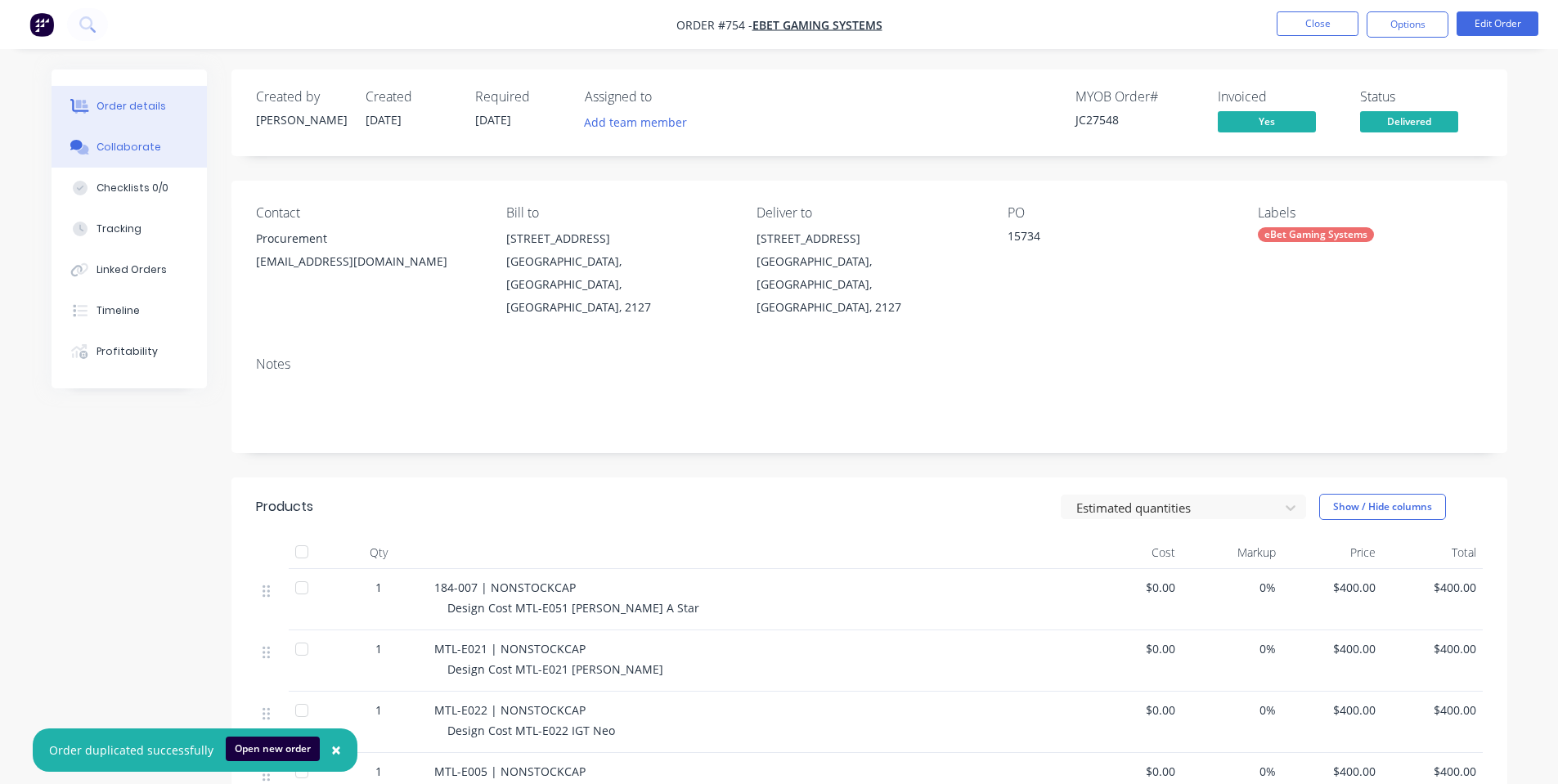
click at [94, 139] on button "Collaborate" at bounding box center [129, 147] width 156 height 41
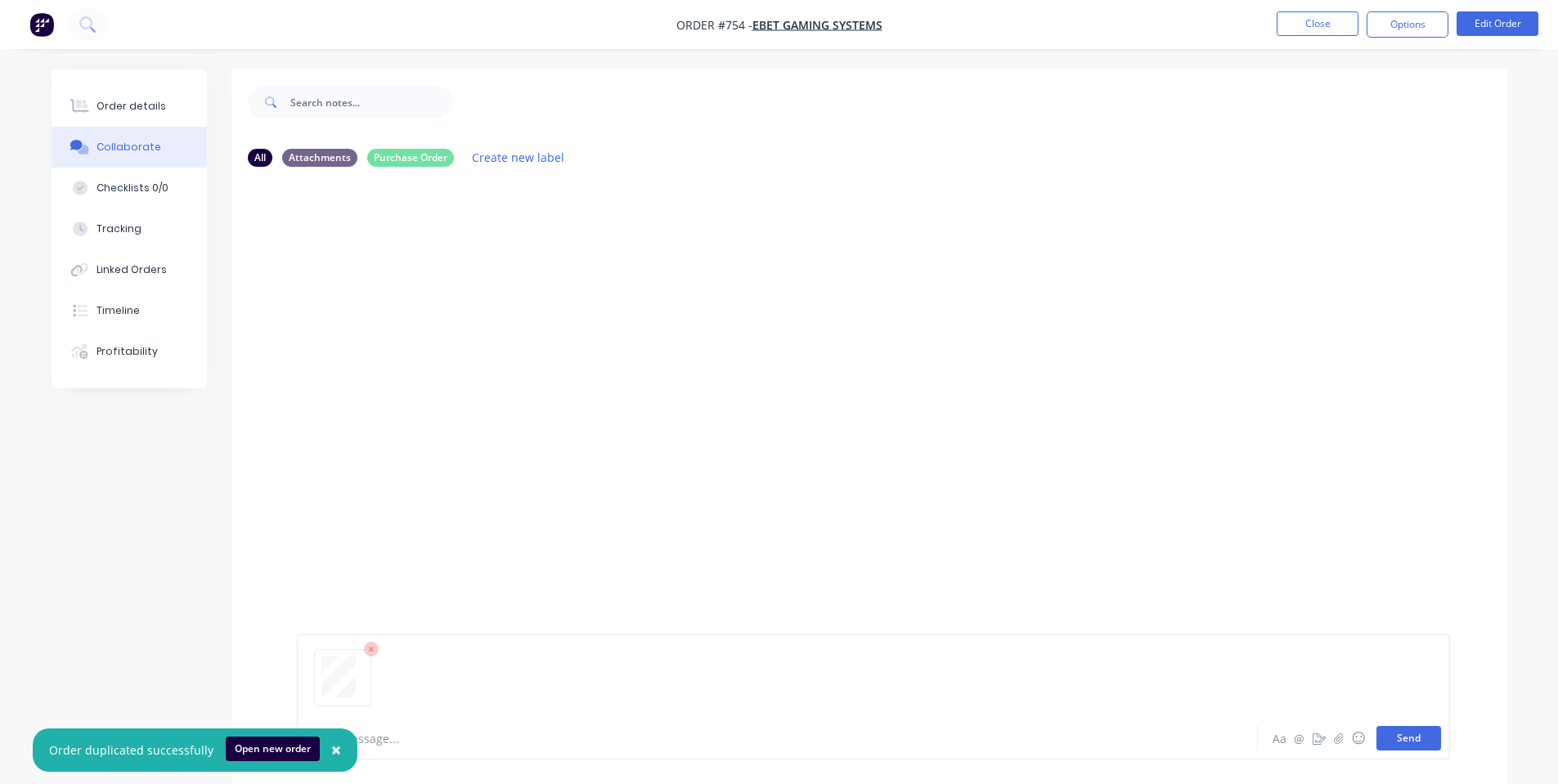
click at [1409, 745] on button "Send" at bounding box center [1408, 738] width 65 height 25
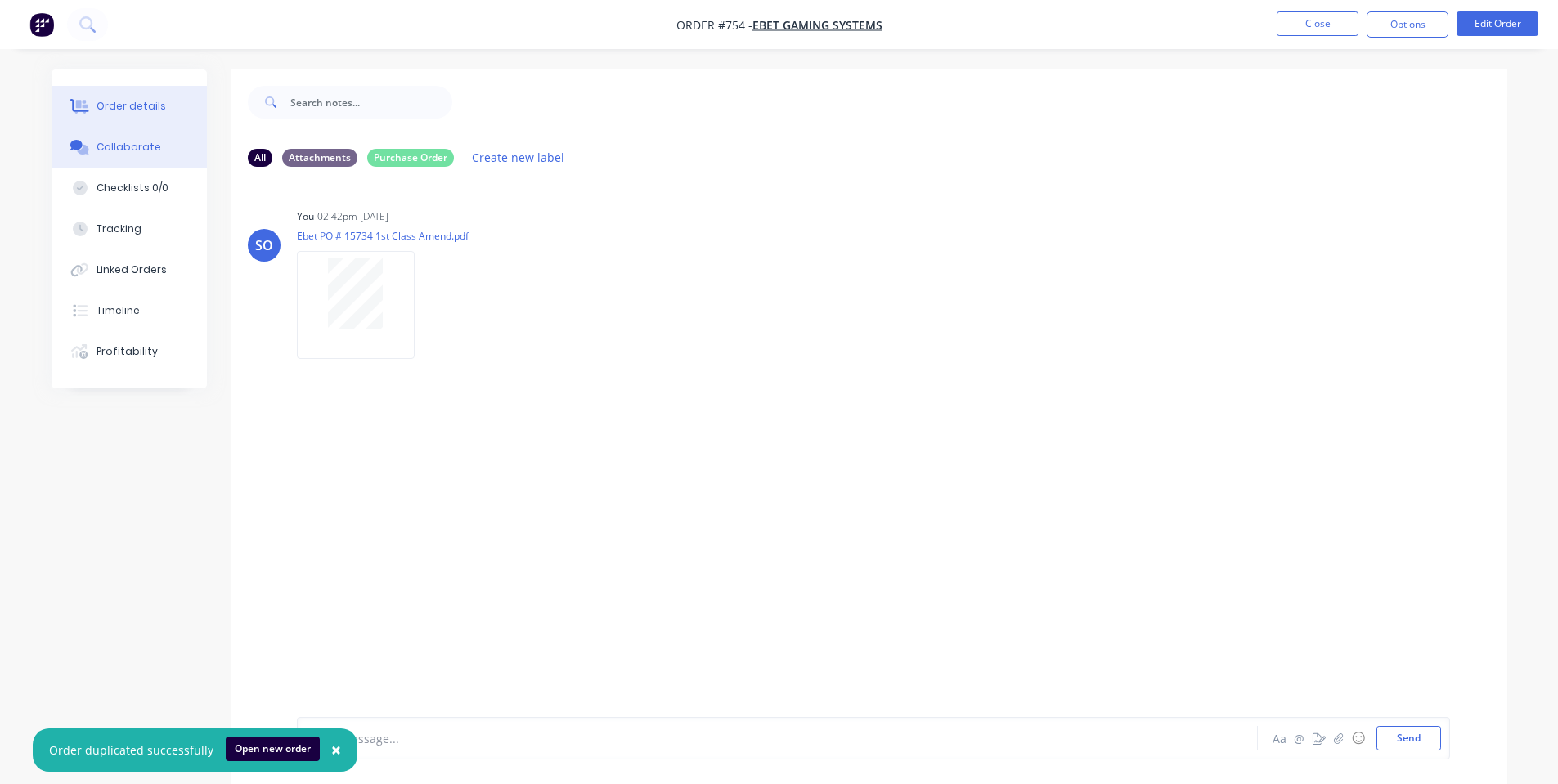
click at [129, 101] on div "Order details" at bounding box center [131, 106] width 69 height 15
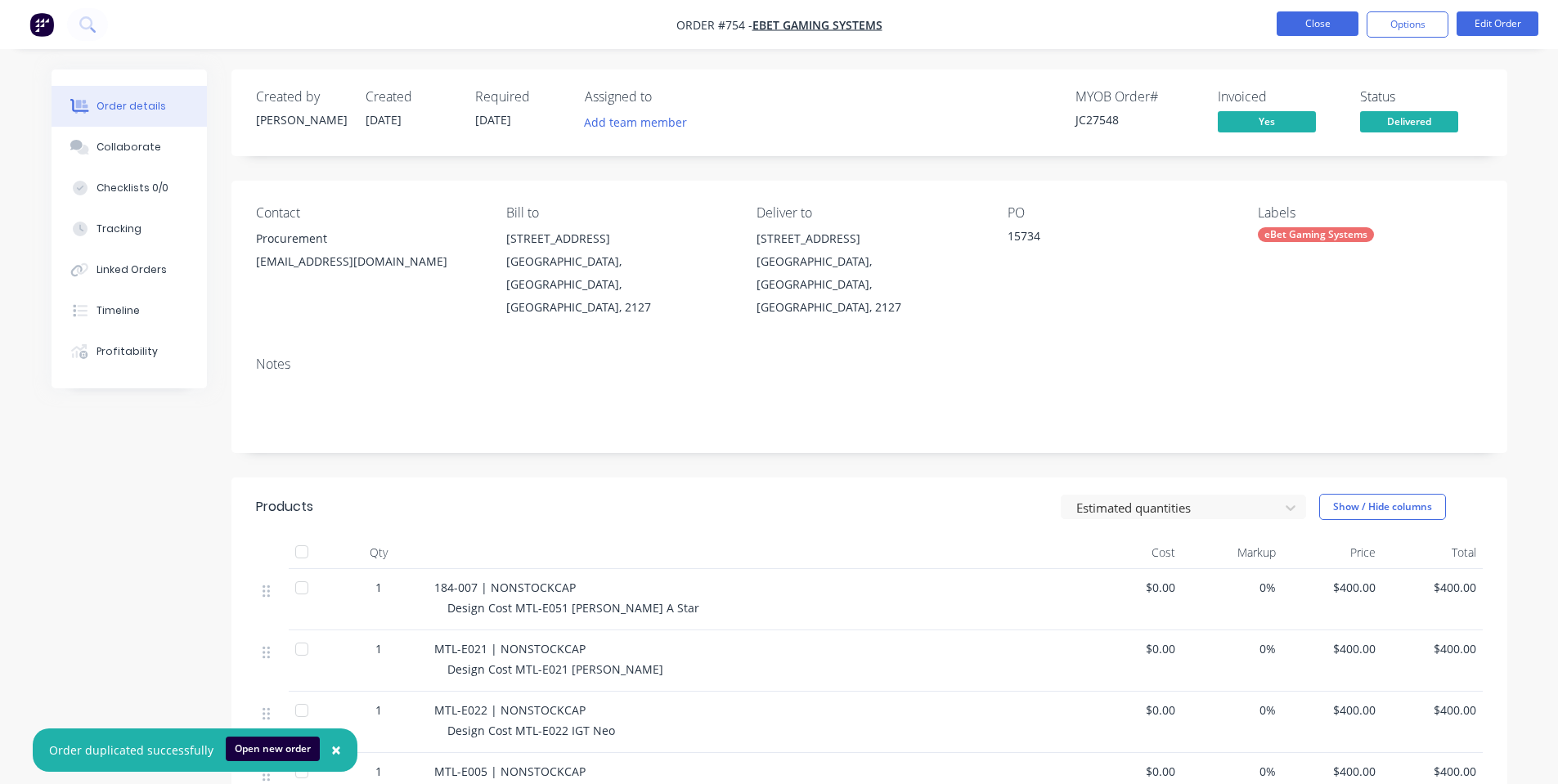
click at [1305, 15] on button "Close" at bounding box center [1318, 23] width 82 height 25
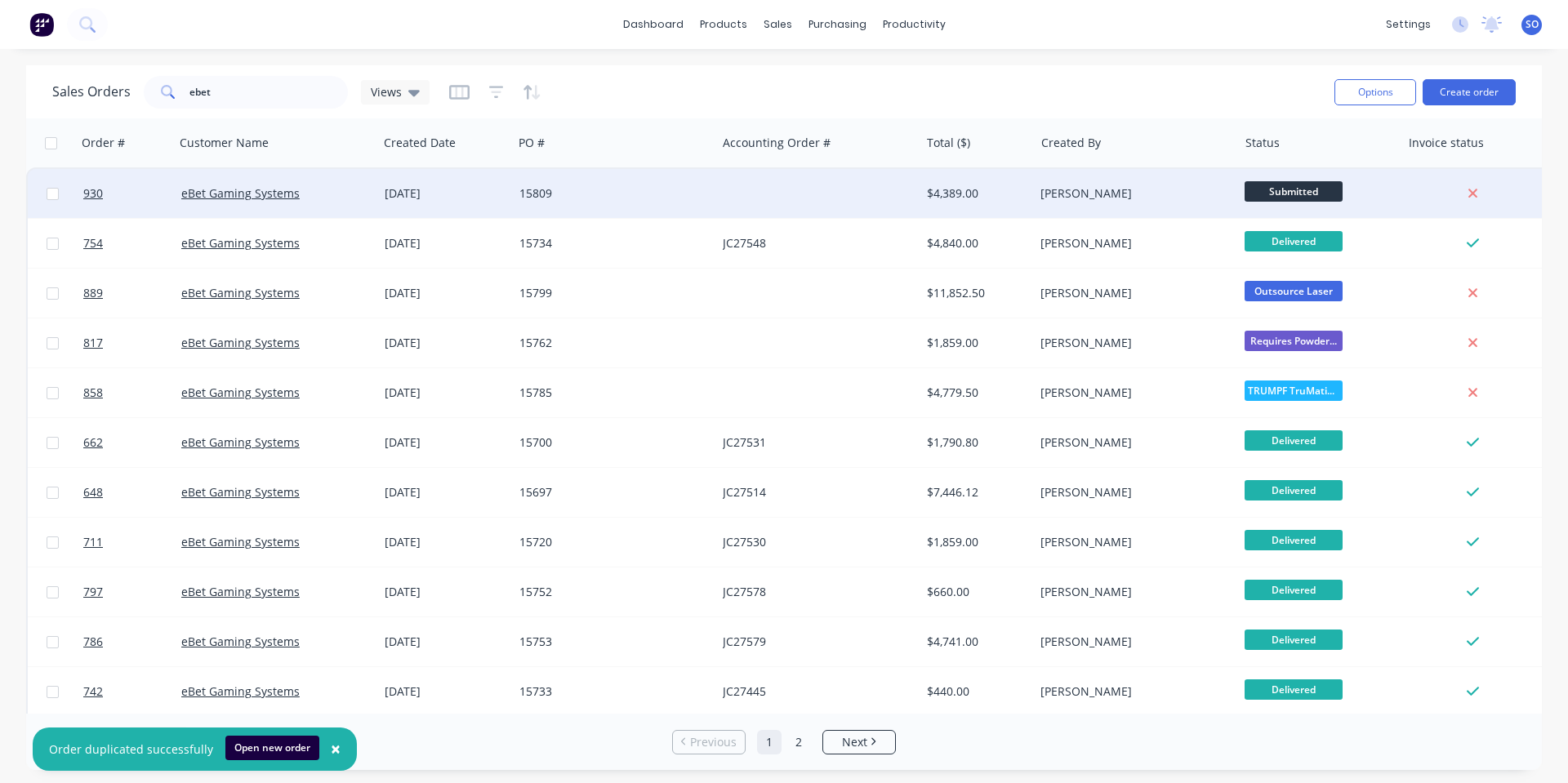
click at [933, 190] on div "$4,389.00" at bounding box center [974, 193] width 96 height 16
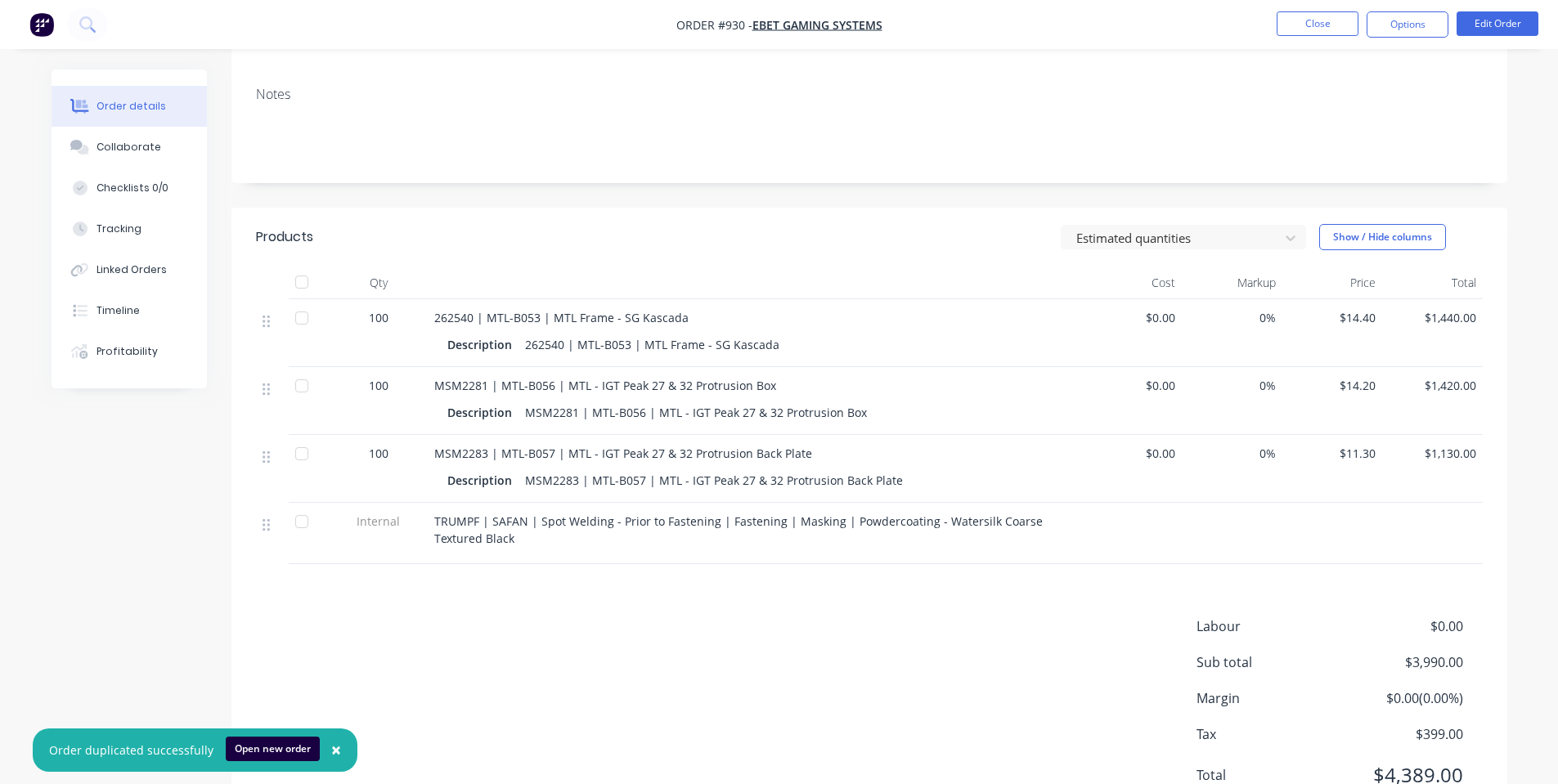
scroll to position [318, 0]
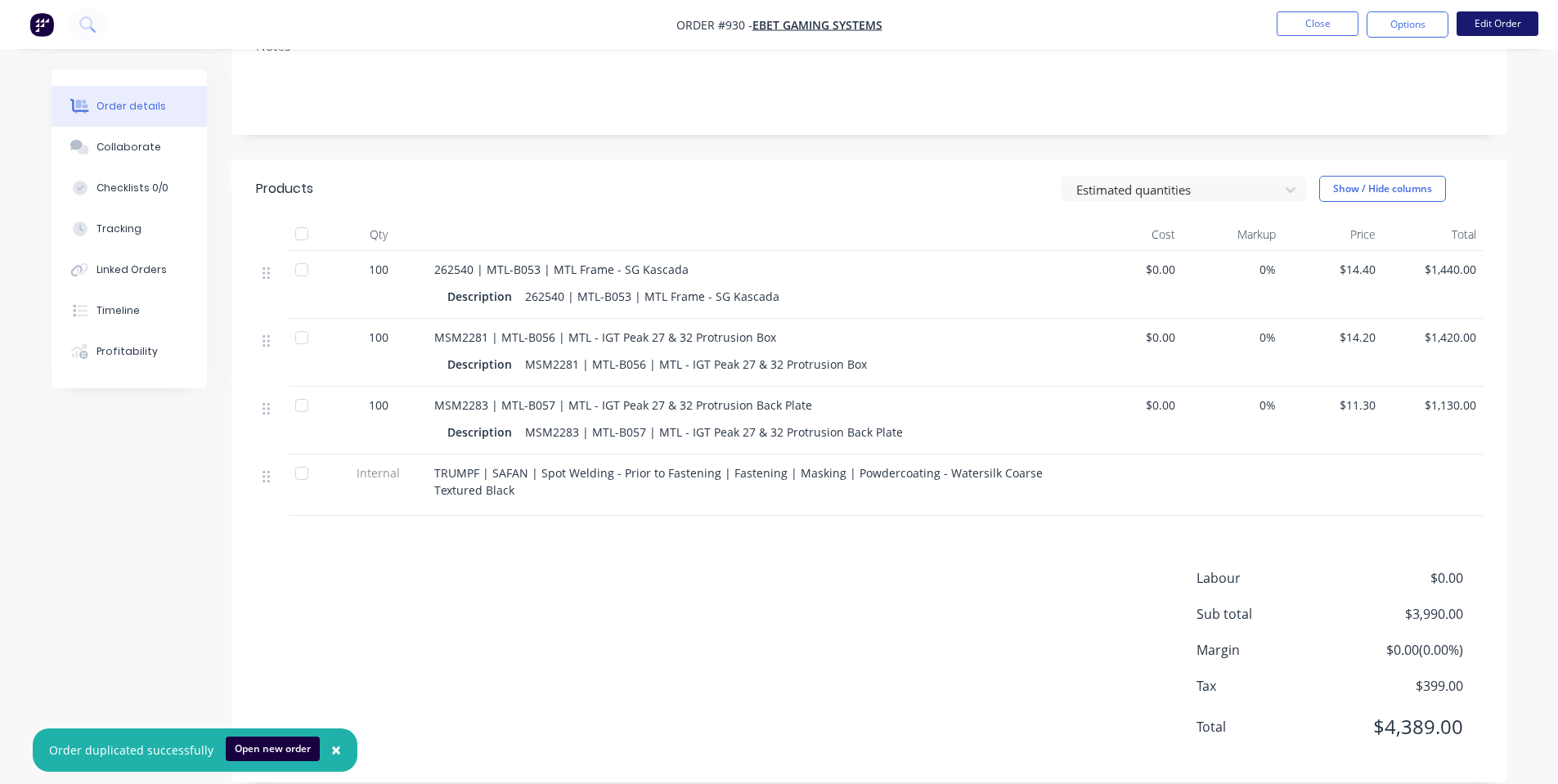
click at [1487, 28] on button "Edit Order" at bounding box center [1497, 23] width 82 height 25
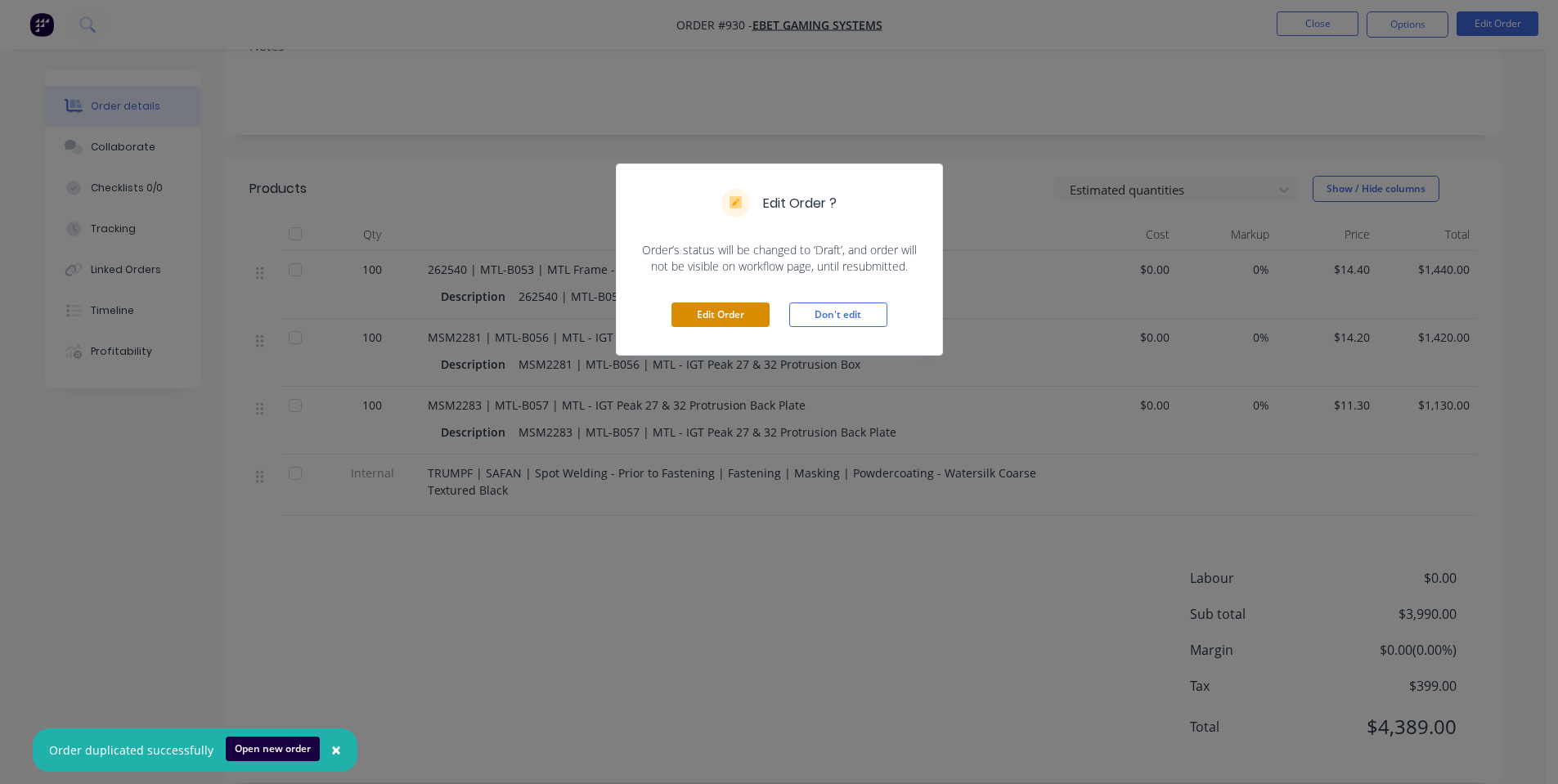
click at [738, 316] on button "Edit Order" at bounding box center [720, 315] width 98 height 25
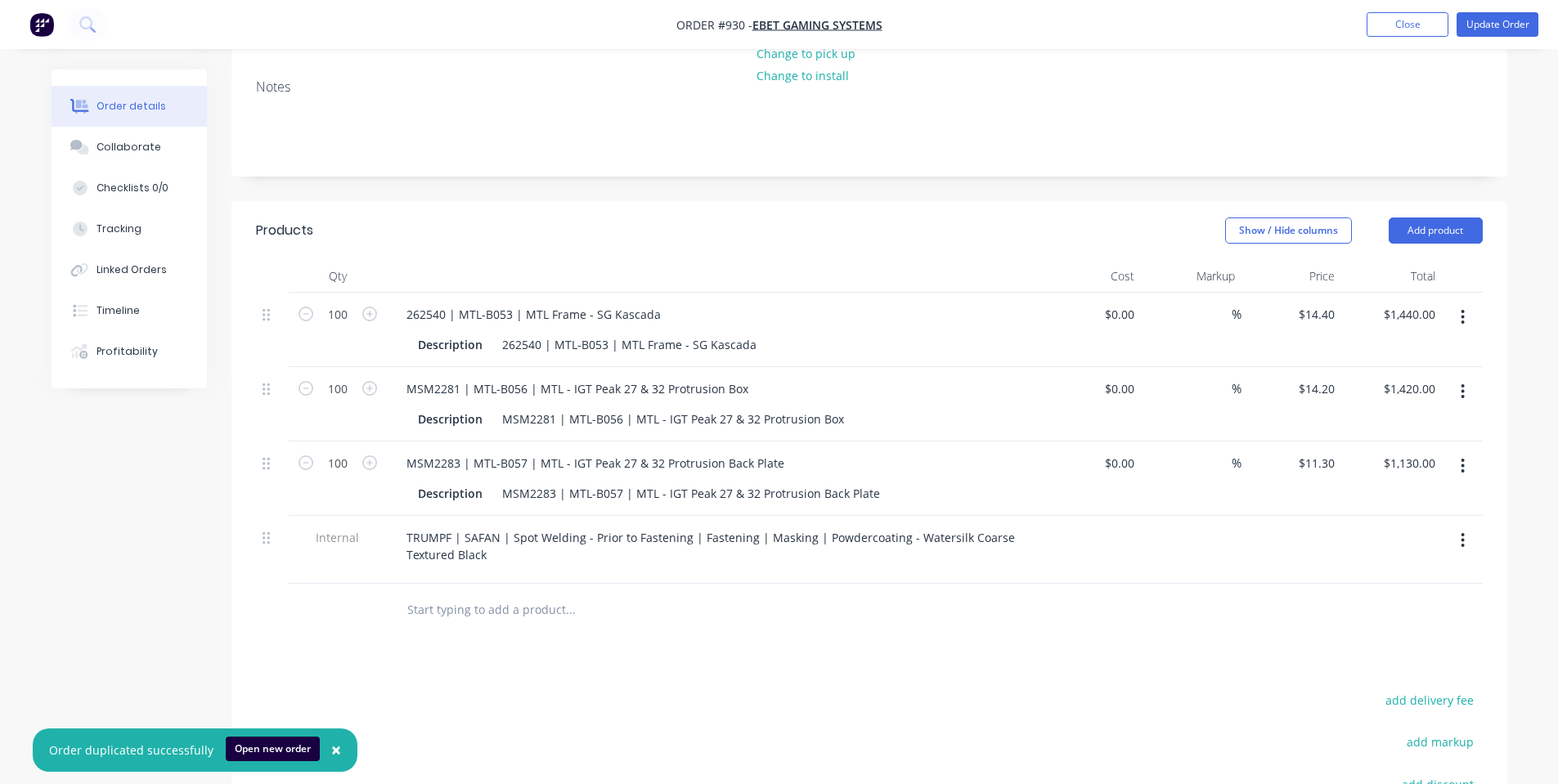
scroll to position [436, 0]
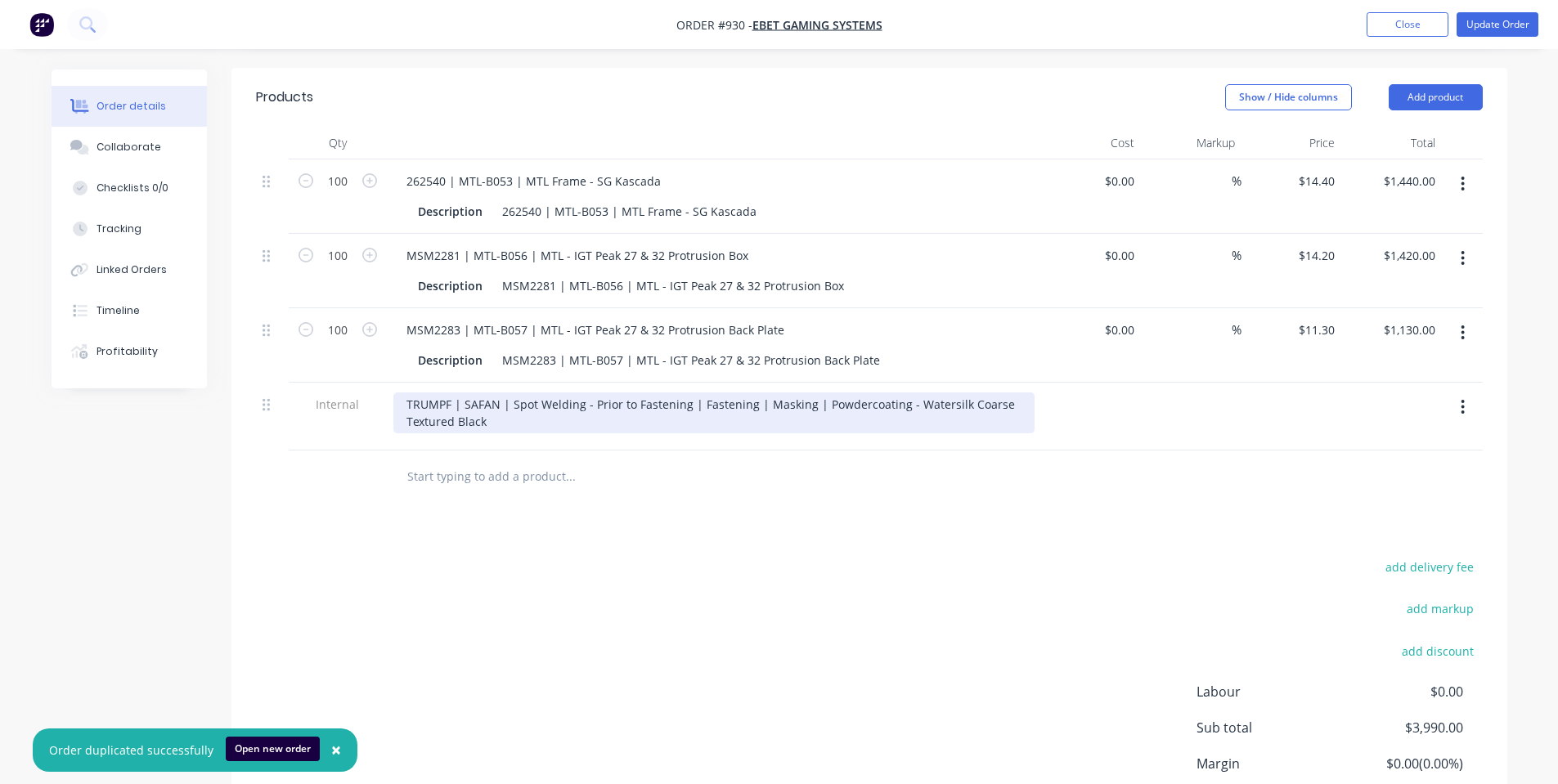
click at [409, 392] on div "TRUMPF | SAFAN | Spot Welding - Prior to Fastening | Fastening | Masking | Powd…" at bounding box center [714, 413] width 641 height 41
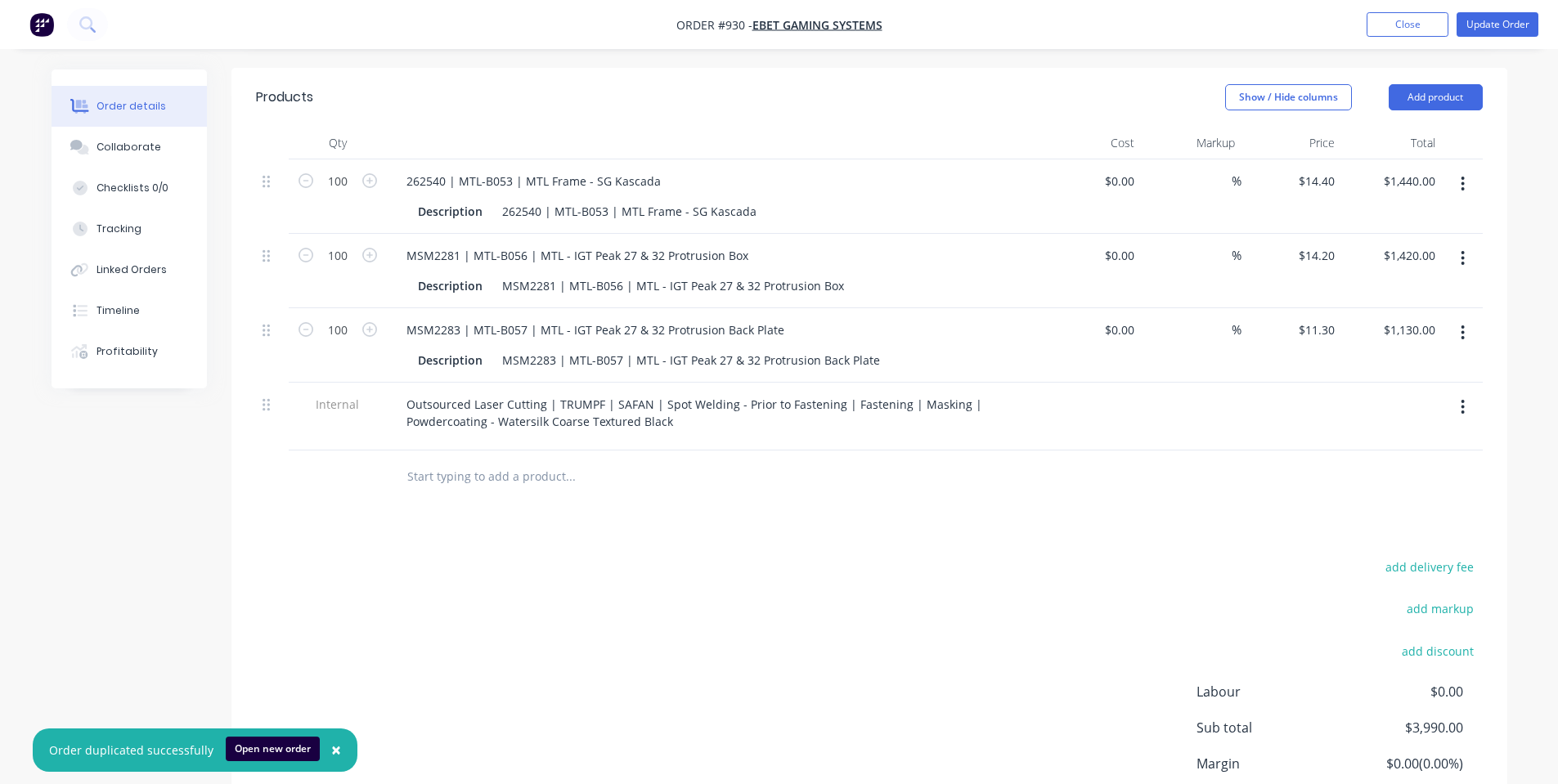
click at [473, 486] on div "Products Show / Hide columns Add product Qty Cost Markup Price Total 100 262540…" at bounding box center [870, 481] width 1276 height 828
click at [1517, 16] on button "Update Order" at bounding box center [1497, 24] width 82 height 25
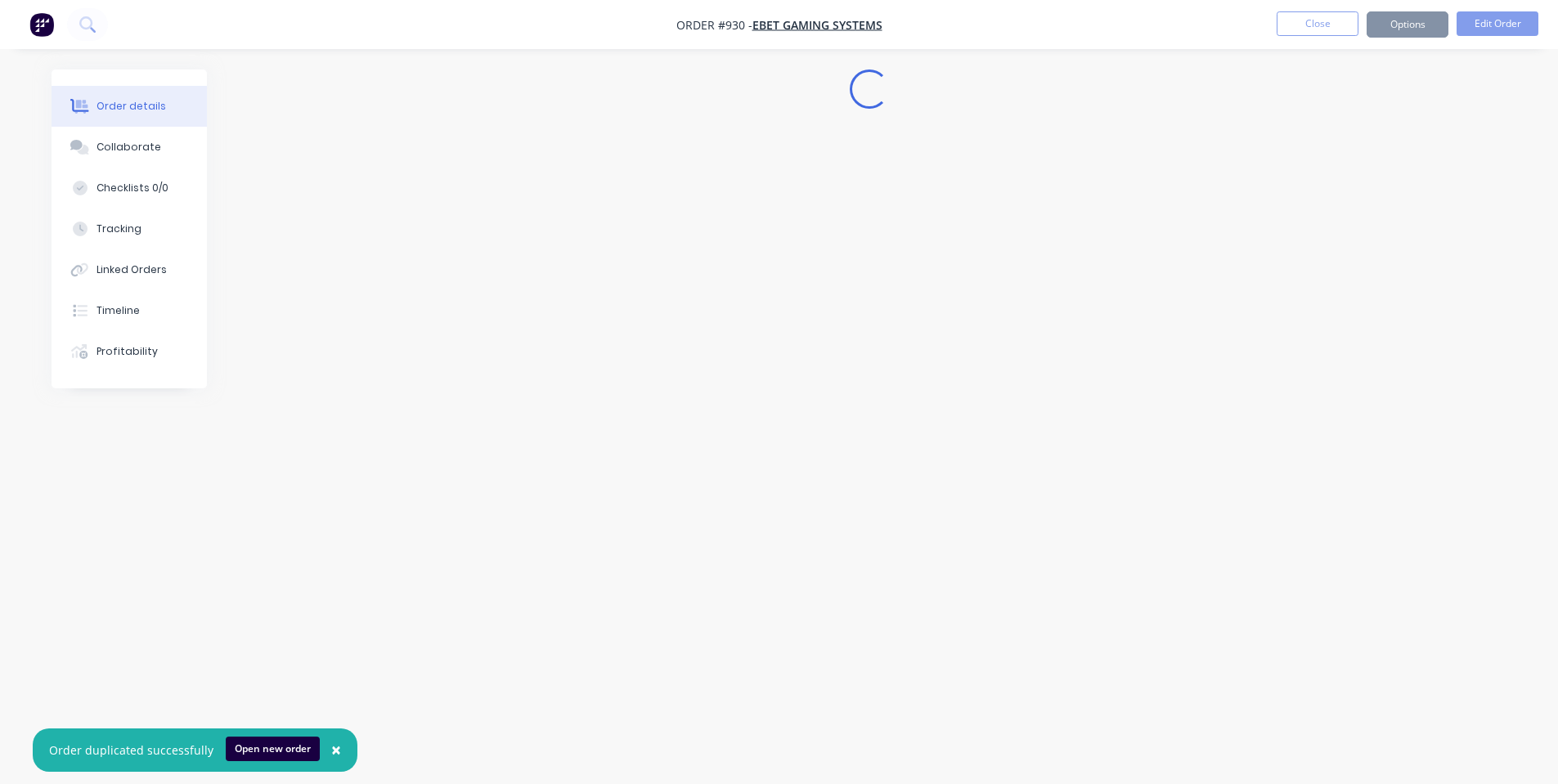
scroll to position [0, 0]
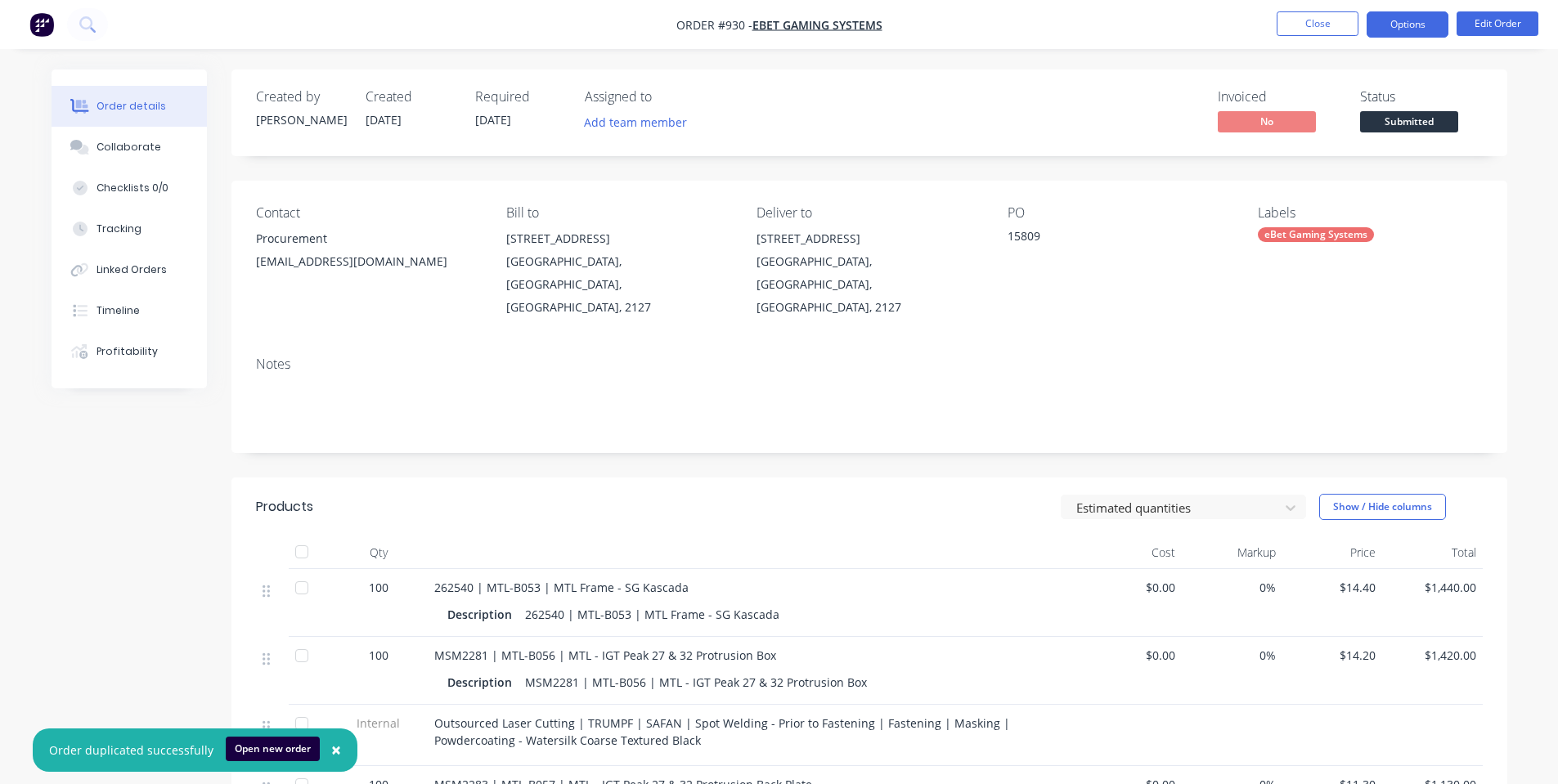
click at [1422, 25] on button "Options" at bounding box center [1408, 24] width 82 height 27
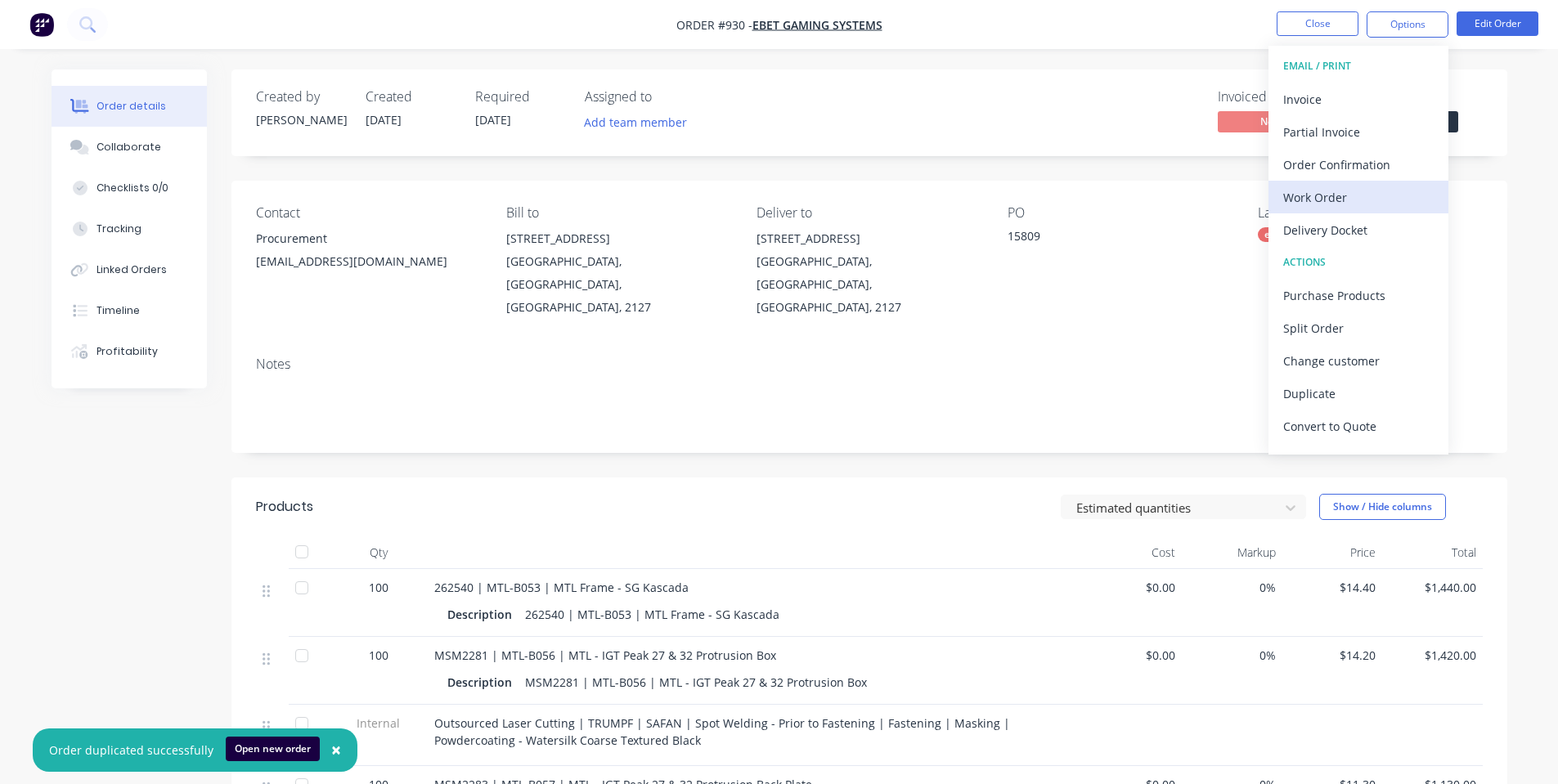
click at [1374, 193] on div "Work Order" at bounding box center [1358, 197] width 150 height 24
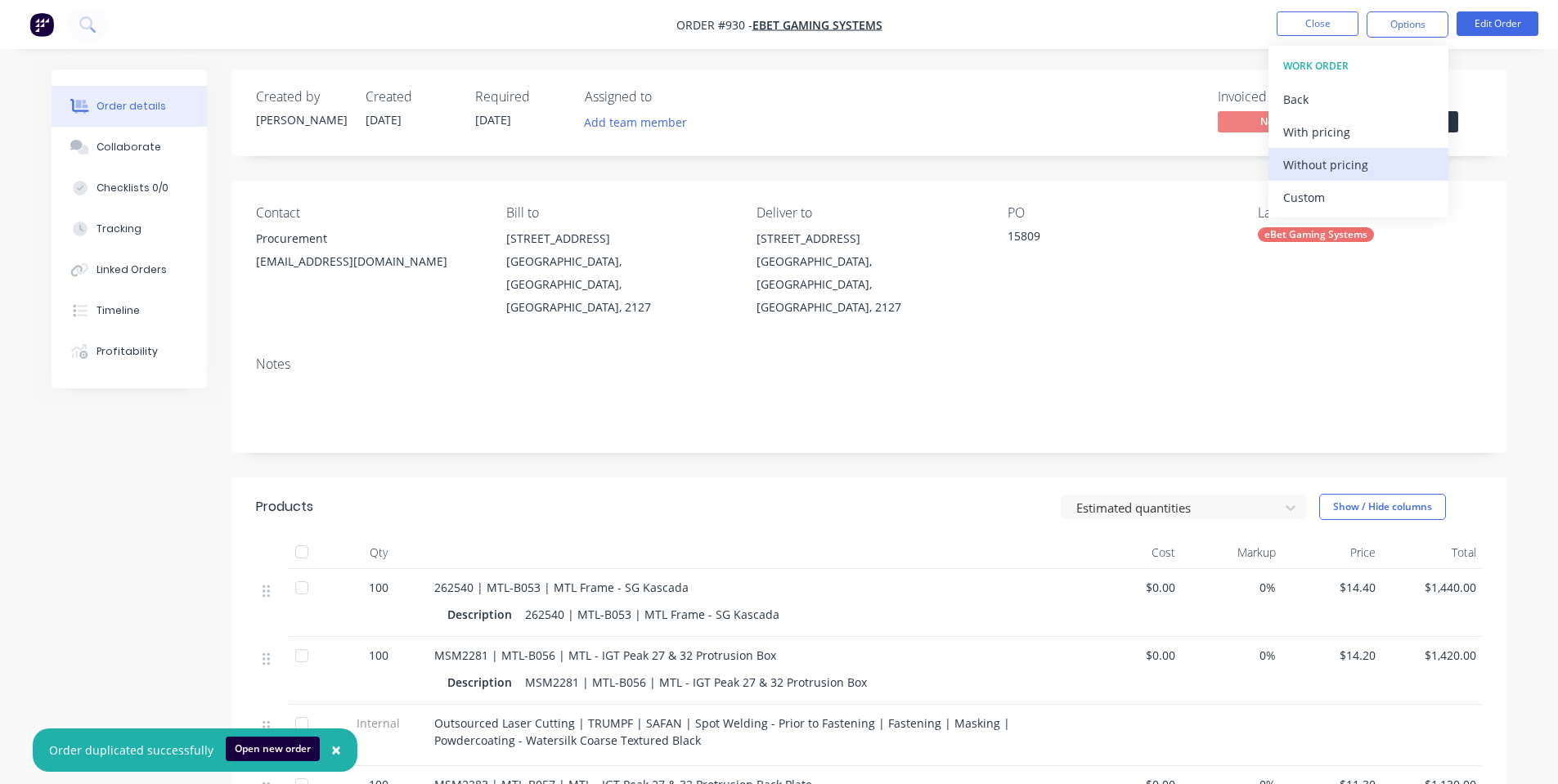
click at [1366, 173] on div "Without pricing" at bounding box center [1358, 165] width 150 height 24
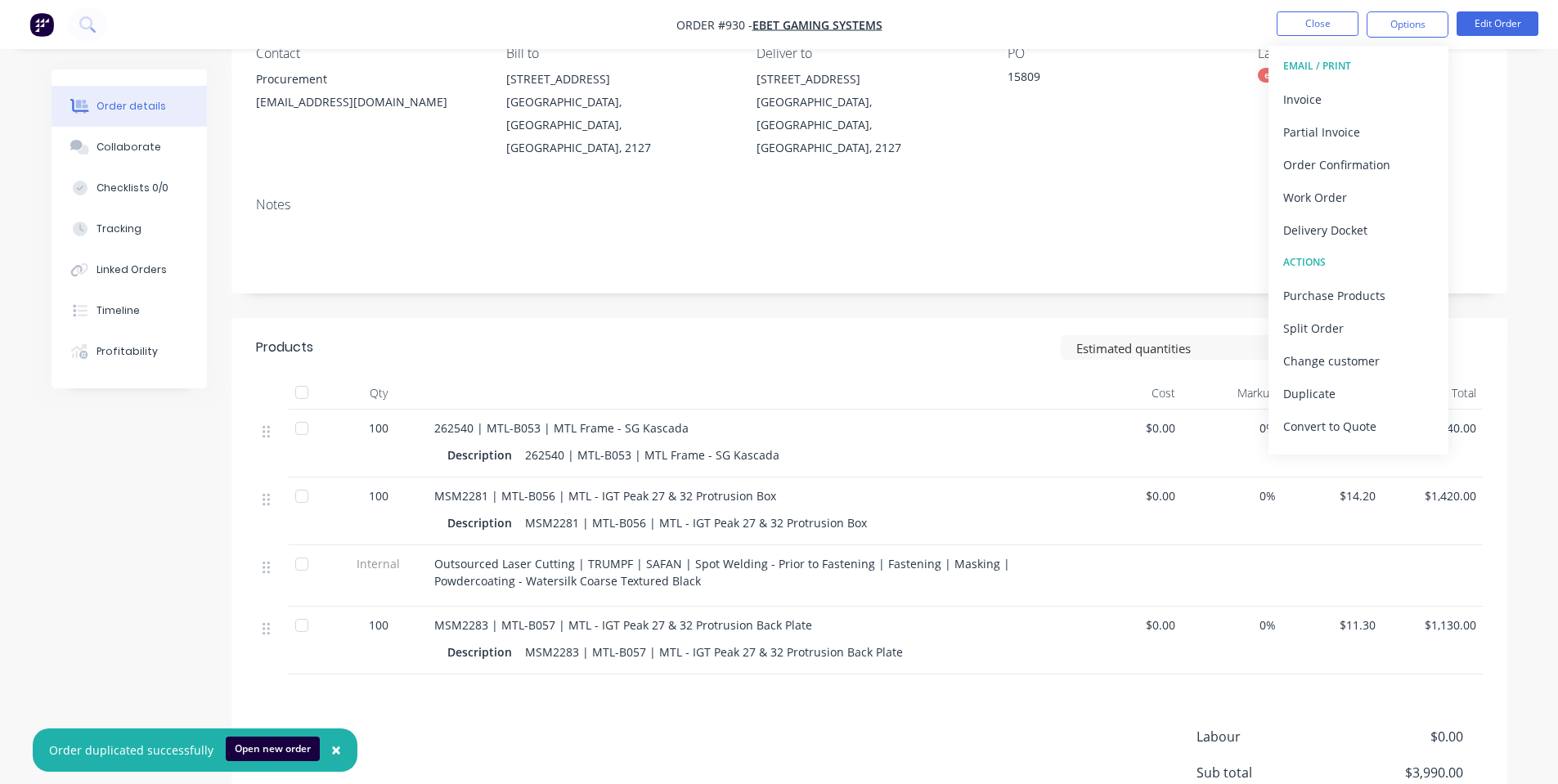
scroll to position [218, 0]
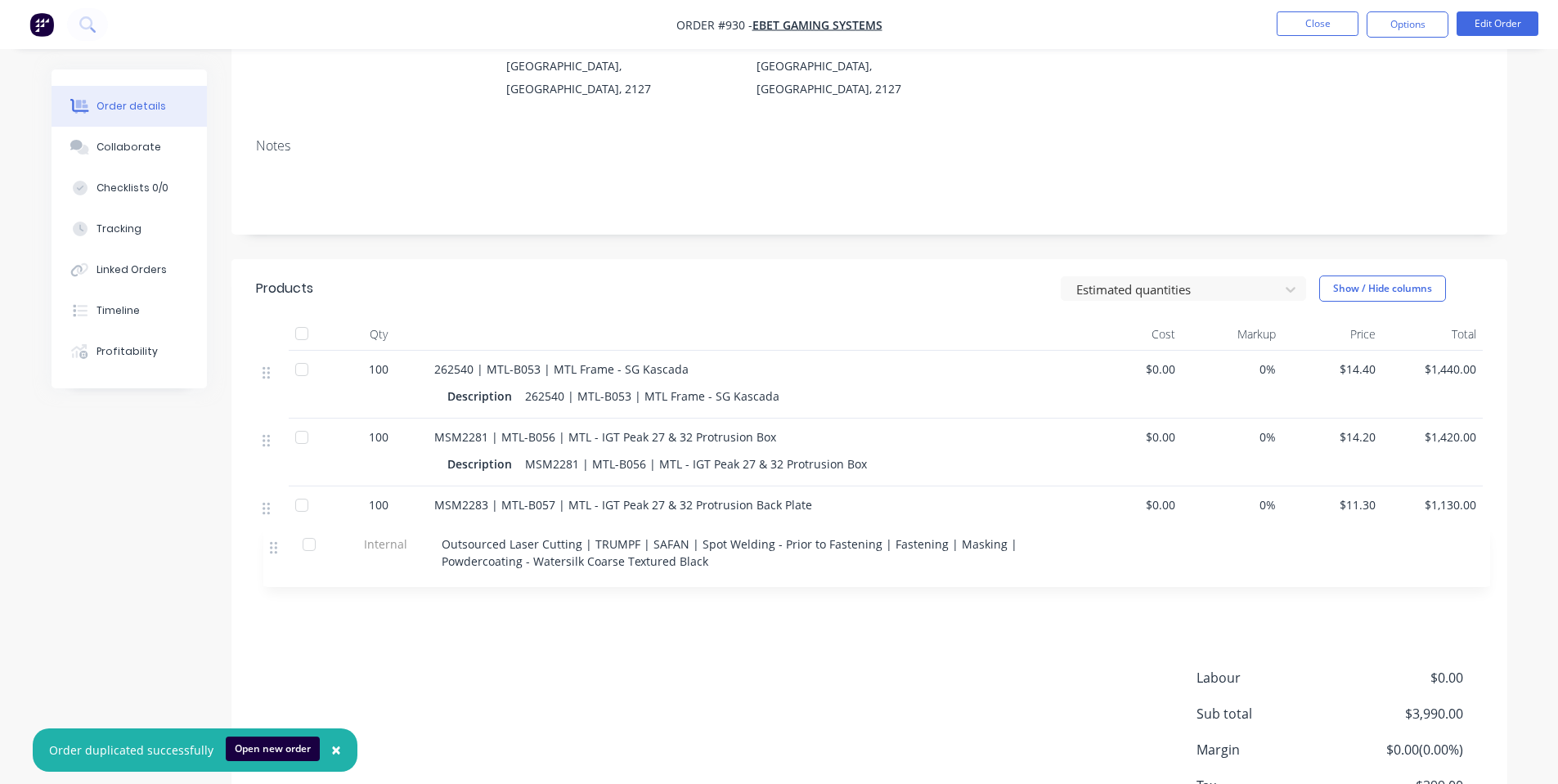
drag, startPoint x: 268, startPoint y: 488, endPoint x: 274, endPoint y: 554, distance: 66.3
click at [274, 554] on div "100 262540 | MTL-B053 | MTL Frame - SG Kascada Description 262540 | MTL-B053 | …" at bounding box center [869, 483] width 1226 height 265
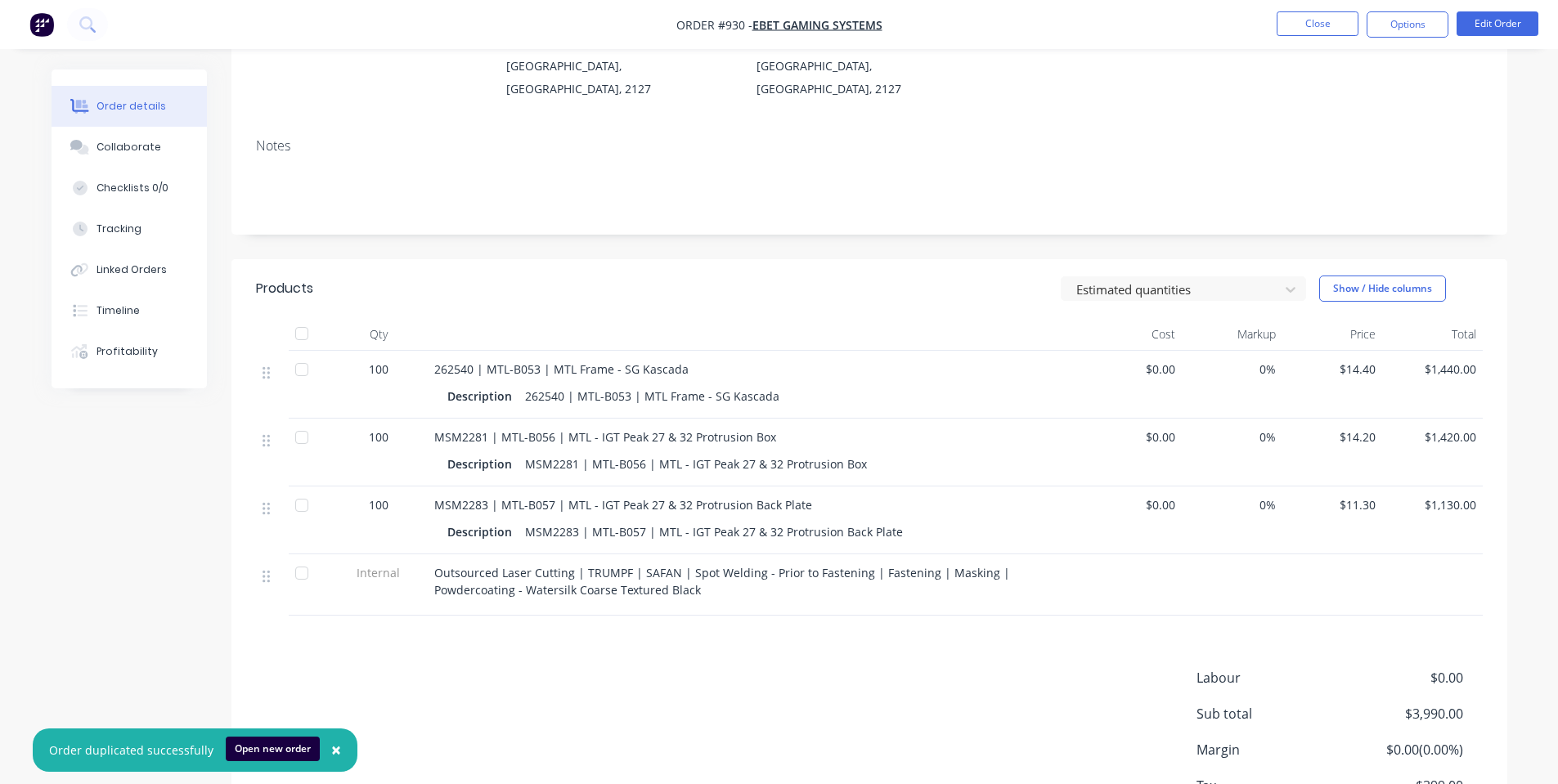
click at [1366, 27] on ul "Close Options Edit Order" at bounding box center [1408, 24] width 301 height 27
drag, startPoint x: 1379, startPoint y: 27, endPoint x: 1386, endPoint y: 32, distance: 8.6
click at [1381, 27] on button "Options" at bounding box center [1408, 24] width 82 height 27
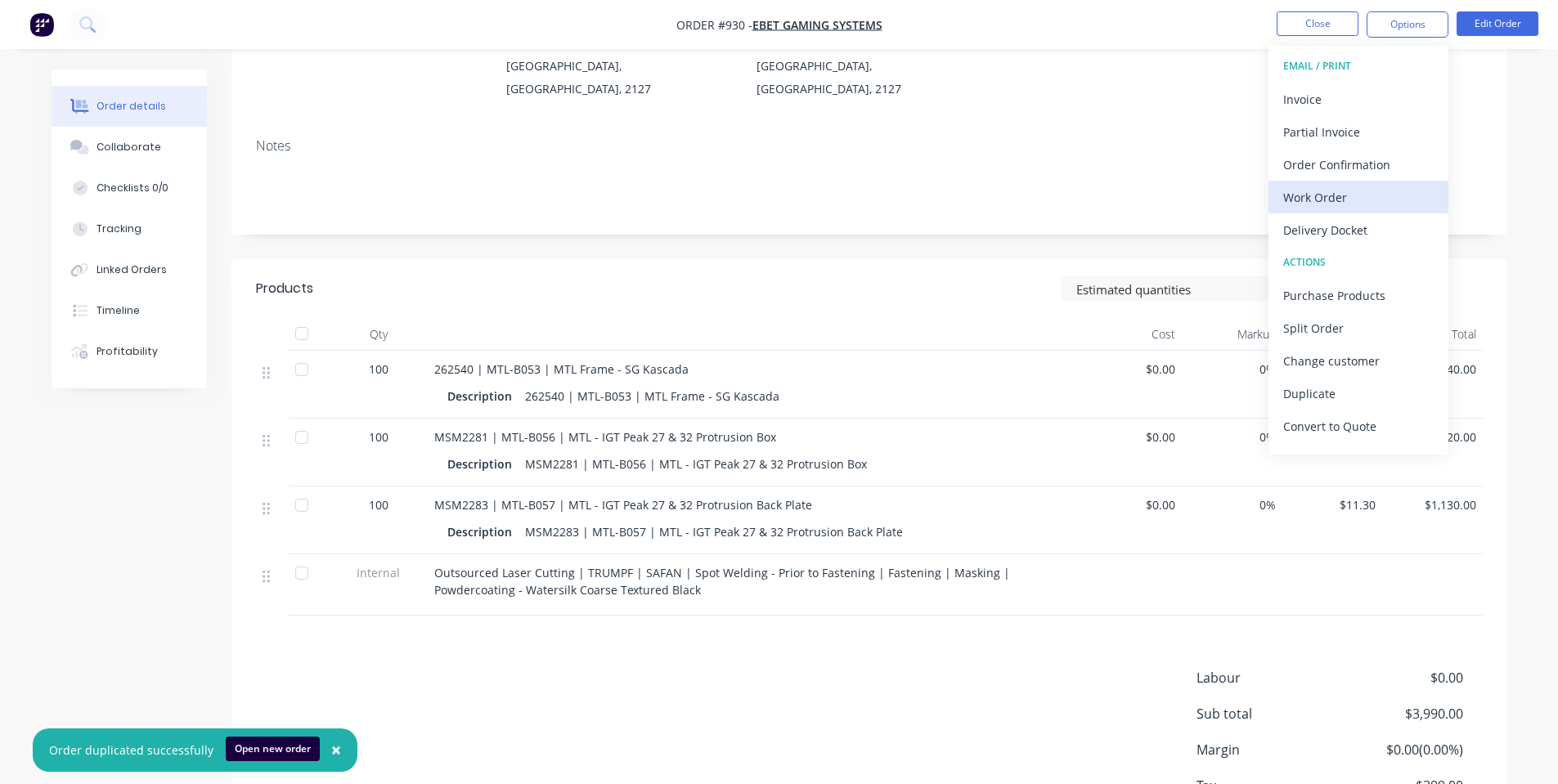
click at [1343, 196] on div "Work Order" at bounding box center [1358, 197] width 150 height 24
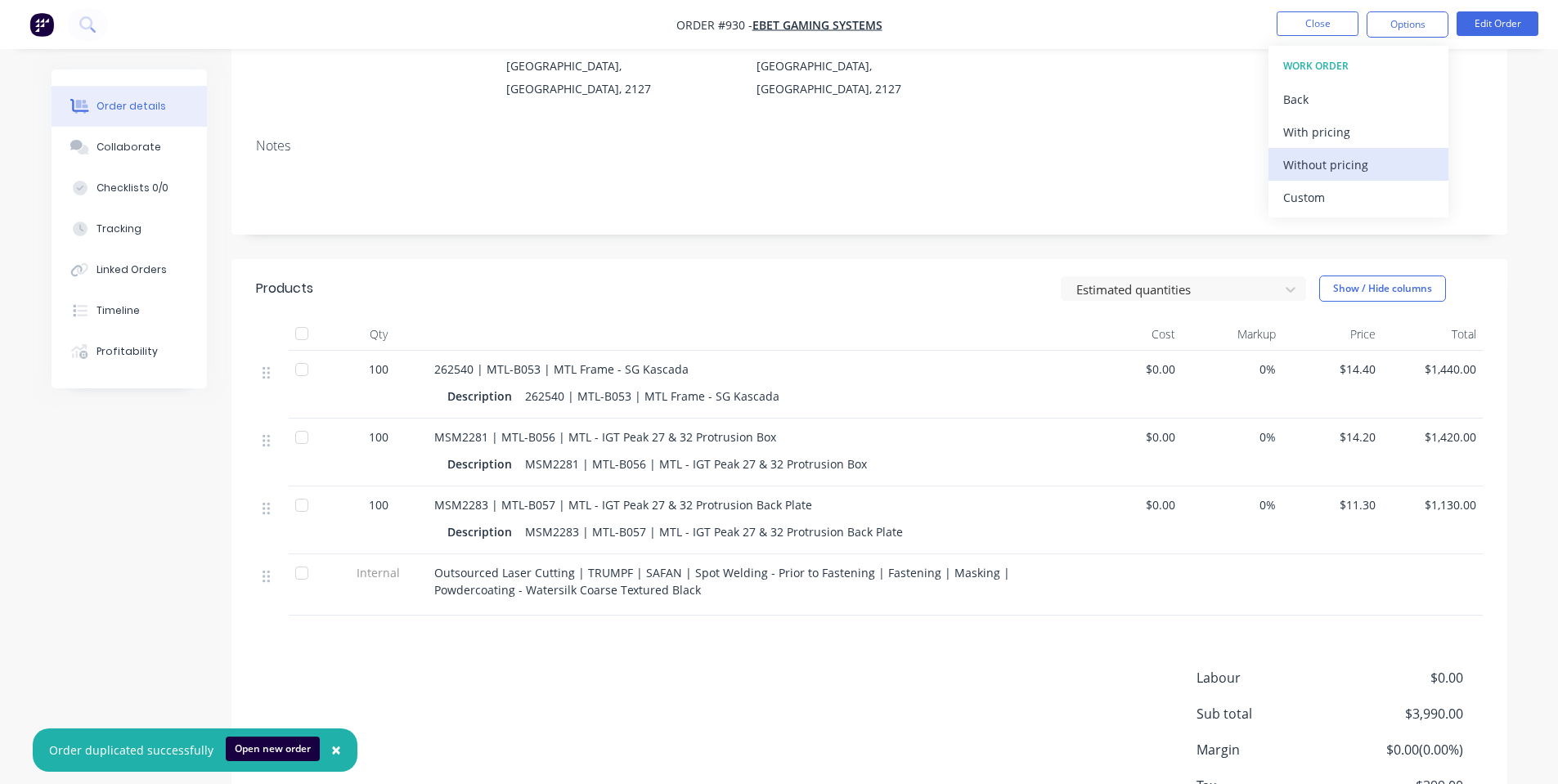
click at [1343, 169] on div "Without pricing" at bounding box center [1358, 165] width 150 height 24
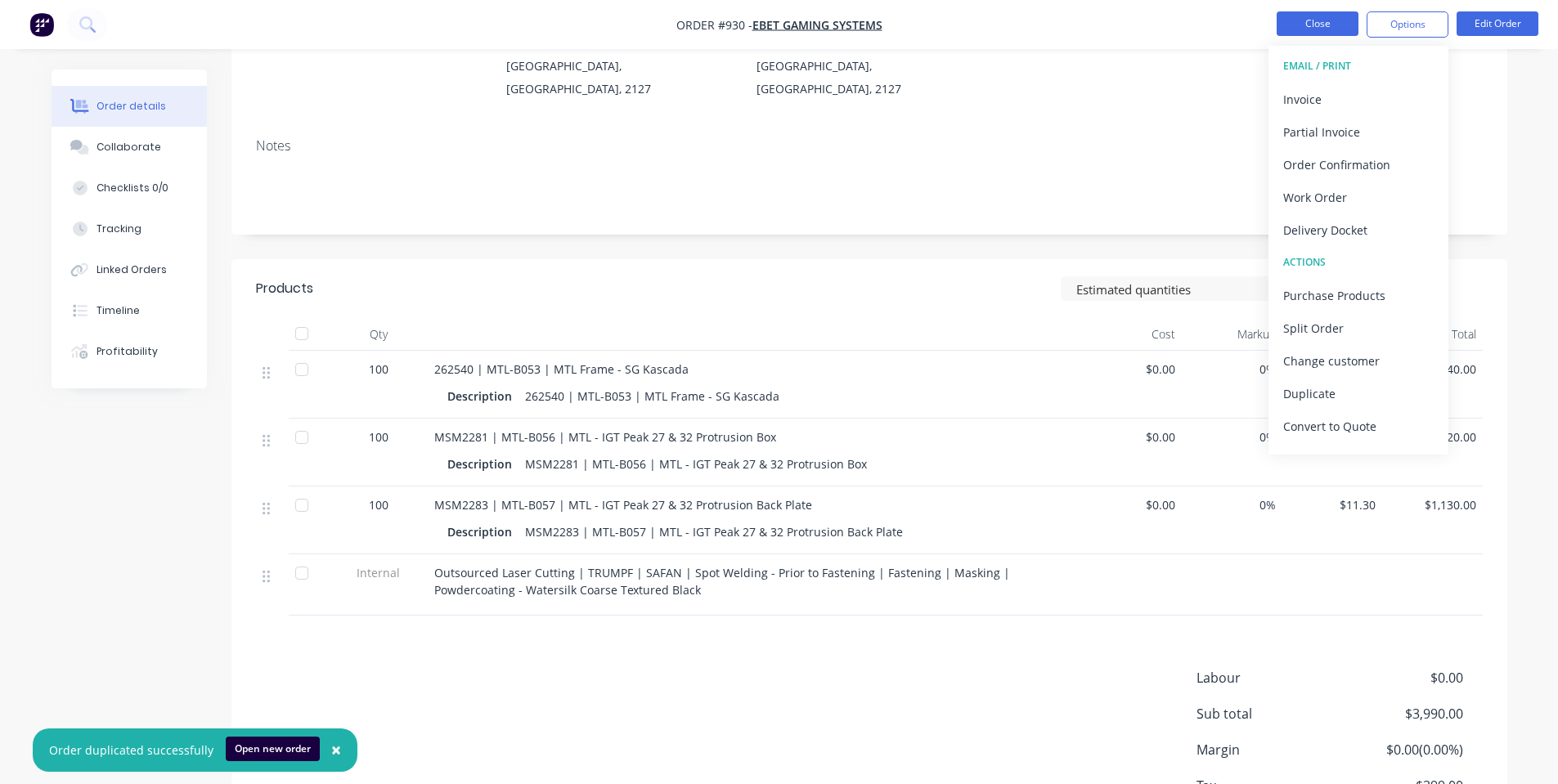
click at [1327, 15] on button "Close" at bounding box center [1318, 23] width 82 height 25
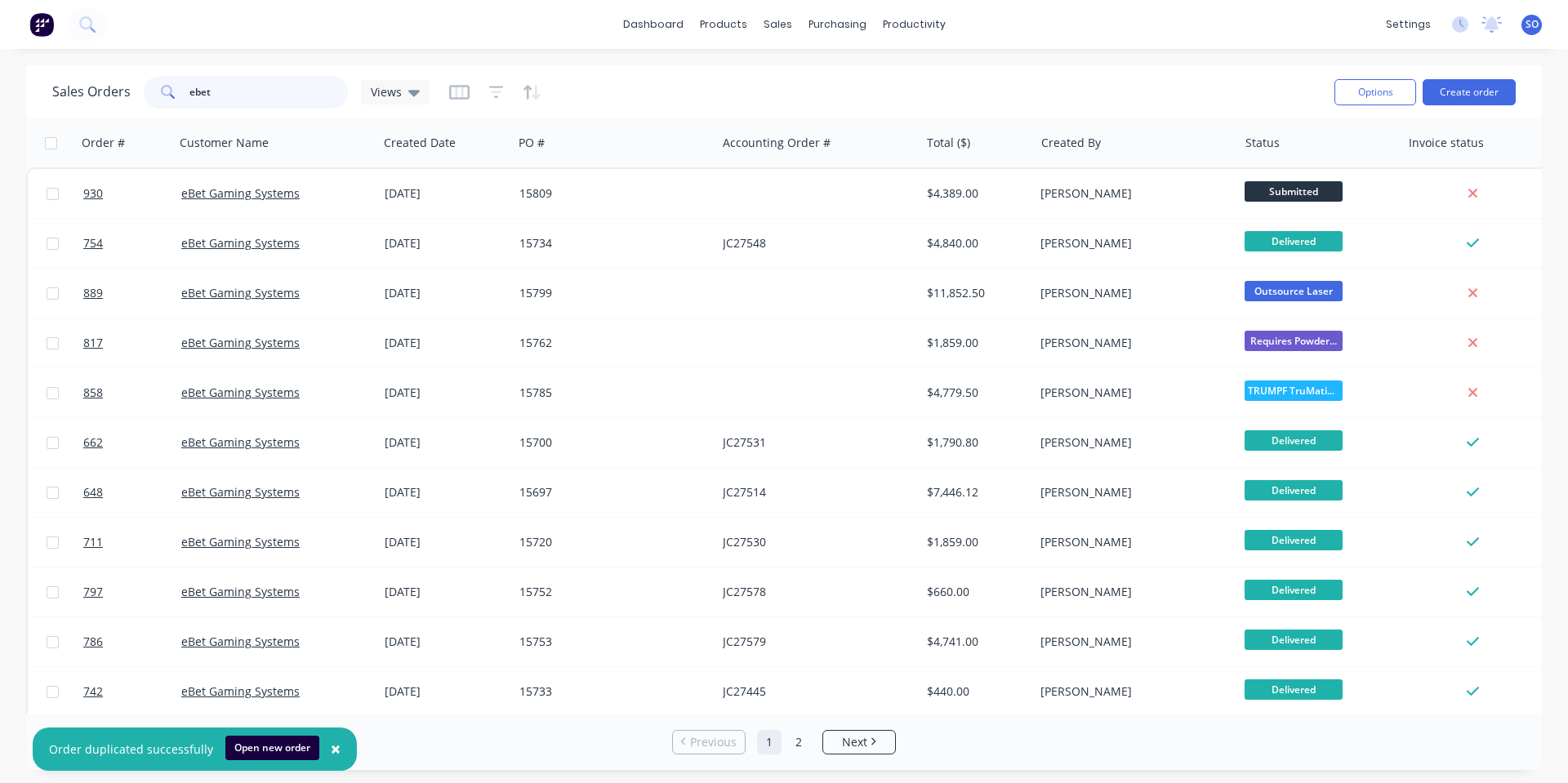
drag, startPoint x: 0, startPoint y: 125, endPoint x: 9, endPoint y: 143, distance: 20.1
click at [0, 130] on div "Sales Orders ebet Views Options Create order Order # Customer Name Created Date…" at bounding box center [784, 417] width 1568 height 704
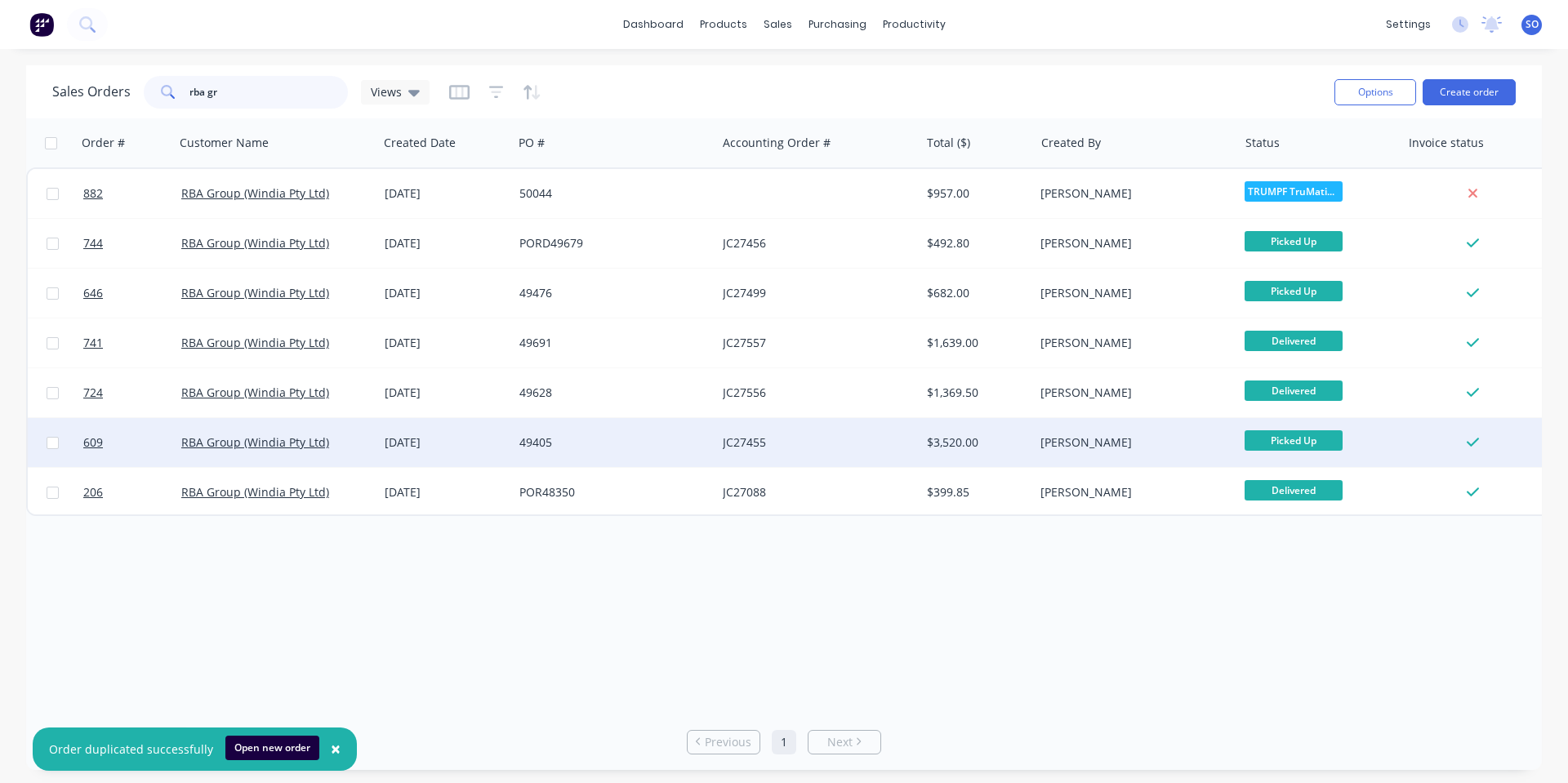
type input "rba gr"
click at [471, 419] on div "30 Jul 2025" at bounding box center [446, 442] width 135 height 49
click at [846, 435] on div "JC27455" at bounding box center [813, 442] width 181 height 16
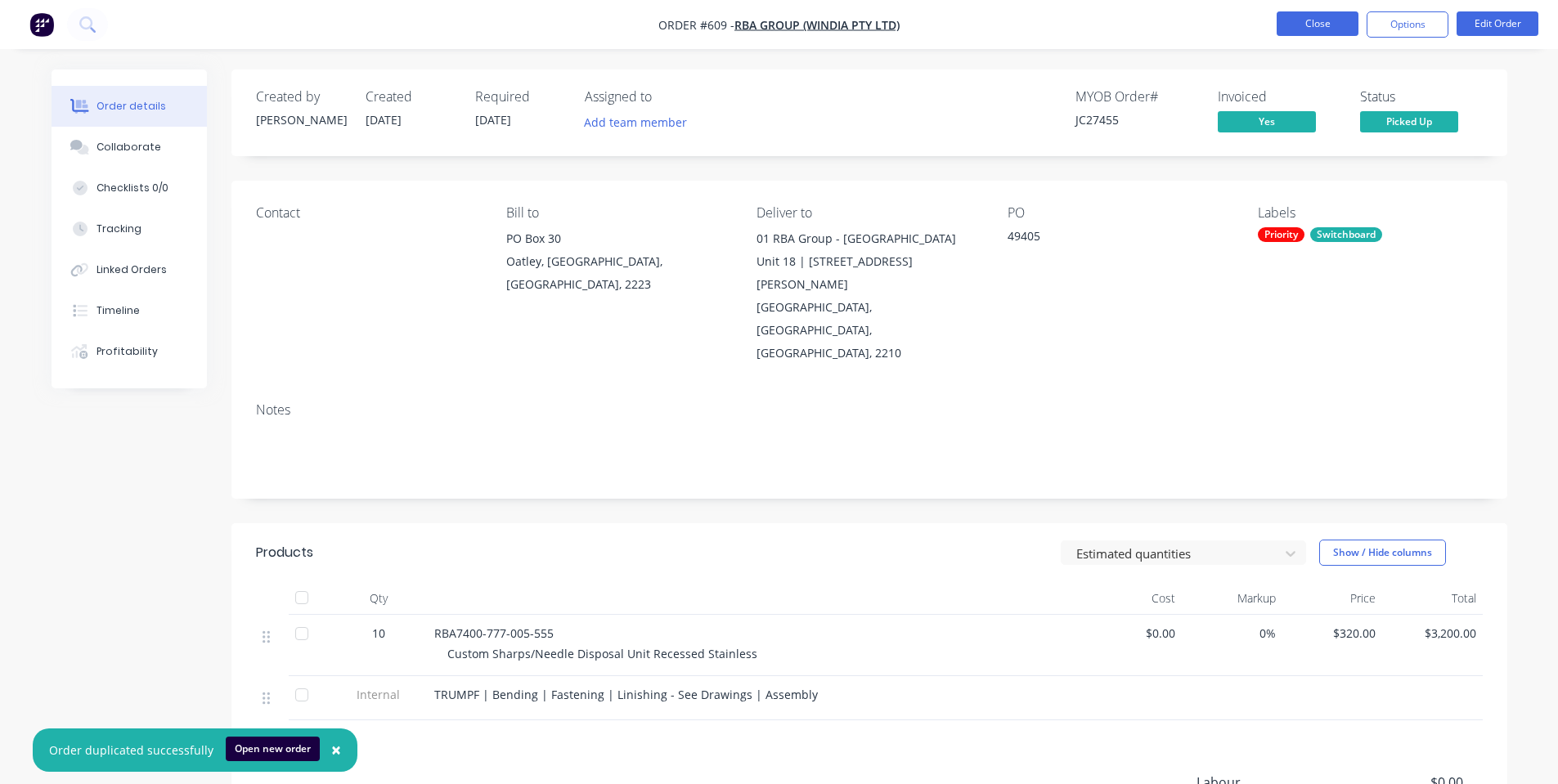
click at [1335, 32] on button "Close" at bounding box center [1318, 23] width 82 height 25
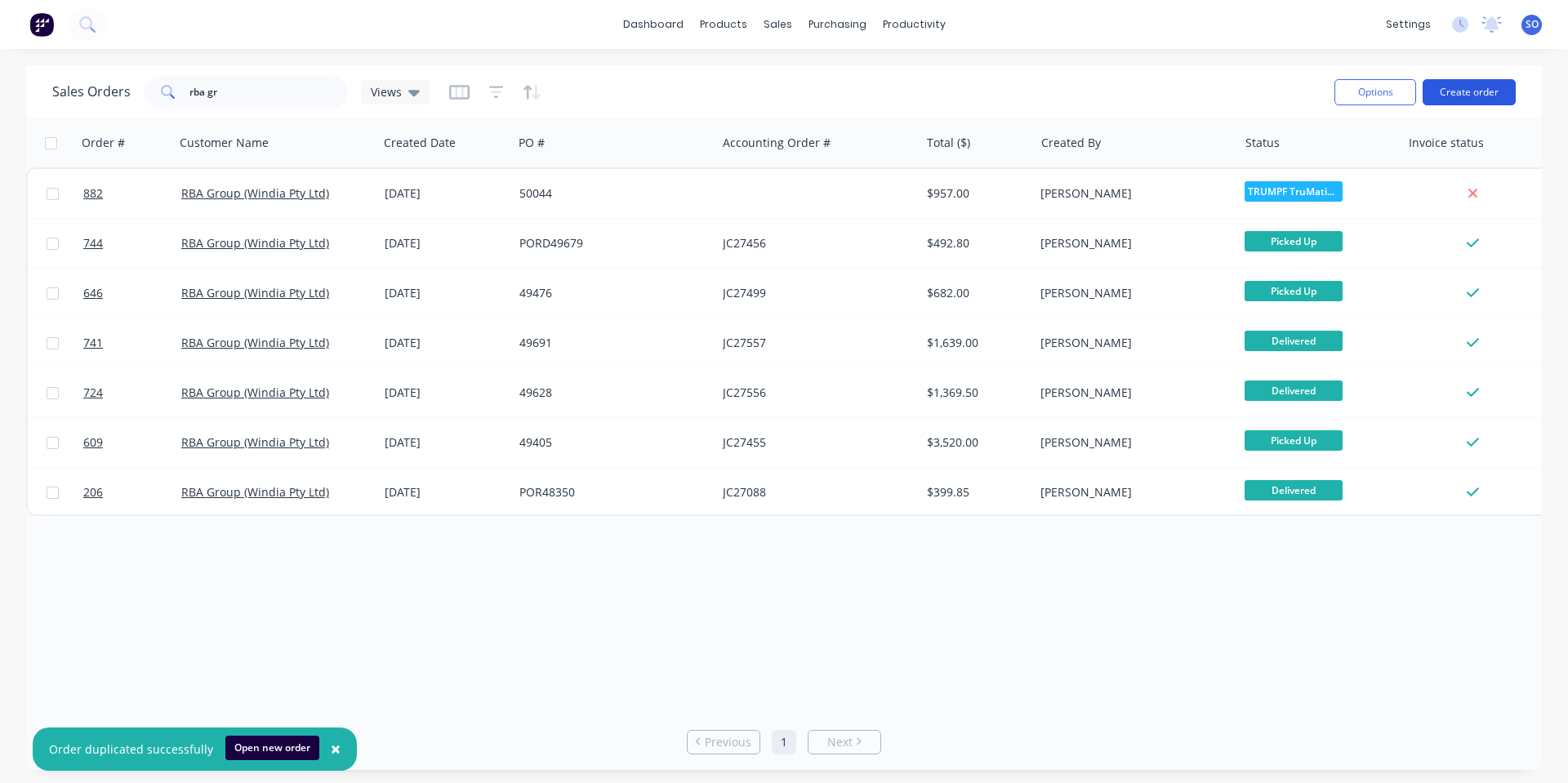
click at [1450, 101] on button "Create order" at bounding box center [1469, 92] width 93 height 26
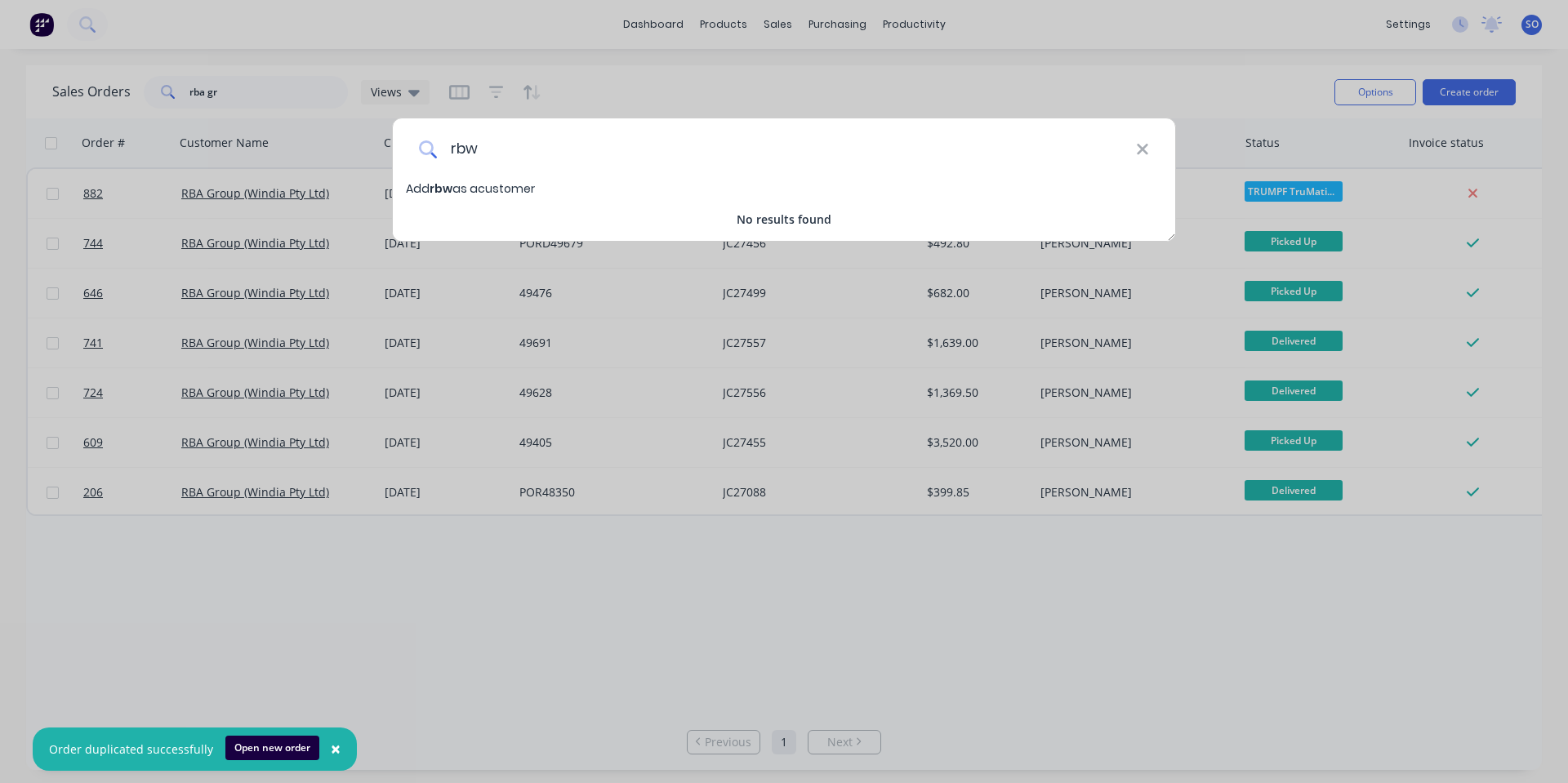
drag, startPoint x: 494, startPoint y: 150, endPoint x: 471, endPoint y: 152, distance: 23.1
click at [471, 152] on input "rbw" at bounding box center [787, 149] width 699 height 61
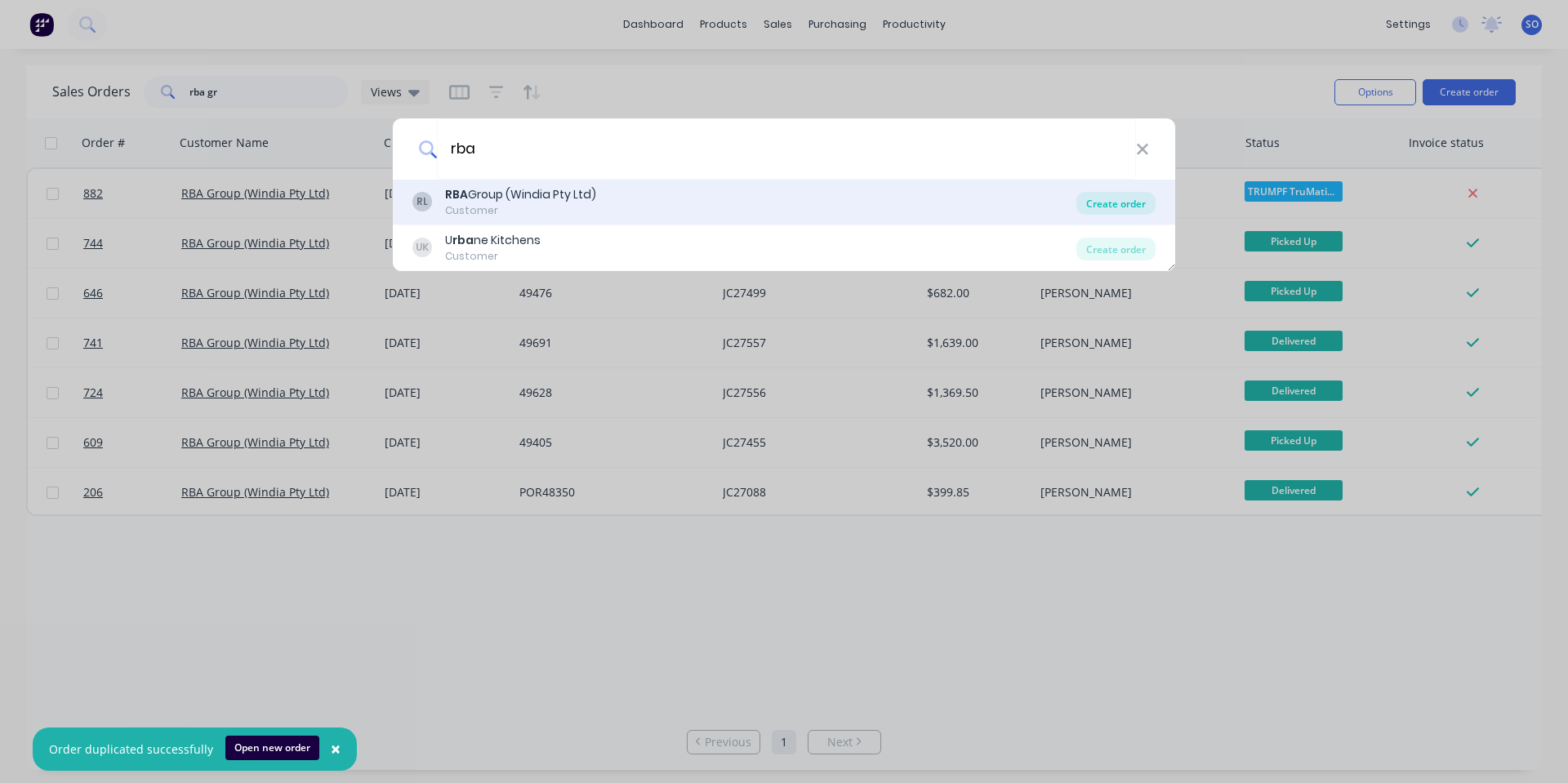
type input "rba"
click at [1093, 199] on div "Create order" at bounding box center [1115, 203] width 79 height 23
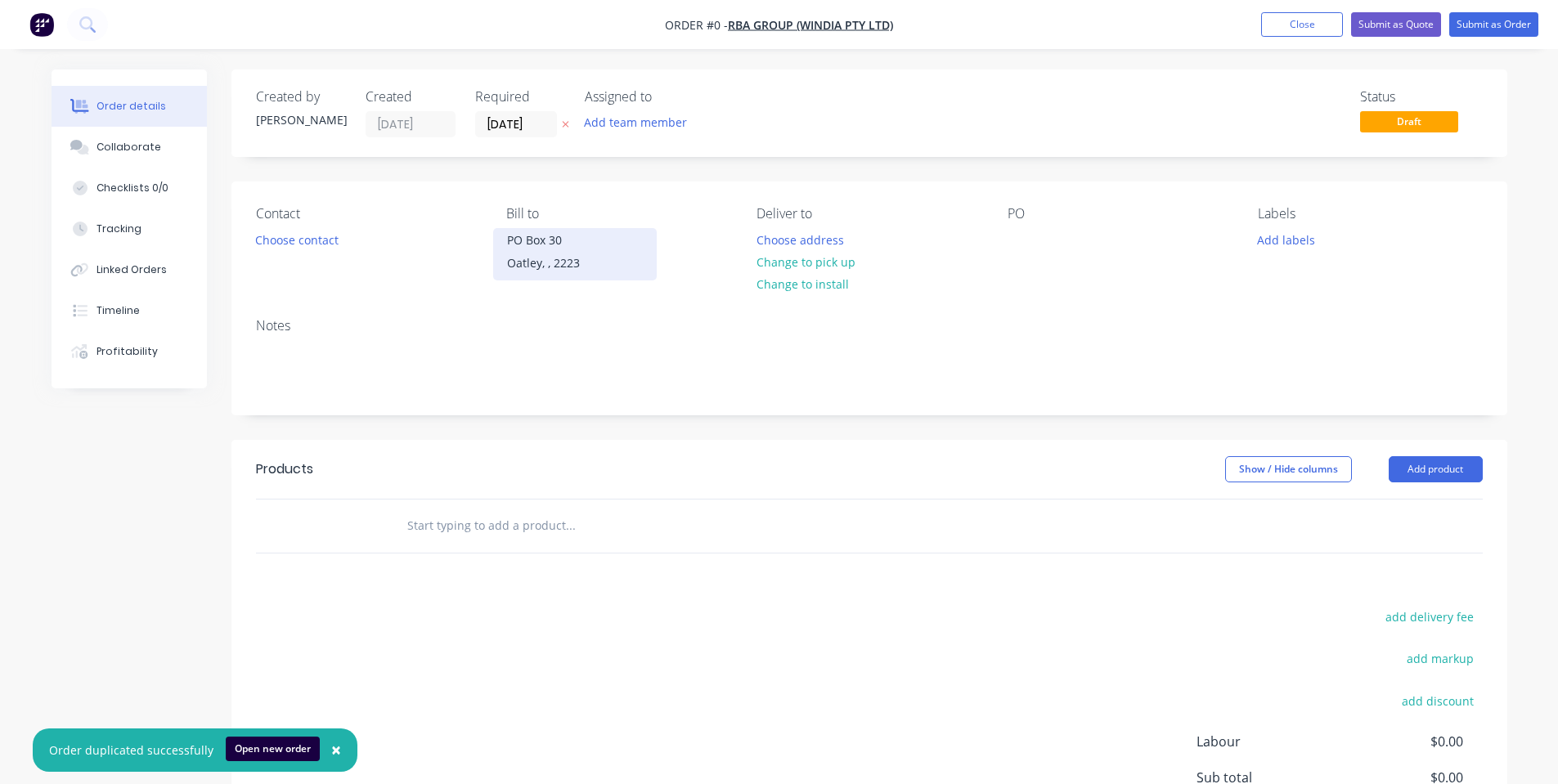
click at [569, 262] on div "Oatley, , 2223" at bounding box center [575, 263] width 136 height 23
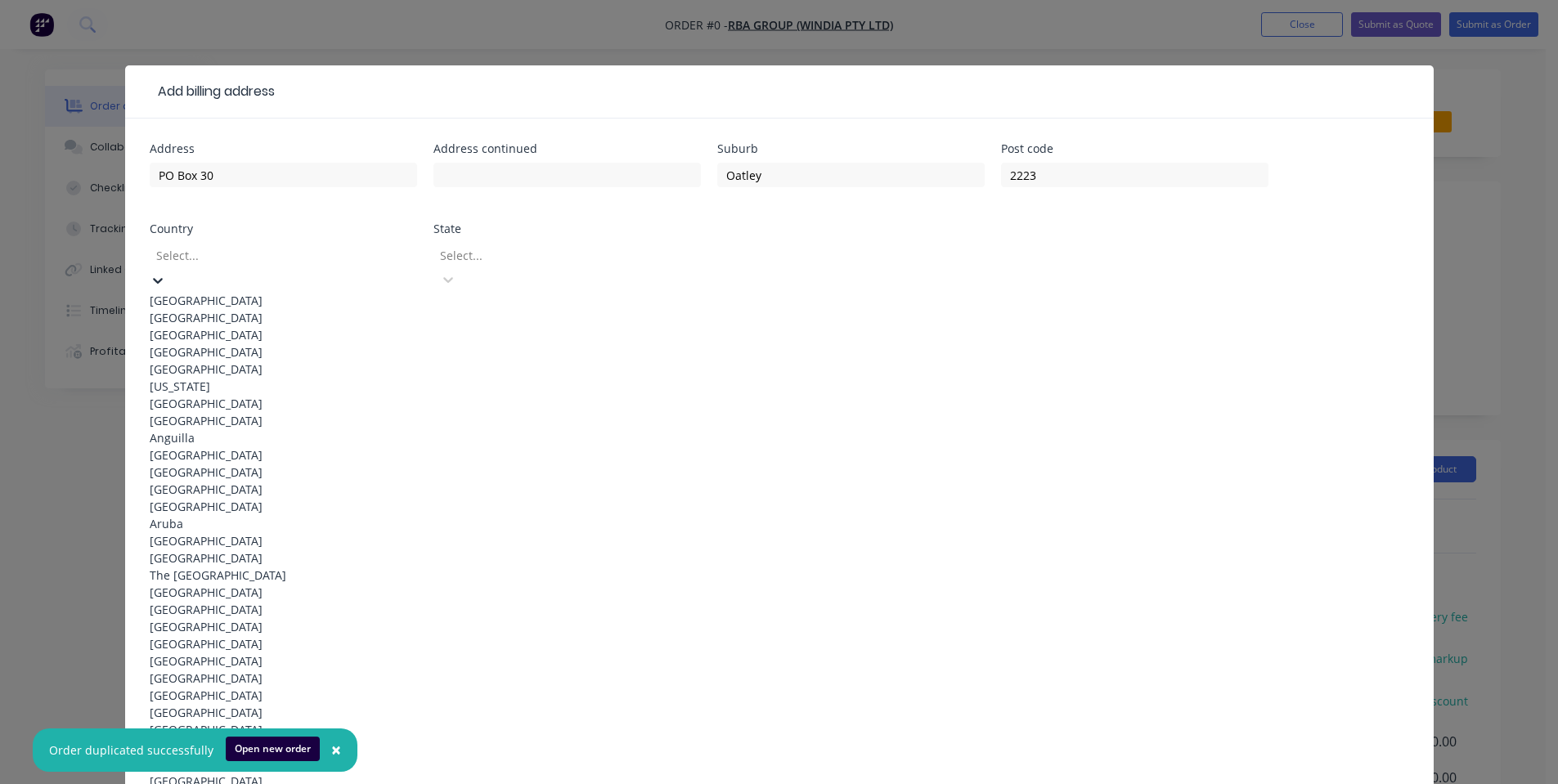
click at [364, 259] on div at bounding box center [272, 256] width 235 height 21
drag, startPoint x: 359, startPoint y: 292, endPoint x: 503, endPoint y: 276, distance: 144.9
click at [361, 292] on div "Australia" at bounding box center [283, 300] width 268 height 17
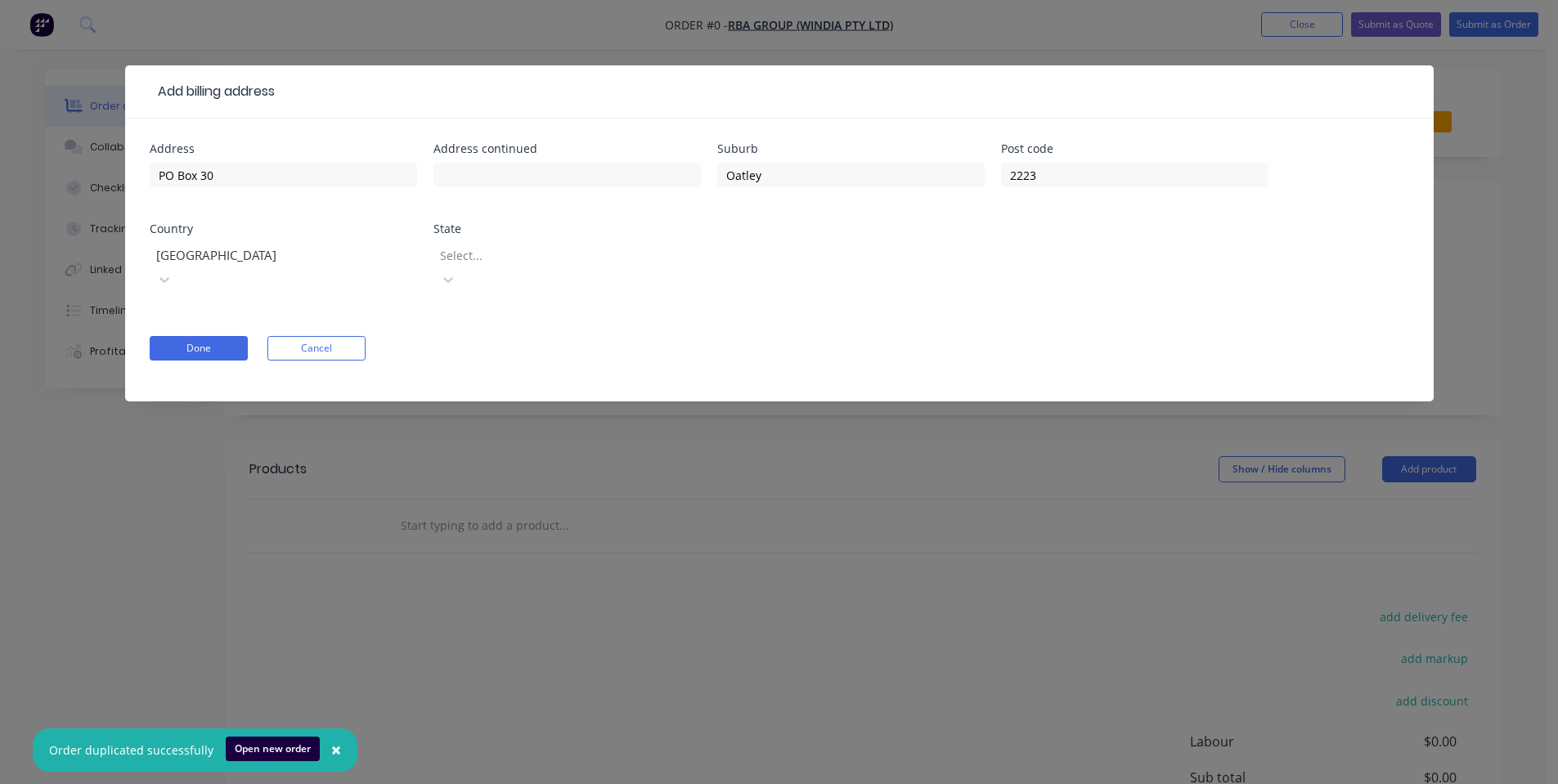
drag, startPoint x: 520, startPoint y: 271, endPoint x: 540, endPoint y: 270, distance: 20.0
click at [542, 264] on div at bounding box center [556, 256] width 235 height 21
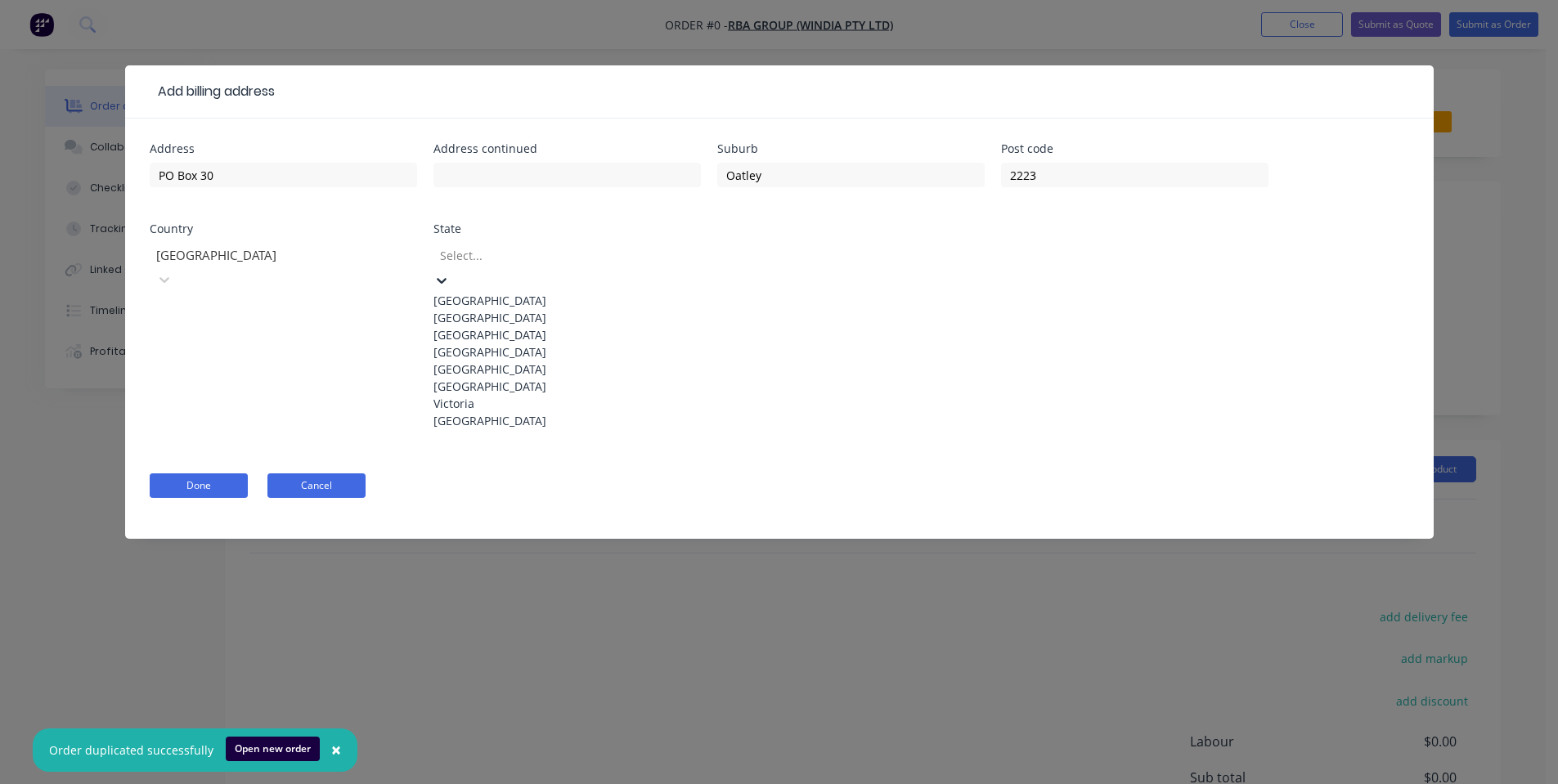
drag, startPoint x: 516, startPoint y: 329, endPoint x: 357, endPoint y: 321, distance: 159.2
click at [517, 327] on div "New South Wales" at bounding box center [567, 317] width 268 height 17
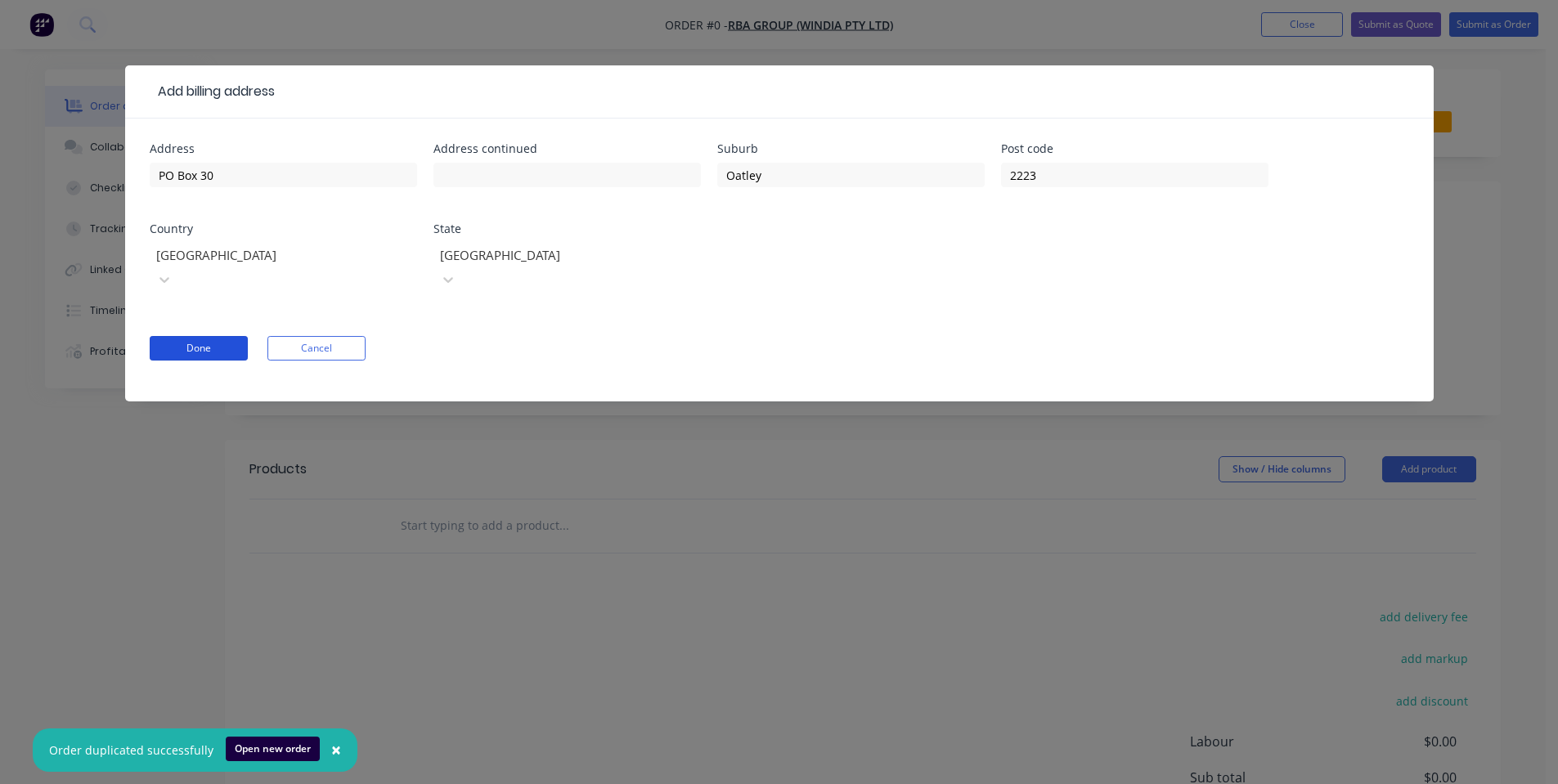
drag, startPoint x: 156, startPoint y: 320, endPoint x: 172, endPoint y: 330, distance: 18.9
click at [168, 336] on button "Done" at bounding box center [198, 348] width 98 height 25
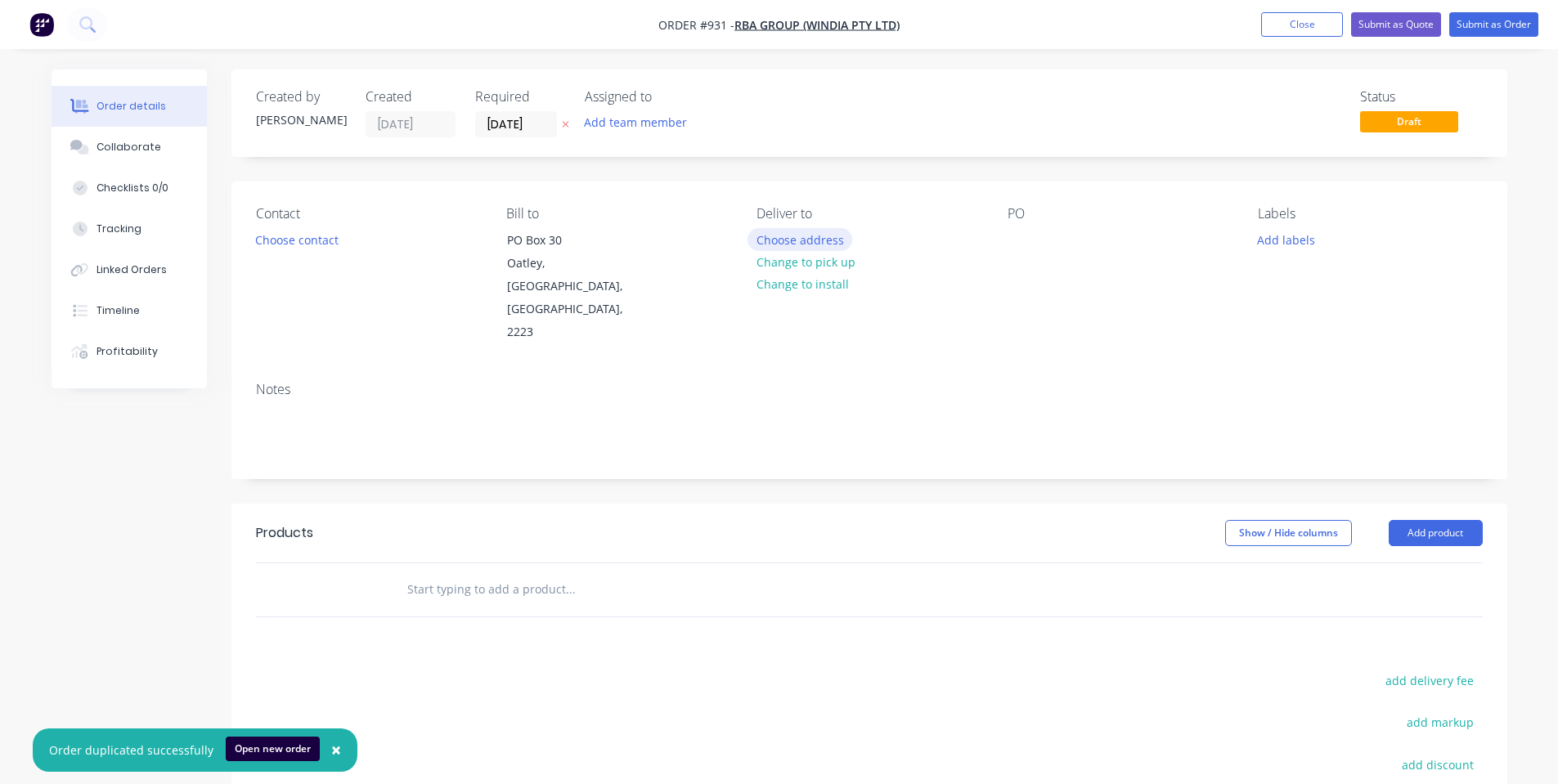
click at [776, 245] on button "Choose address" at bounding box center [800, 239] width 104 height 22
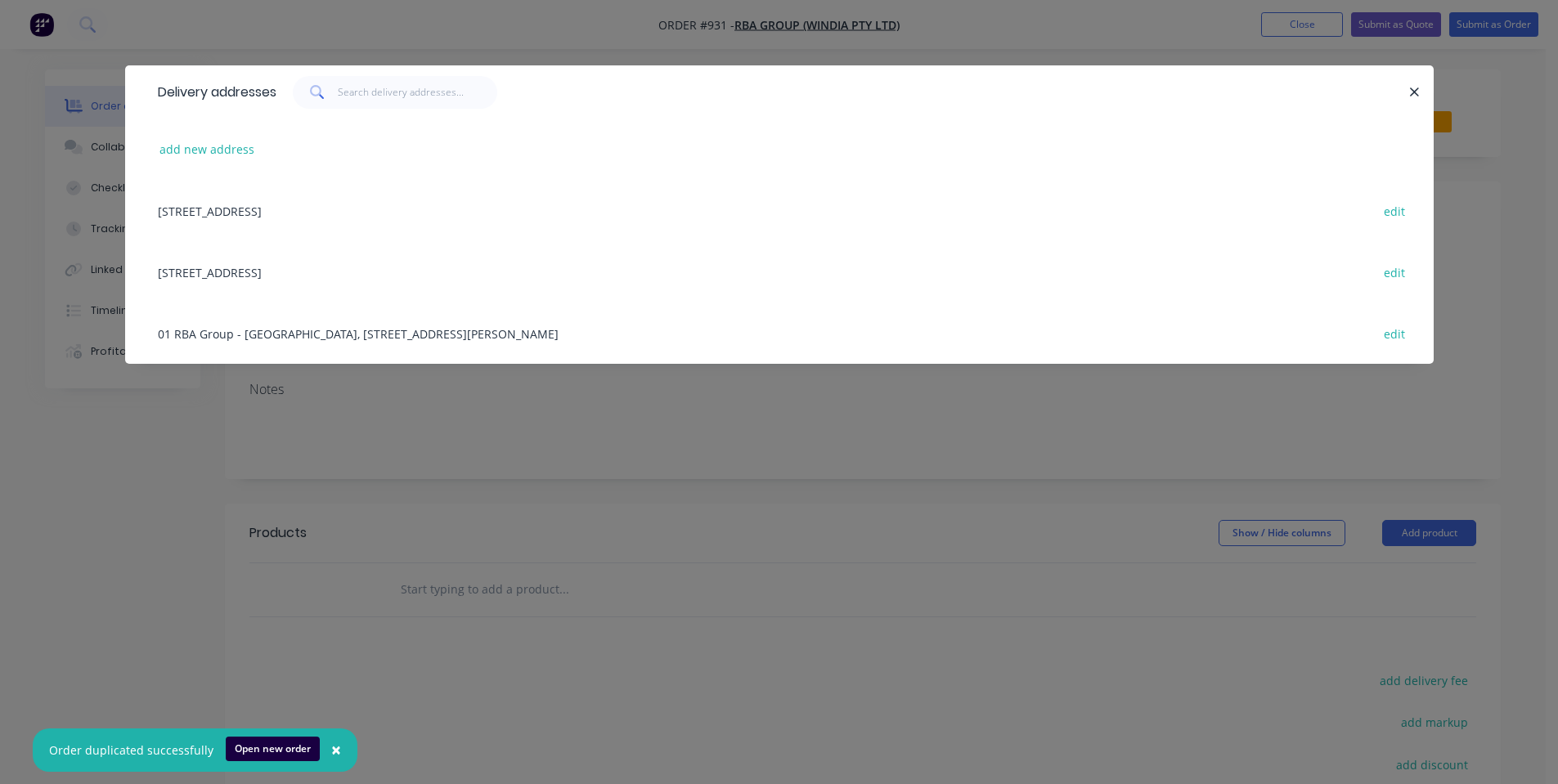
click at [416, 331] on div "01 RBA Group - Peakhurst, Unit 18 | 47-51 Lorraine Street, Peakhurst, New South…" at bounding box center [779, 333] width 1260 height 62
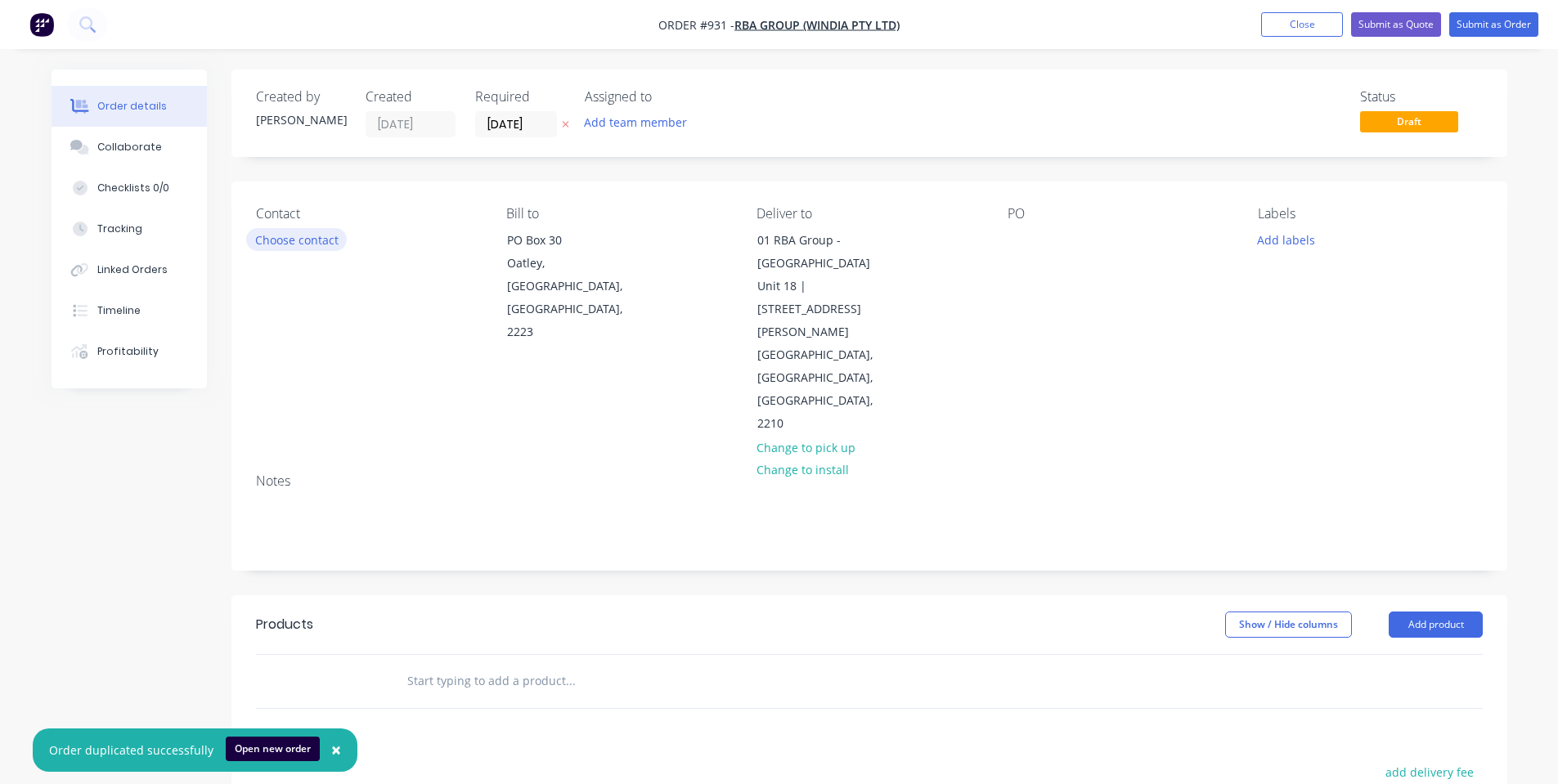
click at [282, 231] on button "Choose contact" at bounding box center [297, 239] width 101 height 22
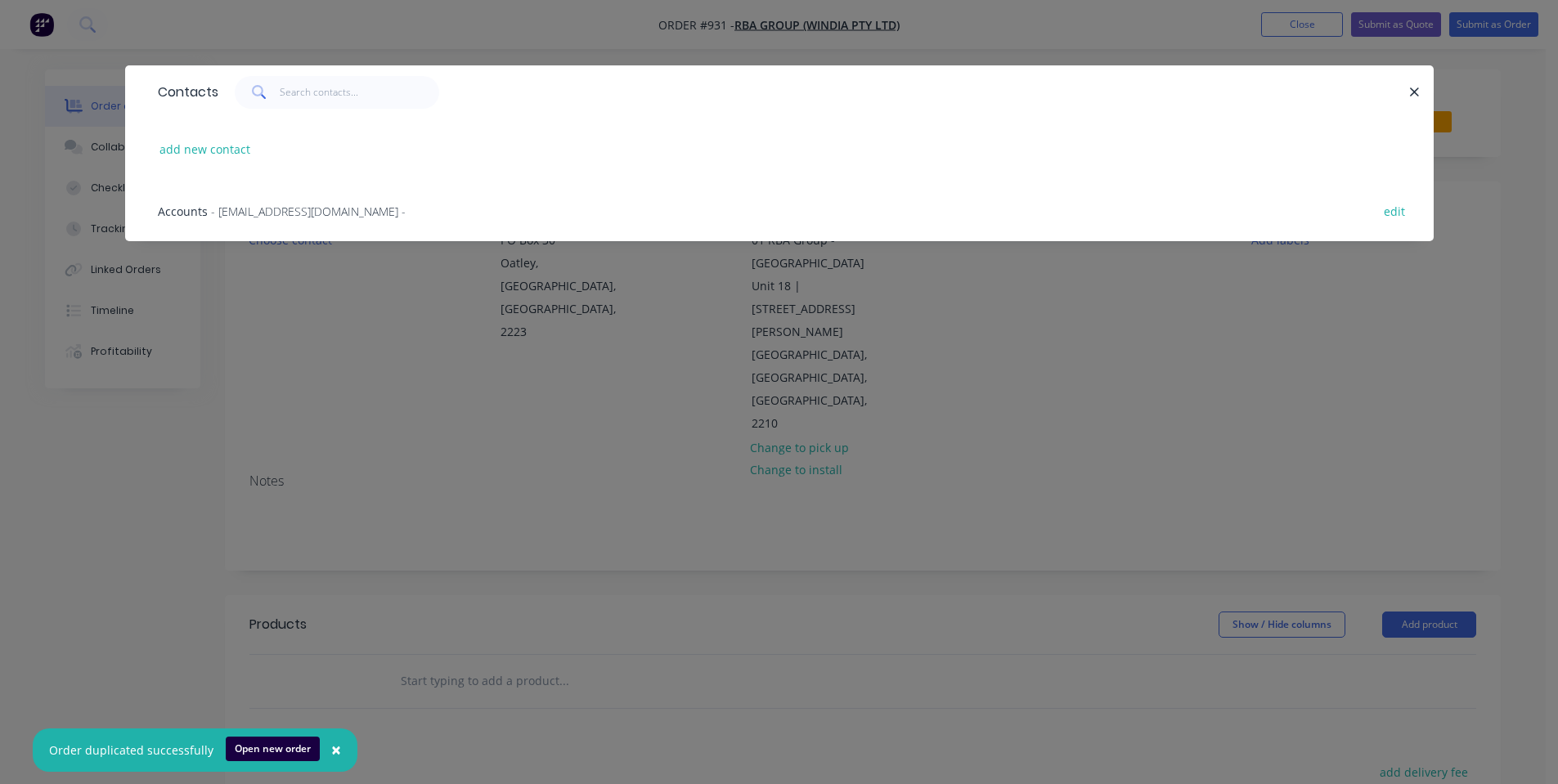
click at [540, 368] on div "Contacts add new contact Accounts - accounts@rba.com.au - edit" at bounding box center [779, 392] width 1558 height 784
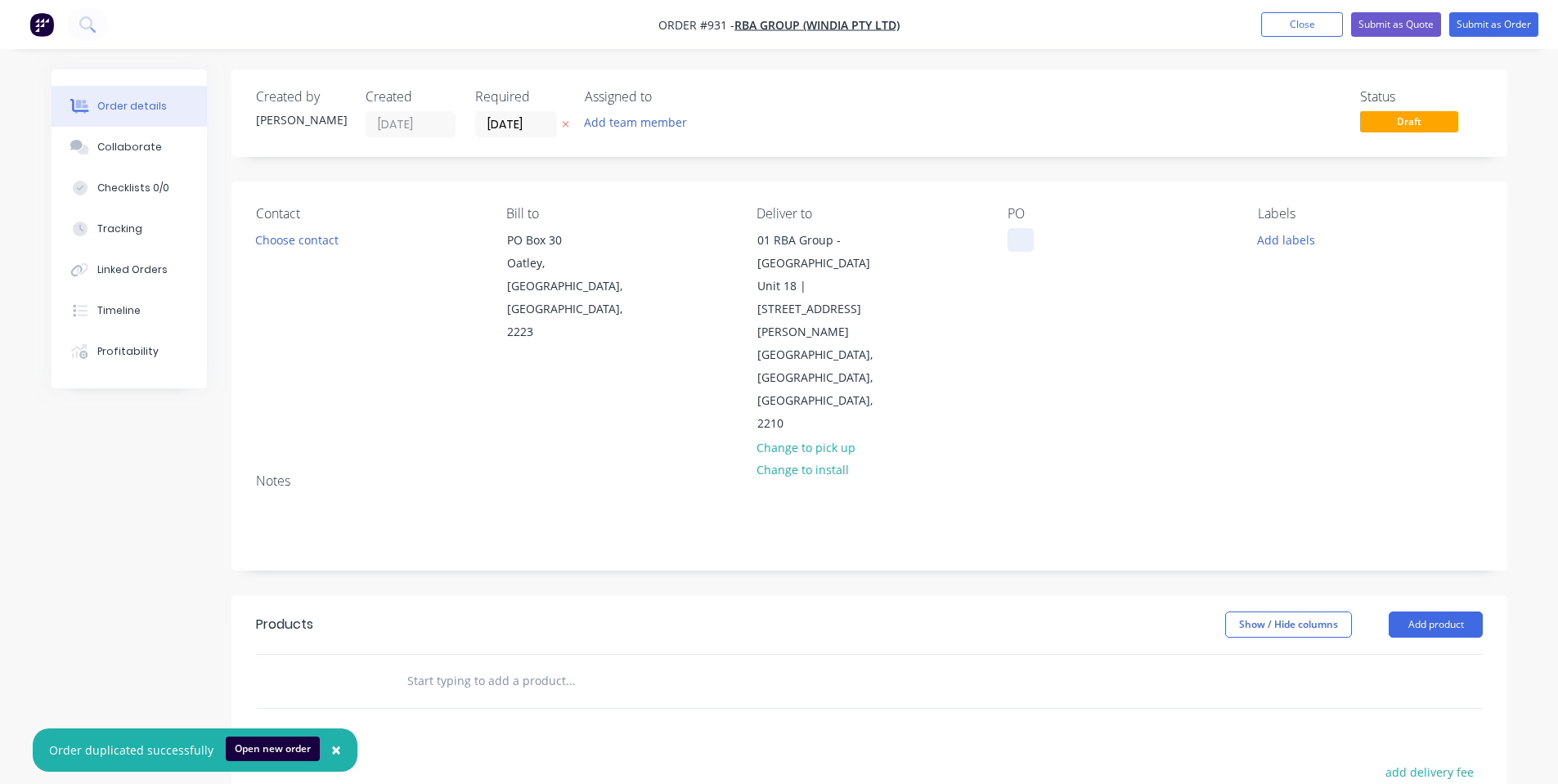
drag, startPoint x: 1018, startPoint y: 249, endPoint x: 1018, endPoint y: 240, distance: 9.0
click at [1018, 246] on div at bounding box center [1020, 240] width 27 height 24
drag, startPoint x: 1057, startPoint y: 290, endPoint x: 1287, endPoint y: 247, distance: 234.0
click at [1069, 292] on div "PO 50229" at bounding box center [1119, 321] width 224 height 230
click at [486, 125] on input "07/10/25" at bounding box center [516, 124] width 80 height 25
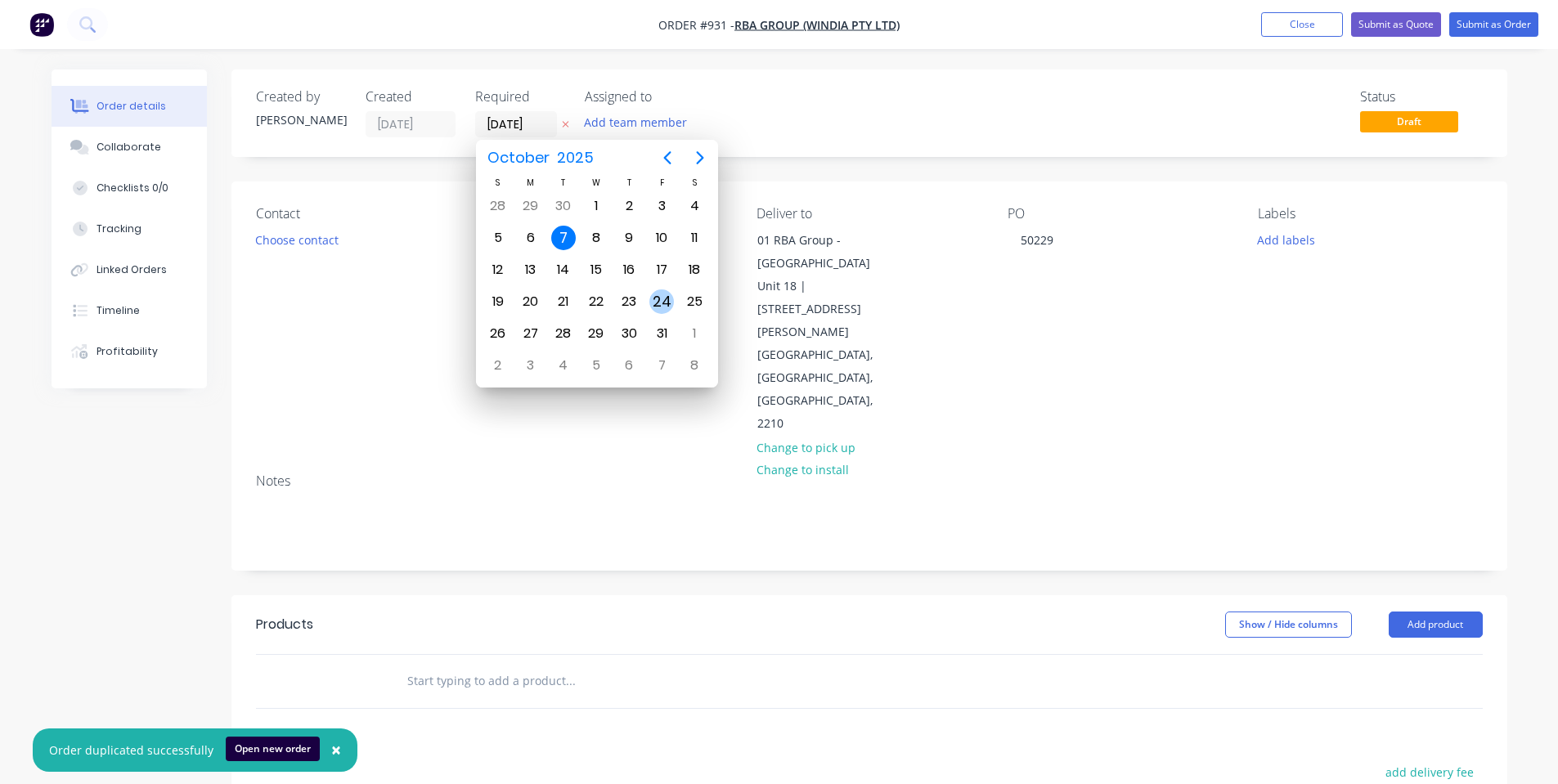
drag, startPoint x: 664, startPoint y: 307, endPoint x: 626, endPoint y: 303, distance: 38.2
click at [664, 307] on div "24" at bounding box center [661, 302] width 25 height 25
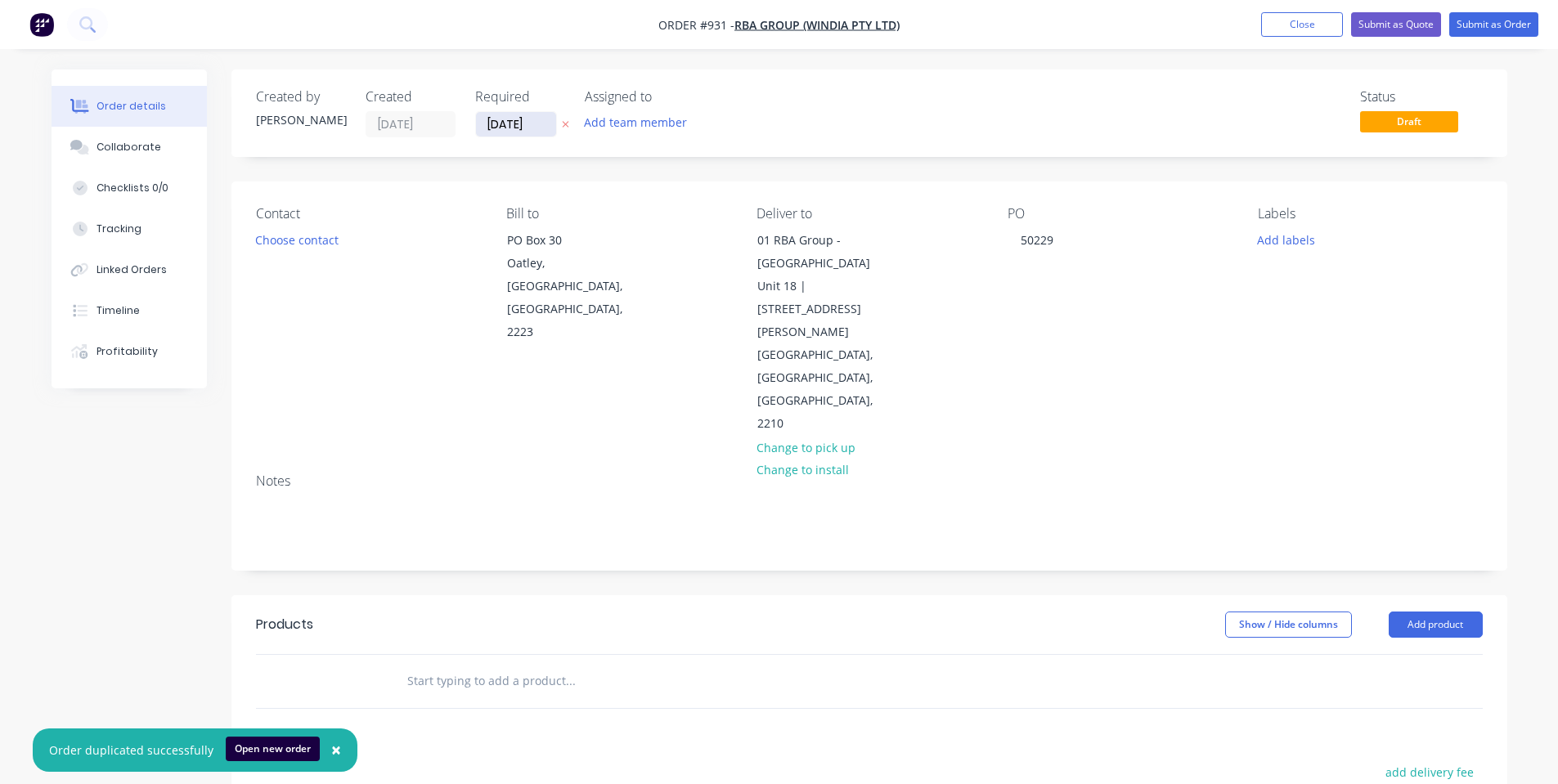
drag, startPoint x: 535, startPoint y: 116, endPoint x: 547, endPoint y: 138, distance: 25.1
click at [536, 118] on input "24/10/25" at bounding box center [516, 124] width 80 height 25
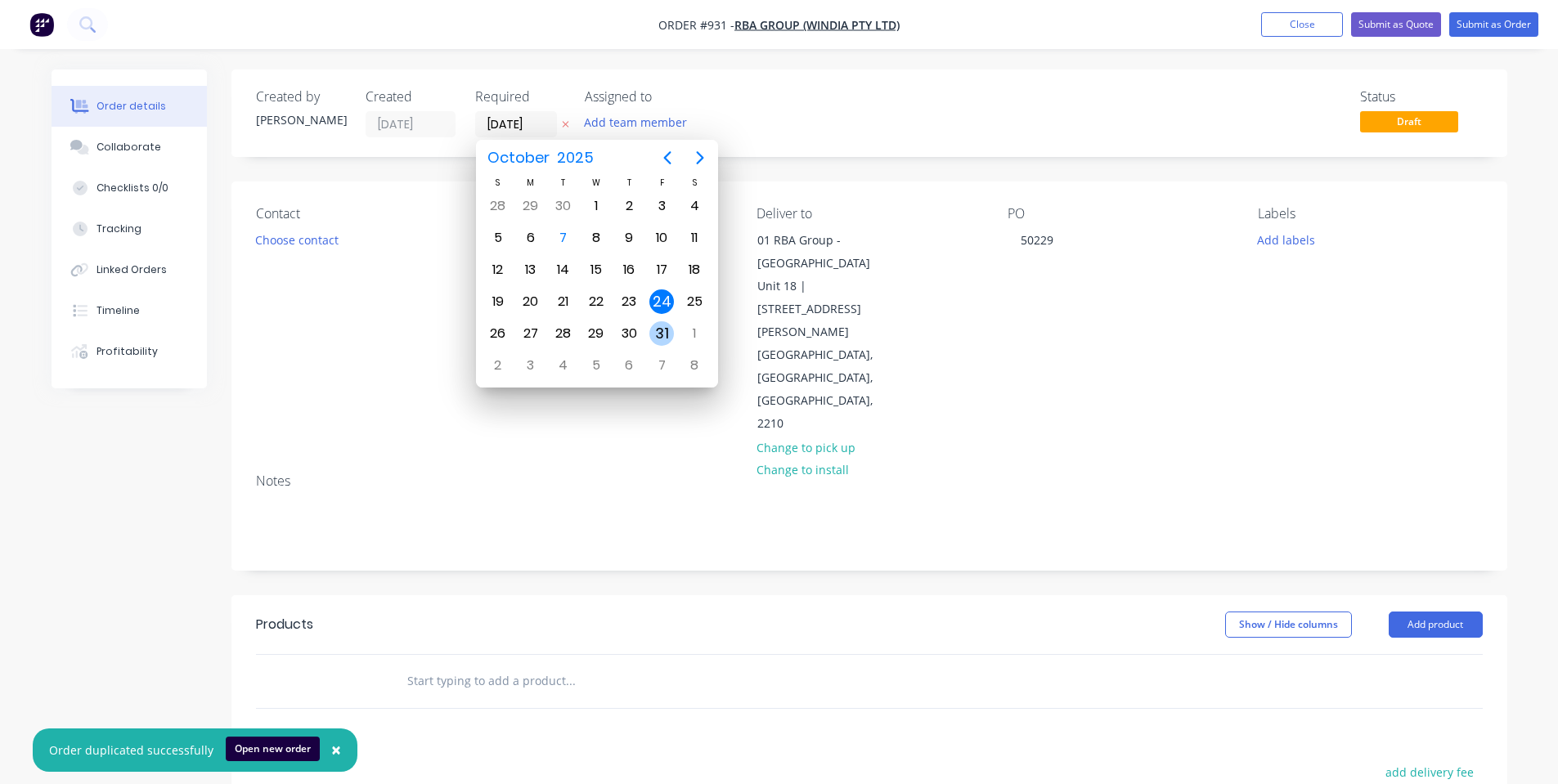
click at [659, 332] on div "31" at bounding box center [661, 333] width 25 height 25
type input "31/10/25"
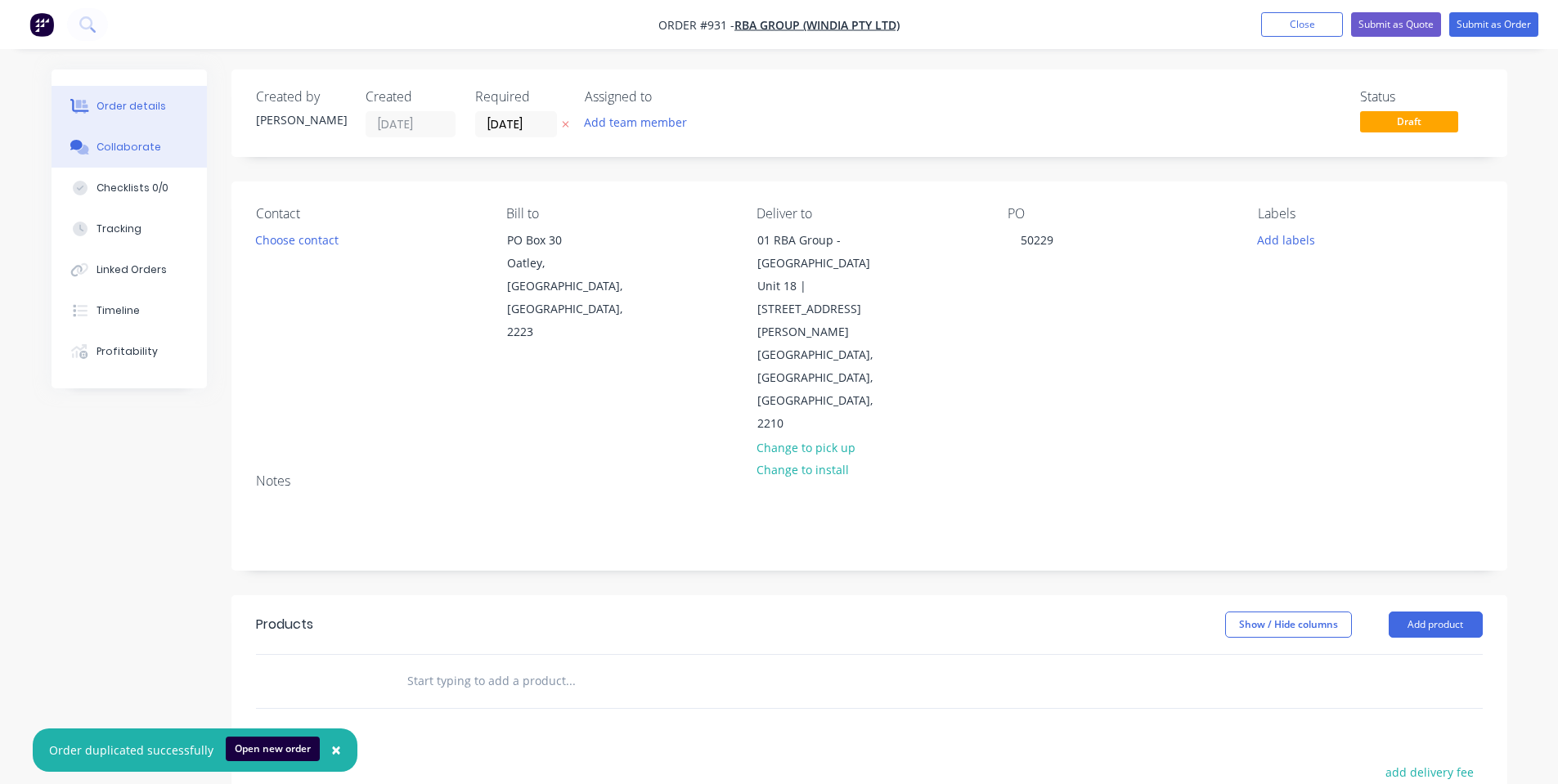
click at [81, 150] on icon at bounding box center [82, 149] width 11 height 9
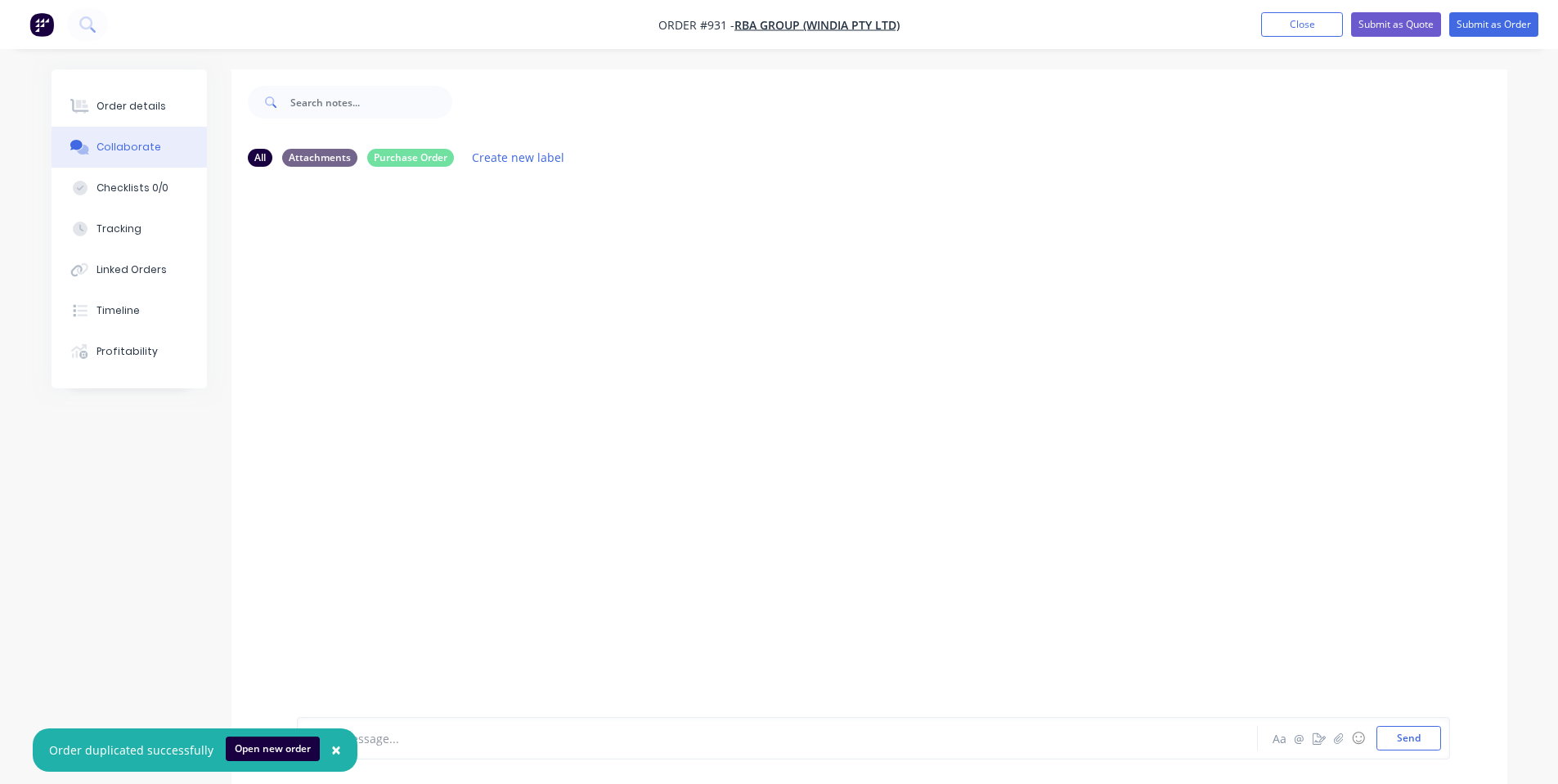
drag, startPoint x: 800, startPoint y: 386, endPoint x: 705, endPoint y: 175, distance: 231.4
click at [800, 383] on div at bounding box center [870, 448] width 1276 height 537
click at [705, 175] on div "All Attachments Purchase Order Create new label" at bounding box center [870, 157] width 1276 height 45
click at [1413, 755] on div "Add a message... Aa @ ☺ Send" at bounding box center [873, 696] width 1153 height 126
click at [1411, 740] on button "Send" at bounding box center [1408, 738] width 65 height 25
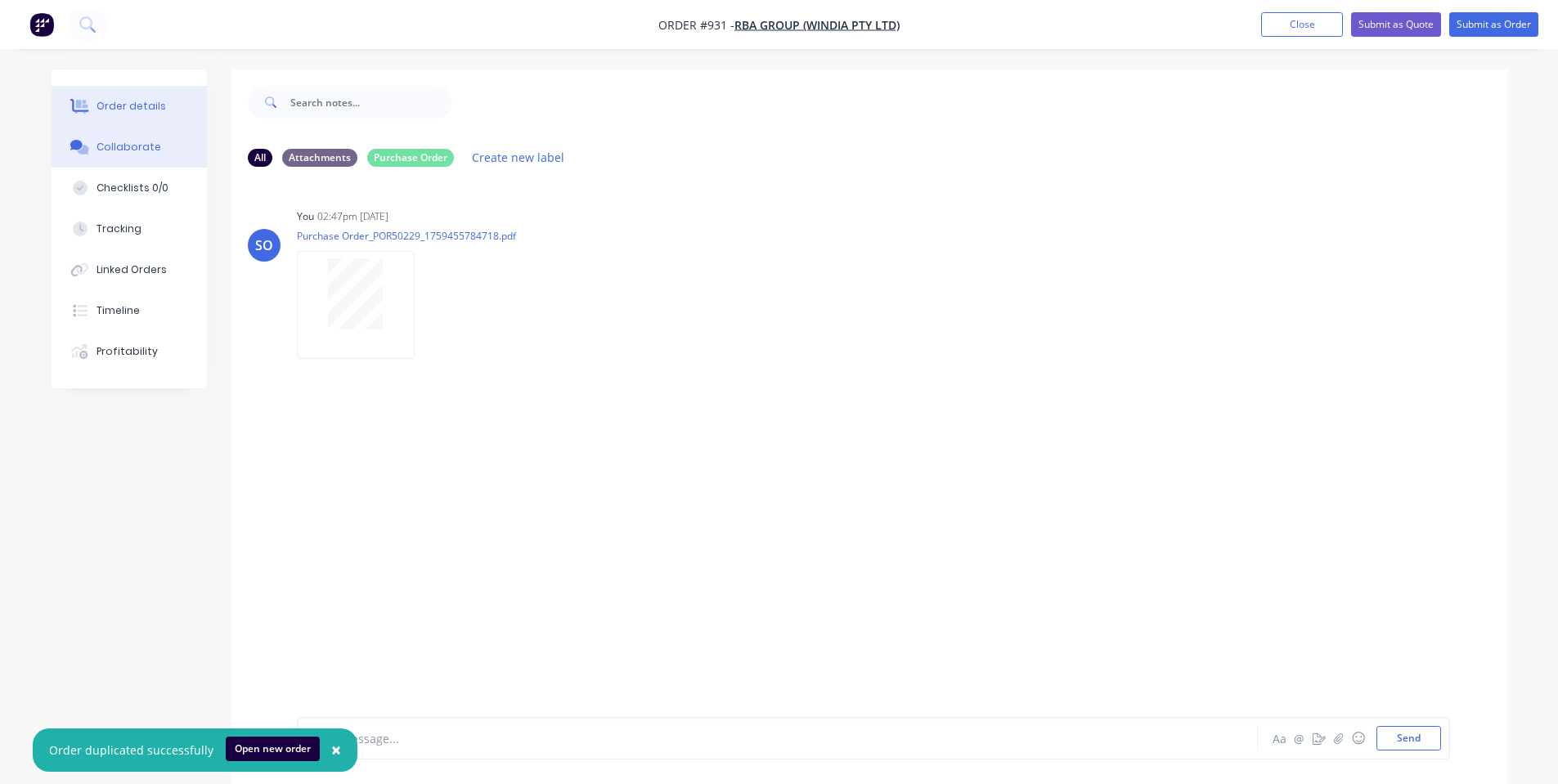
click at [124, 113] on div "Order details" at bounding box center [131, 106] width 69 height 15
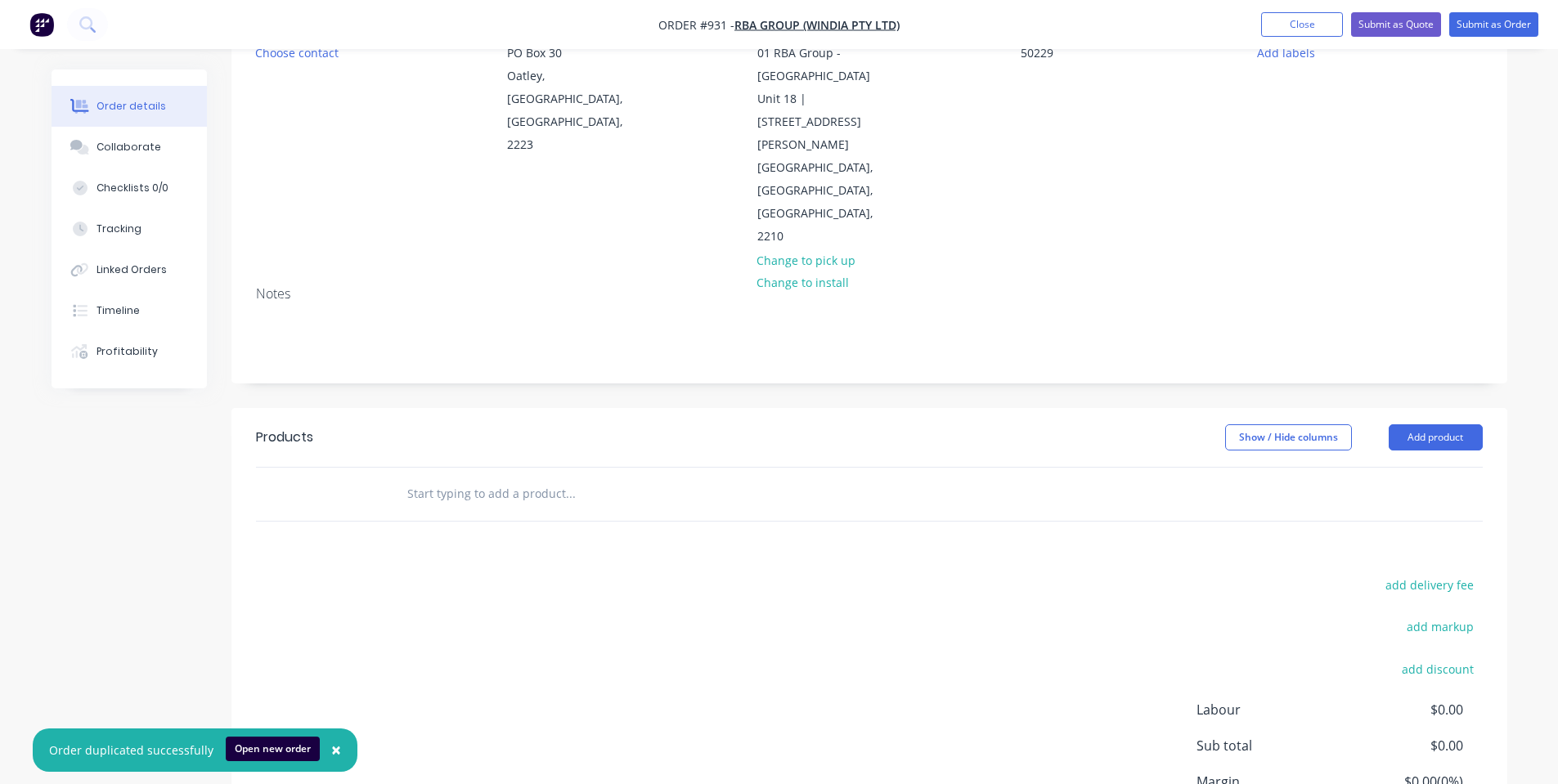
scroll to position [218, 0]
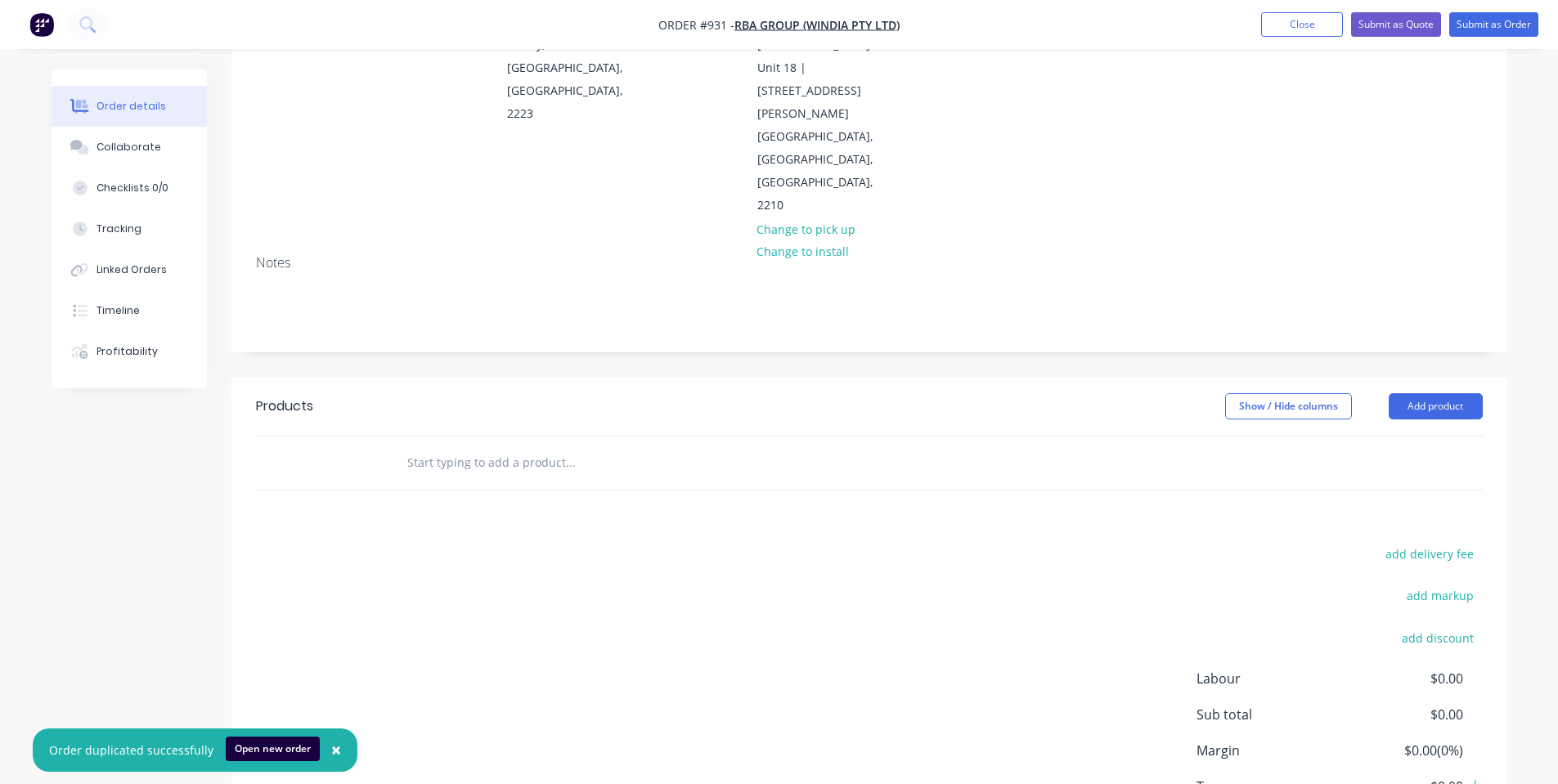
click at [1185, 377] on header "Products Show / Hide columns Add product" at bounding box center [870, 406] width 1276 height 59
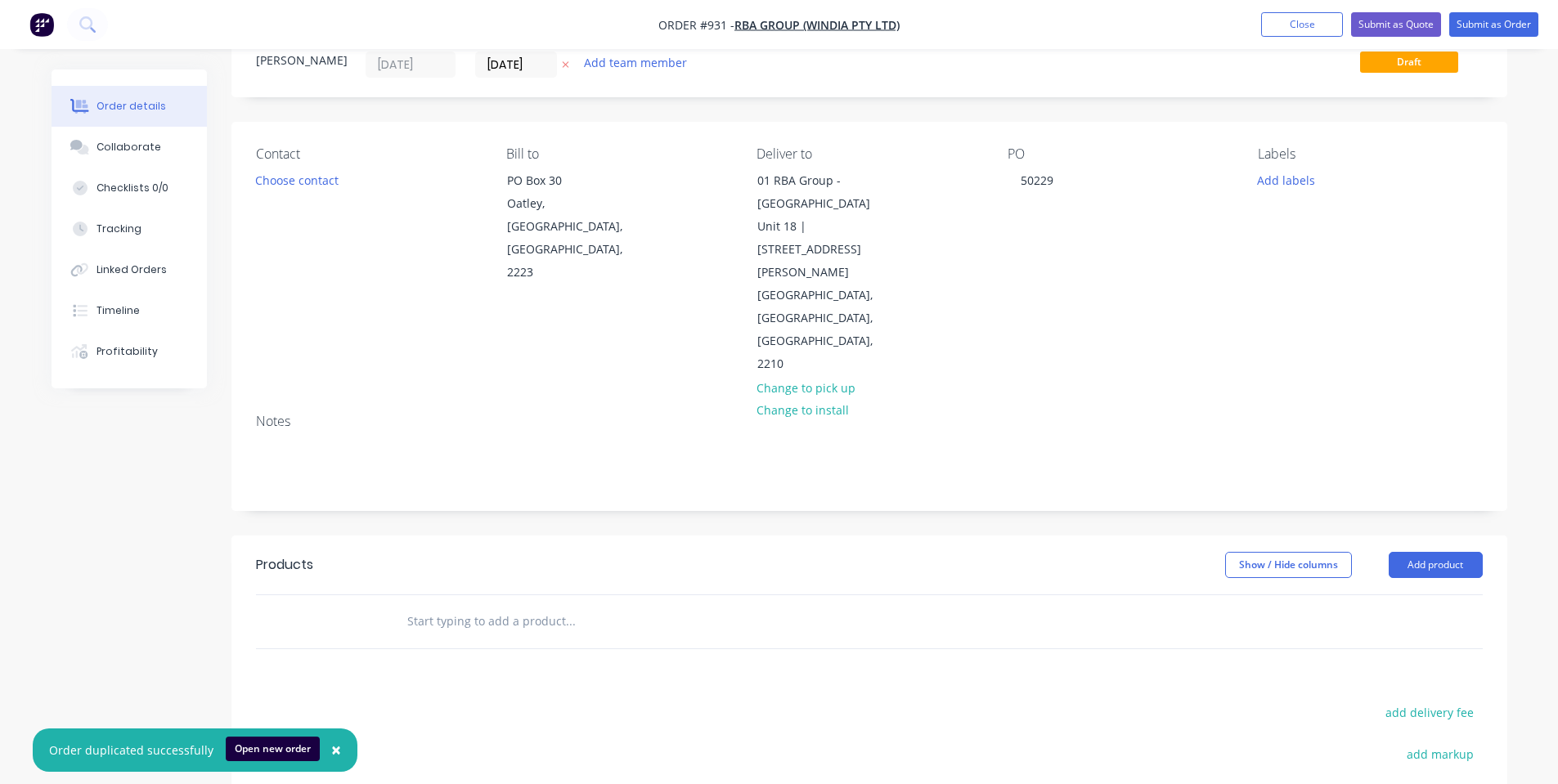
scroll to position [0, 0]
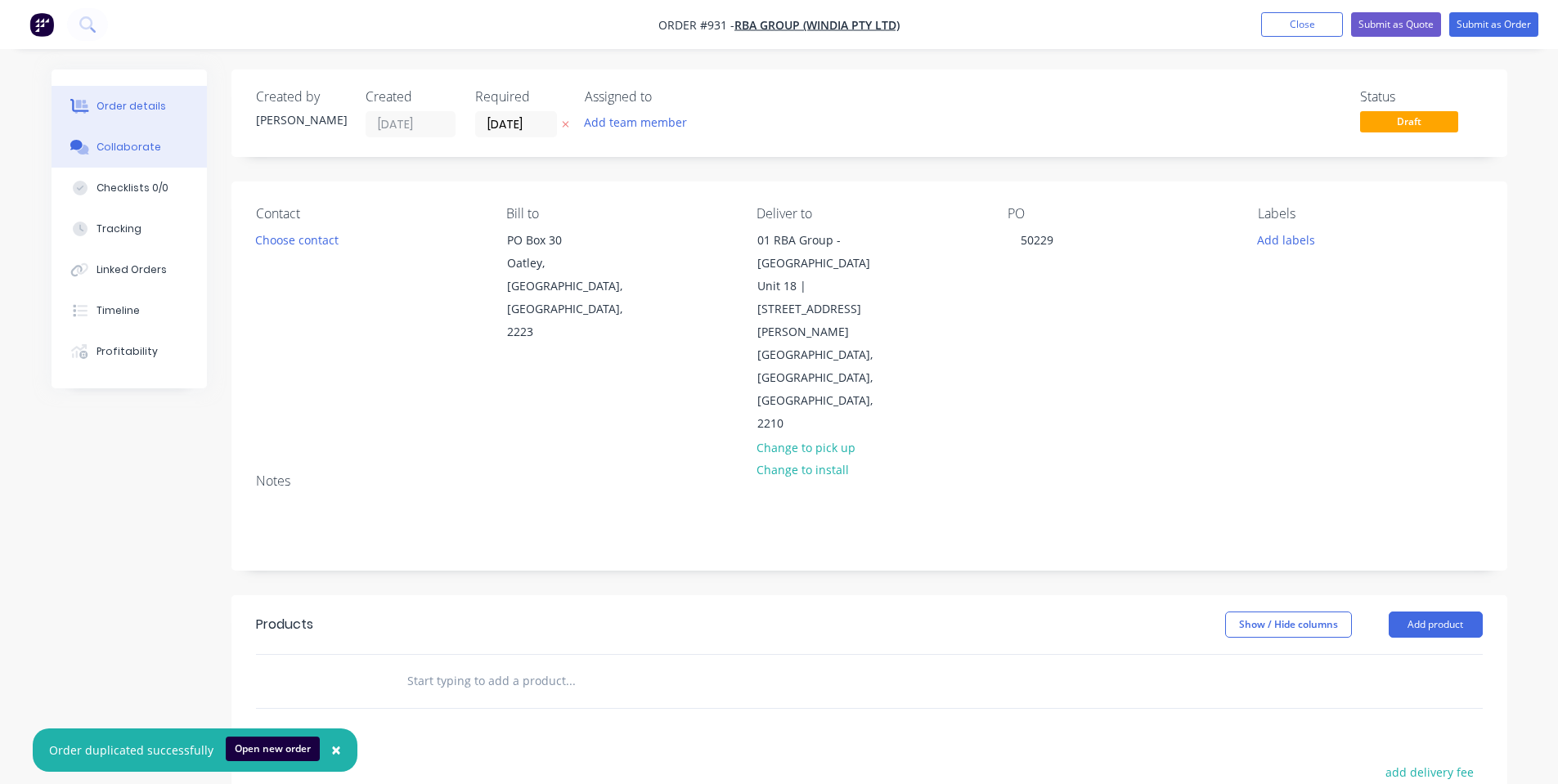
click at [95, 148] on button "Collaborate" at bounding box center [129, 147] width 156 height 41
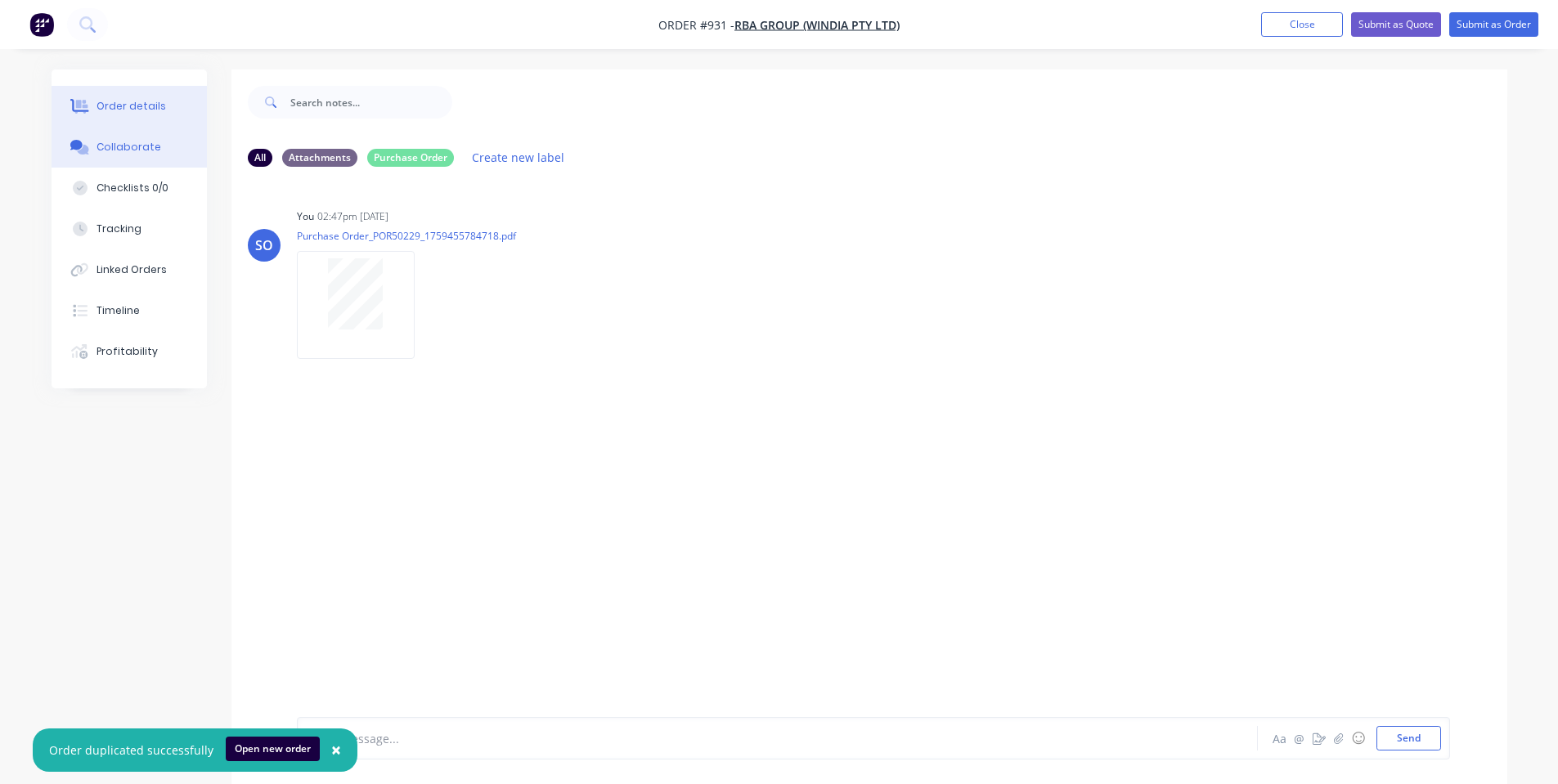
click at [103, 105] on div "Order details" at bounding box center [131, 106] width 69 height 15
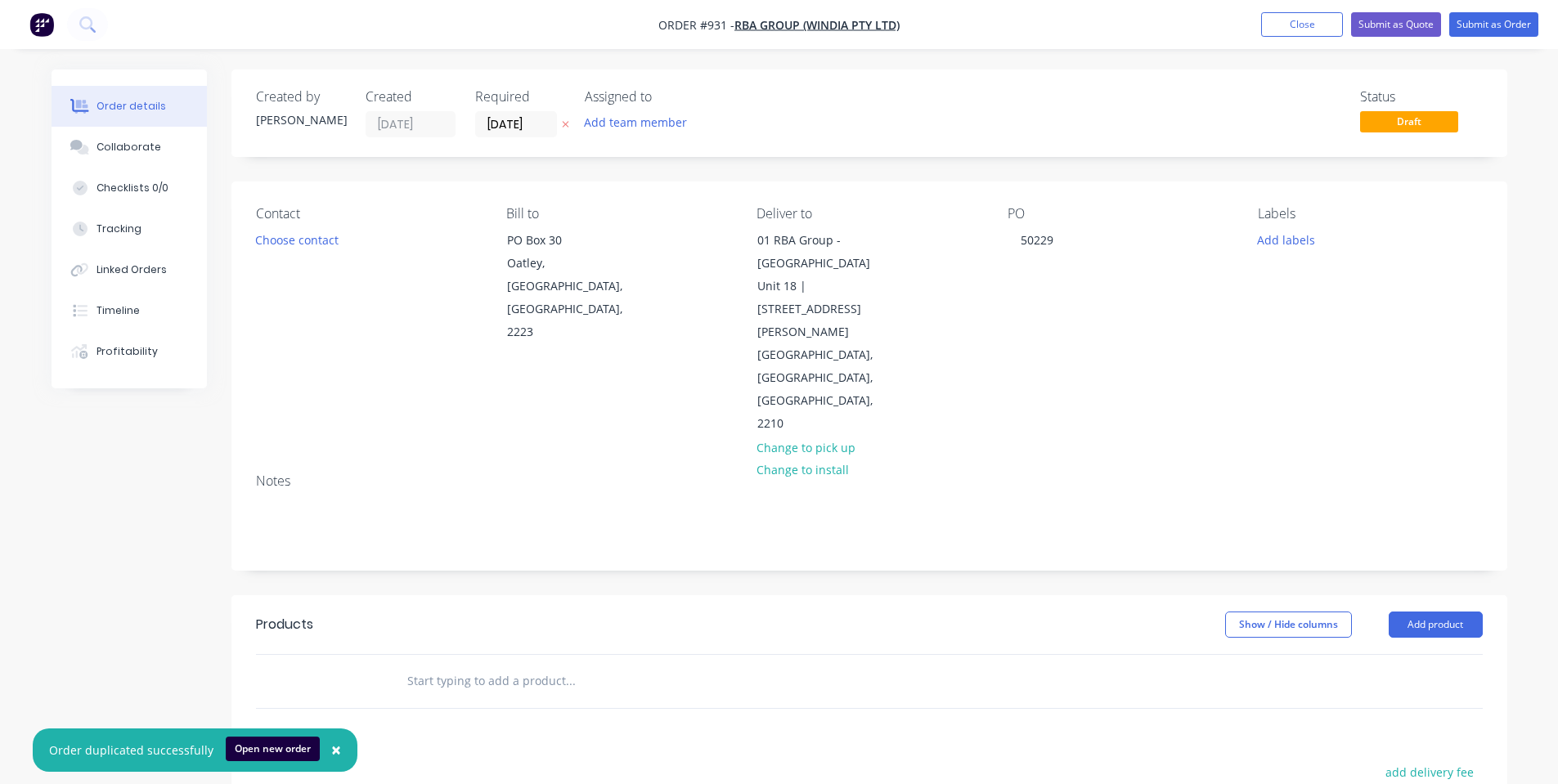
click at [485, 664] on input "text" at bounding box center [569, 681] width 327 height 32
type input "rba7400"
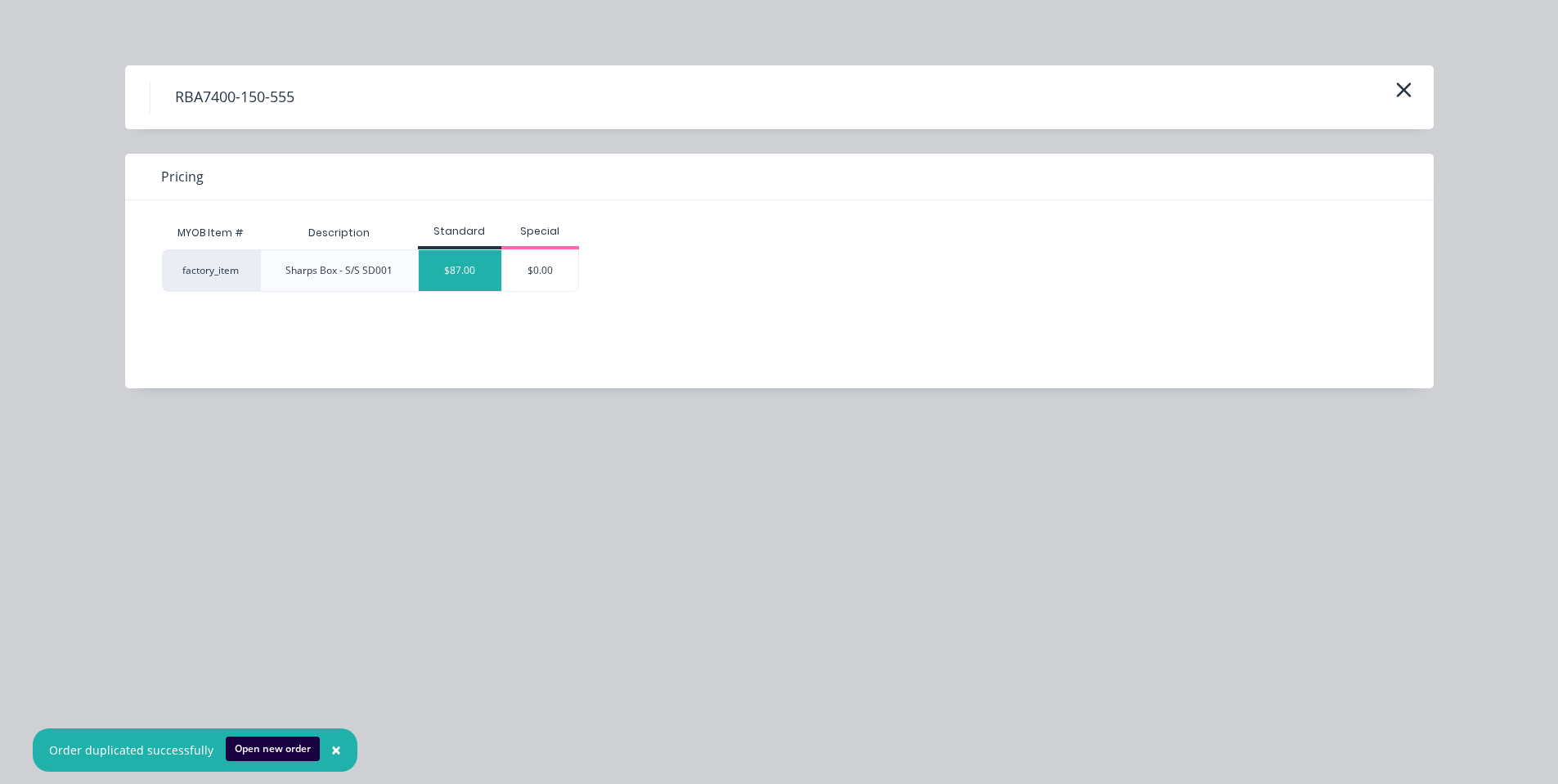
click at [446, 283] on div "$87.00" at bounding box center [460, 271] width 83 height 41
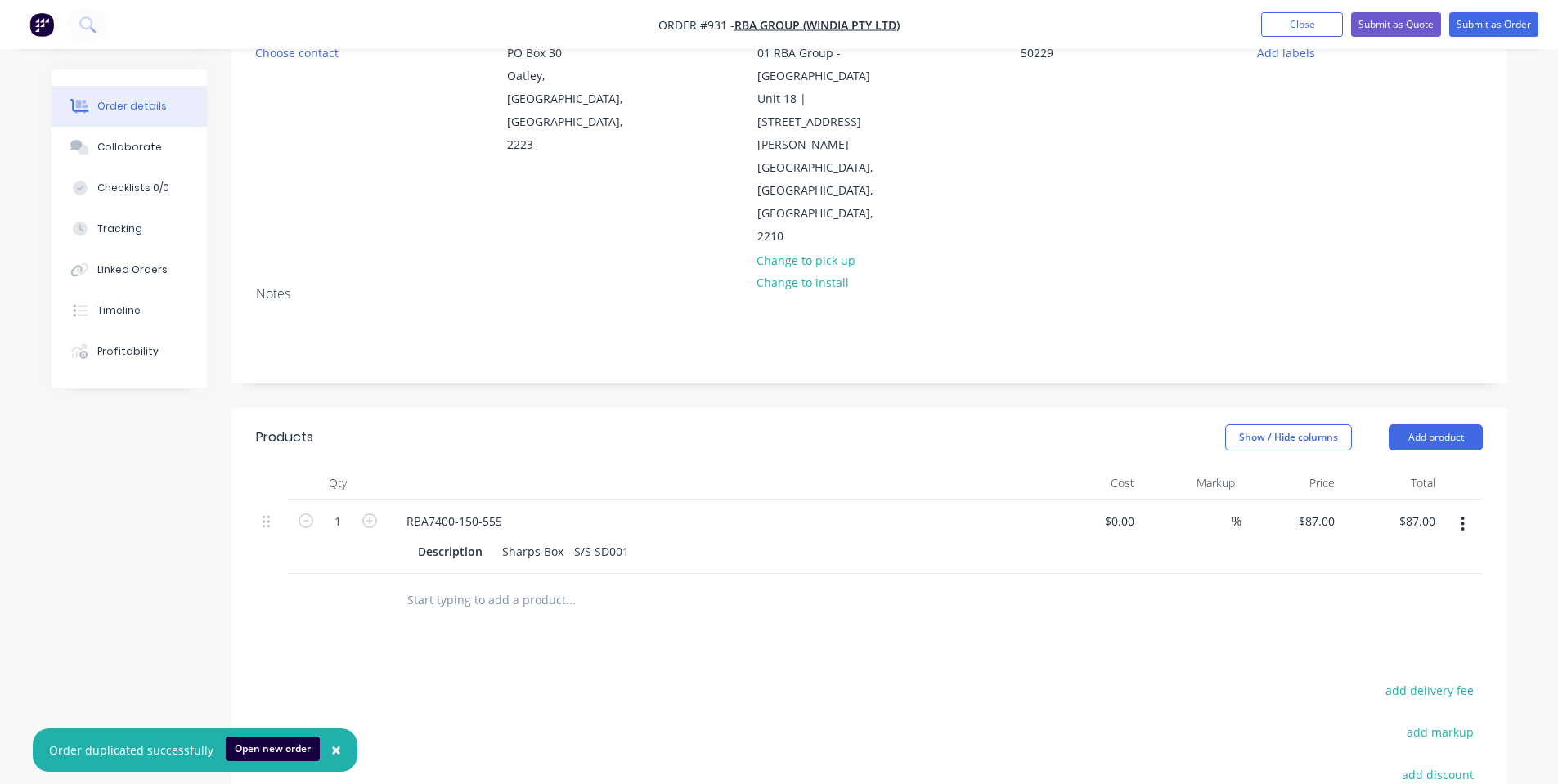
scroll to position [218, 0]
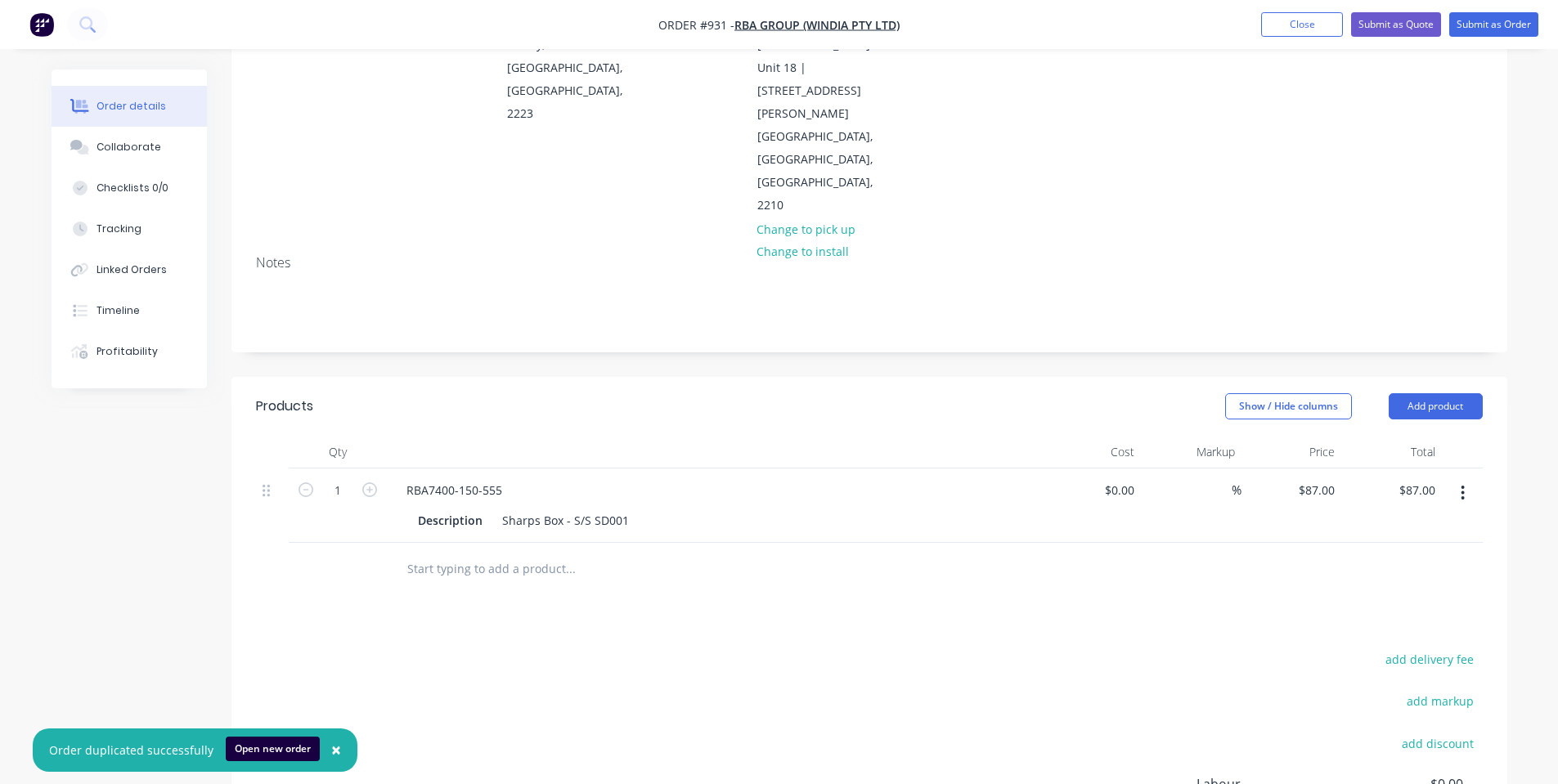
click at [477, 552] on input "text" at bounding box center [569, 569] width 327 height 32
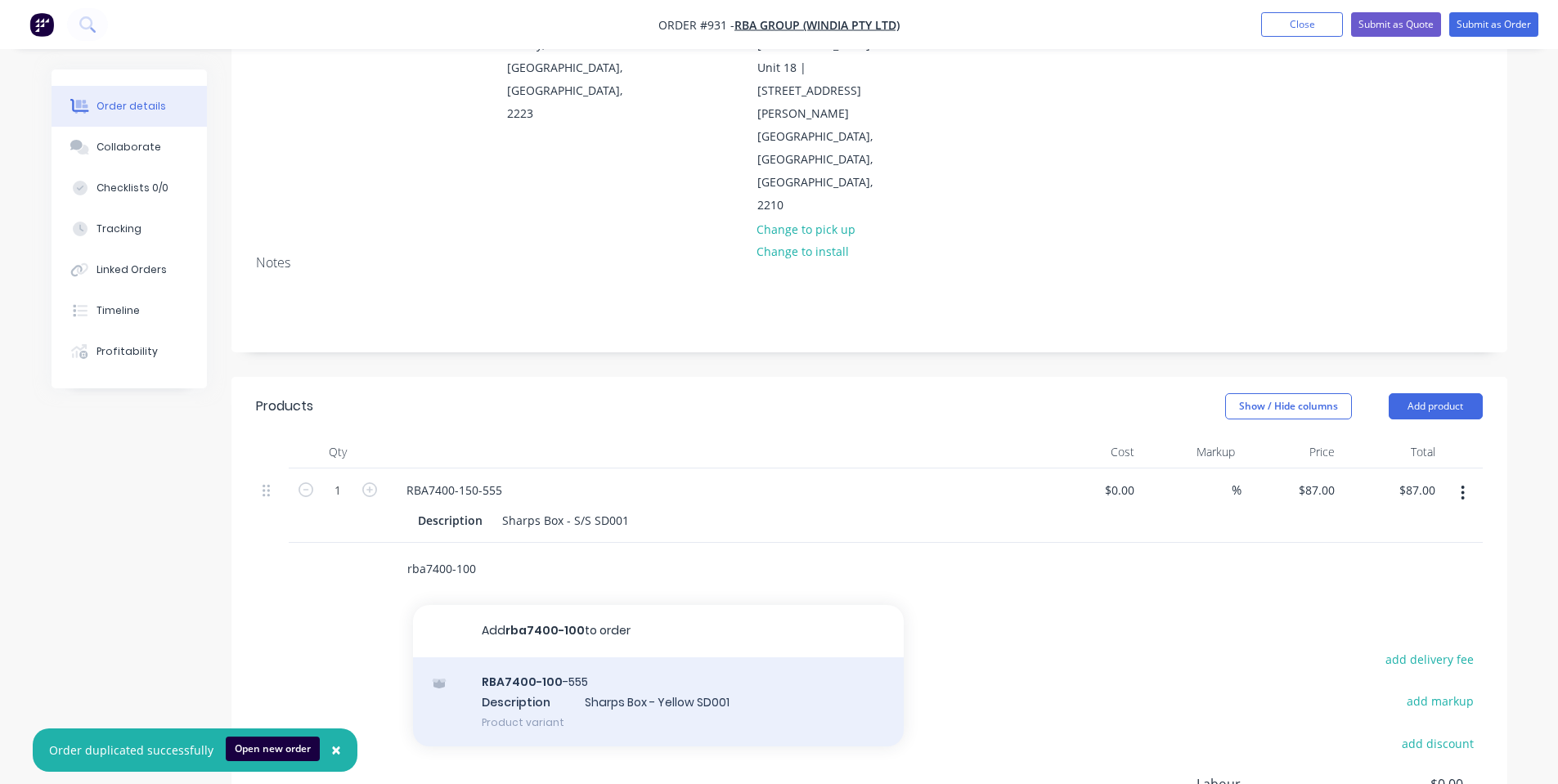
type input "rba7400-100"
click at [569, 657] on div "RBA7400-100 -555 Description Sharps Box - Yellow SD001 Product variant" at bounding box center [658, 702] width 491 height 90
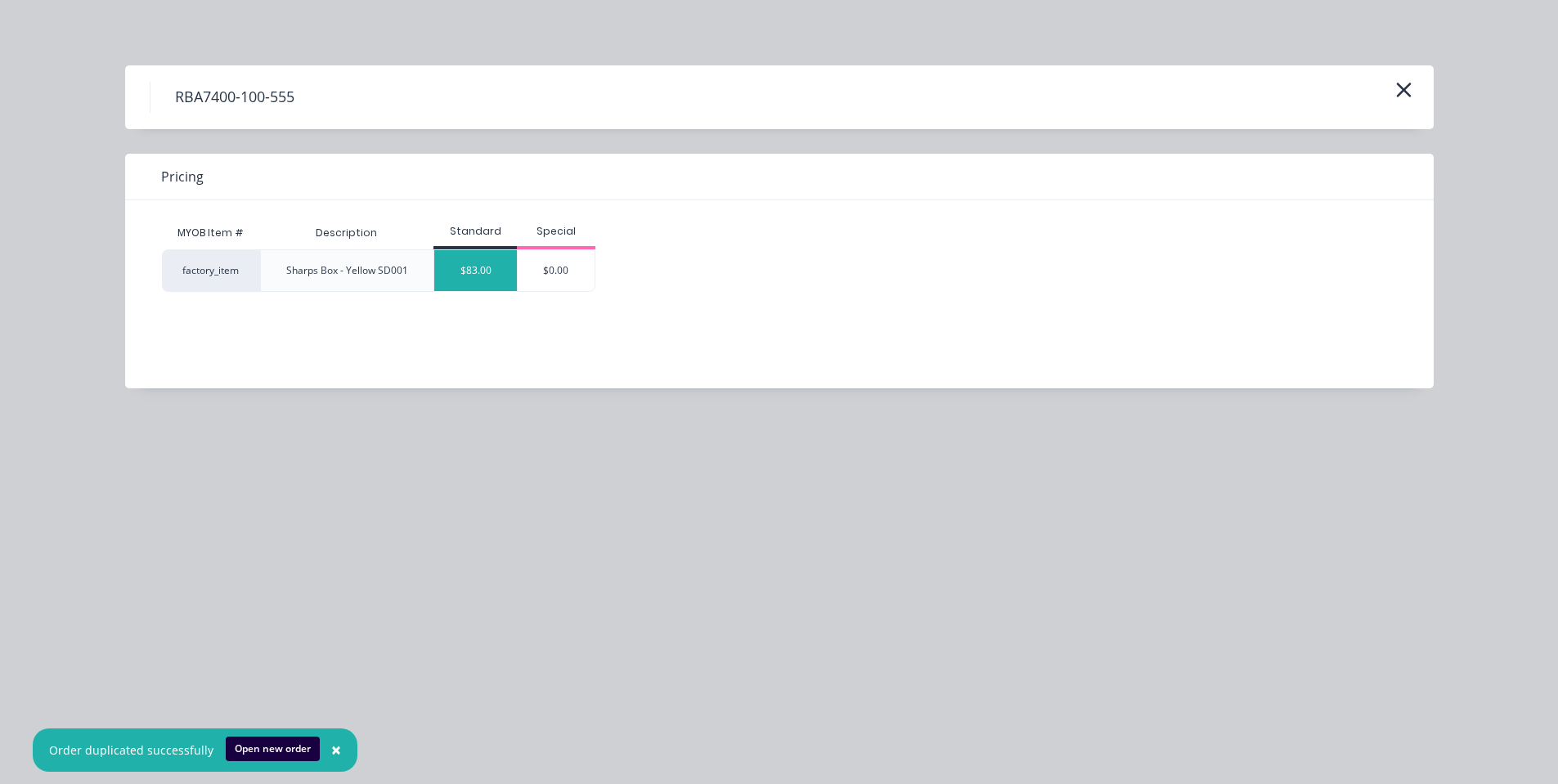
click at [489, 272] on div "$83.00" at bounding box center [475, 271] width 83 height 41
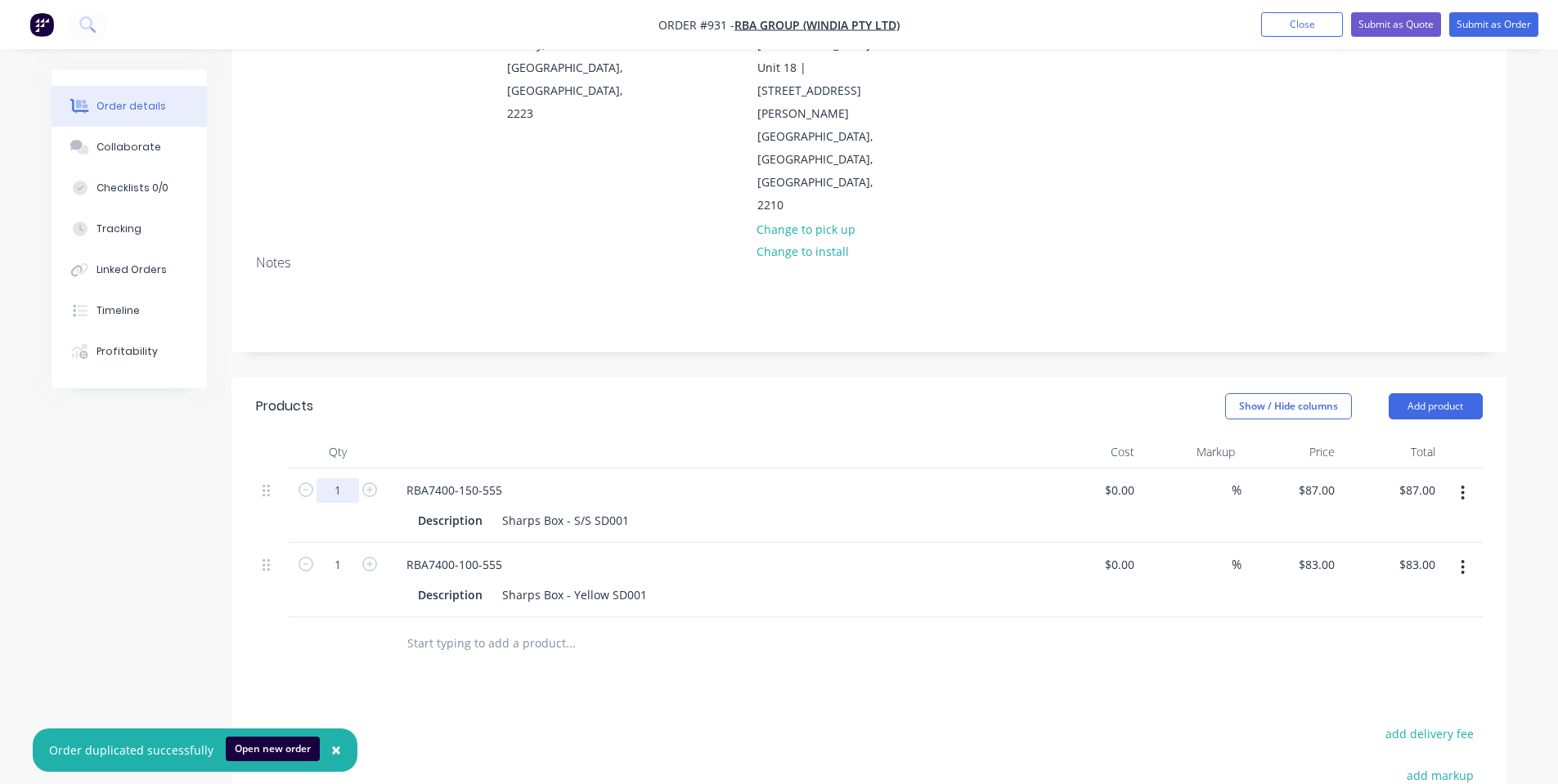
click at [340, 478] on input "1" at bounding box center [338, 490] width 43 height 25
type input "10"
type input "$870.00"
click at [351, 552] on input "1" at bounding box center [338, 564] width 43 height 25
type input "10"
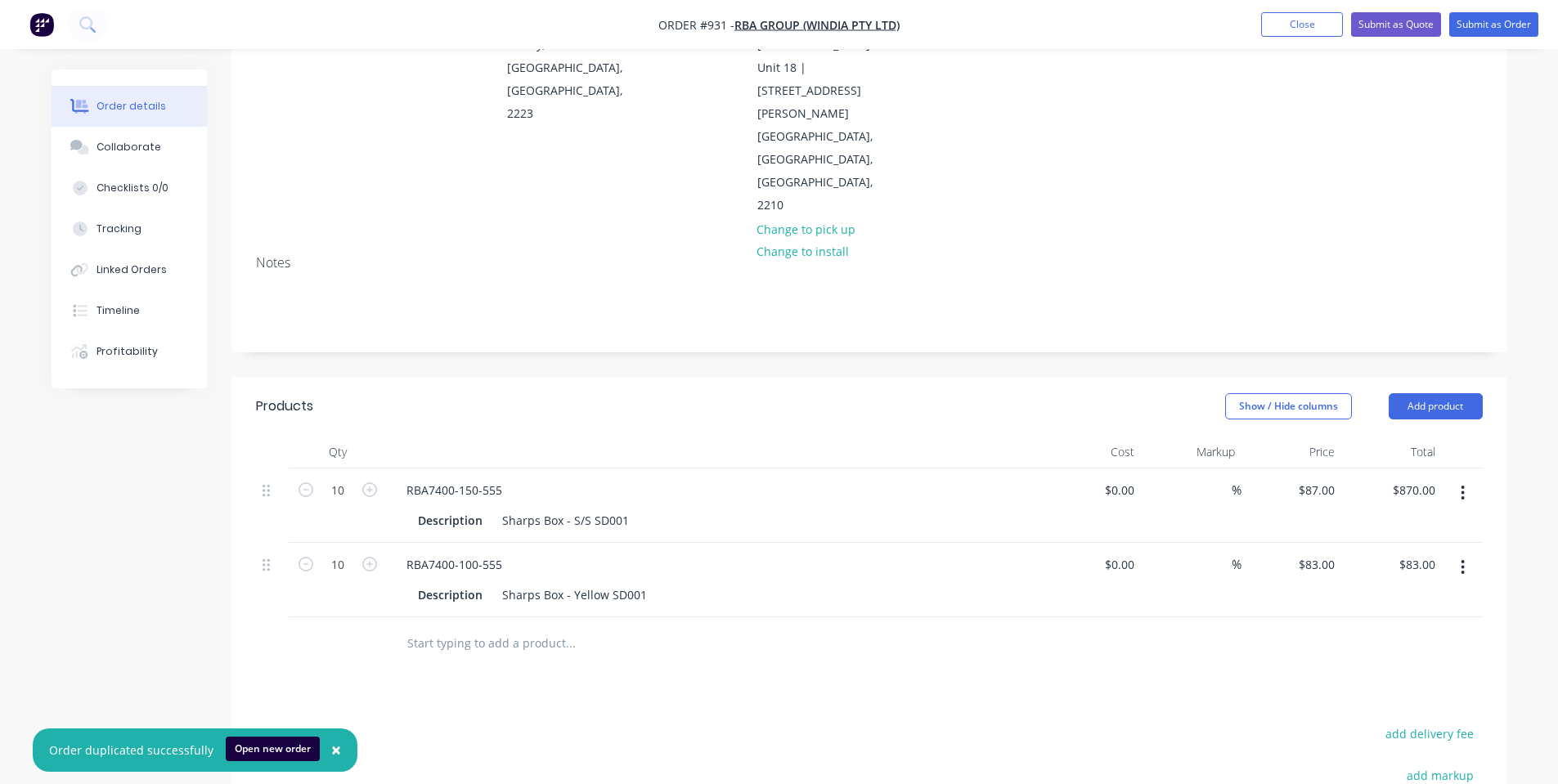
type input "$830.00"
click at [517, 627] on input "text" at bounding box center [569, 643] width 327 height 32
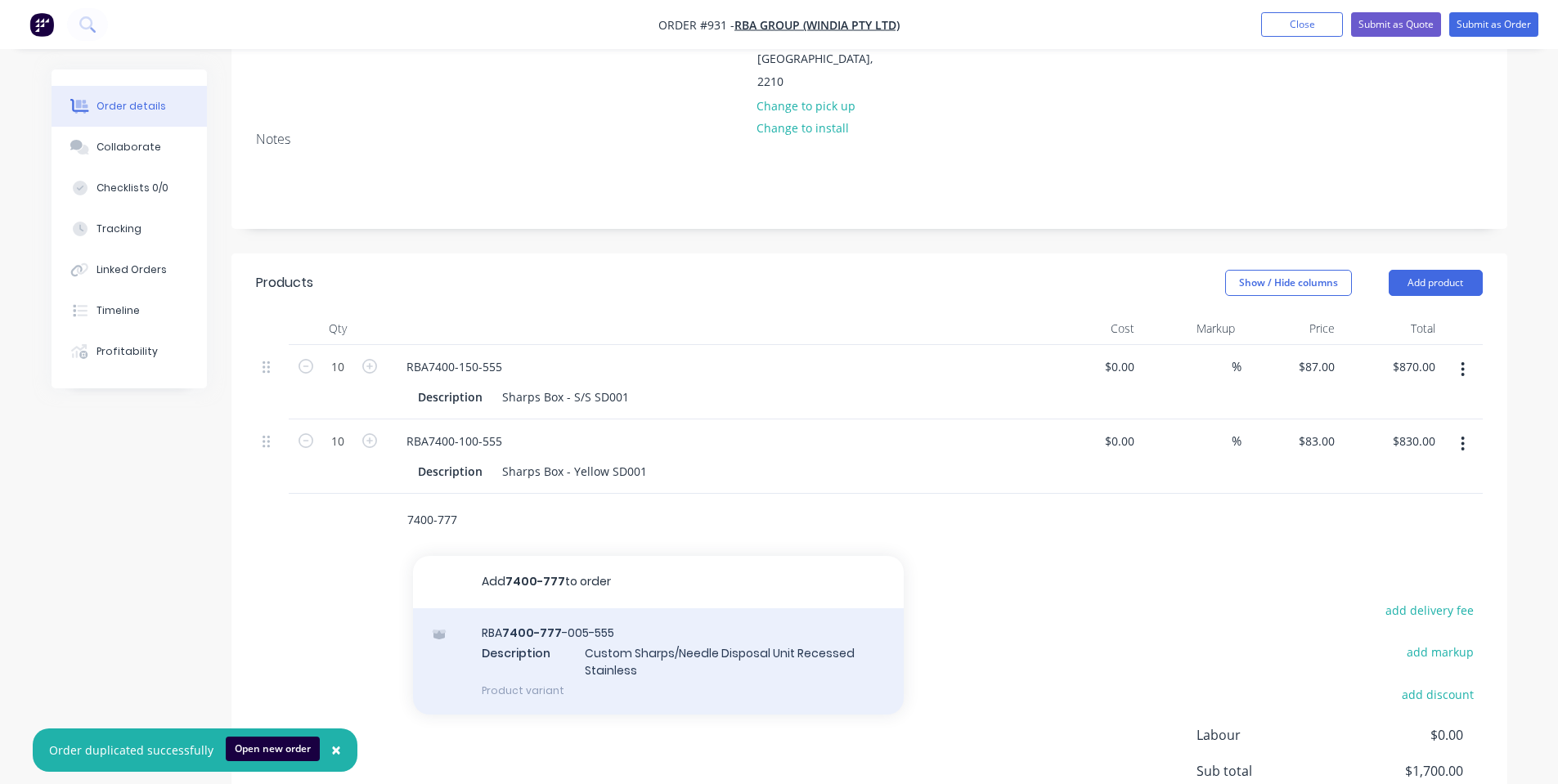
scroll to position [430, 0]
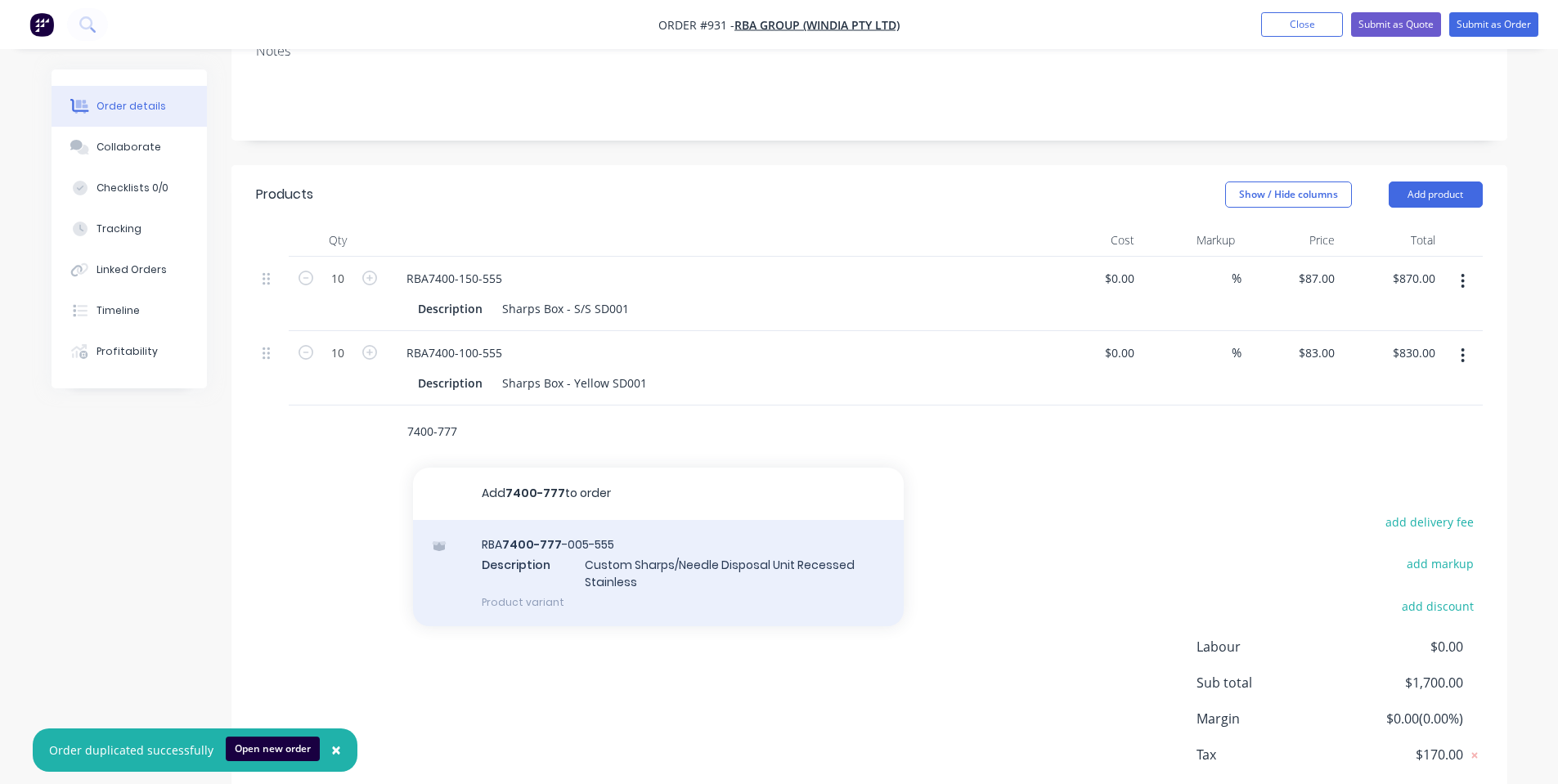
type input "7400-777"
click at [659, 520] on div "RBA 7400-777 -005-555 Description Custom Sharps/Needle Disposal Unit Recessed S…" at bounding box center [658, 573] width 491 height 107
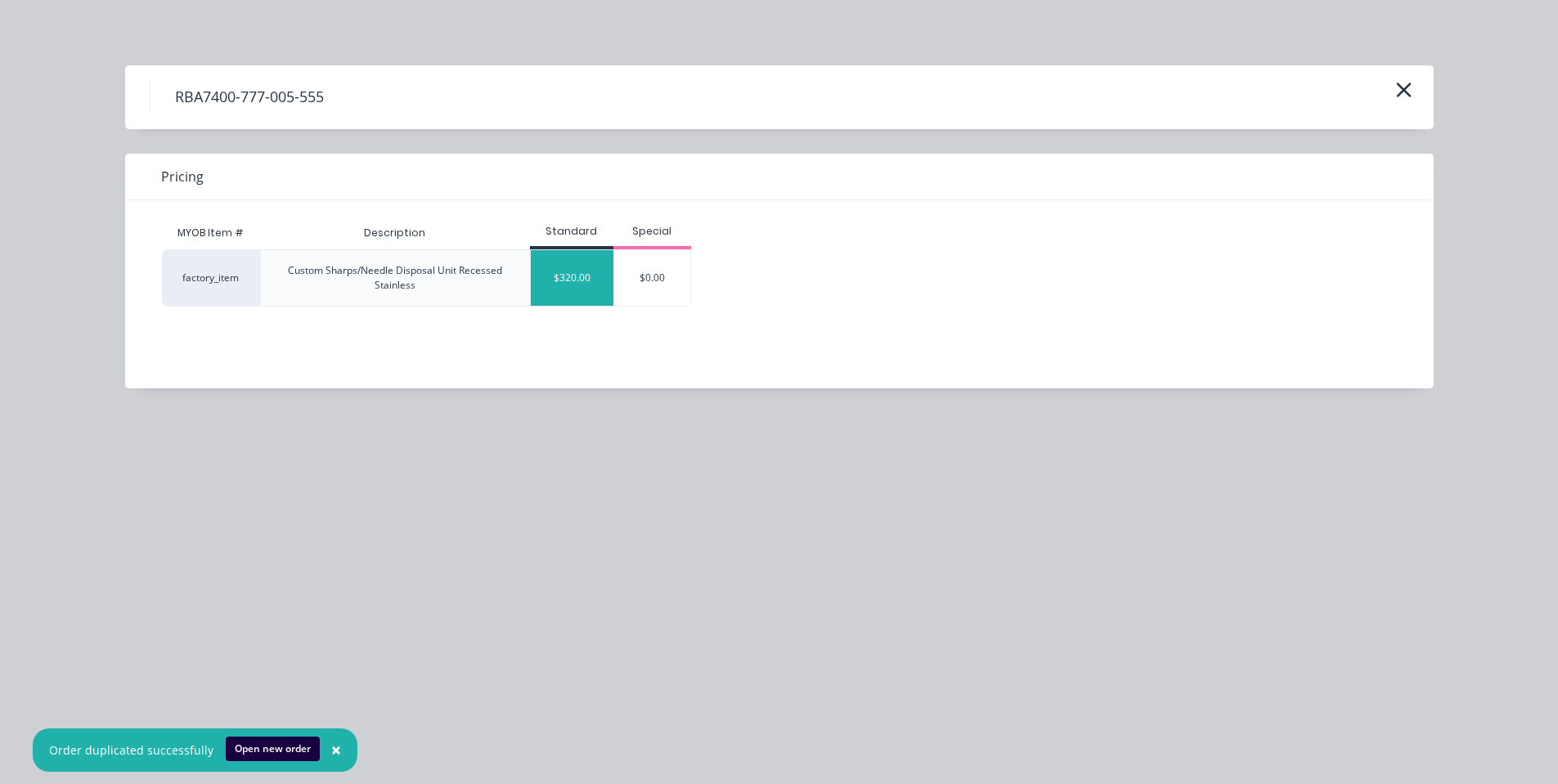
click at [590, 290] on div "$320.00" at bounding box center [572, 278] width 83 height 56
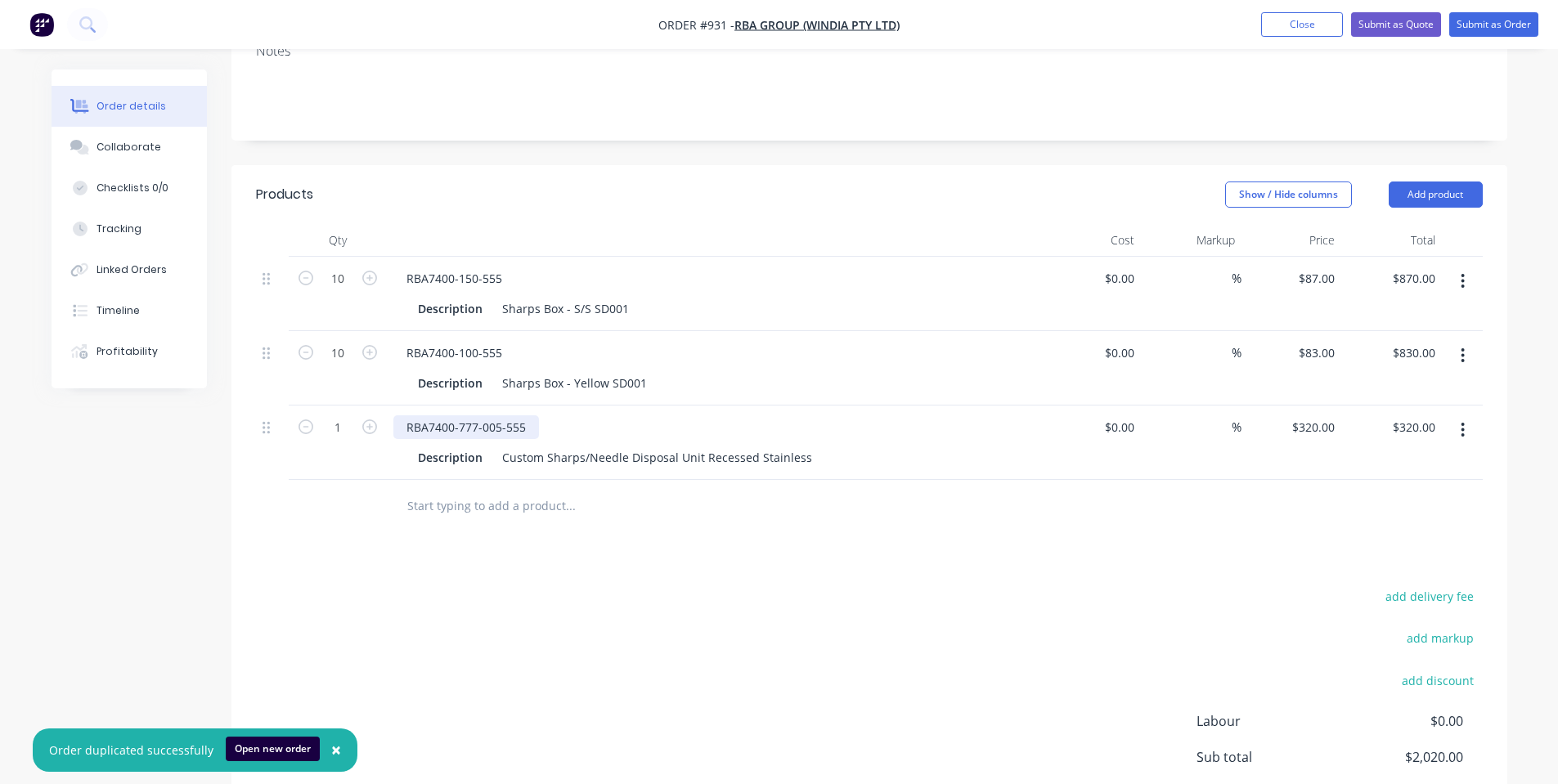
click at [488, 416] on div "RBA7400-777-005-555" at bounding box center [466, 427] width 145 height 24
click at [499, 416] on div "RBA7400-777-005-555" at bounding box center [466, 427] width 145 height 24
click at [568, 445] on div "Custom Sharps/Needle Disposal Unit Recessed Stainless" at bounding box center [657, 457] width 323 height 24
drag, startPoint x: 587, startPoint y: 383, endPoint x: 866, endPoint y: 389, distance: 279.1
click at [866, 445] on div "Description Custom Sharps/Needle Disposal Unit Recessed Stainless" at bounding box center [711, 457] width 599 height 24
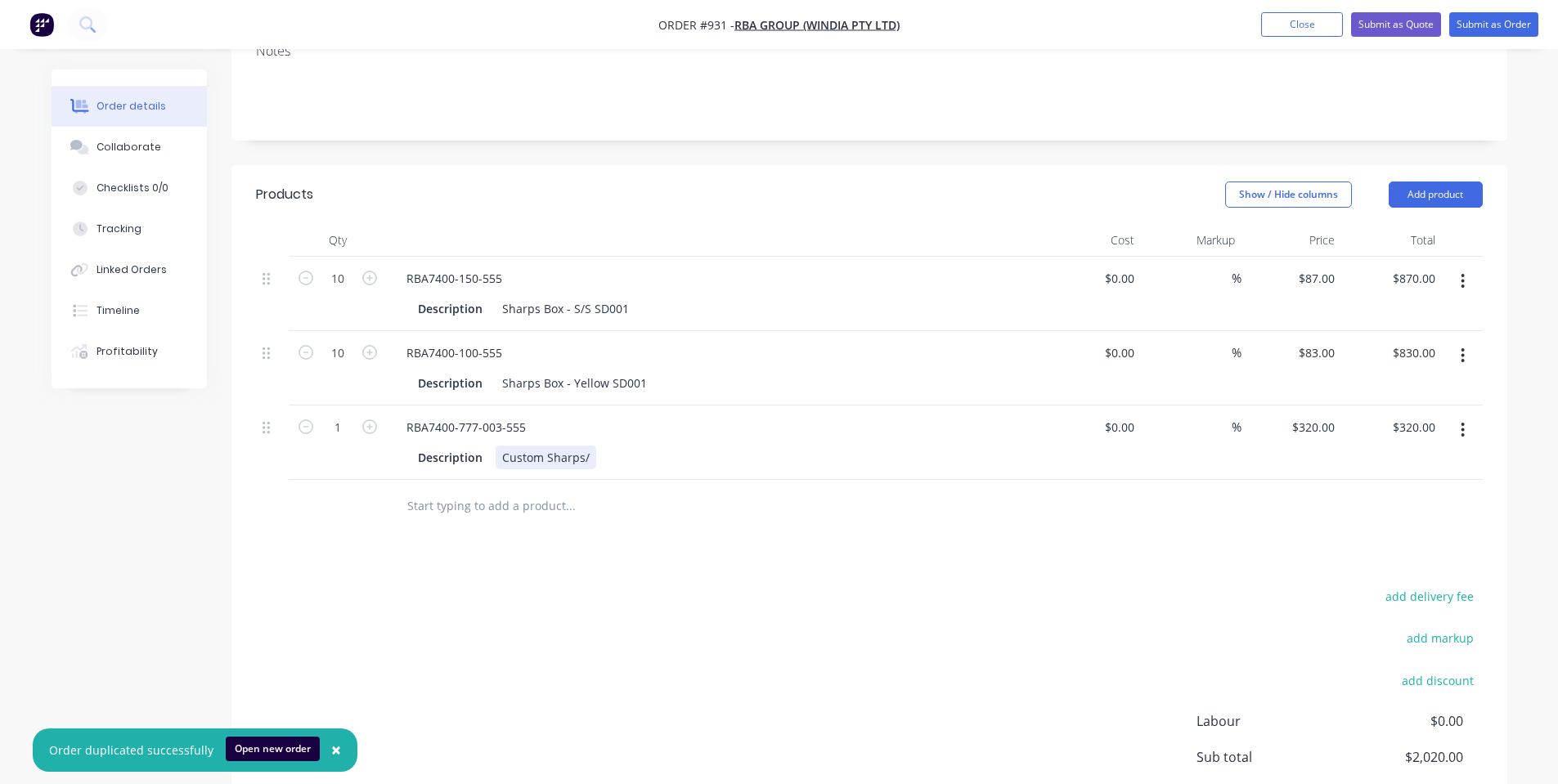
drag, startPoint x: 591, startPoint y: 378, endPoint x: 505, endPoint y: 353, distance: 89.6
click at [507, 445] on div "Custom Sharps/" at bounding box center [546, 457] width 101 height 24
click at [627, 405] on div "RBA7400-777-003-555 Description" at bounding box center [713, 442] width 654 height 74
drag, startPoint x: 525, startPoint y: 336, endPoint x: 315, endPoint y: 327, distance: 210.2
click at [312, 405] on div "1 RBA7400-777-003-555 Description $0.00 $0.00 % $320.00 $320.00 $320.00 $320.00" at bounding box center [869, 442] width 1226 height 74
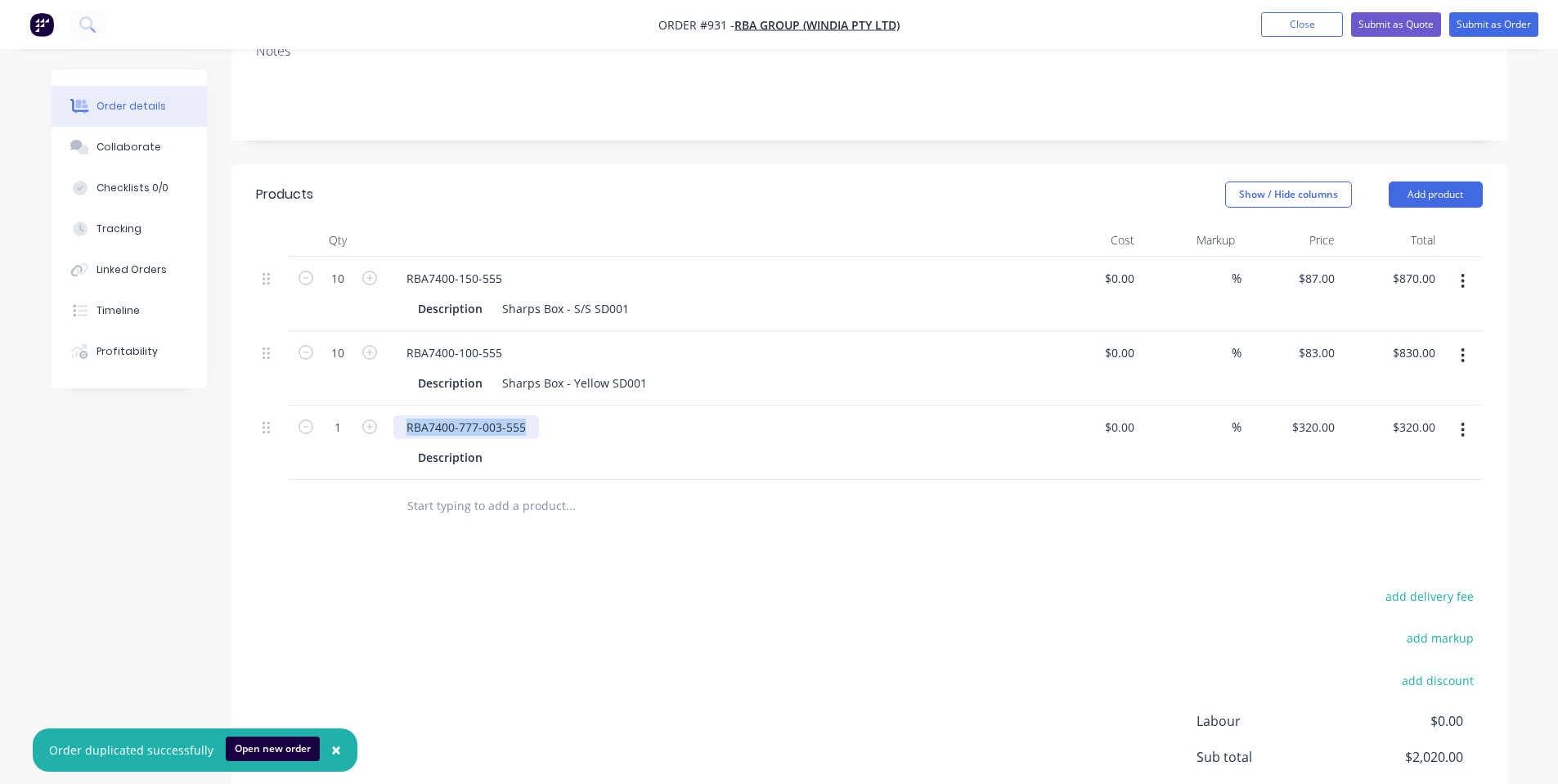
copy div "RBA7400-777-003-555"
click at [465, 480] on div at bounding box center [681, 506] width 588 height 53
click at [479, 490] on input "text" at bounding box center [569, 506] width 327 height 32
paste input "RBA7400-777-003-555"
drag, startPoint x: 529, startPoint y: 419, endPoint x: 488, endPoint y: 412, distance: 41.6
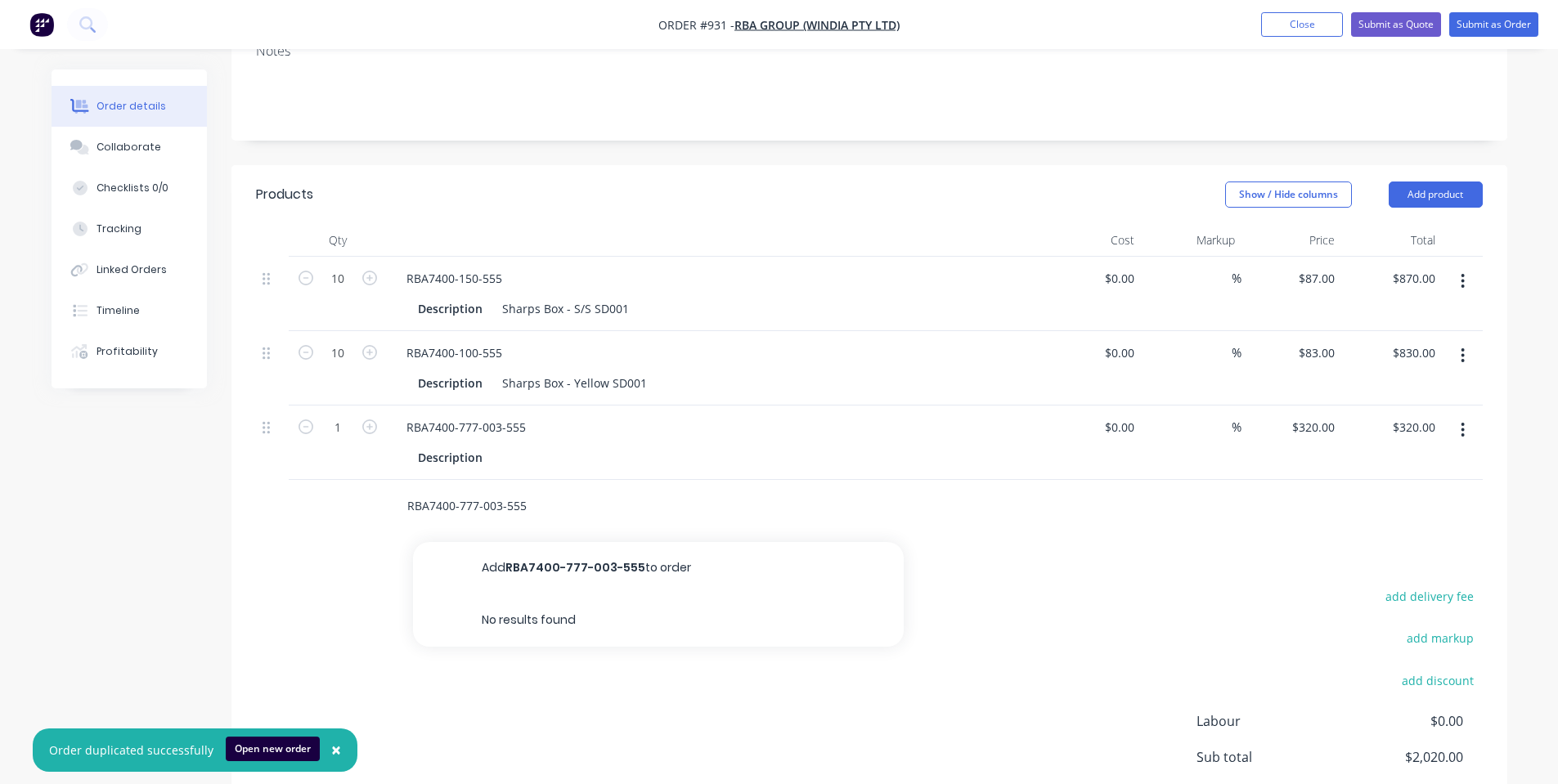
click at [488, 490] on input "RBA7400-777-003-555" at bounding box center [569, 506] width 327 height 32
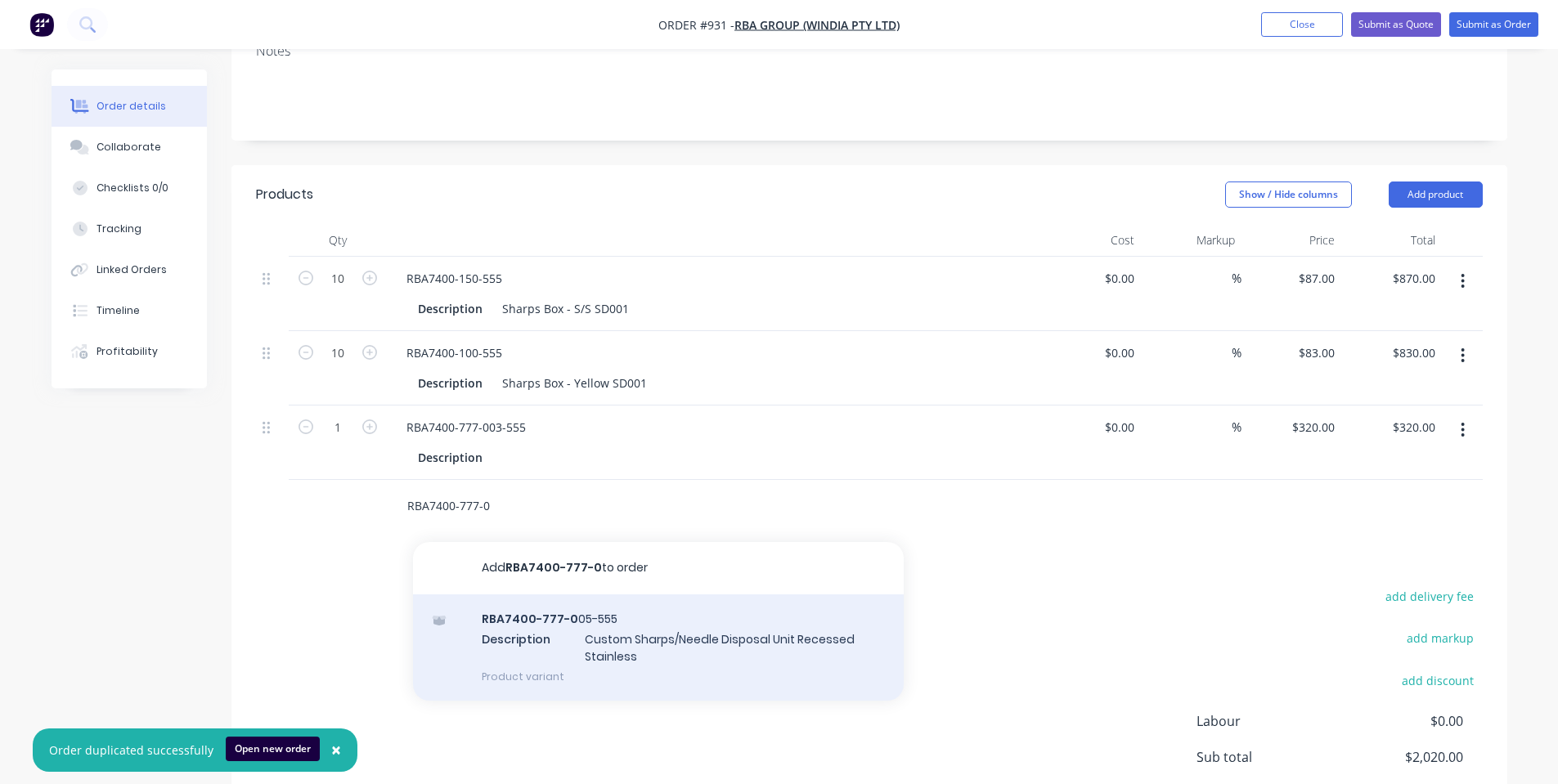
type input "RBA7400-777-0"
click at [635, 594] on div "RBA7400-777-0 05-555 Description Custom Sharps/Needle Disposal Unit Recessed St…" at bounding box center [658, 647] width 491 height 107
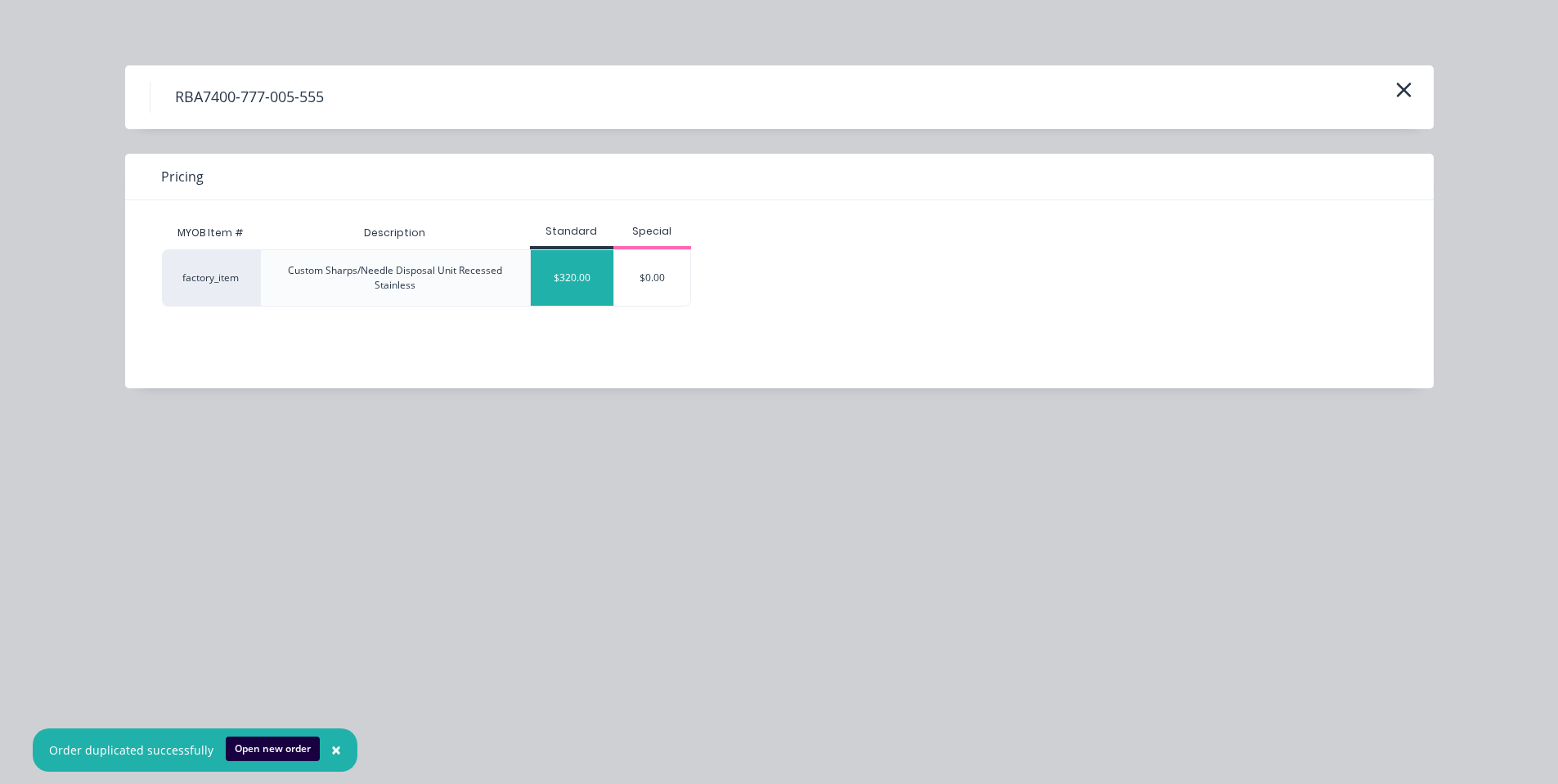
click at [573, 292] on div "$320.00" at bounding box center [572, 278] width 83 height 56
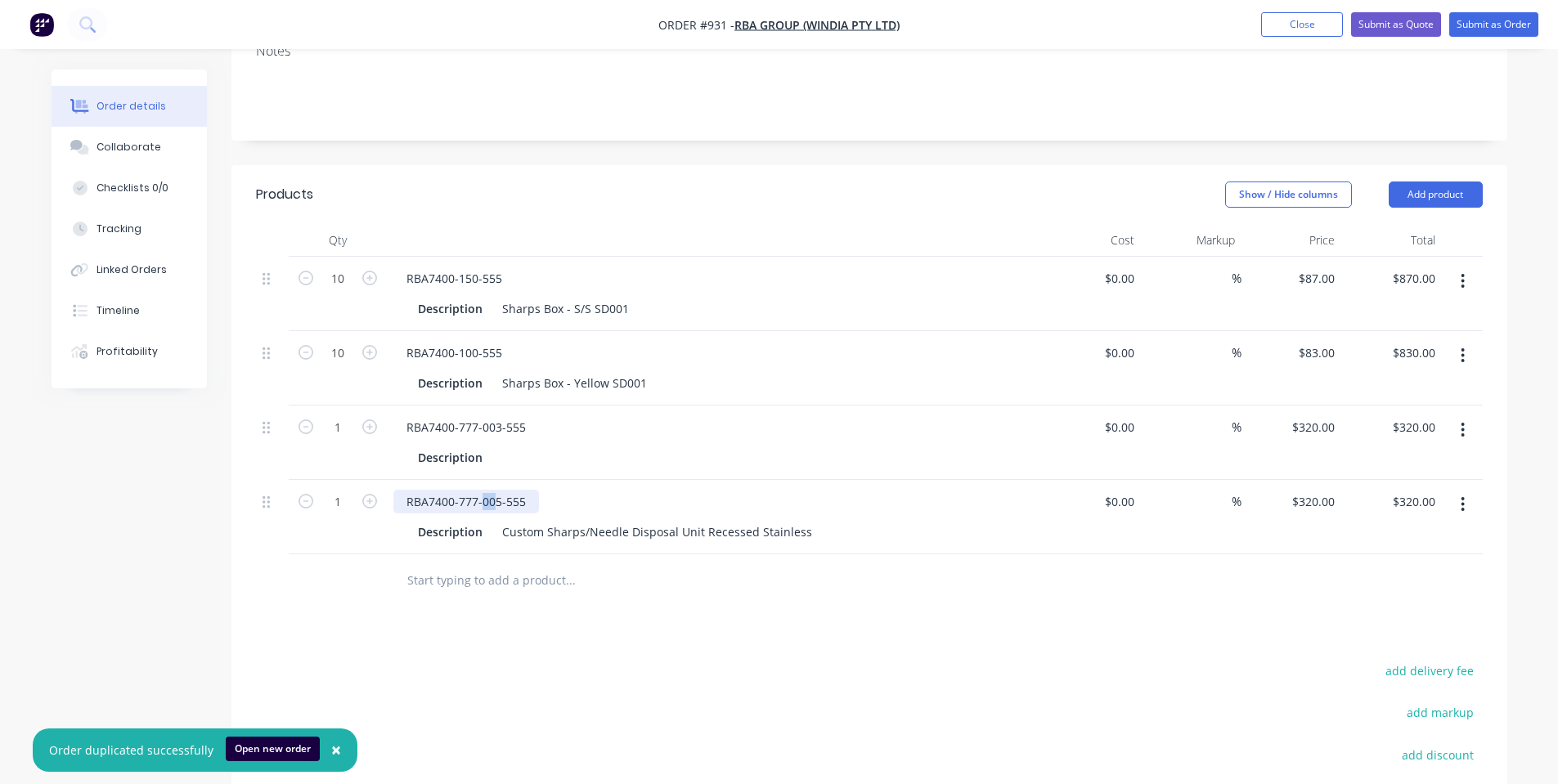
drag, startPoint x: 492, startPoint y: 408, endPoint x: 481, endPoint y: 408, distance: 11.0
click at [481, 490] on div "RBA7400-777-005-555" at bounding box center [466, 502] width 145 height 24
click at [490, 490] on div "RBA7400-777-005-555" at bounding box center [466, 502] width 145 height 24
click at [499, 490] on div "RBA7400-777-005-555" at bounding box center [466, 502] width 145 height 24
click at [566, 490] on div "RBA7400-777-004-555" at bounding box center [714, 502] width 641 height 24
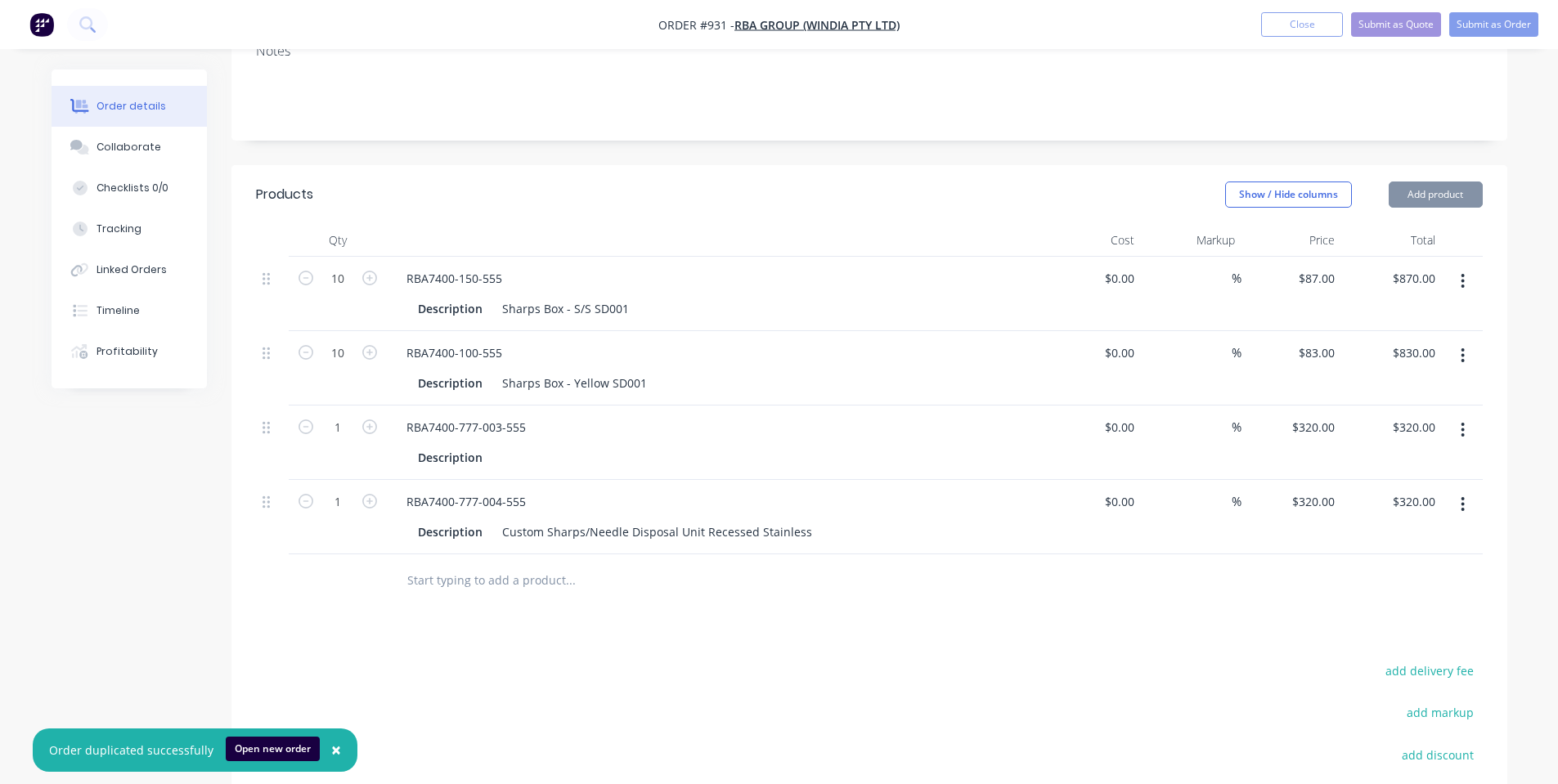
click at [581, 520] on div "Custom Sharps/Needle Disposal Unit Recessed Stainless" at bounding box center [657, 532] width 323 height 24
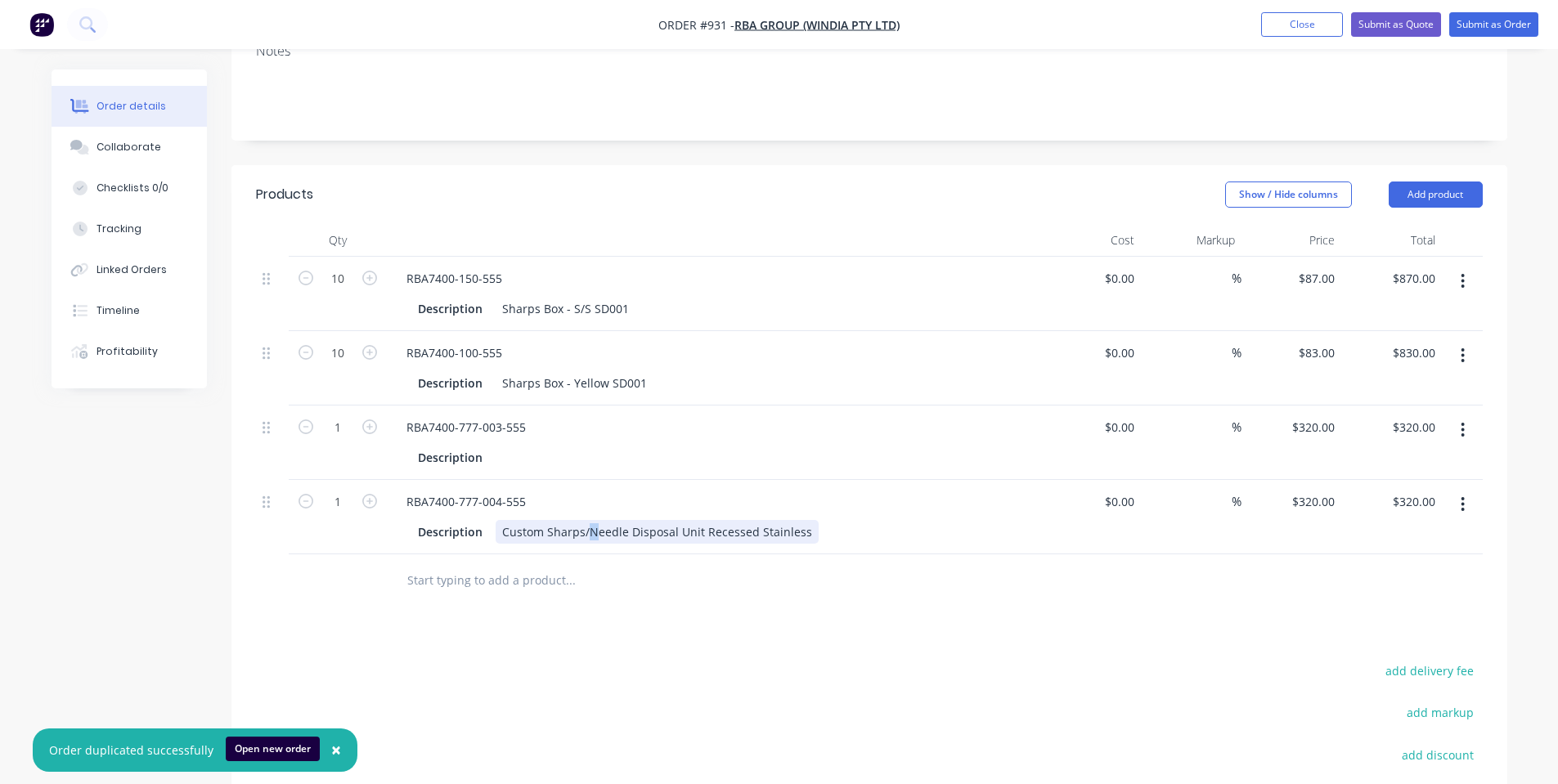
click at [581, 520] on div "Custom Sharps/Needle Disposal Unit Recessed Stainless" at bounding box center [657, 532] width 323 height 24
click at [581, 554] on div at bounding box center [681, 581] width 588 height 53
click at [496, 445] on div at bounding box center [507, 457] width 25 height 24
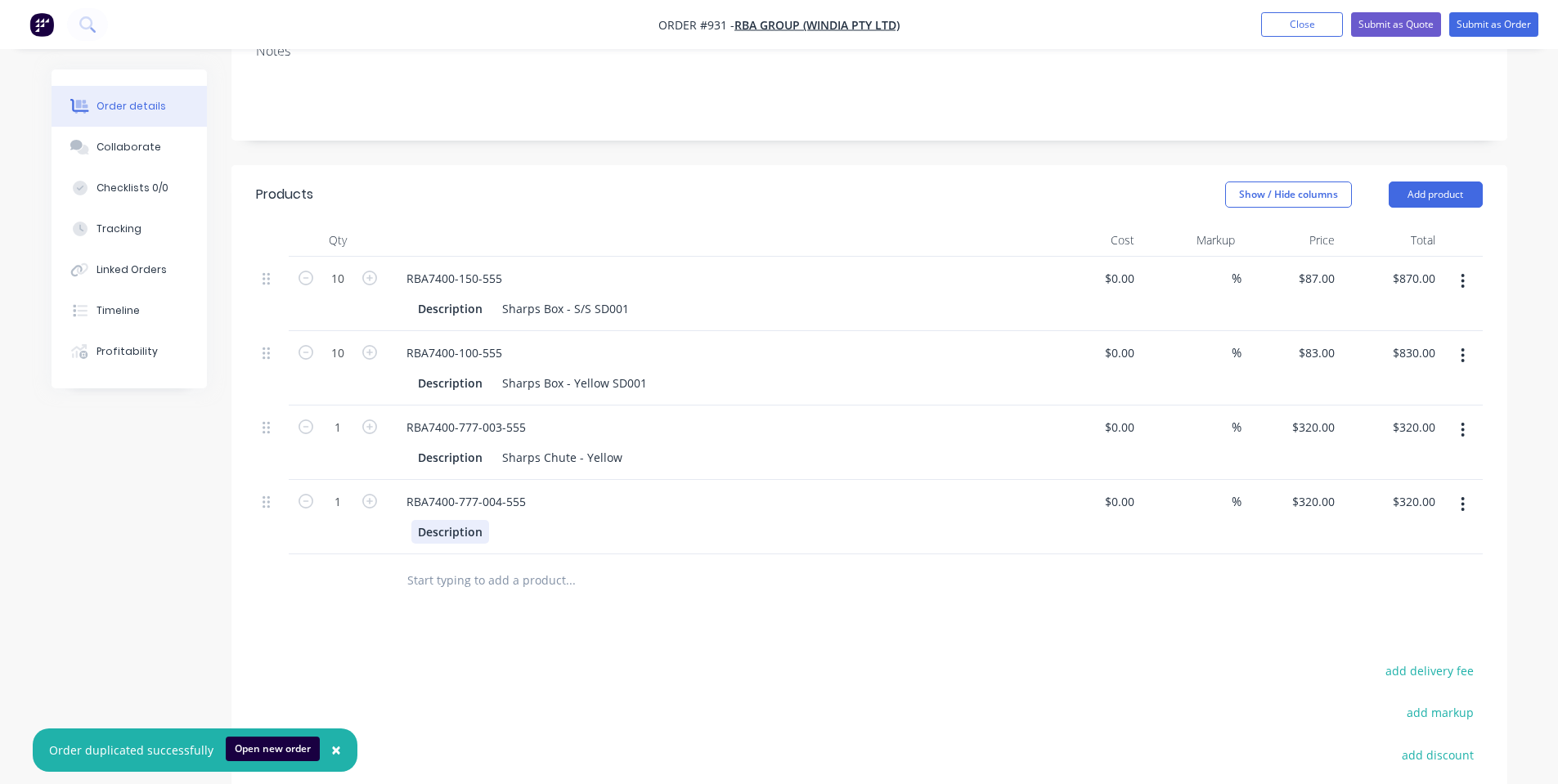
click at [483, 520] on div "Description" at bounding box center [450, 532] width 78 height 24
click at [507, 520] on div at bounding box center [507, 532] width 25 height 24
click at [1320, 416] on input "320" at bounding box center [1327, 427] width 28 height 24
type input "$62.00"
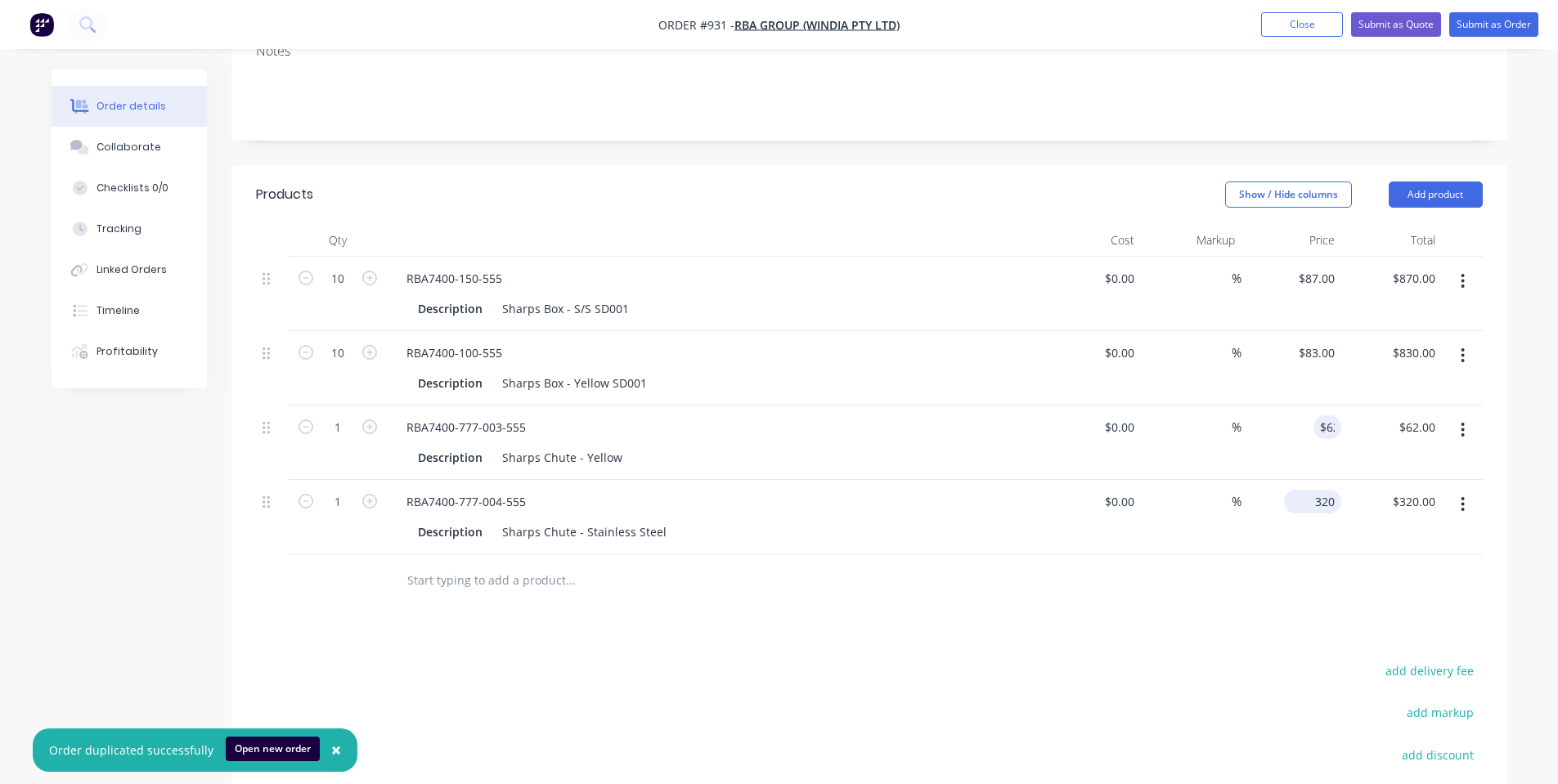
click at [1321, 490] on input "320" at bounding box center [1315, 502] width 50 height 24
type input "$65.00"
click at [340, 416] on input "1" at bounding box center [338, 427] width 43 height 25
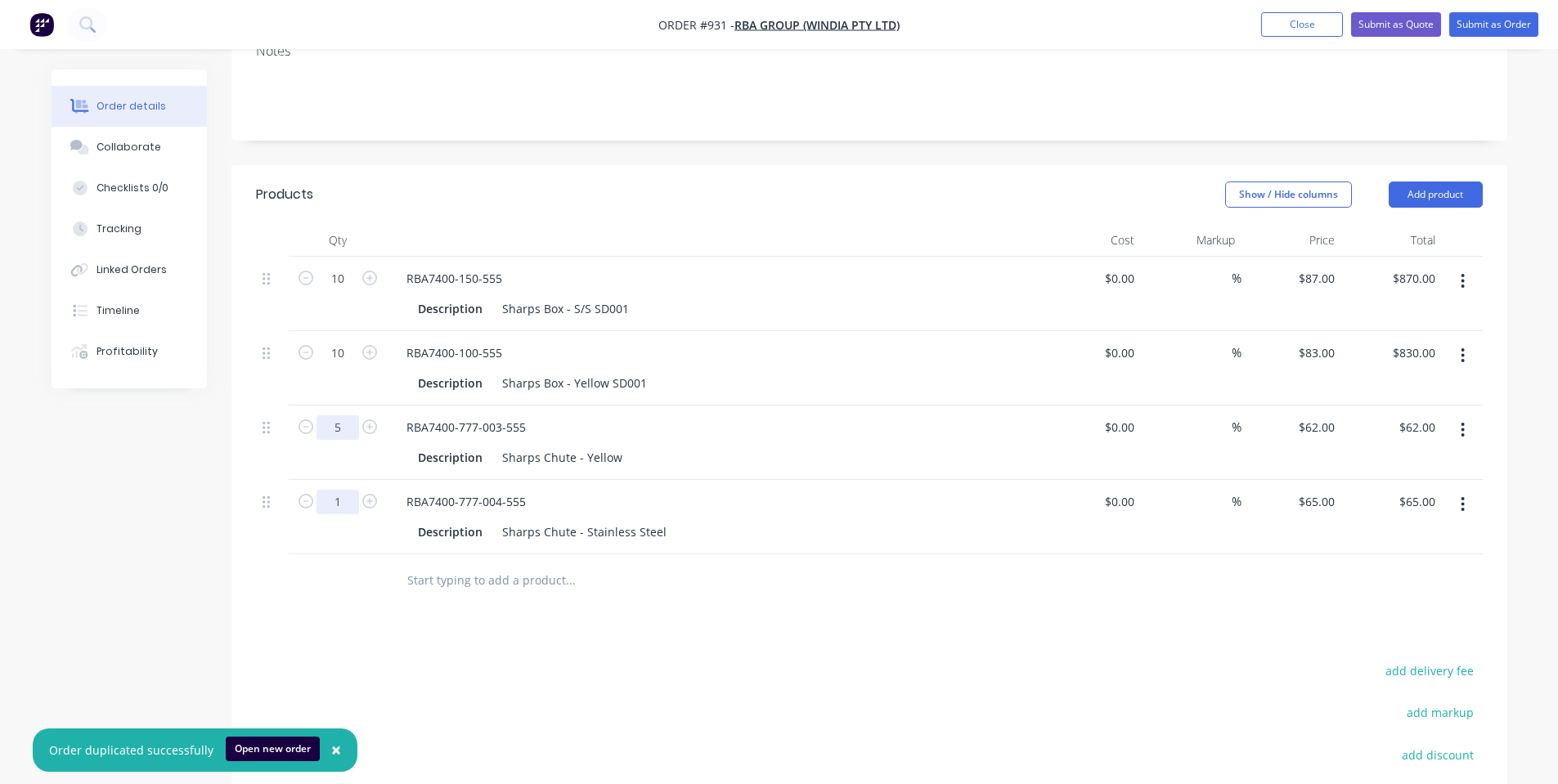
type input "5"
type input "$310.00"
click at [333, 490] on input "1" at bounding box center [338, 502] width 43 height 25
type input "5"
type input "$325.00"
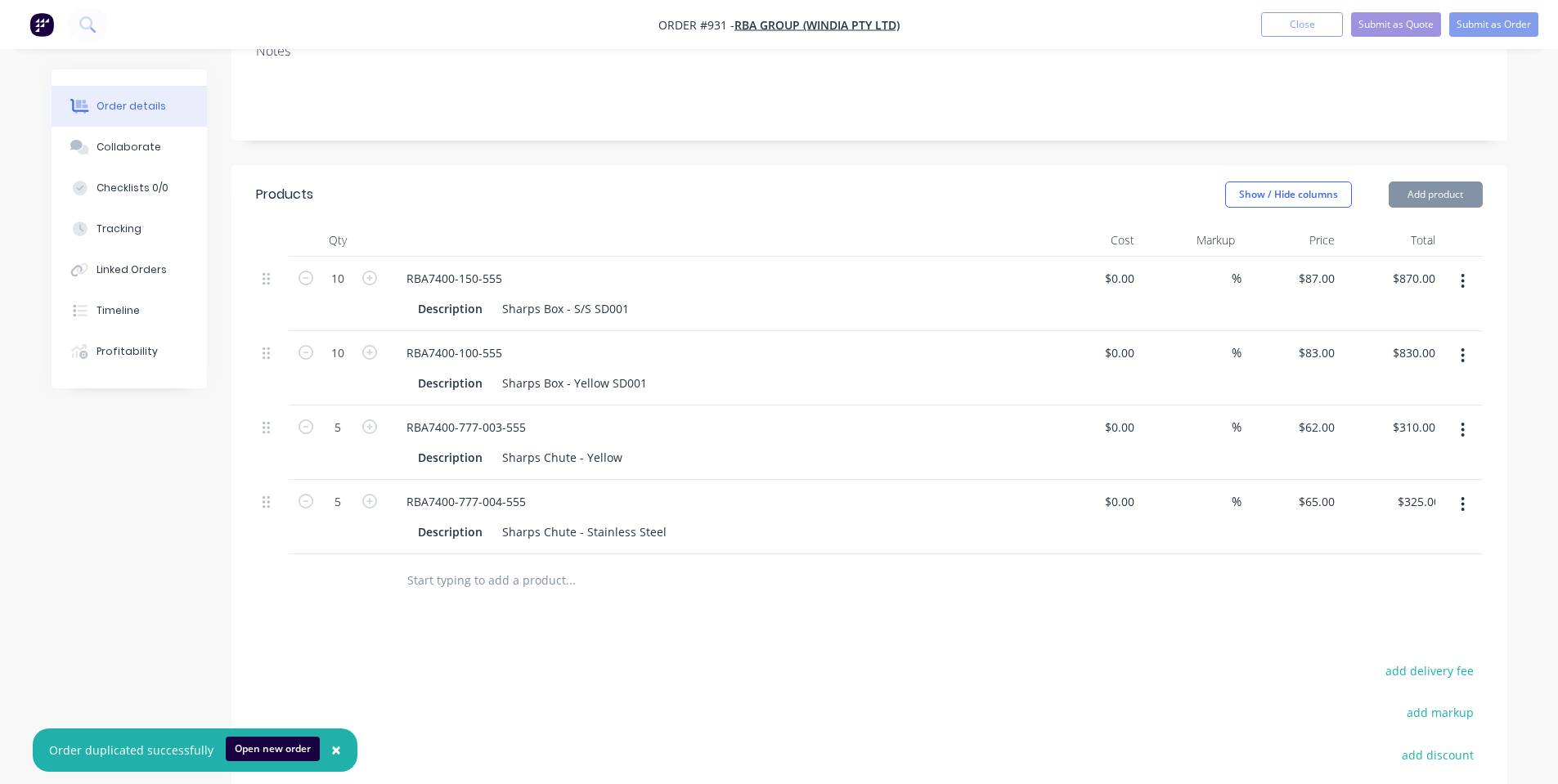
click at [1472, 181] on button "Add product" at bounding box center [1436, 194] width 94 height 27
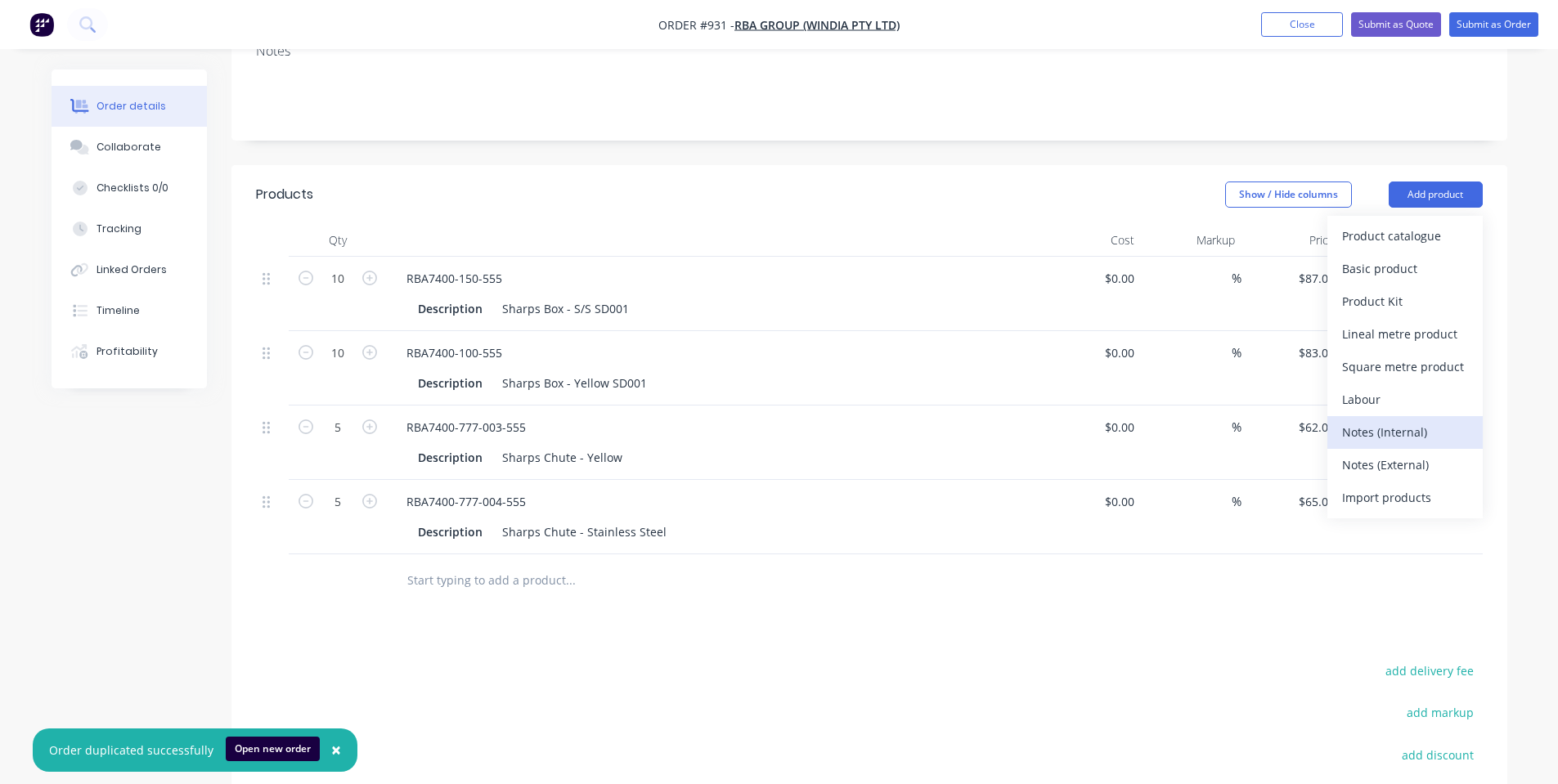
click at [1450, 421] on div "Notes (Internal)" at bounding box center [1404, 433] width 126 height 24
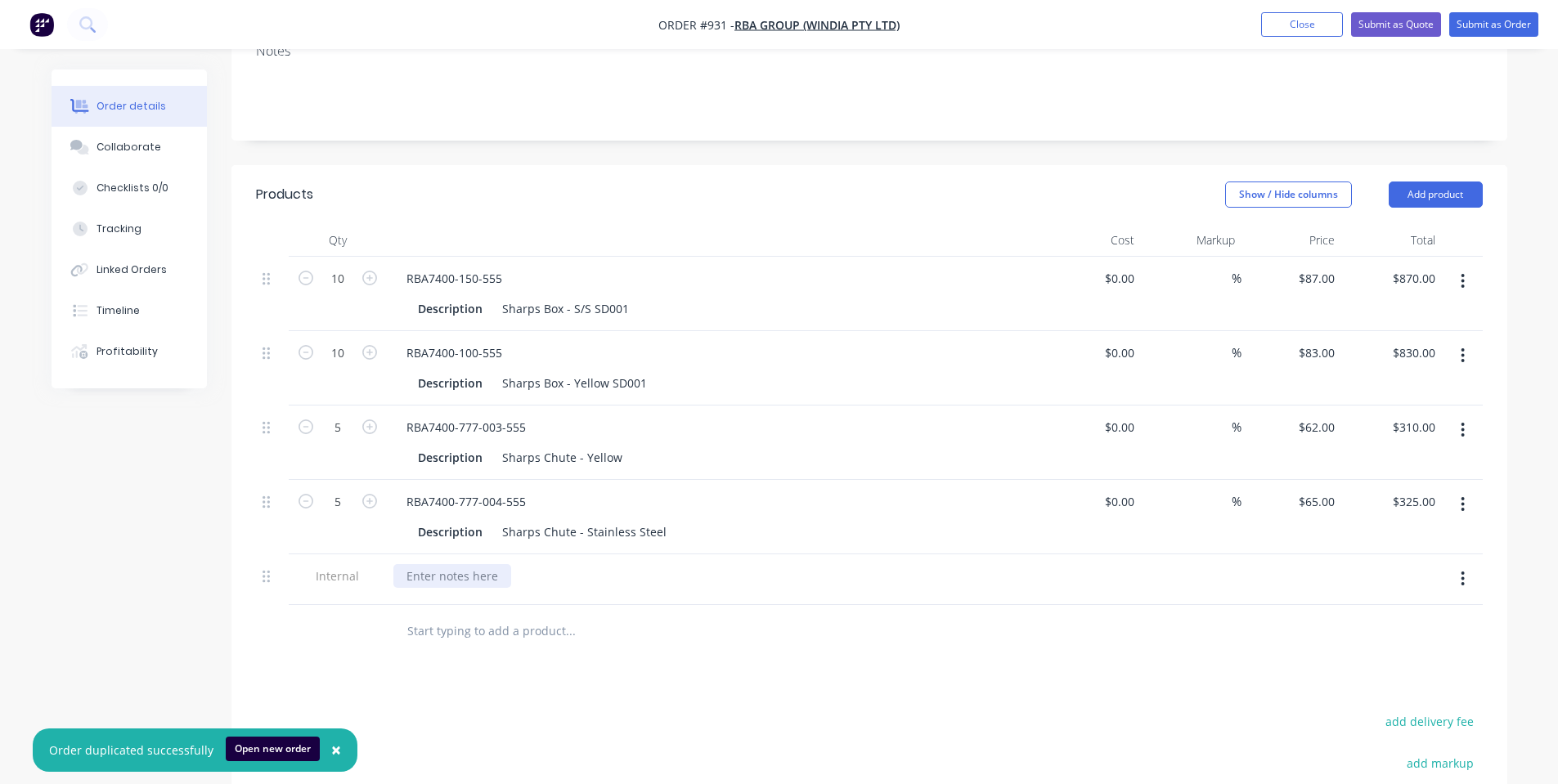
click at [451, 564] on div at bounding box center [452, 576] width 118 height 24
paste div
click at [662, 554] on div "TRUMPF | Bending | Saw | Welding | Assembly | Mill Finish - S/S | Powdercoating…" at bounding box center [713, 579] width 654 height 50
click at [761, 564] on div "TRUMPF | Bending | Saw | Welding | Assembly | Mill Finish - S/S | Powdercoating…" at bounding box center [675, 576] width 563 height 24
drag, startPoint x: 766, startPoint y: 485, endPoint x: 1083, endPoint y: 475, distance: 317.2
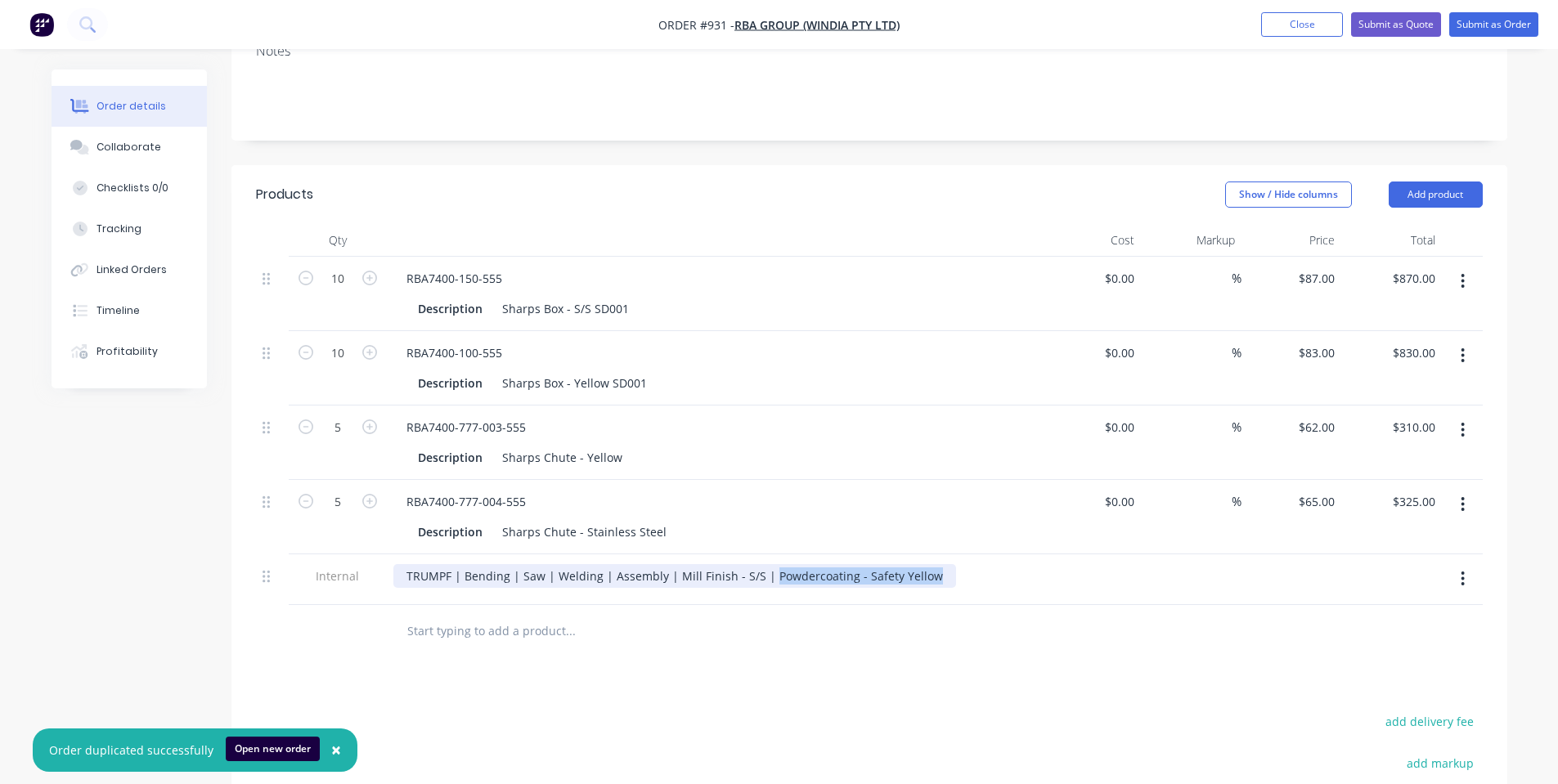
click at [1083, 554] on div "Internal TRUMPF | Bending | Saw | Welding | Assembly | Mill Finish - S/S | Powd…" at bounding box center [869, 579] width 1226 height 50
click at [670, 564] on div "TRUMPF | Bending | Saw | Welding | Assembly | Mill Finish - S/S |" at bounding box center [591, 576] width 396 height 24
click at [664, 615] on input "text" at bounding box center [569, 631] width 327 height 32
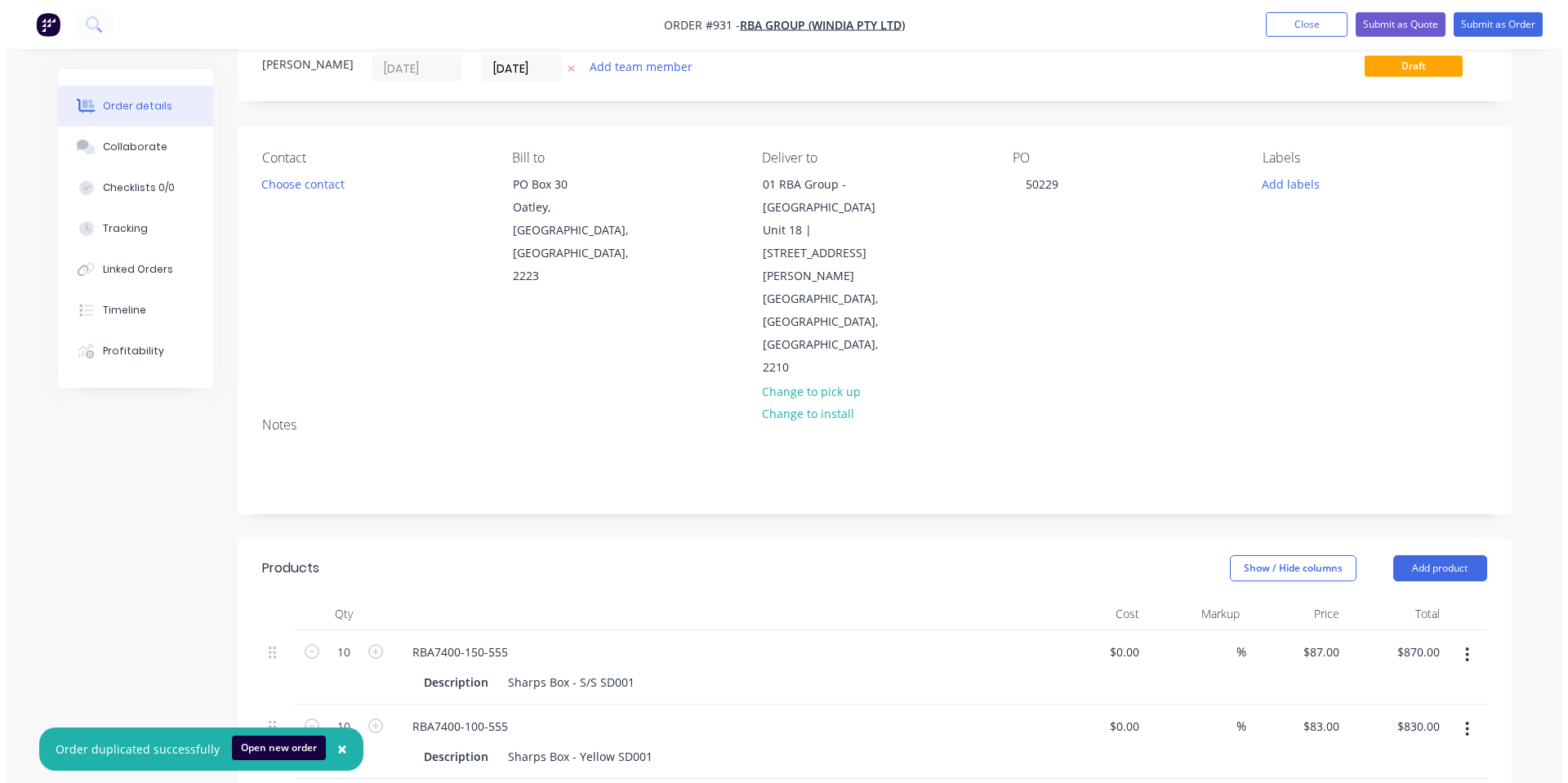
scroll to position [0, 0]
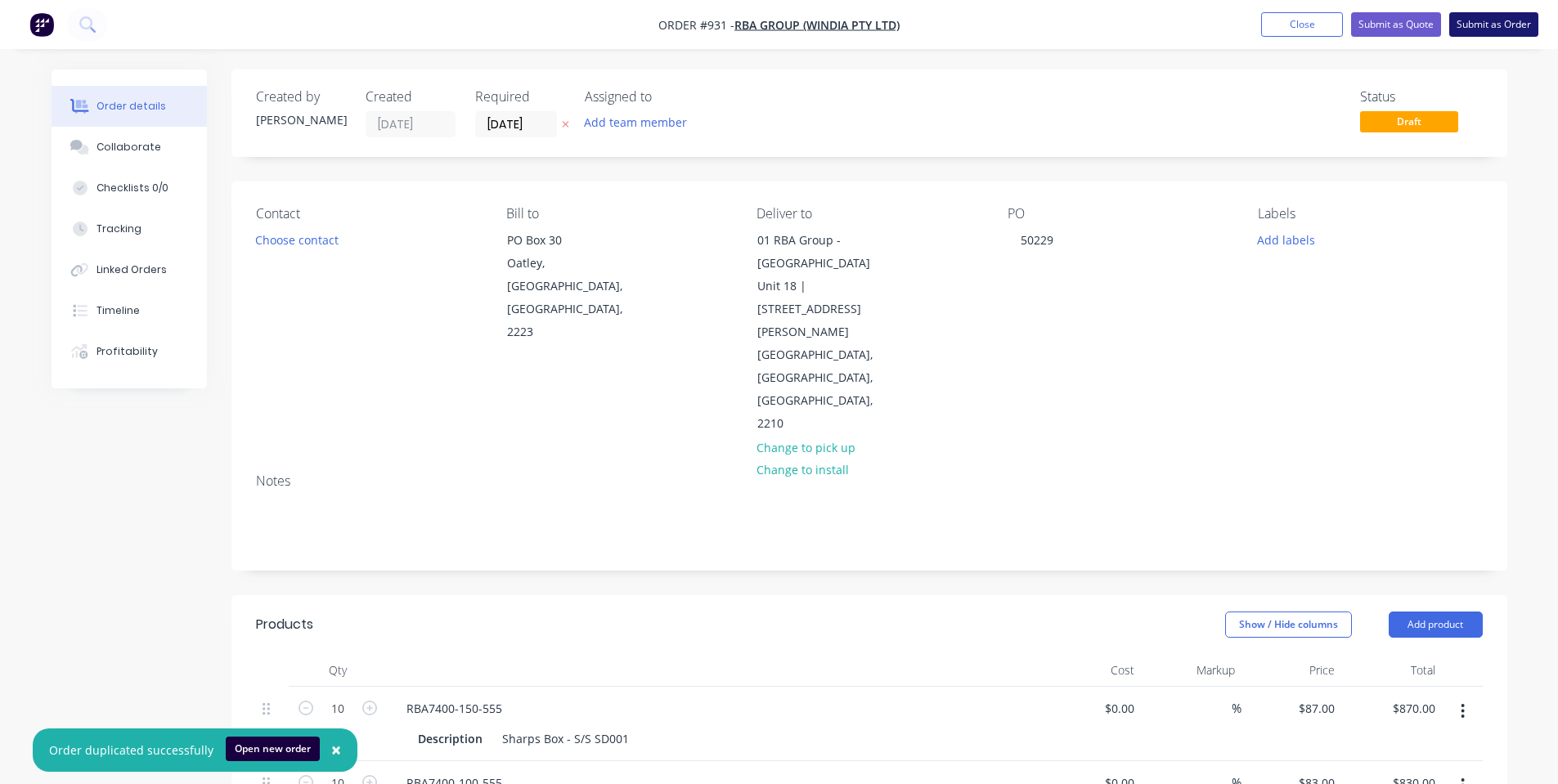
click at [1516, 27] on button "Submit as Order" at bounding box center [1493, 24] width 89 height 25
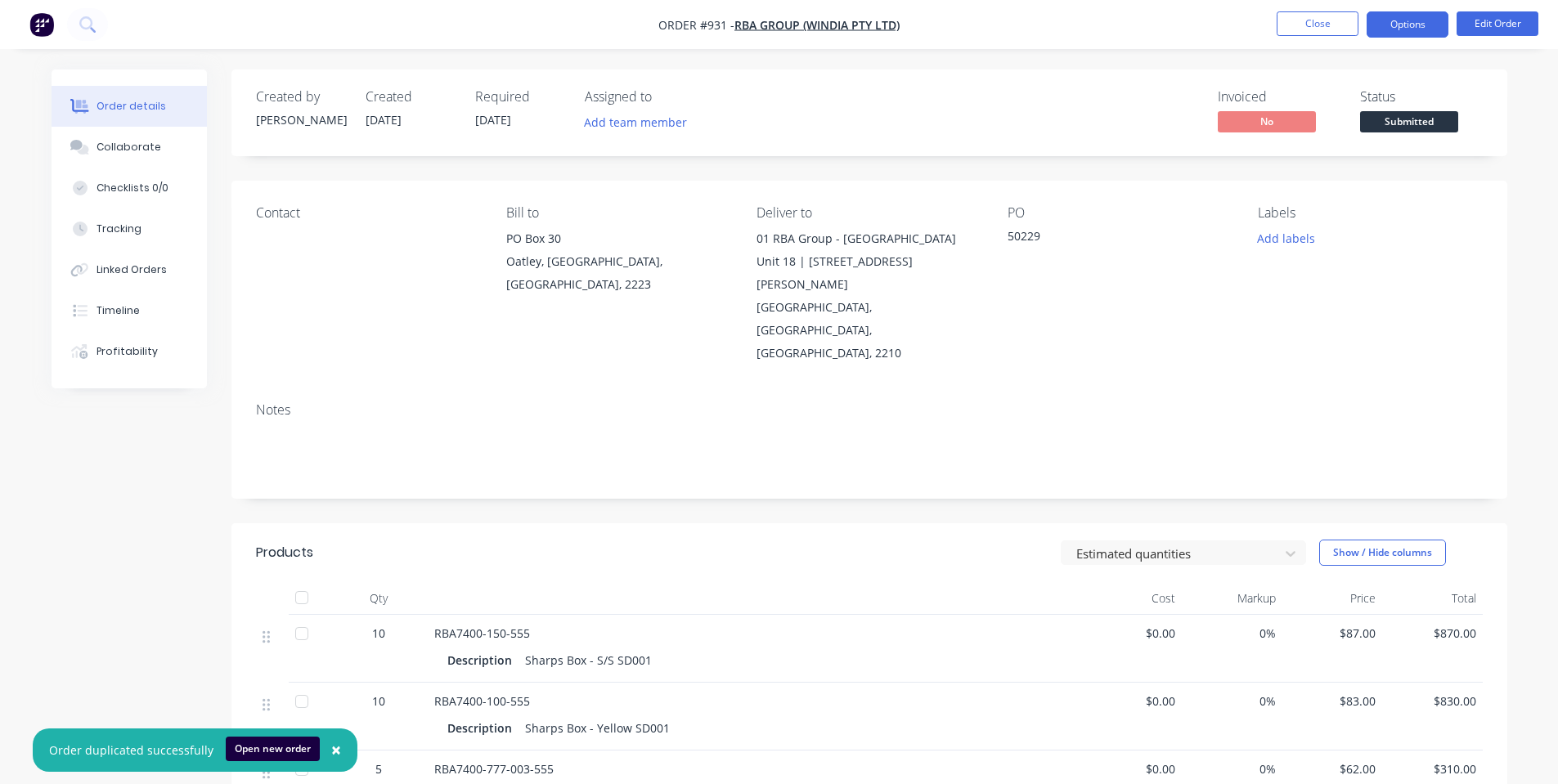
click at [1389, 31] on button "Options" at bounding box center [1408, 24] width 82 height 27
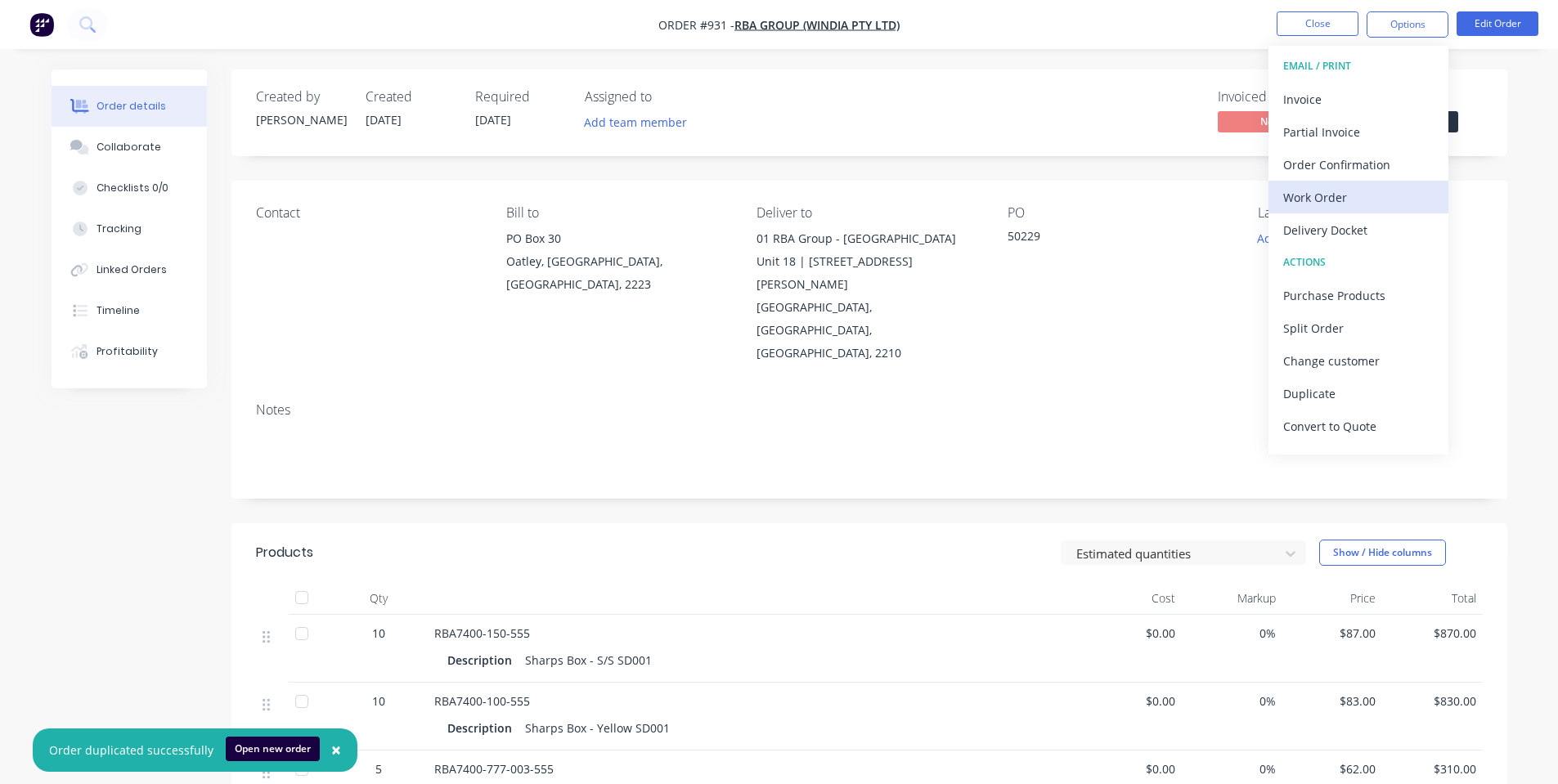
click at [1379, 190] on div "Work Order" at bounding box center [1358, 197] width 150 height 24
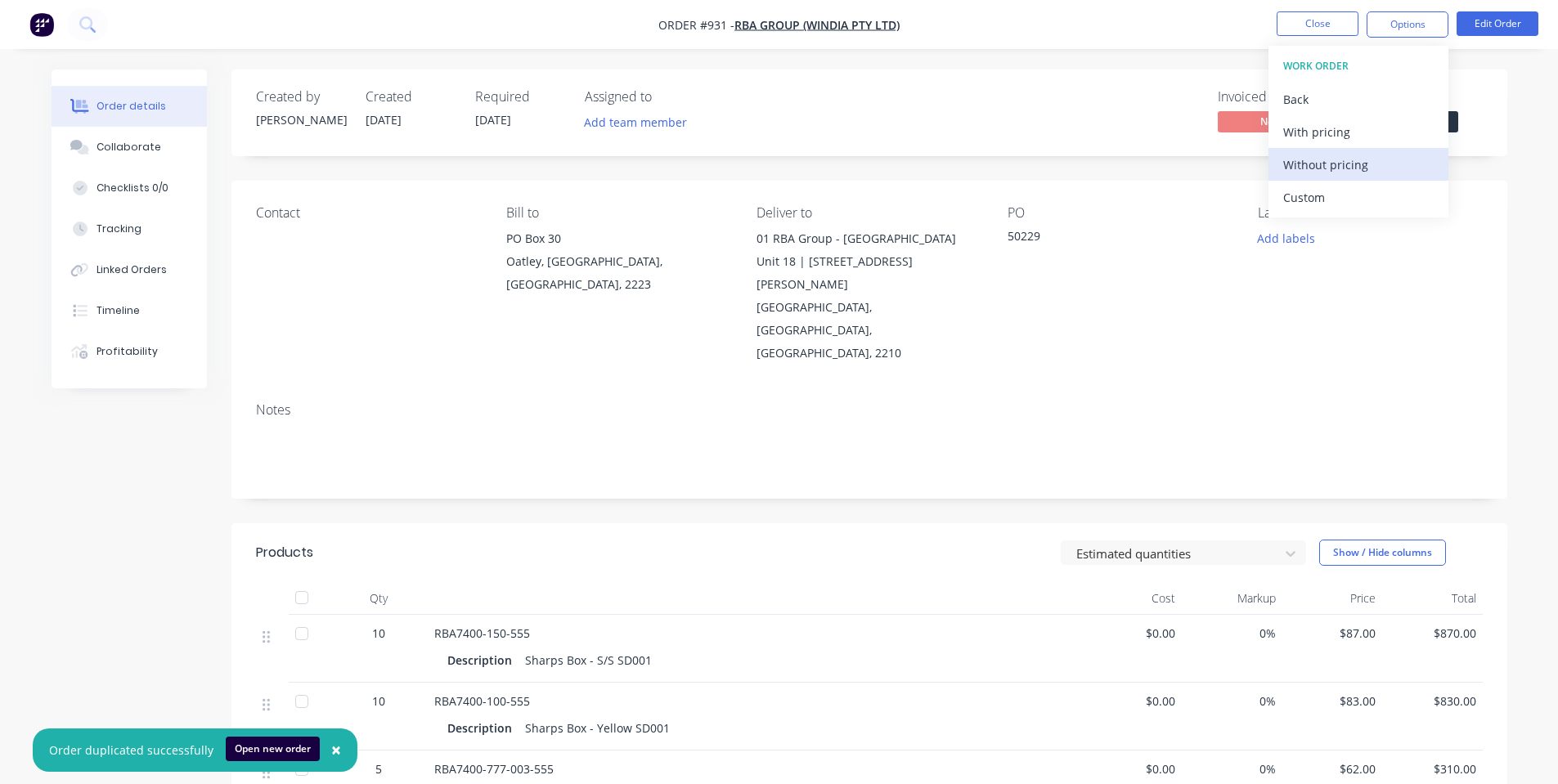
click at [1362, 161] on div "Without pricing" at bounding box center [1358, 165] width 150 height 24
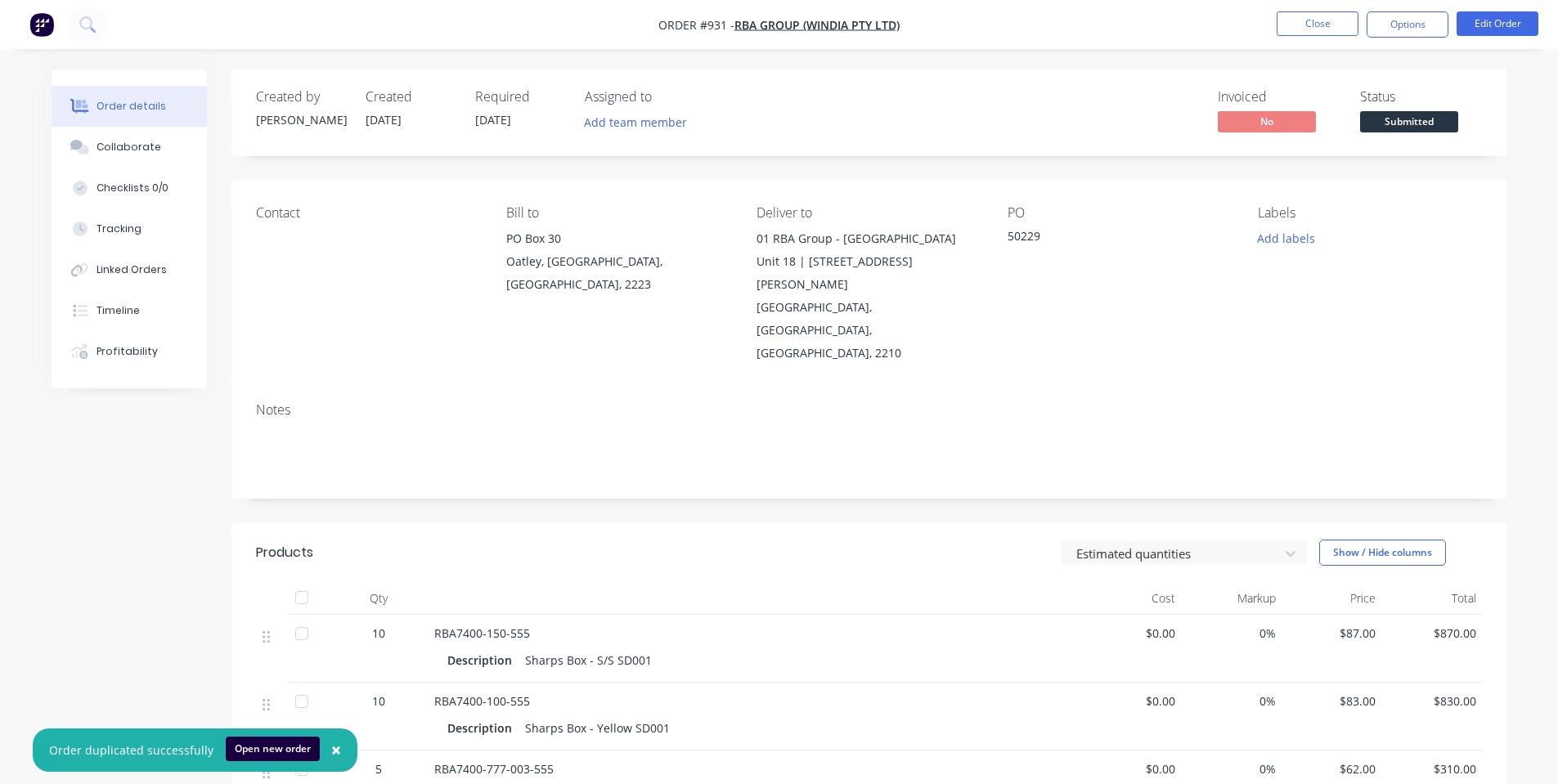
click at [1523, 9] on nav "Order #931 - RBA Group (Windia Pty Ltd) Close Options Edit Order" at bounding box center [779, 24] width 1558 height 49
click at [1515, 20] on button "Edit Order" at bounding box center [1497, 23] width 82 height 25
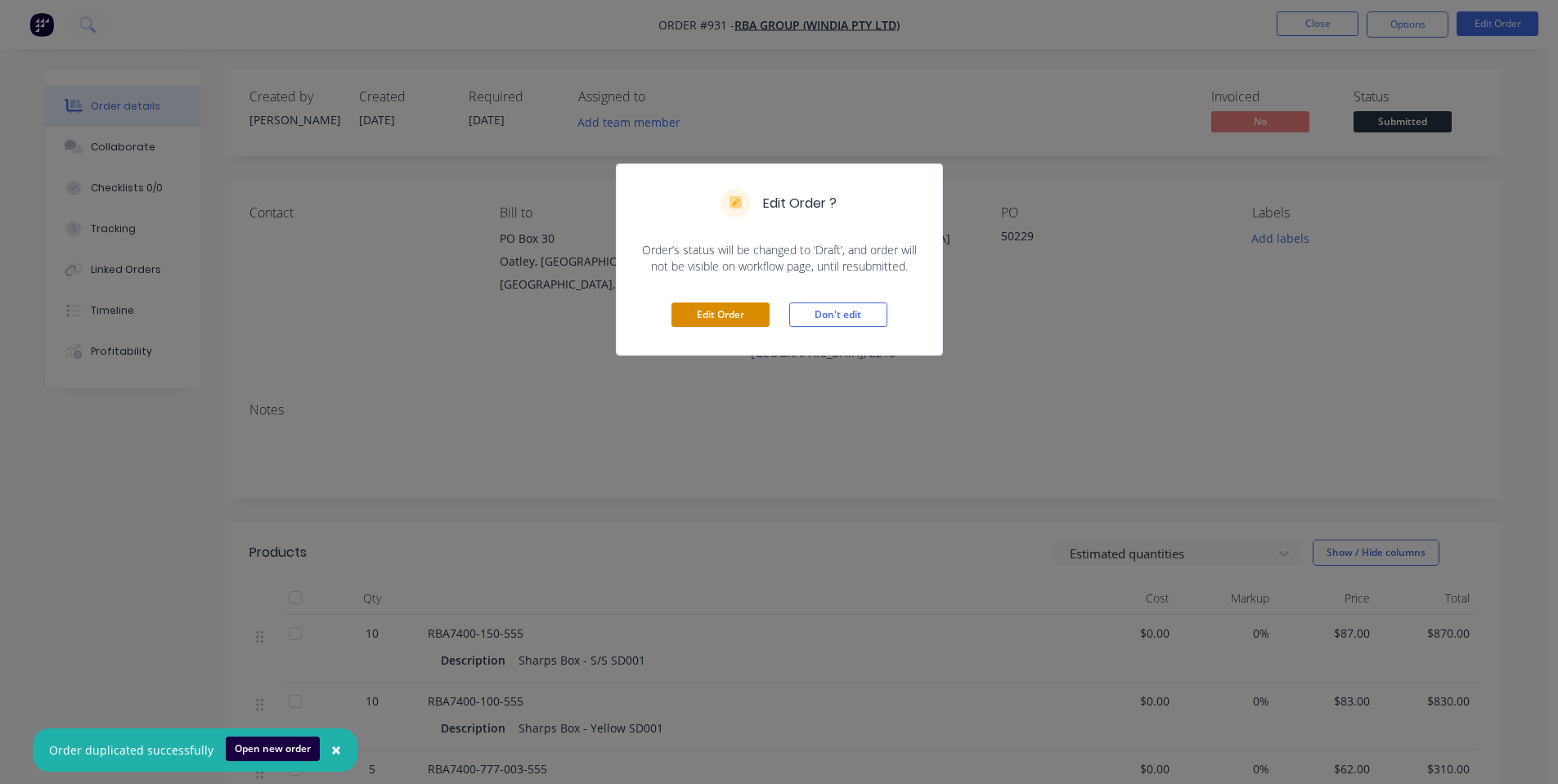
click at [737, 307] on button "Edit Order" at bounding box center [720, 315] width 98 height 25
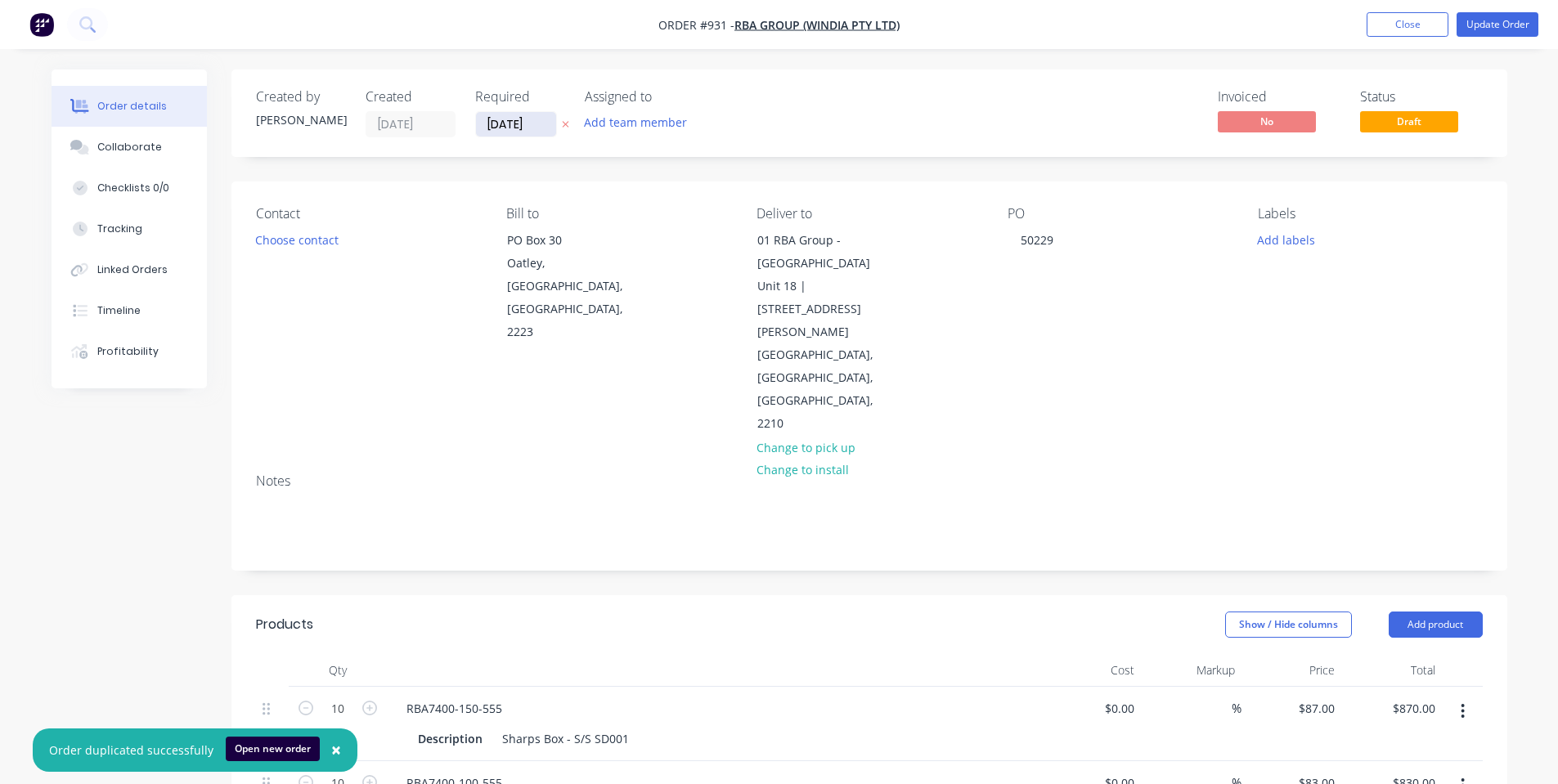
click at [477, 126] on input "31/10/25" at bounding box center [516, 124] width 80 height 25
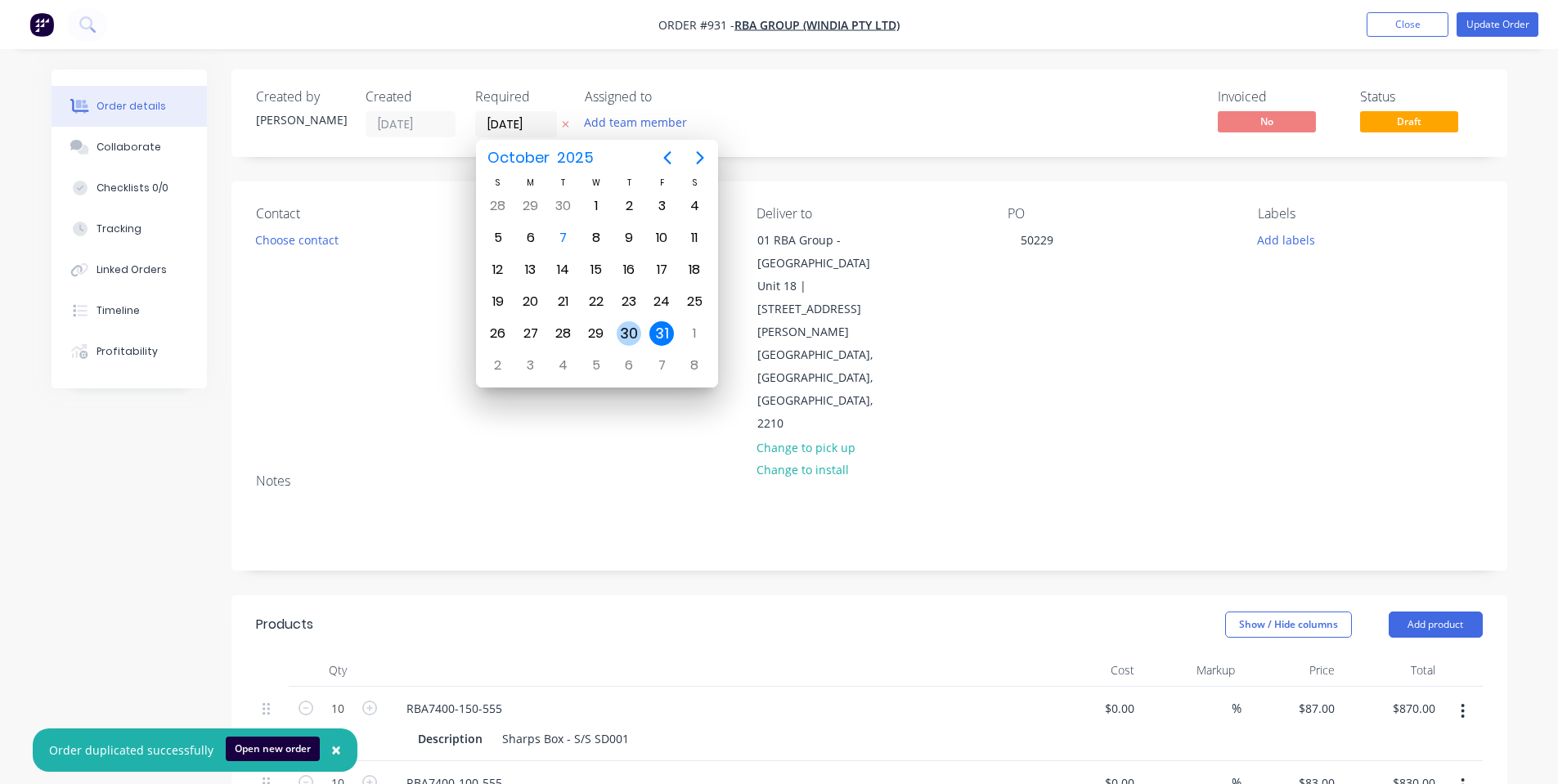
click at [637, 330] on div "30" at bounding box center [629, 333] width 25 height 25
type input "30/10/25"
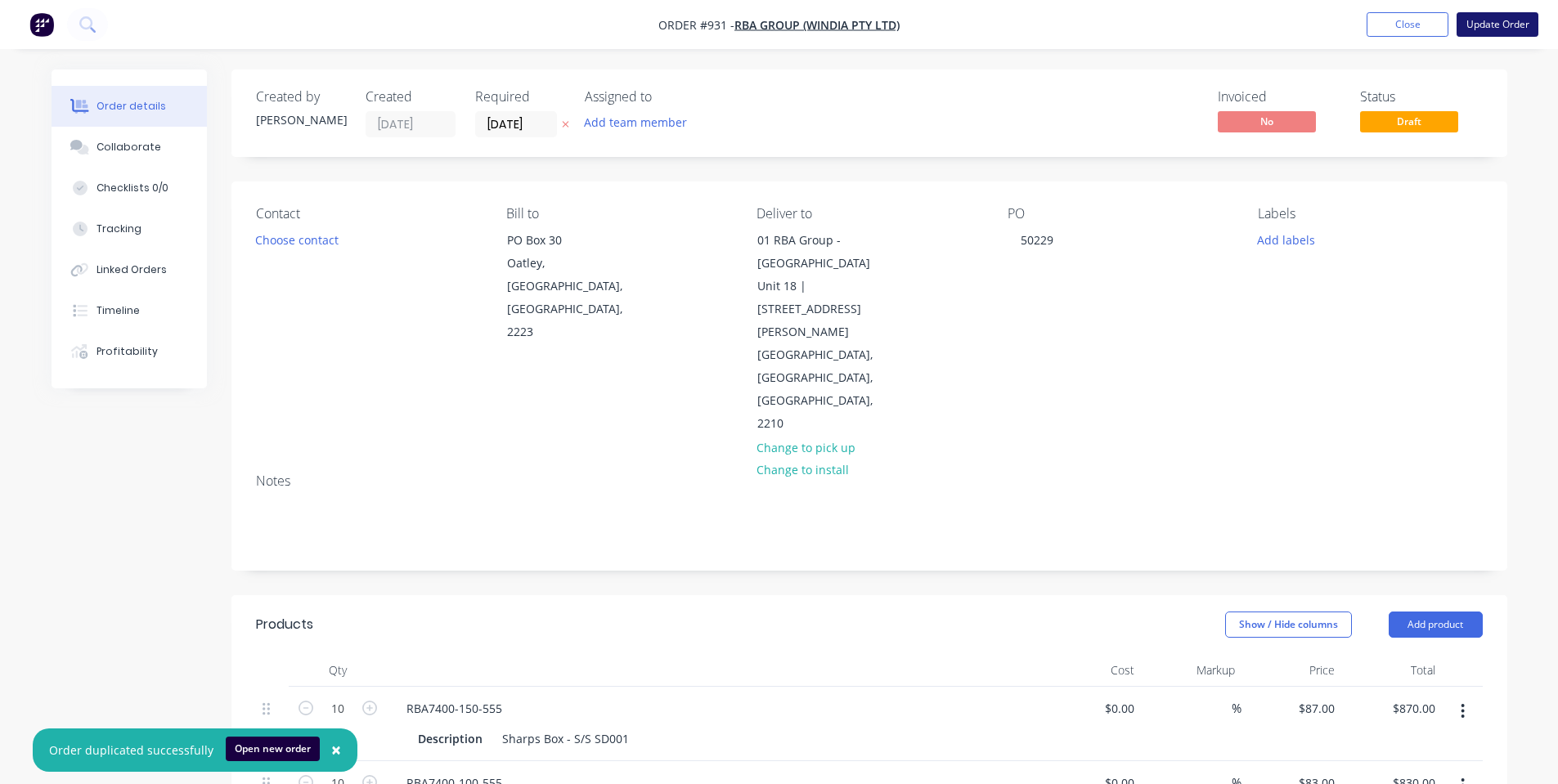
click at [1513, 31] on button "Update Order" at bounding box center [1497, 24] width 82 height 25
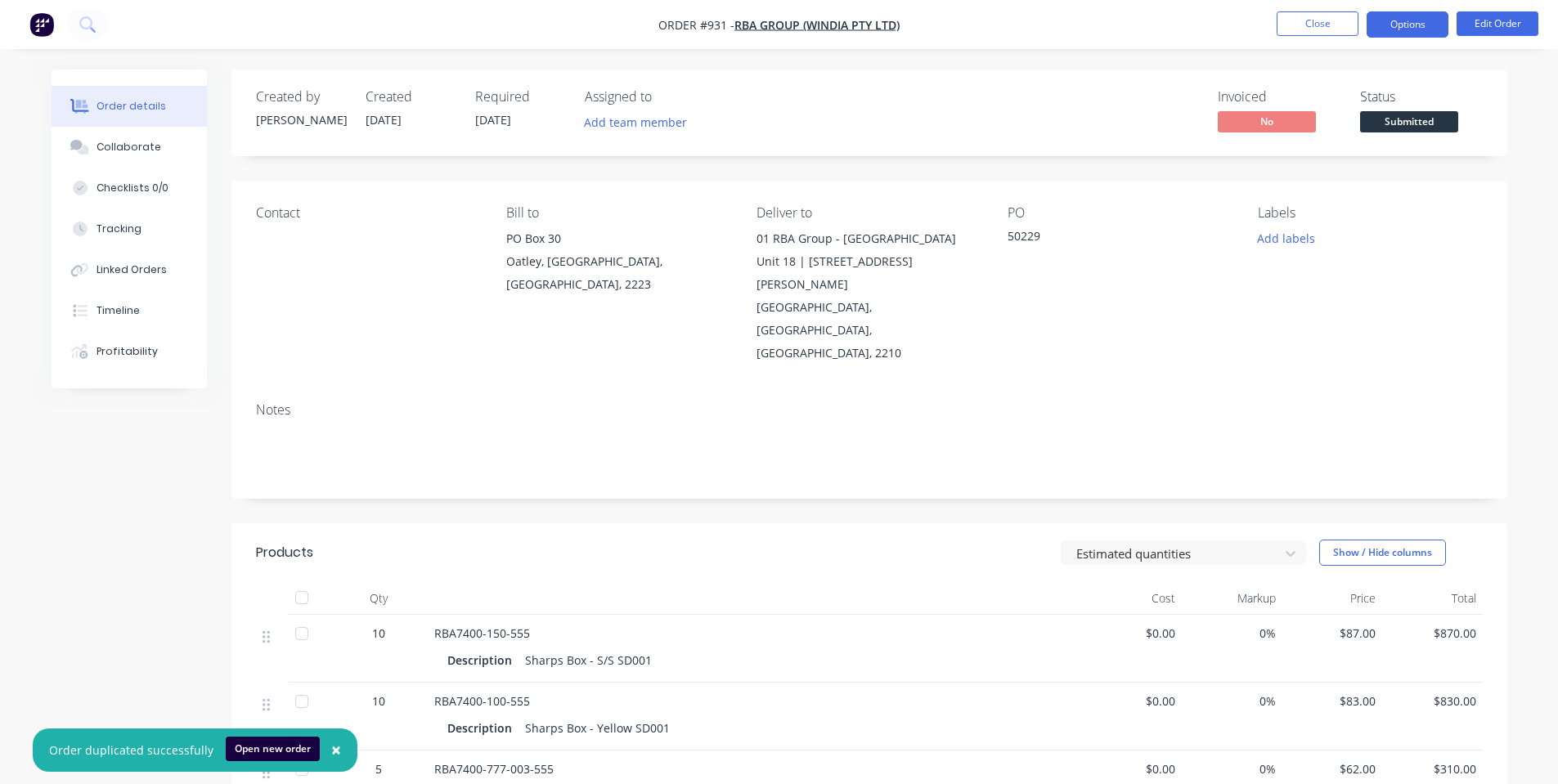
click at [1419, 32] on button "Options" at bounding box center [1408, 24] width 82 height 27
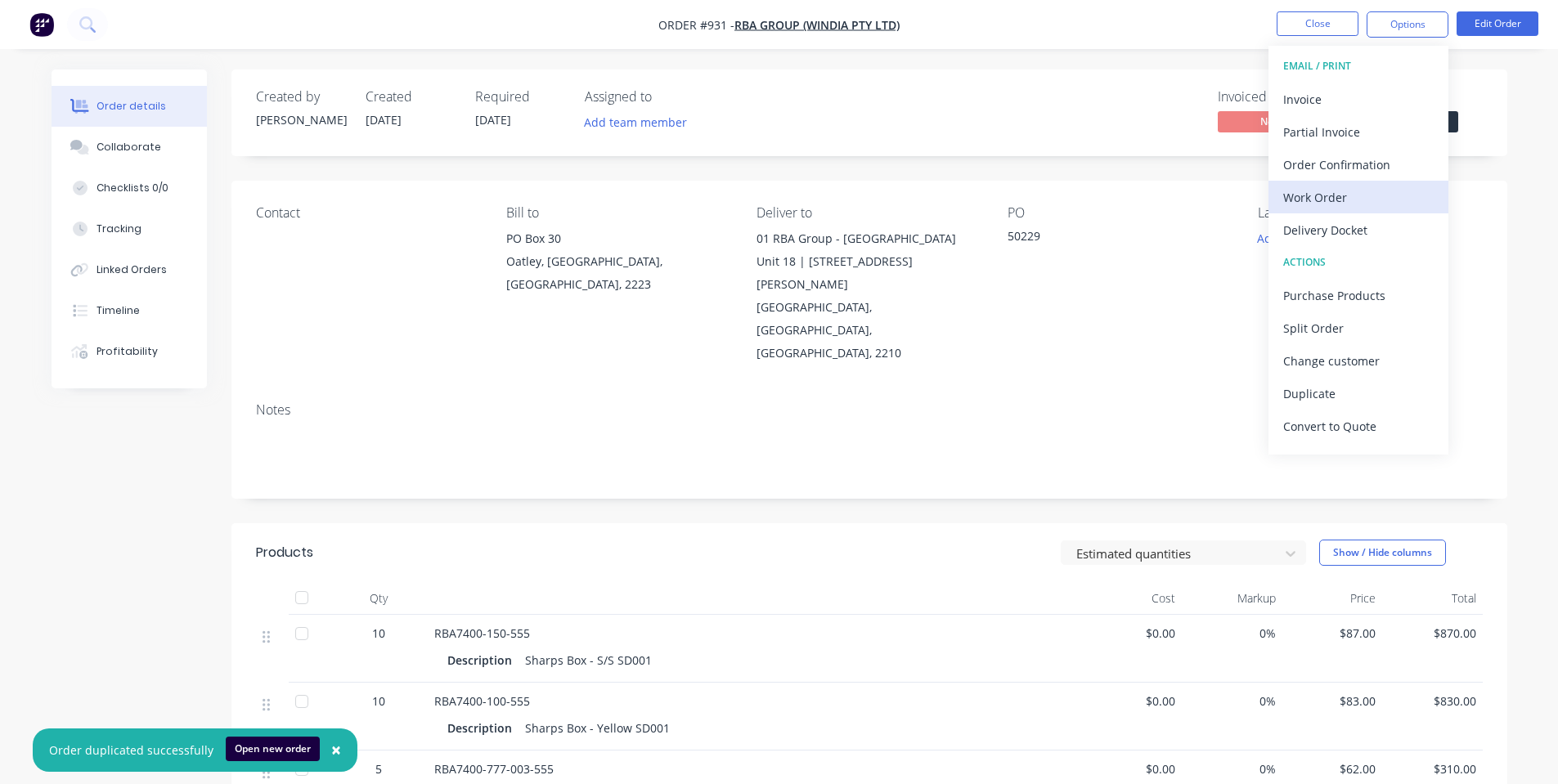
click at [1349, 194] on div "Work Order" at bounding box center [1358, 197] width 150 height 24
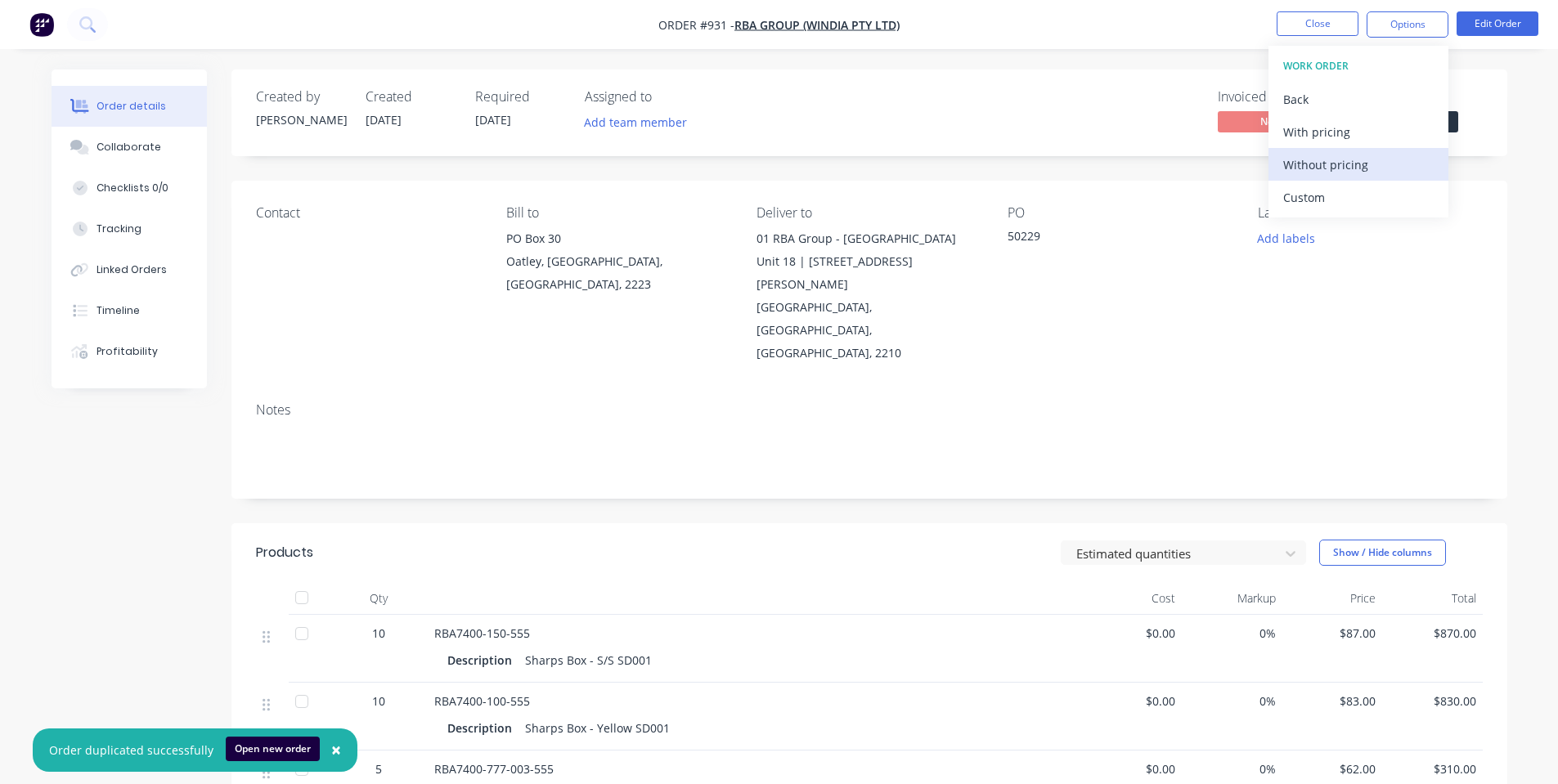
click at [1335, 168] on div "Without pricing" at bounding box center [1358, 165] width 150 height 24
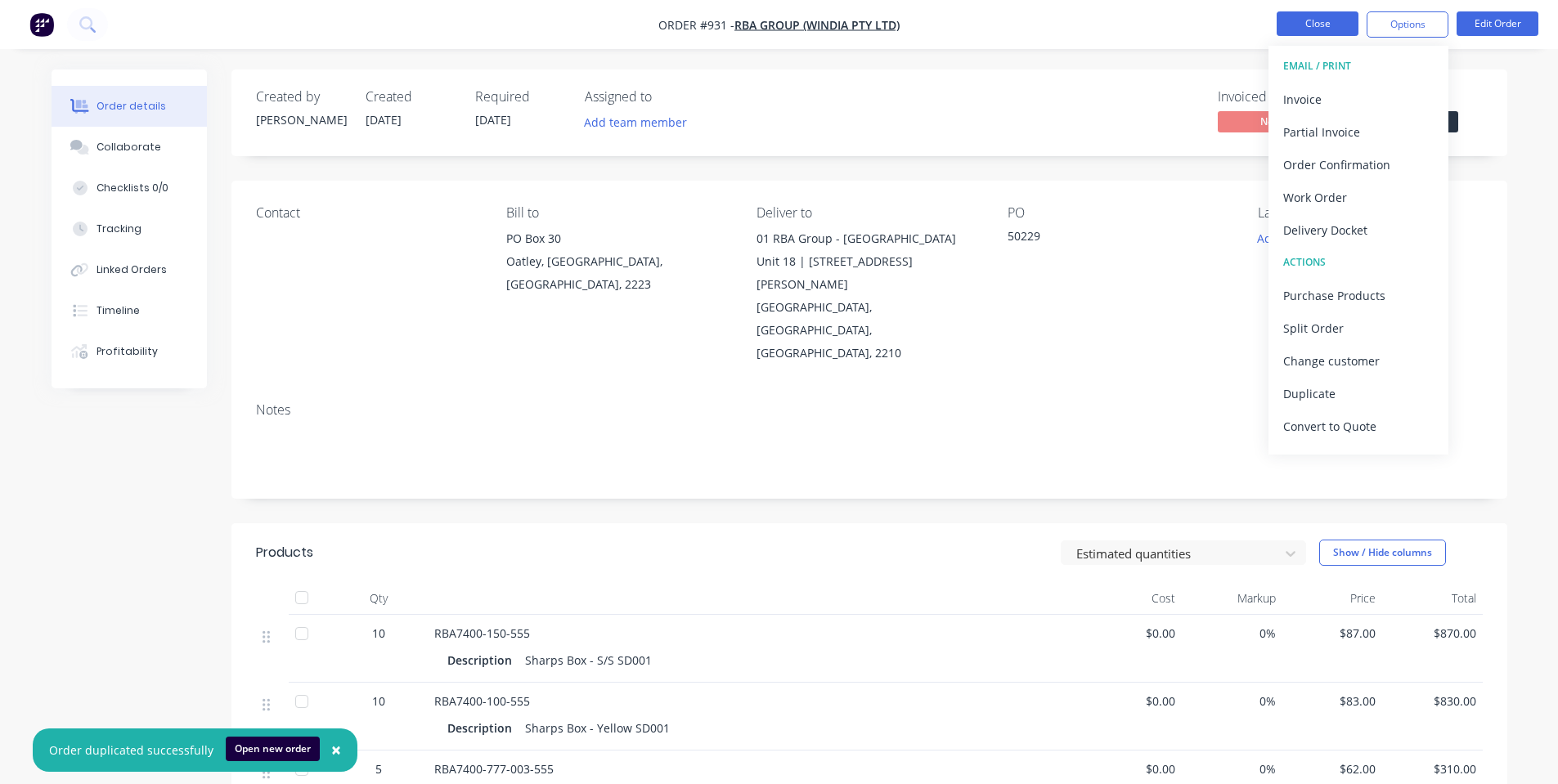
click at [1349, 21] on button "Close" at bounding box center [1318, 23] width 82 height 25
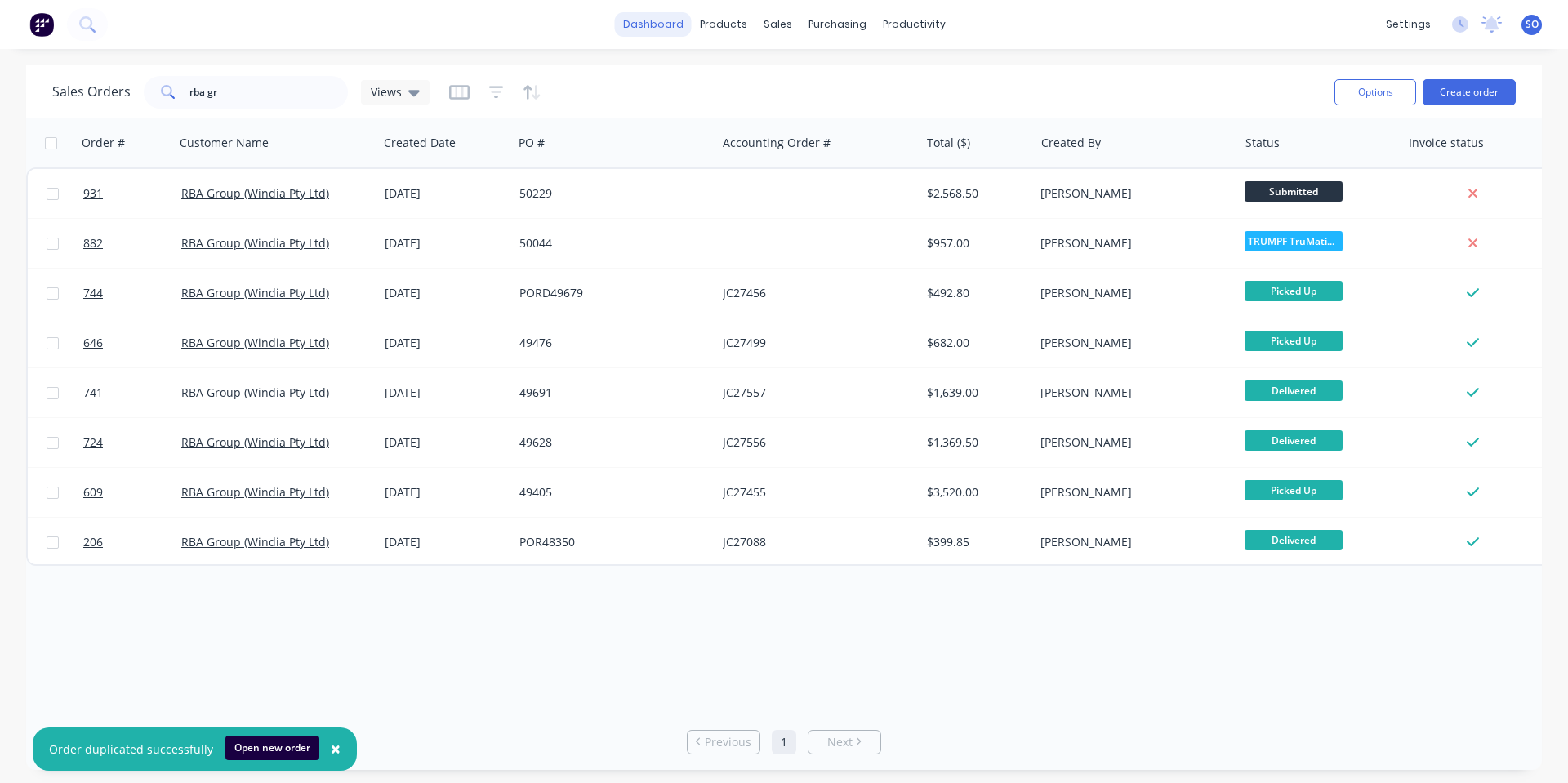
click at [653, 26] on link "dashboard" at bounding box center [653, 24] width 77 height 25
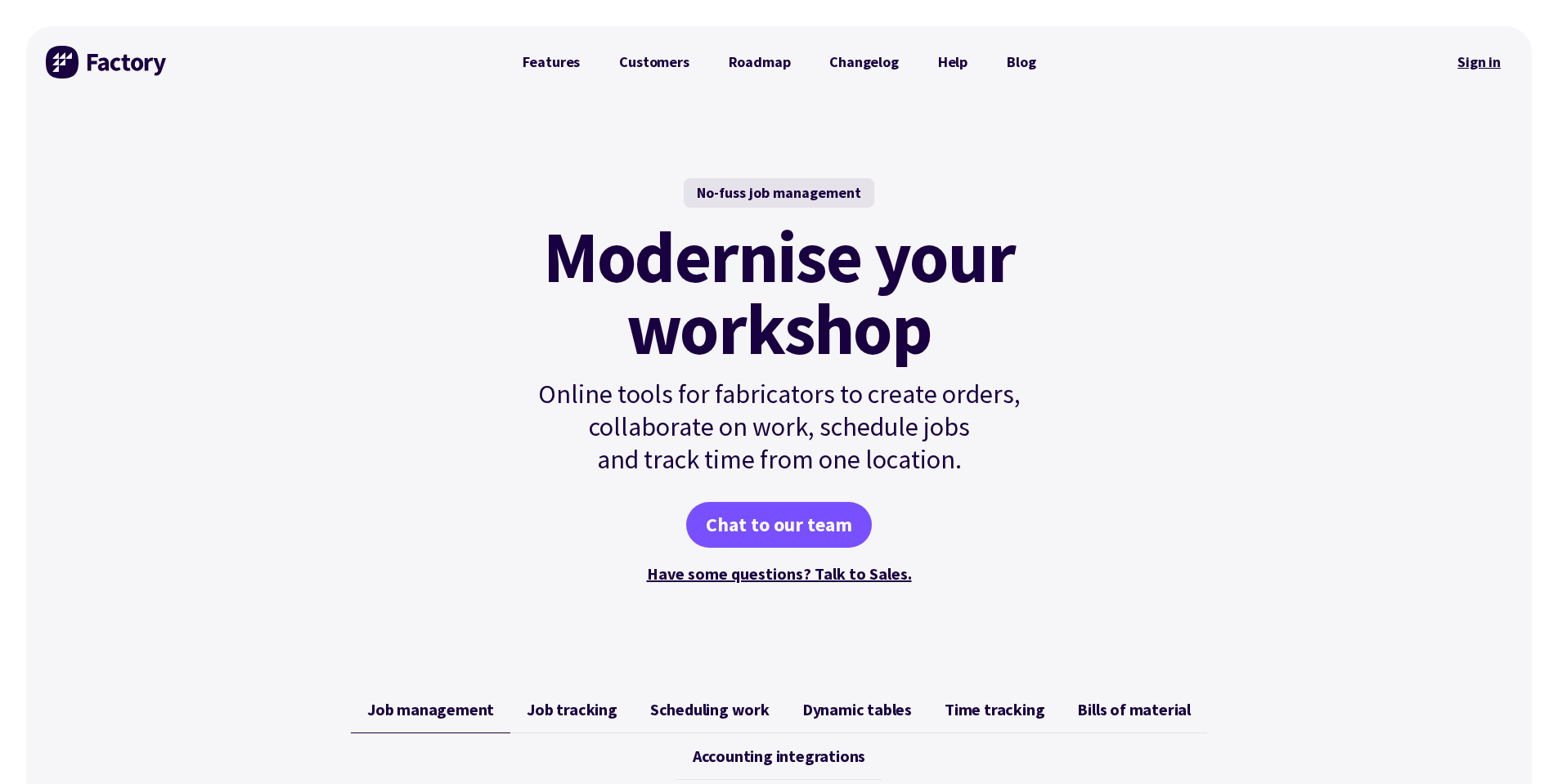
click at [1475, 65] on link "Sign in" at bounding box center [1478, 62] width 66 height 38
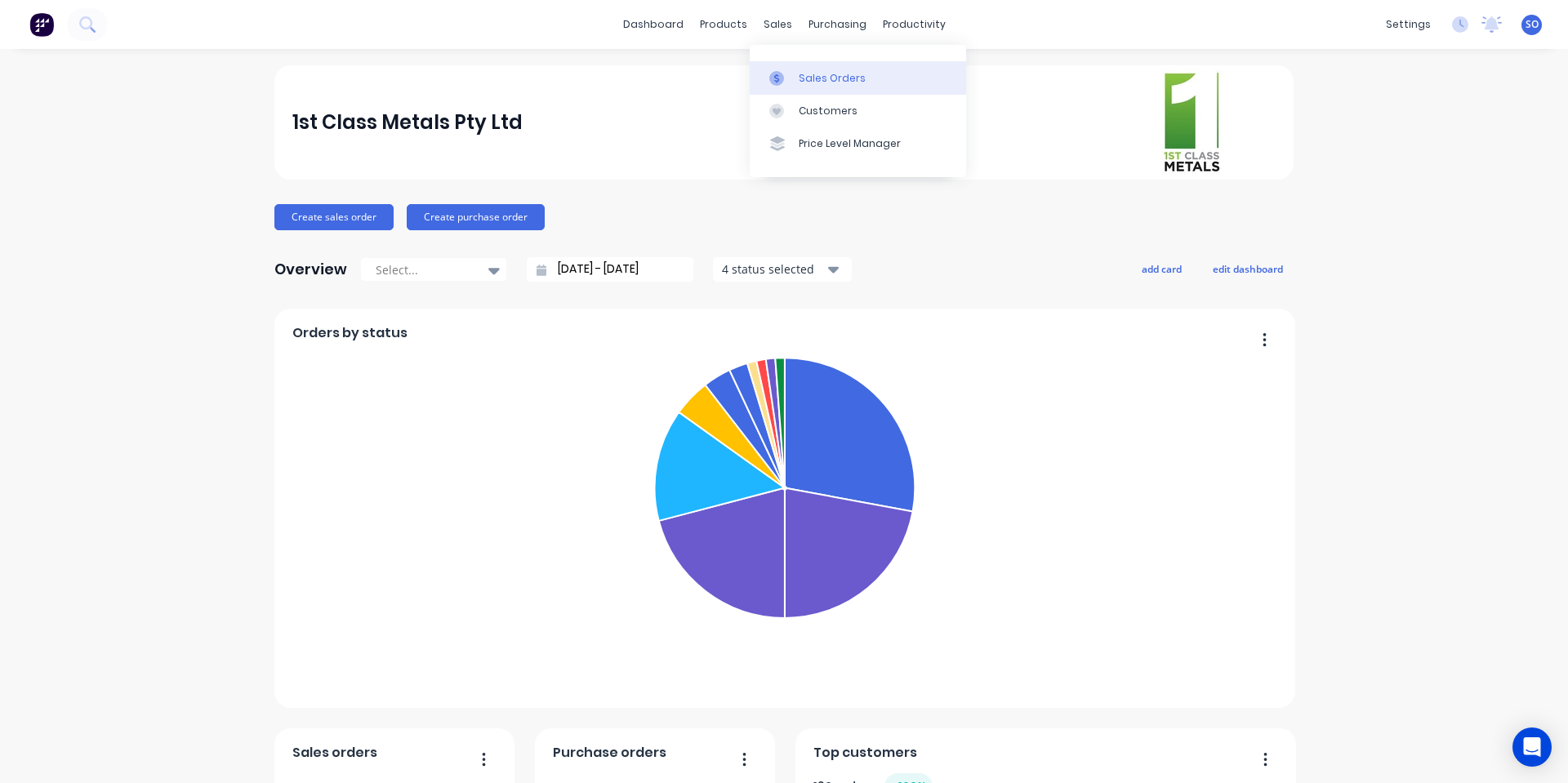
click at [791, 75] on div at bounding box center [781, 78] width 25 height 15
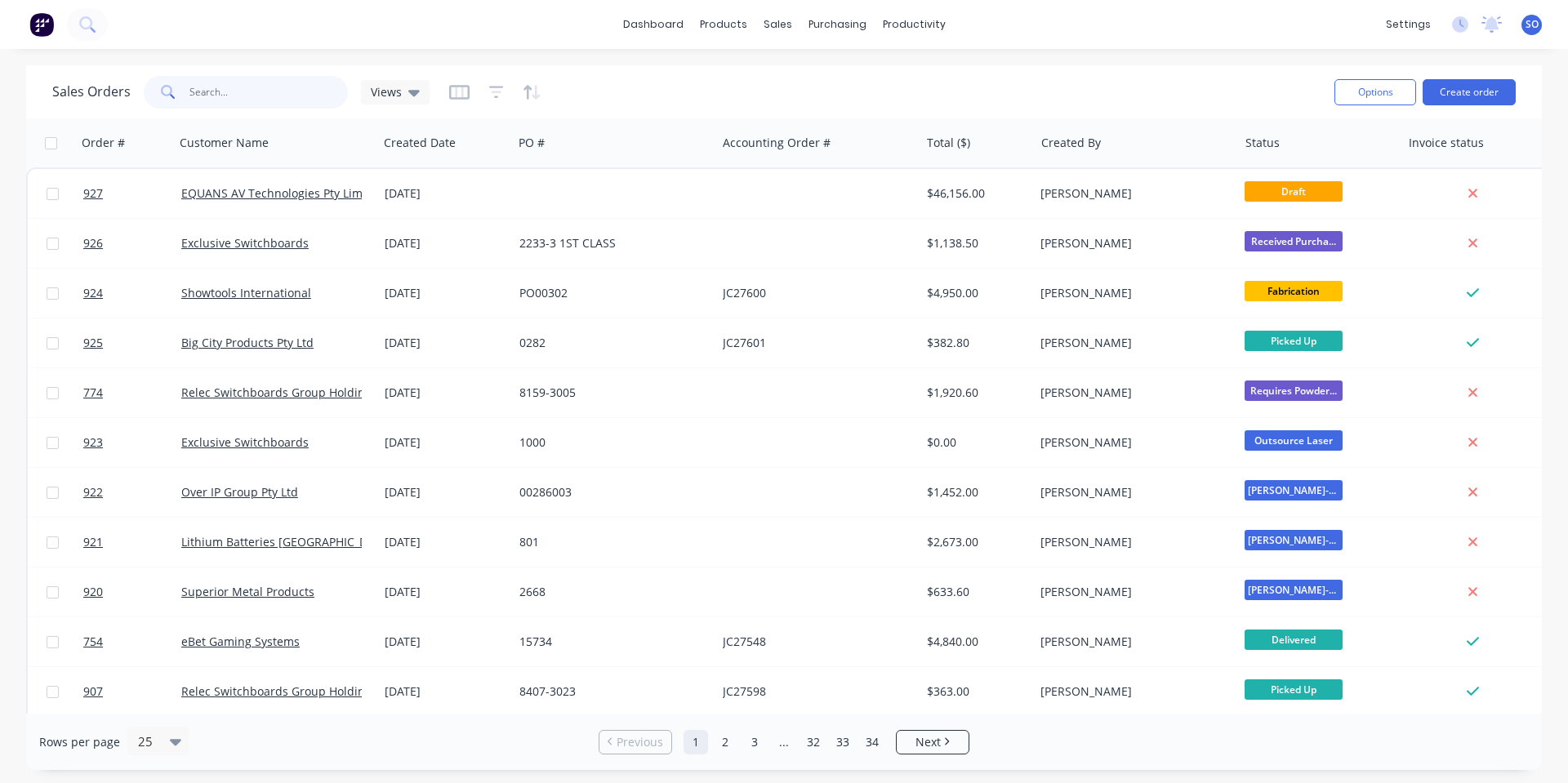
click at [291, 98] on input "text" at bounding box center [269, 92] width 159 height 32
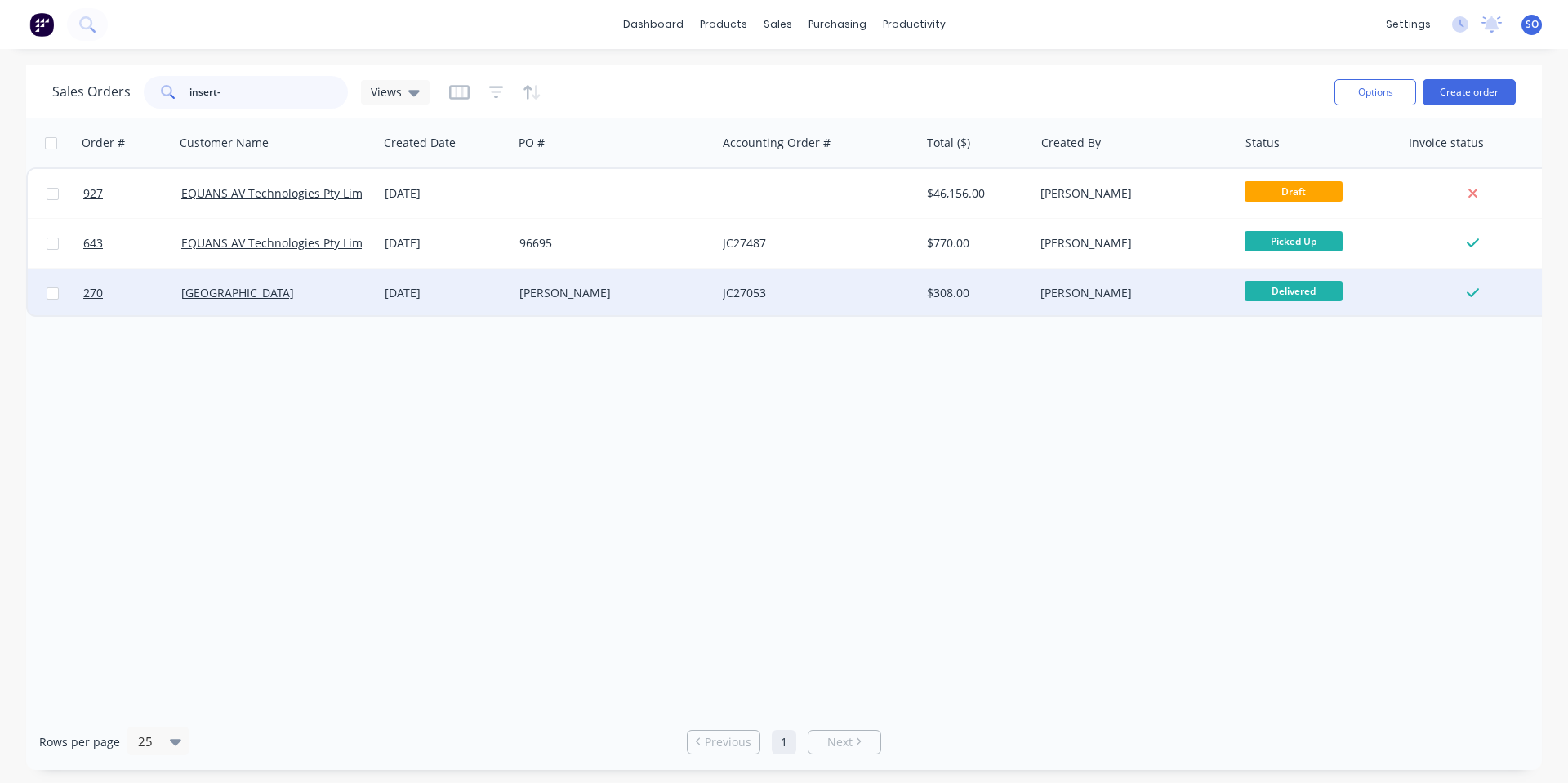
type input "insert-"
click at [565, 313] on div "Kennex Ng" at bounding box center [615, 293] width 203 height 49
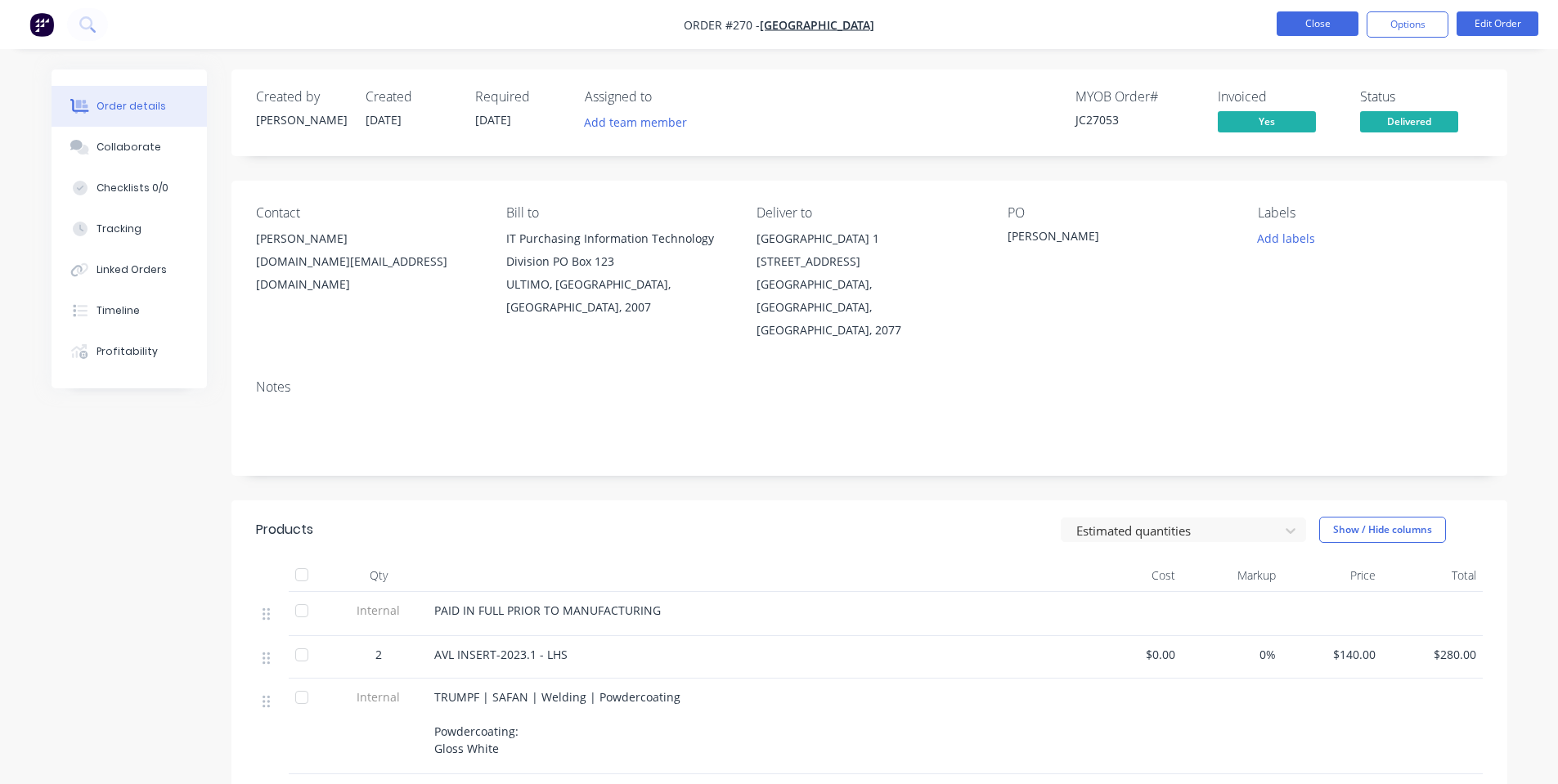
click at [1298, 27] on button "Close" at bounding box center [1318, 23] width 82 height 25
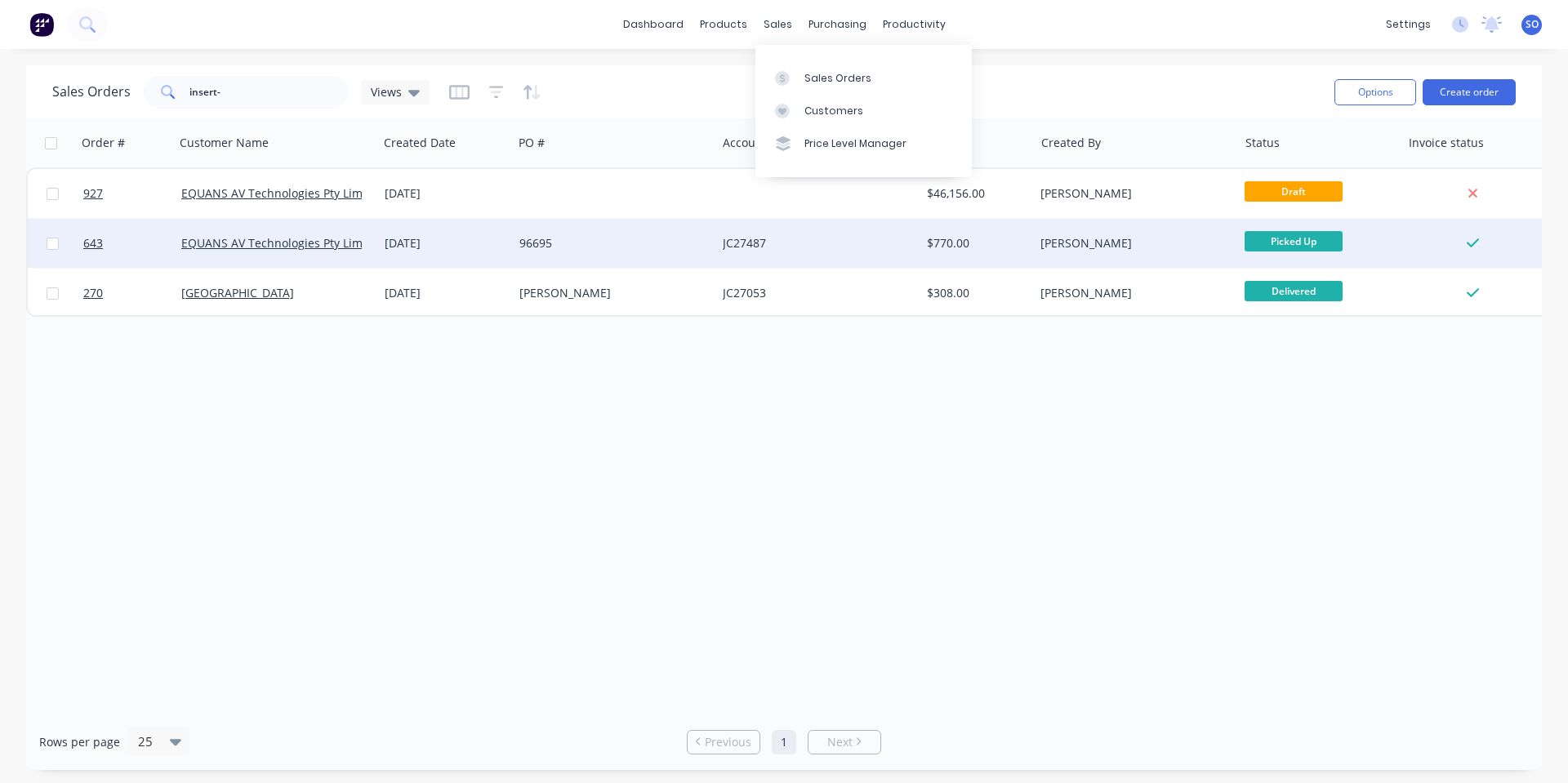
click at [465, 248] on div "06 Aug 2025" at bounding box center [445, 242] width 121 height 16
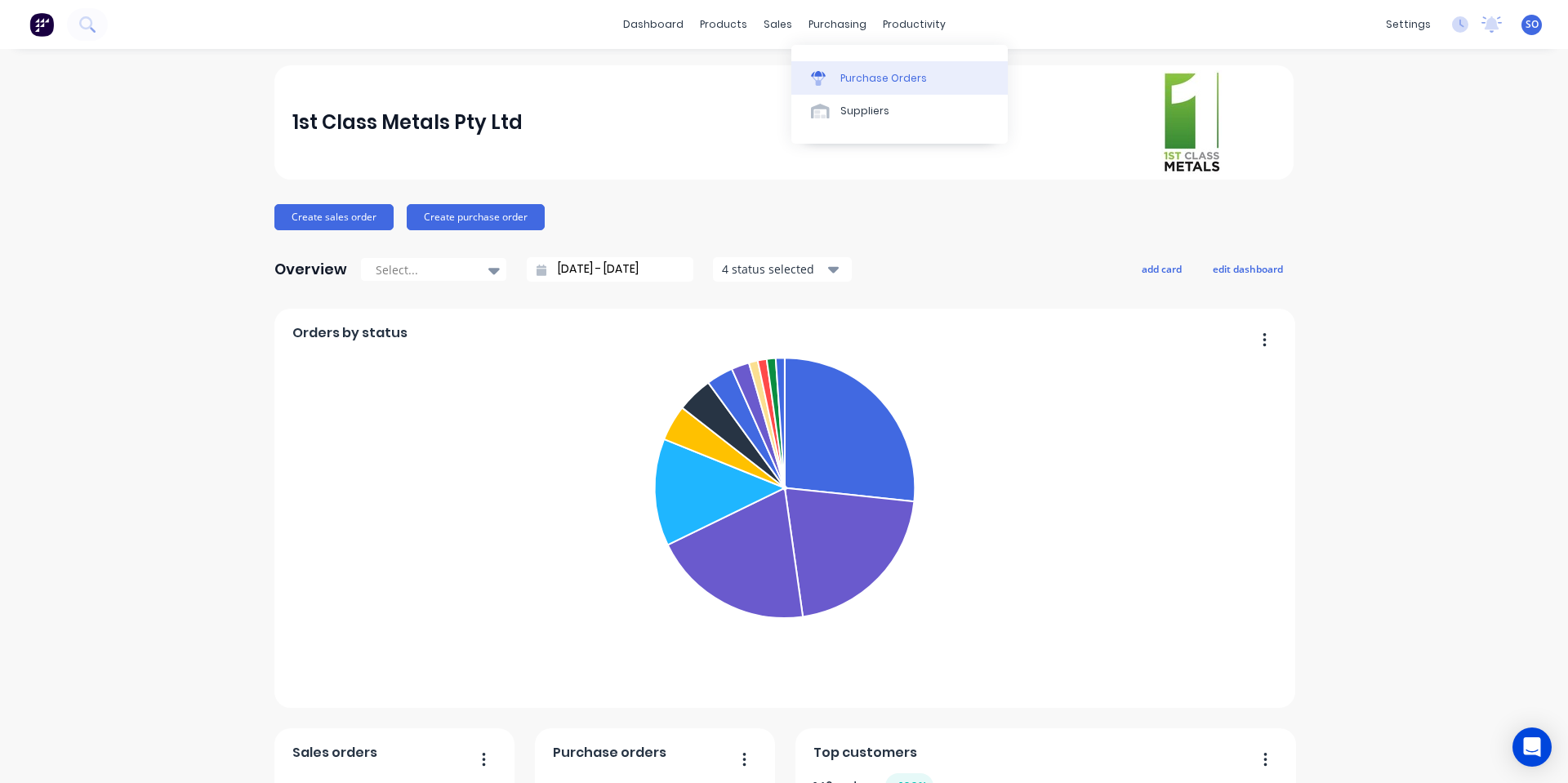
click at [856, 85] on link "Purchase Orders" at bounding box center [899, 78] width 216 height 32
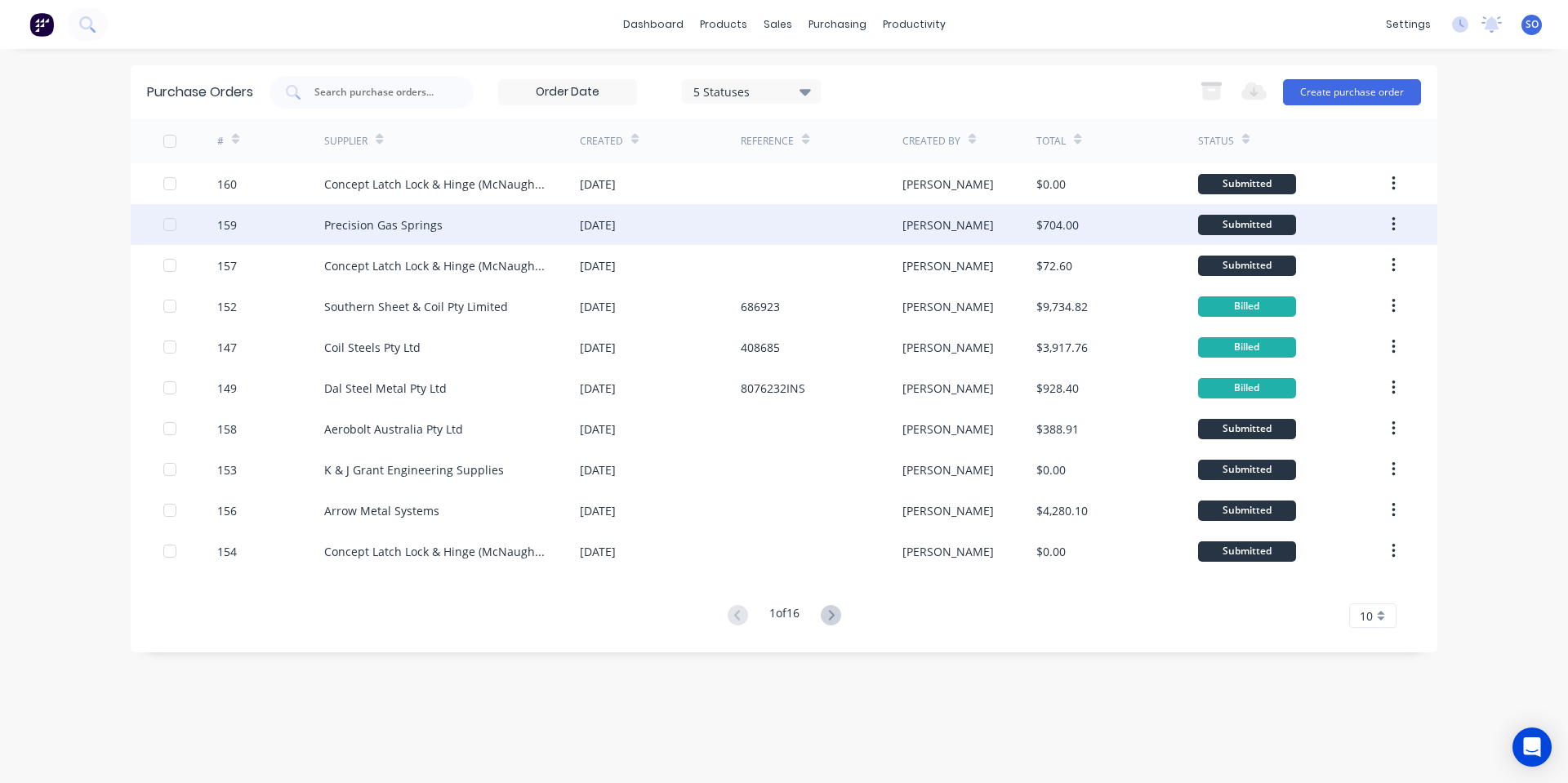
click at [562, 225] on div "Precision Gas Springs" at bounding box center [452, 225] width 255 height 41
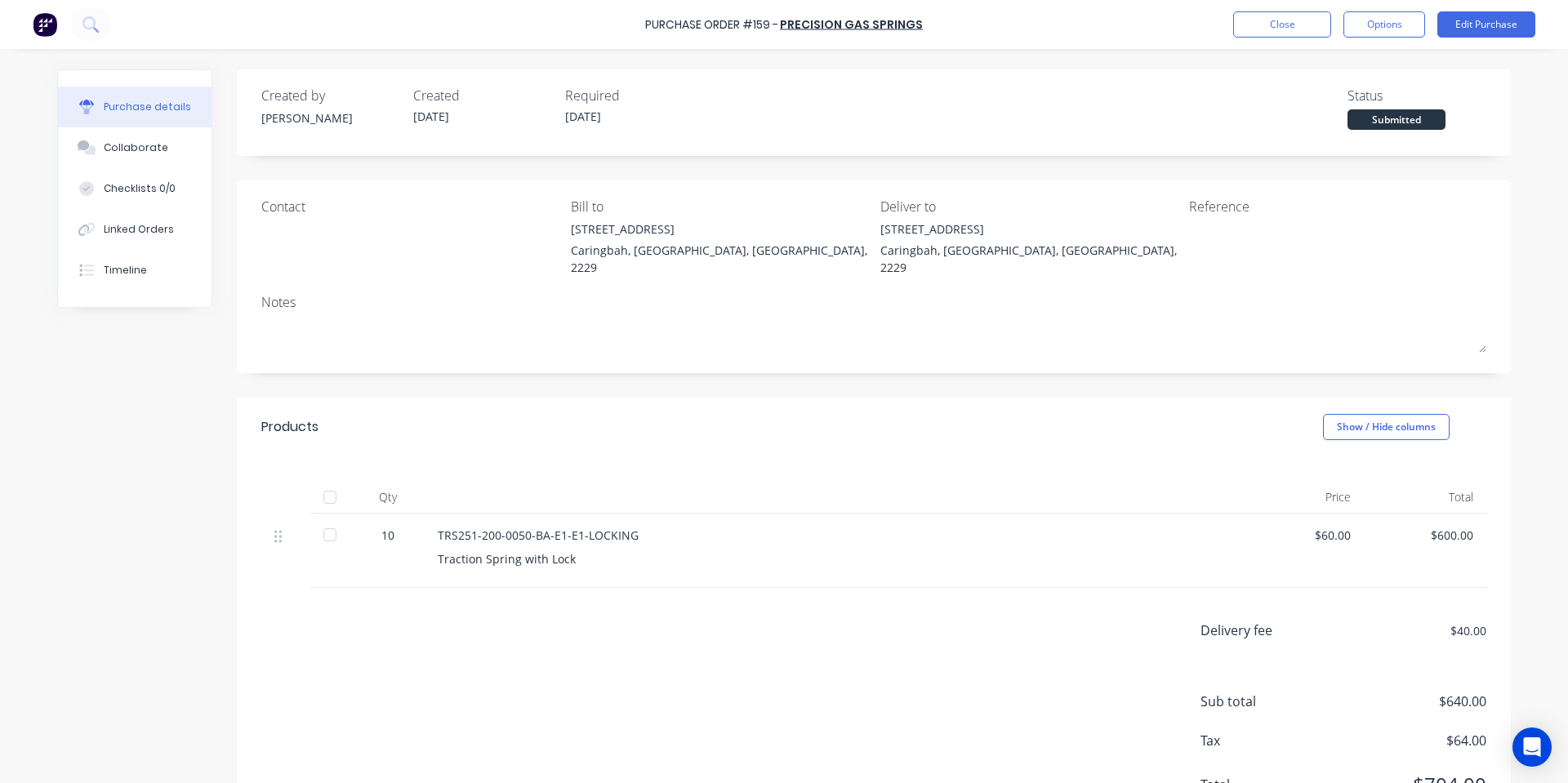
click at [1349, 517] on div "$60.00" at bounding box center [1302, 550] width 122 height 74
click at [1465, 18] on button "Edit Purchase" at bounding box center [1486, 24] width 98 height 26
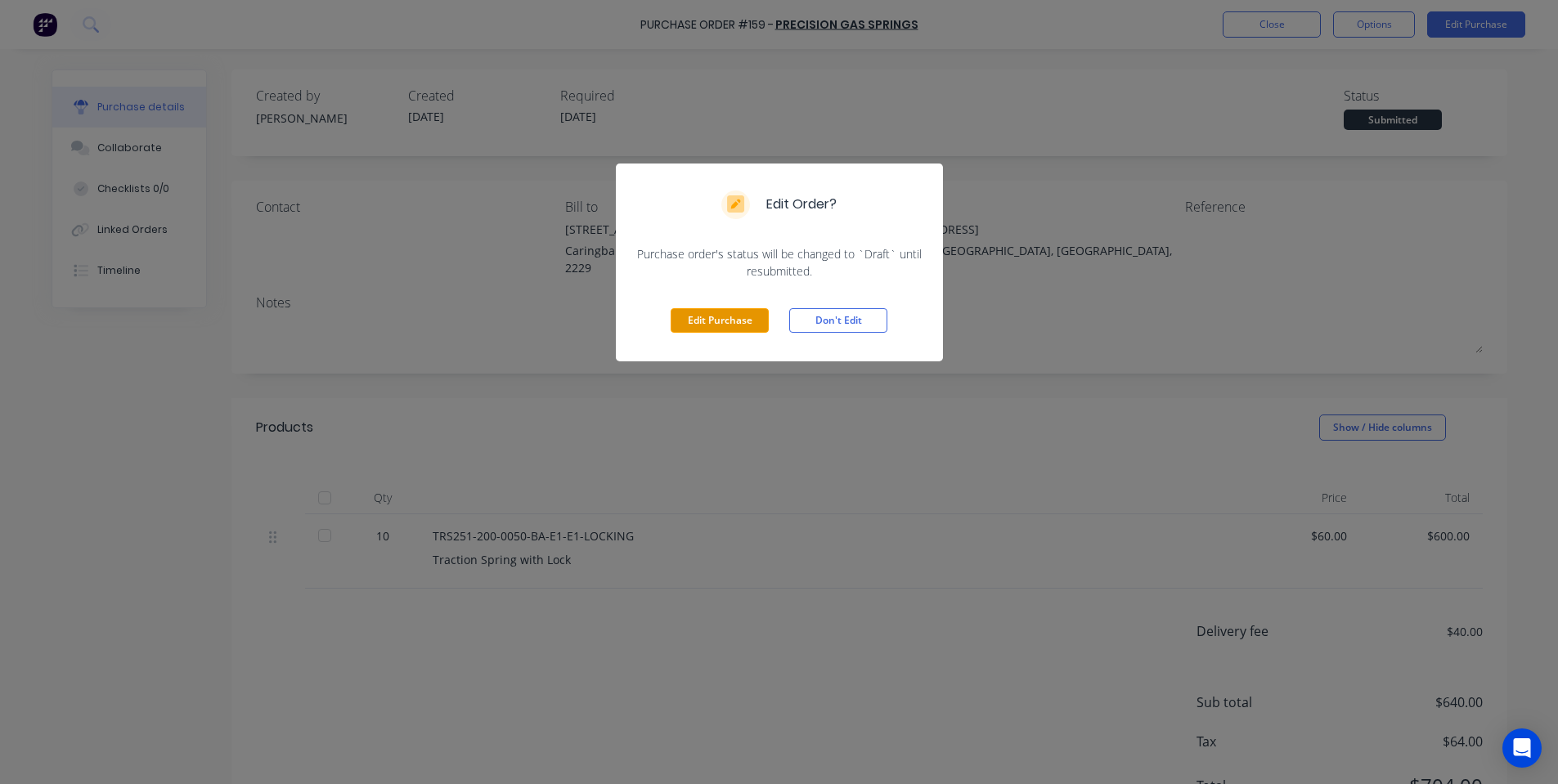
click at [699, 315] on button "Edit Purchase" at bounding box center [719, 321] width 98 height 25
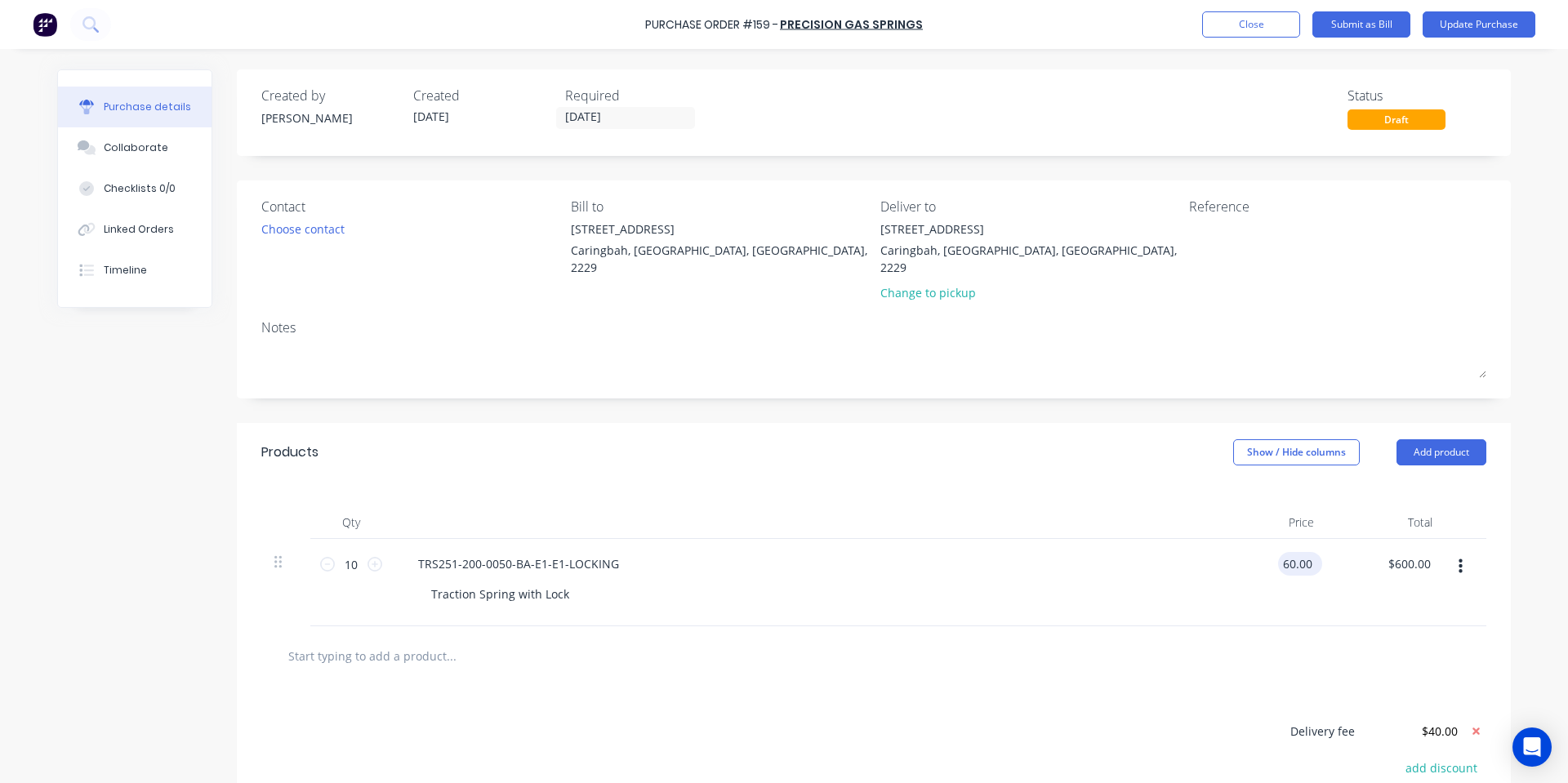
click at [1283, 552] on input "60.00" at bounding box center [1297, 564] width 38 height 24
type input "$60,122.00"
type input "$601,220.00"
click at [1159, 562] on div "TRS251-200-0050-BA-E1-E1-LOCKING Traction Spring with Lock" at bounding box center [800, 582] width 816 height 87
click at [1308, 552] on input "60122.00" at bounding box center [1287, 564] width 57 height 24
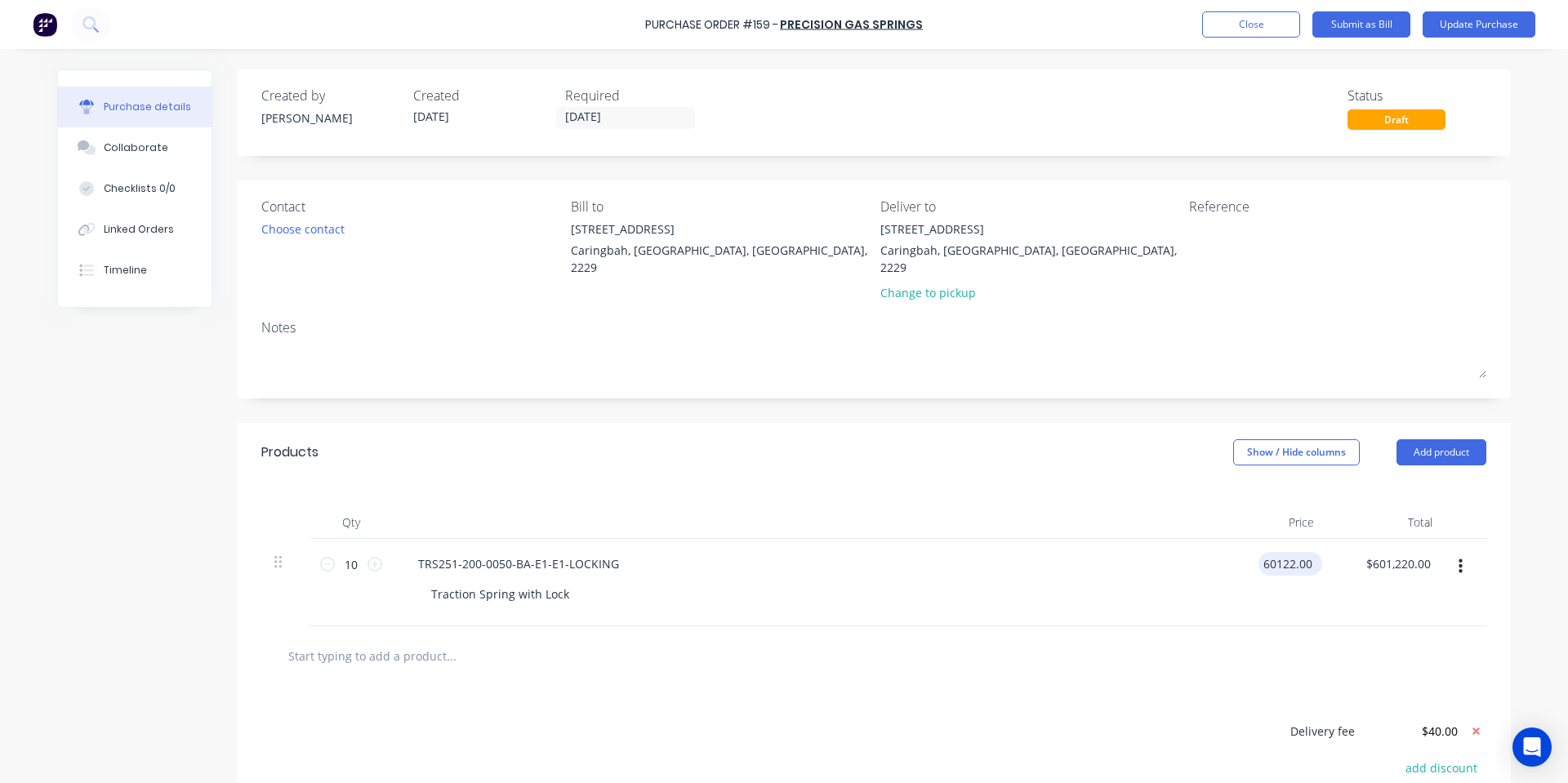
click at [1308, 552] on input "60122.00" at bounding box center [1287, 564] width 57 height 24
type input "$122.00"
type input "$1,220.00"
click at [1152, 462] on div "Products Show / Hide columns Add product" at bounding box center [874, 452] width 1274 height 59
click at [1475, 37] on button "Update Purchase" at bounding box center [1479, 24] width 113 height 26
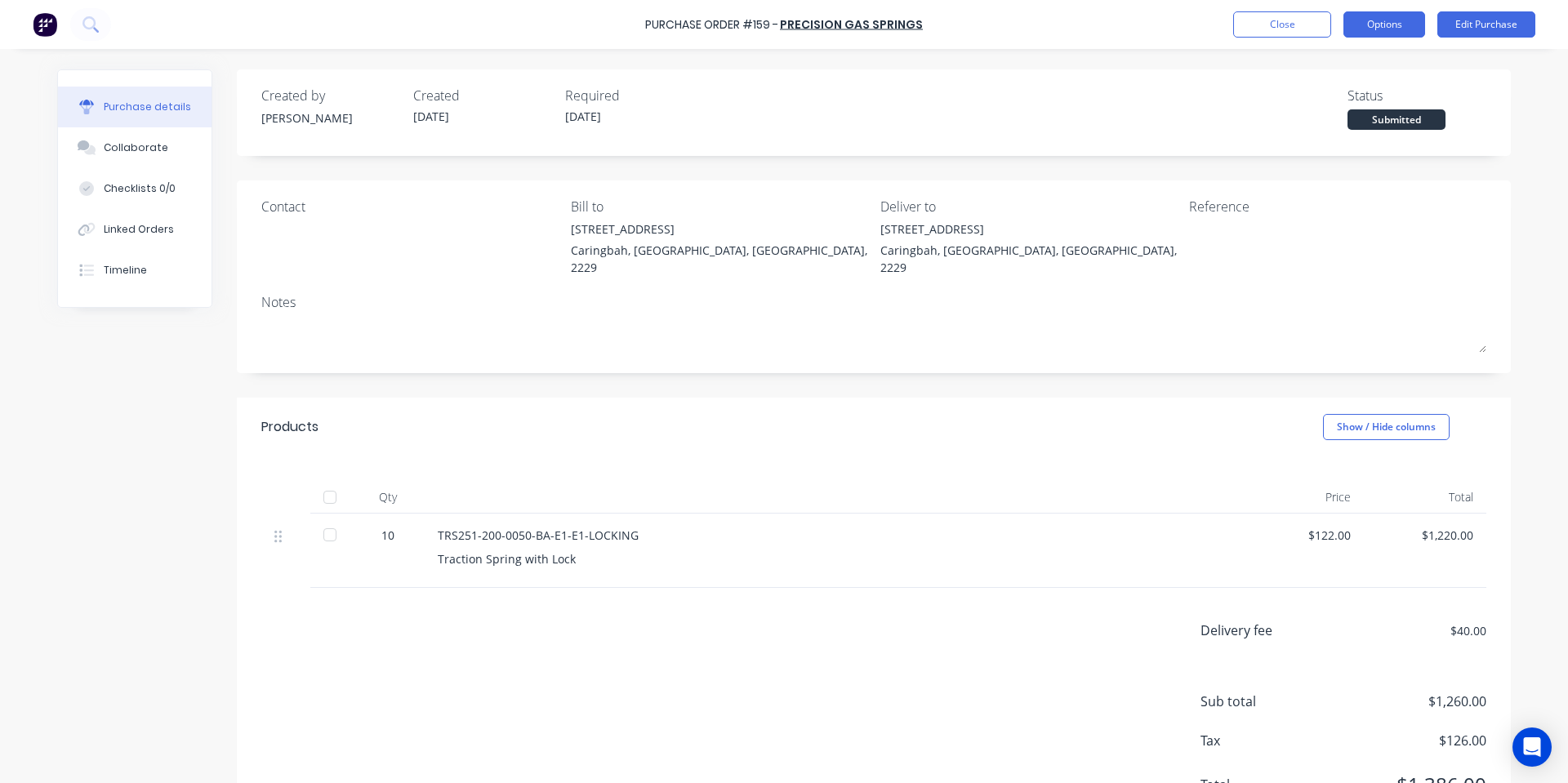
click at [1419, 19] on button "Options" at bounding box center [1384, 24] width 82 height 26
click at [1161, 105] on div "Created by Shane Created 07/10/25 Required 21/10/25 Status Submitted" at bounding box center [874, 108] width 1225 height 44
click at [340, 699] on div "Delivery fee $40.00 Sub total $1,260.00 Tax $126.00 Total $1,386.00" at bounding box center [874, 715] width 1274 height 255
click at [1173, 410] on div "Products Show / Hide columns" at bounding box center [874, 427] width 1274 height 59
click at [681, 367] on div "Created by Shane Created 07/10/25 Required 21/10/25 Status Submitted Contact Bi…" at bounding box center [874, 456] width 1274 height 774
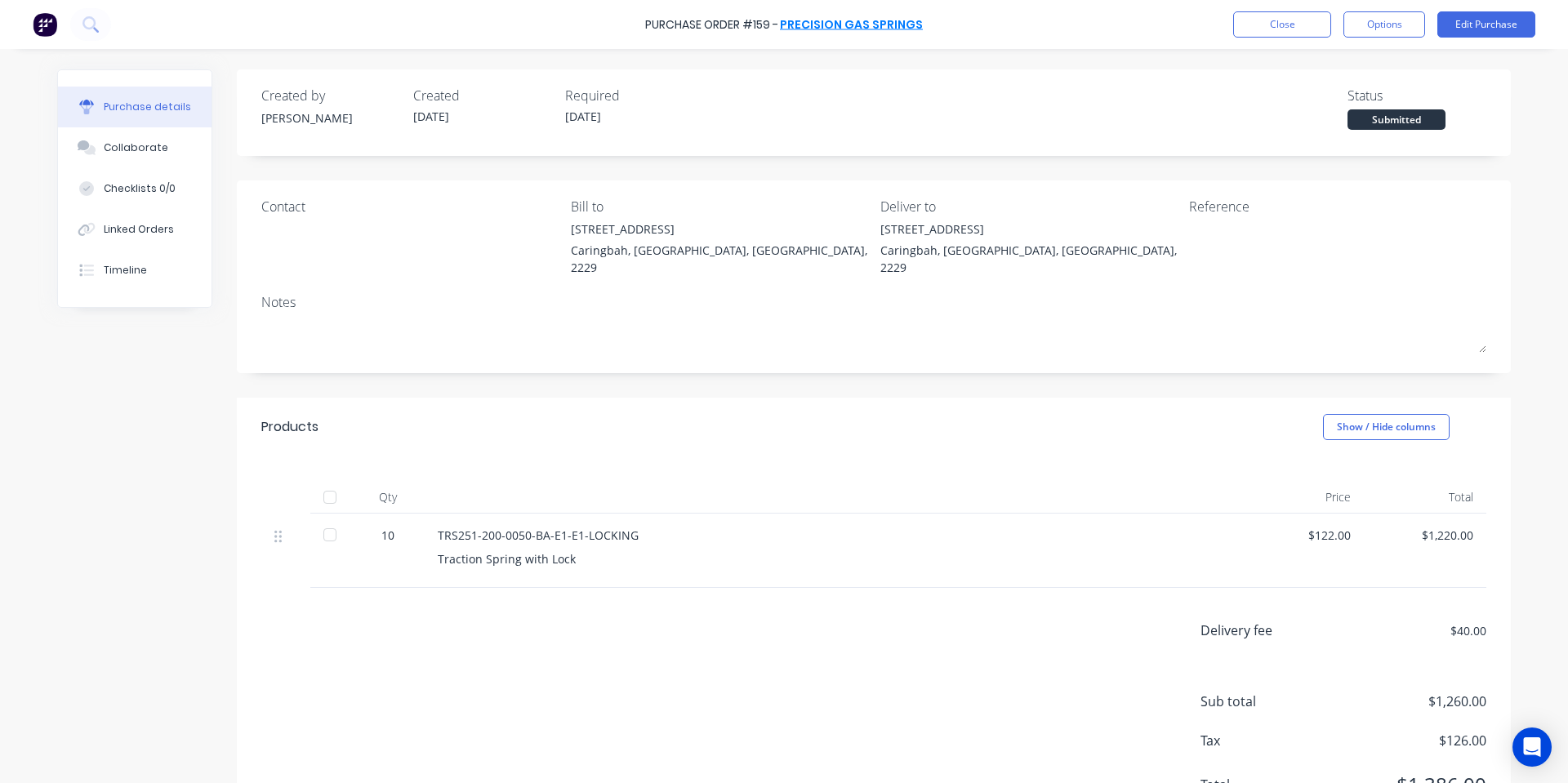
drag, startPoint x: 829, startPoint y: 21, endPoint x: 816, endPoint y: 16, distance: 13.9
drag, startPoint x: 1466, startPoint y: 16, endPoint x: 1401, endPoint y: -3, distance: 67.7
click at [1401, 0] on html "Purchase Order #159 - Precision Gas Springs Close Options Edit Purchase Purchas…" at bounding box center [784, 391] width 1568 height 783
drag, startPoint x: 1382, startPoint y: 22, endPoint x: 1383, endPoint y: 32, distance: 10.0
click at [1382, 25] on button "Options" at bounding box center [1384, 24] width 82 height 26
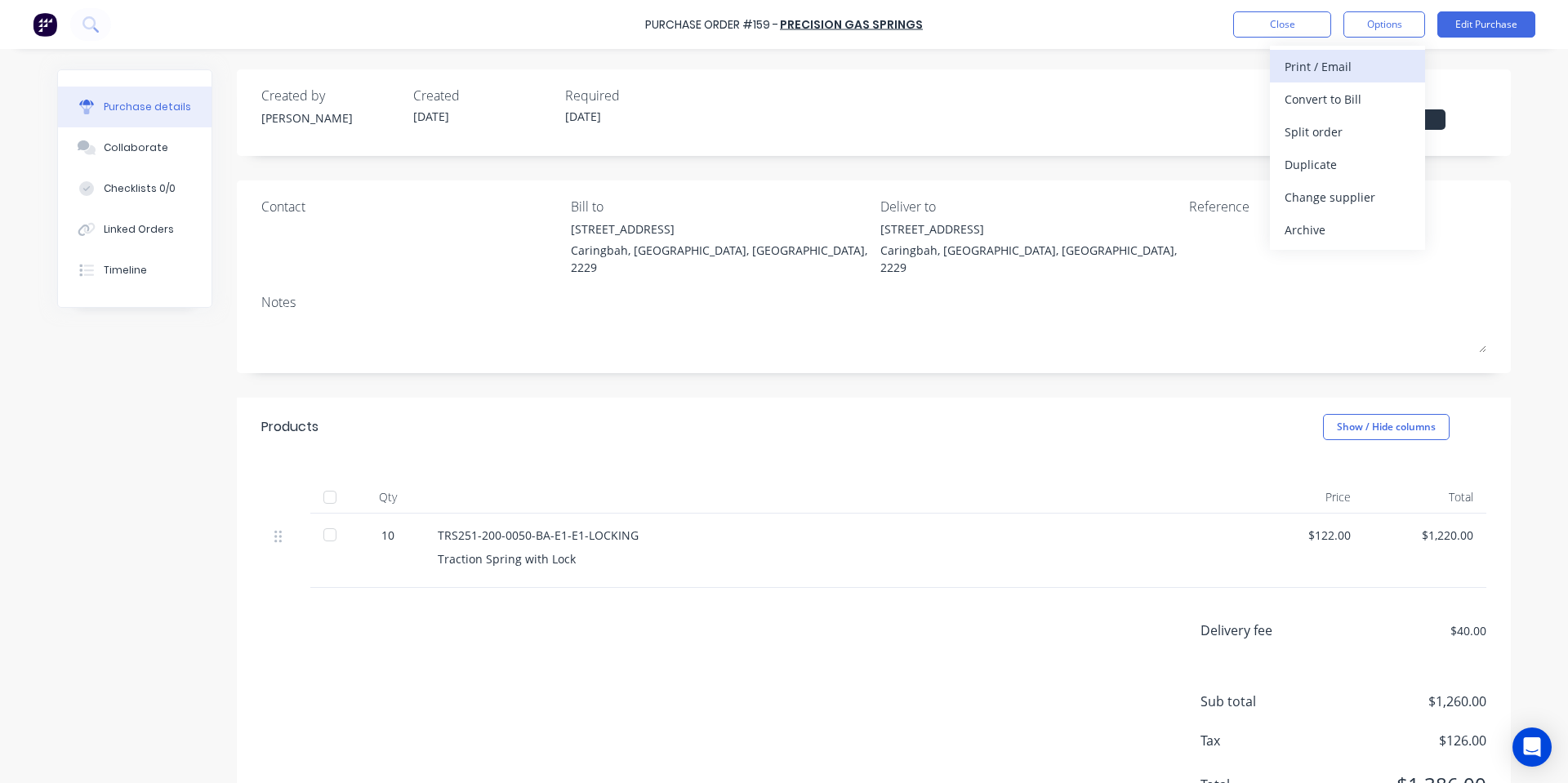
click at [1331, 75] on div "Print / Email" at bounding box center [1347, 67] width 126 height 24
click at [1326, 96] on div "With pricing" at bounding box center [1347, 99] width 126 height 24
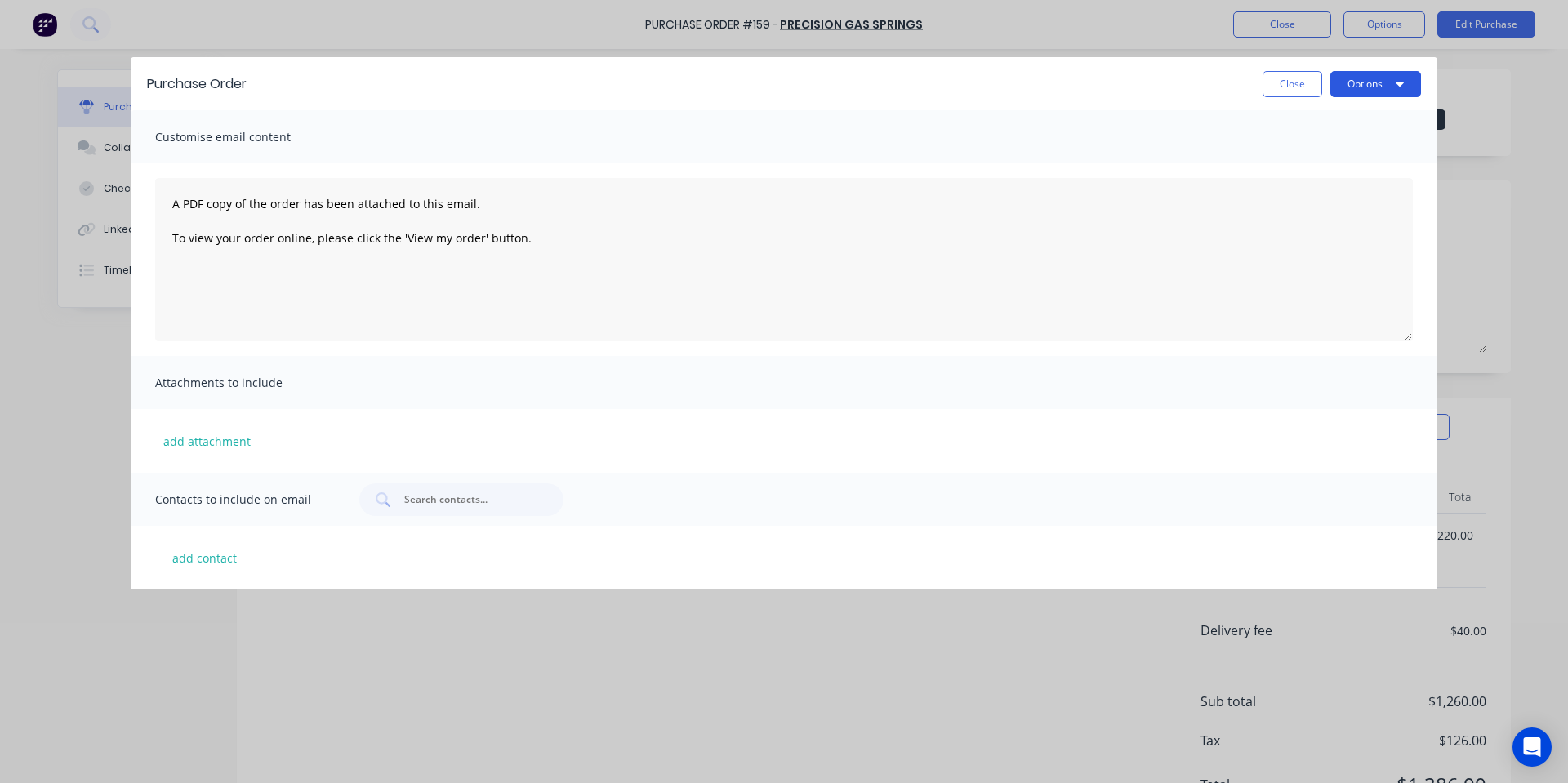
click at [1390, 85] on button "Options" at bounding box center [1376, 84] width 91 height 26
click at [1336, 153] on div "Print" at bounding box center [1343, 158] width 126 height 24
click at [1278, 85] on button "Close" at bounding box center [1292, 84] width 60 height 26
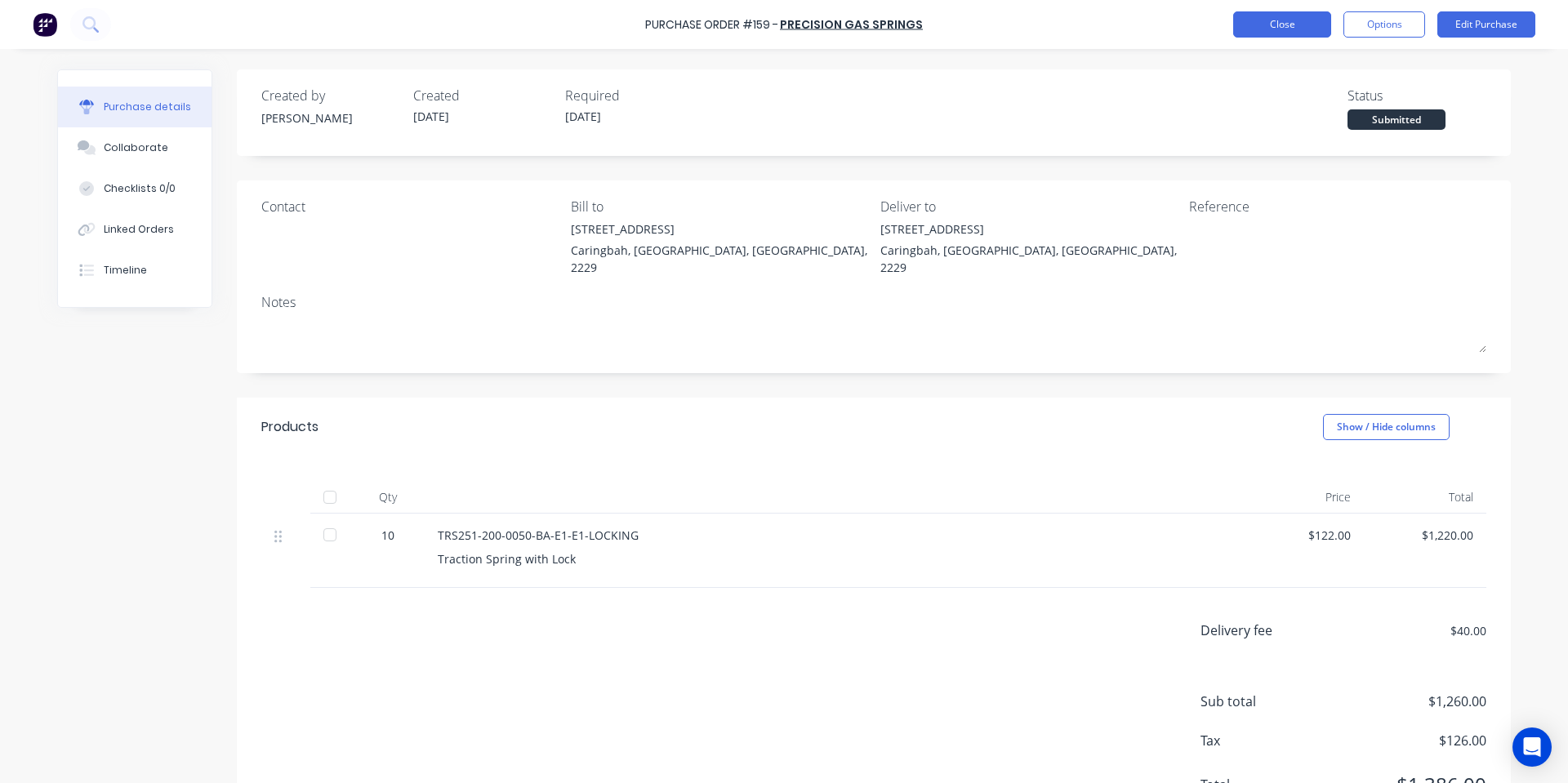
click at [1276, 17] on button "Close" at bounding box center [1282, 24] width 98 height 26
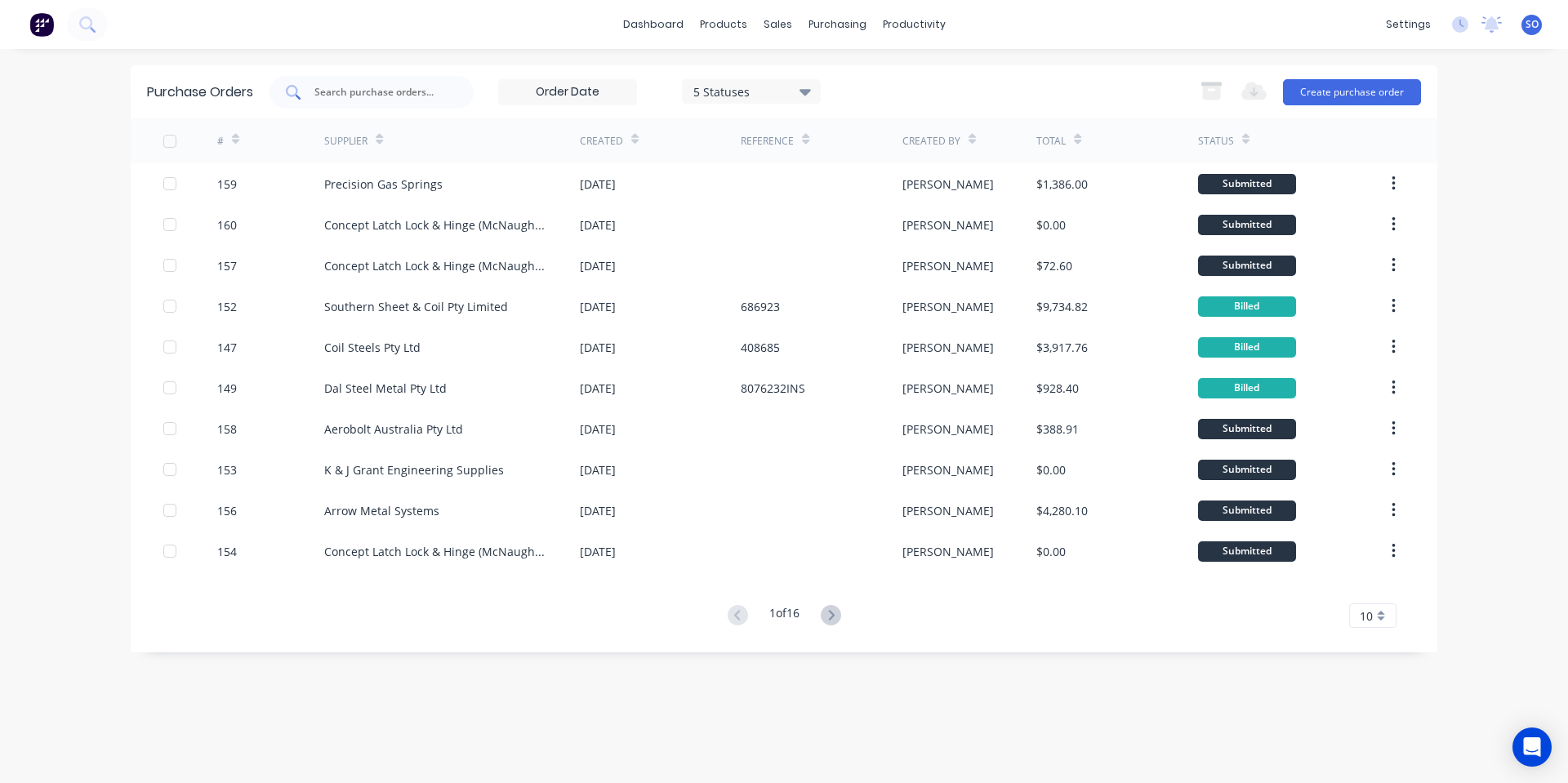
click at [410, 104] on div at bounding box center [372, 92] width 204 height 32
click at [810, 82] on div "Sales Orders" at bounding box center [838, 78] width 67 height 15
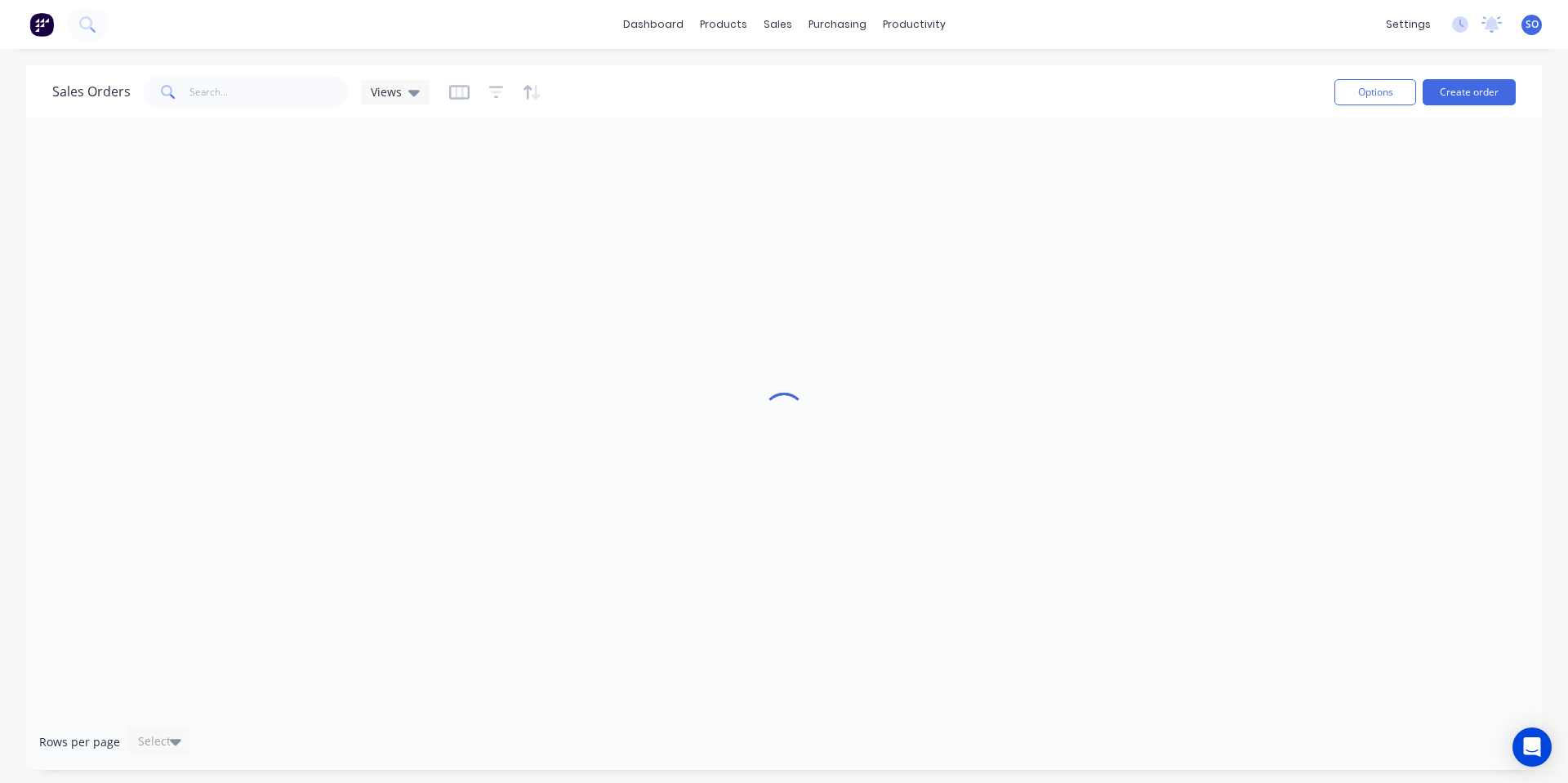
click at [353, 84] on div "Sales Orders Views" at bounding box center [241, 92] width 377 height 32
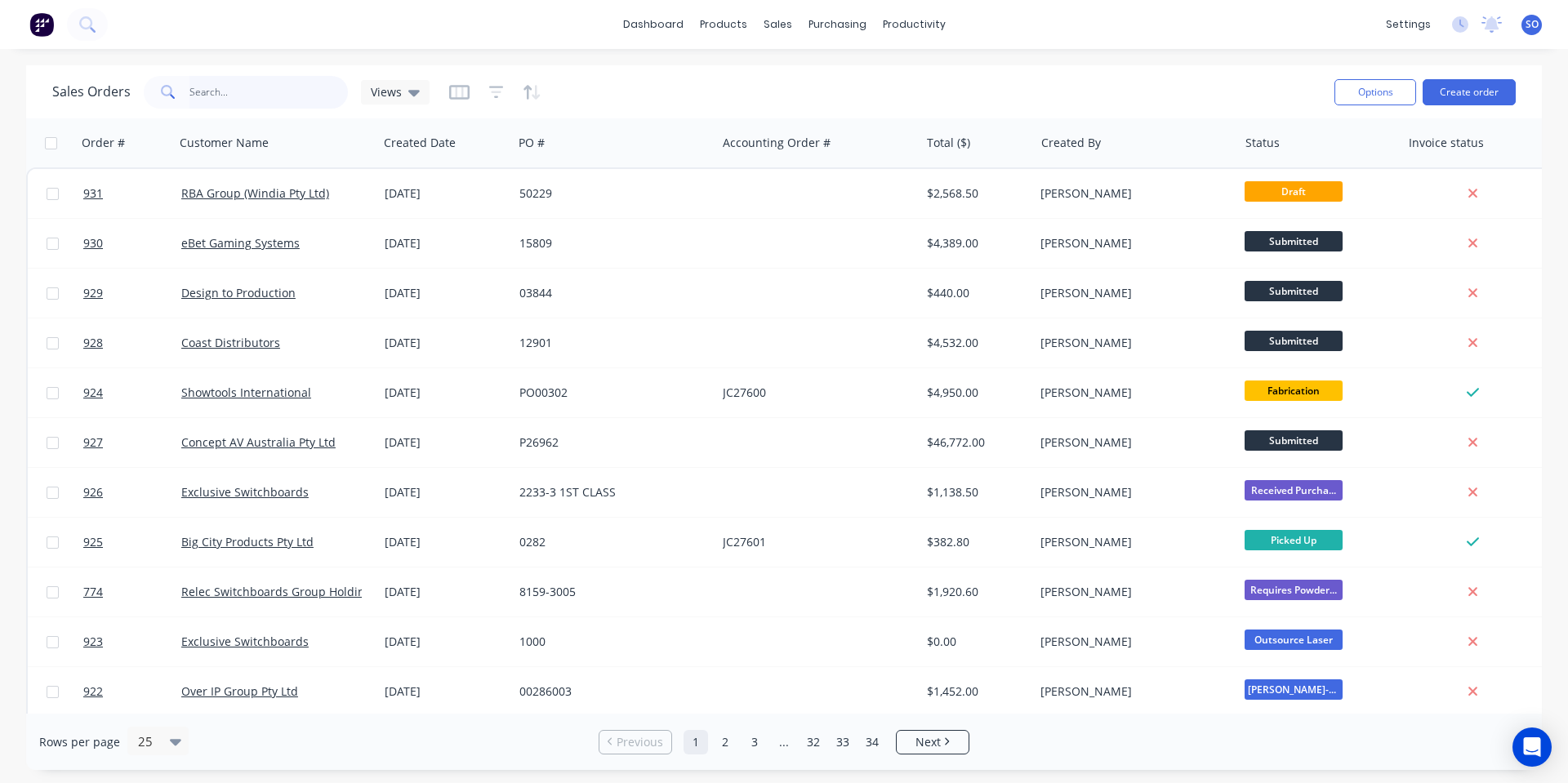
click at [265, 96] on input "text" at bounding box center [269, 92] width 159 height 32
type input "rba group"
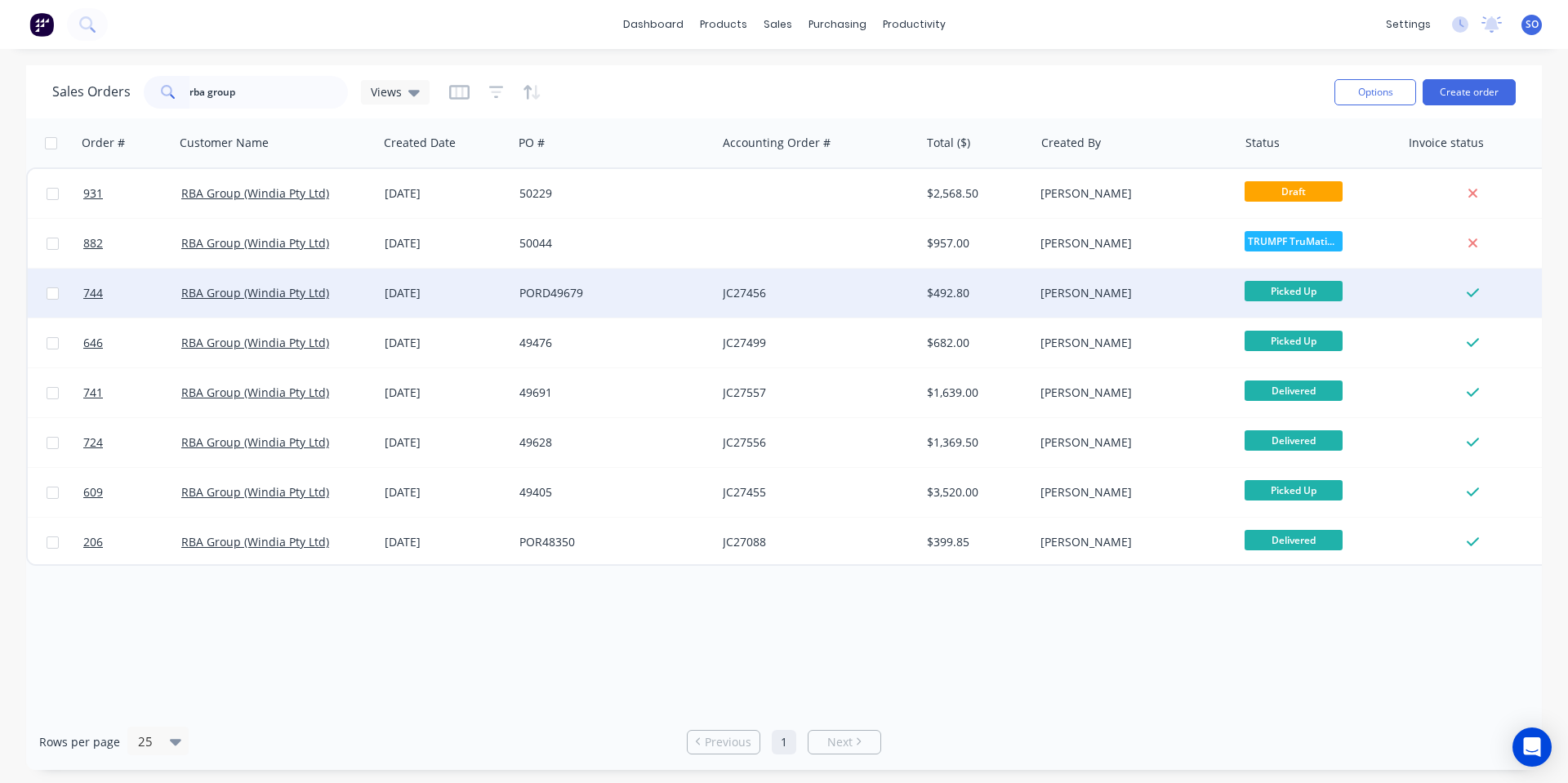
click at [986, 306] on div "$492.80" at bounding box center [978, 293] width 114 height 49
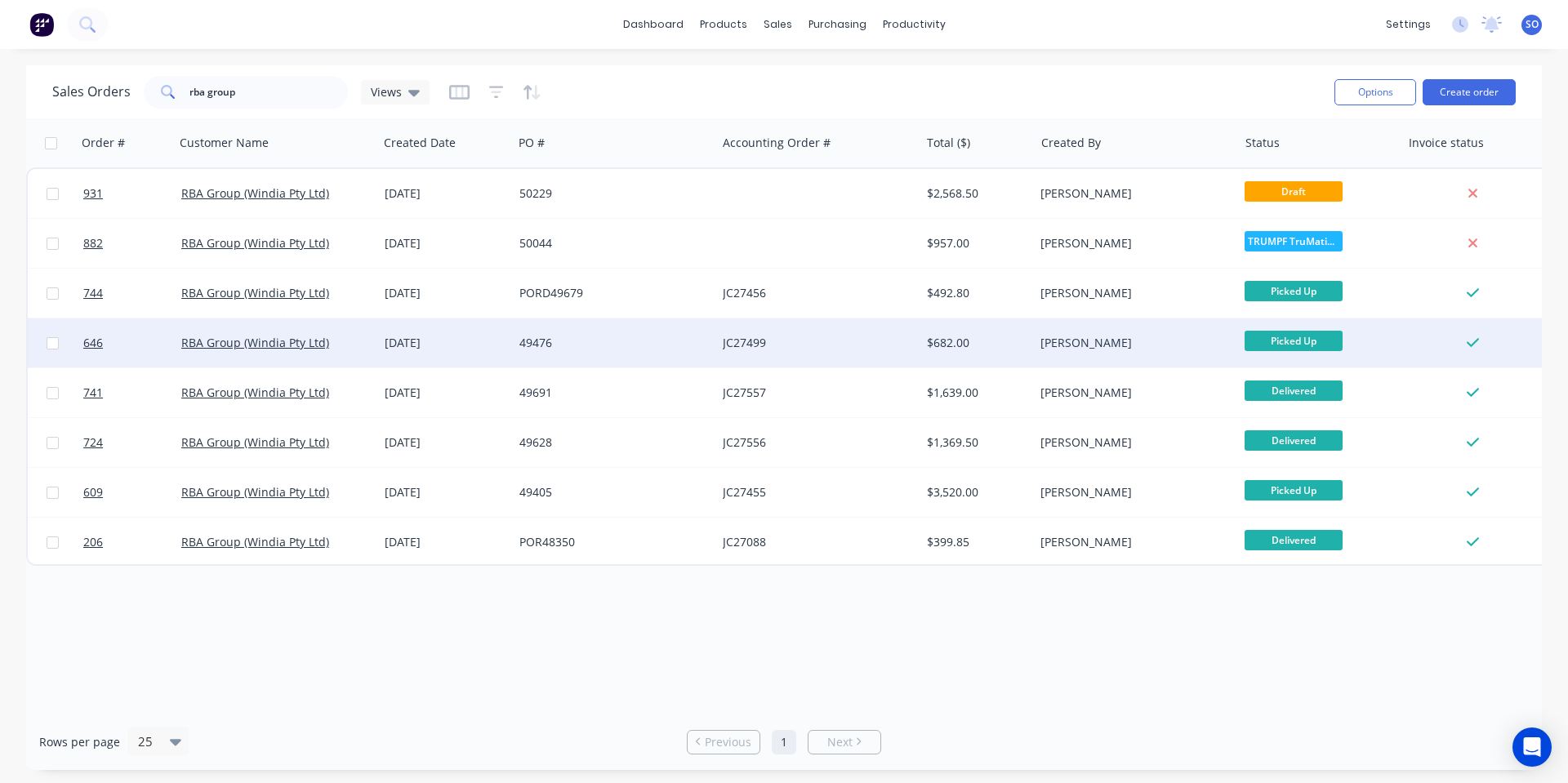
click at [484, 336] on div "06 Aug 2025" at bounding box center [445, 342] width 121 height 16
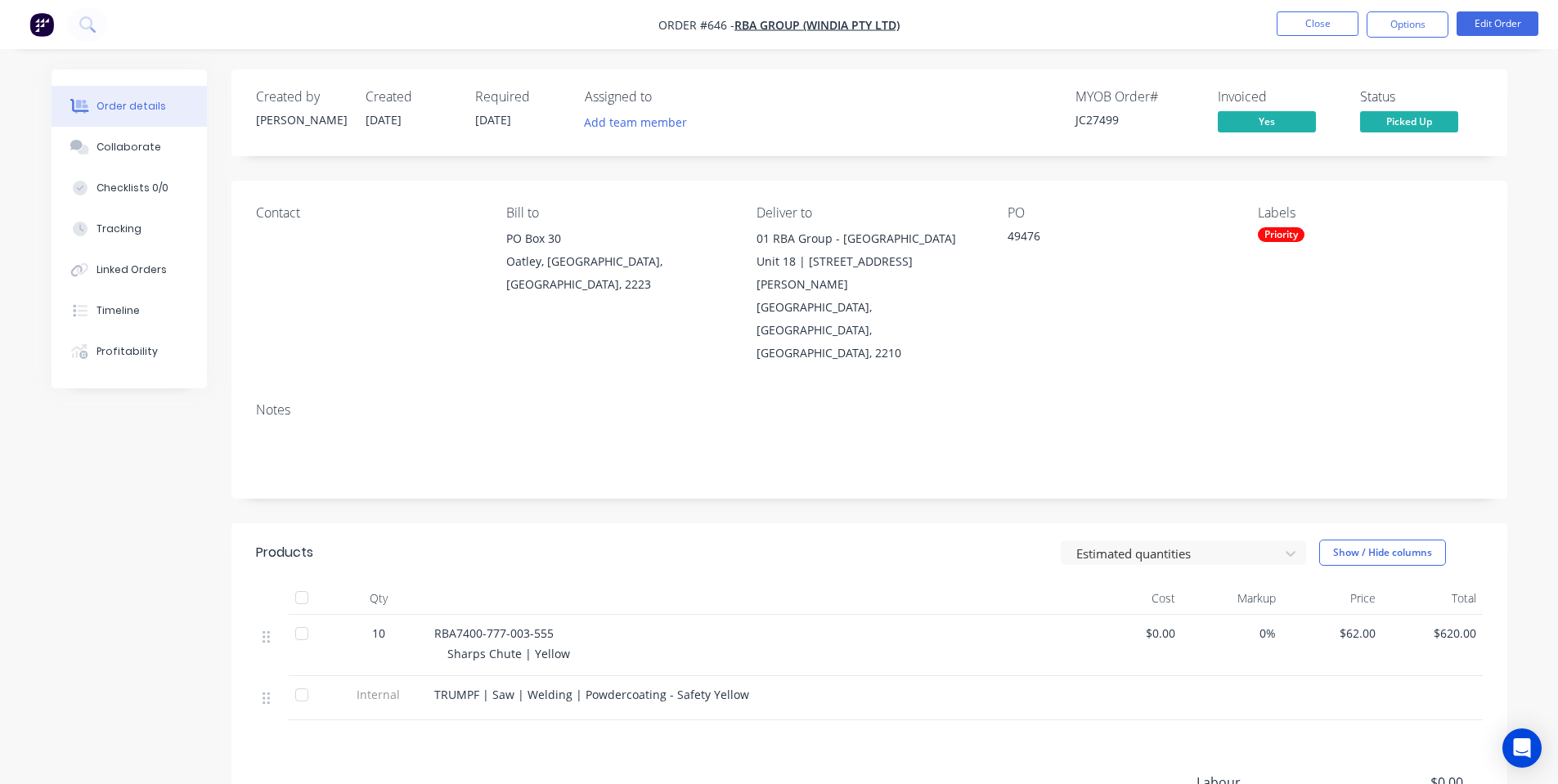
click at [738, 687] on span "TRUMPF | Saw | Welding | Powdercoating - Safety Yellow" at bounding box center [592, 694] width 315 height 15
click at [1341, 29] on button "Close" at bounding box center [1318, 23] width 82 height 25
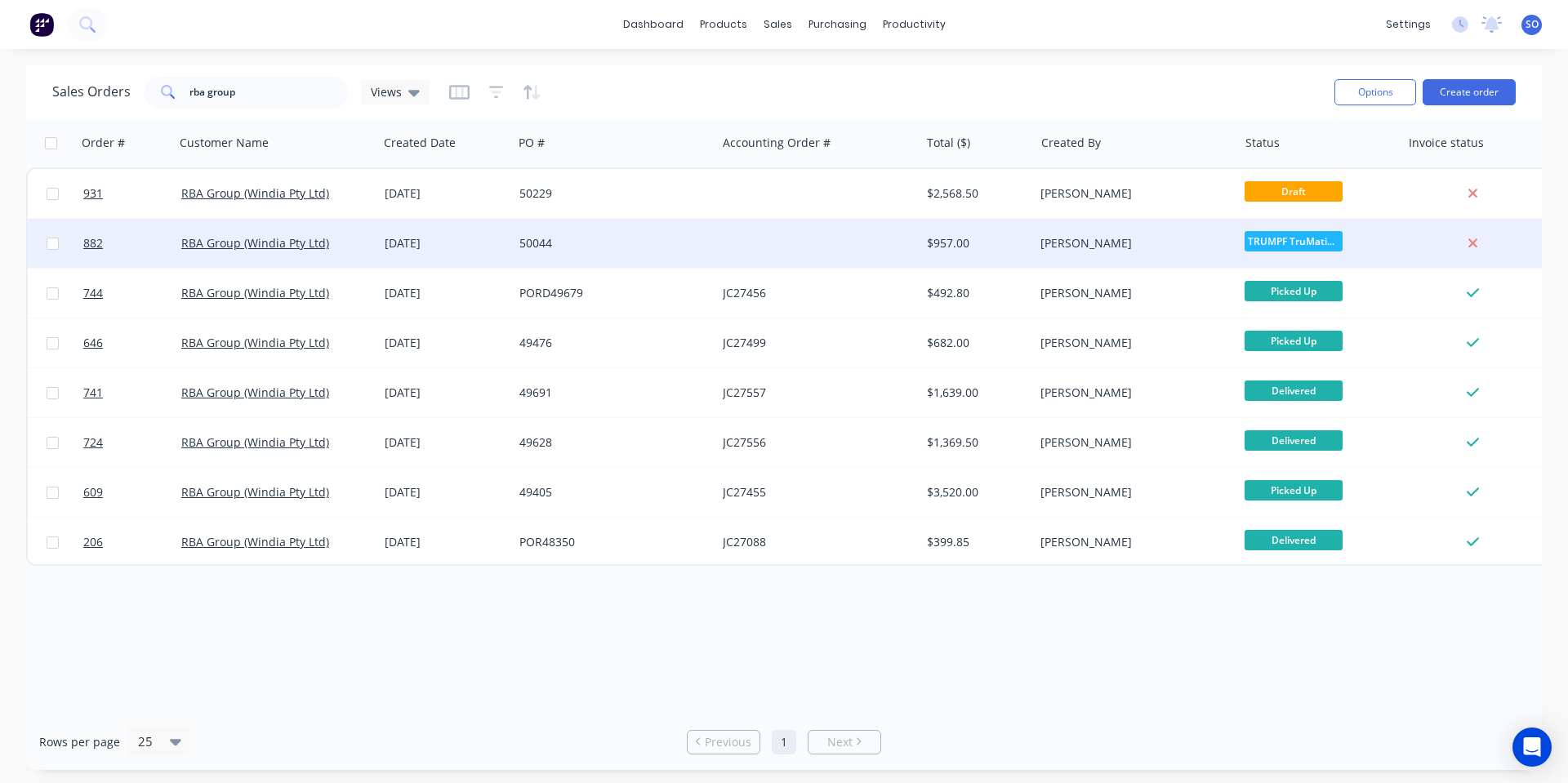
click at [879, 252] on div at bounding box center [818, 242] width 203 height 49
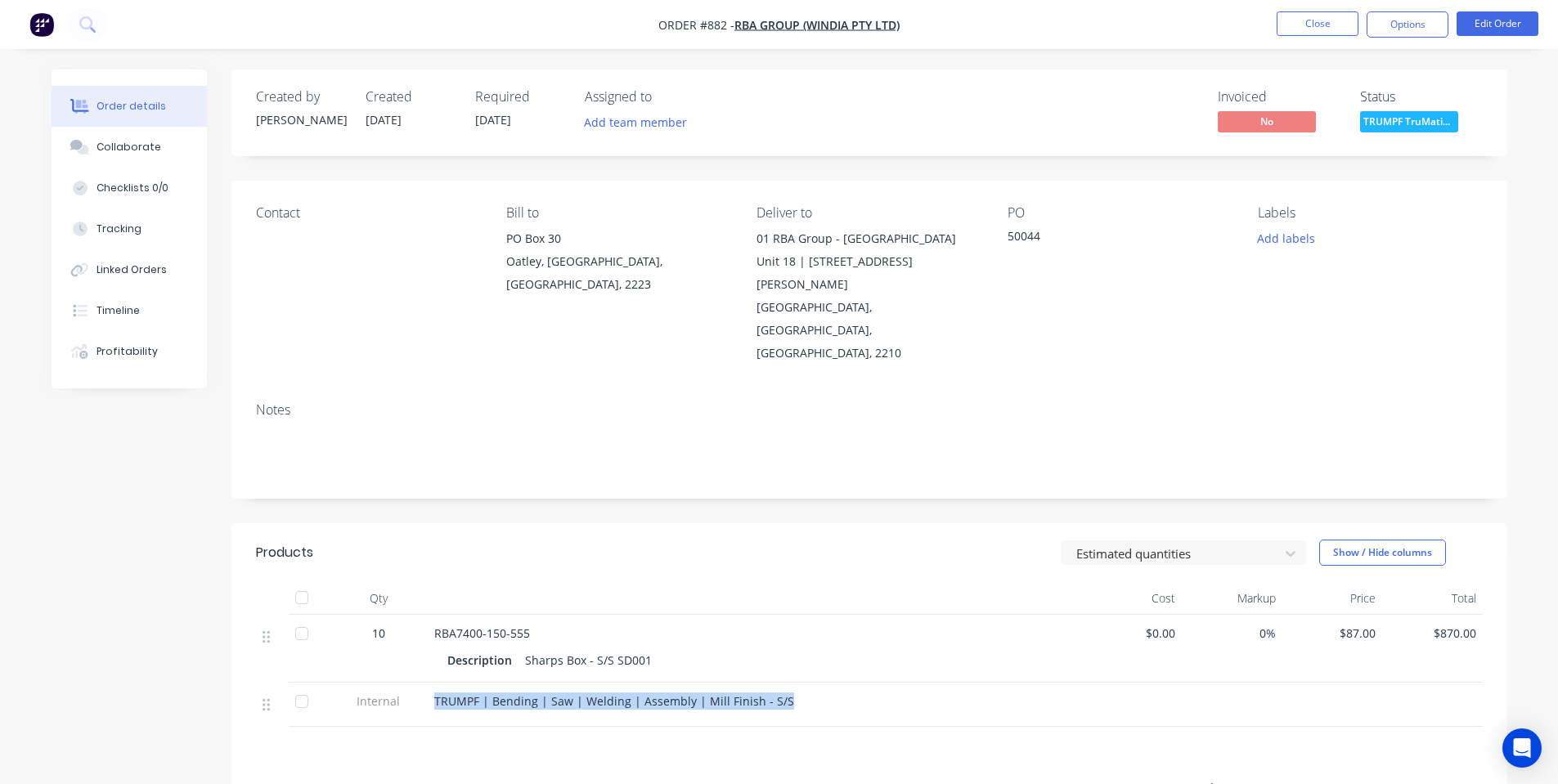
drag, startPoint x: 788, startPoint y: 655, endPoint x: 432, endPoint y: 658, distance: 356.0
click at [432, 682] on div "TRUMPF | Bending | Saw | Welding | Assembly | Mill Finish - S/S" at bounding box center [754, 704] width 654 height 44
copy span "TRUMPF | Bending | Saw | Welding | Assembly | Mill Finish - S/S"
click at [493, 539] on div "Products" at bounding box center [386, 552] width 261 height 27
click at [1336, 27] on button "Close" at bounding box center [1318, 23] width 82 height 25
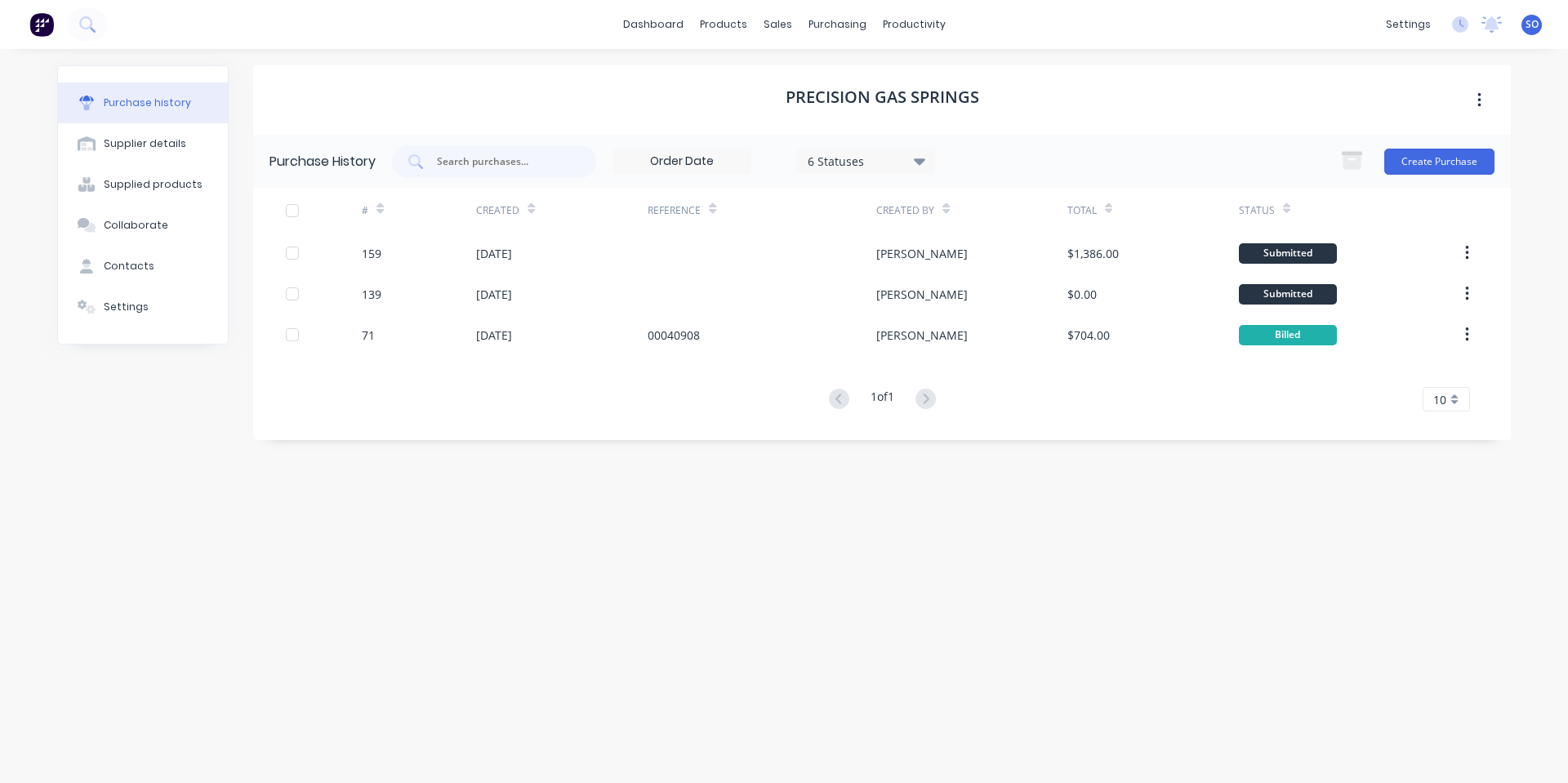
click at [754, 285] on div at bounding box center [762, 294] width 229 height 41
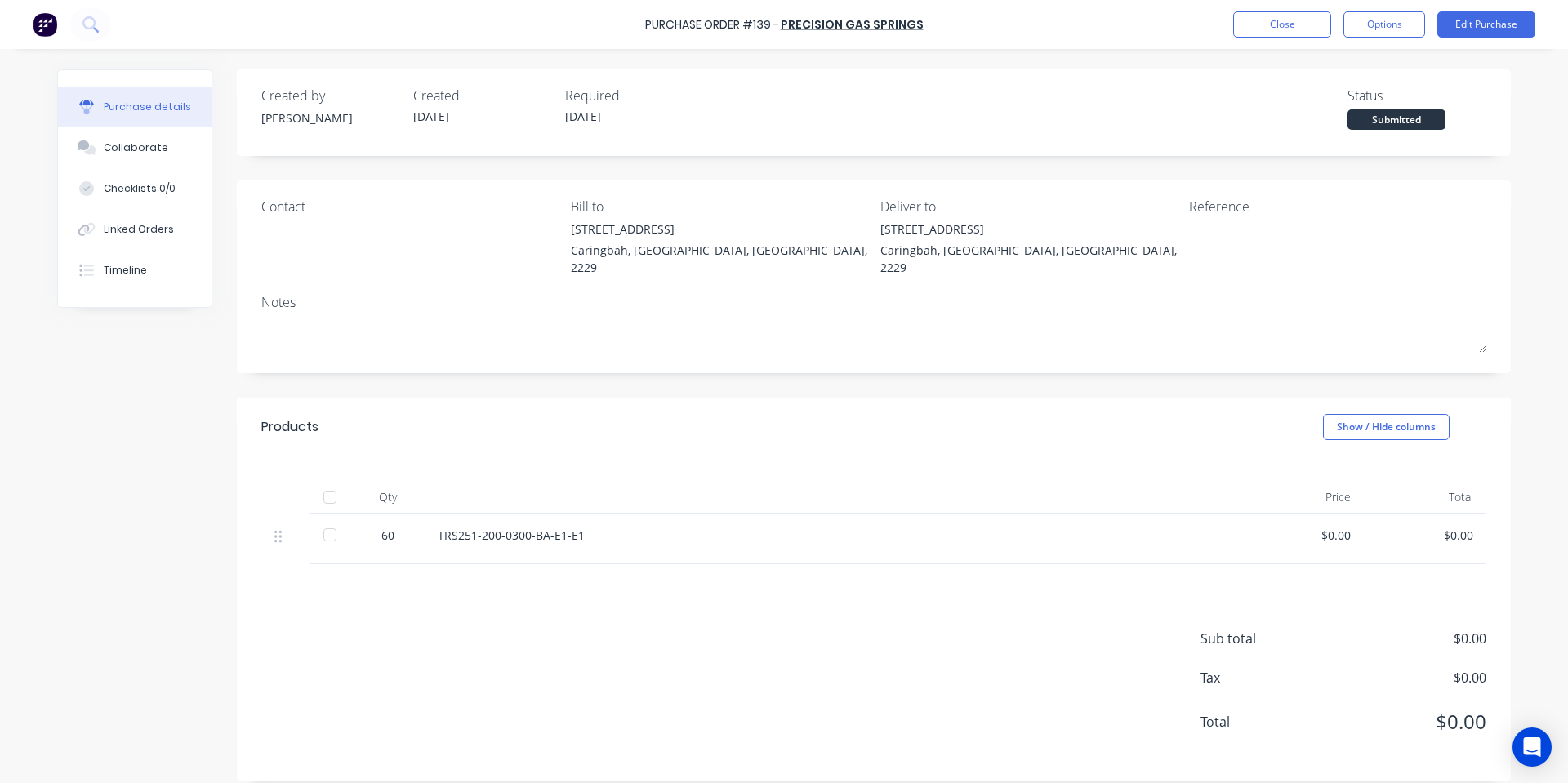
click at [1330, 527] on div "$0.00" at bounding box center [1302, 535] width 97 height 17
